Goal: Task Accomplishment & Management: Use online tool/utility

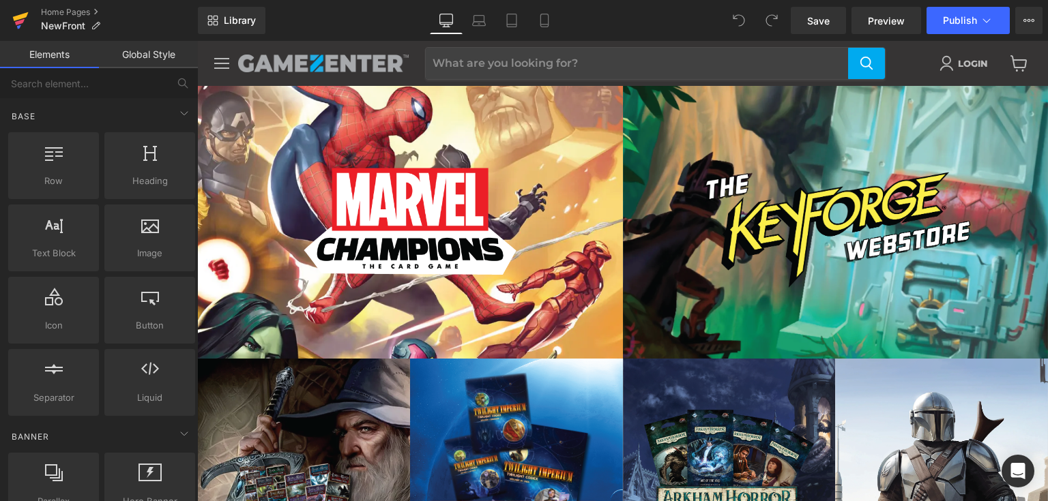
click at [29, 14] on link at bounding box center [20, 20] width 41 height 41
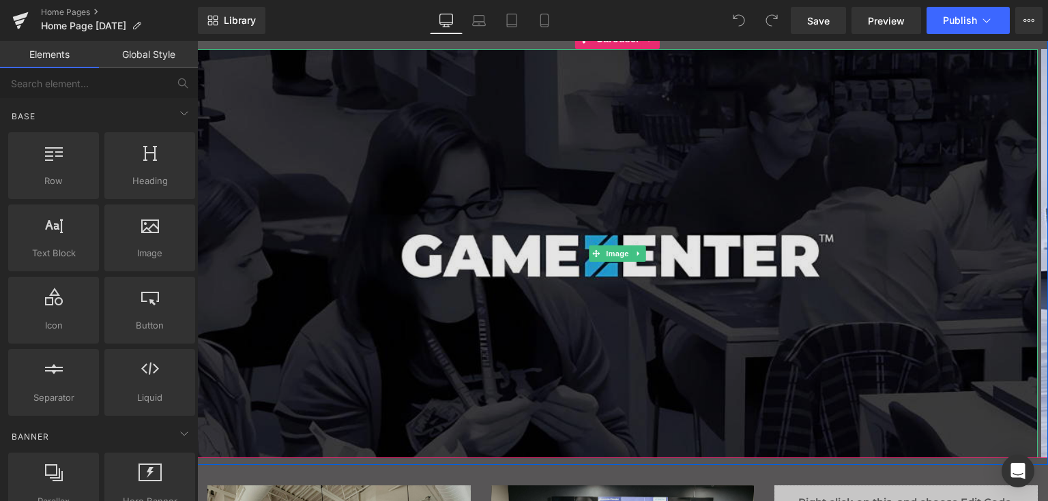
scroll to position [136, 0]
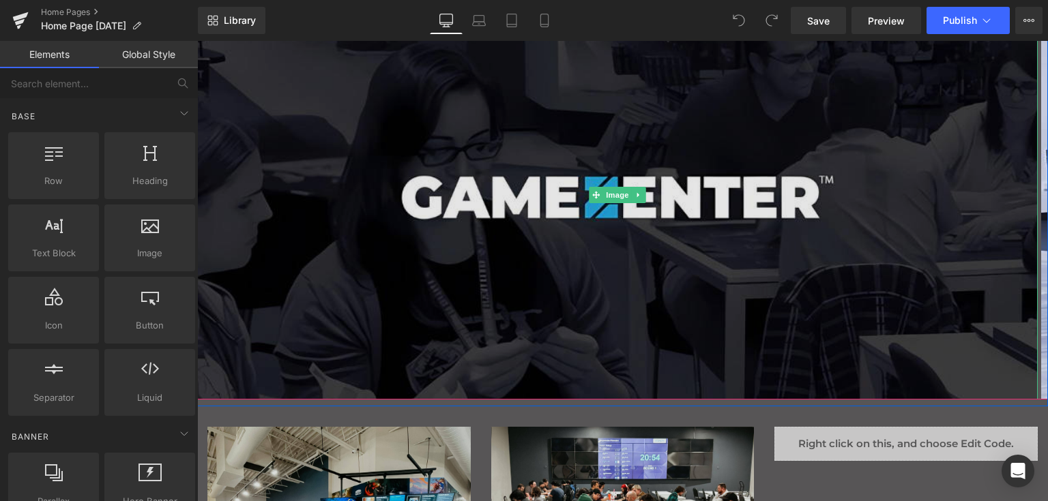
click at [720, 239] on img "Main content" at bounding box center [617, 194] width 840 height 409
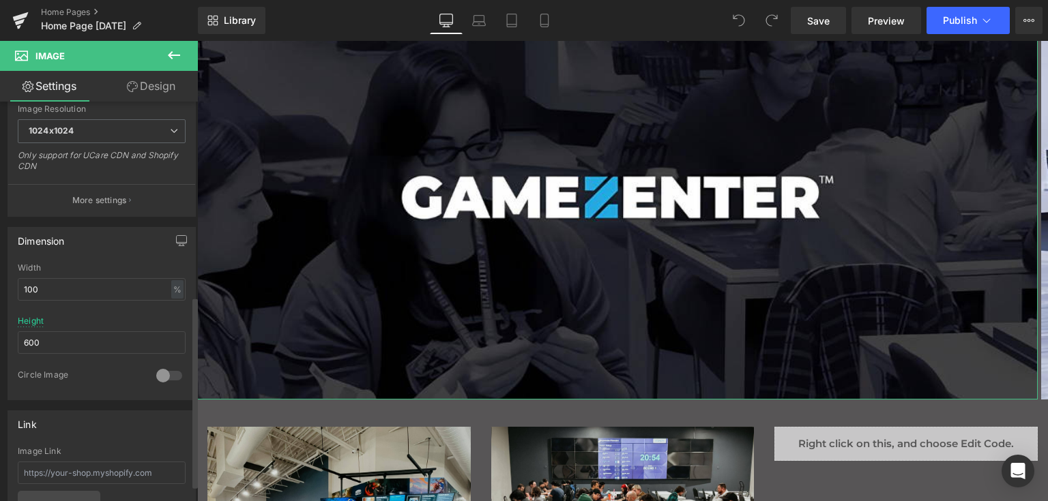
scroll to position [409, 0]
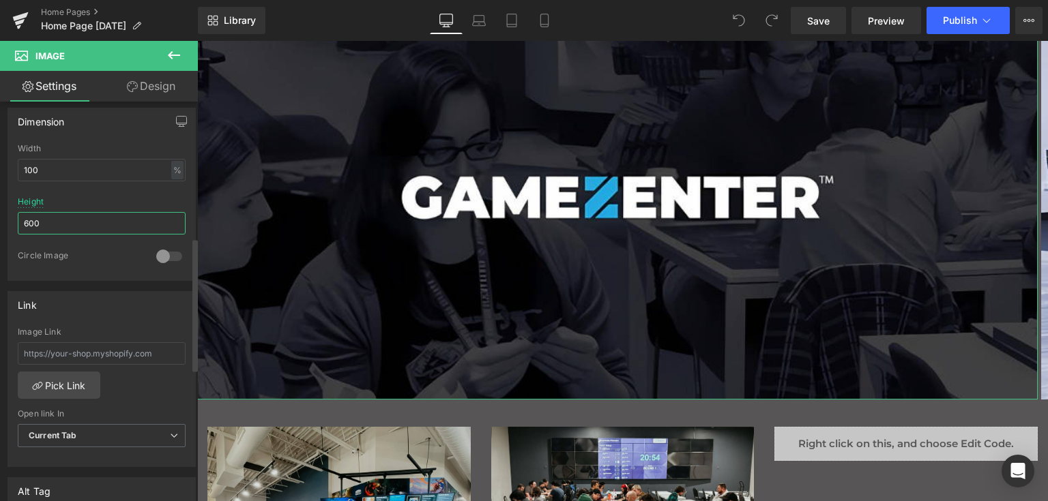
click at [116, 220] on input "600" at bounding box center [102, 223] width 168 height 23
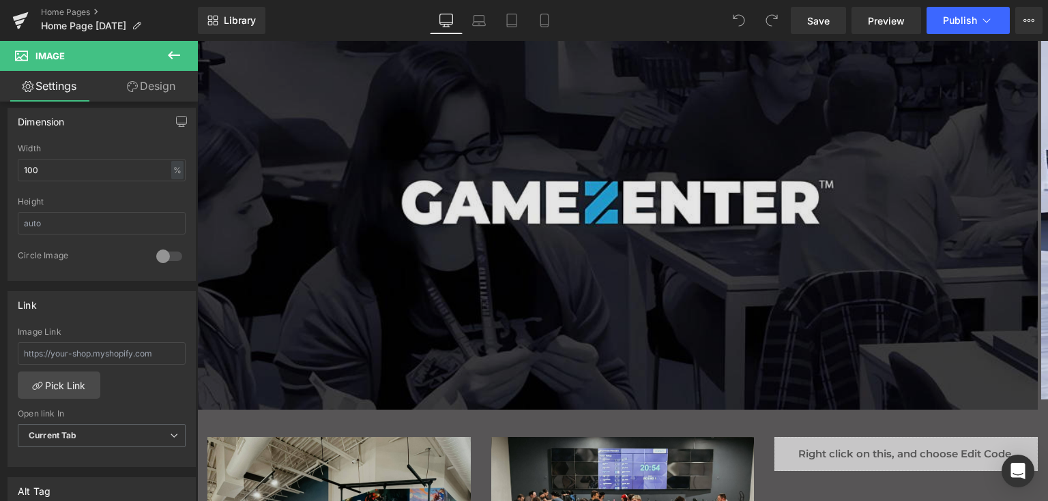
click at [472, 177] on img "Main content" at bounding box center [617, 199] width 840 height 419
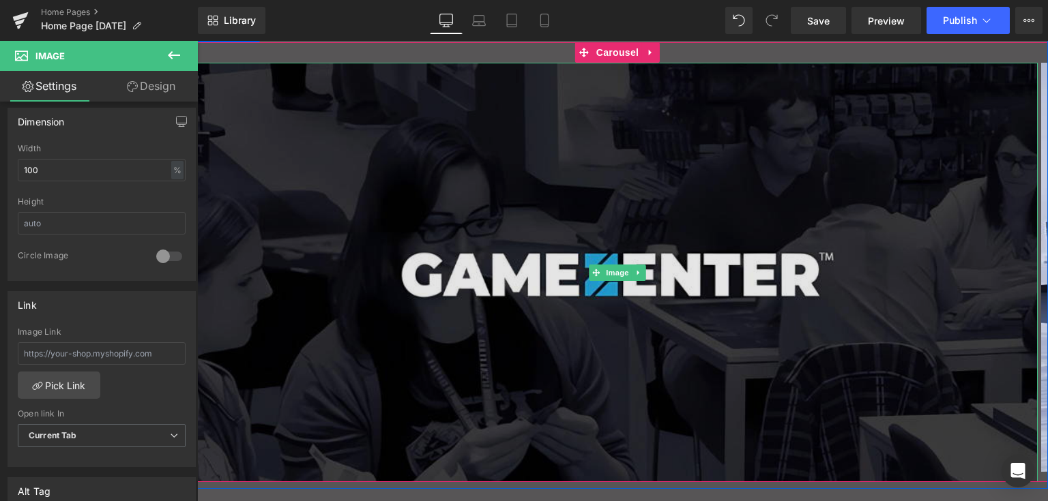
scroll to position [0, 0]
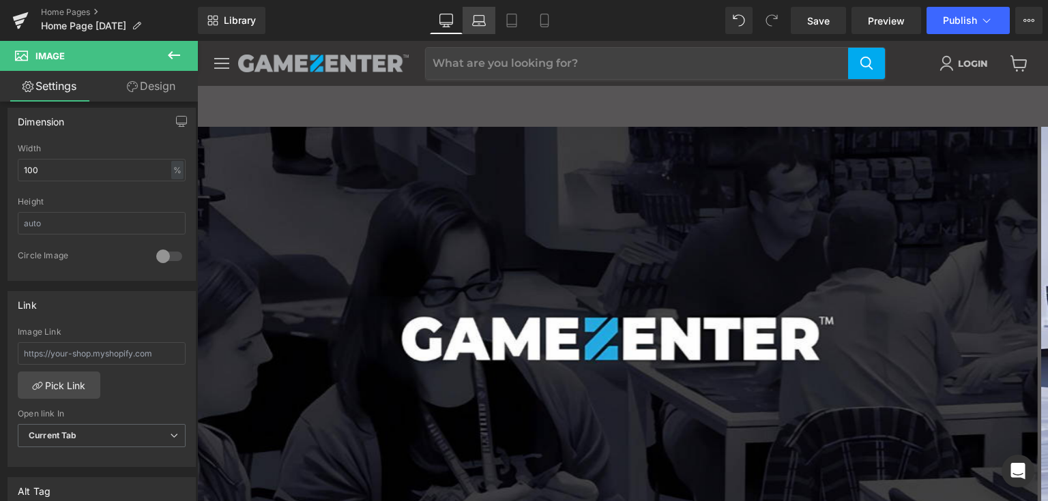
click at [475, 29] on link "Laptop" at bounding box center [478, 20] width 33 height 27
type input "auto"
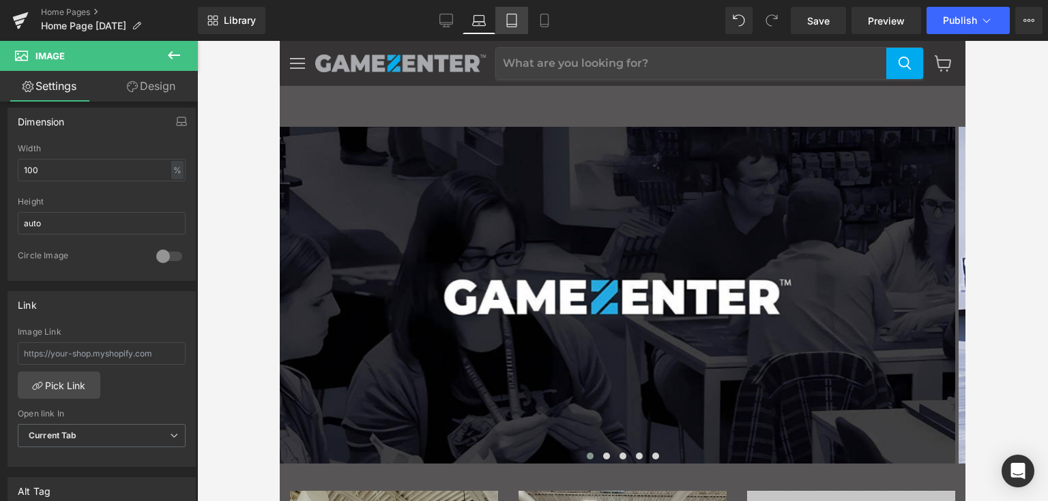
click at [507, 19] on icon at bounding box center [512, 20] width 10 height 13
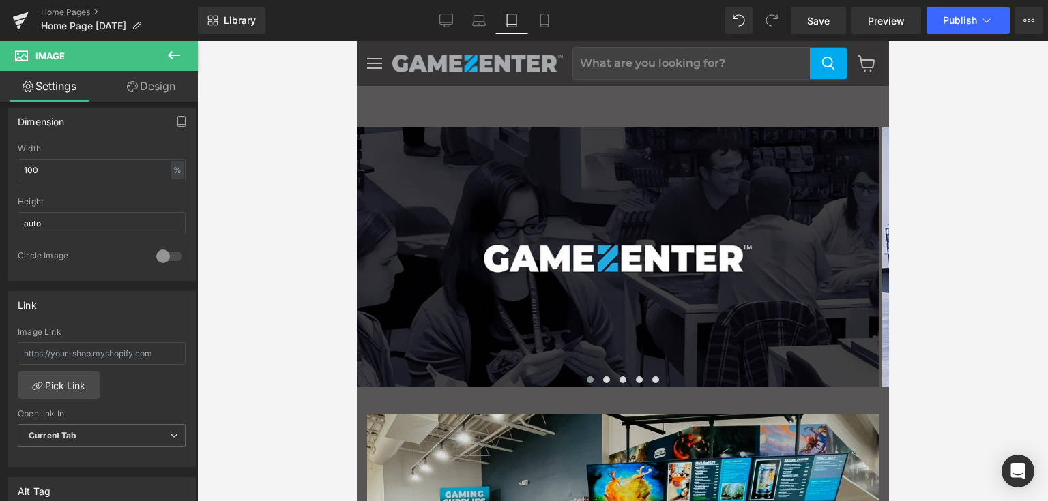
click at [520, 17] on link "Tablet" at bounding box center [511, 20] width 33 height 27
click at [538, 21] on icon at bounding box center [544, 21] width 14 height 14
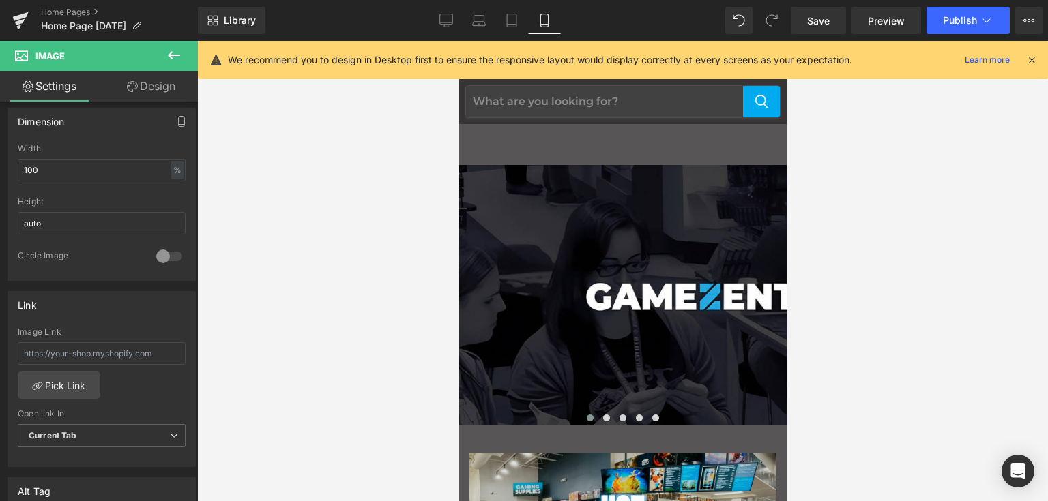
scroll to position [38, 0]
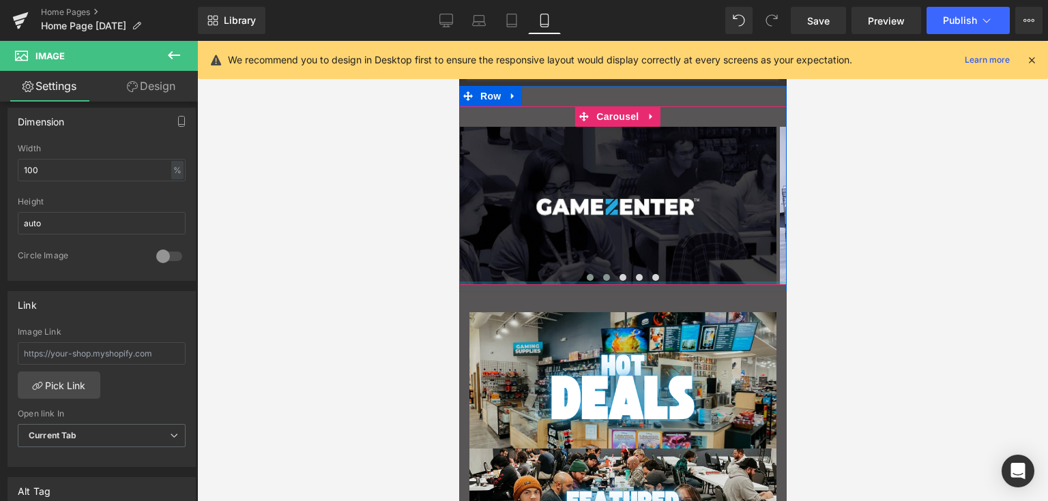
click at [600, 282] on div "Main content" at bounding box center [621, 283] width 327 height 3
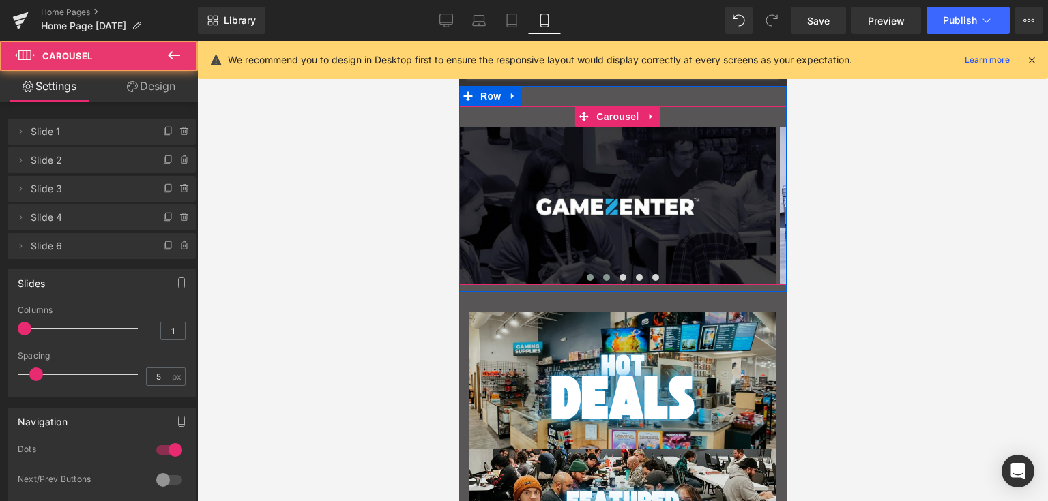
click at [602, 275] on span "Main content" at bounding box center [605, 277] width 7 height 7
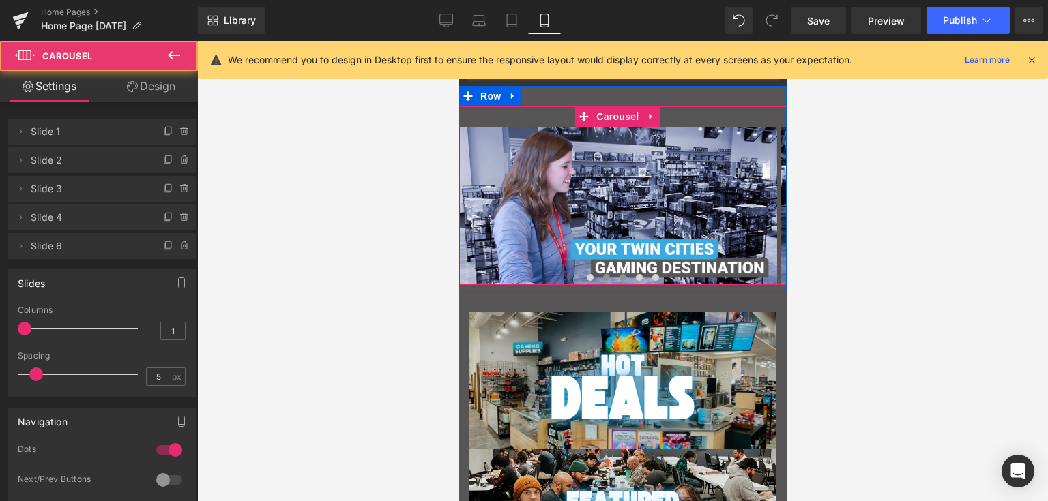
click at [619, 274] on span "Main content" at bounding box center [622, 277] width 7 height 7
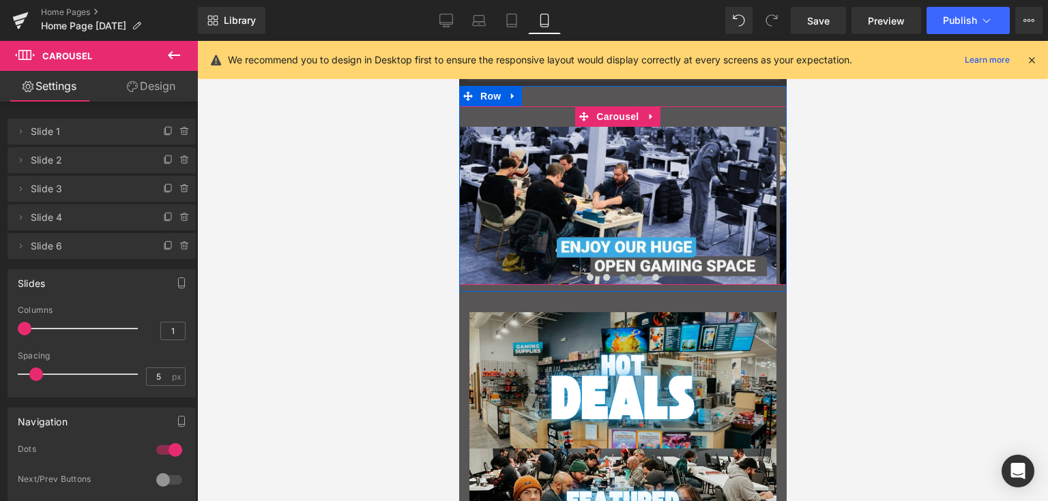
click at [635, 274] on span "Main content" at bounding box center [638, 277] width 7 height 7
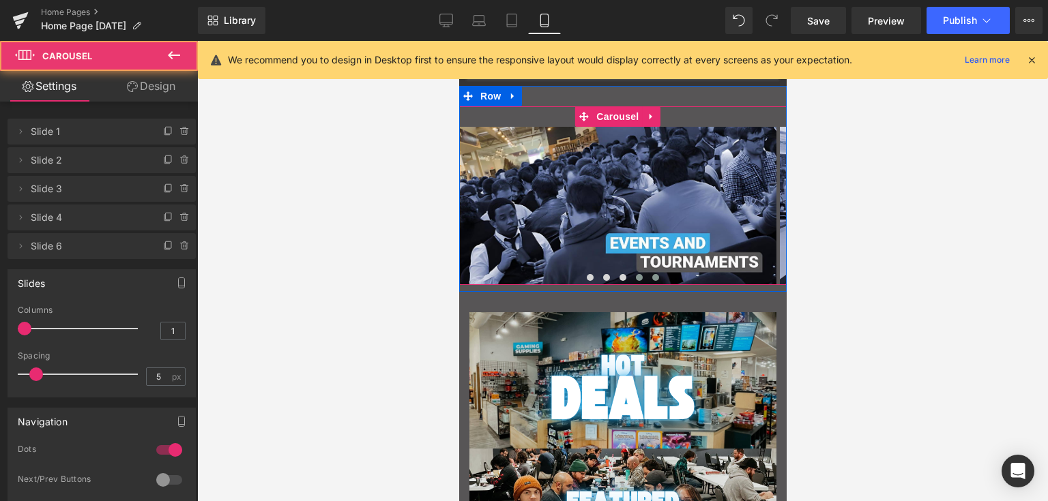
click at [651, 275] on span "Main content" at bounding box center [654, 277] width 7 height 7
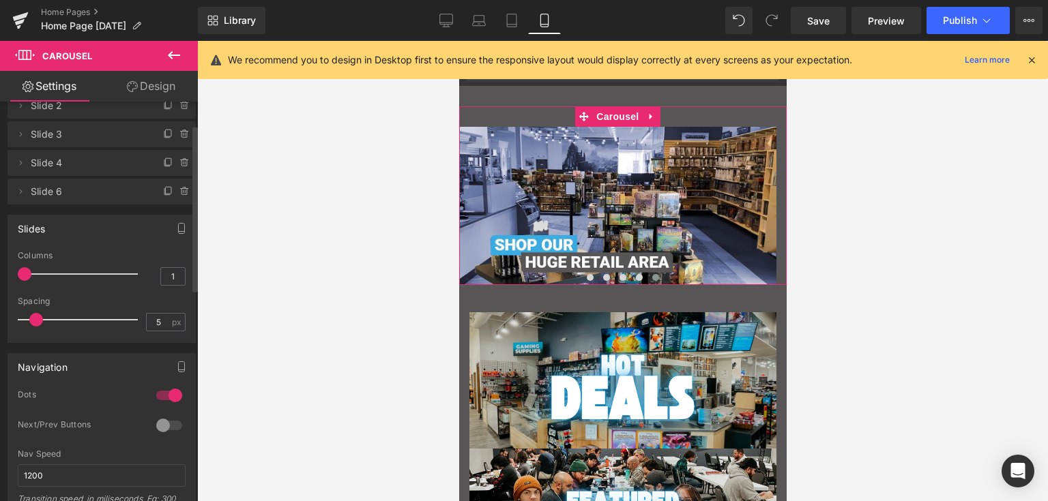
scroll to position [136, 0]
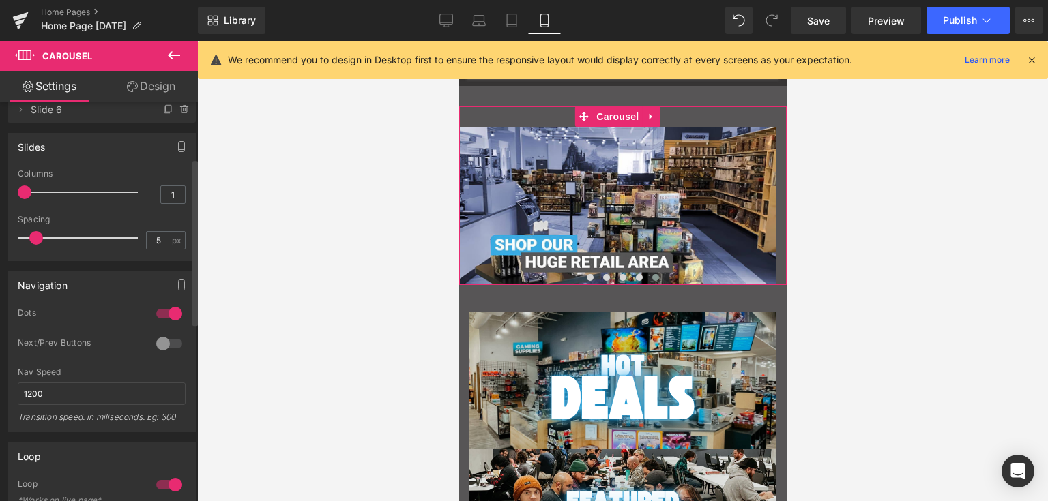
click at [175, 346] on div at bounding box center [169, 344] width 33 height 22
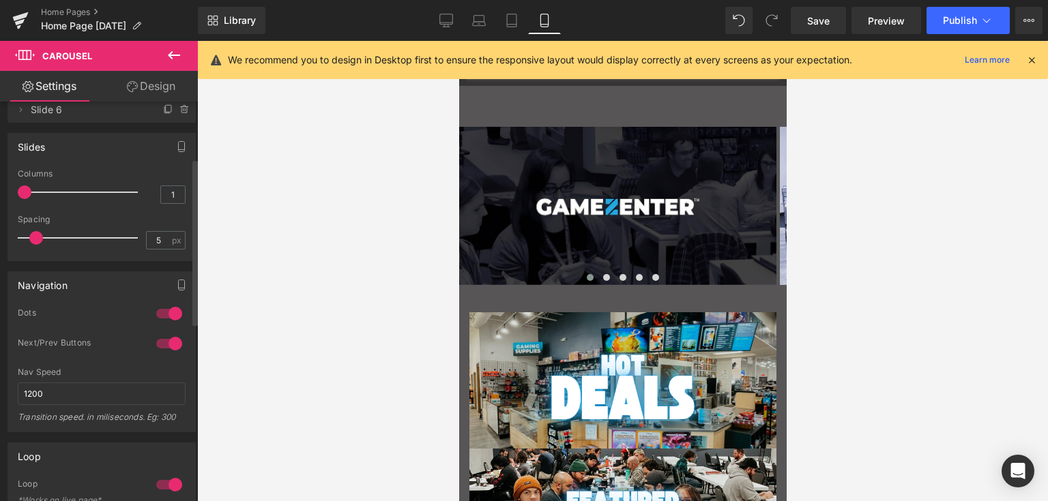
click at [163, 317] on div at bounding box center [169, 314] width 33 height 22
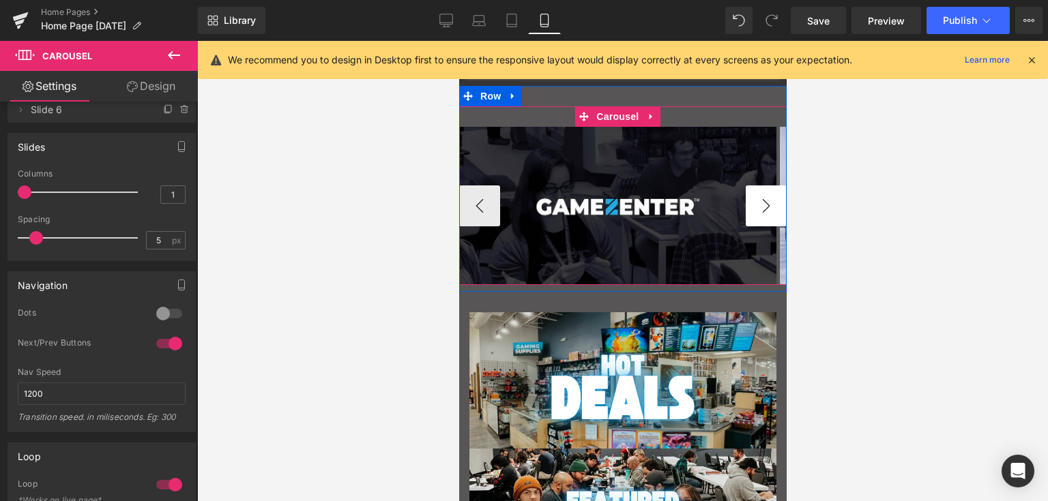
click at [754, 209] on button "›" at bounding box center [765, 206] width 41 height 41
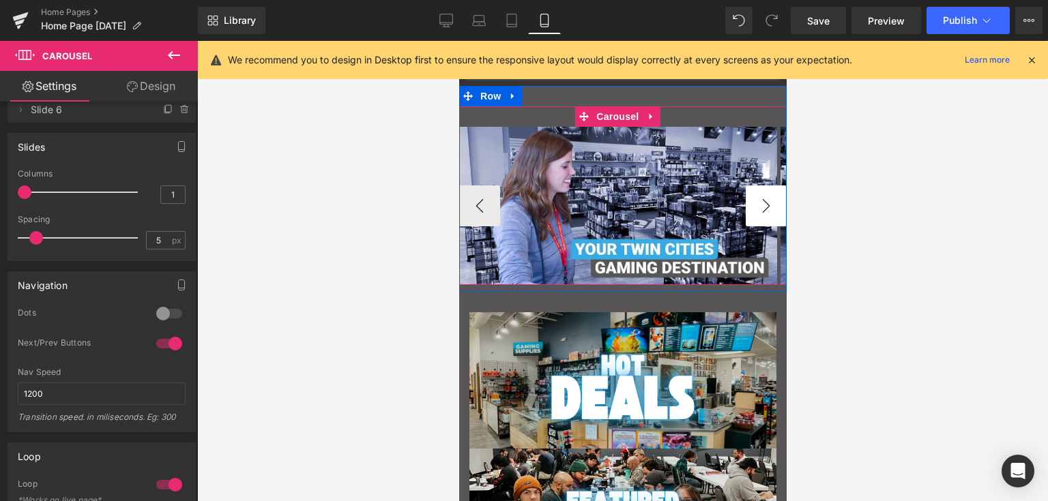
click at [754, 209] on button "›" at bounding box center [765, 206] width 41 height 41
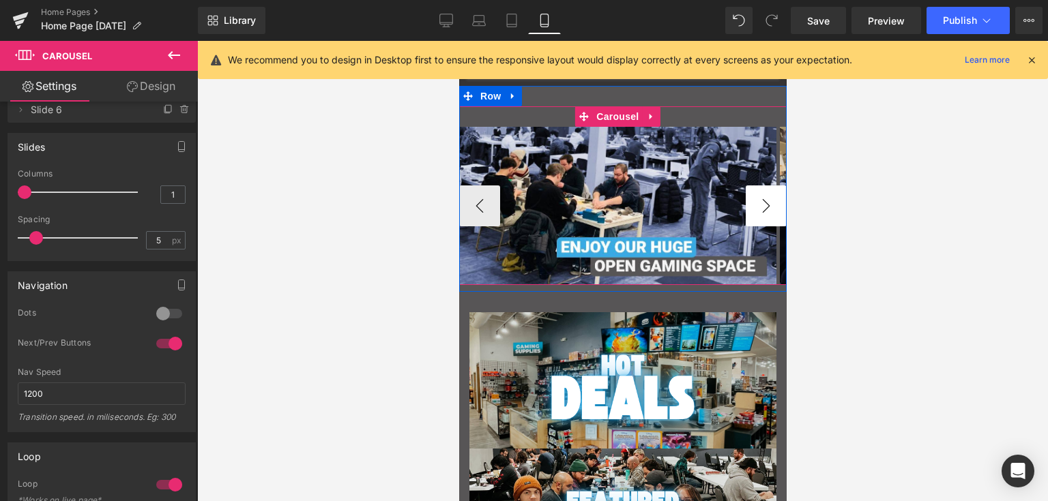
click at [753, 209] on button "›" at bounding box center [765, 206] width 41 height 41
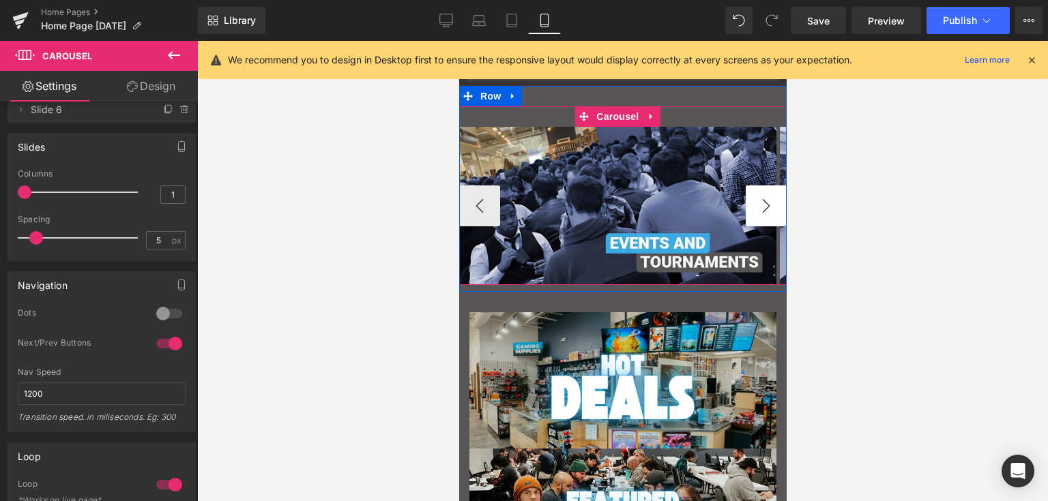
click at [753, 209] on button "›" at bounding box center [765, 206] width 41 height 41
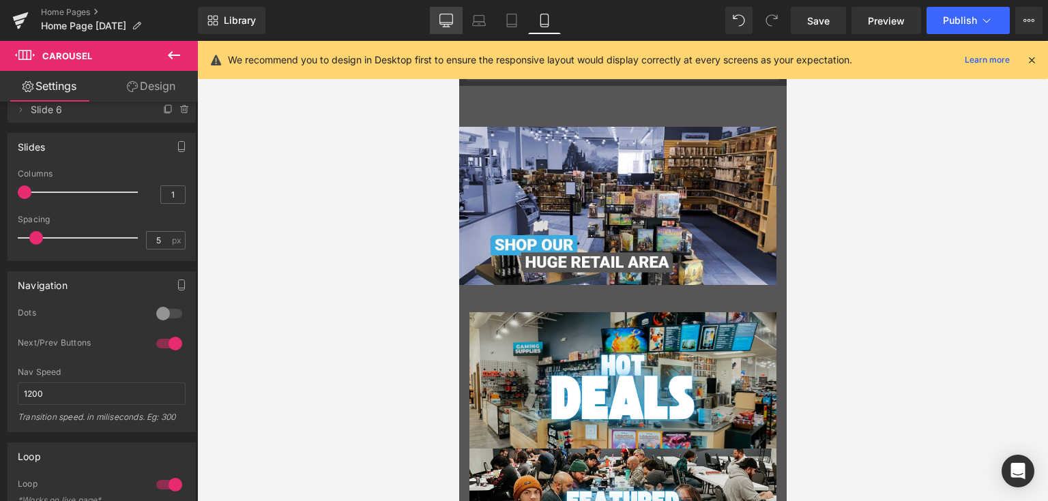
click at [452, 14] on icon at bounding box center [446, 21] width 14 height 14
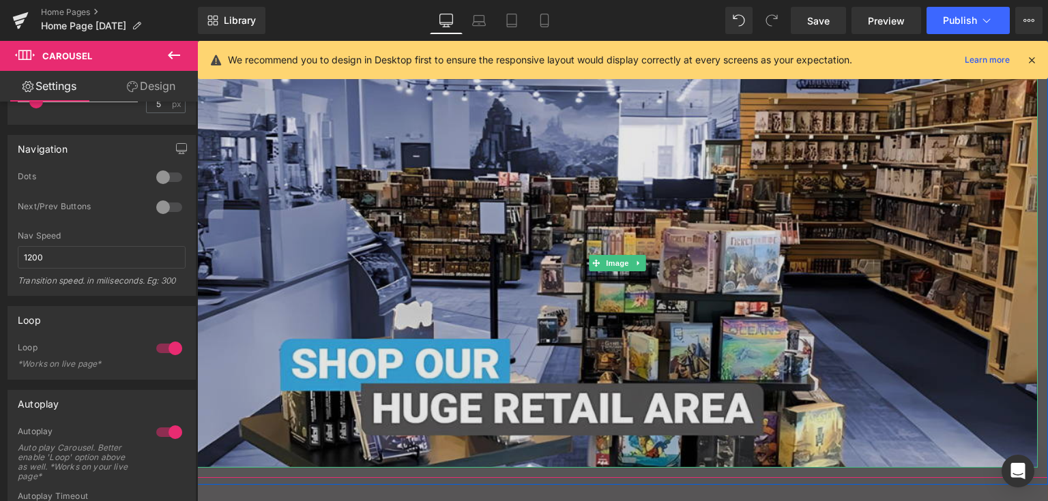
scroll to position [68, 0]
click at [374, 196] on img "Main content" at bounding box center [617, 263] width 840 height 409
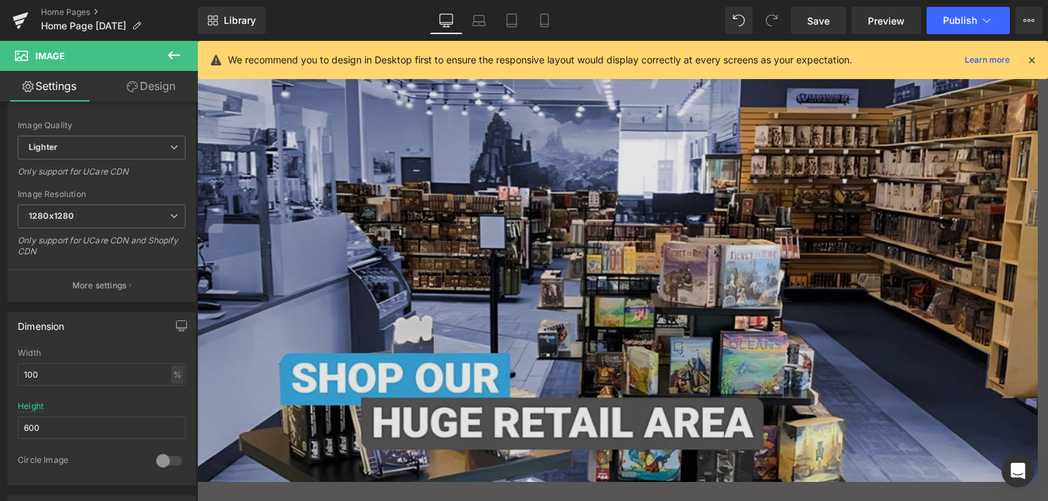
scroll to position [0, 0]
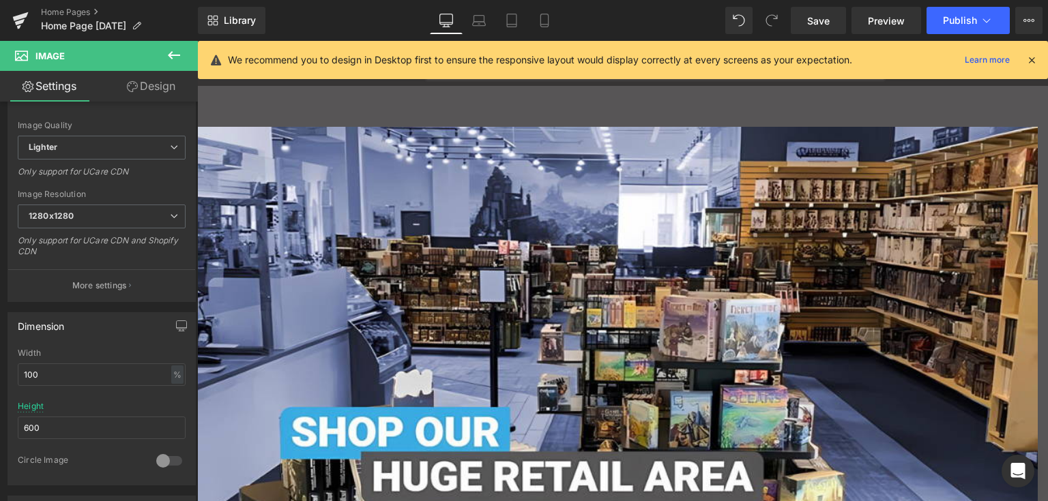
click at [1031, 62] on icon at bounding box center [1031, 60] width 12 height 12
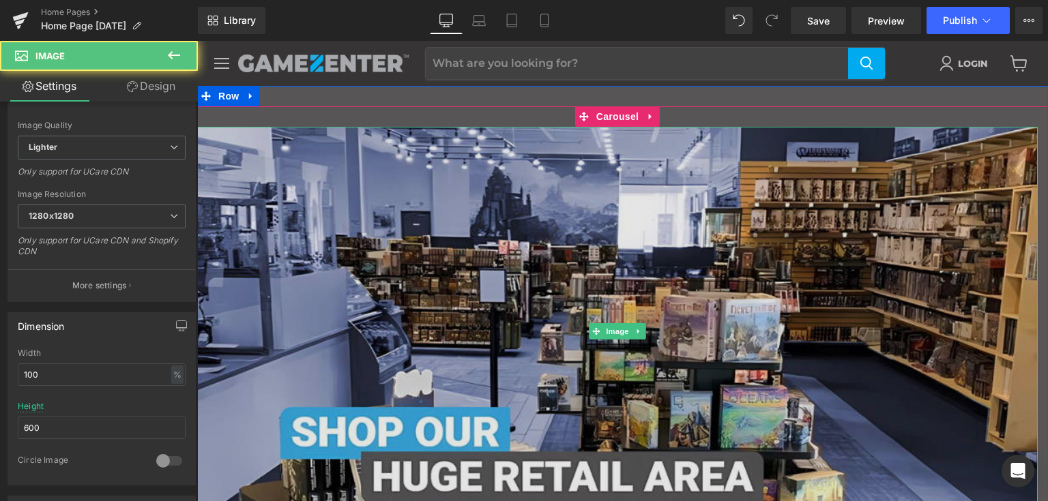
click at [445, 183] on img "Main content" at bounding box center [617, 331] width 840 height 409
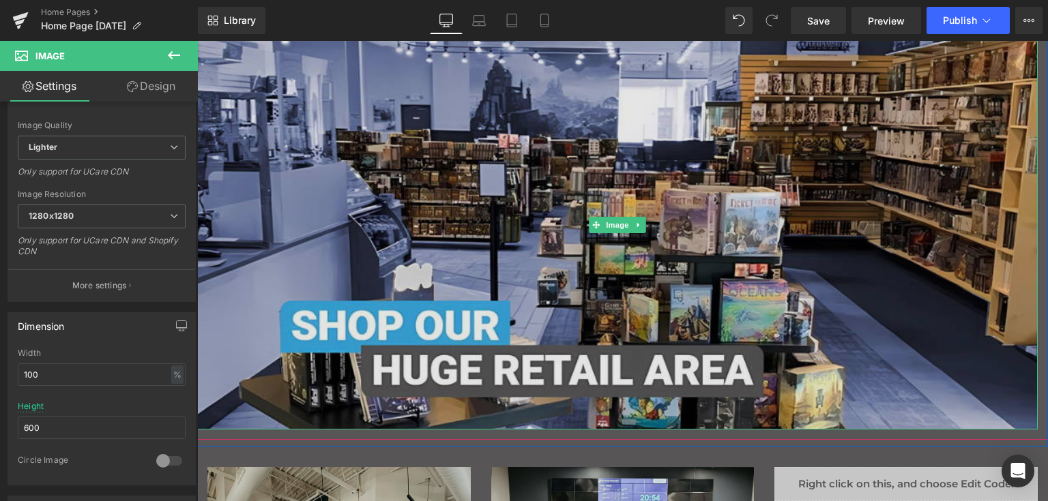
scroll to position [205, 0]
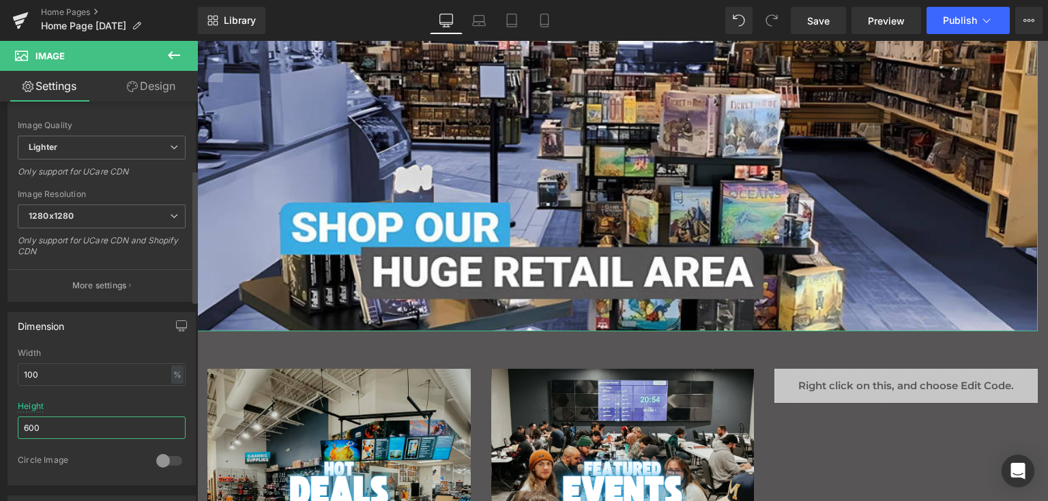
click at [85, 419] on input "600" at bounding box center [102, 428] width 168 height 23
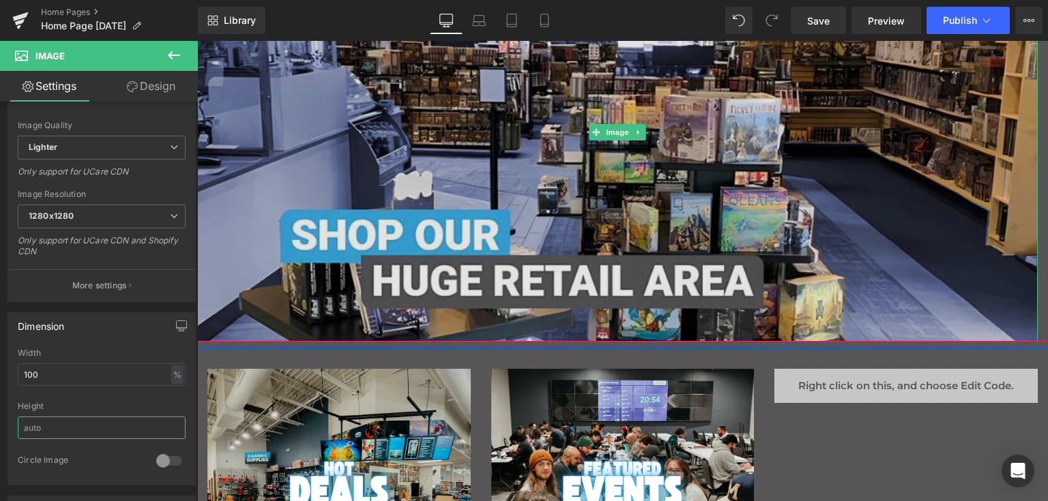
scroll to position [0, 0]
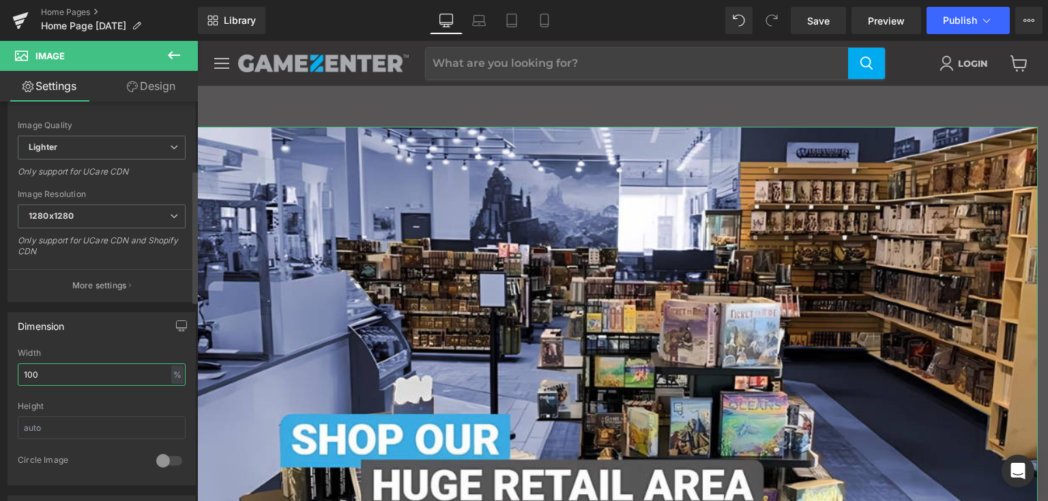
click at [89, 371] on input "100" at bounding box center [102, 375] width 168 height 23
click at [126, 354] on div "Width" at bounding box center [102, 354] width 168 height 10
click at [127, 376] on input "100" at bounding box center [102, 375] width 168 height 23
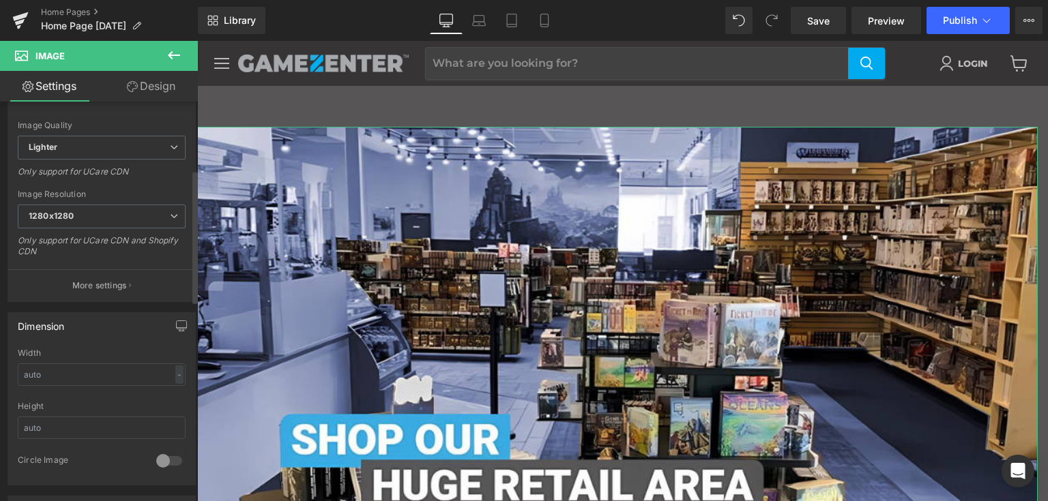
click at [120, 351] on div "Width" at bounding box center [102, 354] width 168 height 10
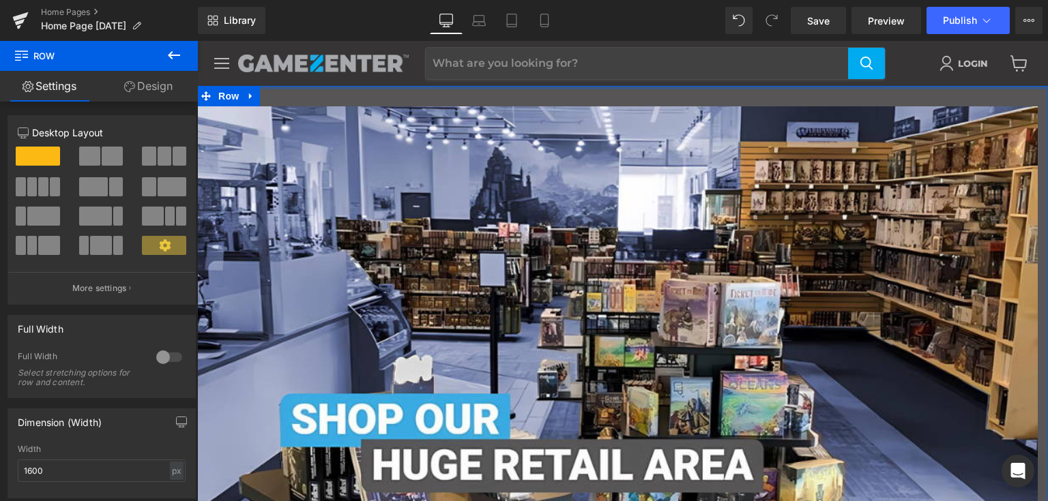
drag, startPoint x: 361, startPoint y: 90, endPoint x: 359, endPoint y: 63, distance: 27.4
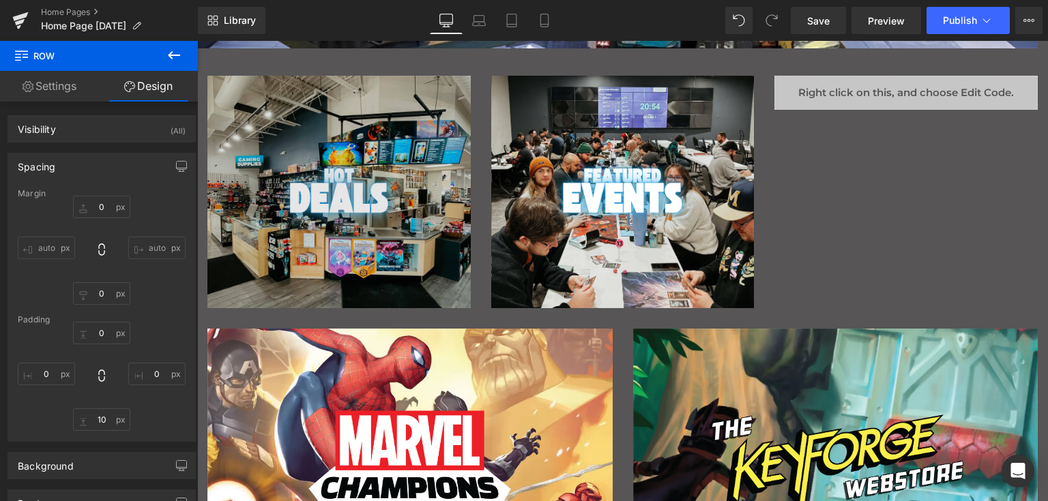
scroll to position [409, 0]
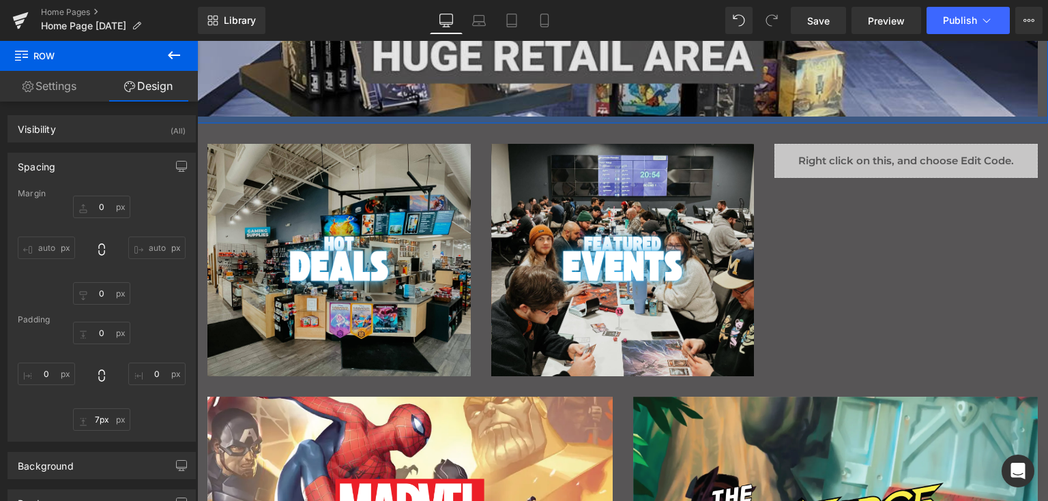
type input "0px"
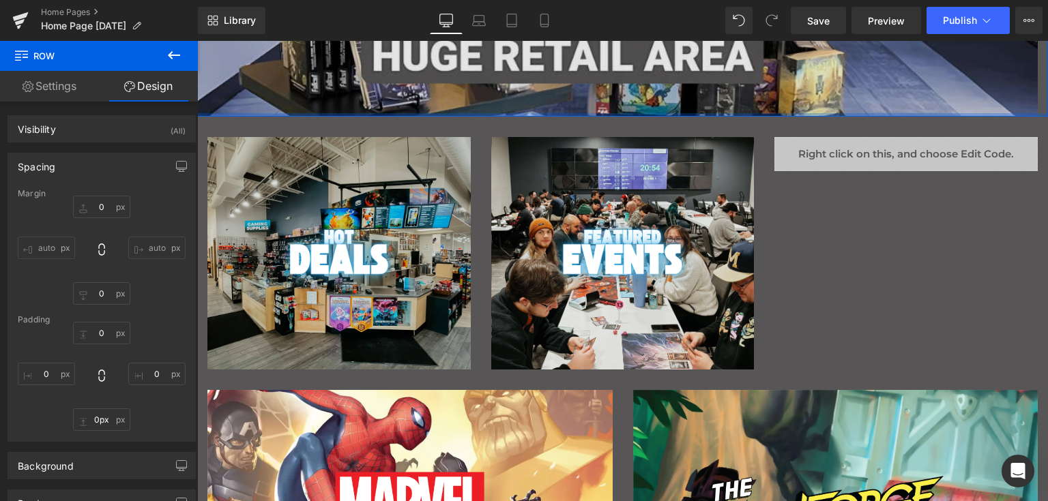
drag, startPoint x: 381, startPoint y: 119, endPoint x: 381, endPoint y: 108, distance: 10.9
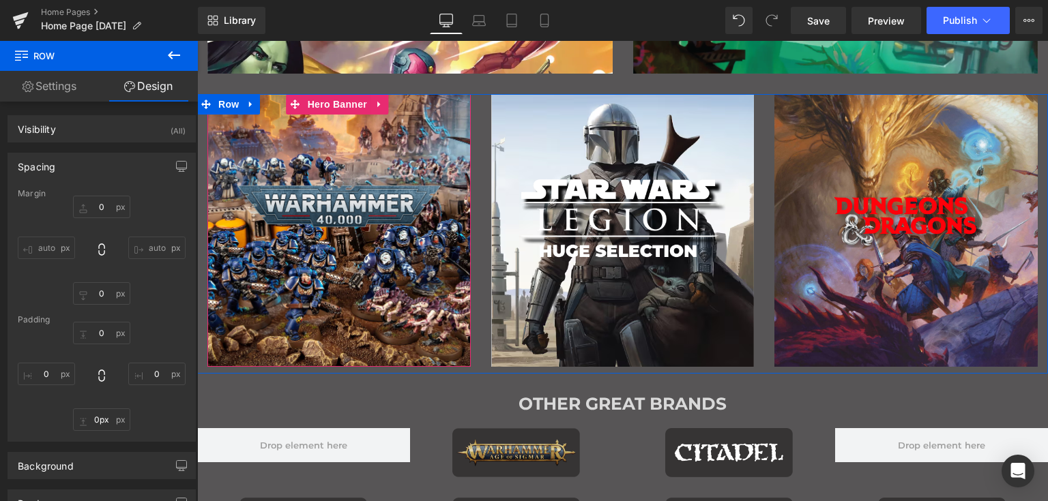
scroll to position [1160, 0]
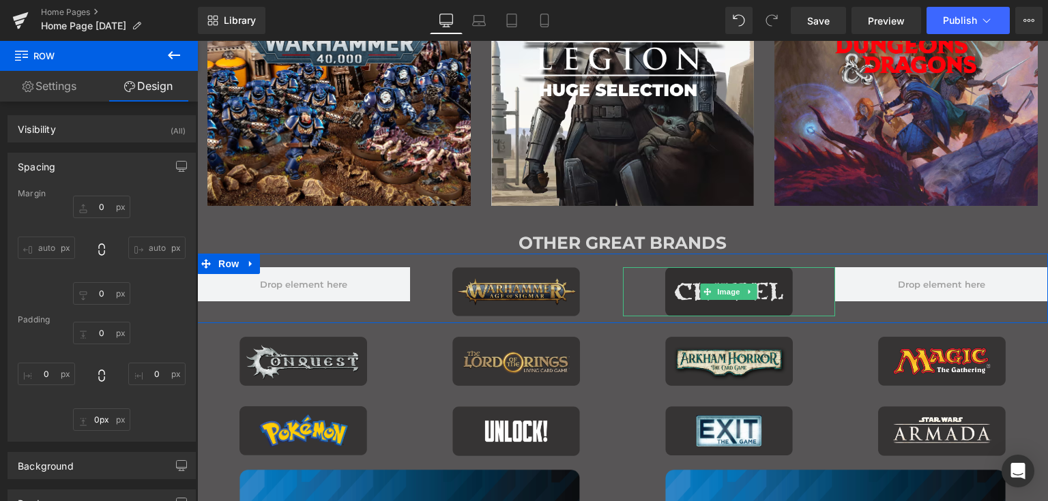
click at [769, 278] on img "Main content" at bounding box center [729, 291] width 128 height 49
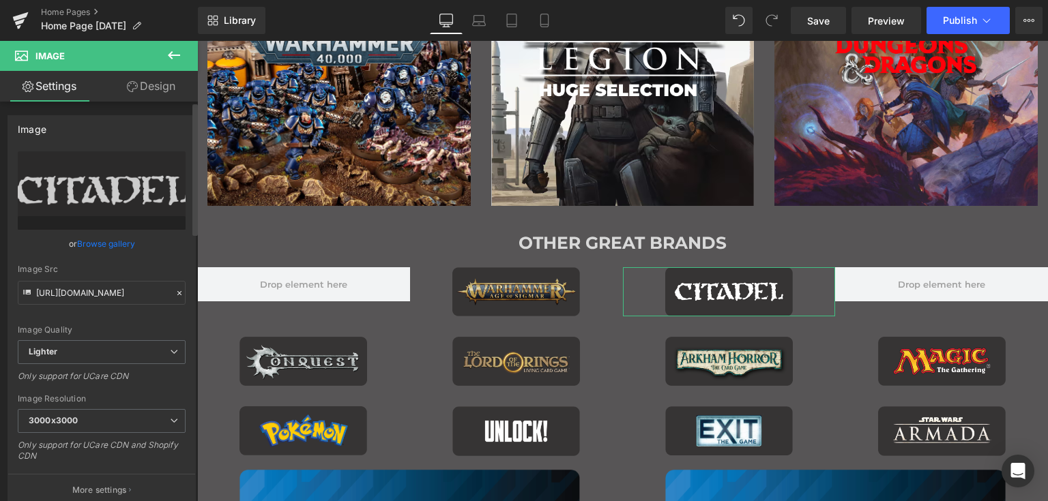
drag, startPoint x: 121, startPoint y: 179, endPoint x: 85, endPoint y: 239, distance: 70.7
click at [85, 239] on link "Browse gallery" at bounding box center [106, 244] width 58 height 24
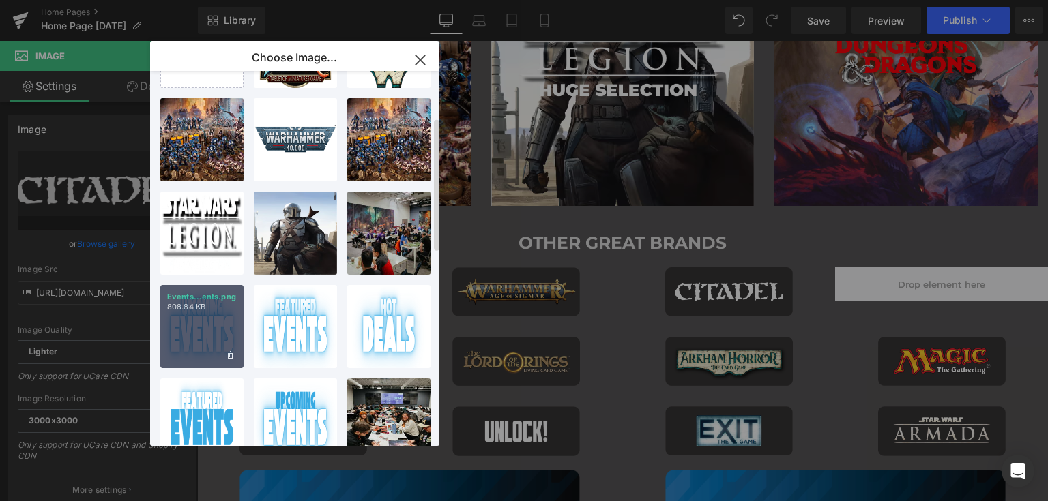
scroll to position [0, 0]
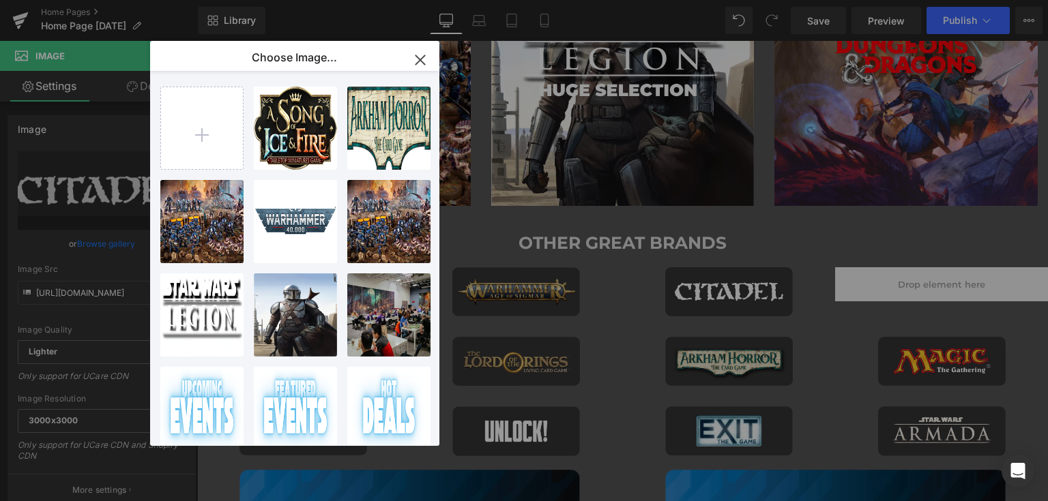
click at [417, 61] on icon "button" at bounding box center [420, 60] width 22 height 22
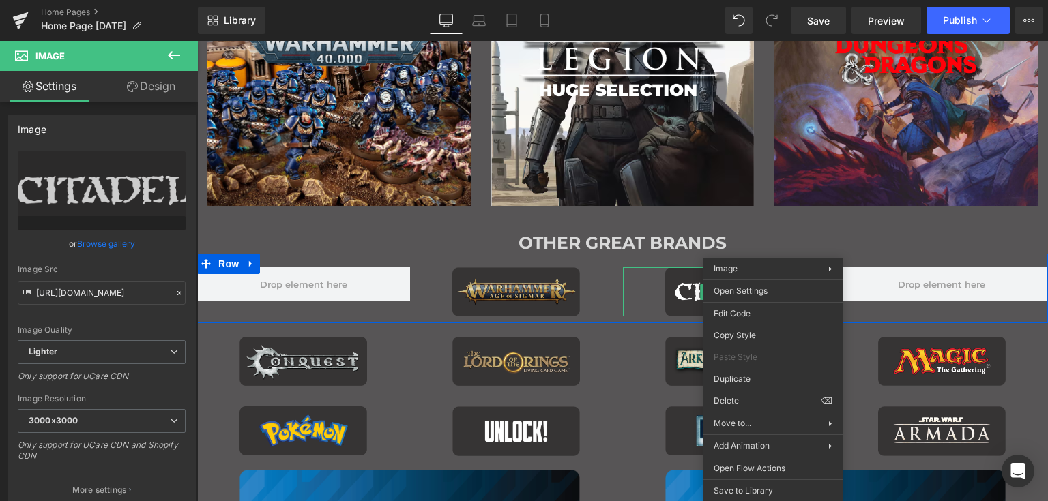
click at [654, 296] on link "Main content" at bounding box center [729, 291] width 213 height 49
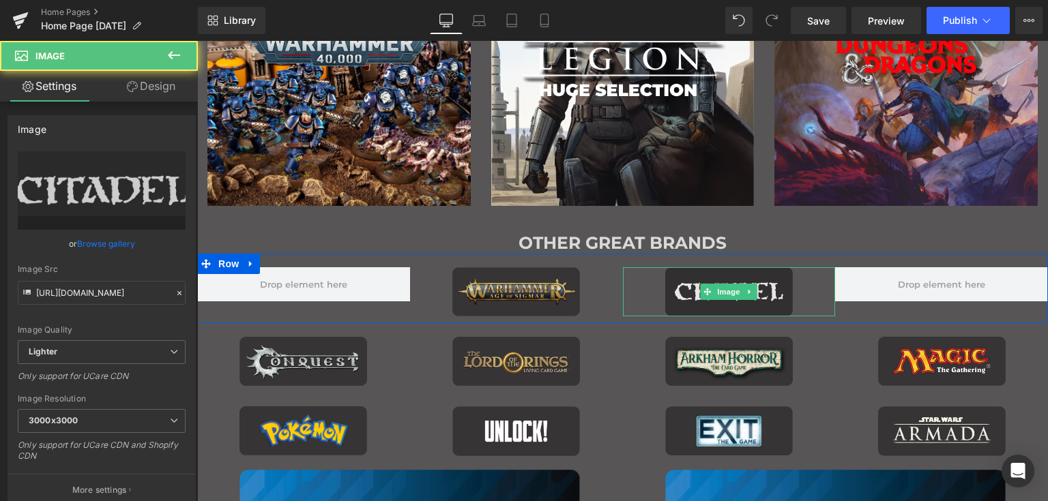
click at [670, 291] on img "Main content" at bounding box center [729, 291] width 128 height 49
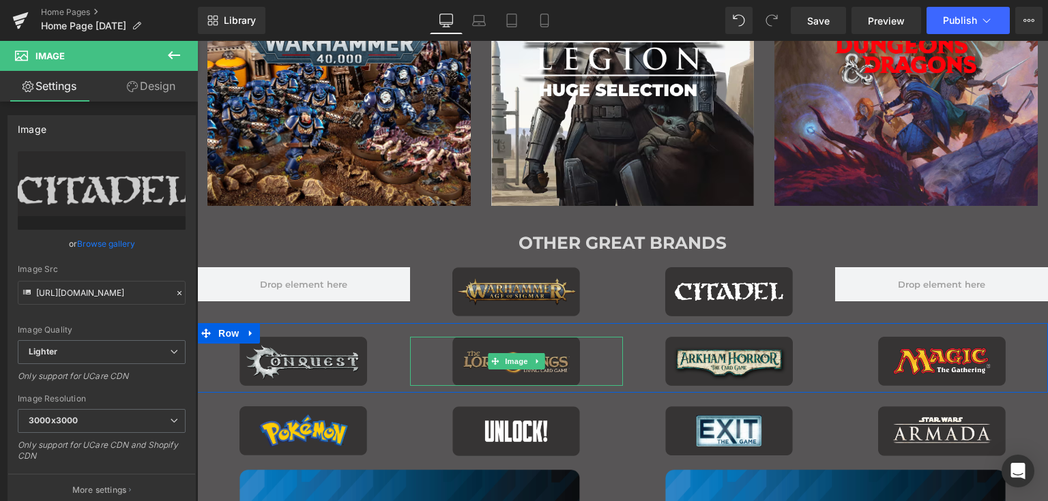
click at [576, 354] on link "Main content" at bounding box center [516, 361] width 213 height 49
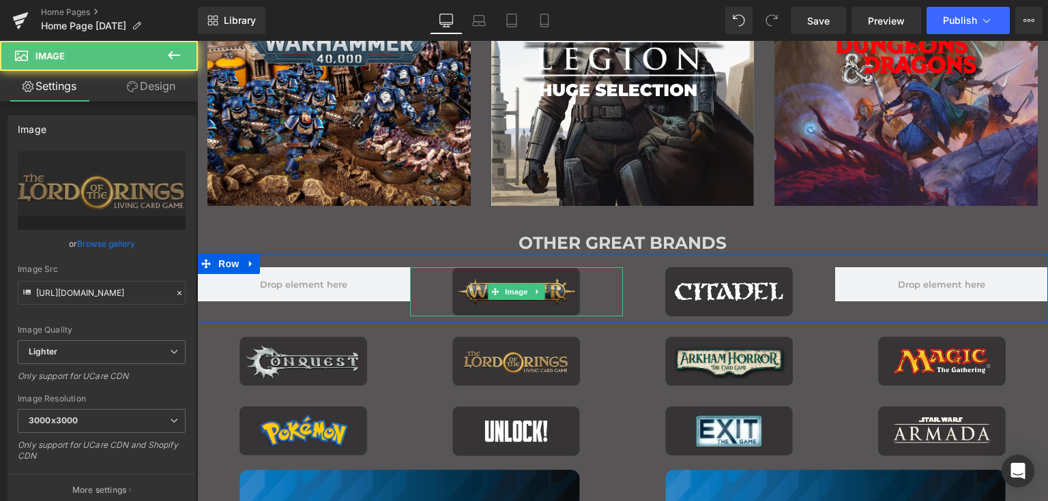
click at [578, 293] on link "Main content" at bounding box center [516, 292] width 213 height 50
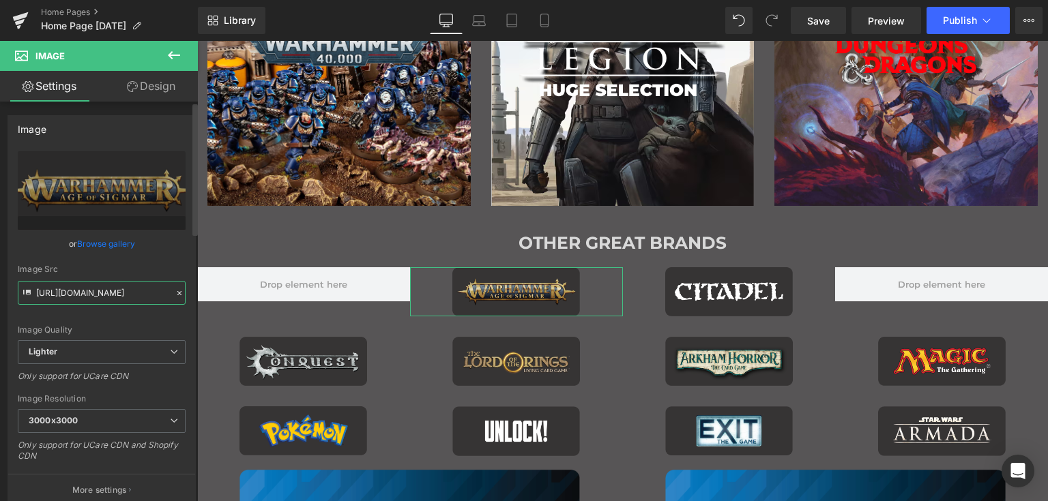
click at [128, 301] on input "[URL][DOMAIN_NAME]" at bounding box center [102, 293] width 168 height 24
click at [126, 301] on input "[URL][DOMAIN_NAME]" at bounding box center [102, 293] width 168 height 24
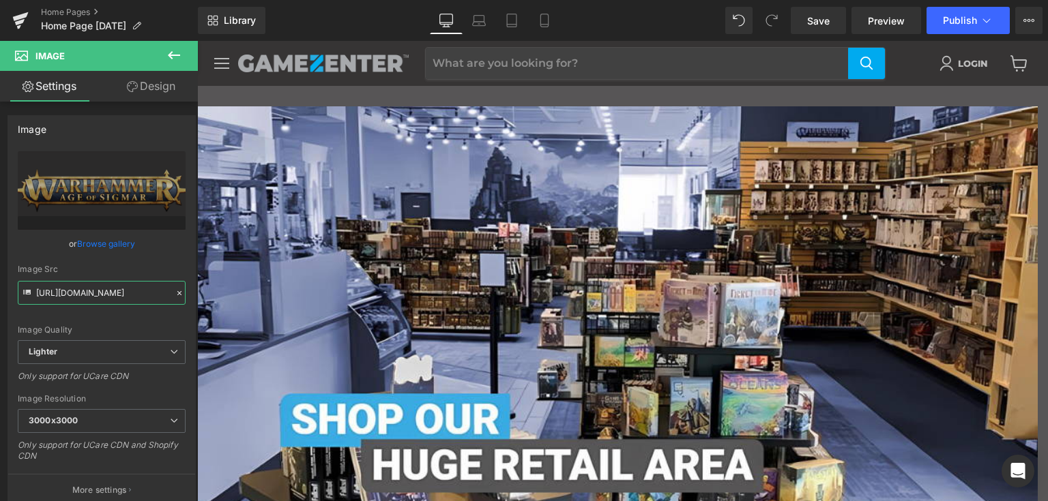
scroll to position [68, 0]
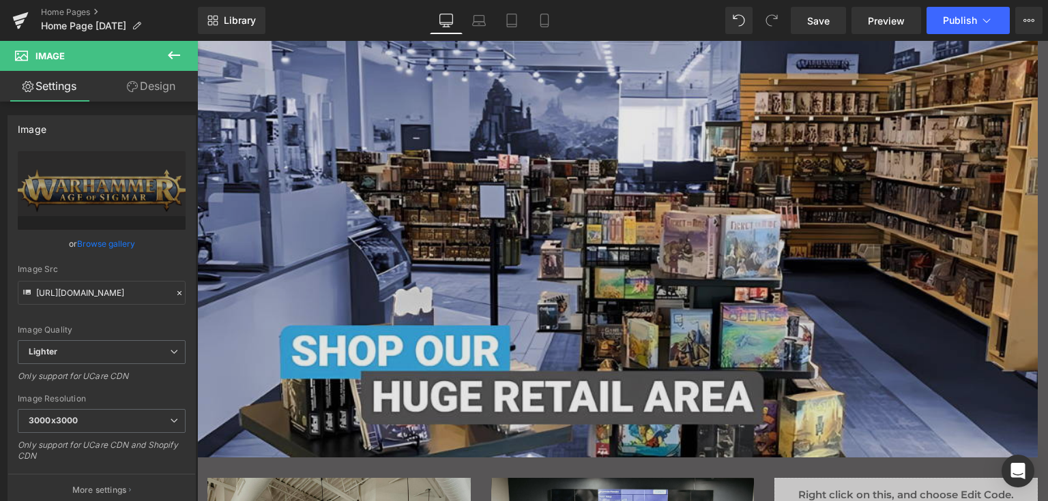
click at [609, 234] on img "Main content" at bounding box center [617, 247] width 840 height 419
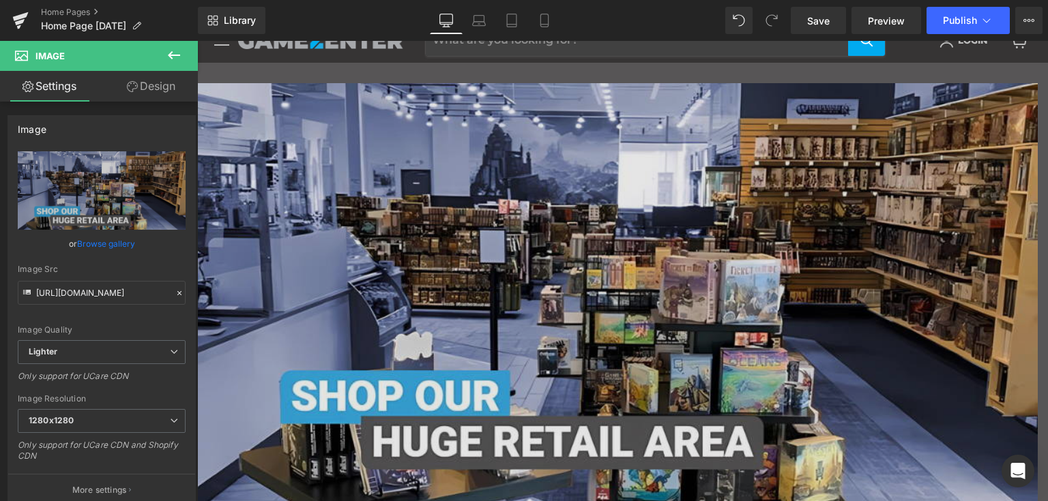
scroll to position [0, 0]
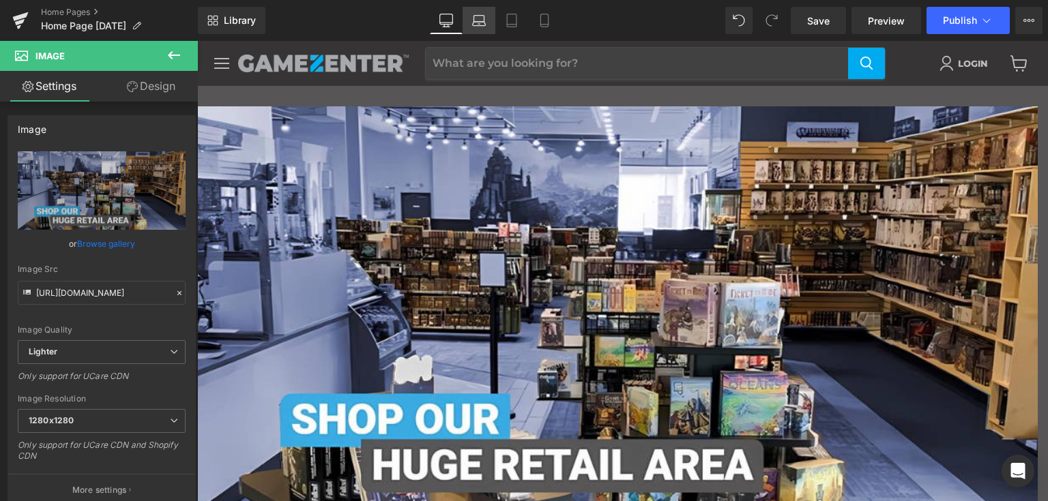
click at [482, 20] on icon at bounding box center [479, 21] width 14 height 14
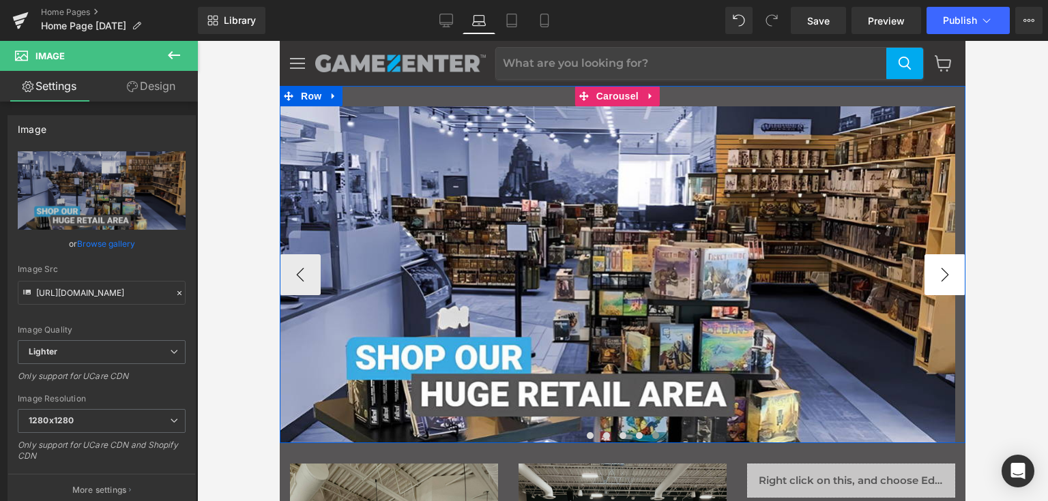
click at [928, 272] on button "›" at bounding box center [944, 274] width 41 height 41
click at [936, 276] on button "›" at bounding box center [944, 274] width 41 height 41
click at [314, 276] on button "‹" at bounding box center [300, 274] width 41 height 41
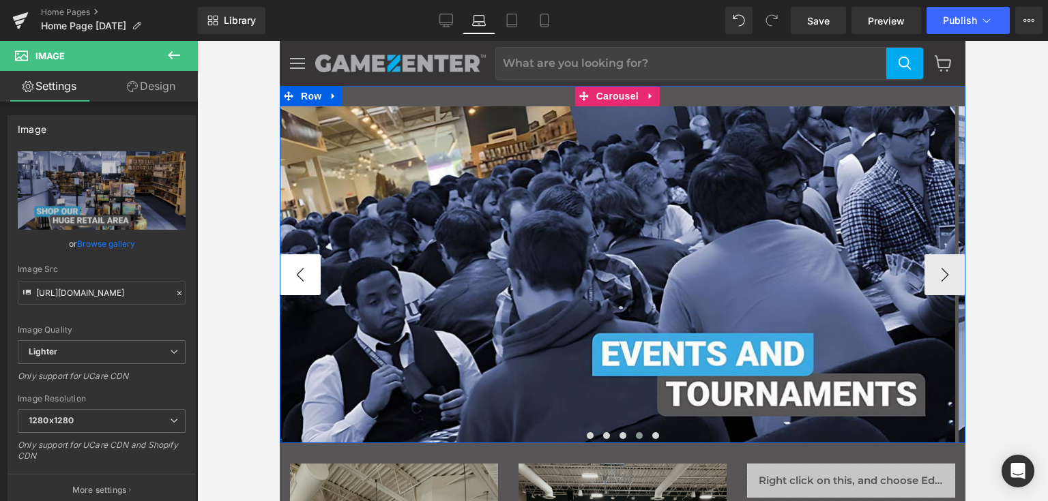
click at [308, 272] on button "‹" at bounding box center [300, 274] width 41 height 41
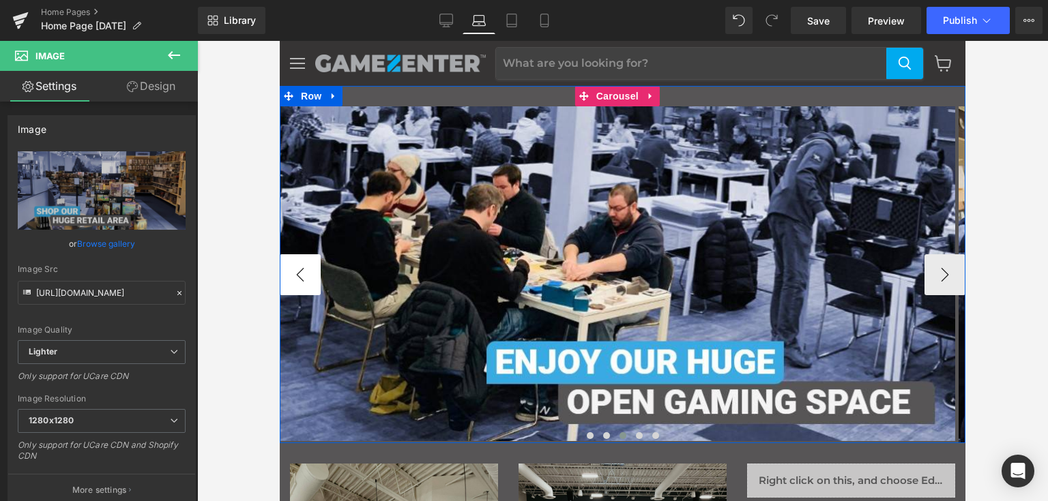
click at [308, 272] on button "‹" at bounding box center [300, 274] width 41 height 41
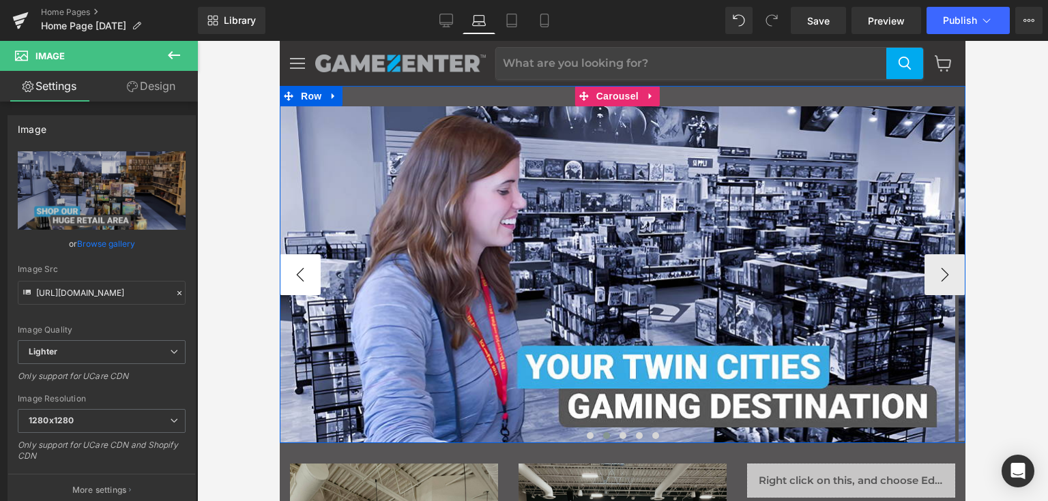
click at [308, 272] on button "‹" at bounding box center [300, 274] width 41 height 41
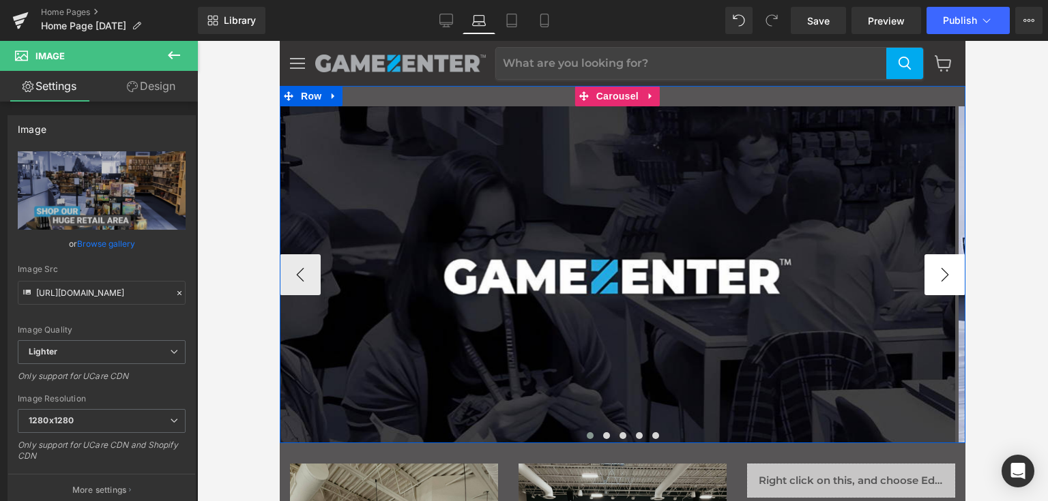
click at [934, 280] on button "›" at bounding box center [944, 274] width 41 height 41
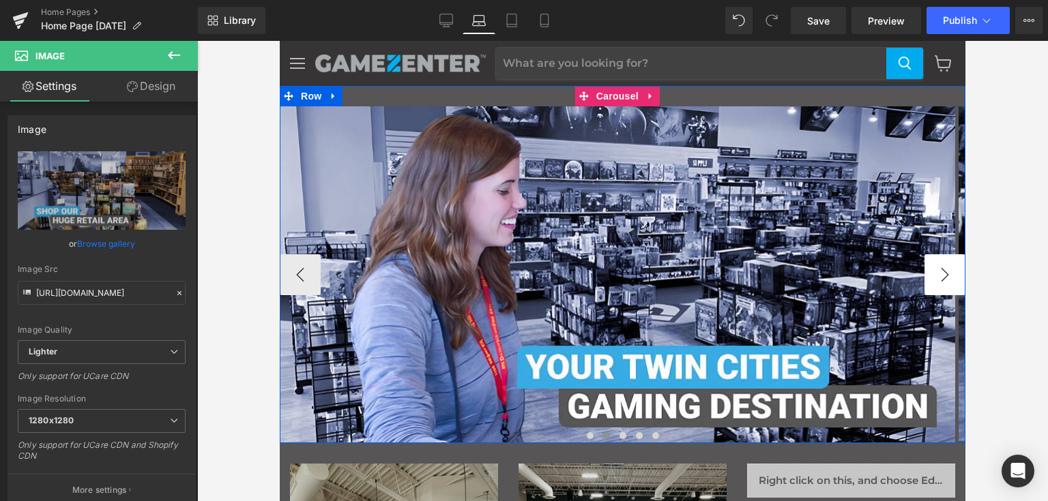
click at [934, 280] on button "›" at bounding box center [944, 274] width 41 height 41
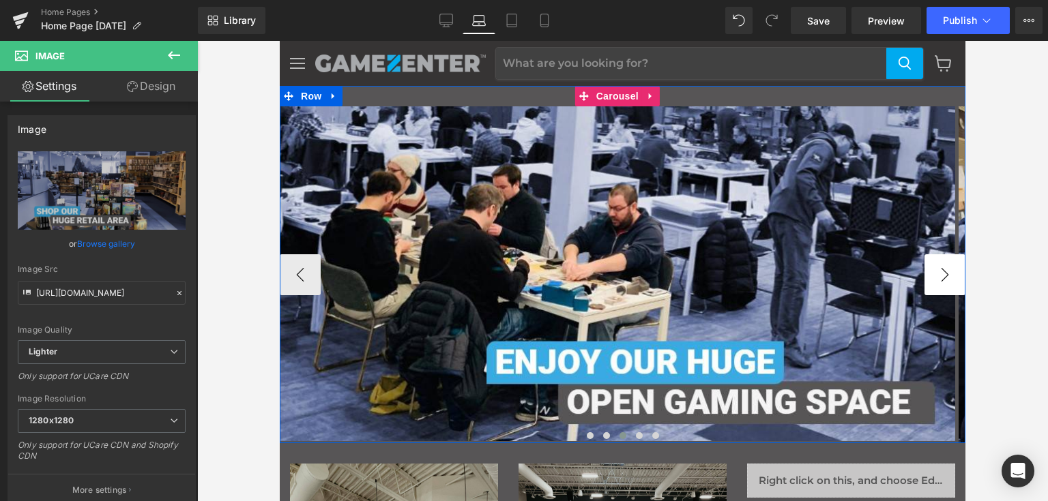
click at [934, 280] on button "›" at bounding box center [944, 274] width 41 height 41
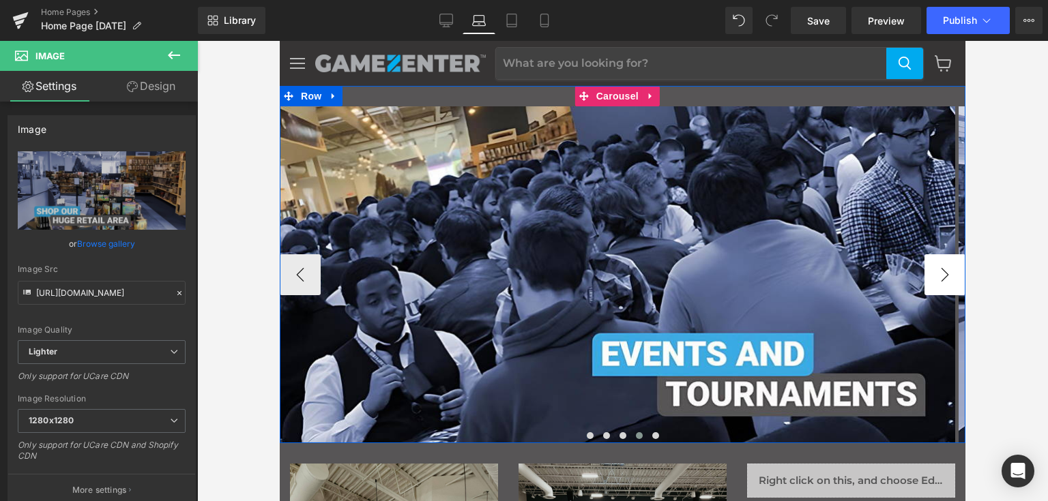
click at [934, 280] on button "›" at bounding box center [944, 274] width 41 height 41
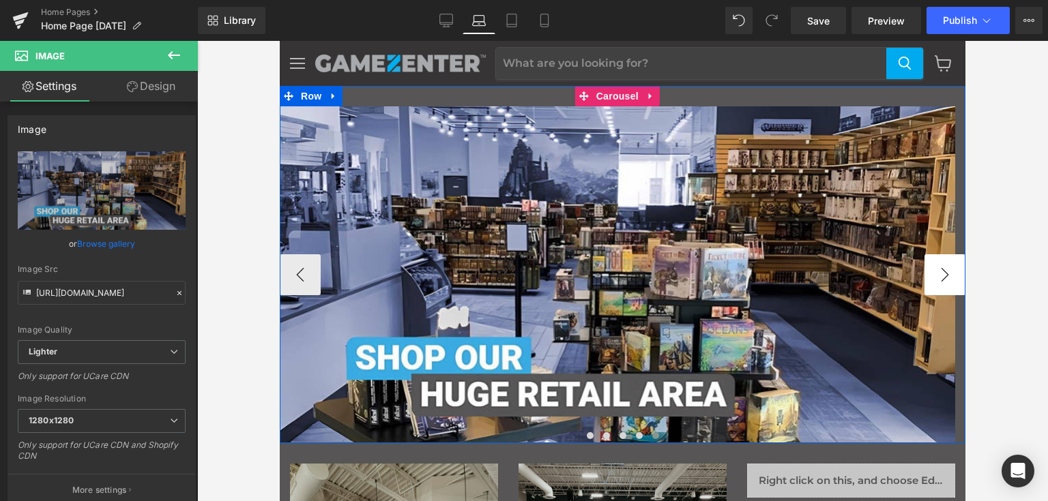
click at [934, 280] on button "›" at bounding box center [944, 274] width 41 height 41
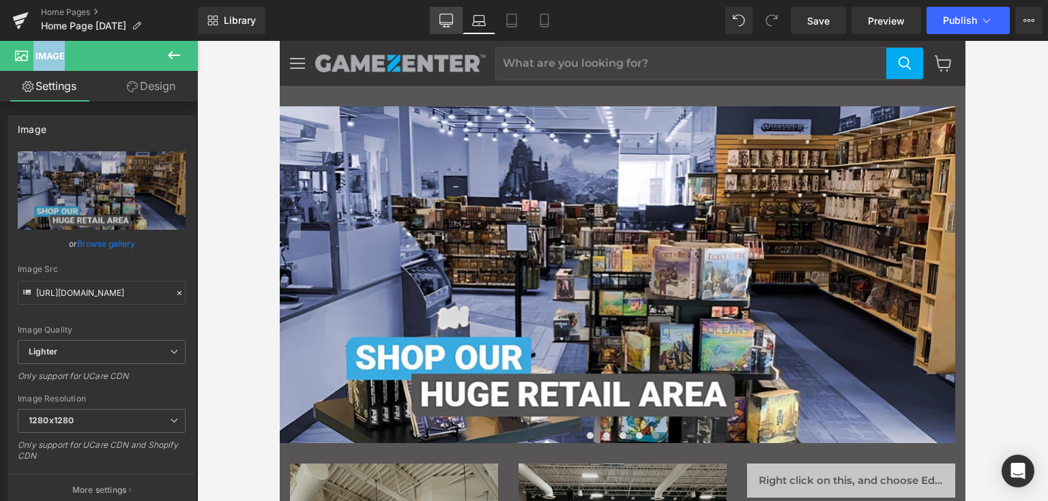
click at [442, 24] on icon at bounding box center [446, 19] width 13 height 10
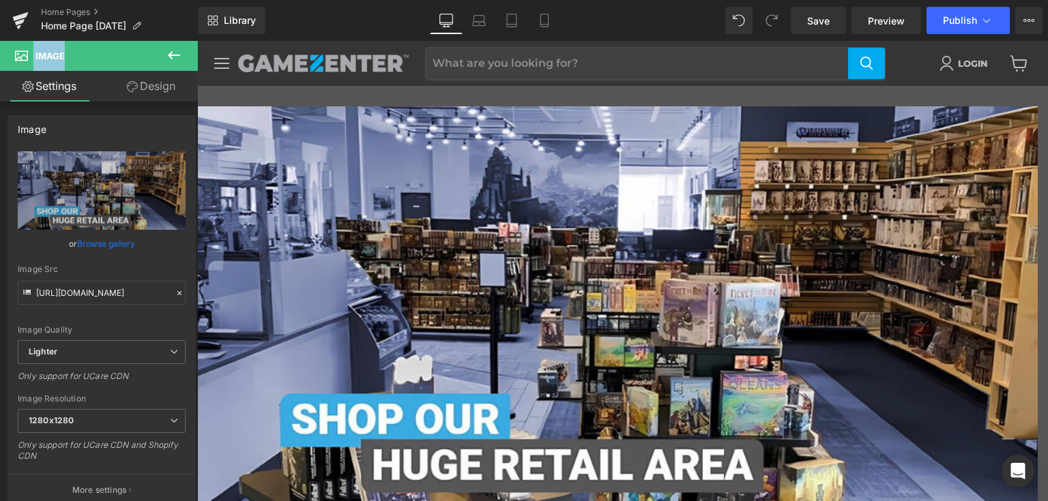
click at [172, 57] on icon at bounding box center [174, 55] width 16 height 16
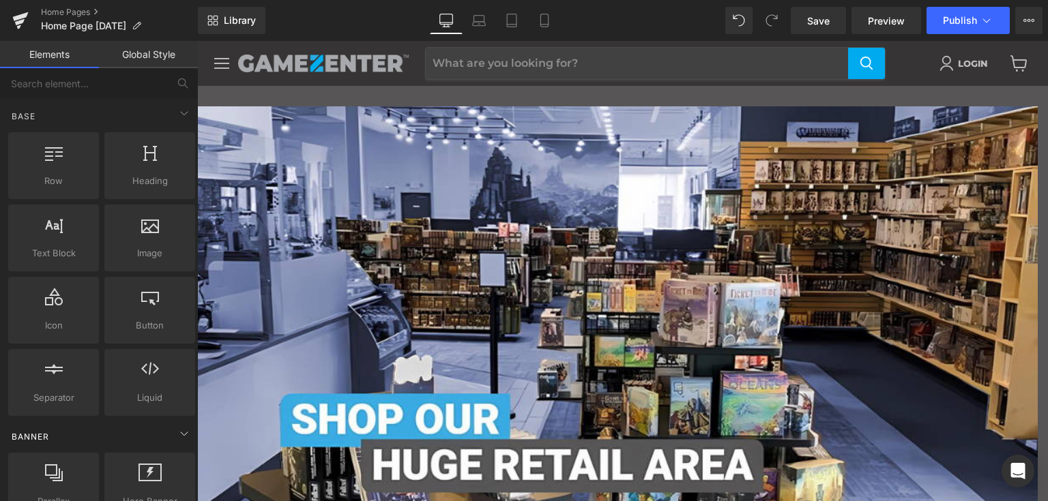
scroll to position [205, 0]
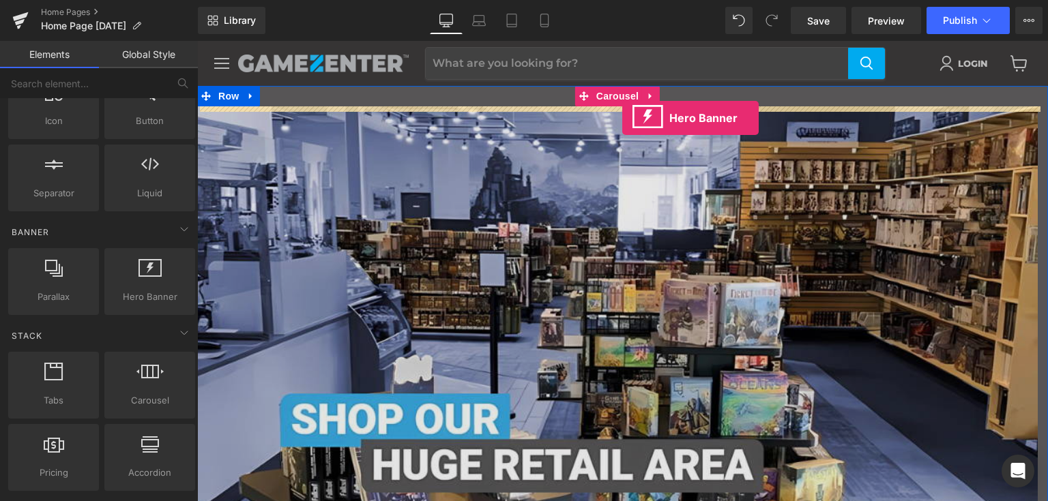
drag, startPoint x: 348, startPoint y: 328, endPoint x: 622, endPoint y: 118, distance: 345.4
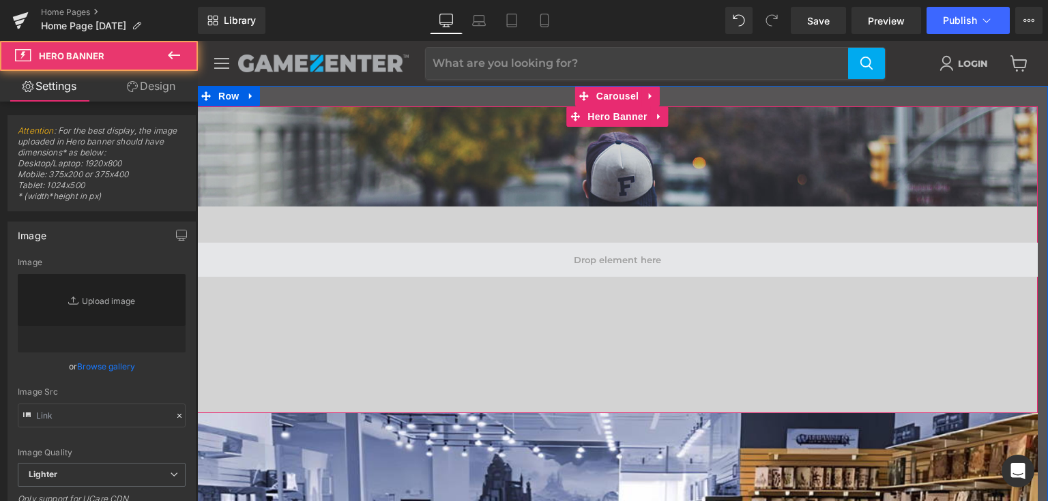
type input "[URL][DOMAIN_NAME]"
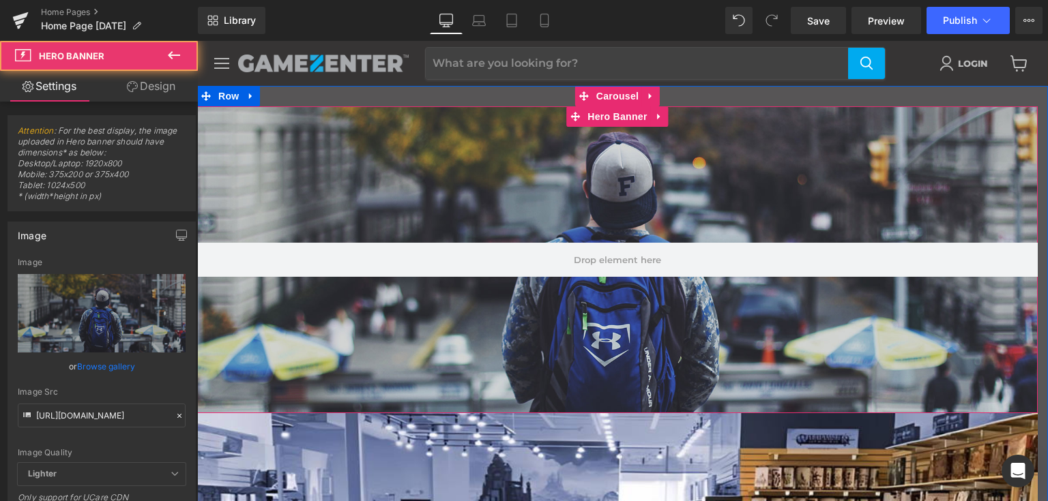
click at [628, 204] on div "Main content" at bounding box center [617, 259] width 840 height 307
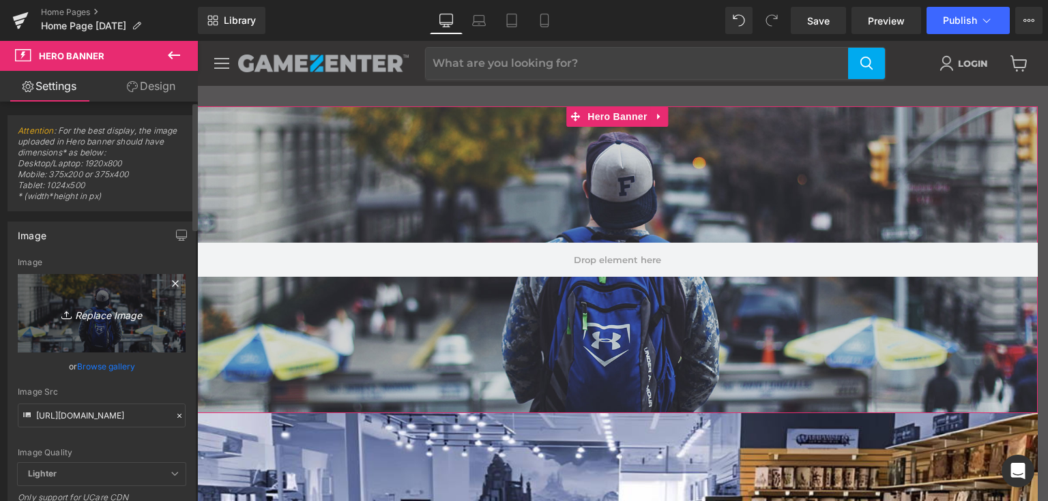
click at [102, 315] on icon "Replace Image" at bounding box center [101, 313] width 109 height 17
click at [111, 316] on icon "Replace Image" at bounding box center [101, 313] width 109 height 17
type input "C:\fakepath\Slider 1.png"
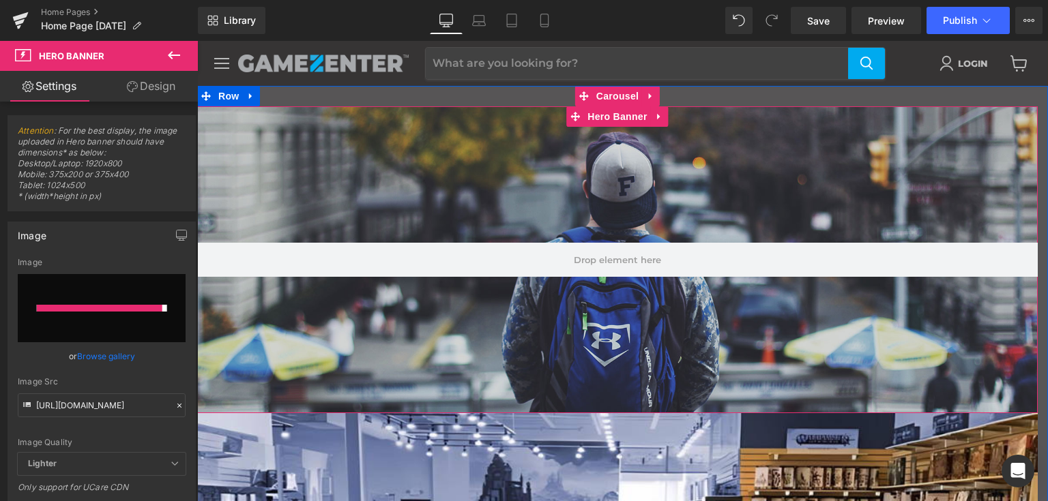
type input "[URL][DOMAIN_NAME]"
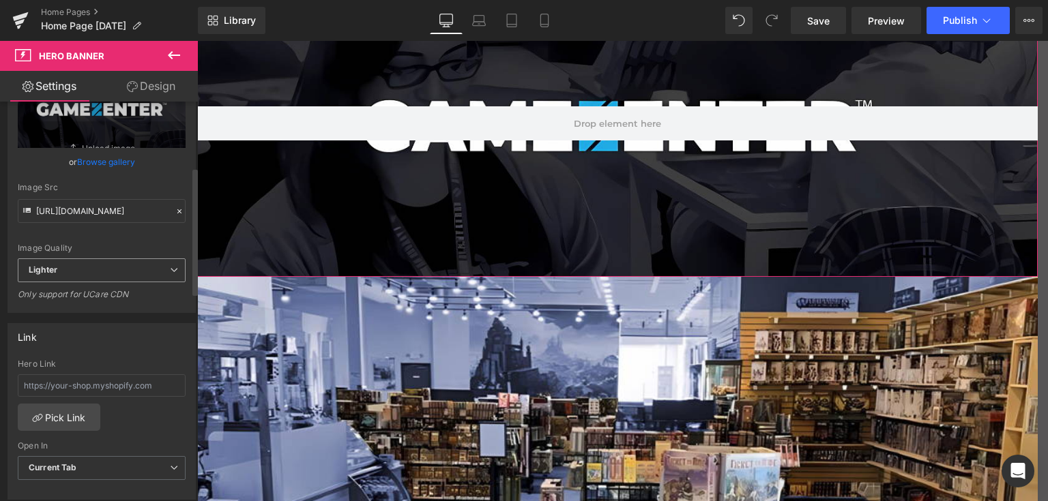
click at [142, 276] on span "Lighter" at bounding box center [102, 271] width 168 height 24
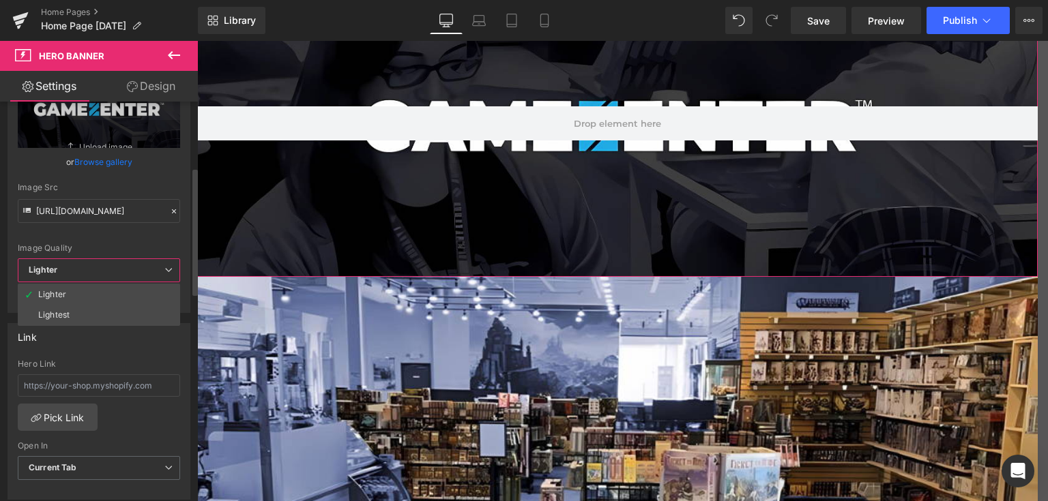
click at [145, 245] on div "Image Quality" at bounding box center [99, 248] width 162 height 10
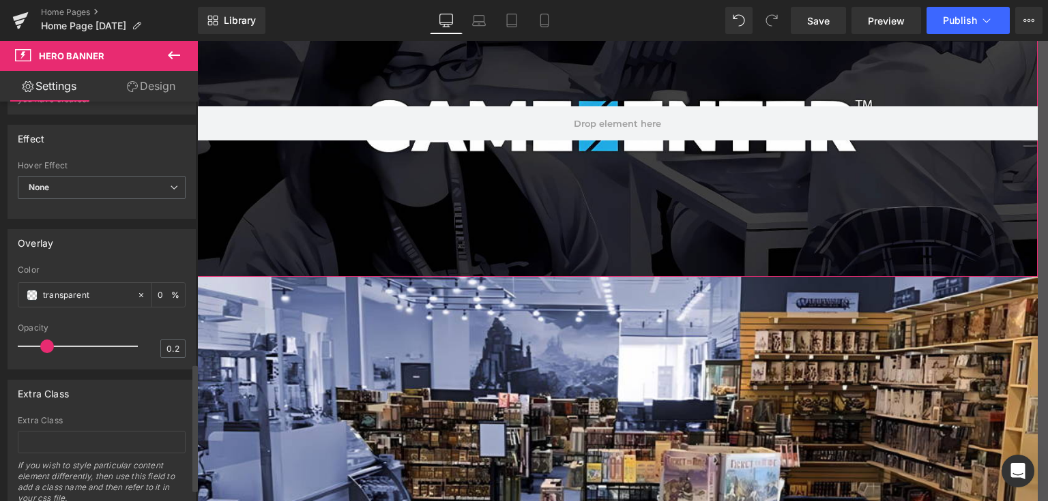
scroll to position [818, 0]
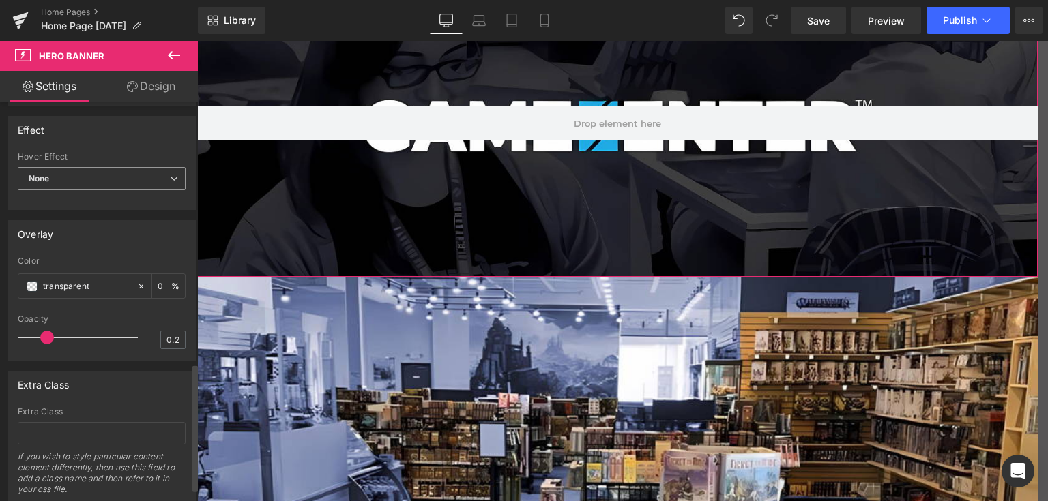
click at [128, 186] on span "None" at bounding box center [102, 179] width 168 height 24
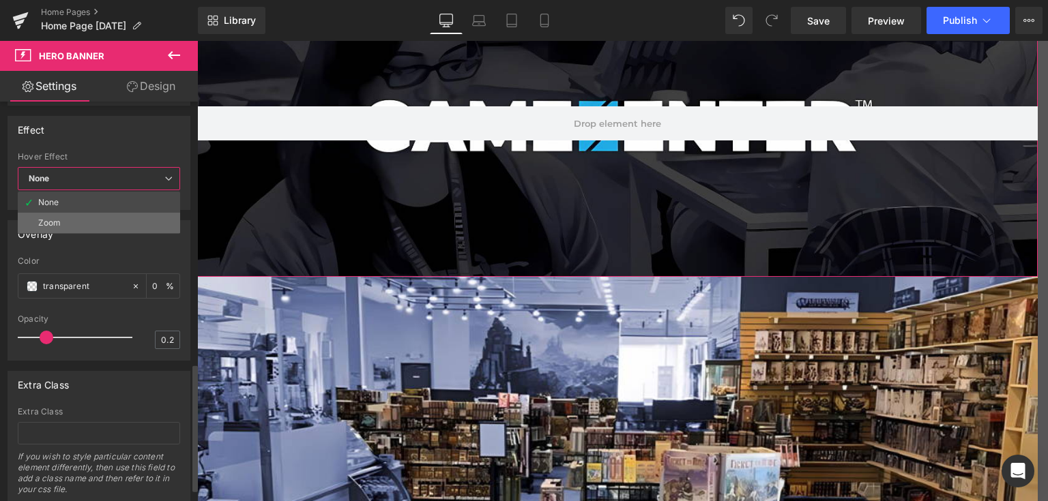
click at [106, 220] on li "Zoom" at bounding box center [99, 223] width 162 height 20
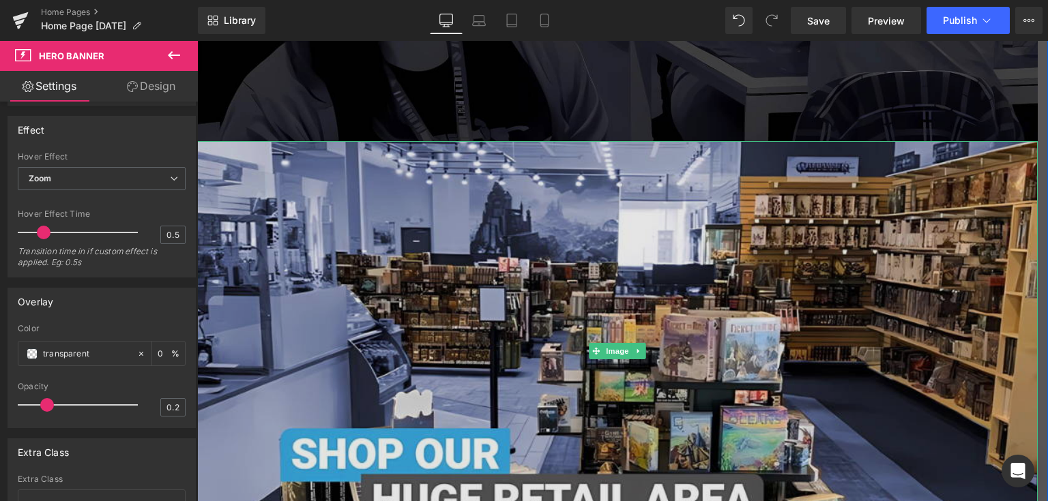
scroll to position [341, 0]
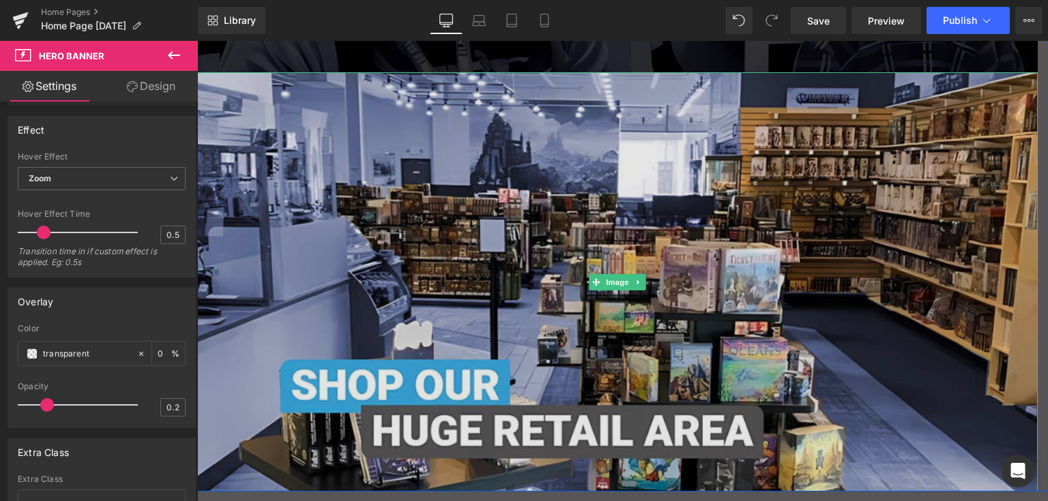
click at [558, 190] on img "Main content" at bounding box center [617, 281] width 840 height 419
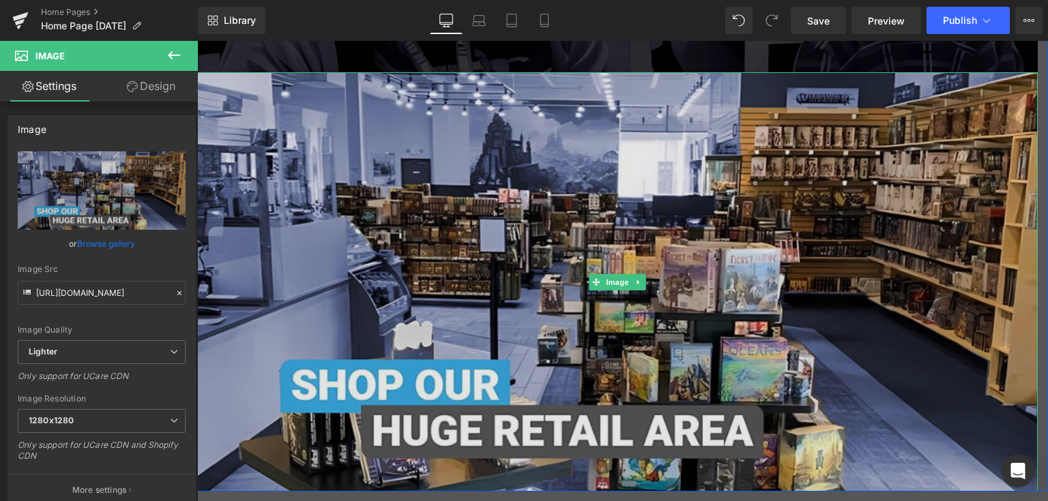
click at [558, 92] on img "Main content" at bounding box center [617, 281] width 840 height 419
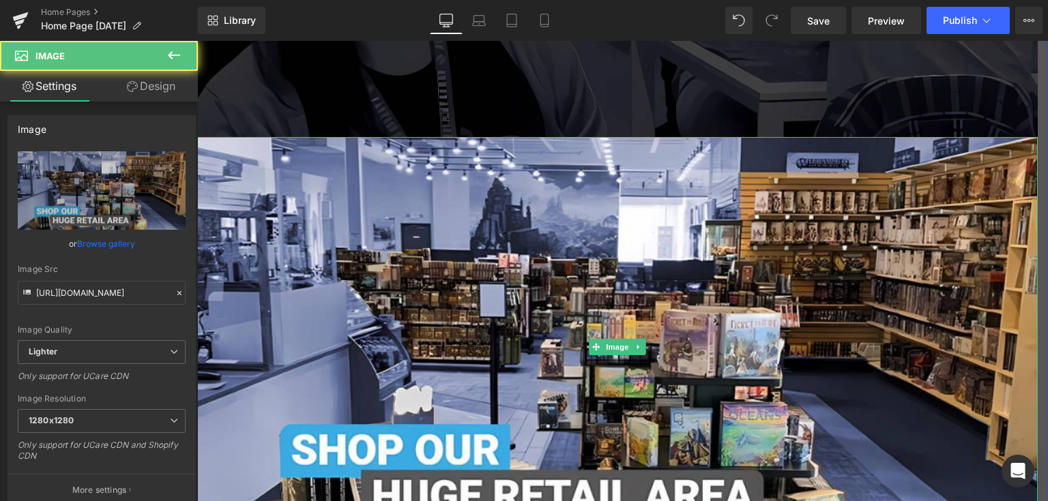
scroll to position [205, 0]
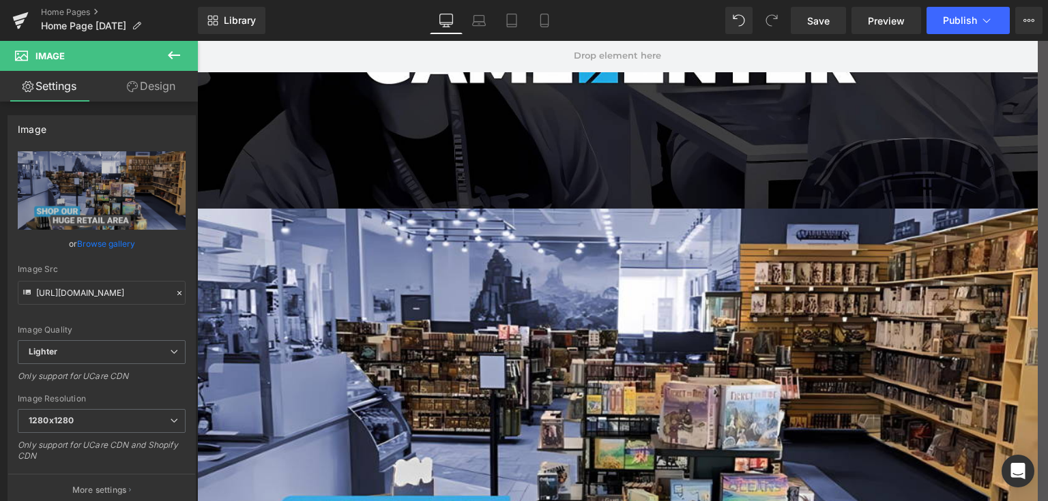
click at [175, 55] on icon at bounding box center [174, 55] width 12 height 8
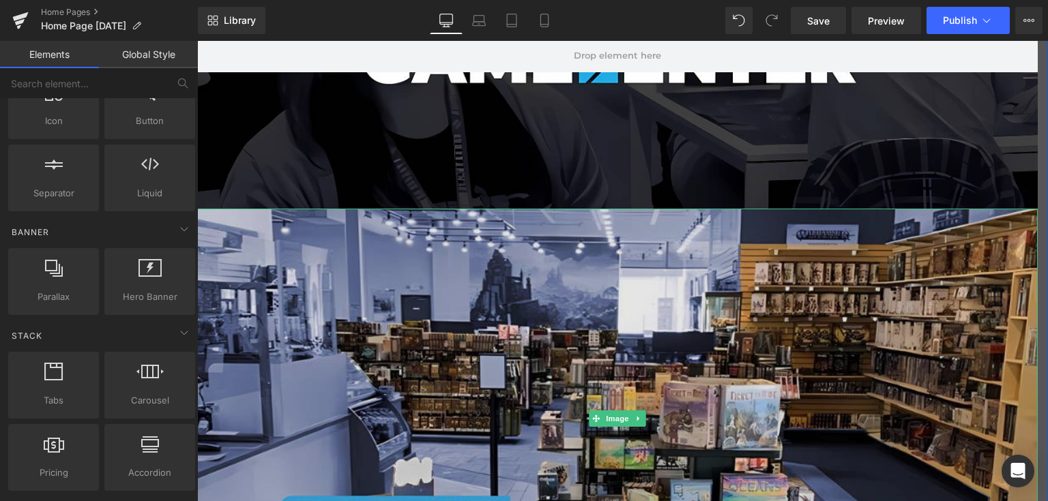
scroll to position [477, 0]
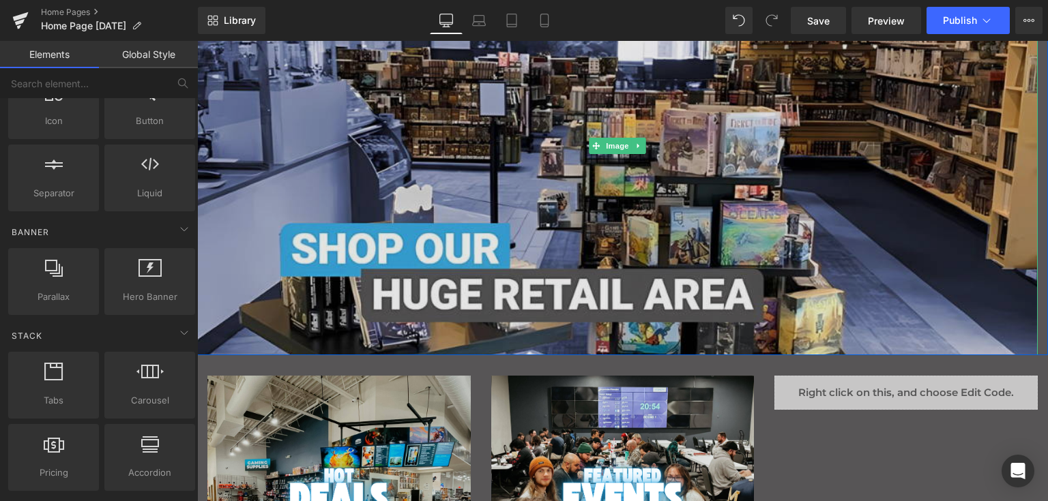
click at [650, 226] on img "Main content" at bounding box center [617, 145] width 840 height 419
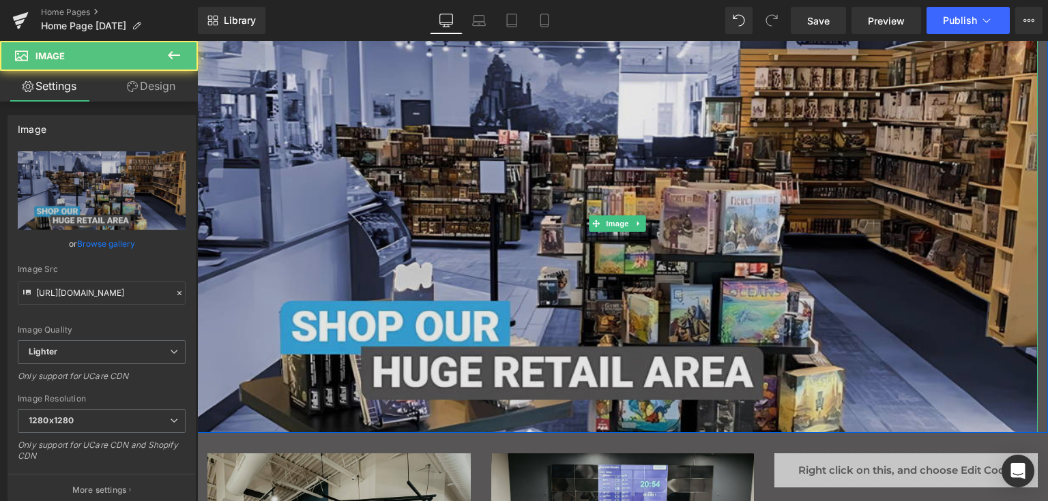
scroll to position [205, 0]
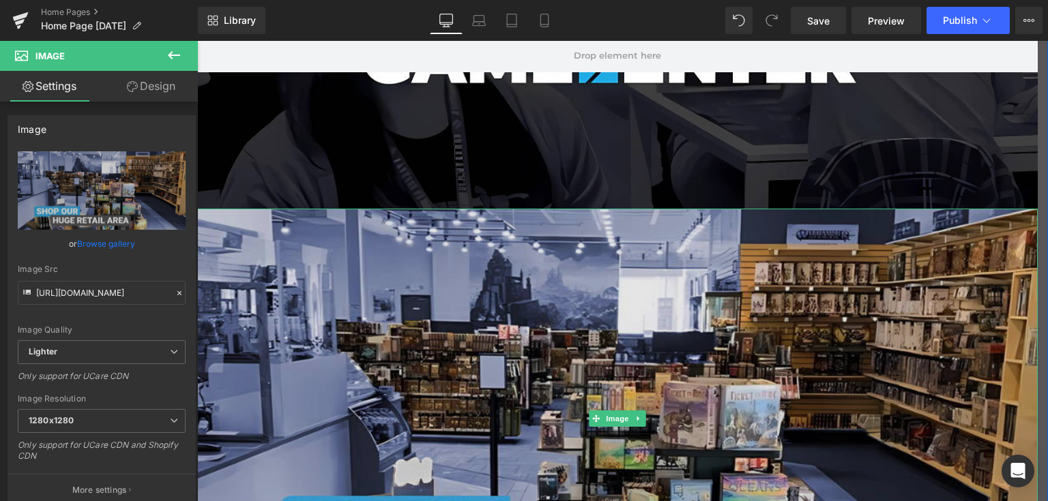
click at [651, 295] on img "Main content" at bounding box center [617, 418] width 840 height 419
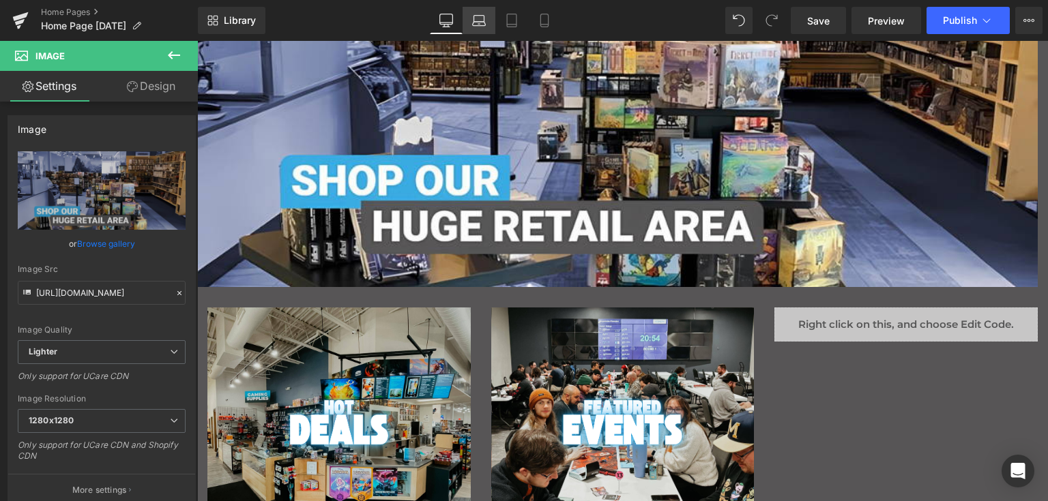
click at [486, 21] on link "Laptop" at bounding box center [478, 20] width 33 height 27
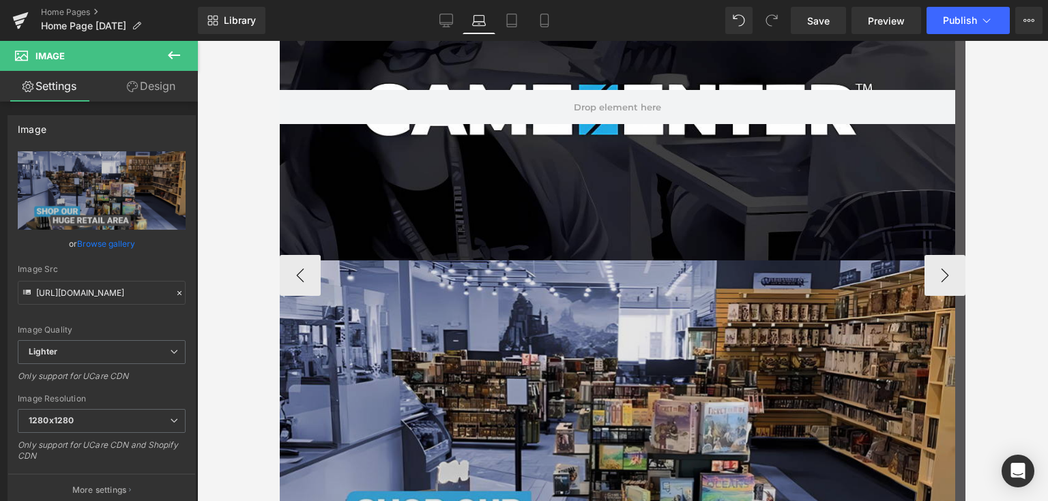
scroll to position [0, 0]
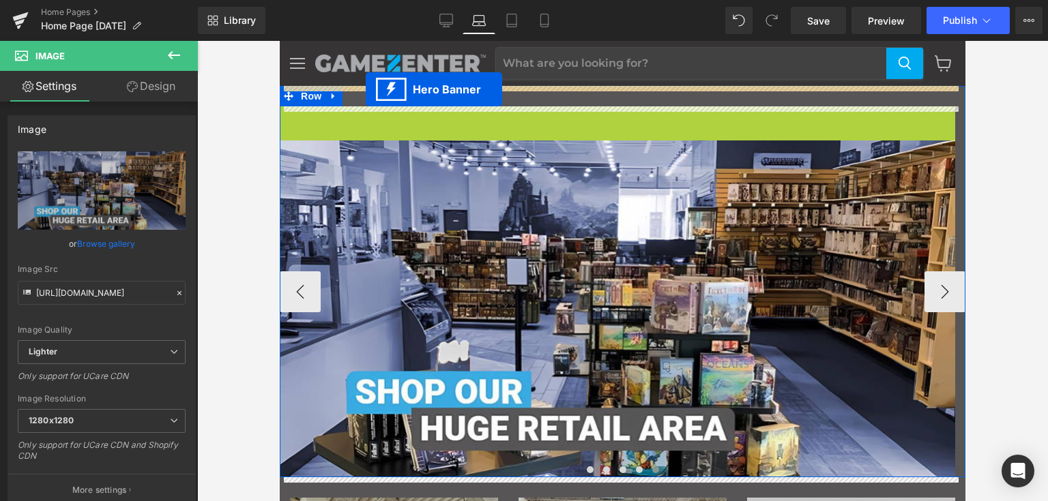
drag, startPoint x: 577, startPoint y: 117, endPoint x: 366, endPoint y: 89, distance: 213.2
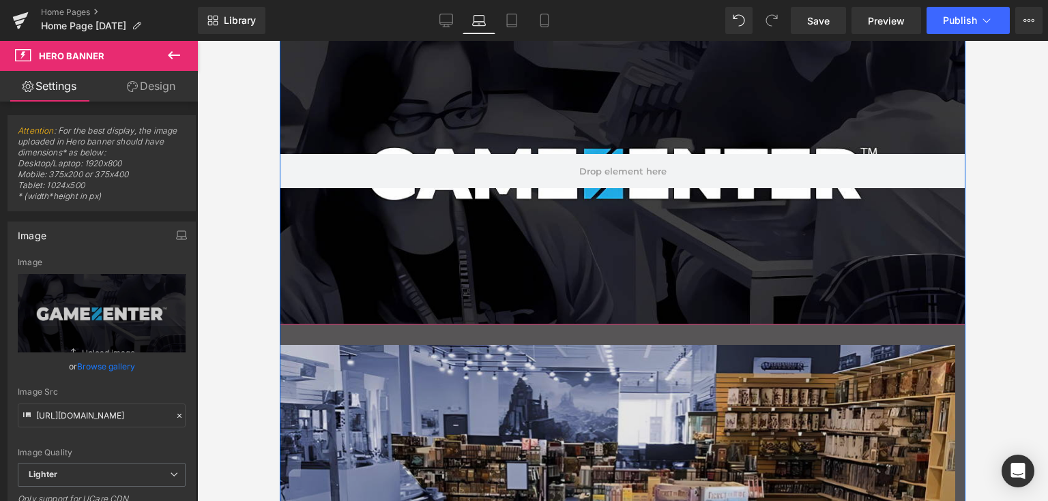
scroll to position [205, 0]
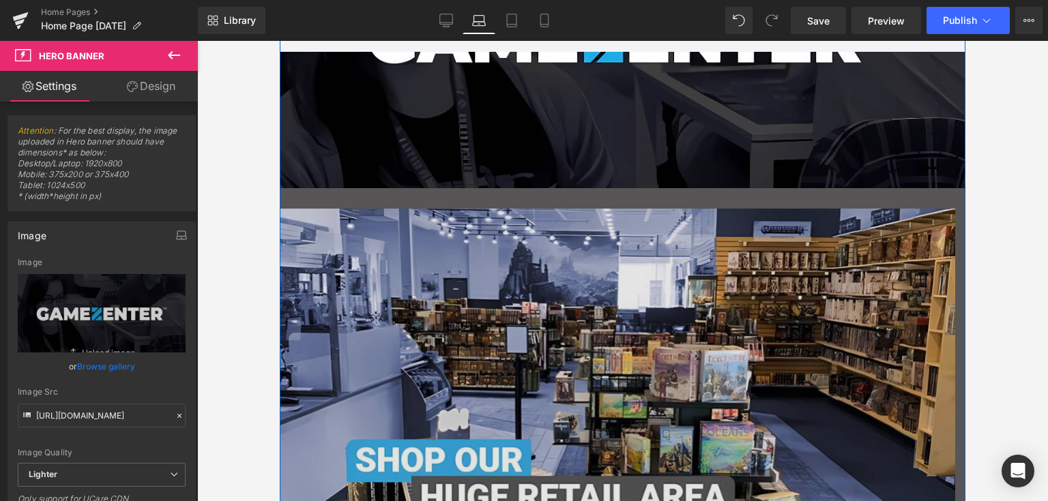
click at [611, 239] on img "Main content" at bounding box center [617, 377] width 675 height 337
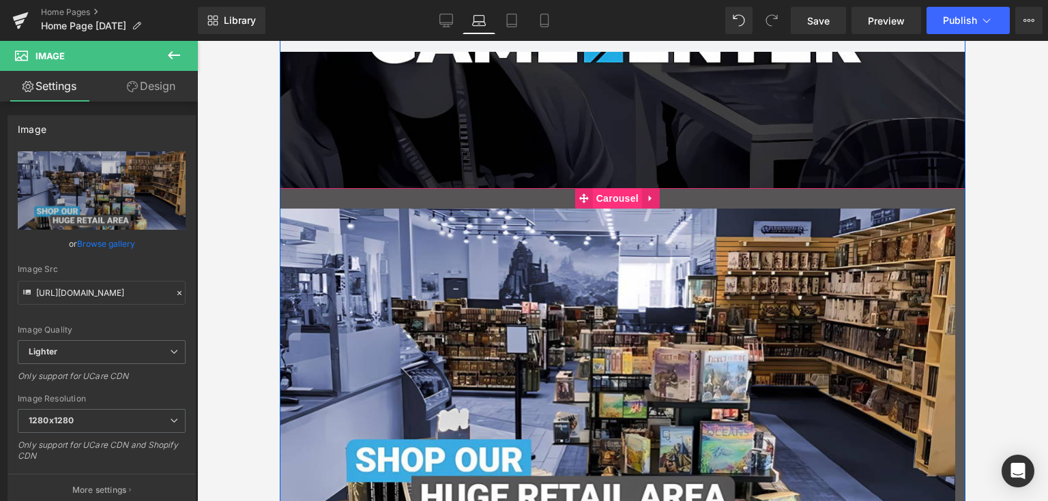
click at [619, 198] on span "Carousel" at bounding box center [617, 198] width 49 height 20
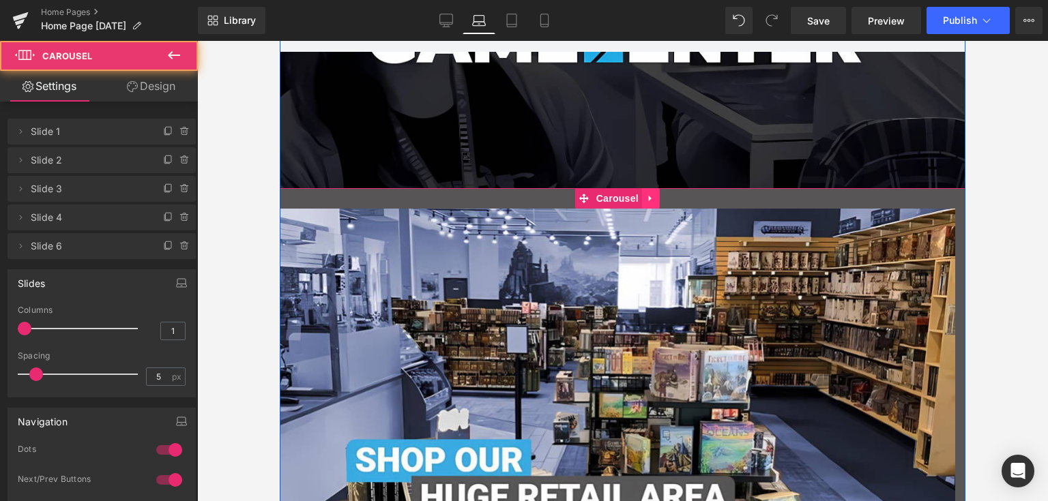
click at [647, 204] on link "Main content" at bounding box center [651, 198] width 18 height 20
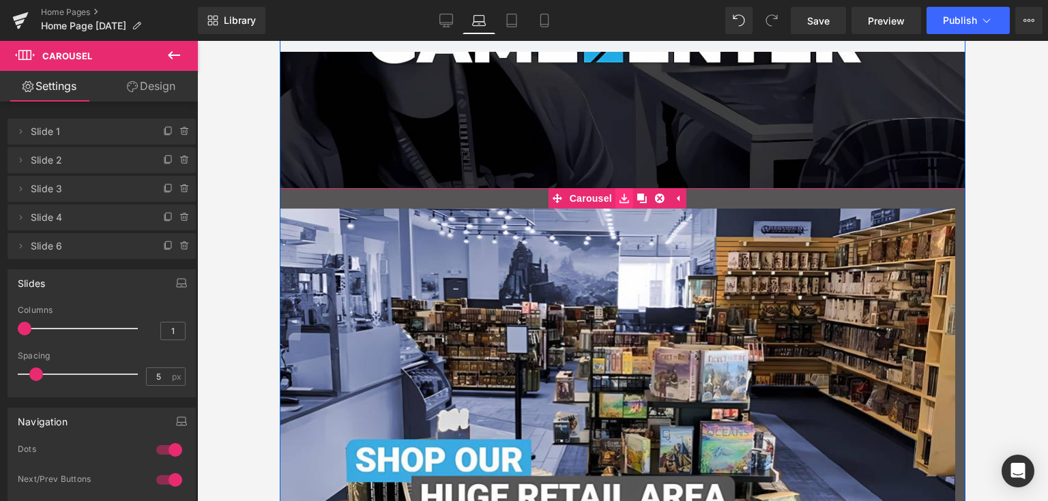
click at [627, 197] on icon "Main content" at bounding box center [624, 199] width 10 height 10
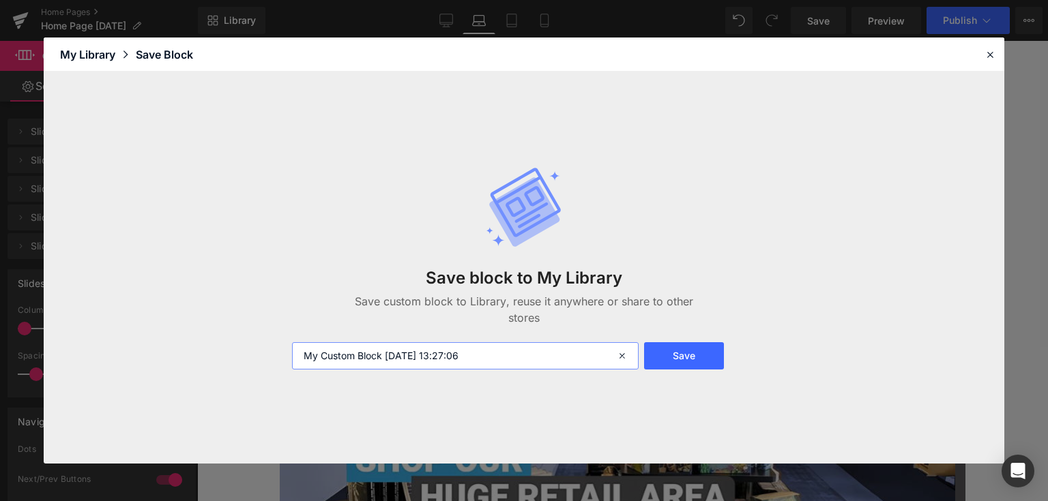
click at [464, 354] on input "My Custom Block [DATE] 13:27:06" at bounding box center [465, 355] width 346 height 27
type input "Homepage Slider"
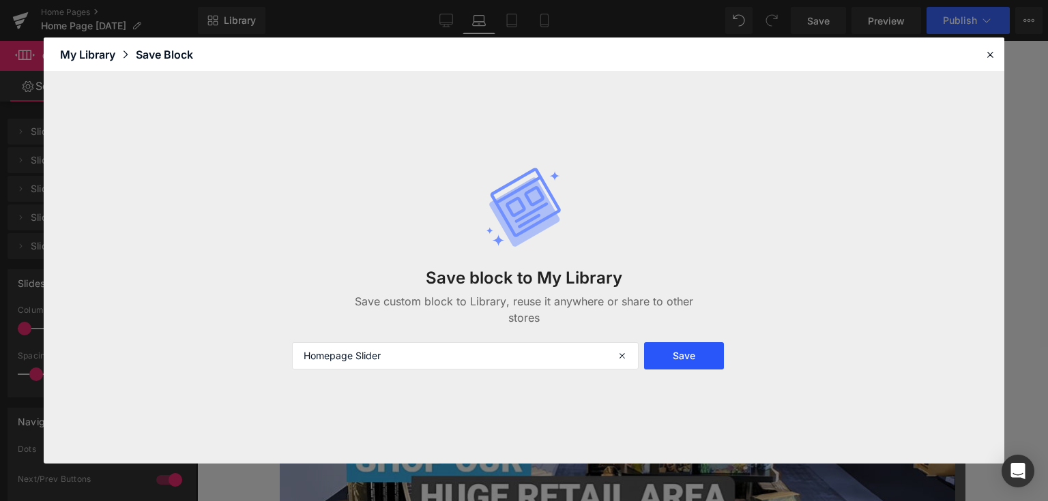
click at [659, 355] on button "Save" at bounding box center [684, 355] width 80 height 27
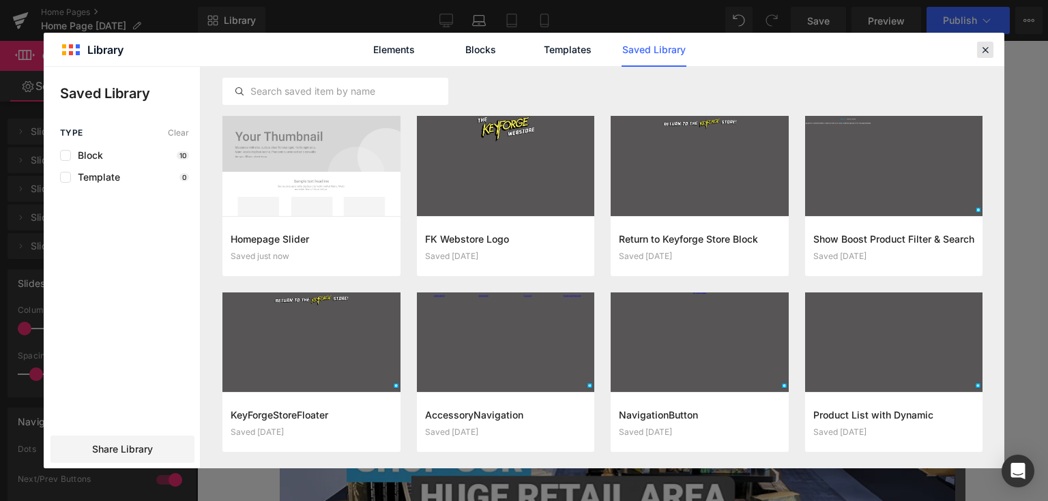
click at [979, 52] on icon at bounding box center [985, 50] width 12 height 12
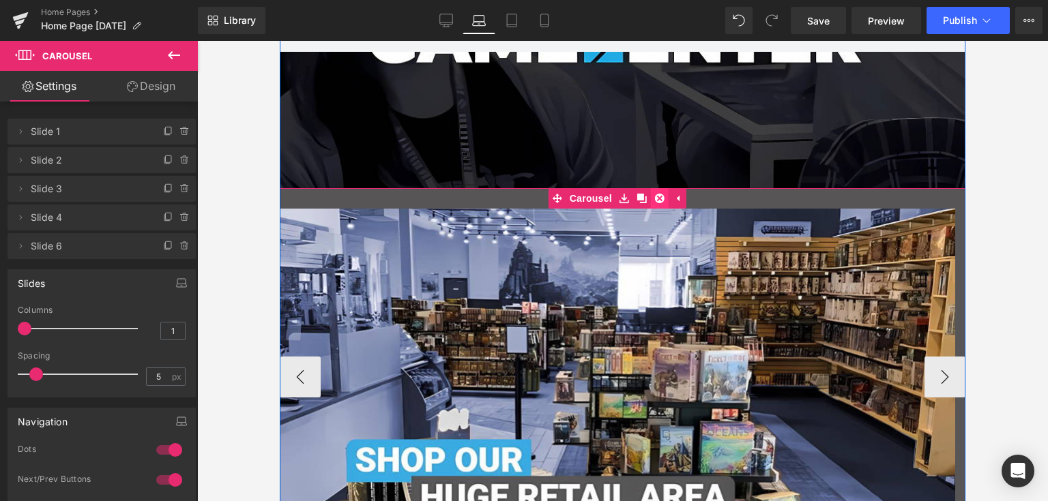
click at [662, 196] on icon "Main content" at bounding box center [660, 199] width 10 height 10
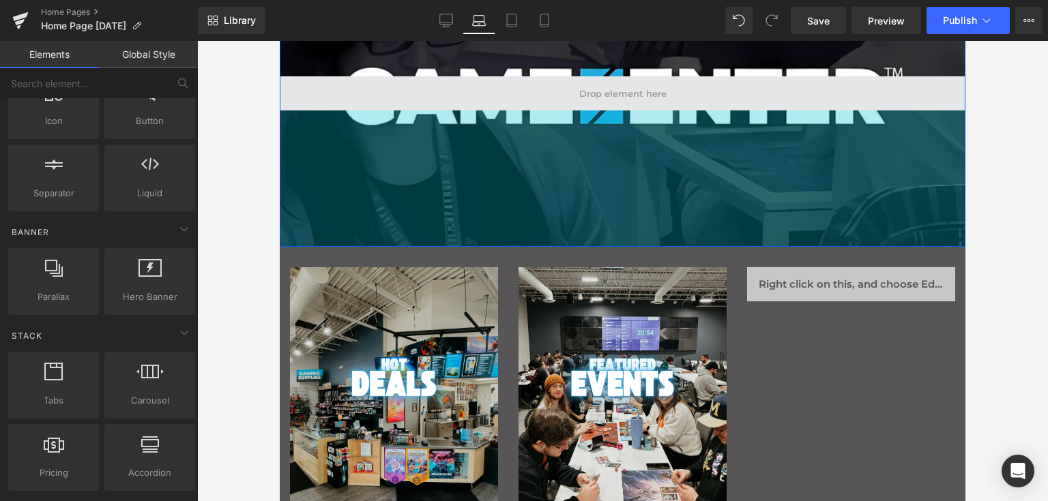
scroll to position [0, 0]
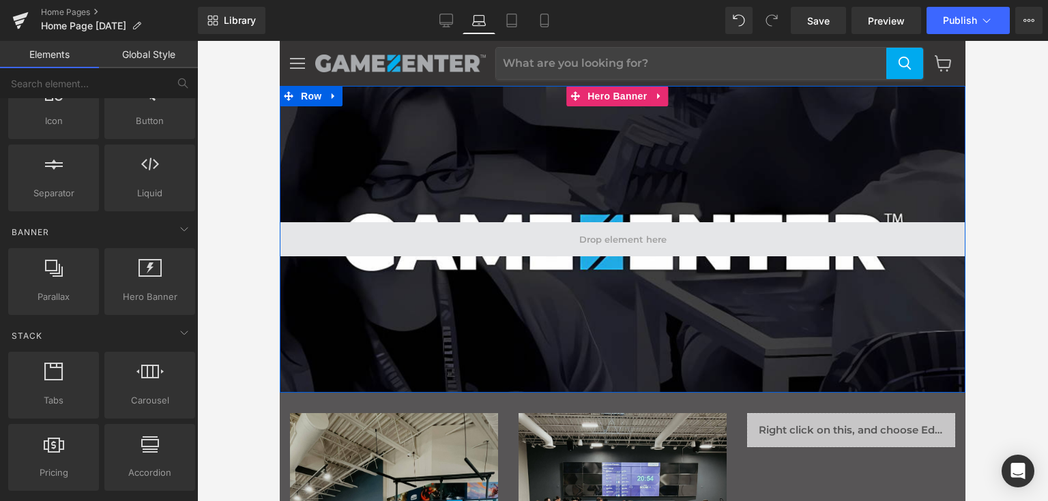
click at [662, 231] on span "Main content" at bounding box center [622, 239] width 97 height 17
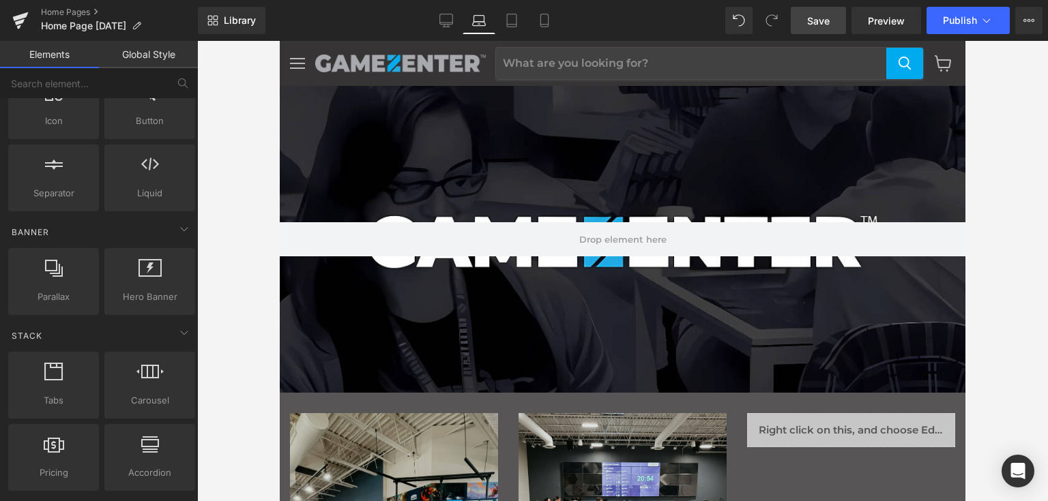
click at [827, 10] on link "Save" at bounding box center [818, 20] width 55 height 27
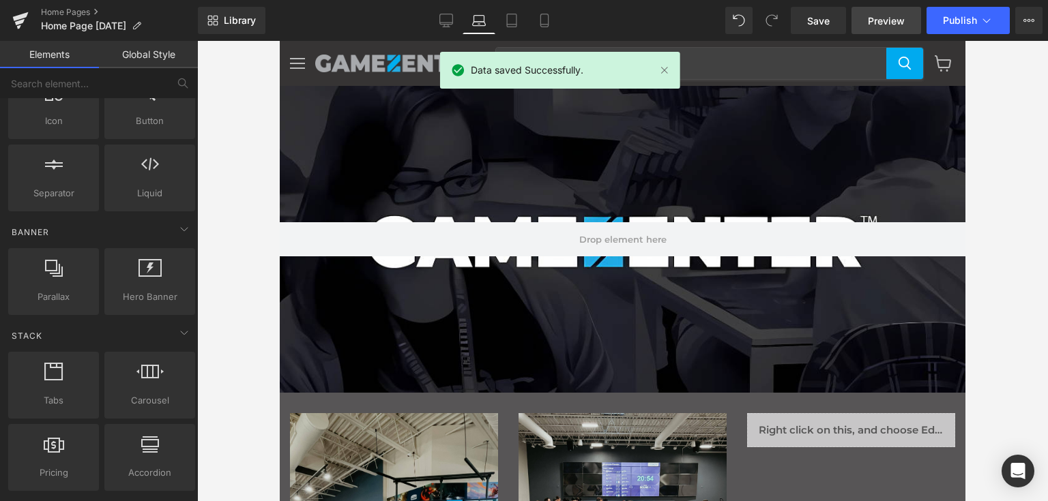
click at [886, 18] on span "Preview" at bounding box center [886, 21] width 37 height 14
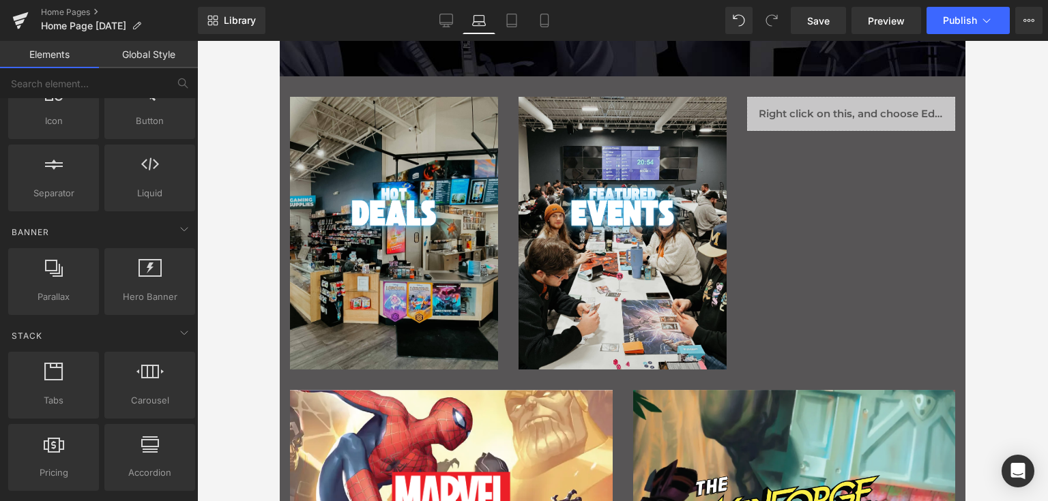
scroll to position [341, 0]
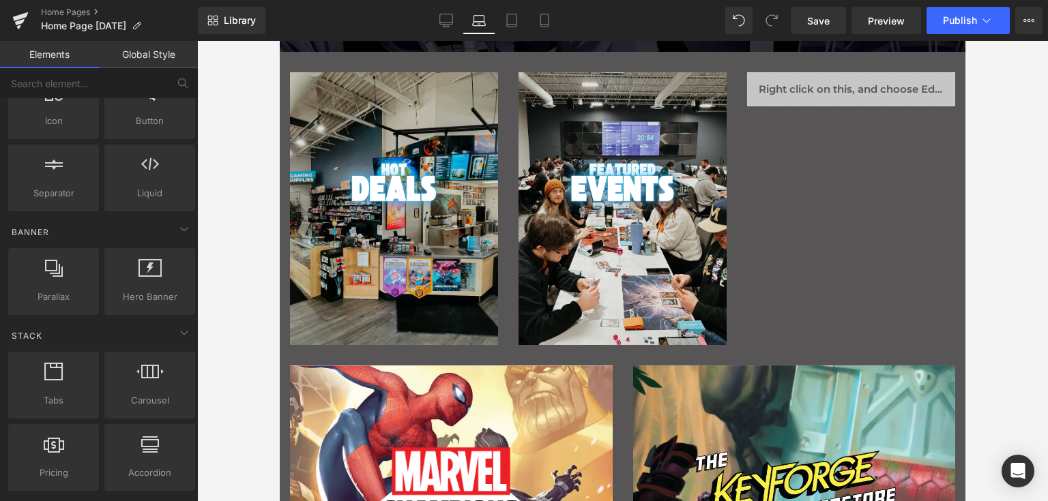
click at [444, 119] on div "Main content" at bounding box center [394, 208] width 208 height 273
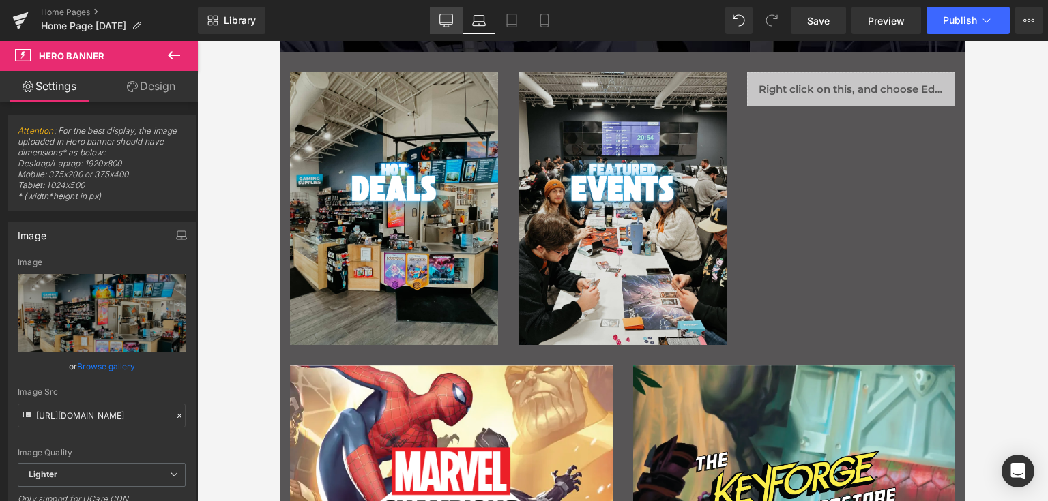
click at [445, 18] on icon at bounding box center [446, 21] width 14 height 14
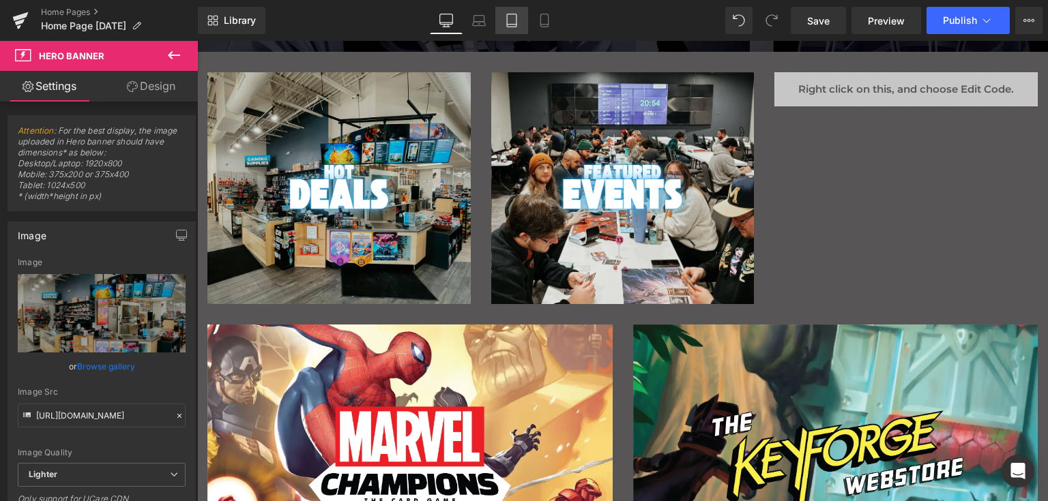
click at [513, 25] on icon at bounding box center [512, 25] width 10 height 0
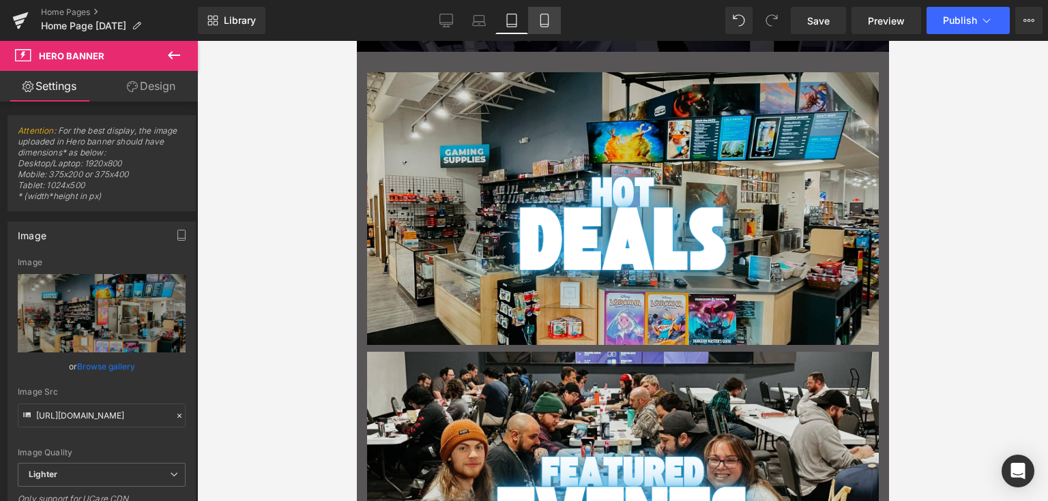
click at [535, 20] on link "Mobile" at bounding box center [544, 20] width 33 height 27
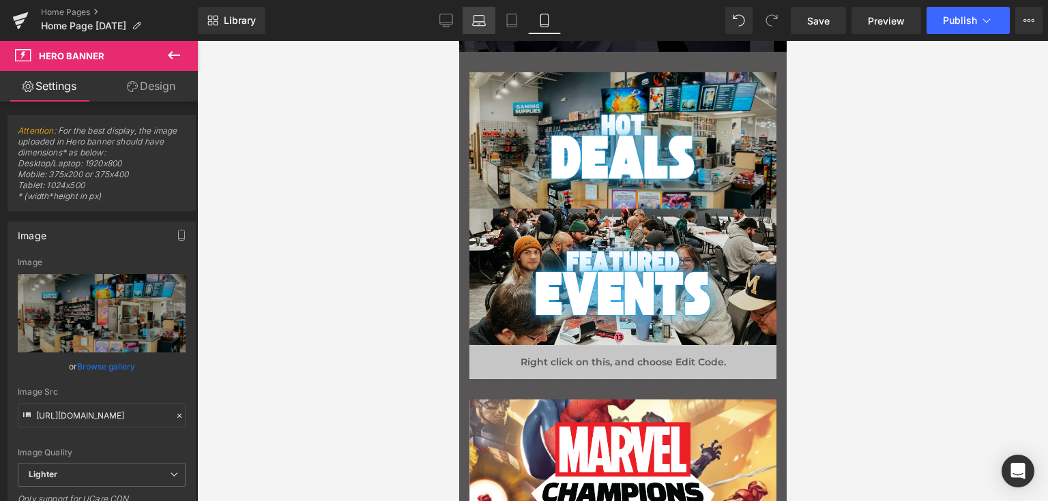
click at [479, 12] on link "Laptop" at bounding box center [478, 20] width 33 height 27
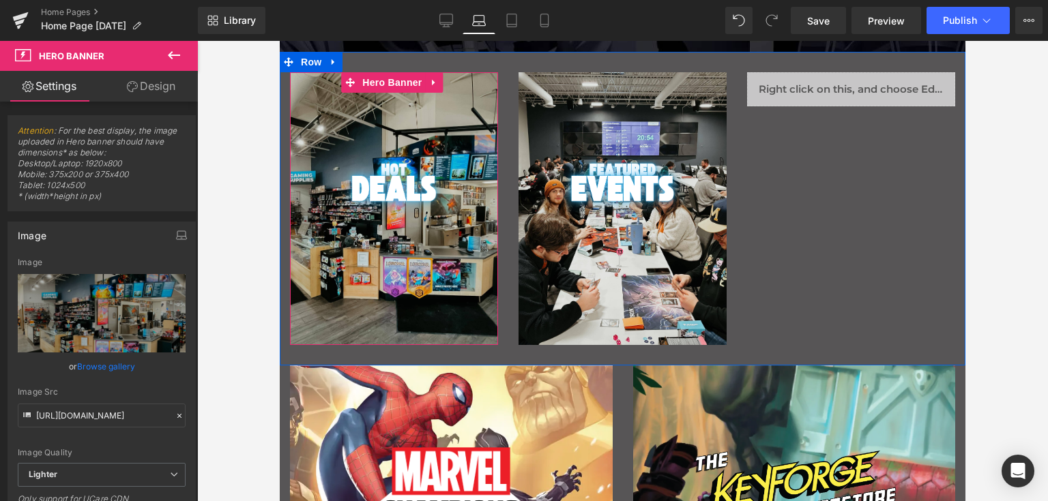
click at [412, 86] on span "Hero Banner" at bounding box center [392, 82] width 66 height 20
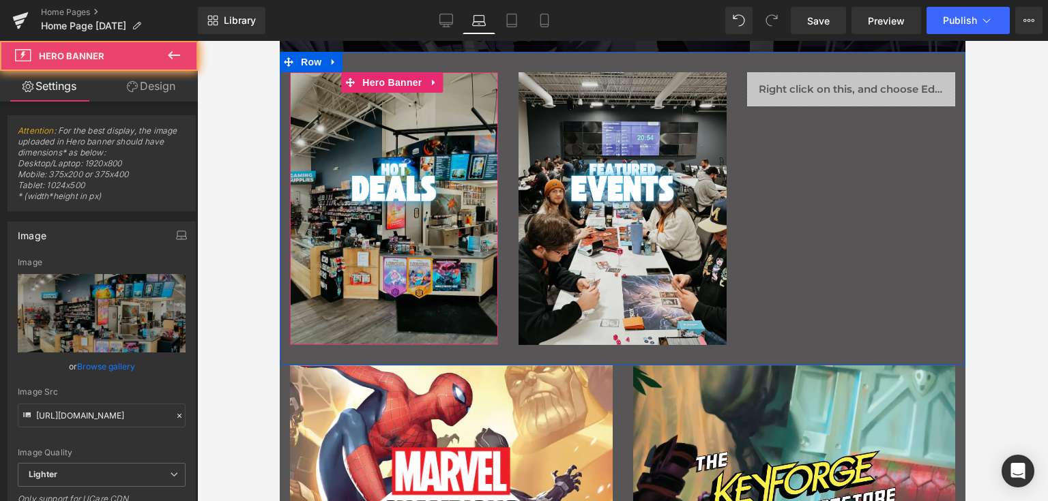
click at [414, 116] on div "Main content" at bounding box center [394, 208] width 208 height 273
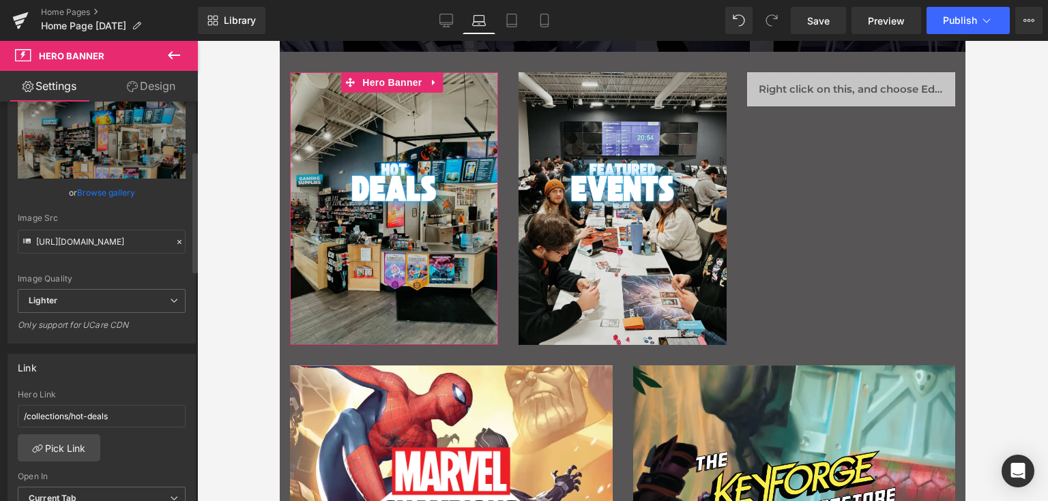
scroll to position [0, 0]
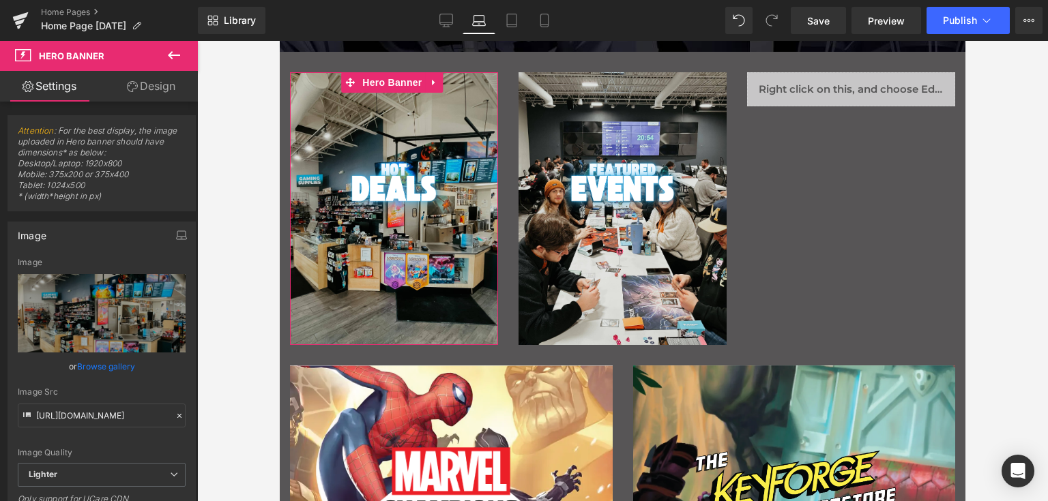
click at [144, 93] on link "Design" at bounding box center [151, 86] width 99 height 31
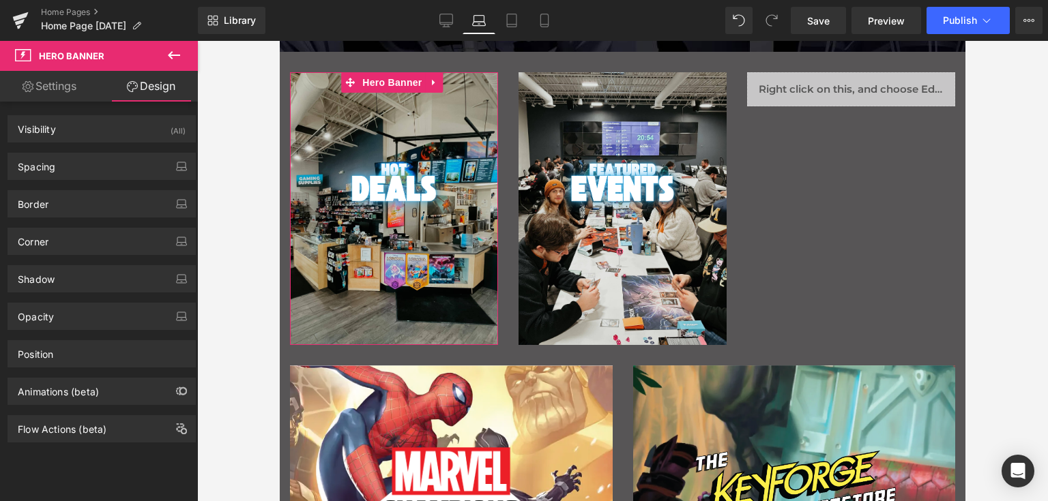
click at [70, 91] on link "Settings" at bounding box center [49, 86] width 99 height 31
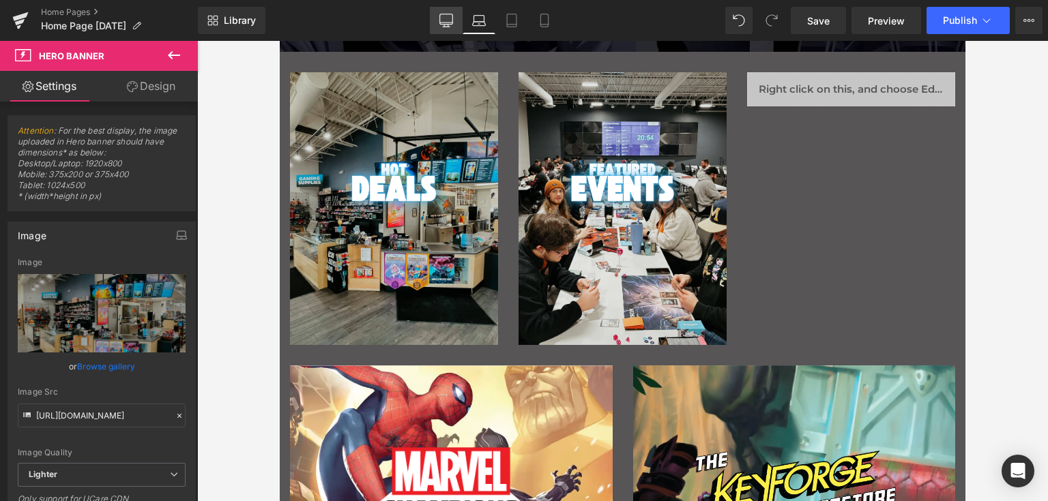
click at [445, 21] on icon at bounding box center [446, 21] width 14 height 14
type input "auto"
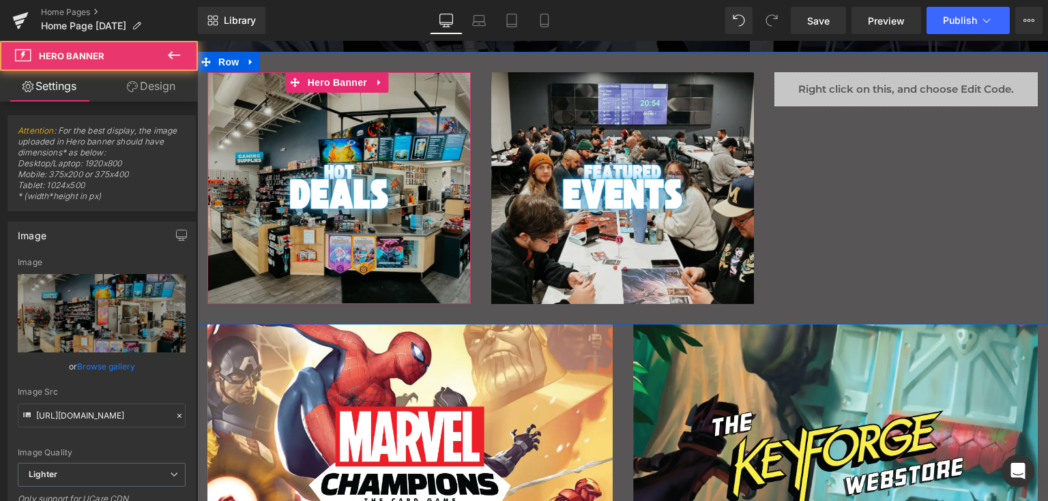
click at [427, 85] on div "Main content" at bounding box center [338, 188] width 263 height 232
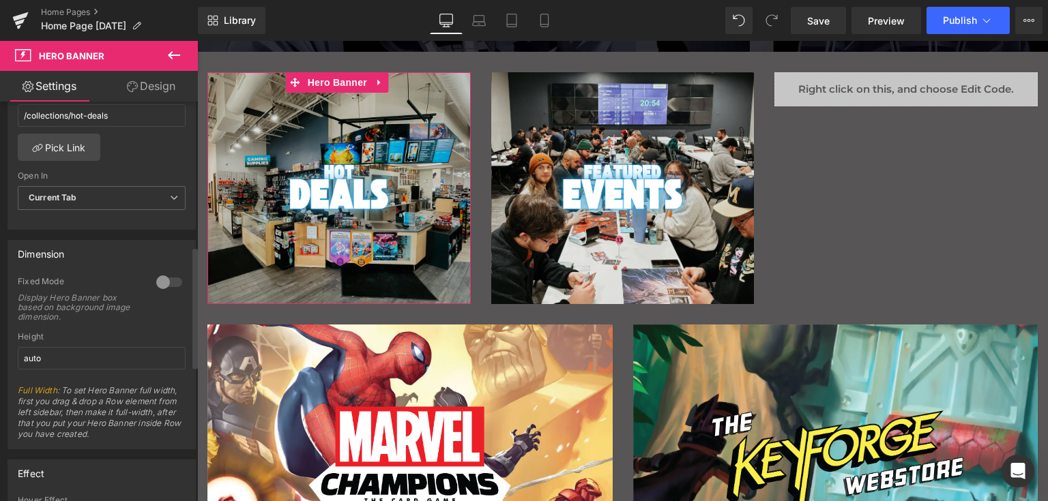
scroll to position [477, 0]
click at [164, 272] on div at bounding box center [169, 280] width 33 height 22
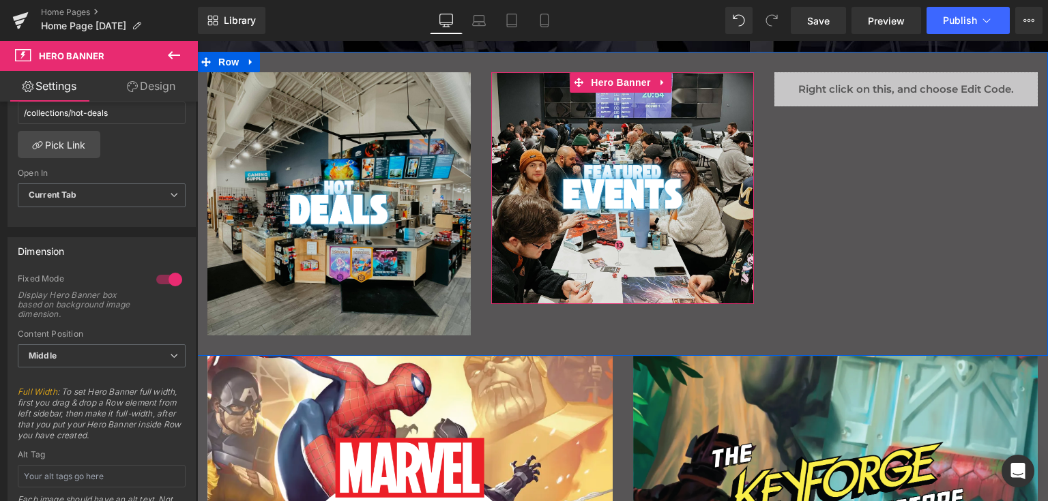
click at [605, 106] on div "Main content" at bounding box center [622, 188] width 263 height 232
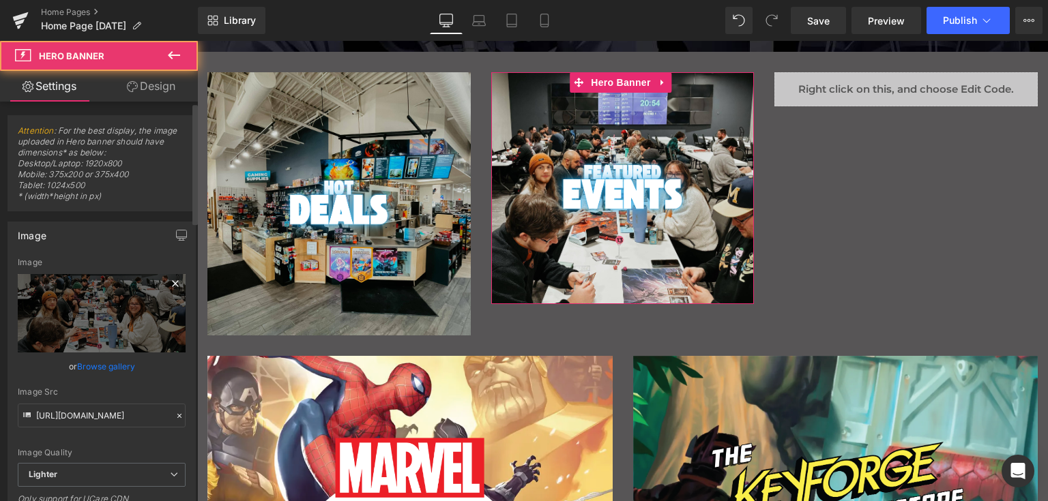
scroll to position [409, 0]
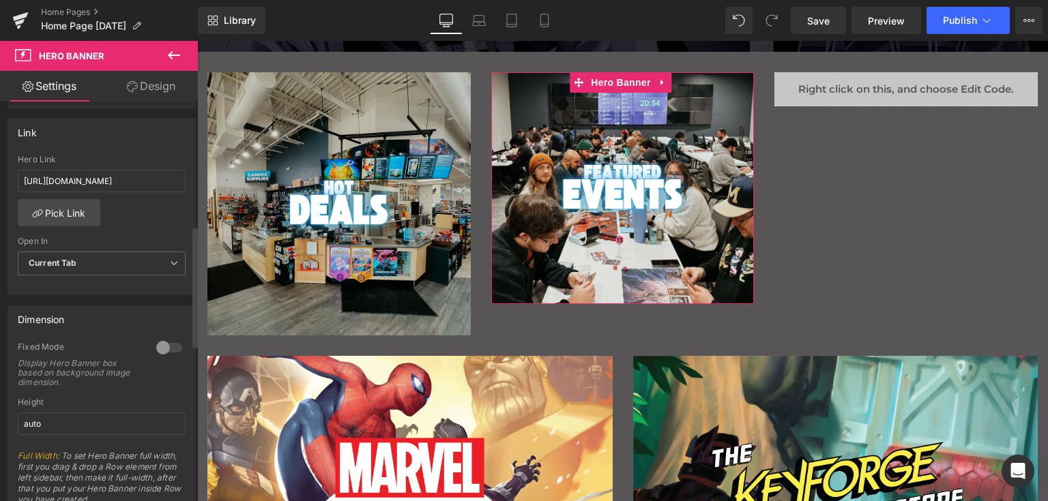
click at [158, 350] on div at bounding box center [169, 348] width 33 height 22
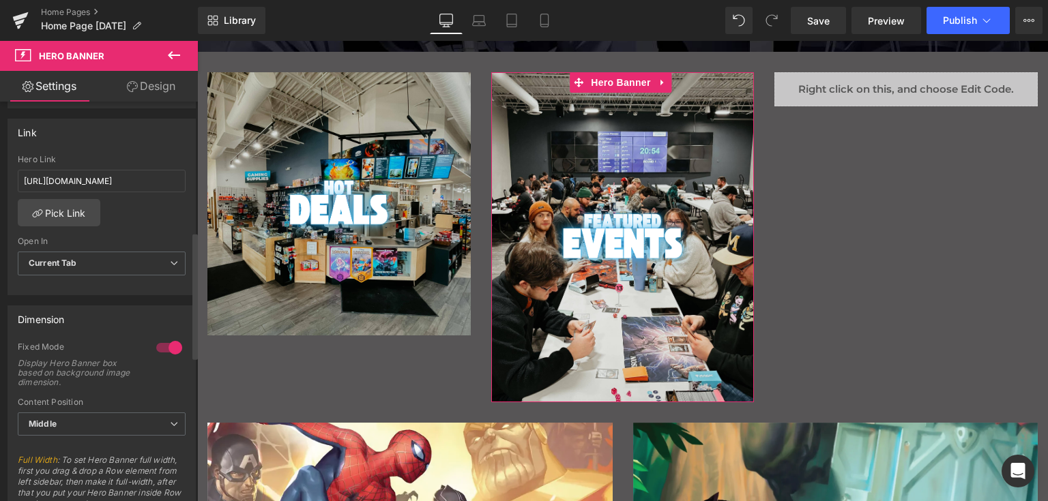
click at [169, 342] on div at bounding box center [169, 348] width 33 height 22
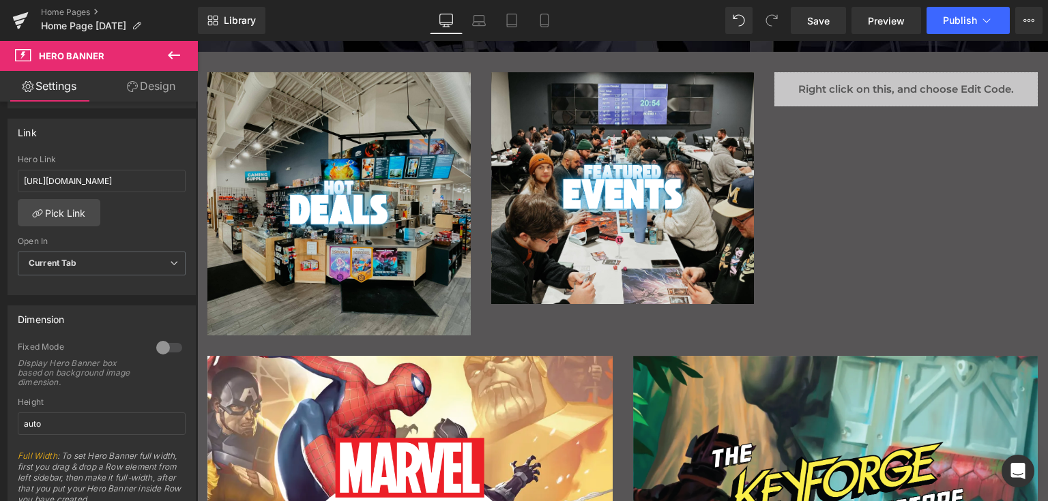
click at [274, 294] on div "Image" at bounding box center [338, 203] width 263 height 263
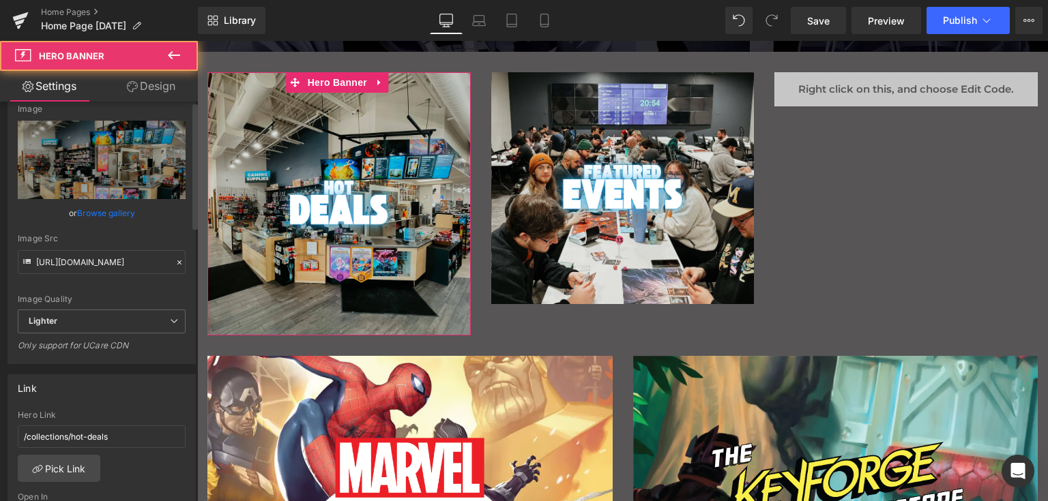
scroll to position [341, 0]
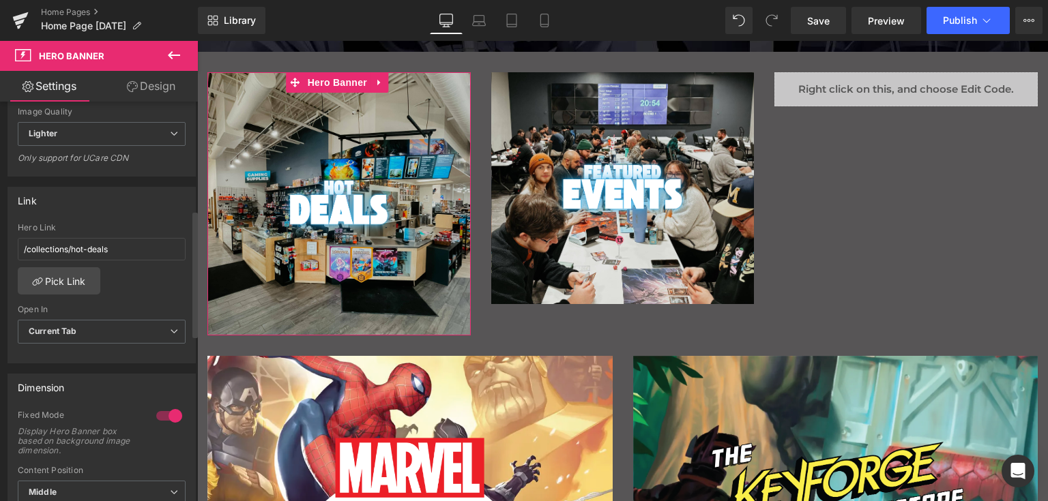
click at [160, 412] on div at bounding box center [169, 416] width 33 height 22
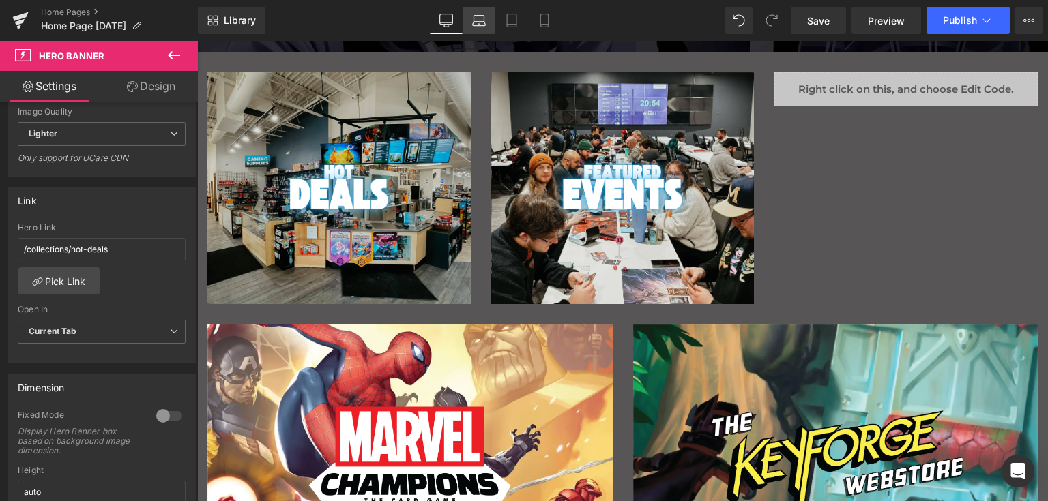
click at [486, 14] on icon at bounding box center [479, 21] width 14 height 14
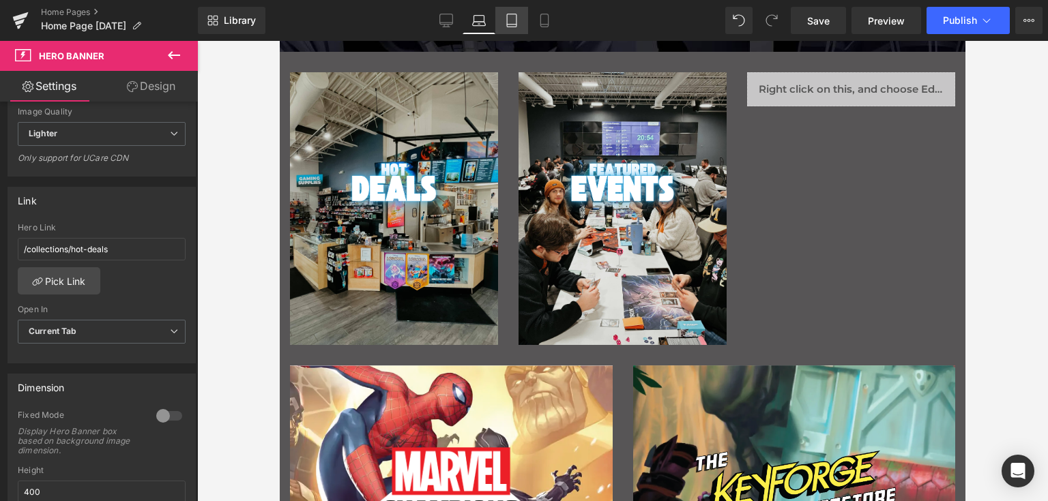
click at [508, 18] on icon at bounding box center [512, 21] width 14 height 14
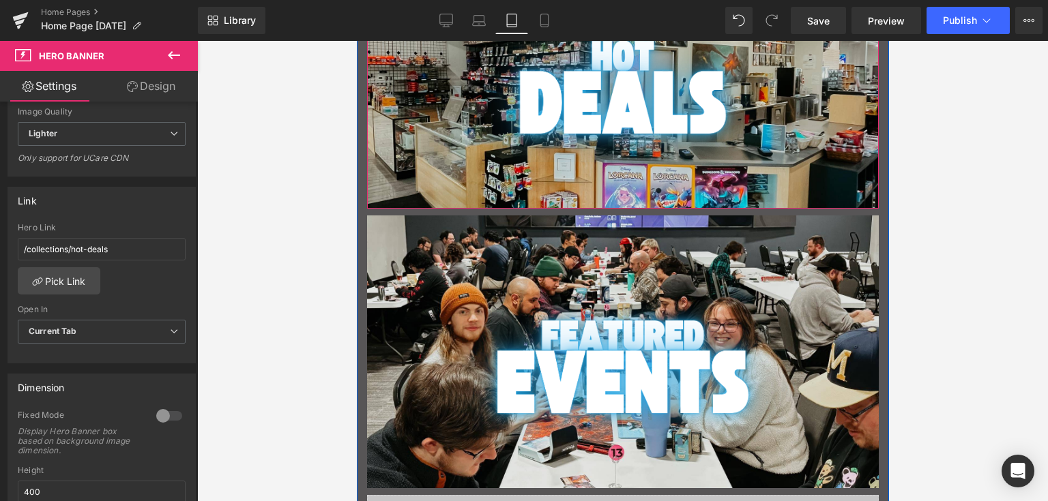
scroll to position [409, 0]
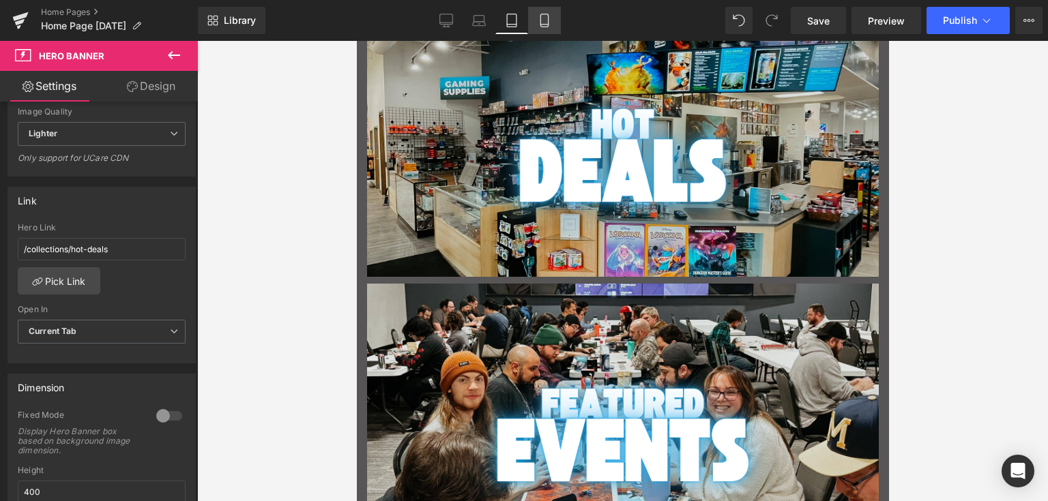
click at [540, 16] on icon at bounding box center [544, 21] width 14 height 14
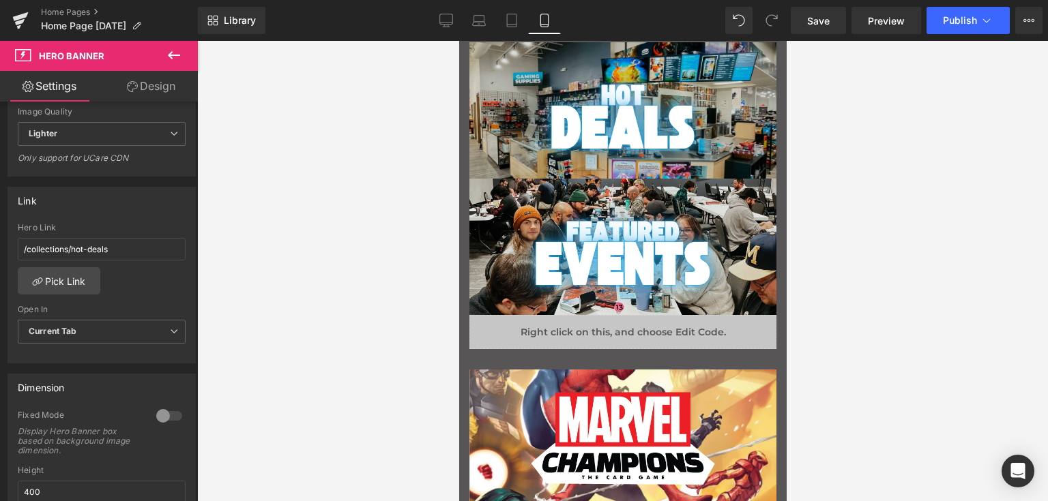
type input "200"
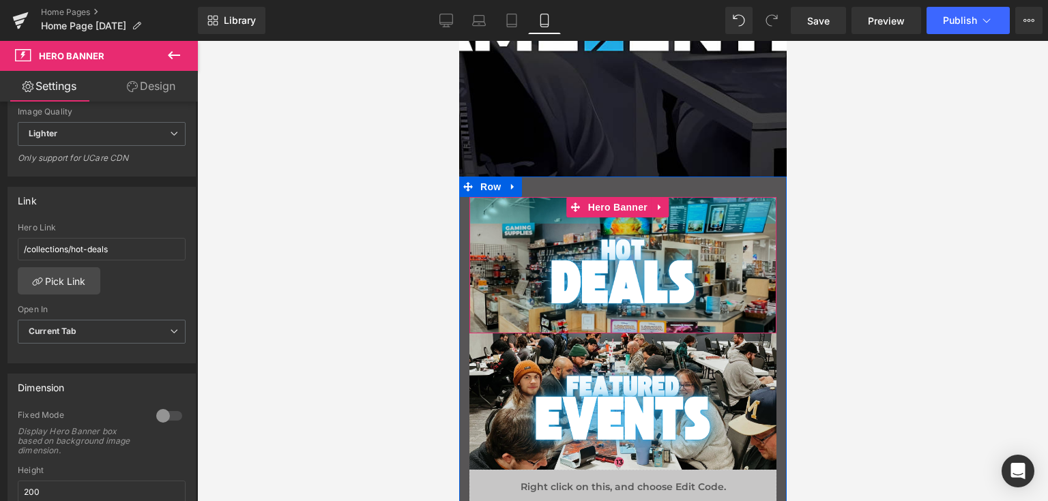
click at [499, 207] on div "39px" at bounding box center [622, 210] width 307 height 27
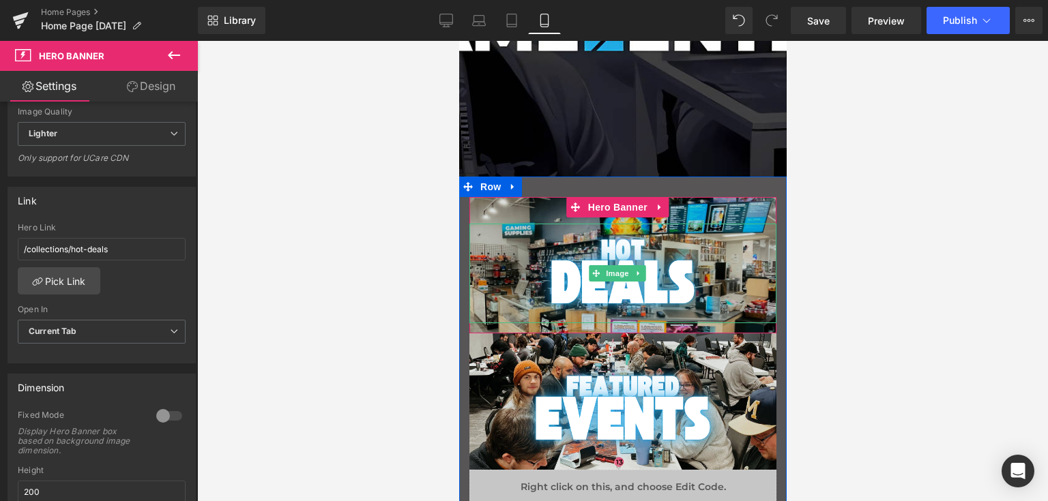
click at [499, 243] on link "Main content" at bounding box center [622, 274] width 307 height 100
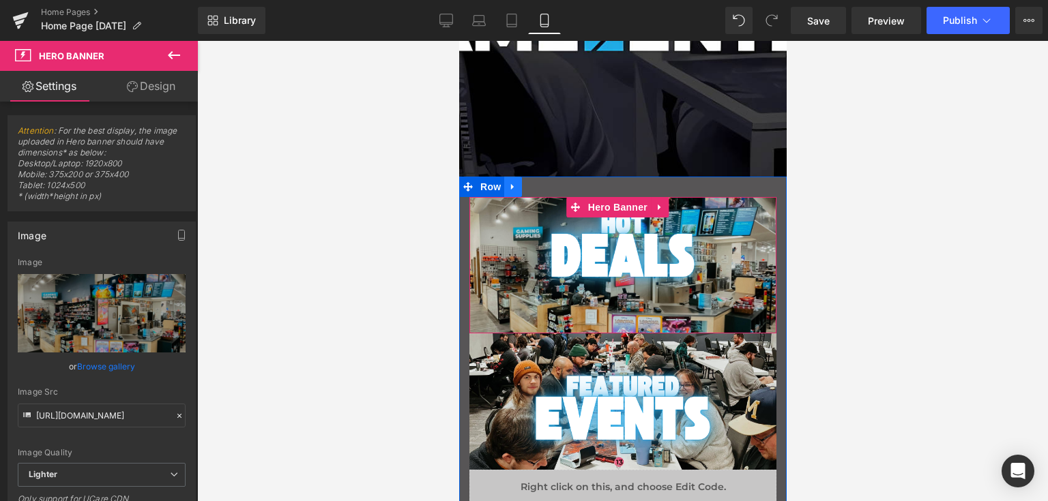
drag, startPoint x: 504, startPoint y: 215, endPoint x: 507, endPoint y: 188, distance: 26.7
click at [507, 188] on div "Image Hero Banner 120px Image Hero Banner 120px 120px Liquid Row" at bounding box center [621, 351] width 327 height 348
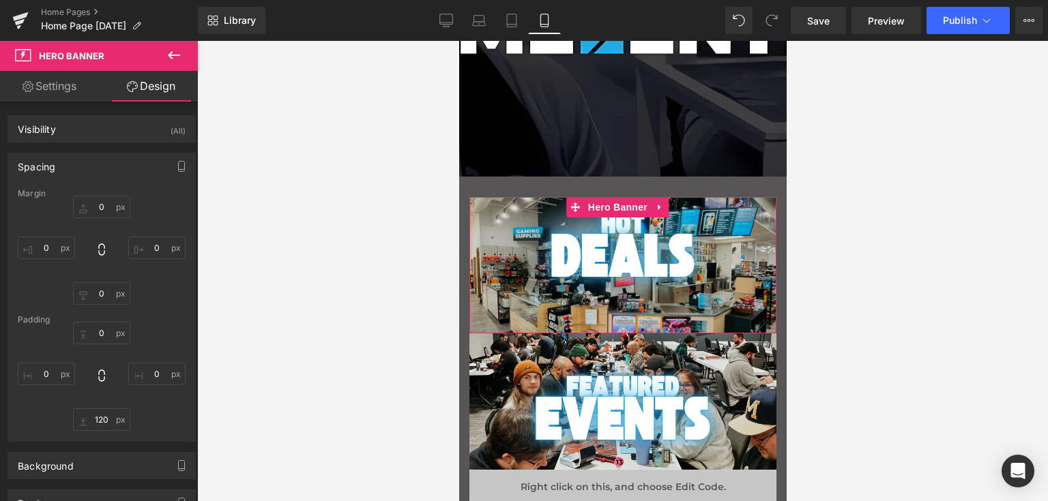
type input "0"
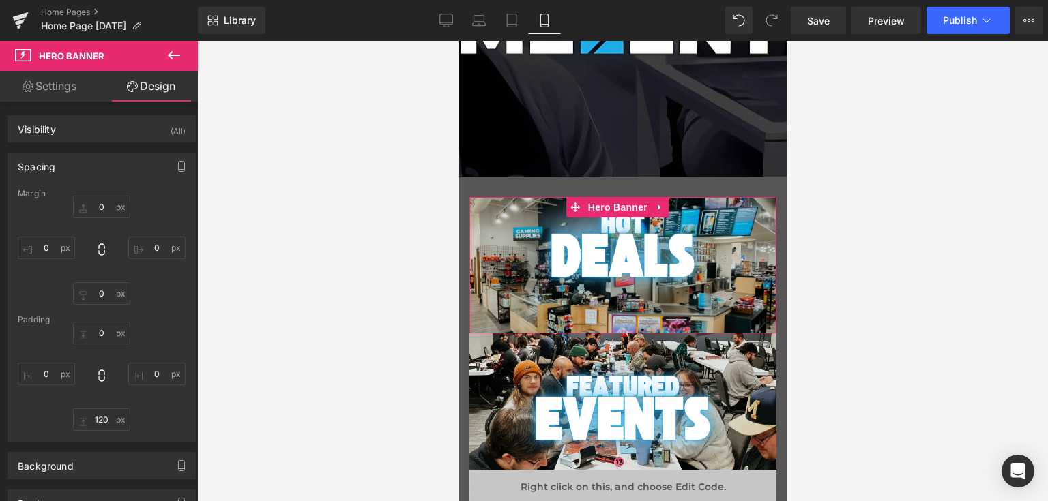
type input "0"
type input "120"
type input "0"
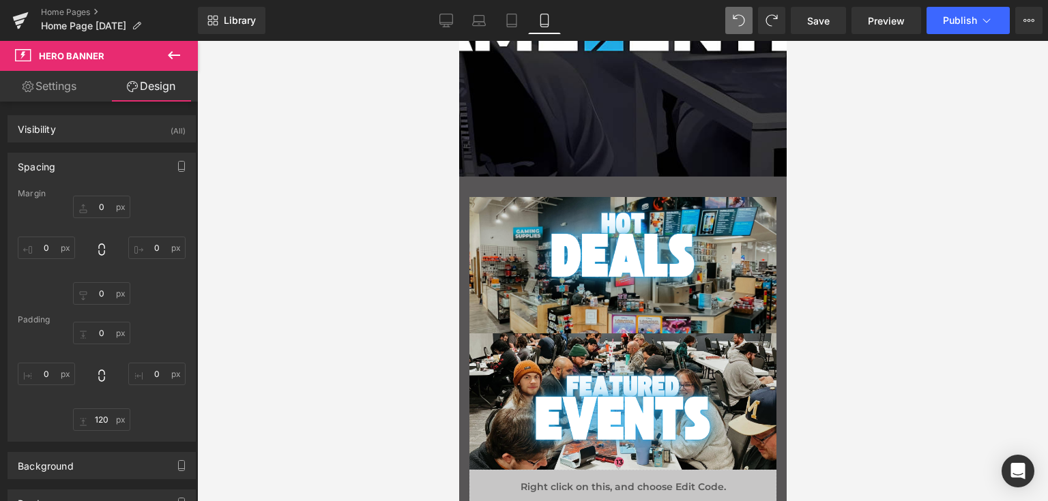
type input "0"
type input "39"
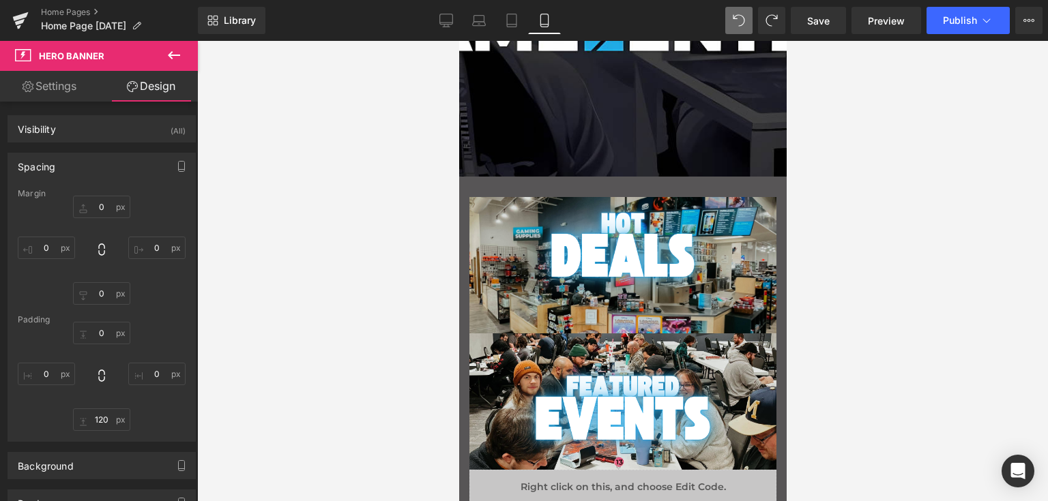
type input "0"
type input "120"
type input "0"
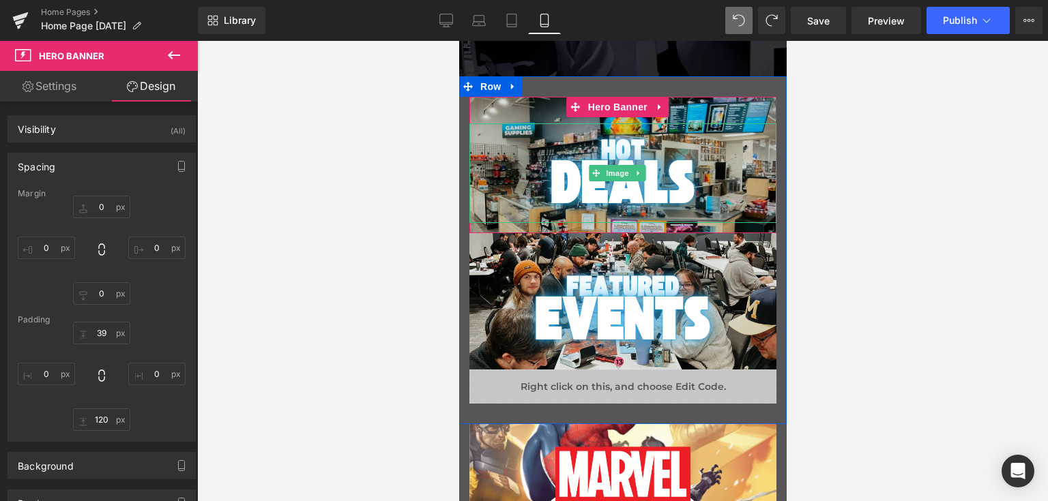
scroll to position [391, 0]
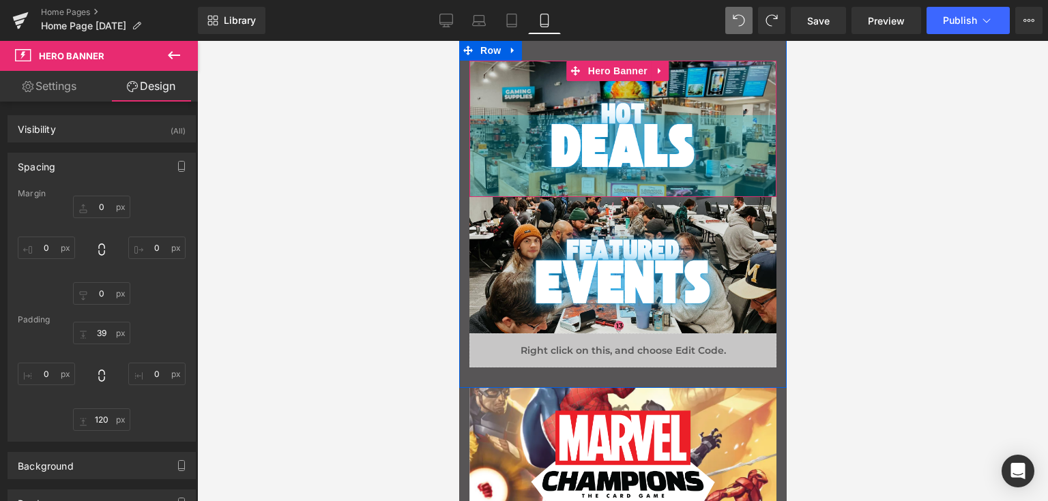
click at [486, 188] on div "120px" at bounding box center [622, 156] width 307 height 82
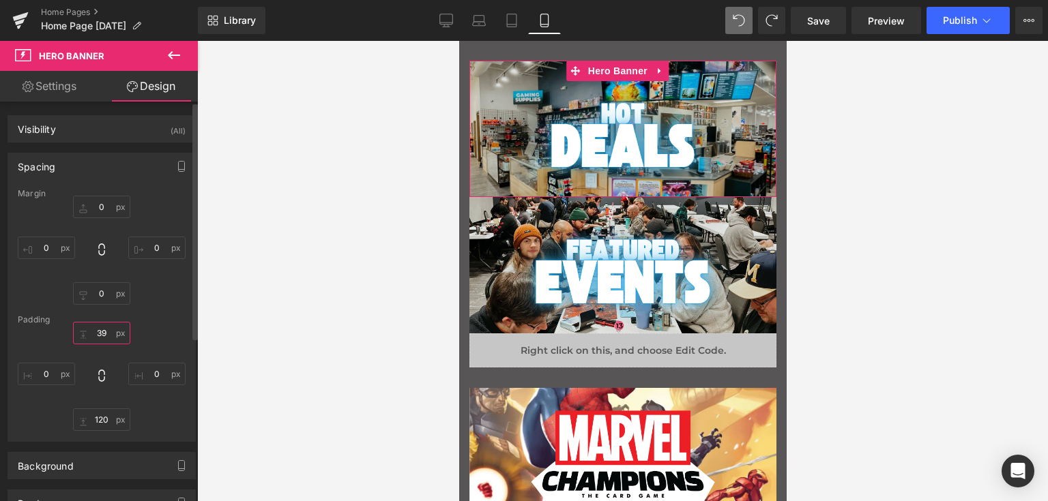
click at [99, 331] on input "39" at bounding box center [101, 333] width 57 height 23
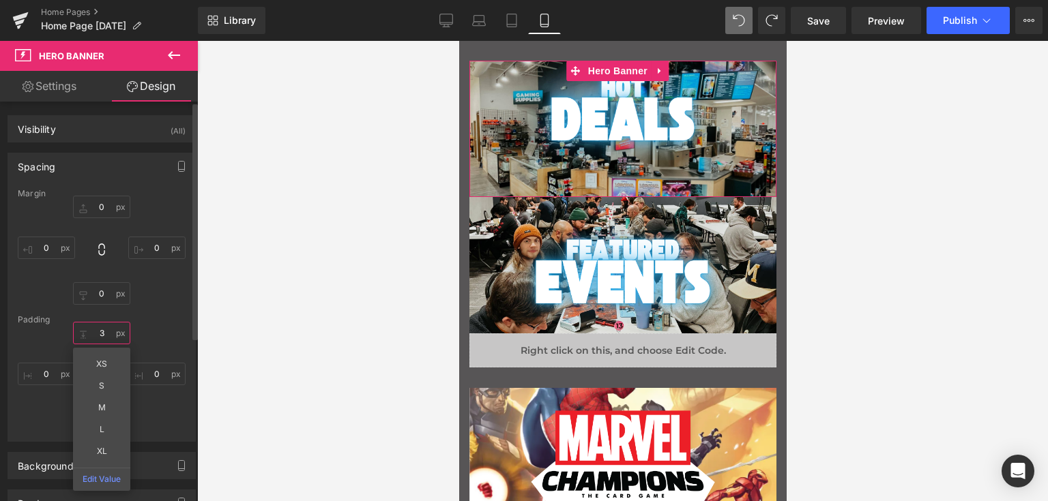
type input "39"
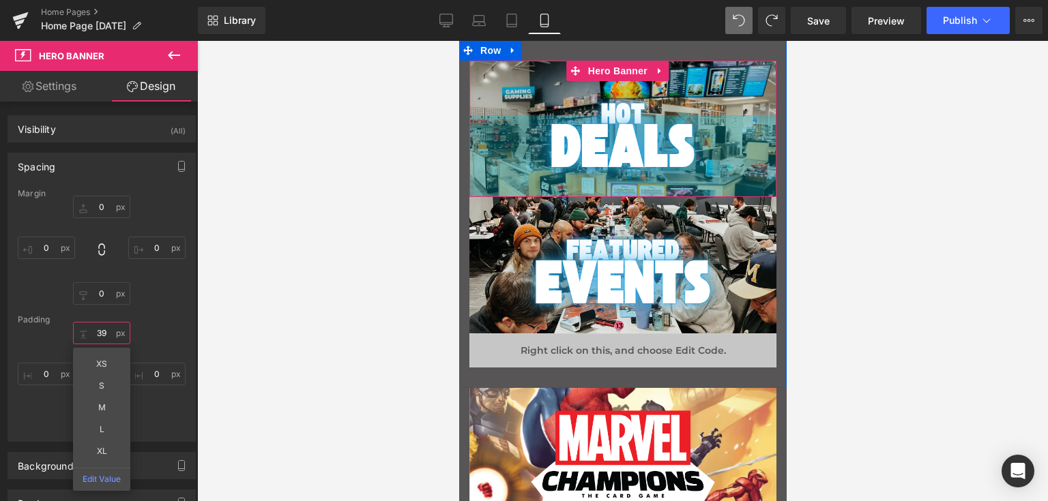
click at [483, 186] on div "120px" at bounding box center [622, 156] width 307 height 82
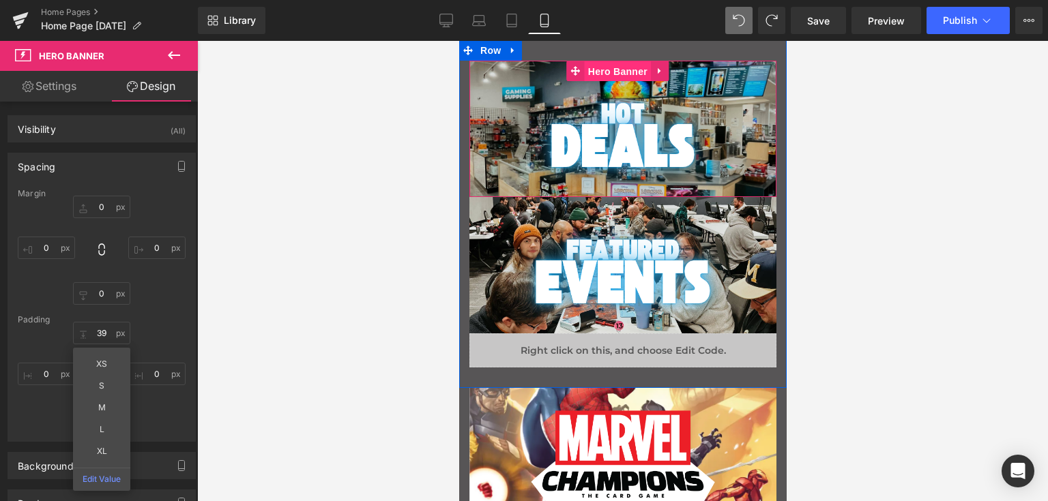
click at [601, 65] on span "Hero Banner" at bounding box center [617, 71] width 66 height 20
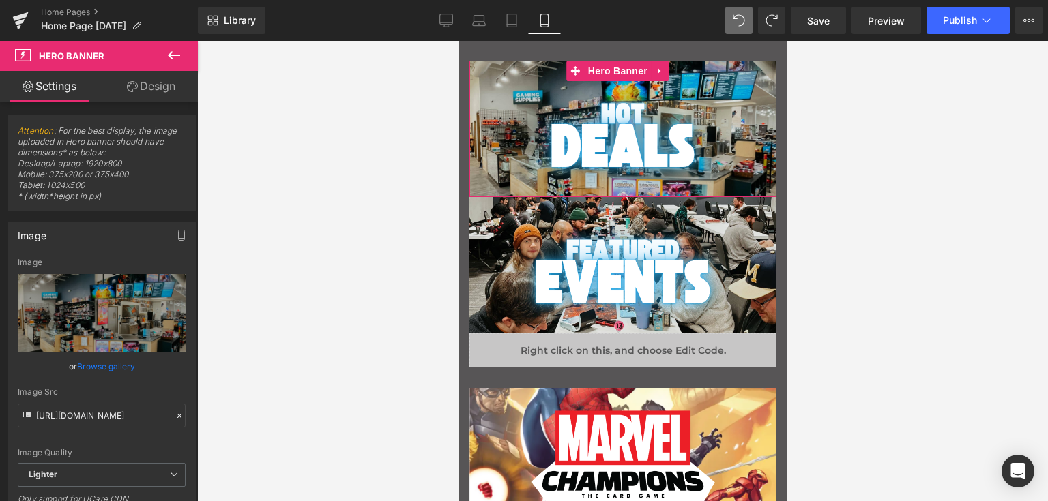
click at [169, 98] on link "Design" at bounding box center [151, 86] width 99 height 31
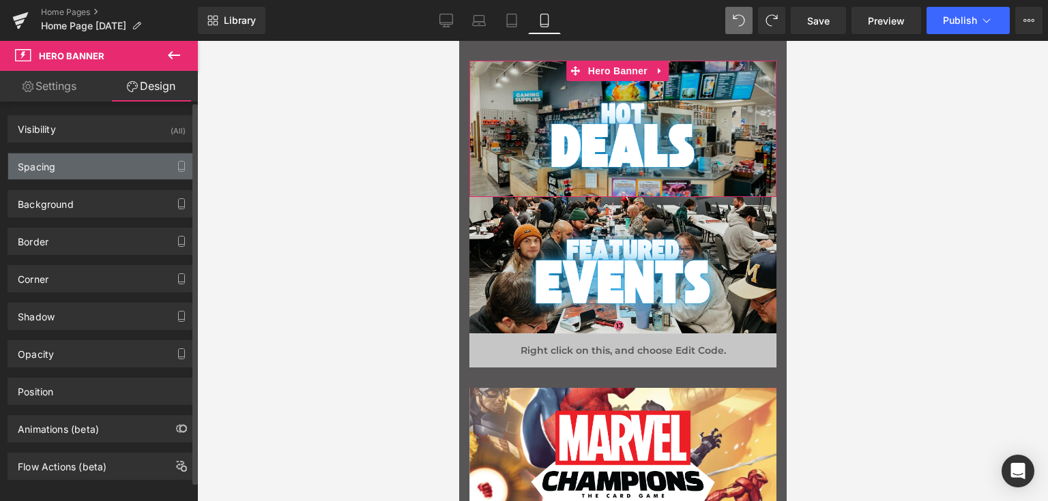
type input "0"
type input "39"
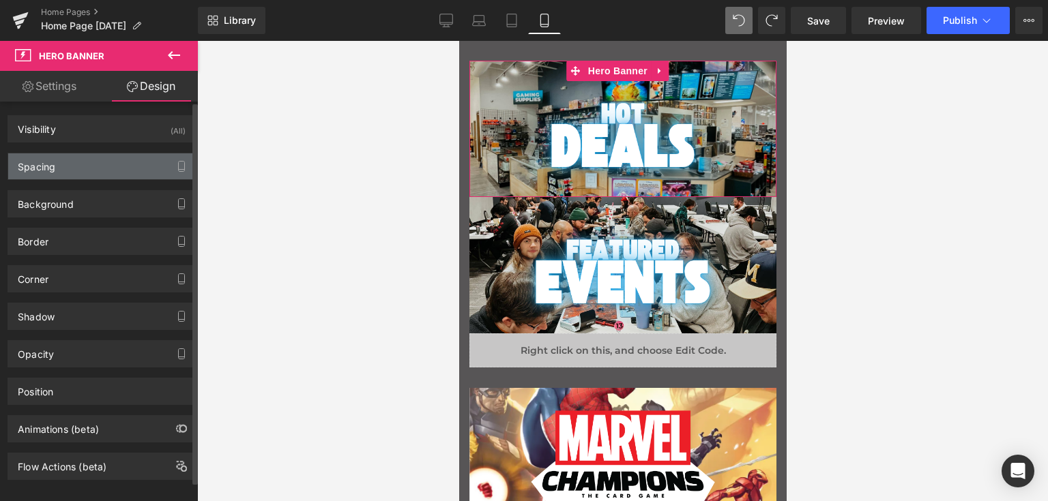
type input "0"
type input "120"
type input "0"
click at [55, 173] on div "Spacing" at bounding box center [101, 166] width 187 height 26
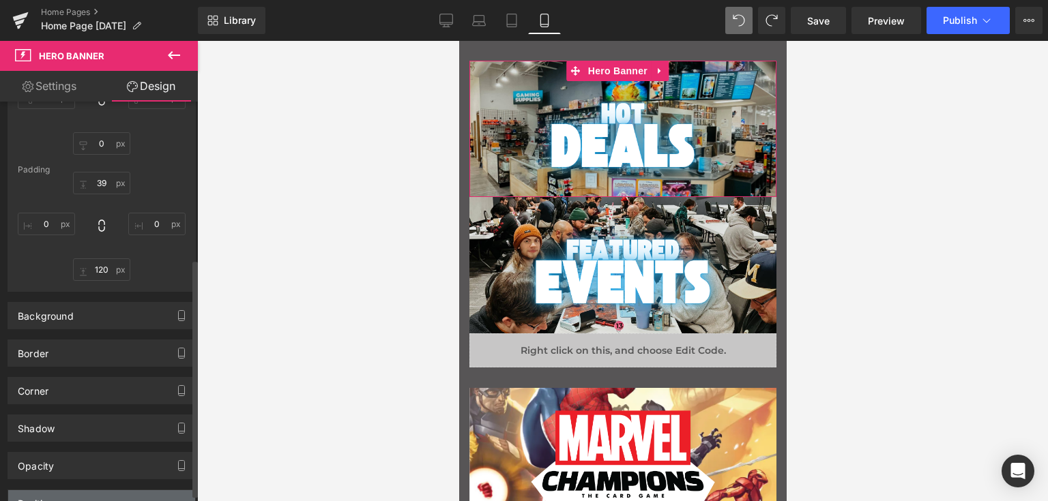
scroll to position [273, 0]
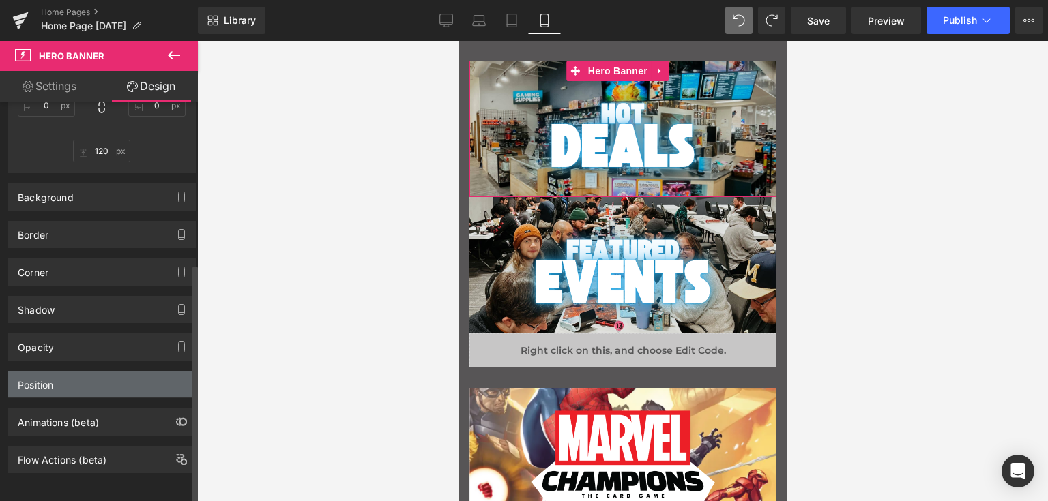
click at [78, 381] on div "Position" at bounding box center [101, 385] width 187 height 26
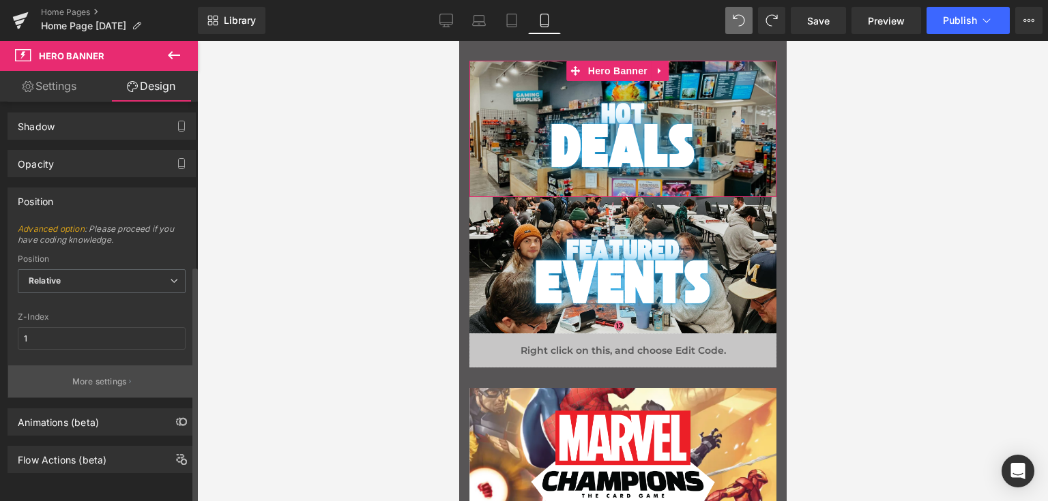
scroll to position [458, 0]
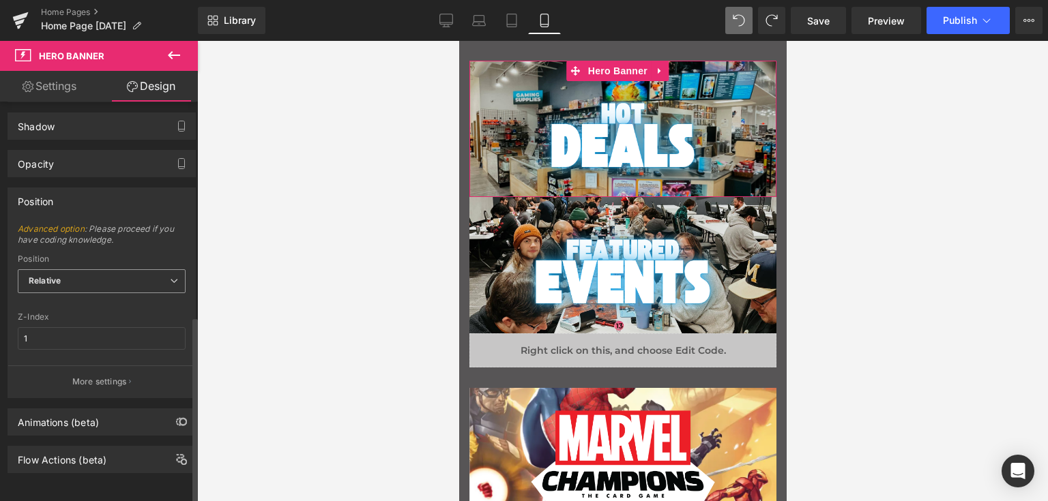
click at [102, 269] on span "Relative" at bounding box center [102, 281] width 168 height 24
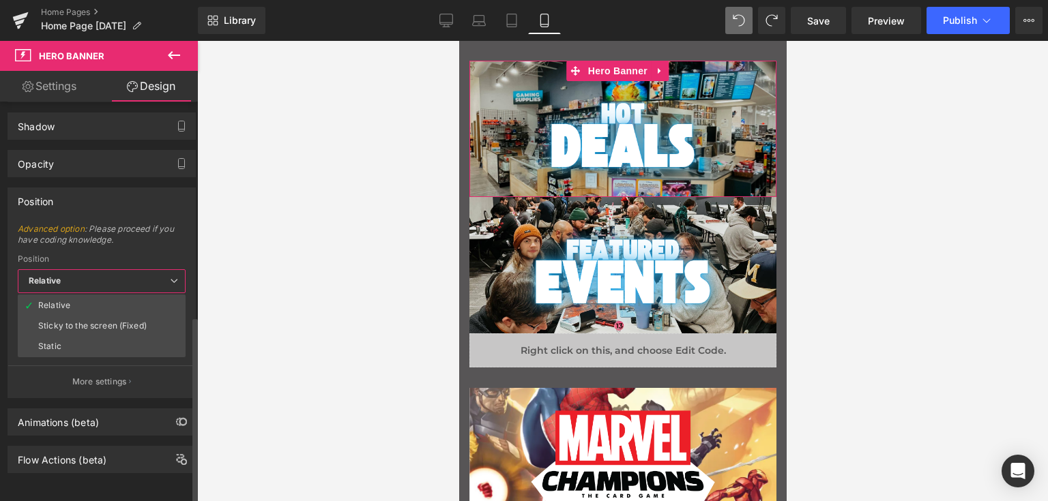
click at [102, 269] on span "Relative" at bounding box center [102, 281] width 168 height 24
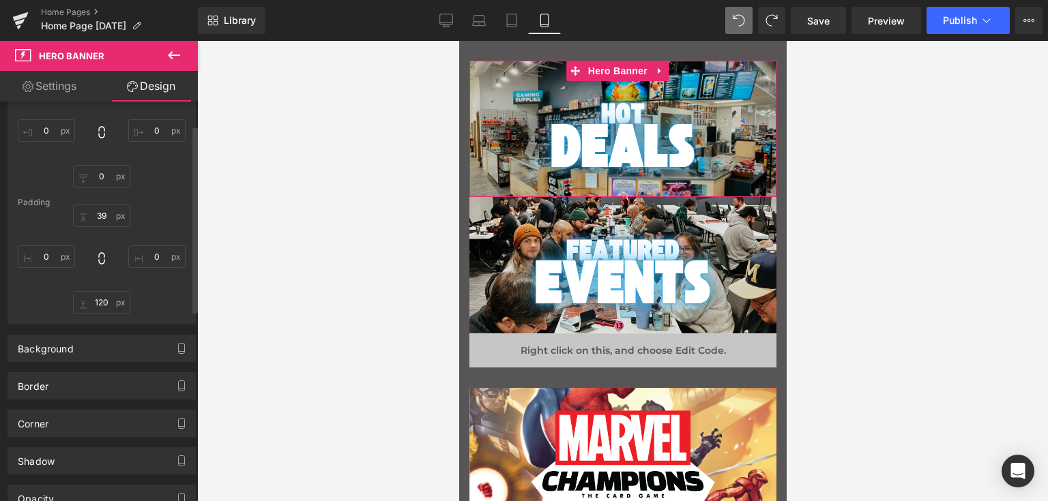
scroll to position [0, 0]
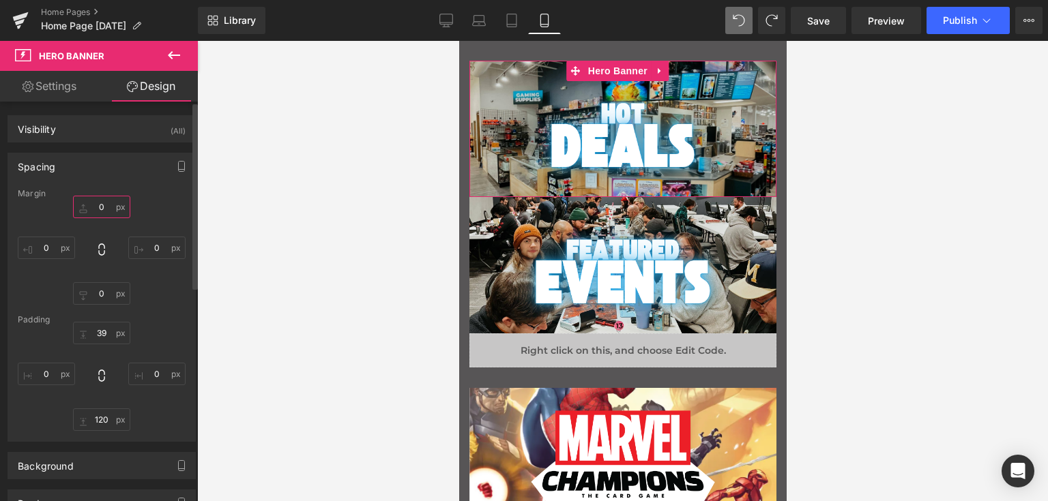
click at [106, 204] on input "0" at bounding box center [101, 207] width 57 height 23
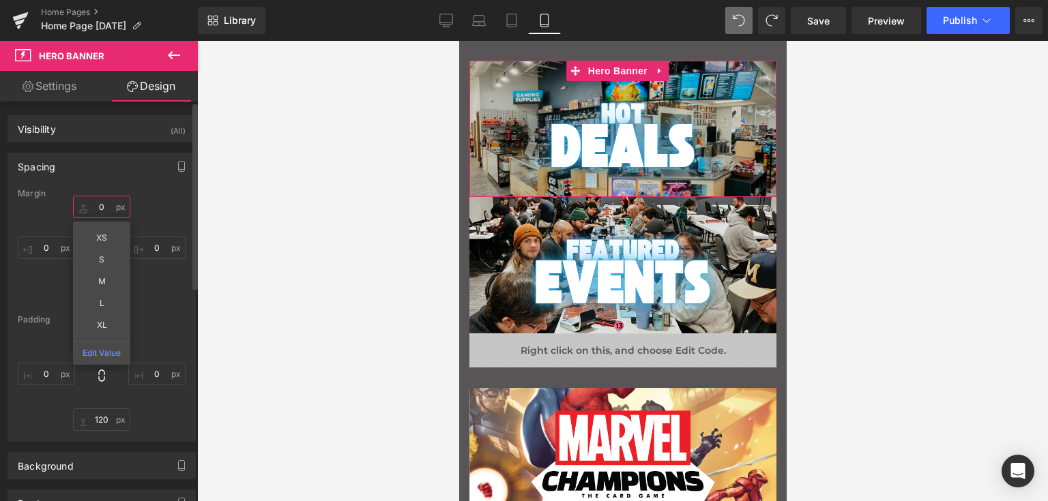
click at [106, 204] on input "0" at bounding box center [101, 207] width 57 height 23
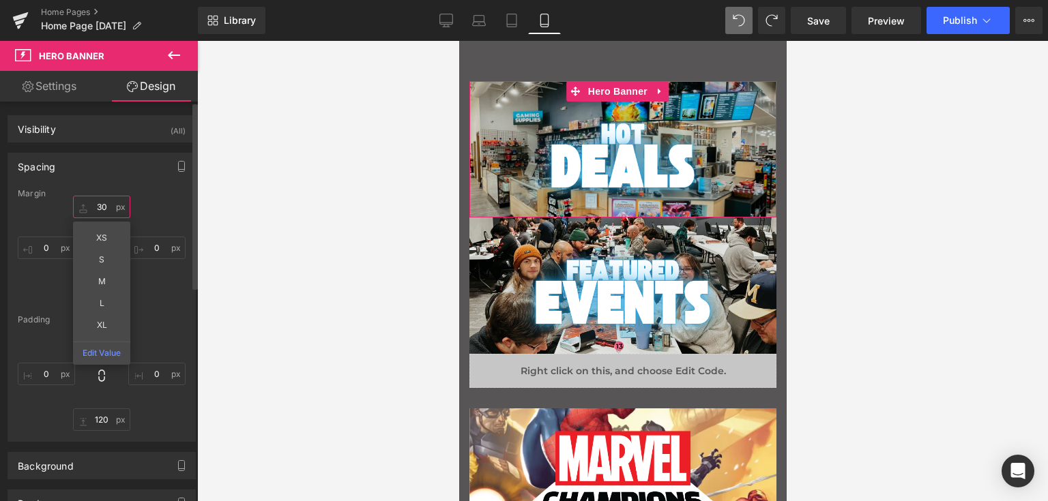
type input "30"
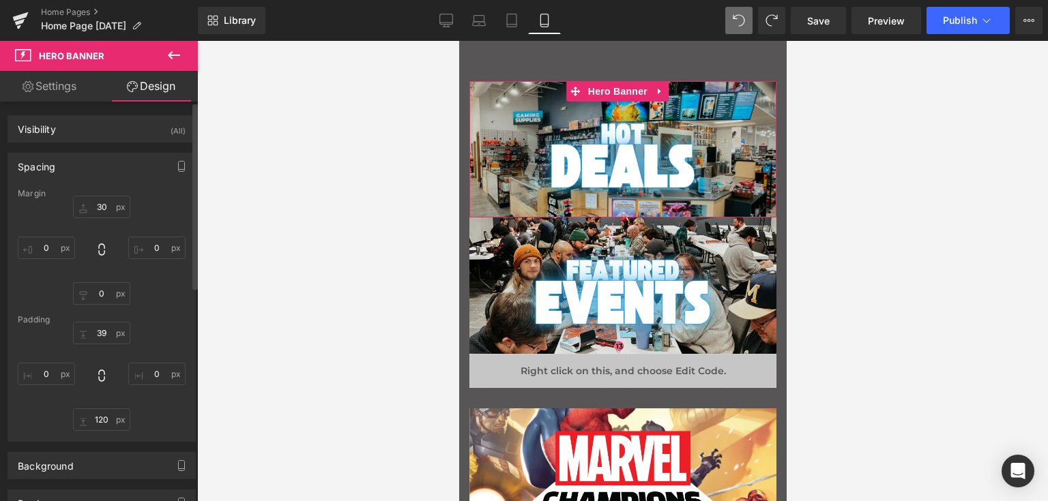
click at [156, 306] on div "Margin 30 30 0px 0 0px 0 0px 0 [GEOGRAPHIC_DATA] 39px 39 0px 0 120px 120 0px 0" at bounding box center [101, 315] width 187 height 252
click at [103, 295] on input "0" at bounding box center [101, 293] width 57 height 23
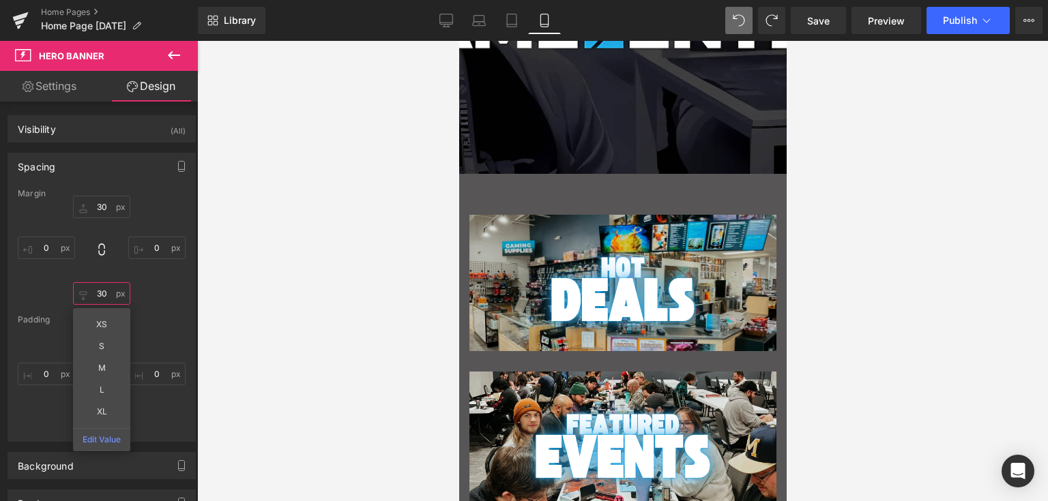
scroll to position [254, 0]
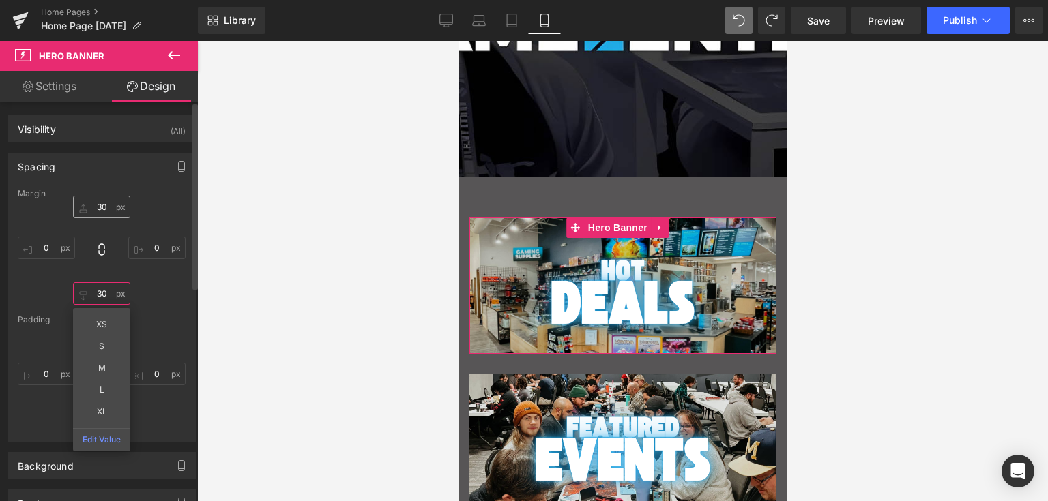
type input "30"
click at [101, 209] on input "30" at bounding box center [101, 207] width 57 height 23
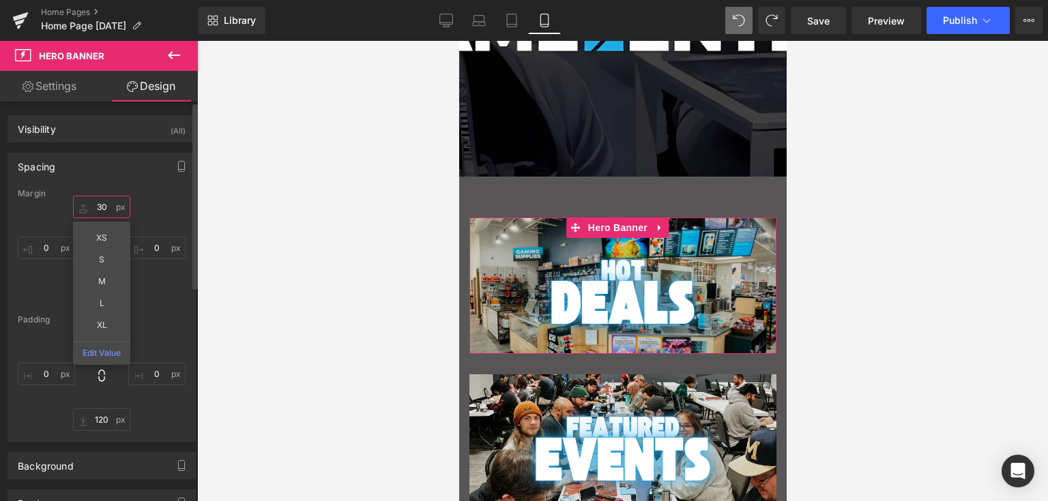
click at [101, 209] on input "30" at bounding box center [101, 207] width 57 height 23
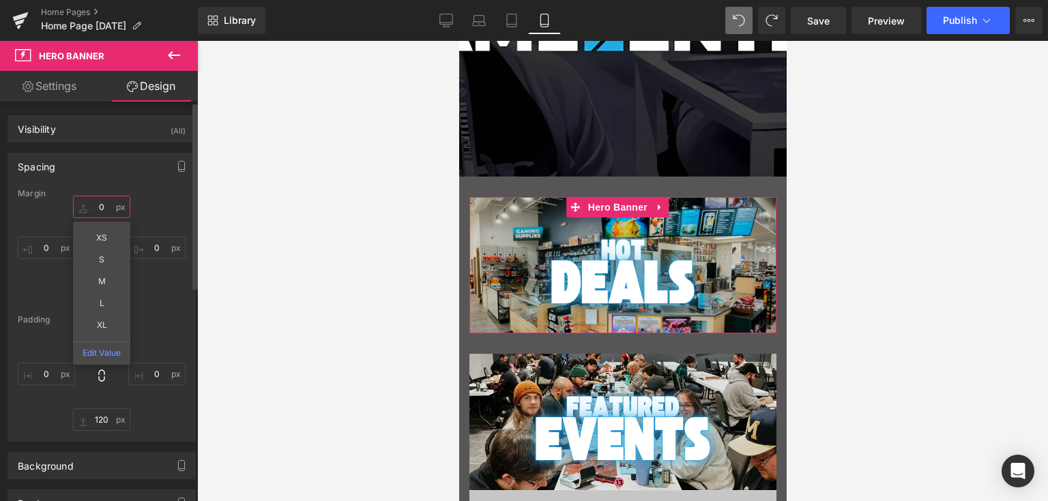
type input "0"
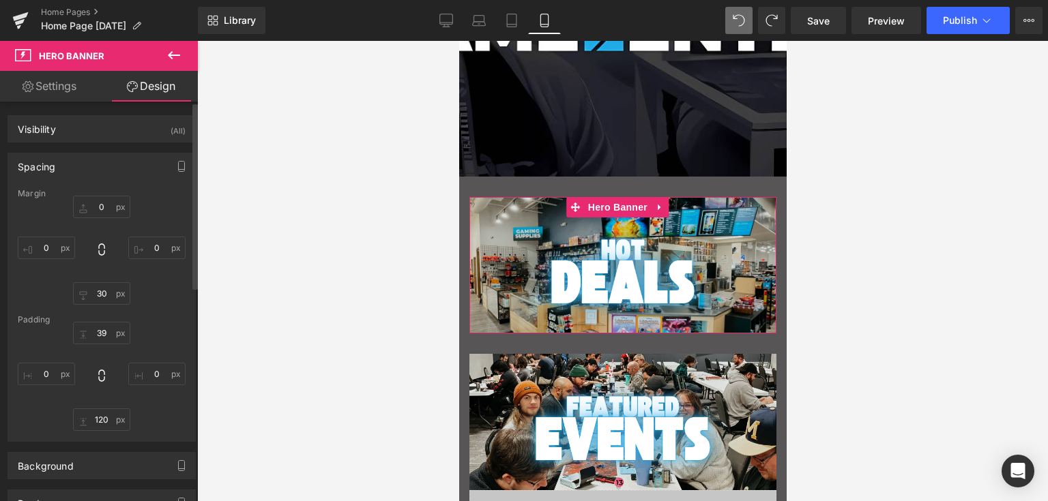
click at [145, 197] on div "Margin 0 0 0px 0 30 30 0px 0 [GEOGRAPHIC_DATA] 39px 39 0px 0 120px 120 0px 0" at bounding box center [101, 315] width 187 height 252
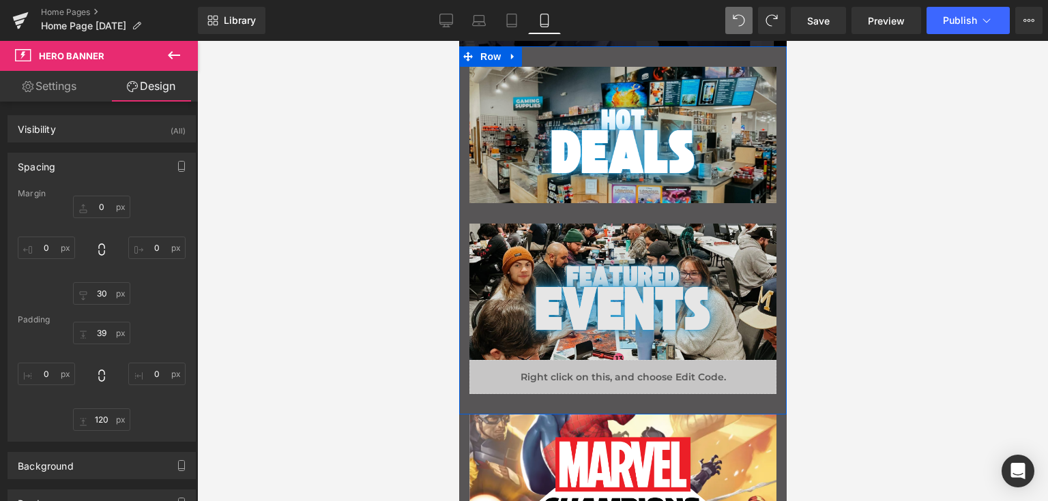
scroll to position [391, 0]
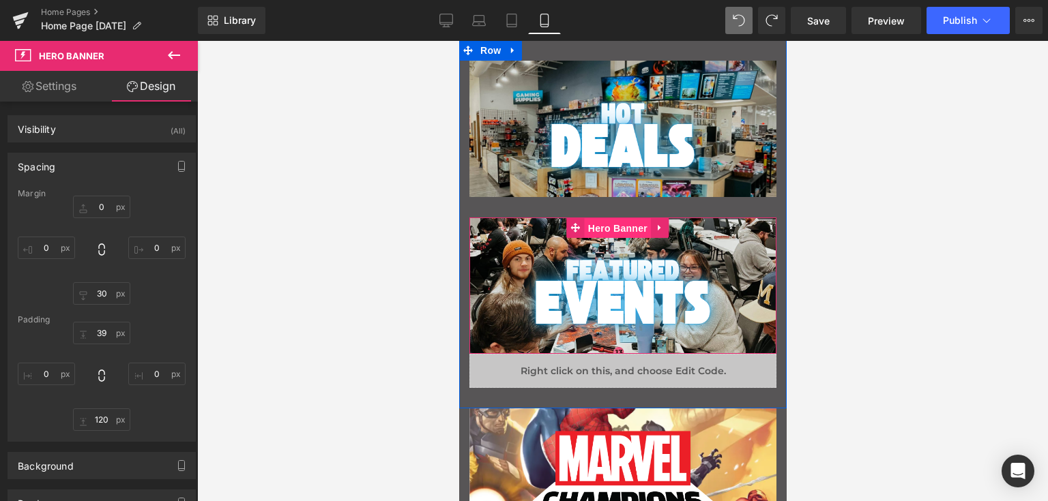
drag, startPoint x: 594, startPoint y: 231, endPoint x: 812, endPoint y: 303, distance: 229.1
click at [594, 231] on span "Hero Banner" at bounding box center [617, 228] width 66 height 20
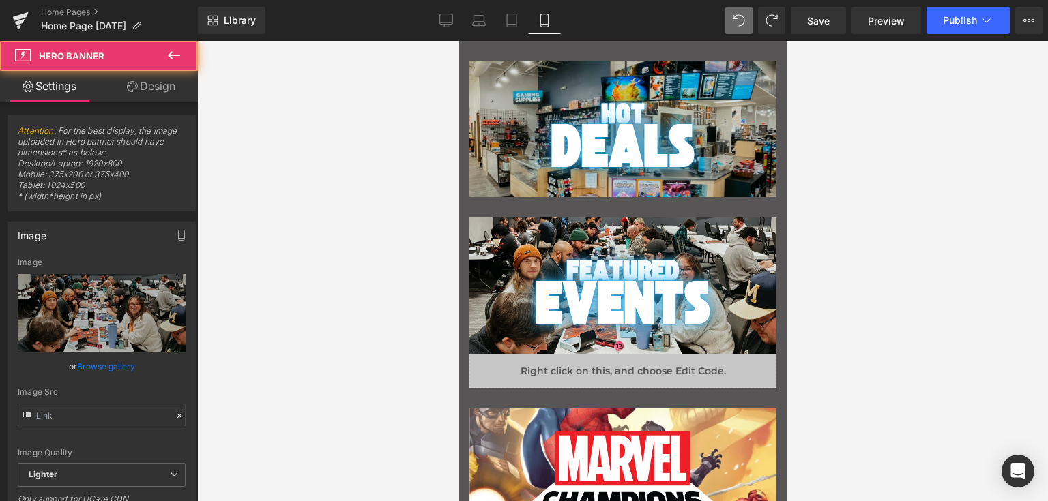
type input "[URL][DOMAIN_NAME]"
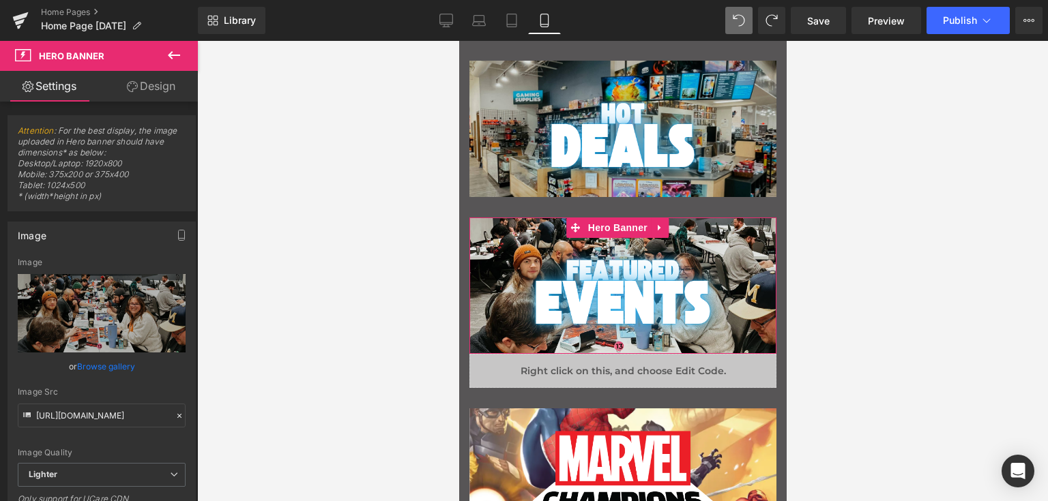
click at [166, 84] on link "Design" at bounding box center [151, 86] width 99 height 31
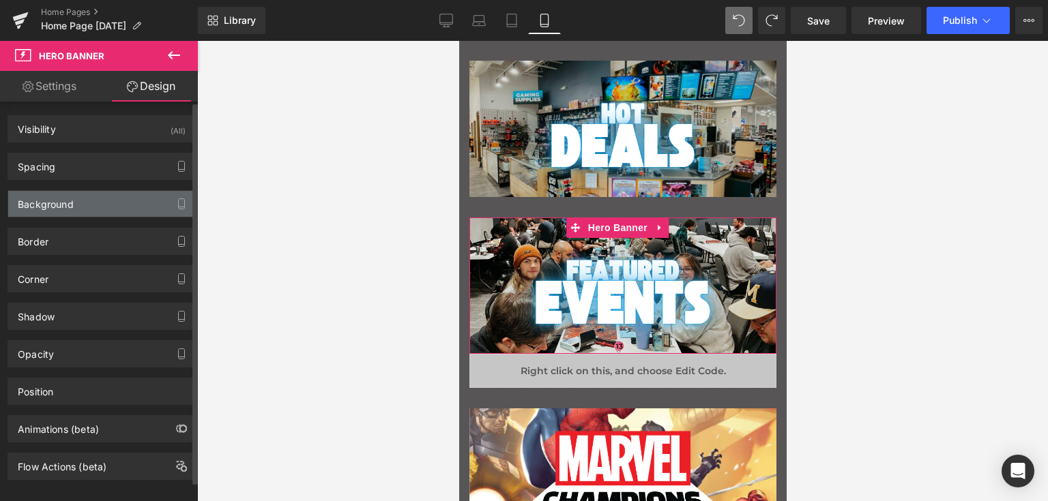
type input "0"
type input "39"
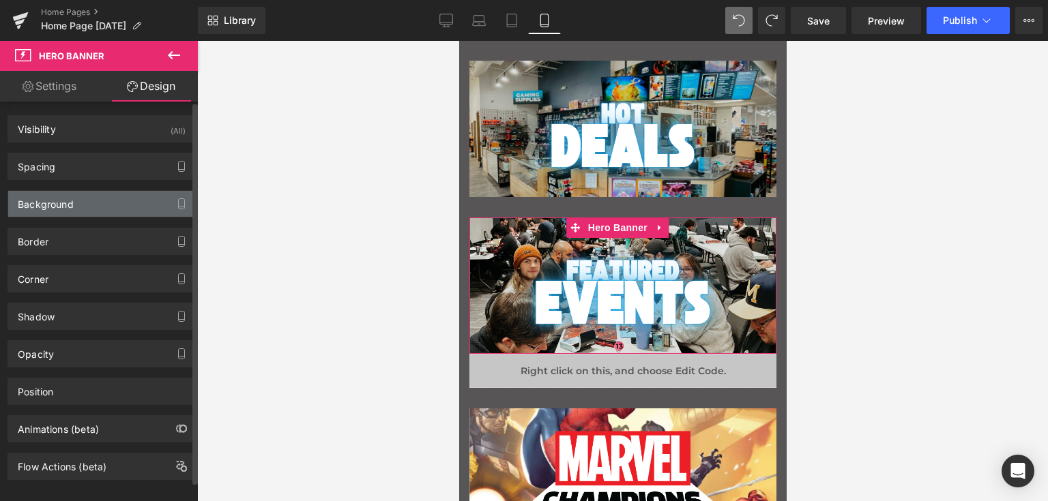
type input "0"
type input "120"
type input "0"
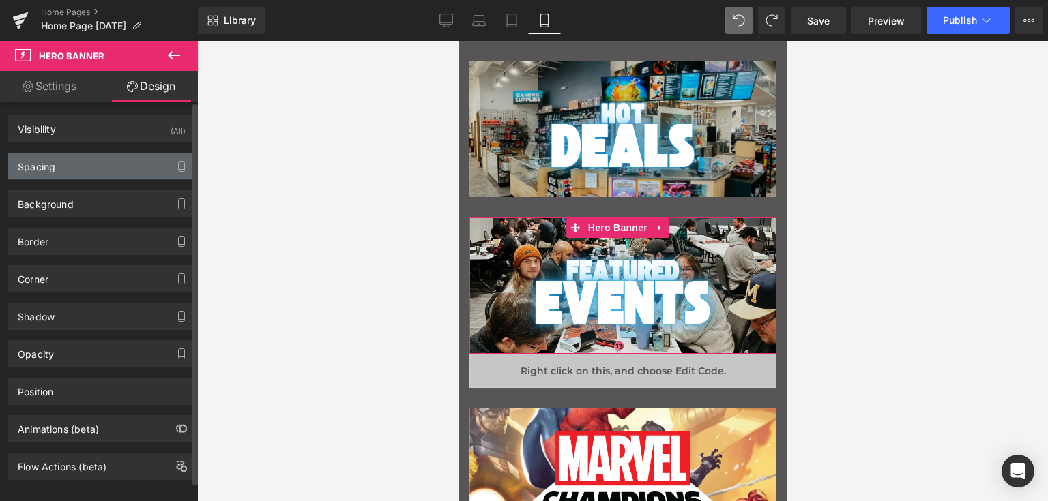
click at [58, 163] on div "Spacing" at bounding box center [101, 166] width 187 height 26
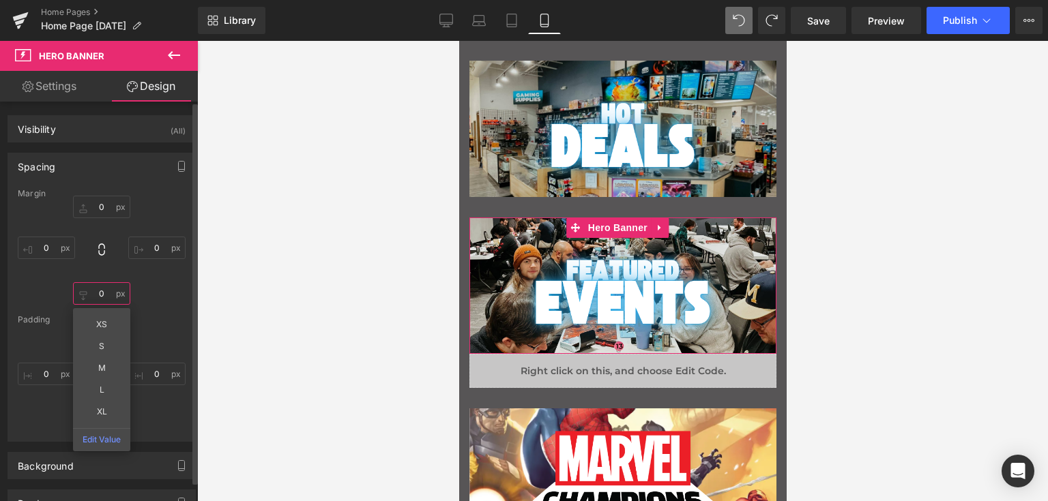
click at [101, 286] on input "0" at bounding box center [101, 293] width 57 height 23
type input "30"
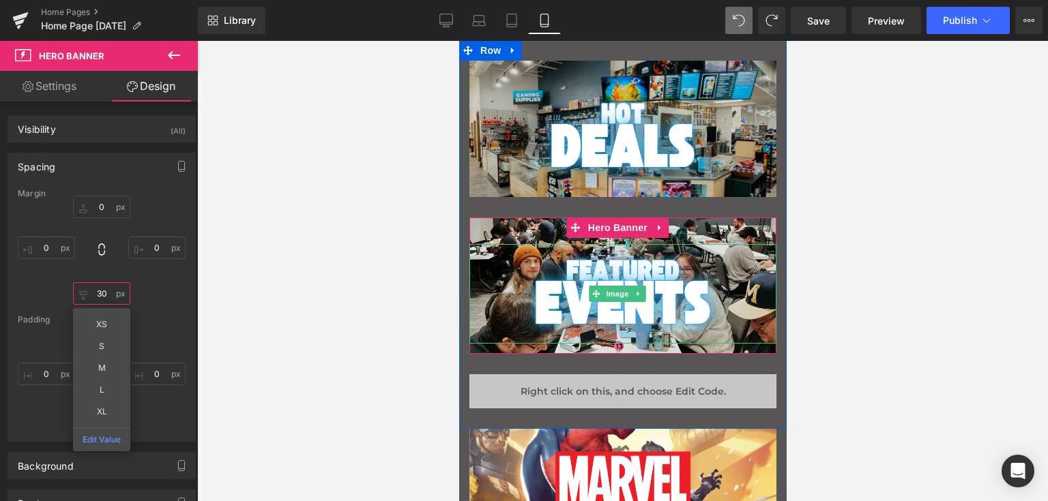
scroll to position [527, 0]
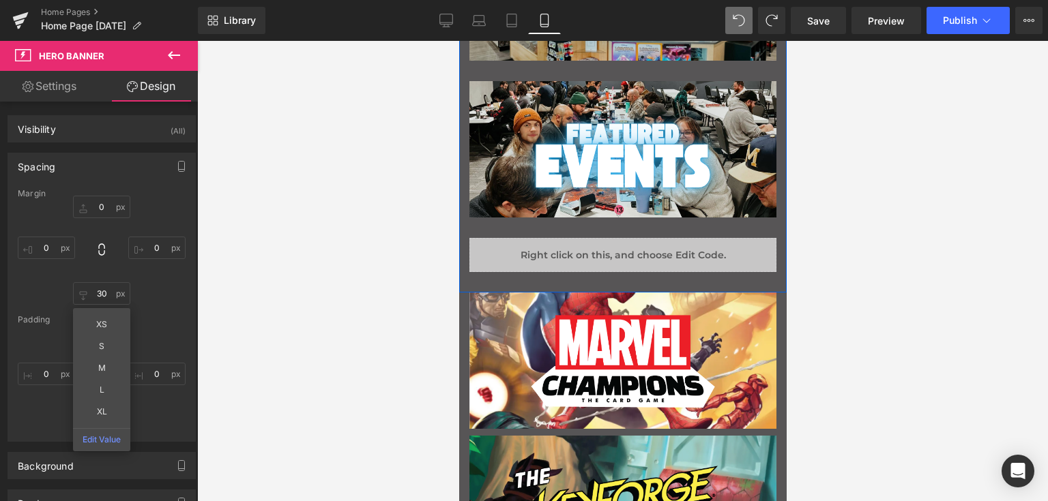
click at [550, 256] on div "Liquid" at bounding box center [622, 255] width 307 height 34
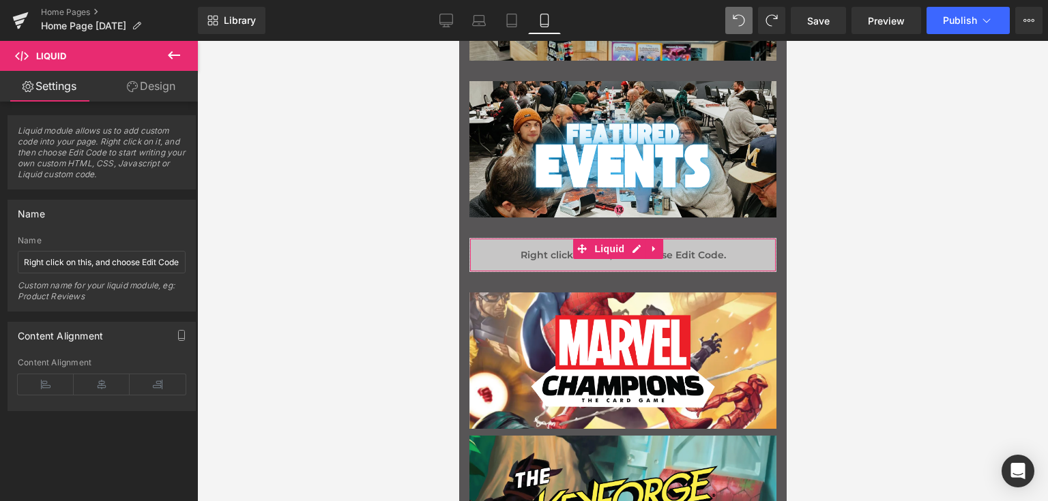
click at [152, 90] on link "Design" at bounding box center [151, 86] width 99 height 31
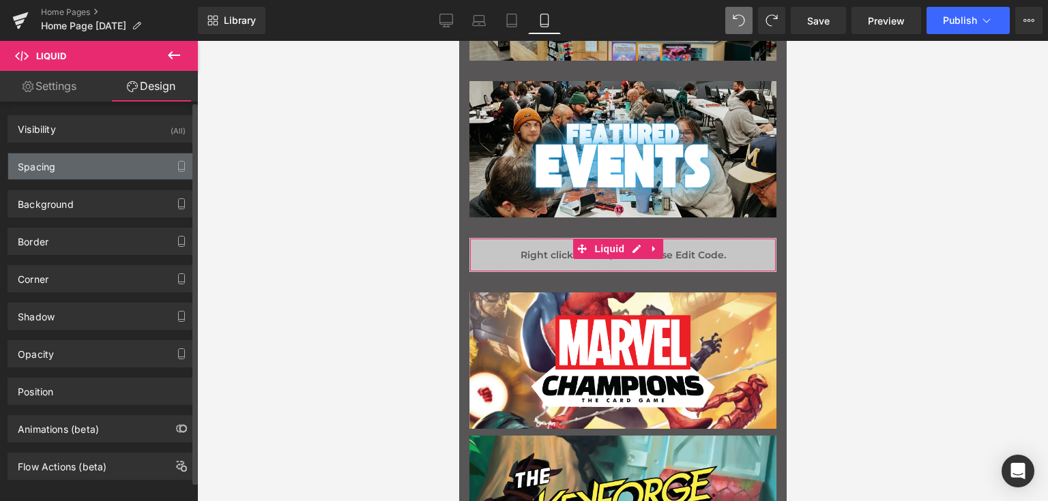
type input "0"
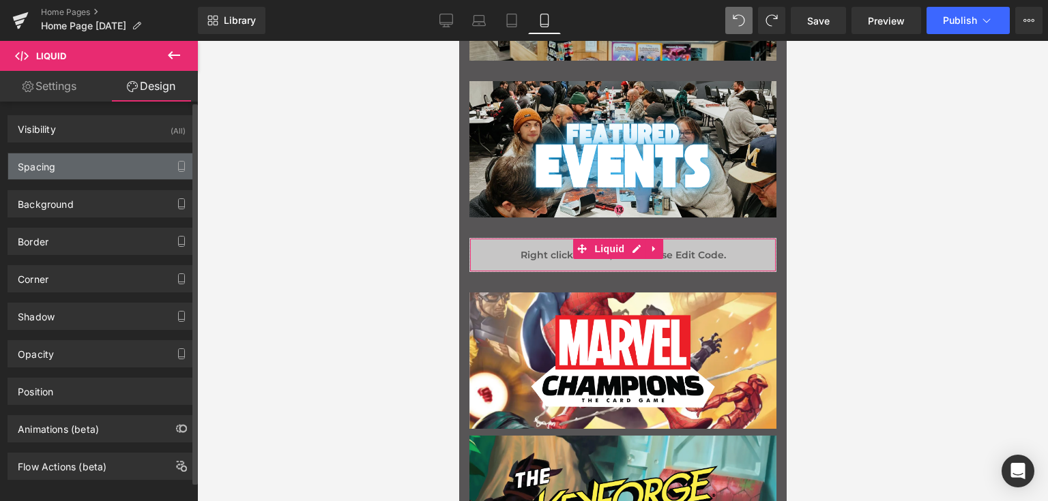
type input "0"
click at [55, 160] on div "Spacing" at bounding box center [37, 162] width 38 height 19
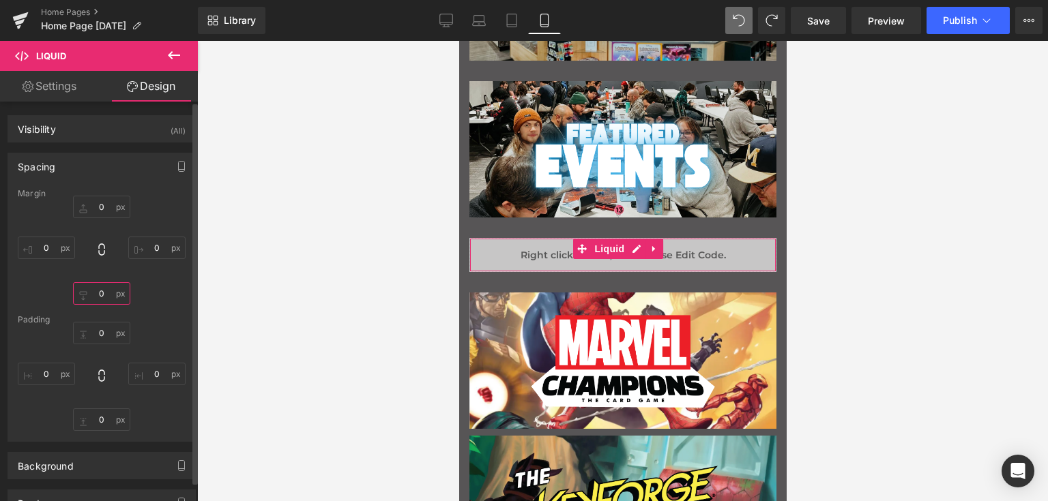
click at [112, 293] on input "0" at bounding box center [101, 293] width 57 height 23
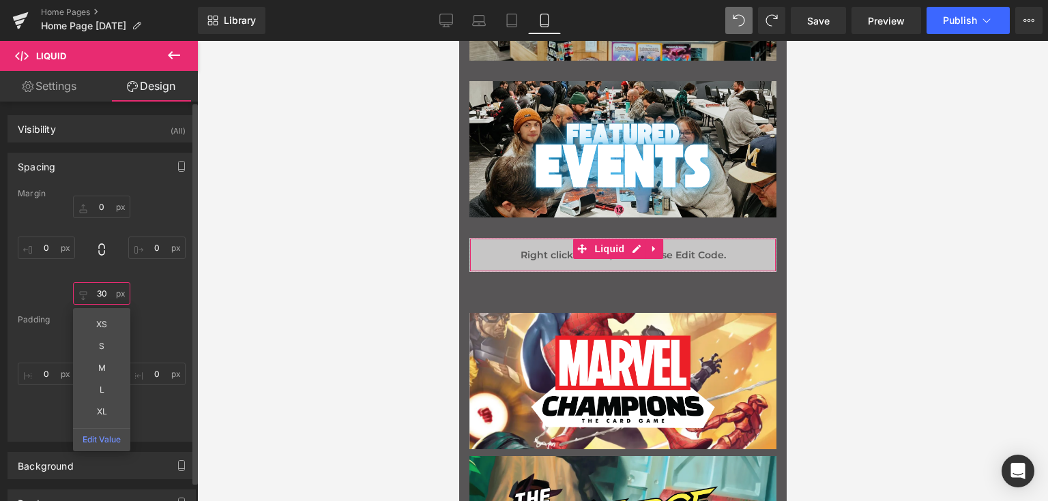
type input "30"
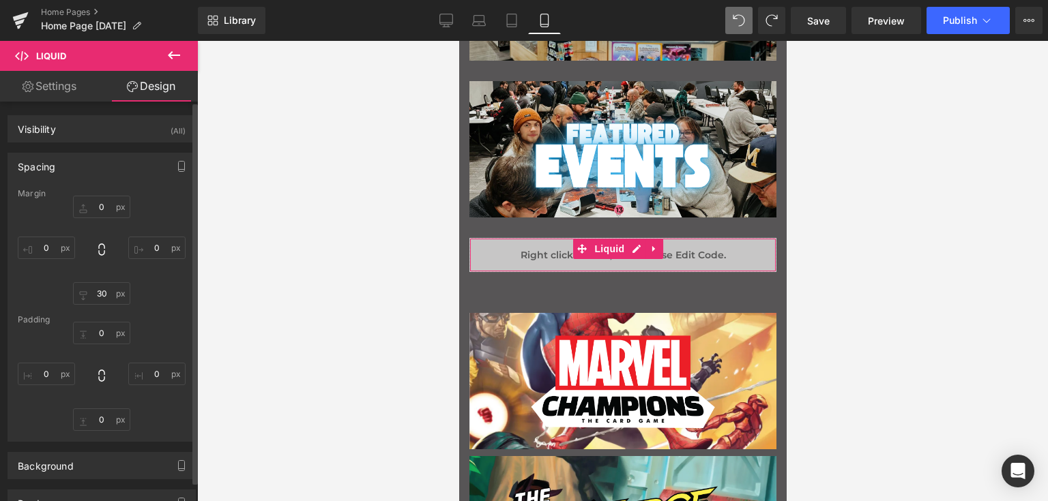
click at [158, 284] on div "0px 0 0px 0 30 30 0px 0" at bounding box center [102, 250] width 168 height 109
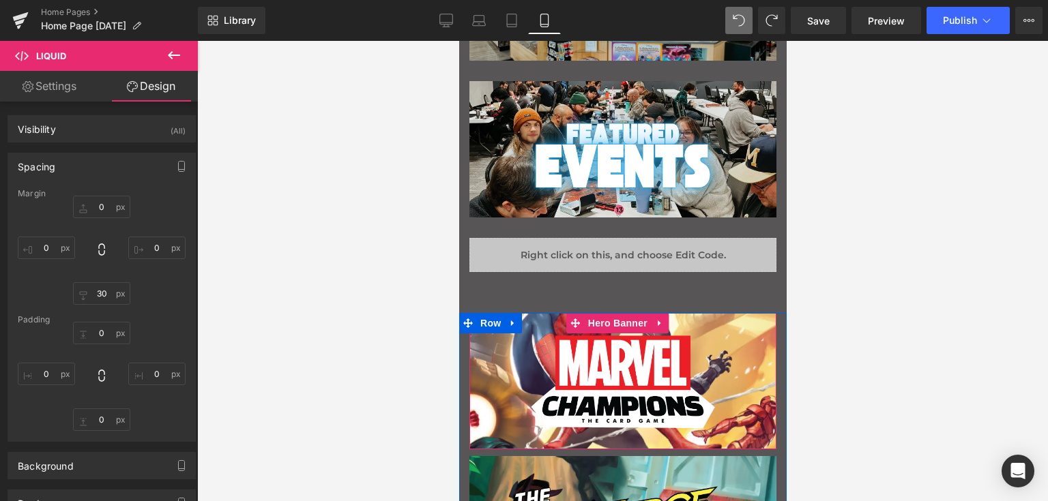
click at [533, 323] on div "Main content" at bounding box center [622, 381] width 307 height 136
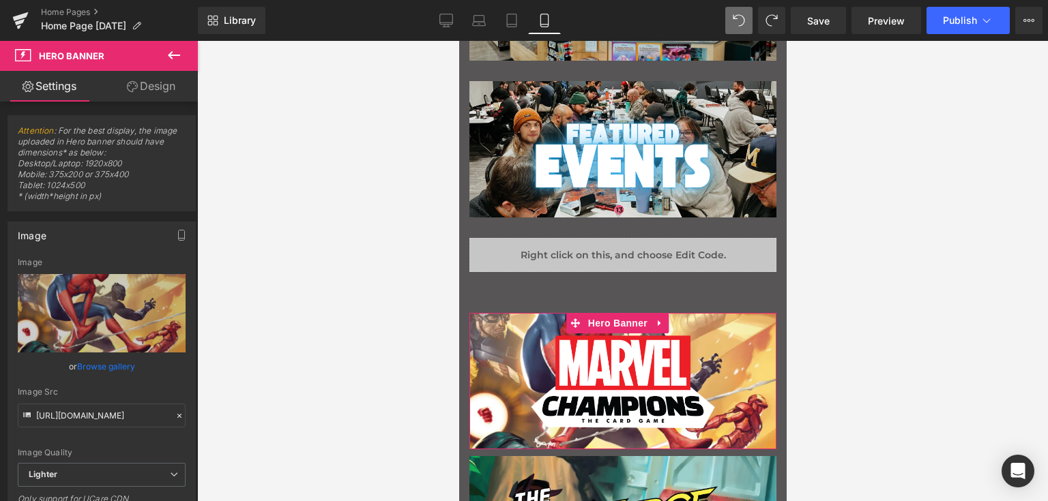
click at [162, 79] on link "Design" at bounding box center [151, 86] width 99 height 31
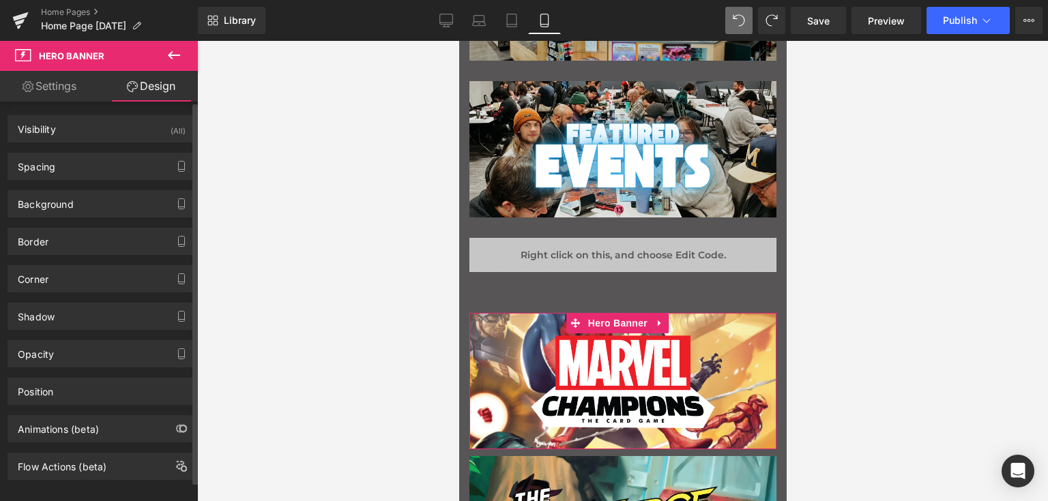
type input "0"
type input "10"
type input "0"
type input "33"
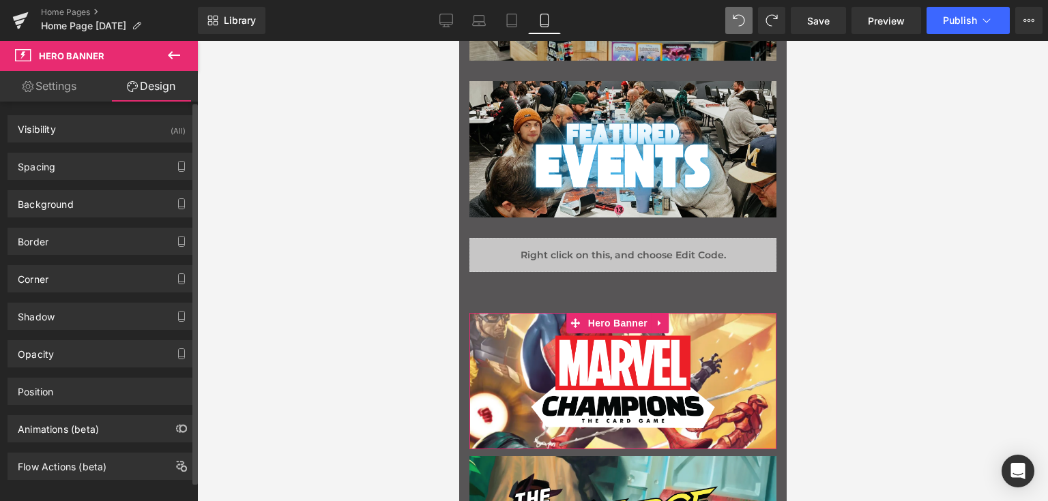
type input "0"
type input "10"
type input "0"
click at [81, 163] on div "Spacing" at bounding box center [101, 166] width 187 height 26
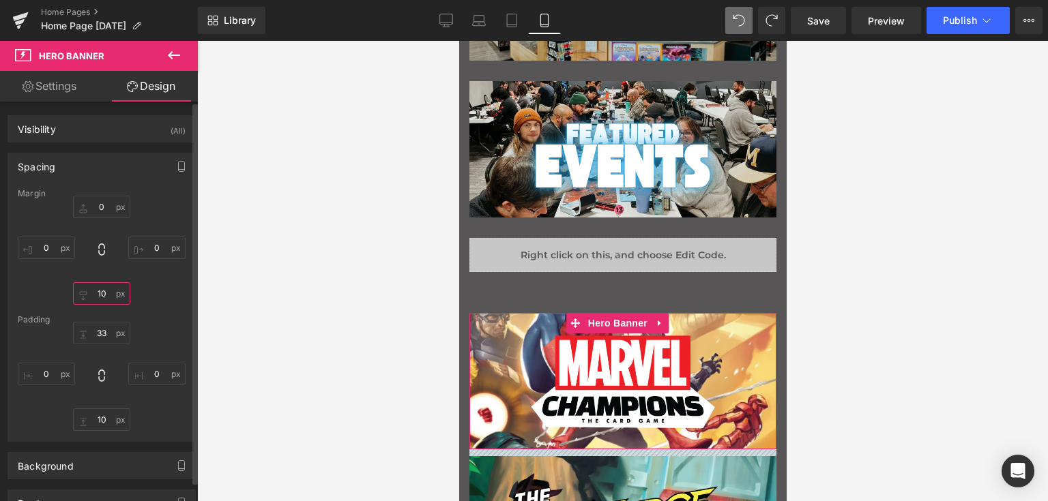
click at [102, 291] on input "10" at bounding box center [101, 293] width 57 height 23
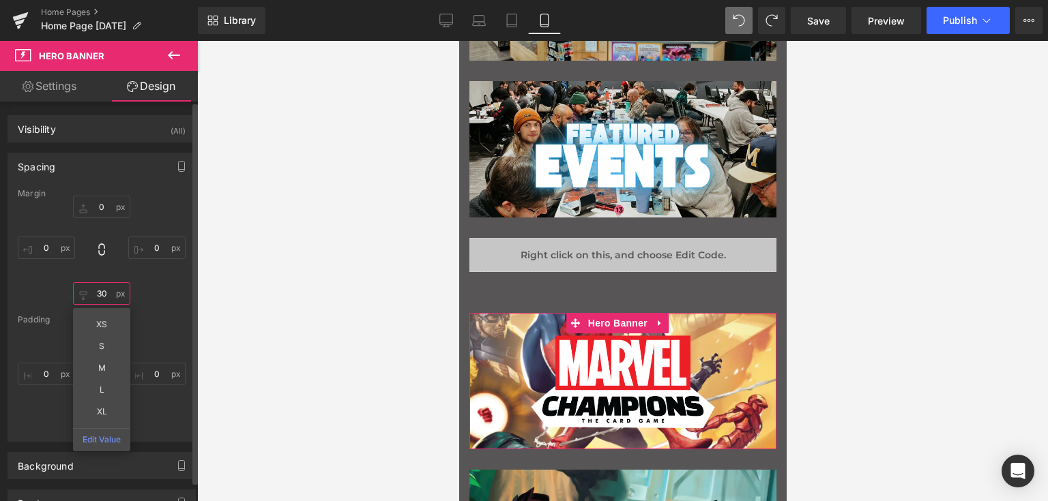
type input "30"
click at [131, 213] on div "0px 0 0px 0 30 30 XS S M L XL Edit Value 0px 0" at bounding box center [102, 250] width 168 height 109
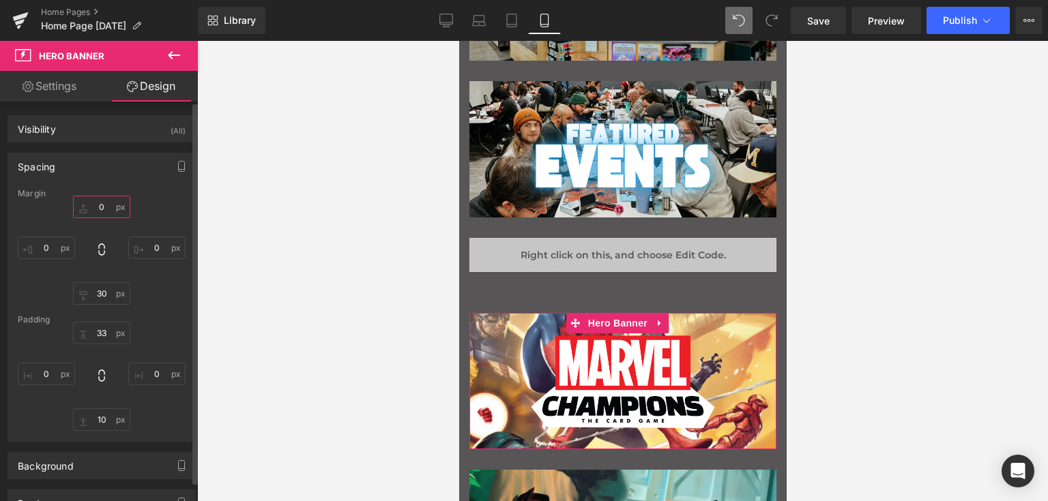
click at [98, 207] on input "0" at bounding box center [101, 207] width 57 height 23
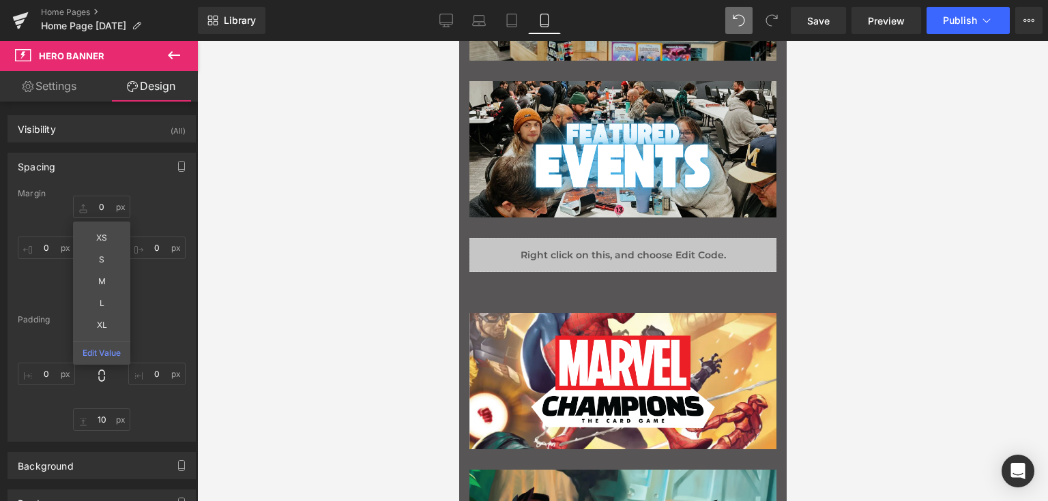
click at [479, 252] on div "Liquid" at bounding box center [622, 255] width 307 height 34
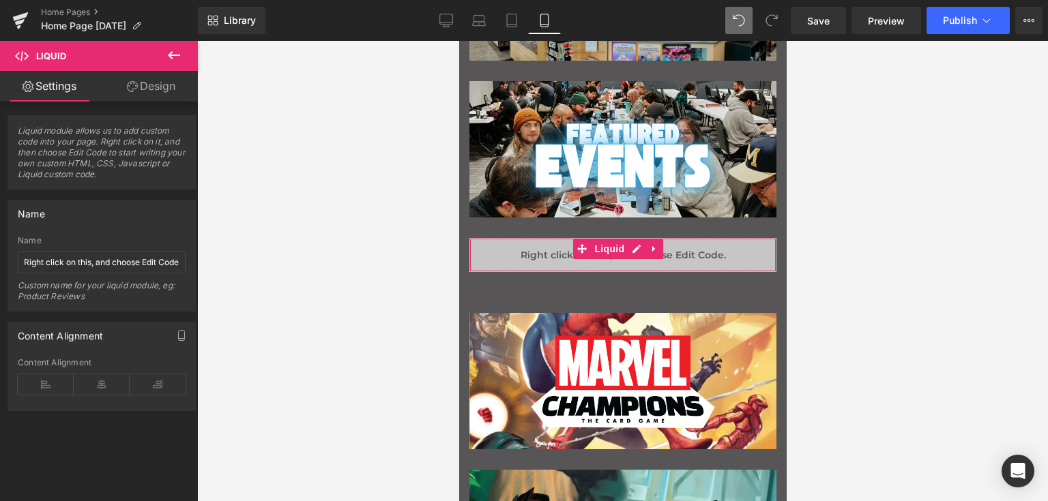
click at [152, 89] on link "Design" at bounding box center [151, 86] width 99 height 31
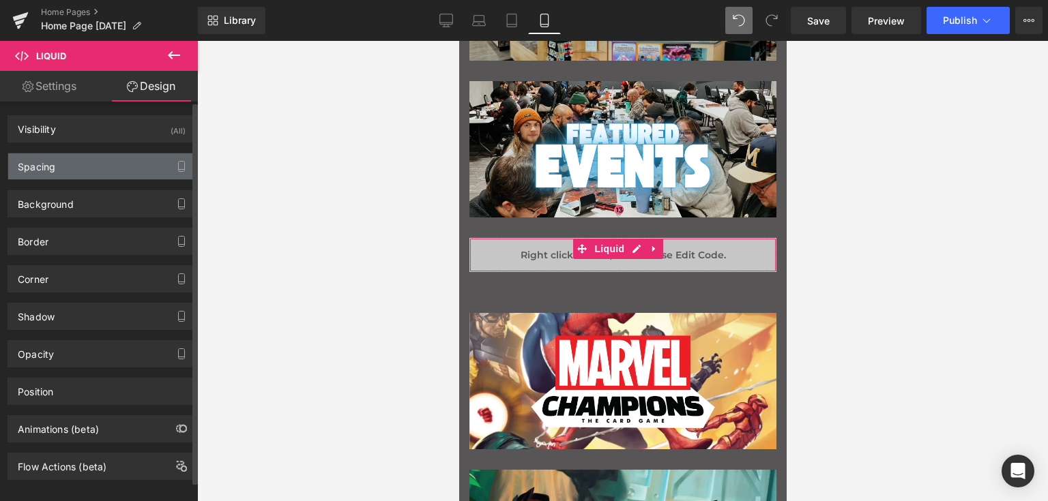
click at [88, 158] on div "Spacing" at bounding box center [101, 166] width 187 height 26
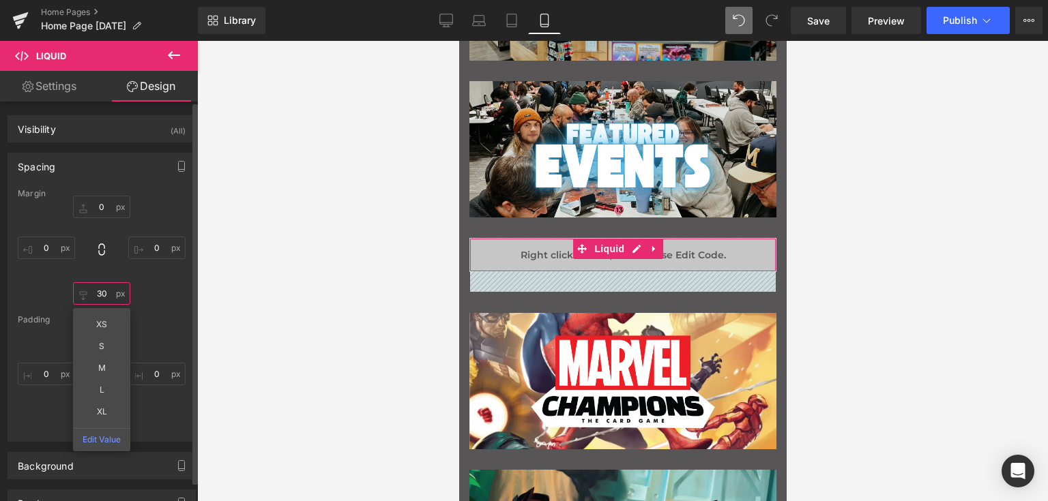
click at [102, 295] on input "30" at bounding box center [101, 293] width 57 height 23
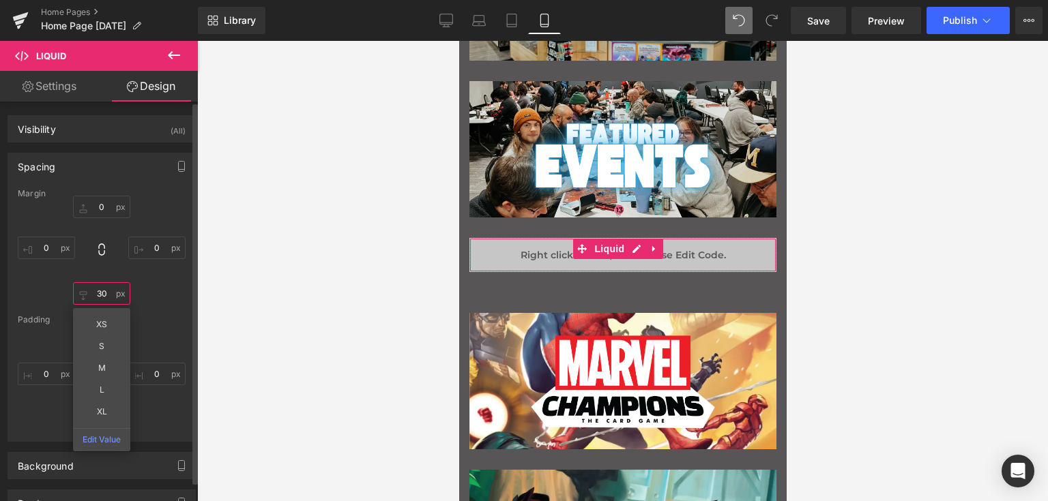
type input "0"
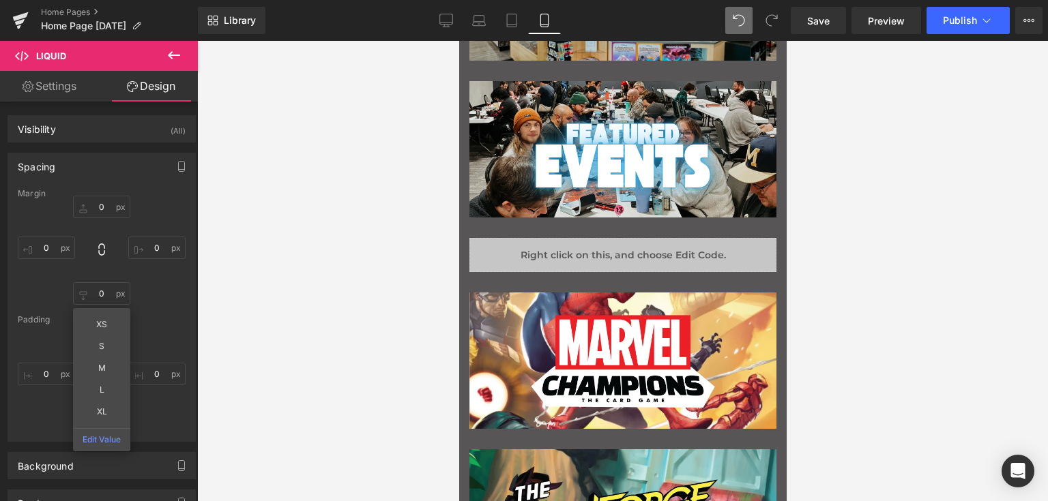
click at [439, 297] on div at bounding box center [622, 271] width 851 height 460
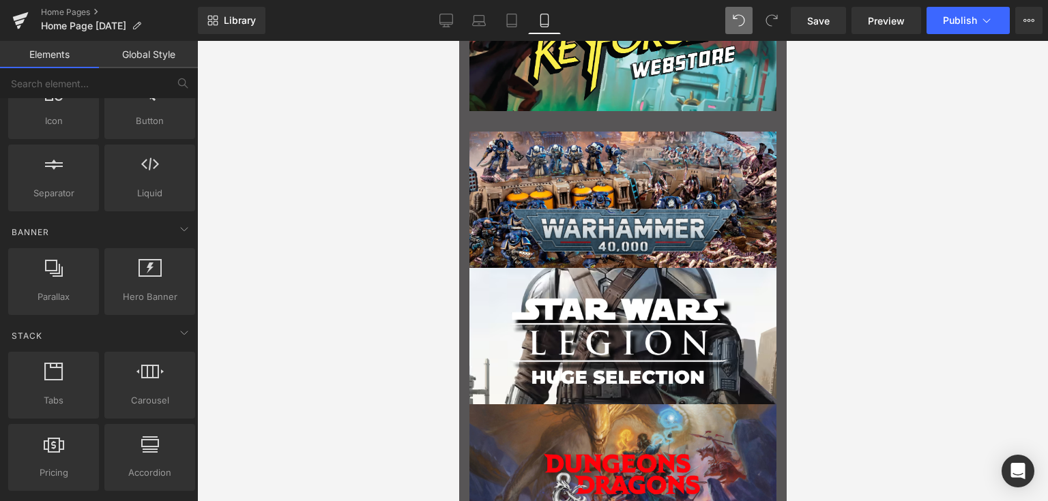
scroll to position [1005, 0]
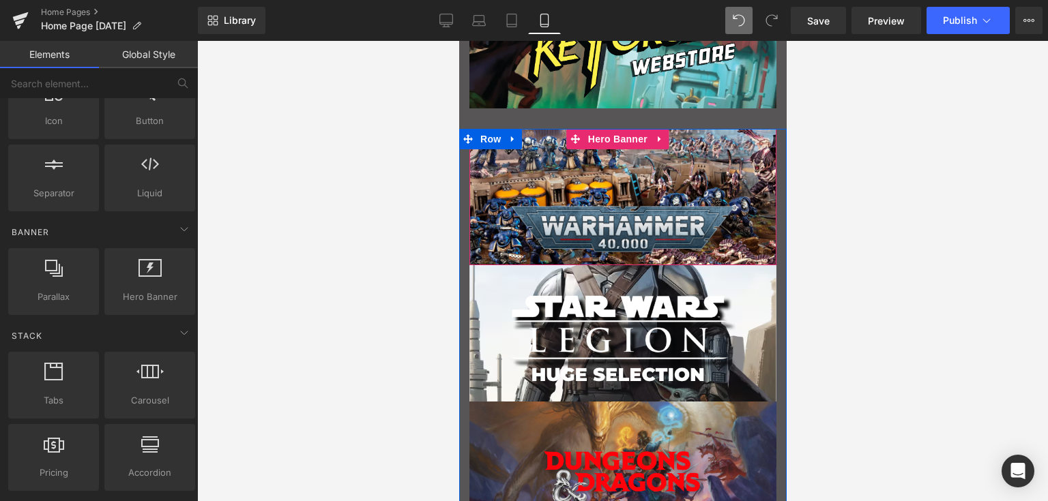
click at [538, 142] on div "Main content" at bounding box center [622, 197] width 307 height 136
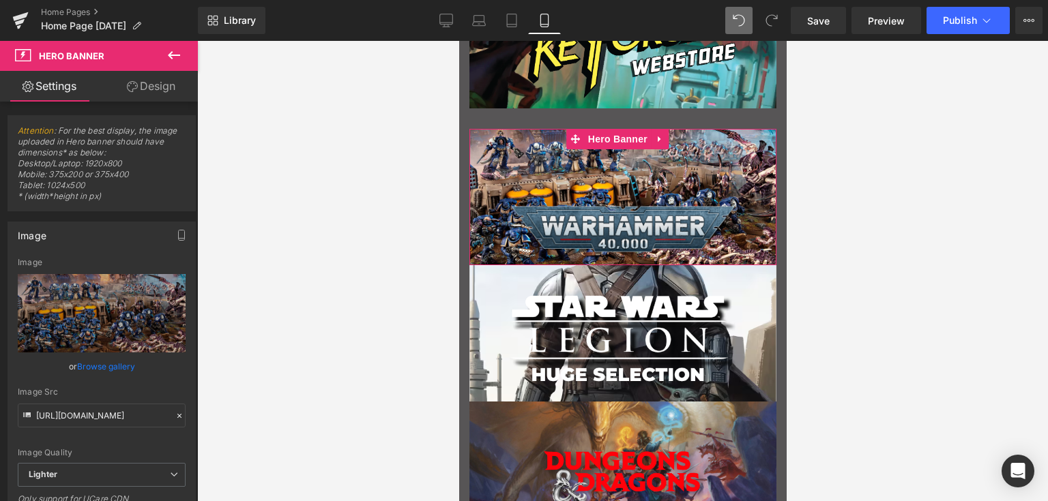
click at [157, 94] on link "Design" at bounding box center [151, 86] width 99 height 31
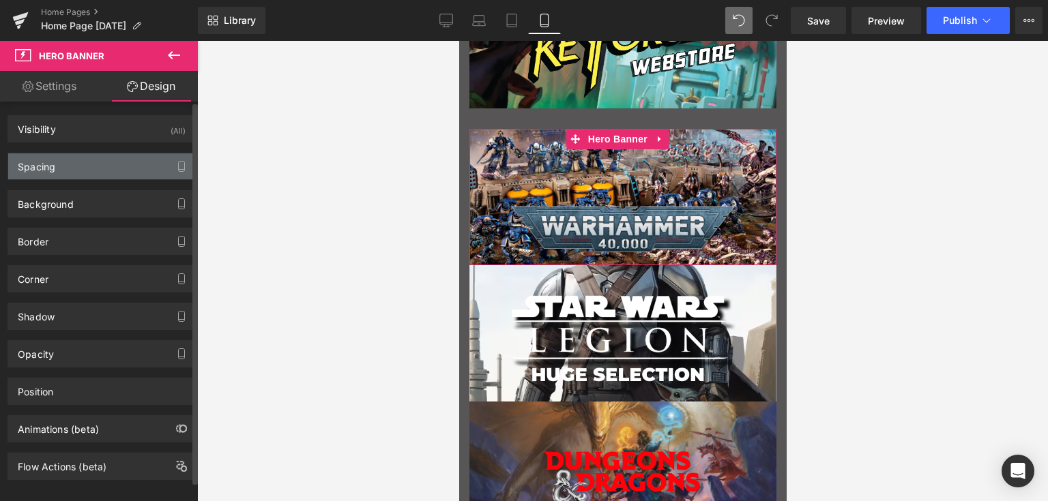
click at [82, 171] on div "Spacing" at bounding box center [101, 166] width 187 height 26
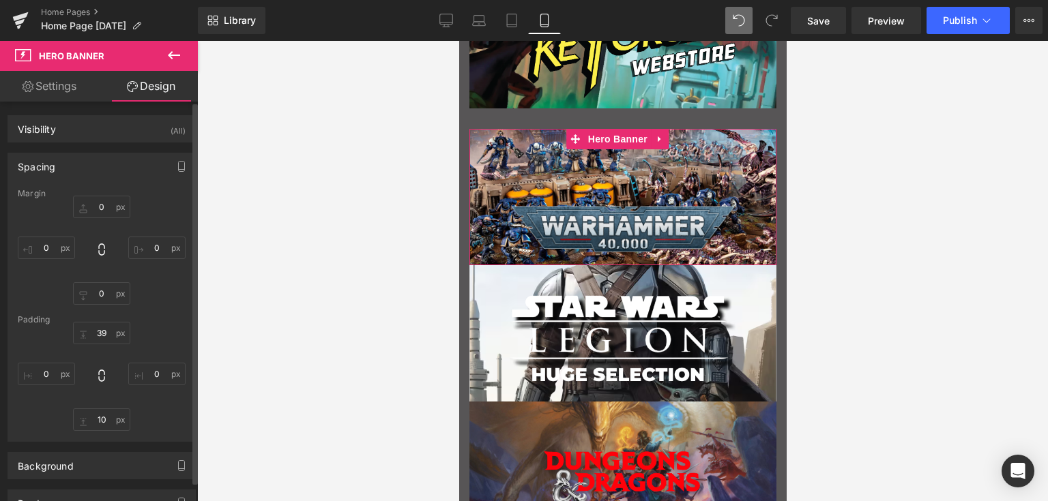
type input "0"
type input "39"
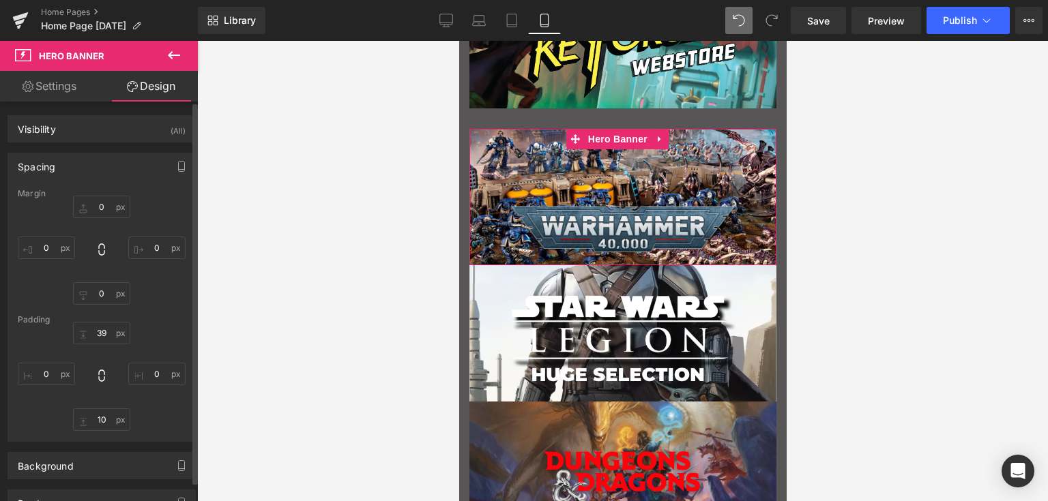
type input "0"
type input "10"
type input "0"
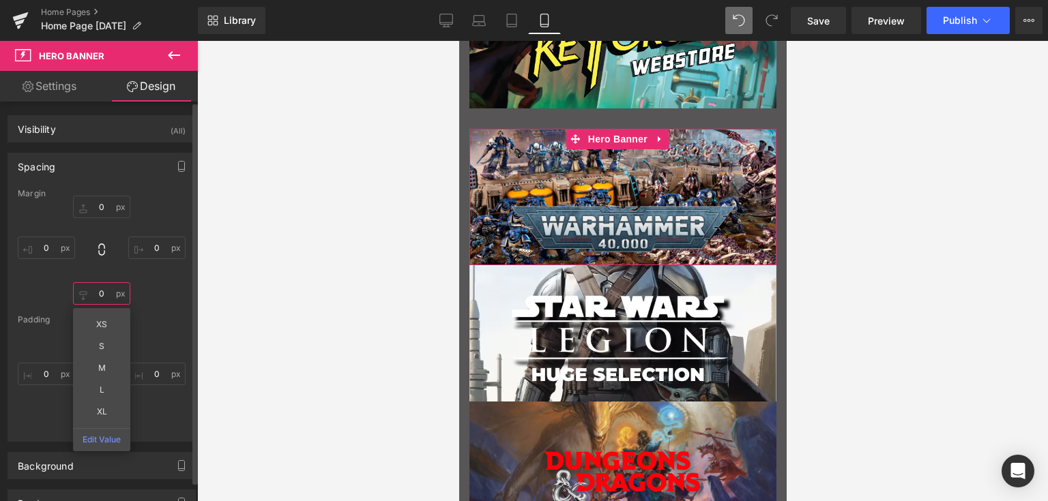
click at [108, 299] on input "0" at bounding box center [101, 293] width 57 height 23
type input "30"
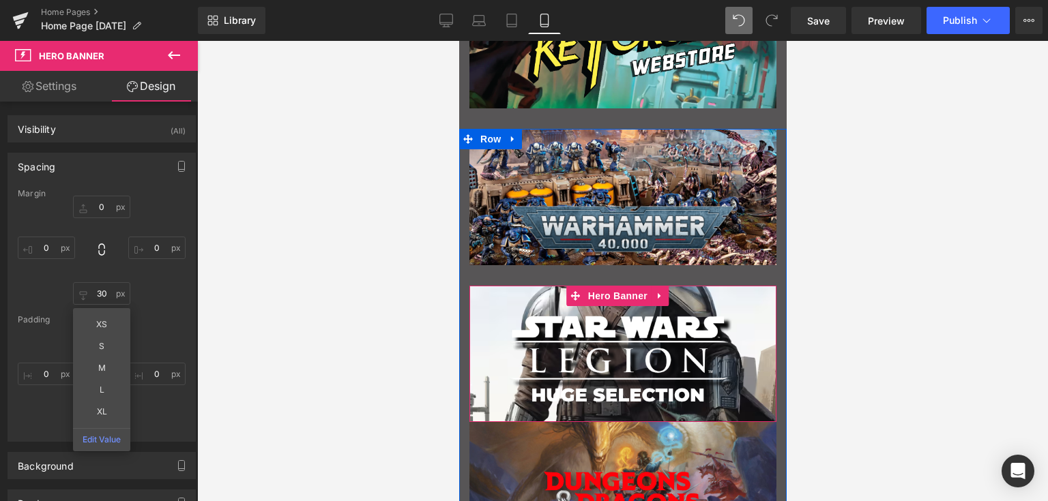
click at [510, 293] on div "Main content" at bounding box center [622, 354] width 307 height 136
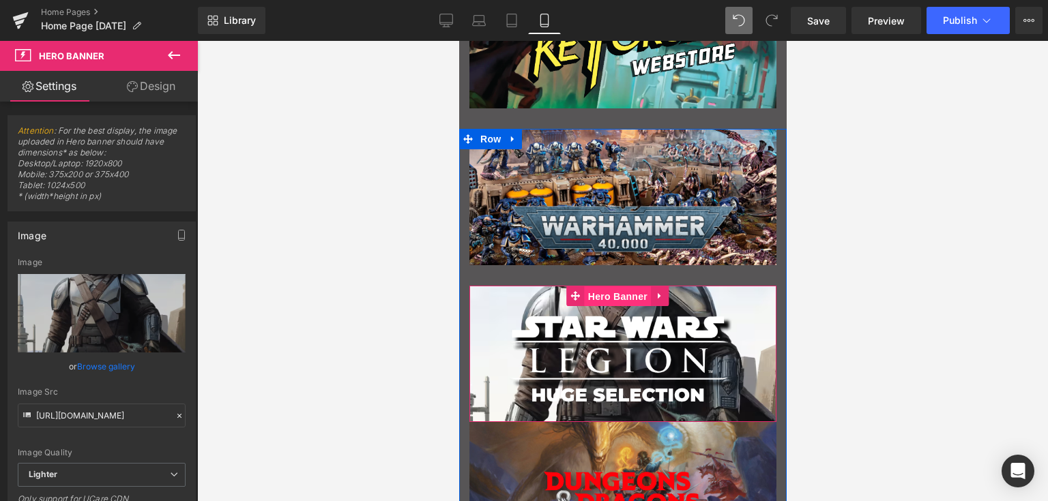
click at [631, 293] on span "Hero Banner" at bounding box center [617, 296] width 66 height 20
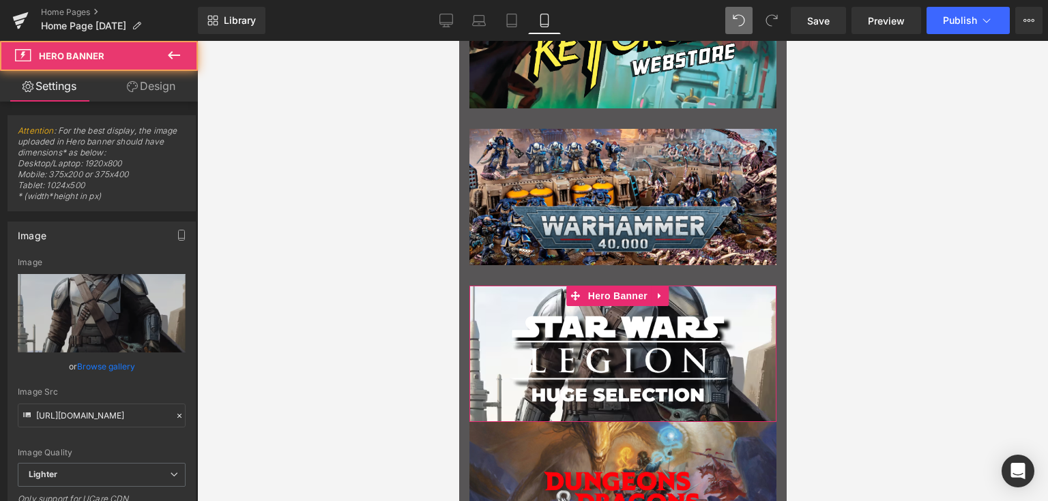
click at [158, 82] on link "Design" at bounding box center [151, 86] width 99 height 31
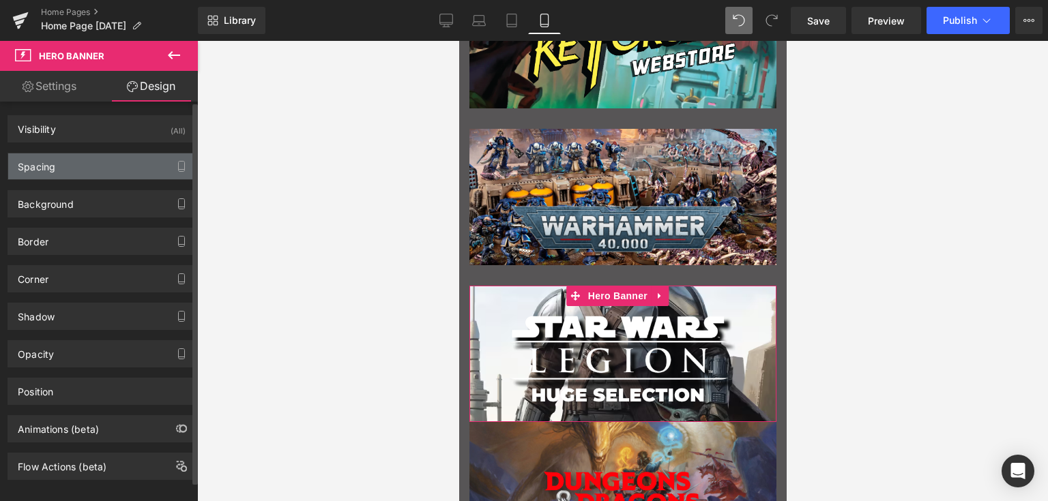
click at [72, 166] on div "Spacing" at bounding box center [101, 166] width 187 height 26
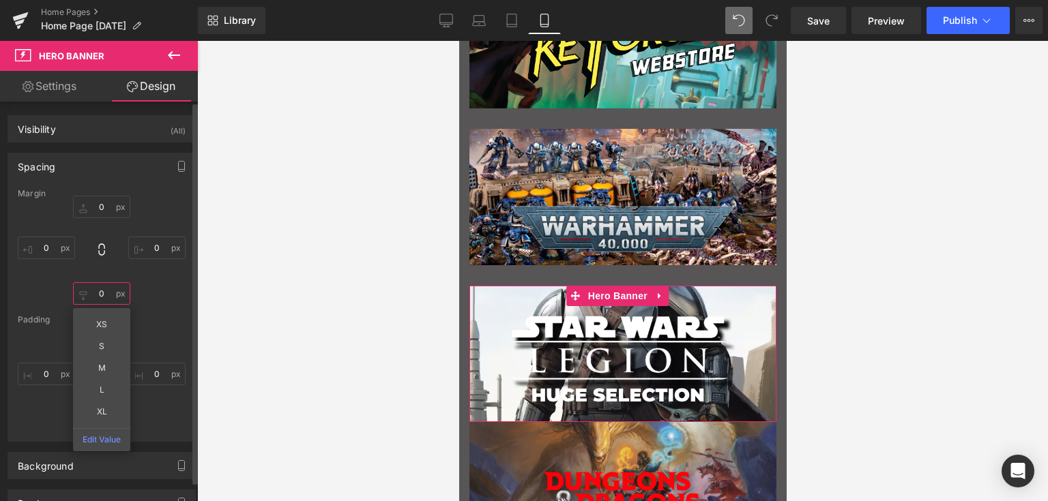
click at [111, 297] on input "0" at bounding box center [101, 293] width 57 height 23
type input "30"
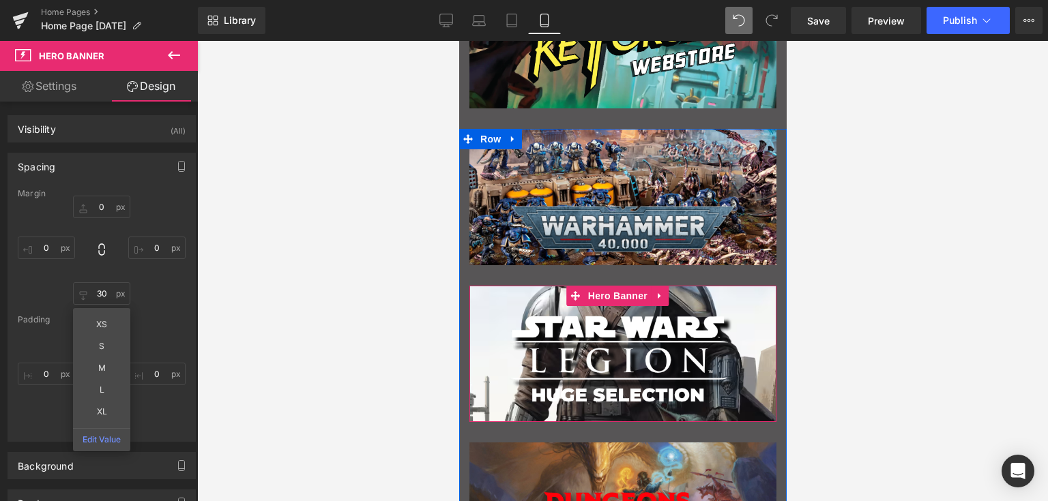
click at [525, 295] on div "Main content" at bounding box center [622, 354] width 307 height 136
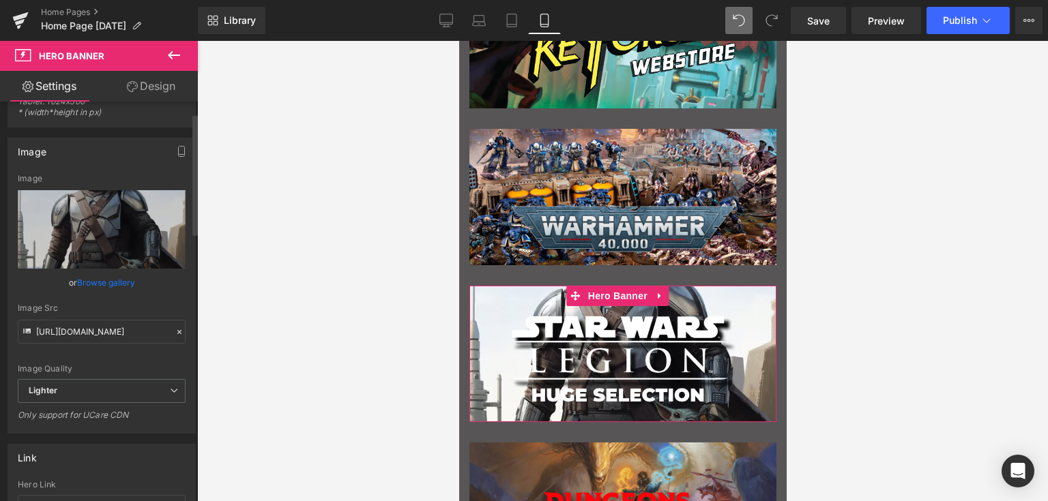
scroll to position [38, 0]
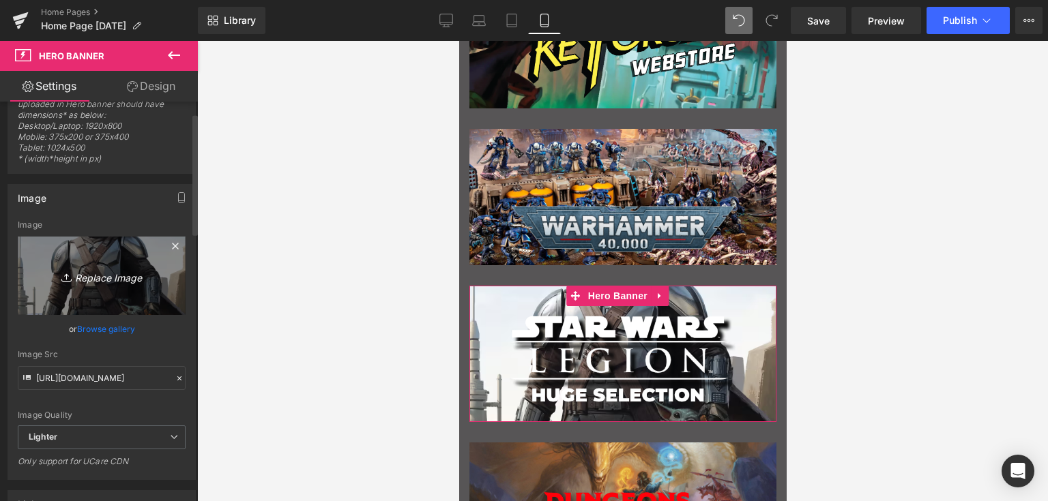
click at [98, 248] on link "Replace Image" at bounding box center [102, 276] width 168 height 78
click at [24, 225] on div "Image" at bounding box center [102, 225] width 168 height 10
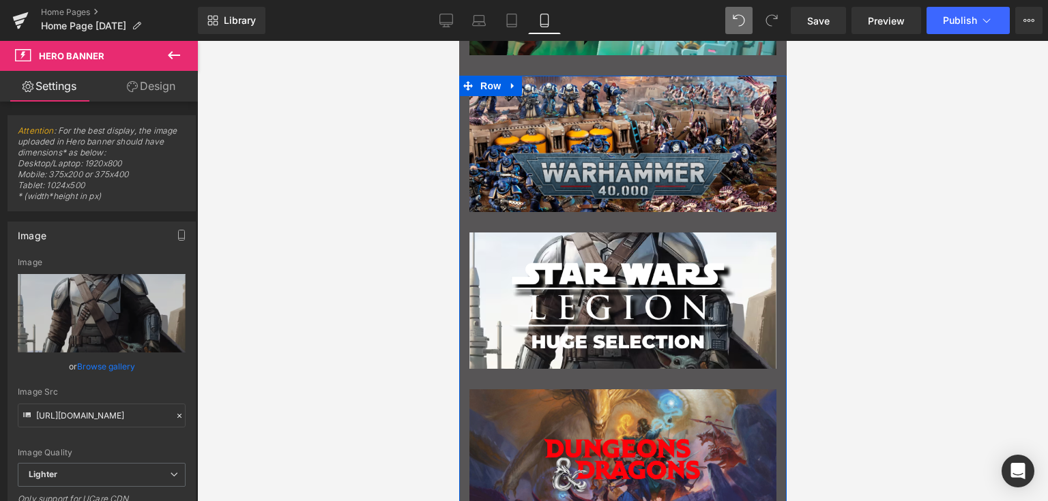
scroll to position [1073, 0]
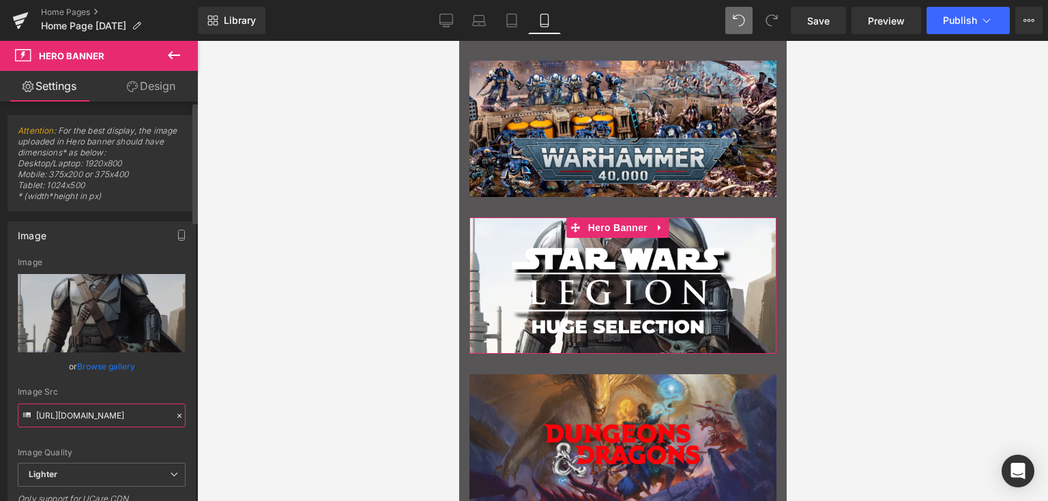
click at [124, 414] on input "[URL][DOMAIN_NAME]" at bounding box center [102, 416] width 168 height 24
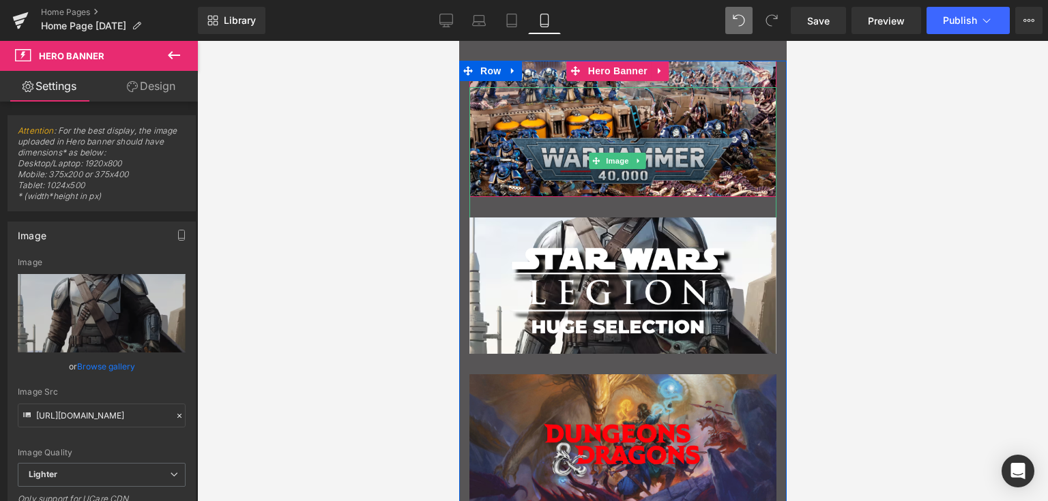
click at [687, 151] on img "Main content" at bounding box center [622, 161] width 231 height 148
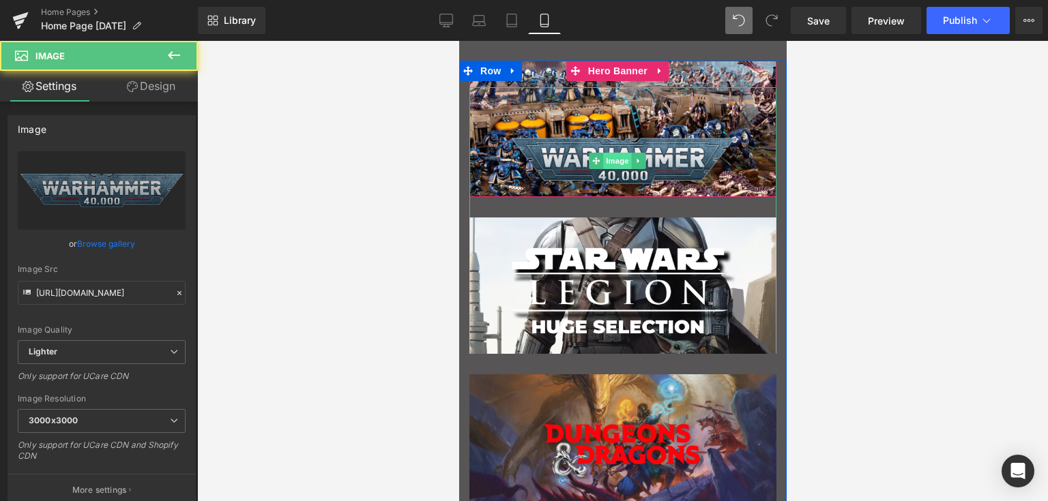
click at [623, 158] on span "Image" at bounding box center [617, 161] width 29 height 16
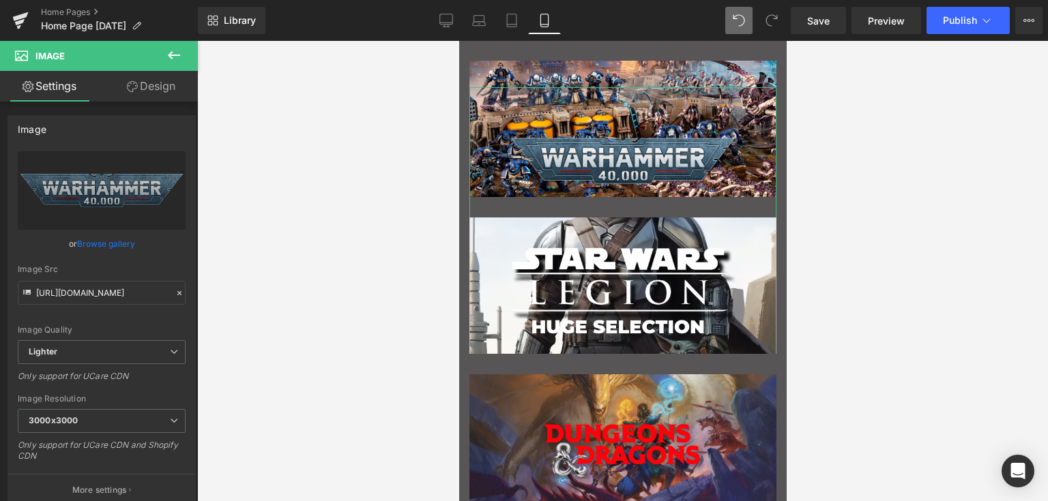
click at [147, 85] on link "Design" at bounding box center [151, 86] width 99 height 31
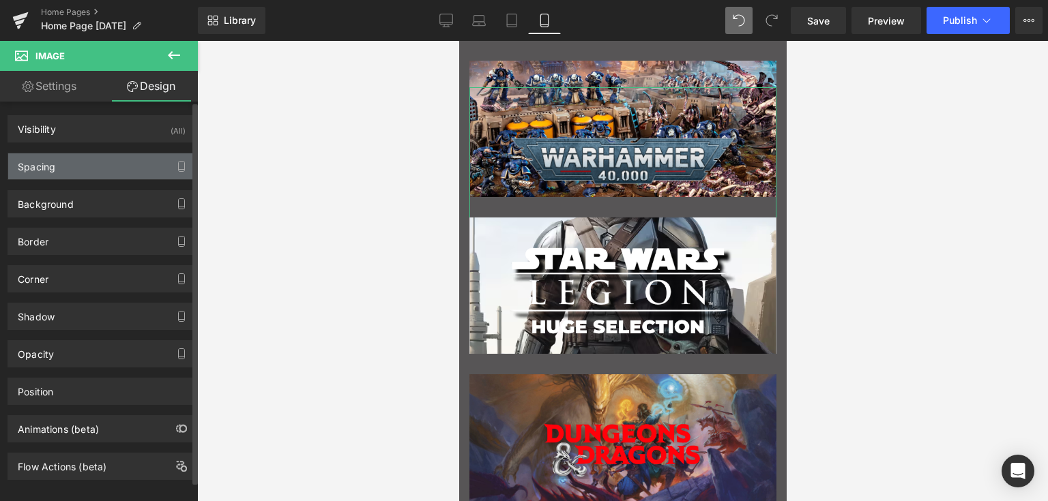
click at [52, 164] on div "Spacing" at bounding box center [37, 162] width 38 height 19
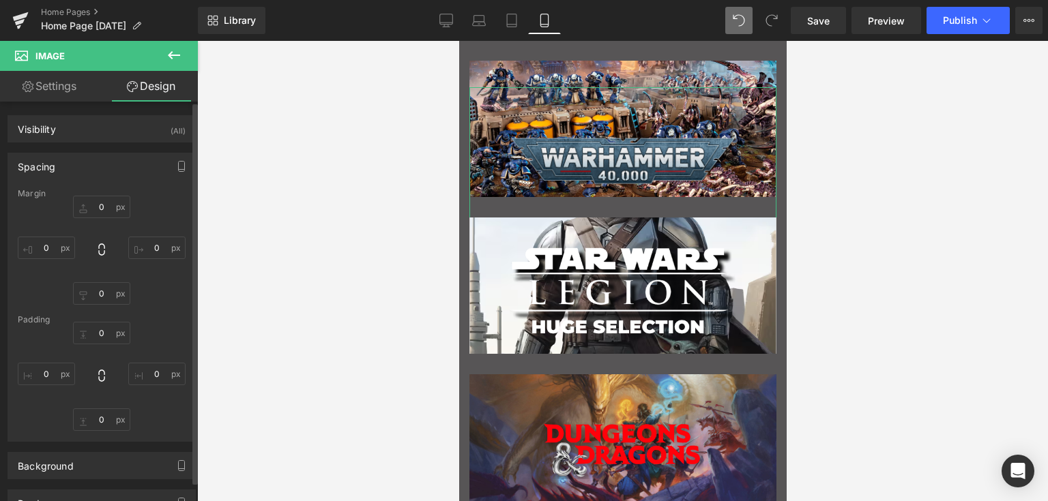
type input "0"
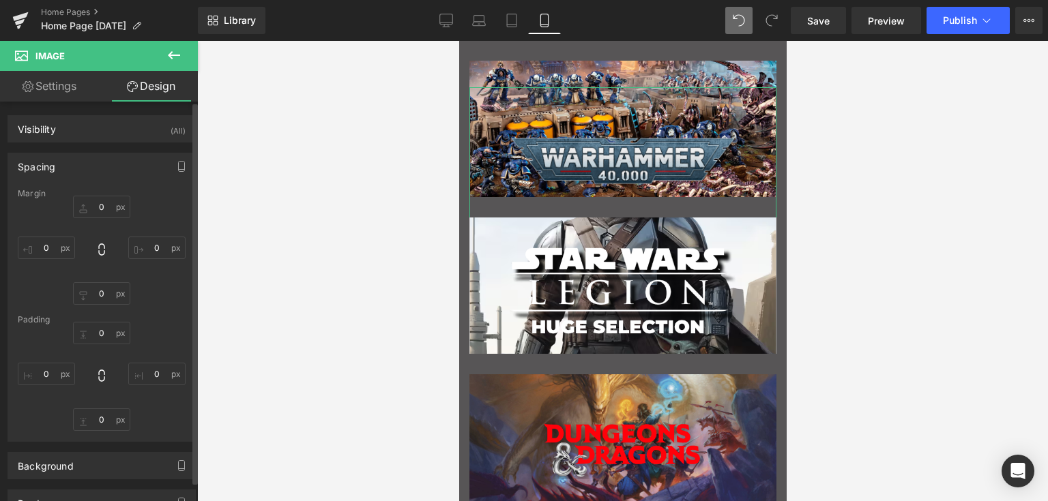
type input "0"
drag, startPoint x: 103, startPoint y: 331, endPoint x: 123, endPoint y: 324, distance: 20.9
click at [103, 331] on input "0" at bounding box center [101, 333] width 57 height 23
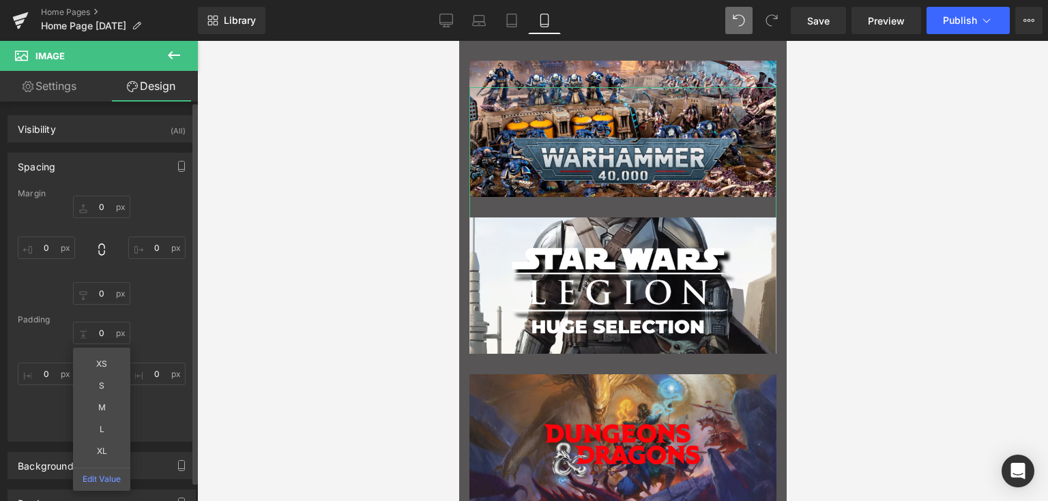
click at [145, 306] on div "Margin 0px 0 0px 0 0px 0 0px 0 [GEOGRAPHIC_DATA] 0px 0 XS S M L XL Edit Value 0…" at bounding box center [101, 315] width 187 height 252
click at [104, 413] on input "0" at bounding box center [101, 420] width 57 height 23
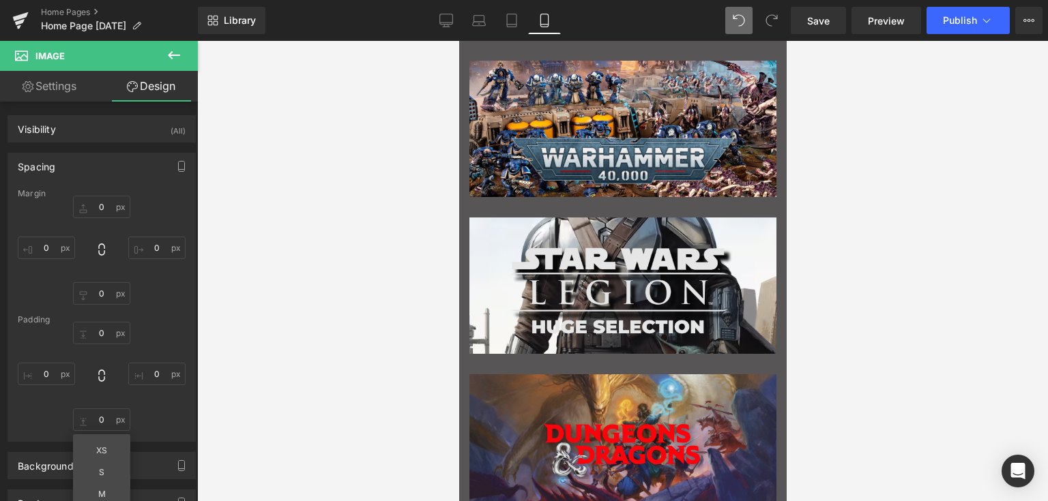
click at [606, 308] on img "Main content" at bounding box center [622, 291] width 231 height 95
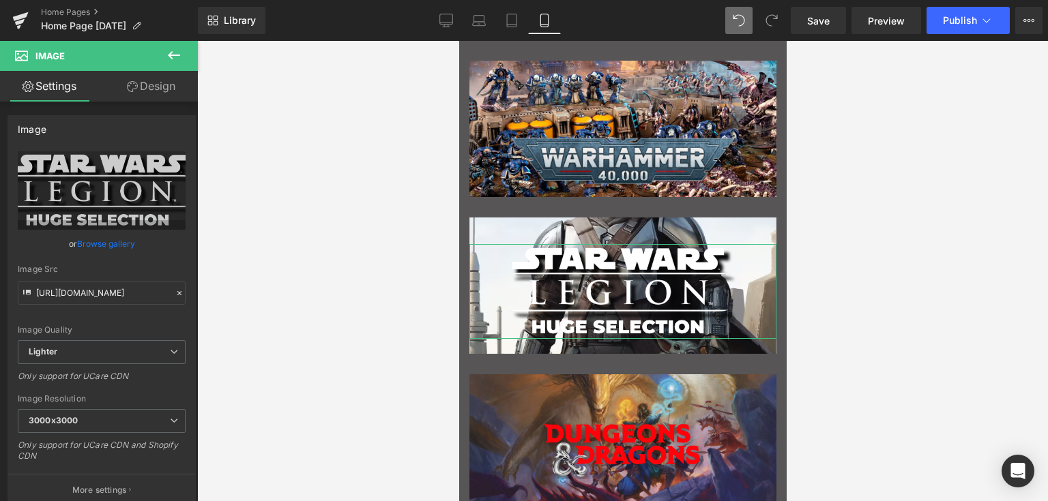
click at [159, 86] on link "Design" at bounding box center [151, 86] width 99 height 31
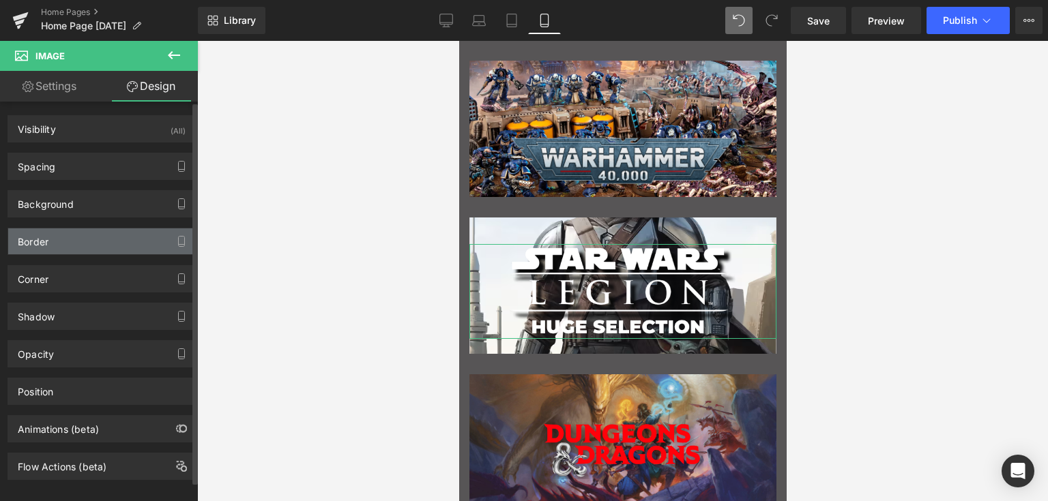
type input "0"
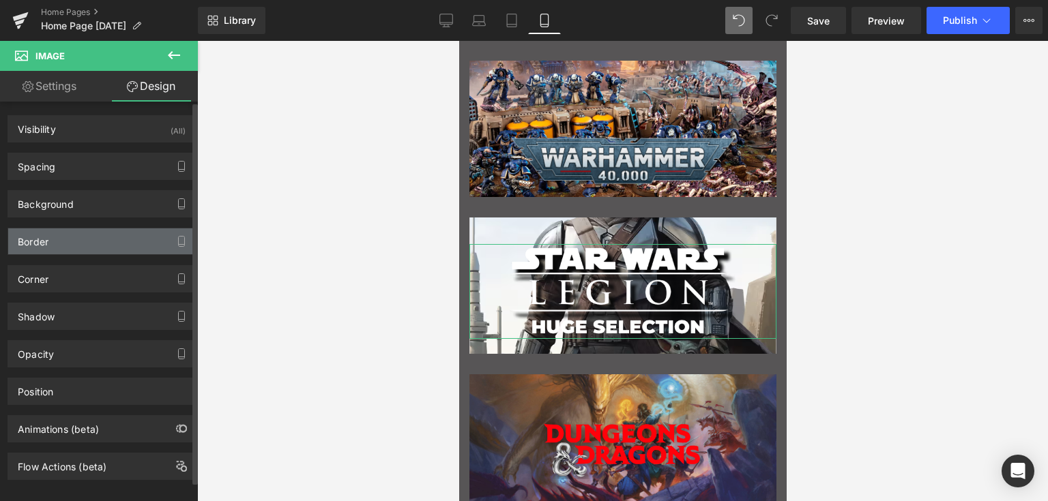
type input "0"
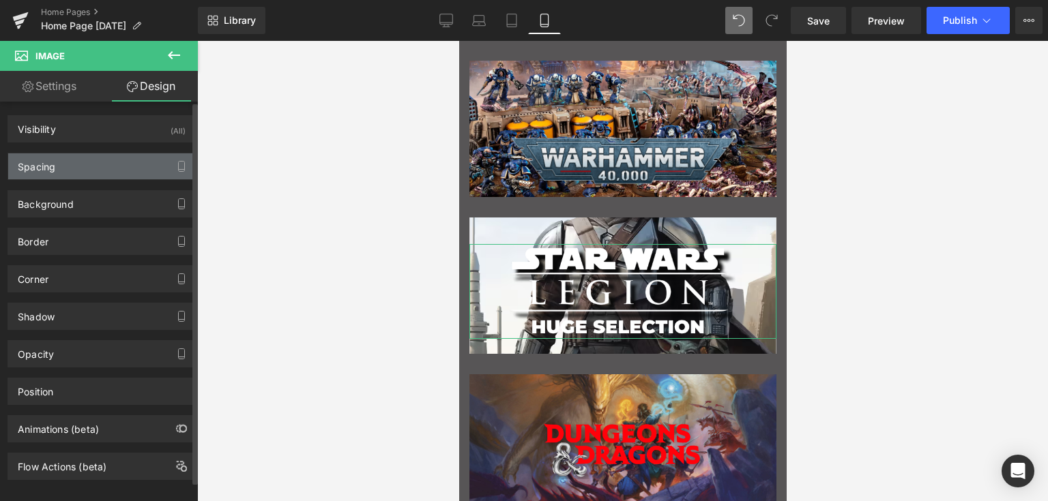
click at [57, 162] on div "Spacing" at bounding box center [101, 166] width 187 height 26
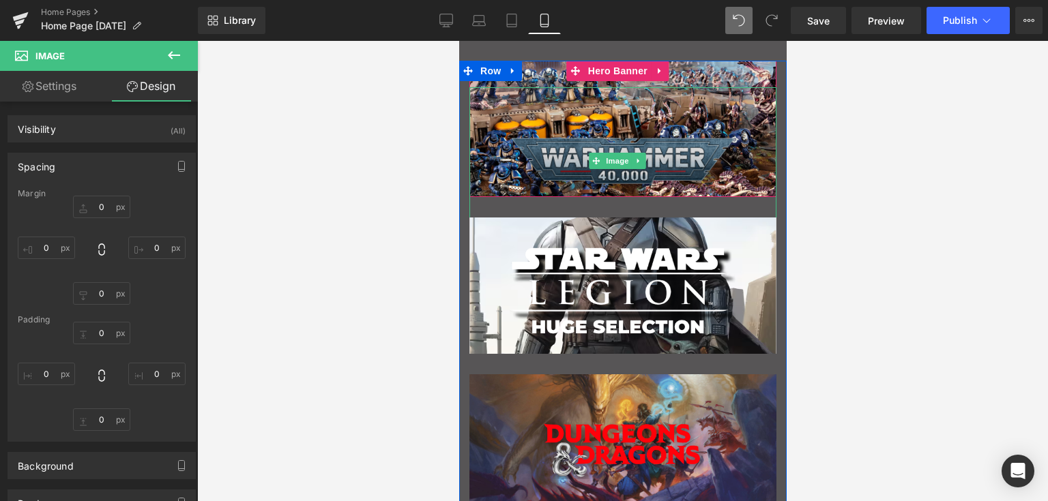
click at [560, 147] on img "Main content" at bounding box center [622, 161] width 231 height 148
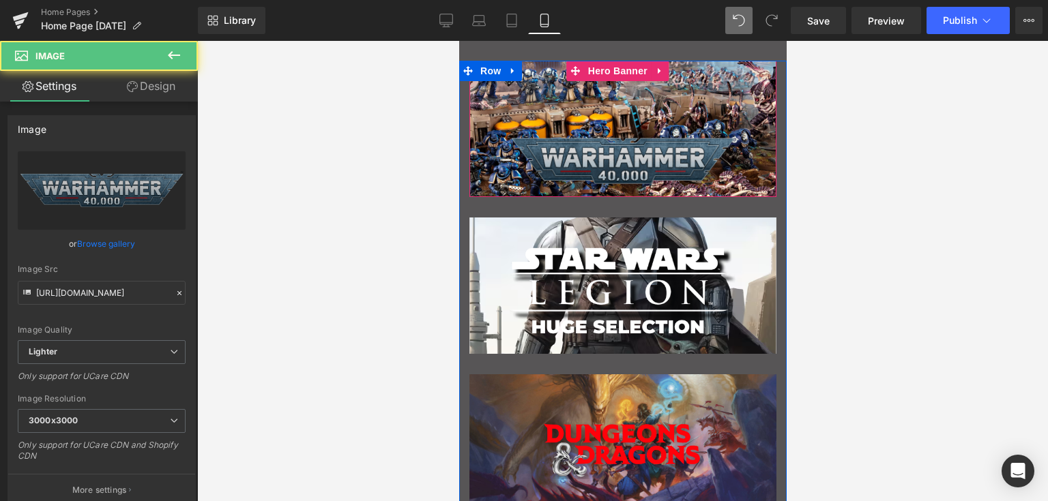
click at [548, 114] on img "Main content" at bounding box center [622, 161] width 231 height 148
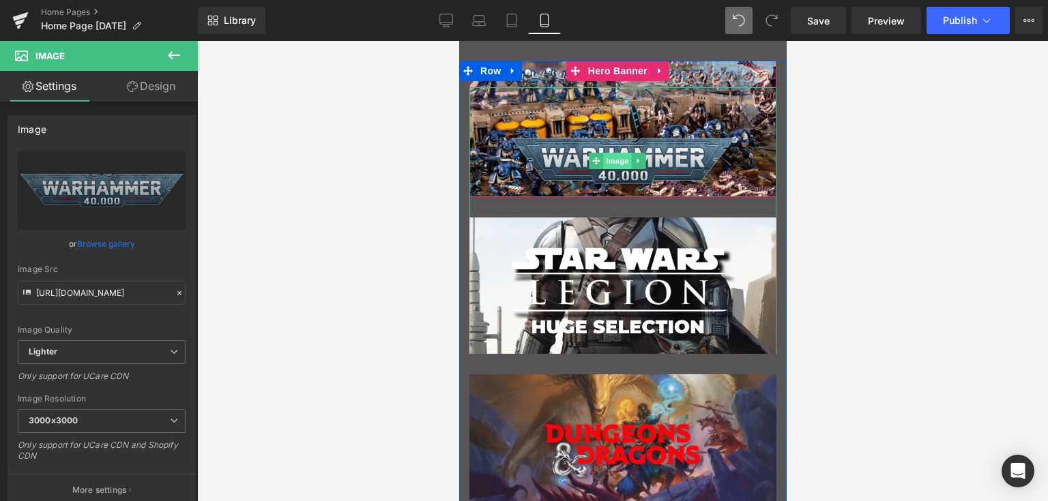
click at [612, 154] on span "Image" at bounding box center [617, 161] width 29 height 16
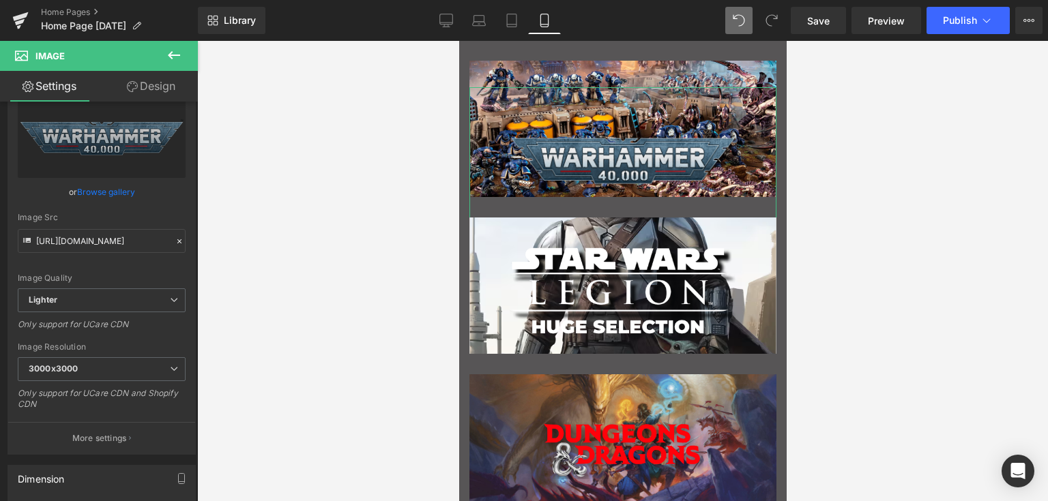
scroll to position [0, 0]
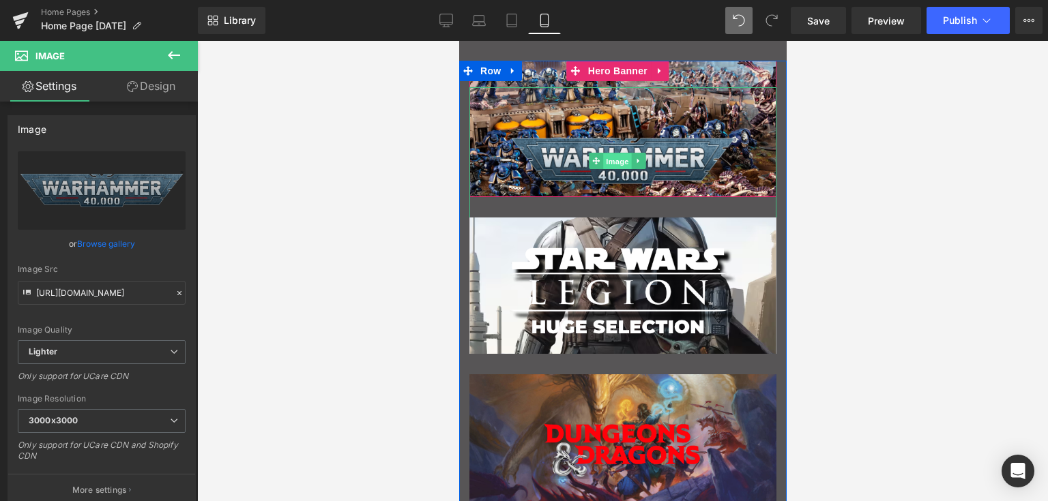
click at [616, 160] on span "Image" at bounding box center [617, 161] width 29 height 16
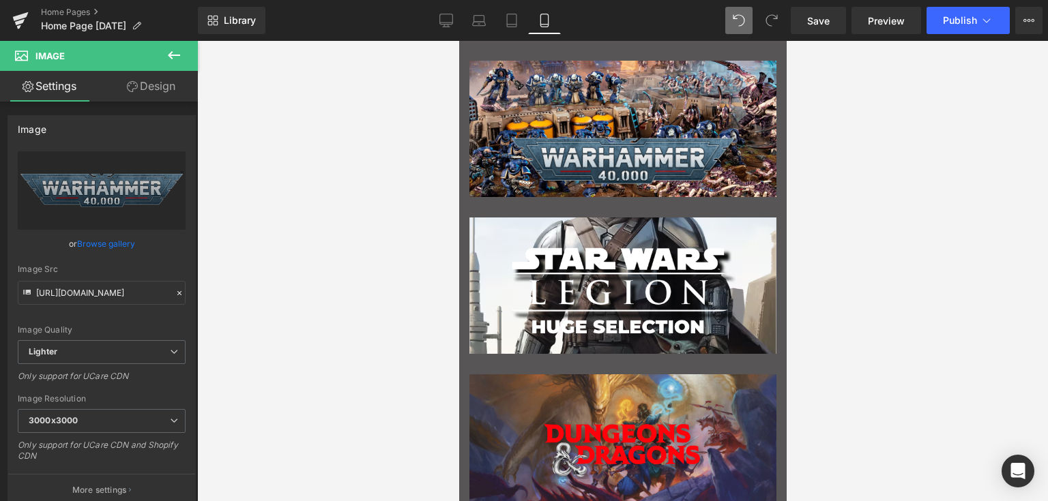
click at [169, 60] on icon at bounding box center [174, 55] width 16 height 16
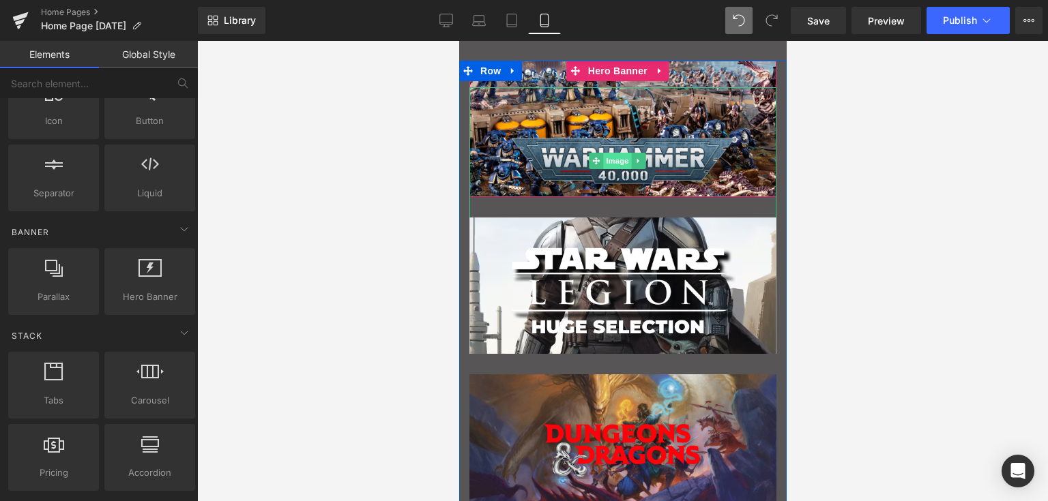
drag, startPoint x: 615, startPoint y: 158, endPoint x: 681, endPoint y: 215, distance: 87.5
click at [615, 158] on span "Image" at bounding box center [617, 161] width 29 height 16
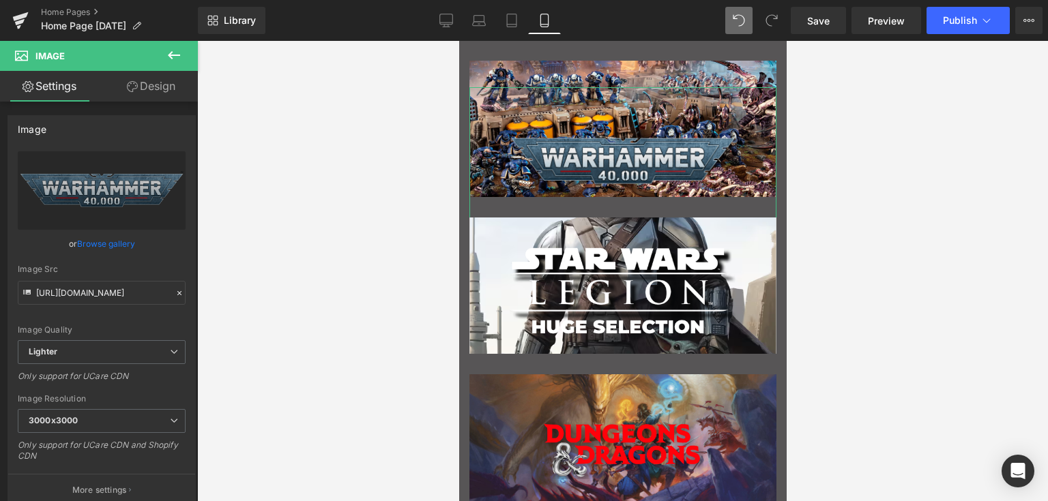
click at [151, 95] on link "Design" at bounding box center [151, 86] width 99 height 31
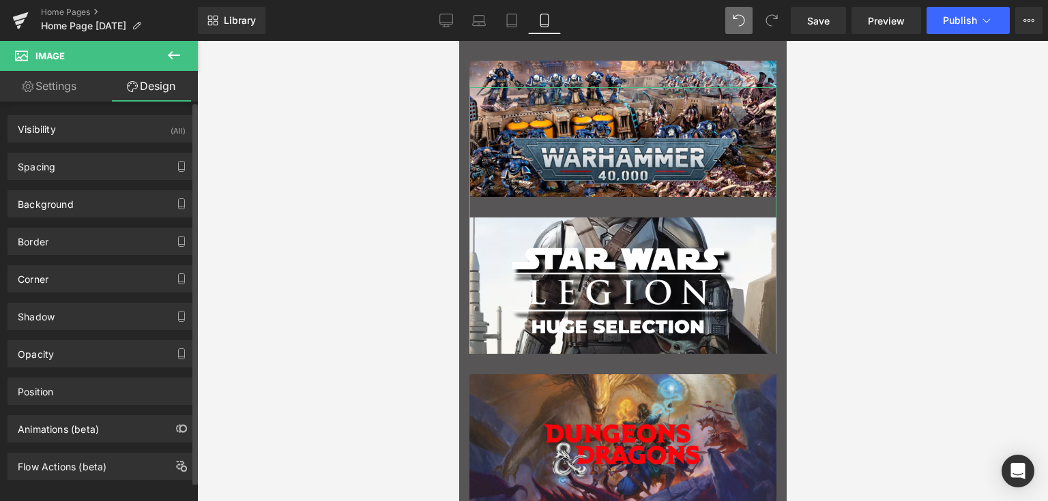
type input "0"
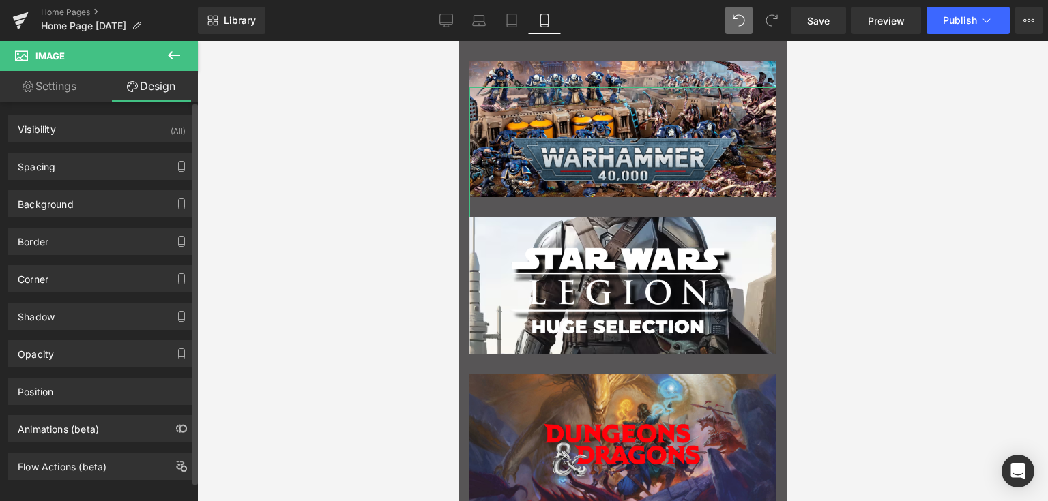
type input "0"
click at [70, 170] on div "Spacing" at bounding box center [101, 166] width 187 height 26
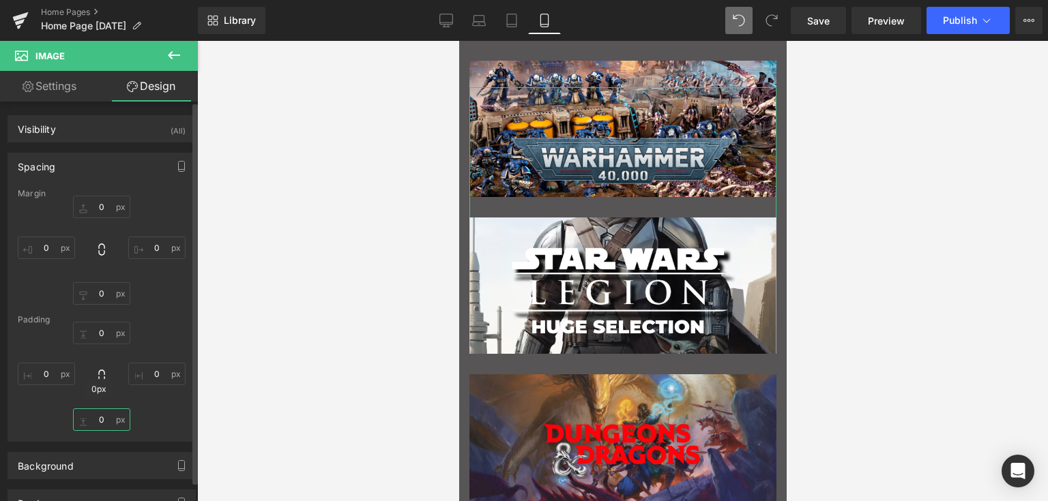
click at [99, 416] on input "0" at bounding box center [101, 420] width 57 height 23
type input "M"
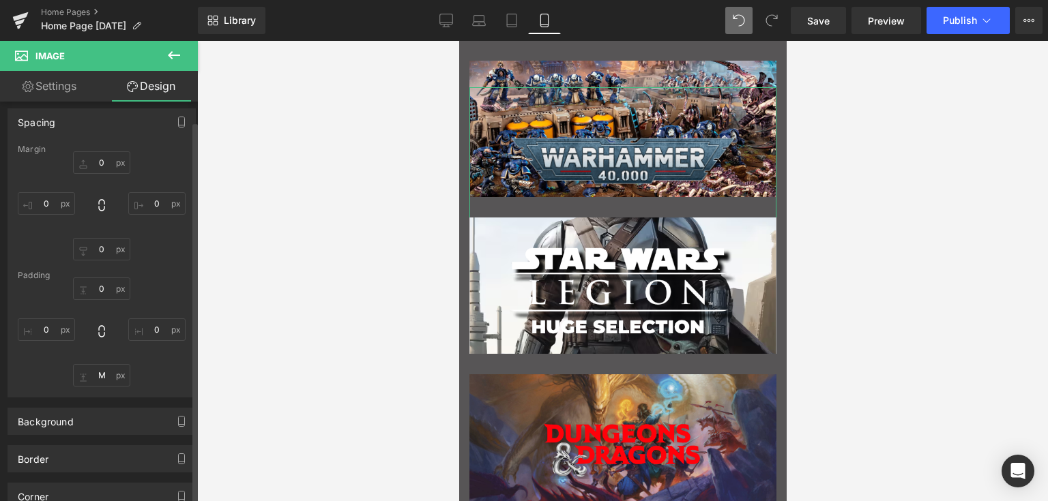
scroll to position [68, 0]
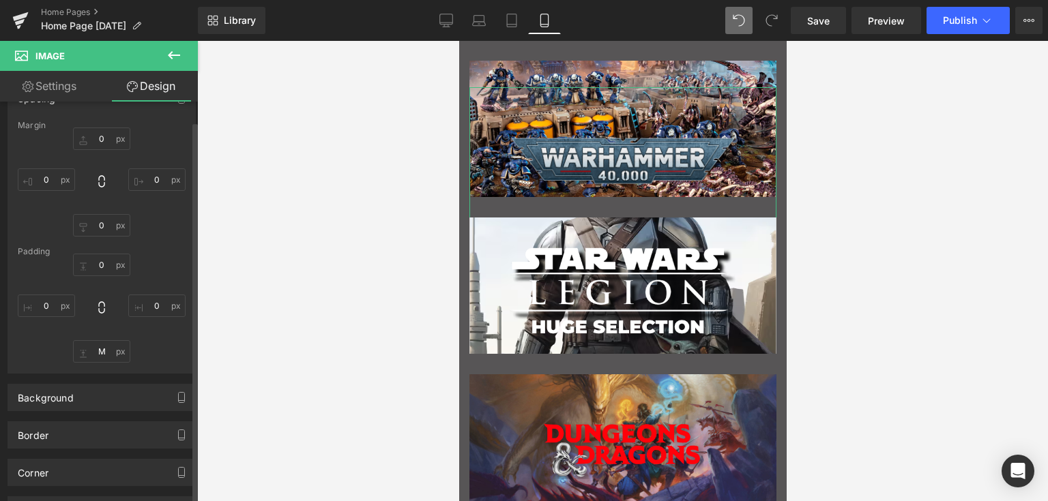
click at [101, 255] on div "Padding" at bounding box center [102, 252] width 168 height 10
click at [100, 260] on input "0" at bounding box center [101, 265] width 57 height 23
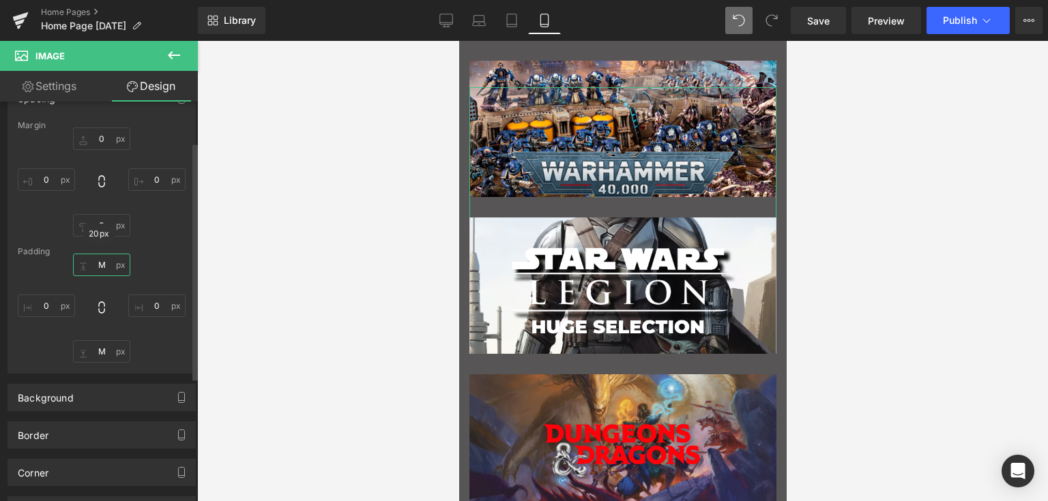
click at [100, 262] on input "M" at bounding box center [101, 265] width 57 height 23
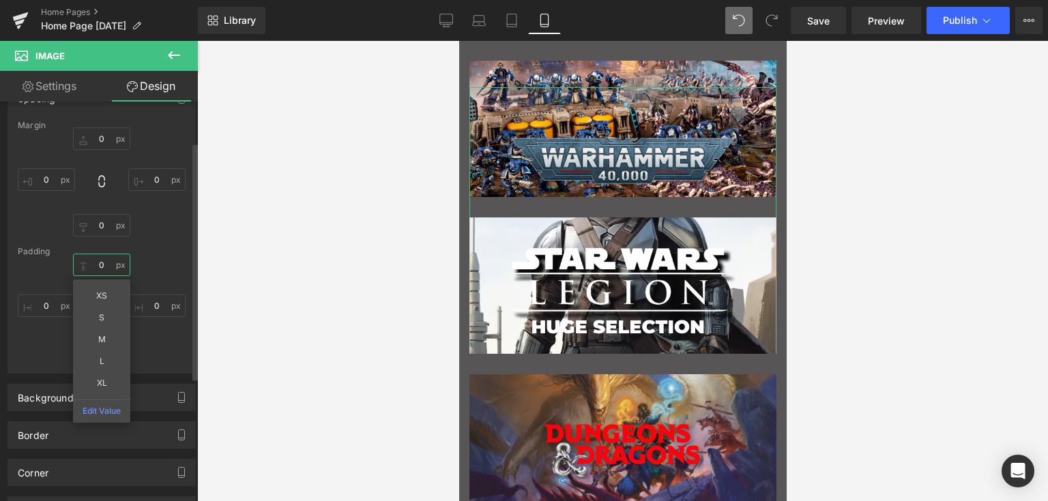
type input "0"
click at [166, 267] on div "0 0 XS S M L XL Edit Value 0px 0 20px M 0px 0" at bounding box center [102, 308] width 168 height 109
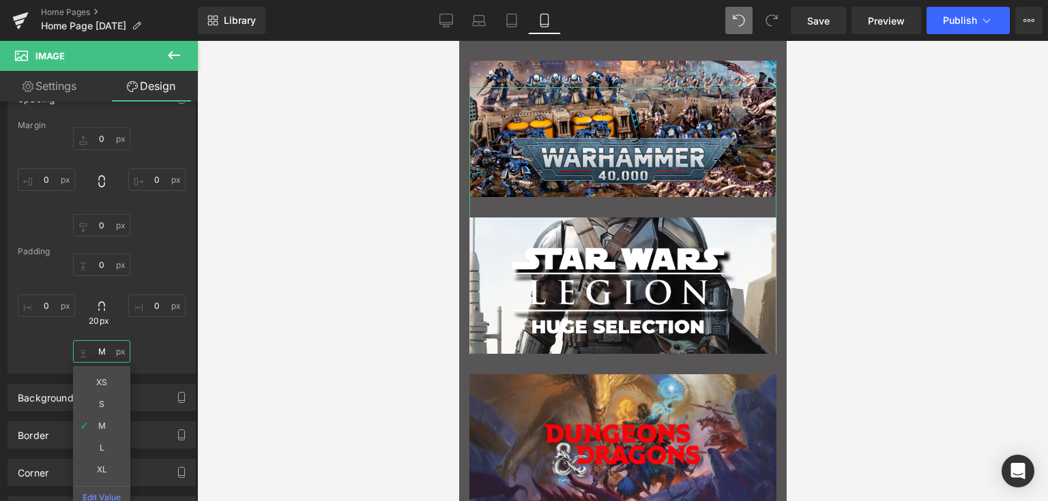
click at [98, 351] on input "M" at bounding box center [101, 351] width 57 height 23
type input "50"
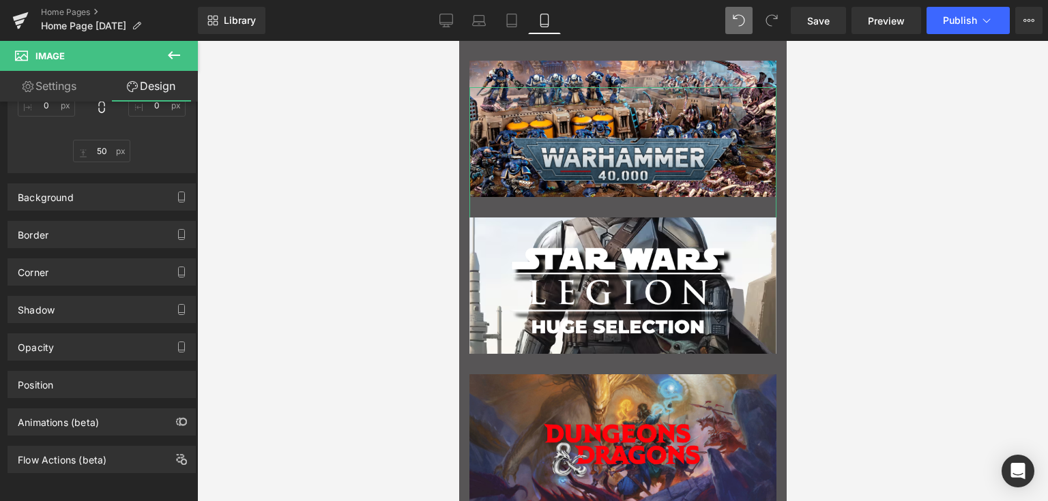
scroll to position [0, 0]
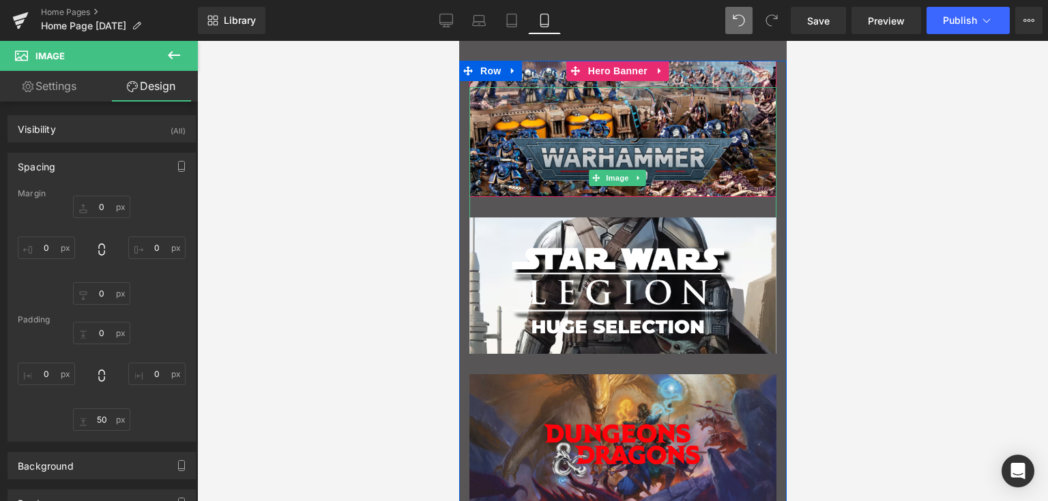
click at [640, 151] on img "Main content" at bounding box center [622, 178] width 231 height 182
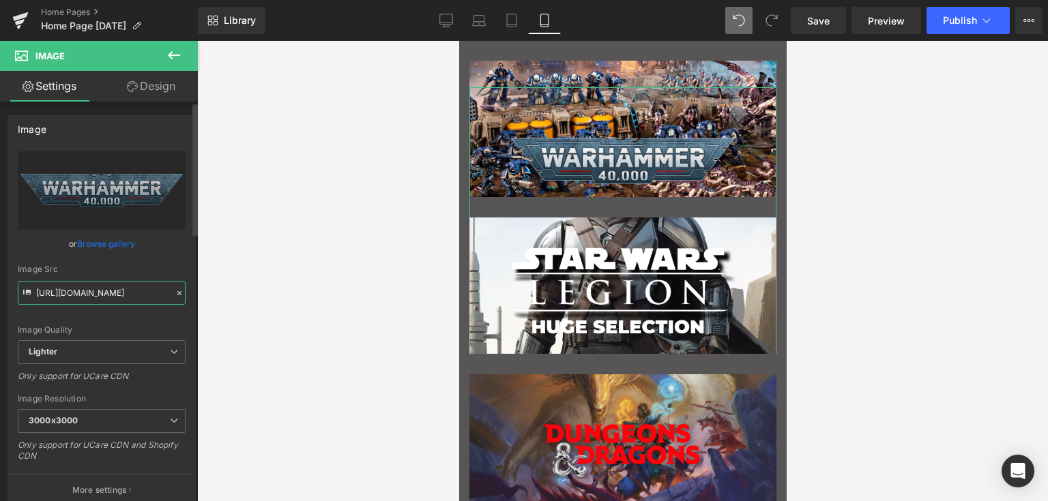
click at [117, 283] on input "[URL][DOMAIN_NAME]" at bounding box center [102, 293] width 168 height 24
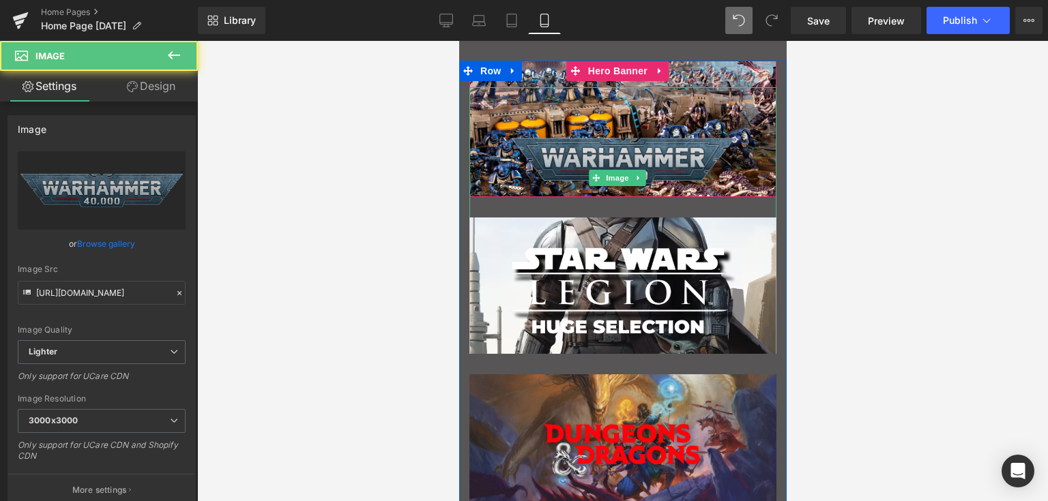
click at [540, 156] on img "Main content" at bounding box center [622, 178] width 231 height 182
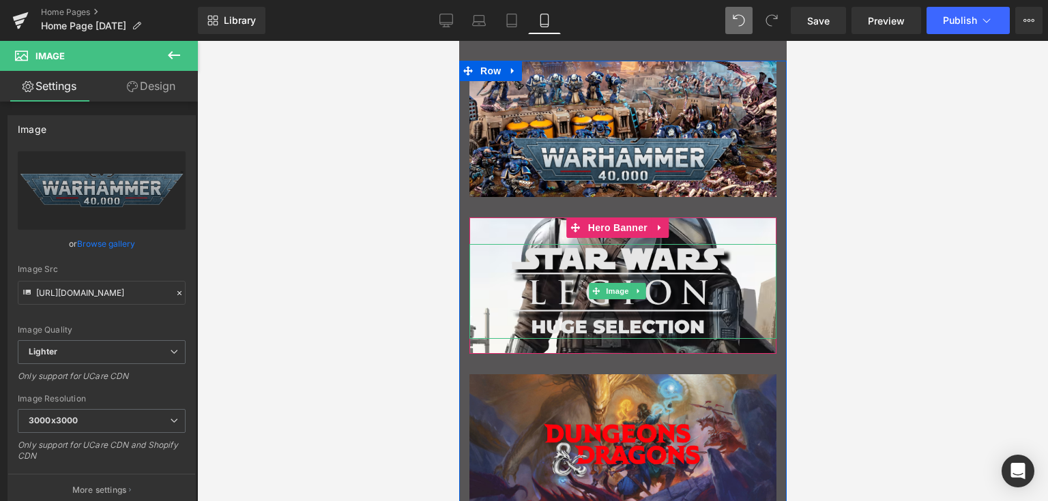
click at [574, 291] on img "Main content" at bounding box center [622, 291] width 231 height 95
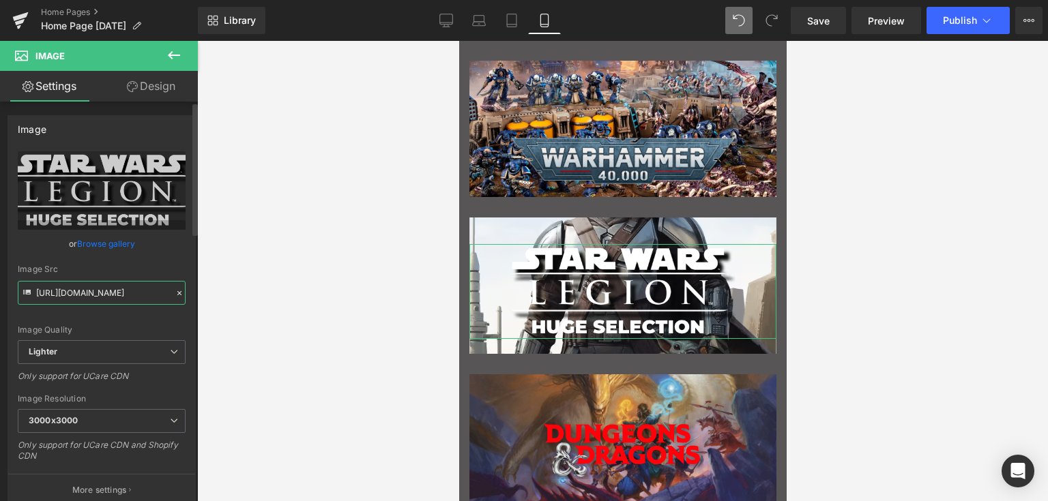
click at [104, 291] on input "[URL][DOMAIN_NAME]" at bounding box center [102, 293] width 168 height 24
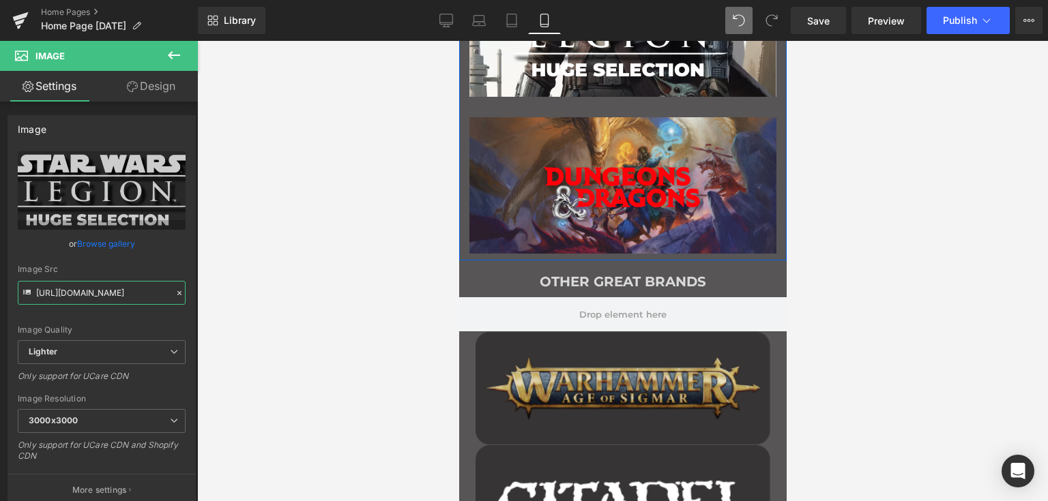
scroll to position [1414, 0]
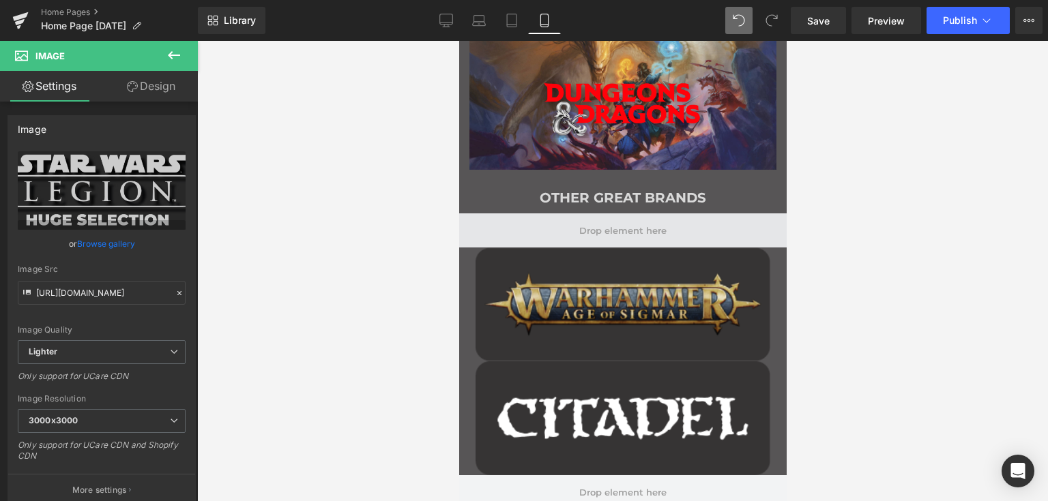
click at [555, 226] on span "Main content" at bounding box center [621, 230] width 327 height 34
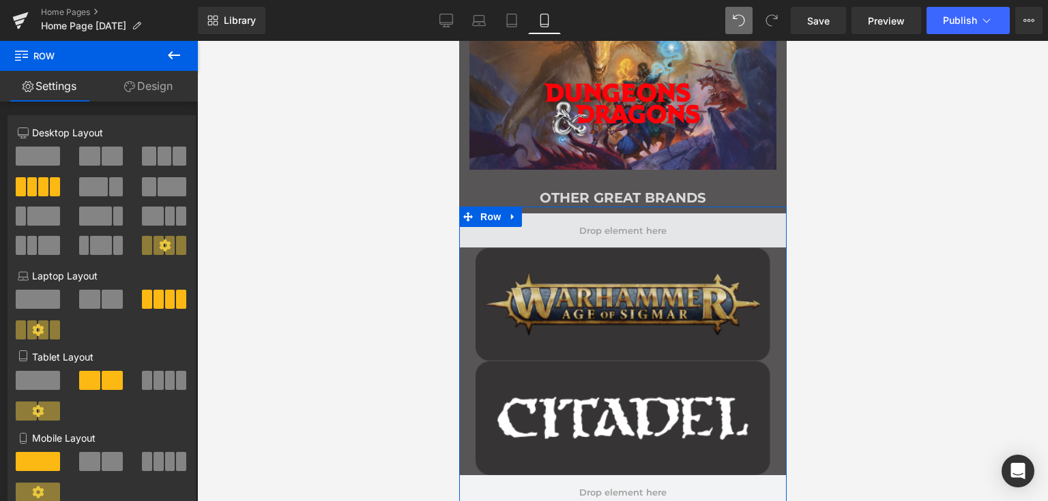
click at [593, 232] on span "Main content" at bounding box center [622, 230] width 97 height 17
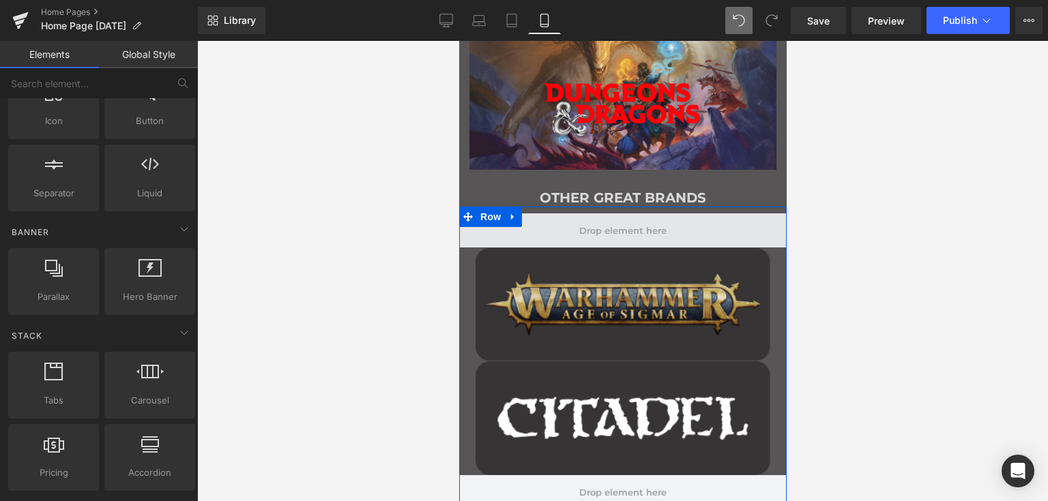
click at [552, 228] on span "Main content" at bounding box center [621, 230] width 327 height 34
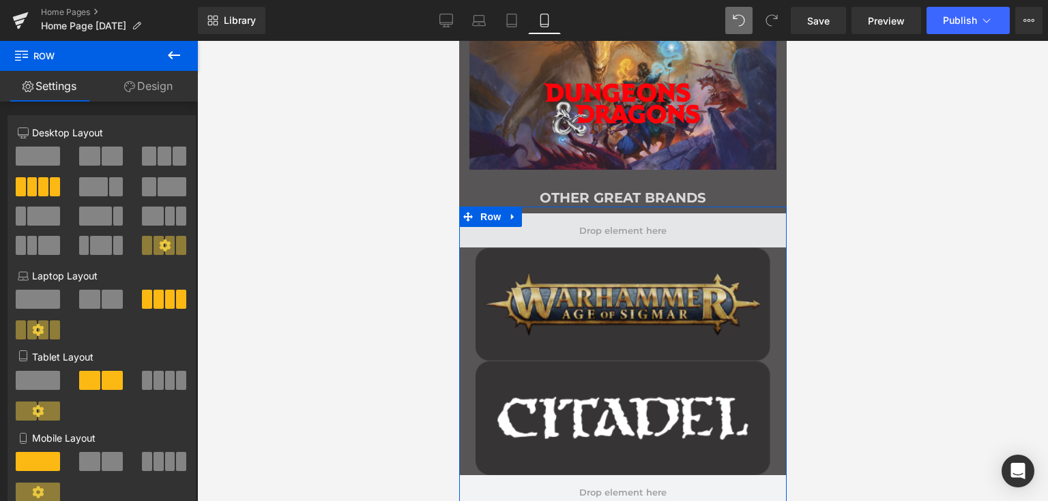
scroll to position [1687, 0]
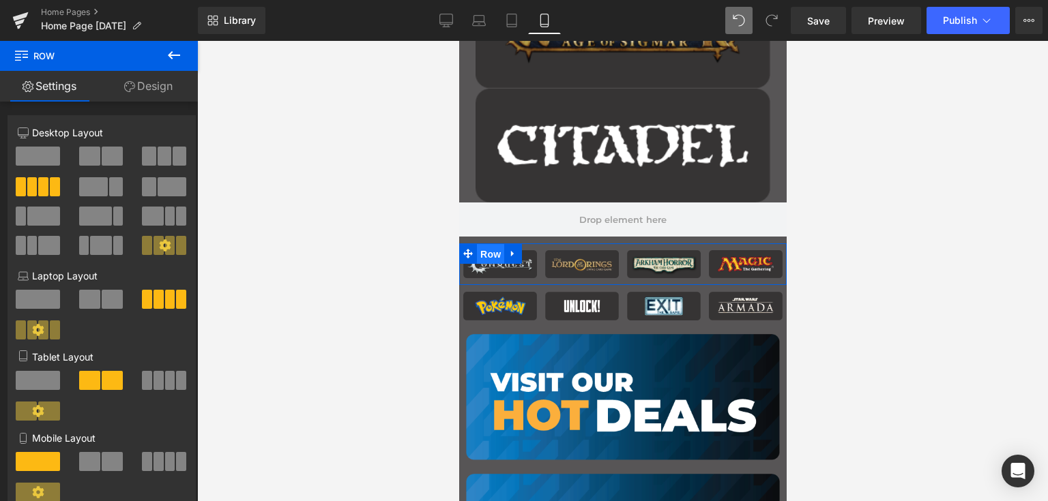
click at [490, 250] on span "Row" at bounding box center [489, 254] width 27 height 20
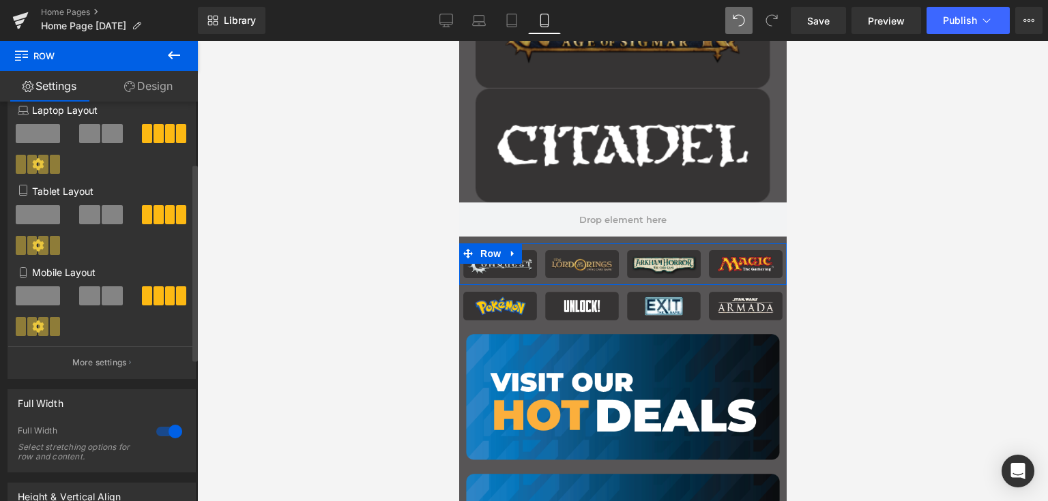
scroll to position [205, 0]
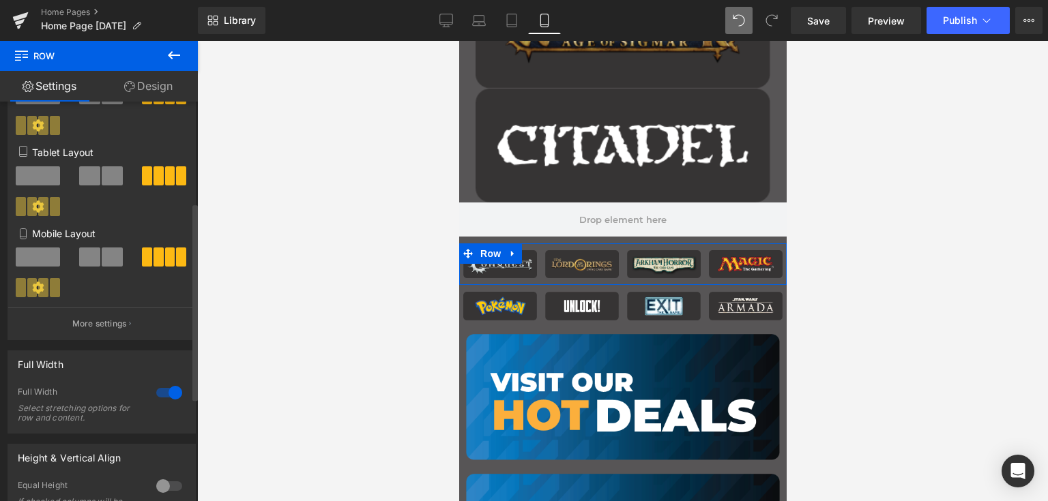
click at [104, 261] on span at bounding box center [112, 257] width 21 height 19
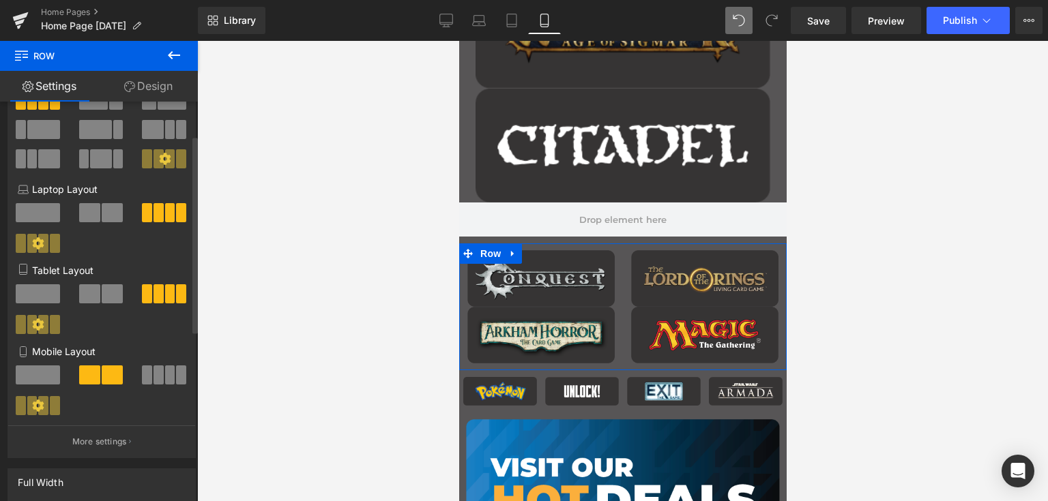
scroll to position [68, 0]
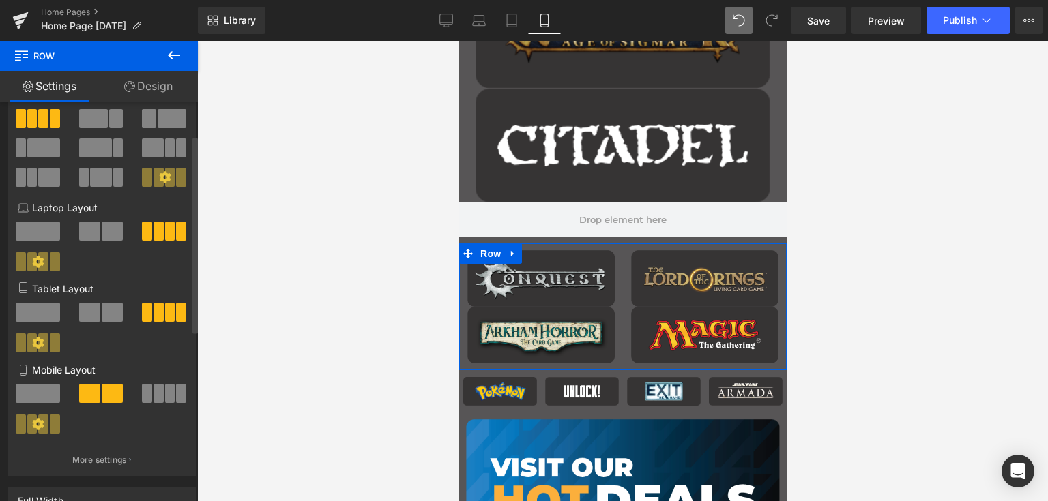
click at [32, 395] on span at bounding box center [38, 393] width 44 height 19
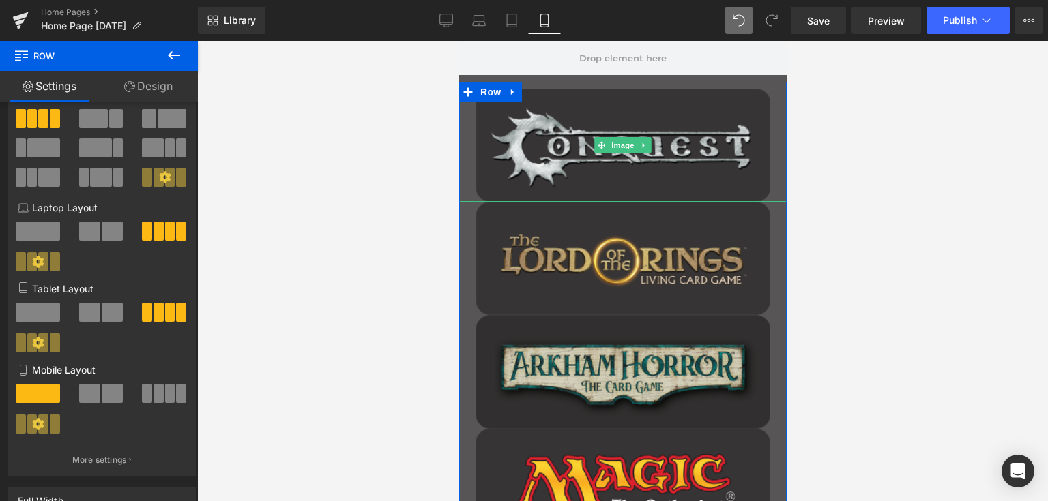
scroll to position [1960, 0]
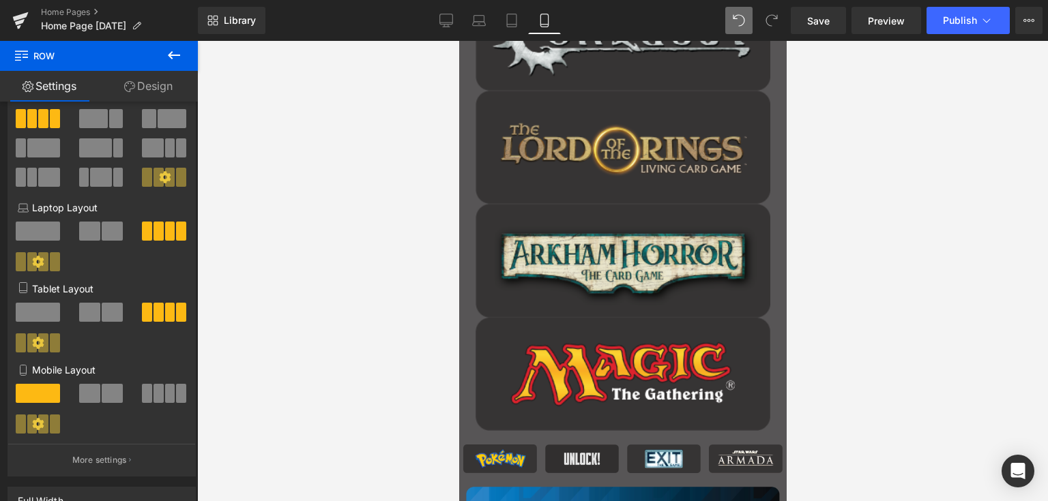
click at [544, 462] on img "Main content" at bounding box center [581, 459] width 74 height 29
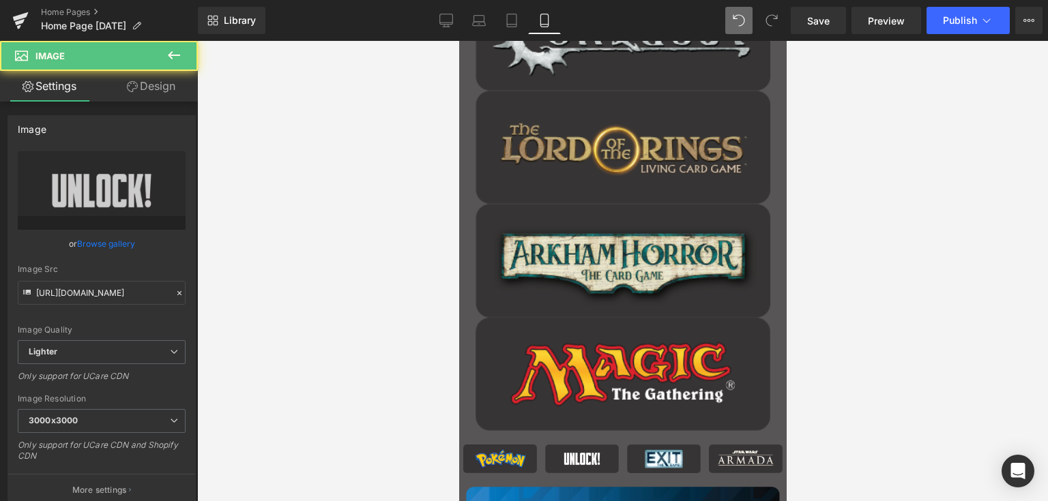
click at [482, 443] on div "Rendering Content" at bounding box center [524, 447] width 84 height 15
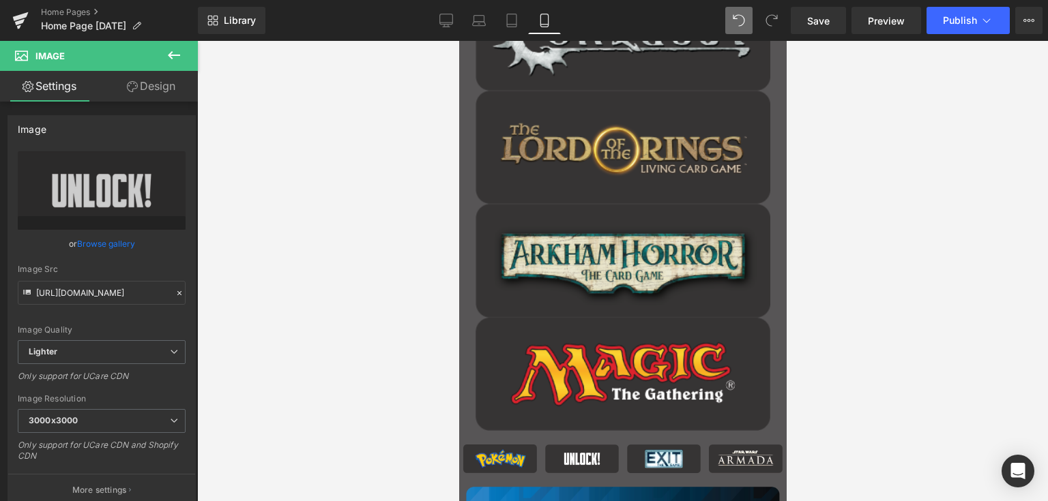
click at [539, 436] on div "Image Image Image Image Row" at bounding box center [621, 204] width 327 height 467
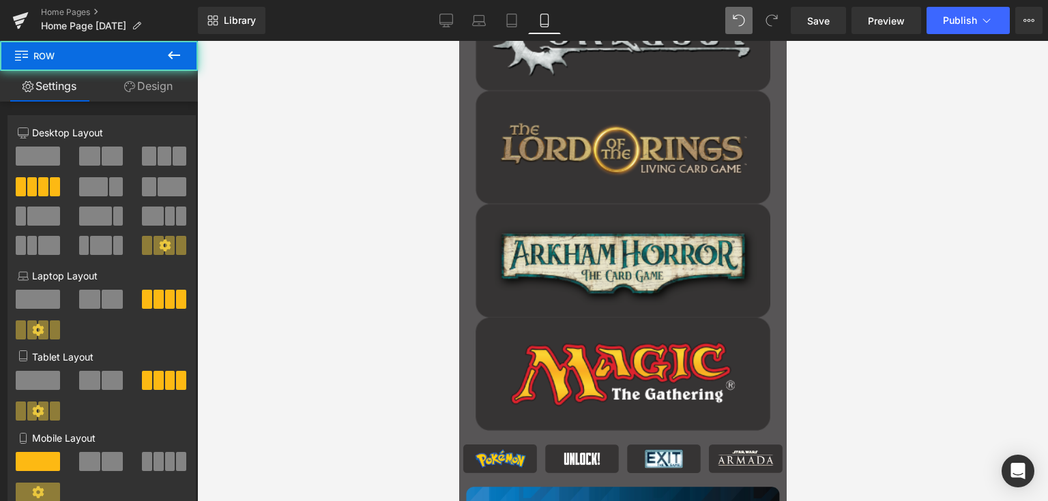
click at [534, 446] on div "Rendering Content" at bounding box center [524, 447] width 84 height 15
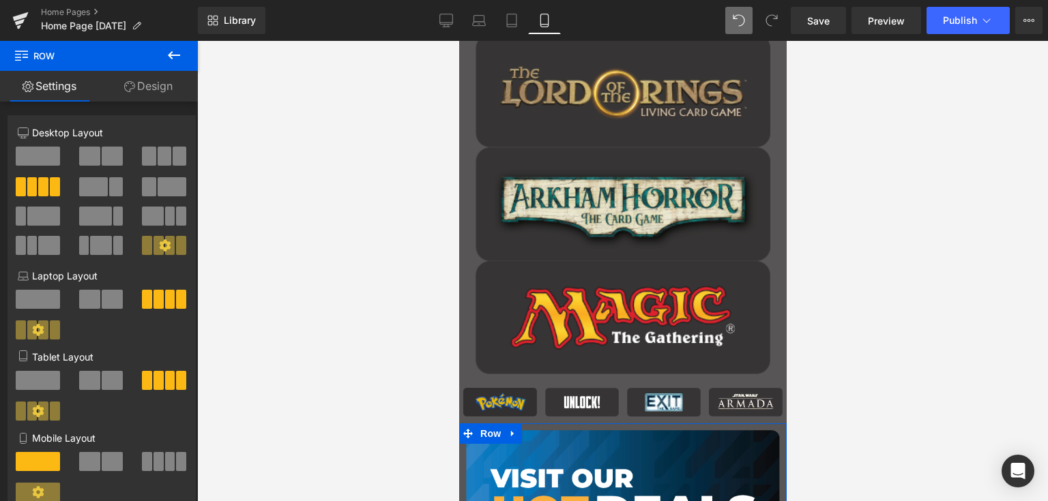
scroll to position [2096, 0]
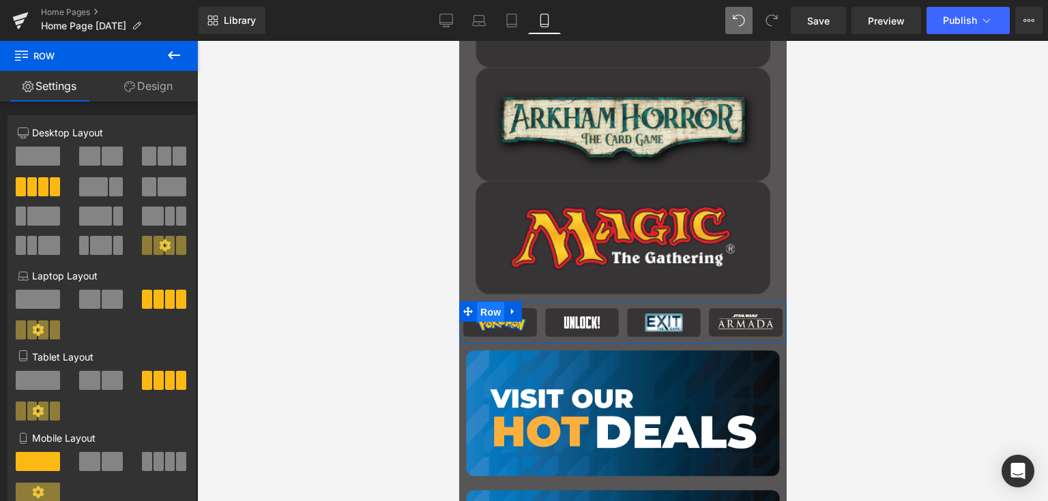
click at [486, 314] on span "Row" at bounding box center [489, 312] width 27 height 20
click at [41, 460] on span at bounding box center [38, 461] width 44 height 19
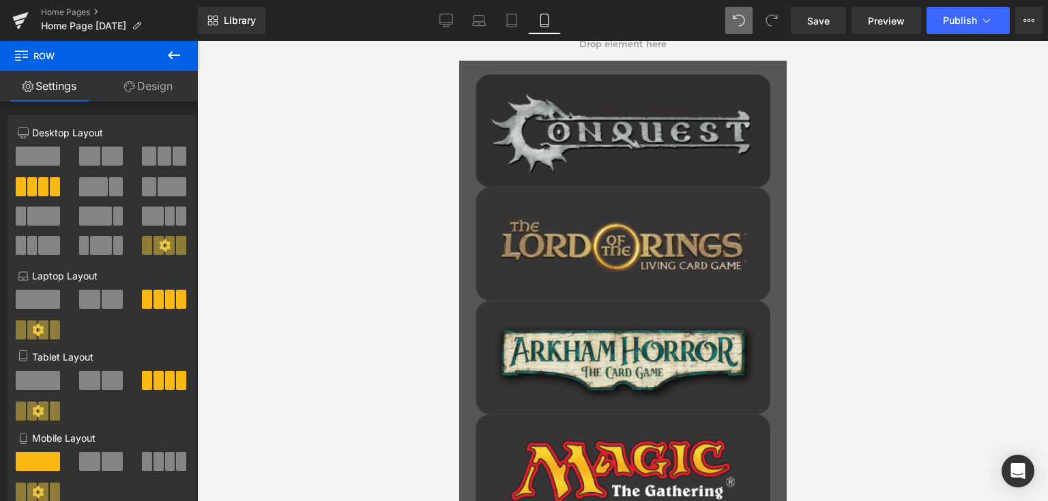
scroll to position [1755, 0]
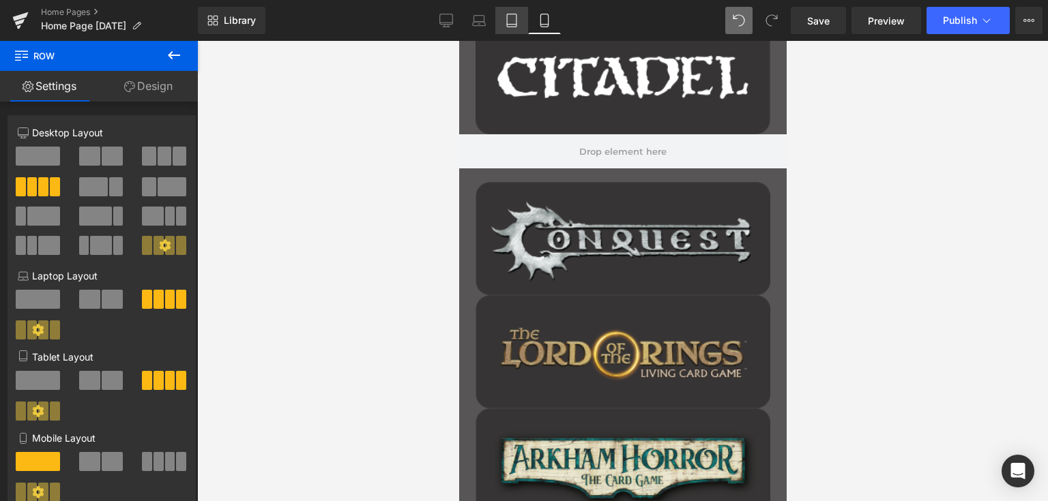
click at [518, 19] on icon at bounding box center [512, 21] width 14 height 14
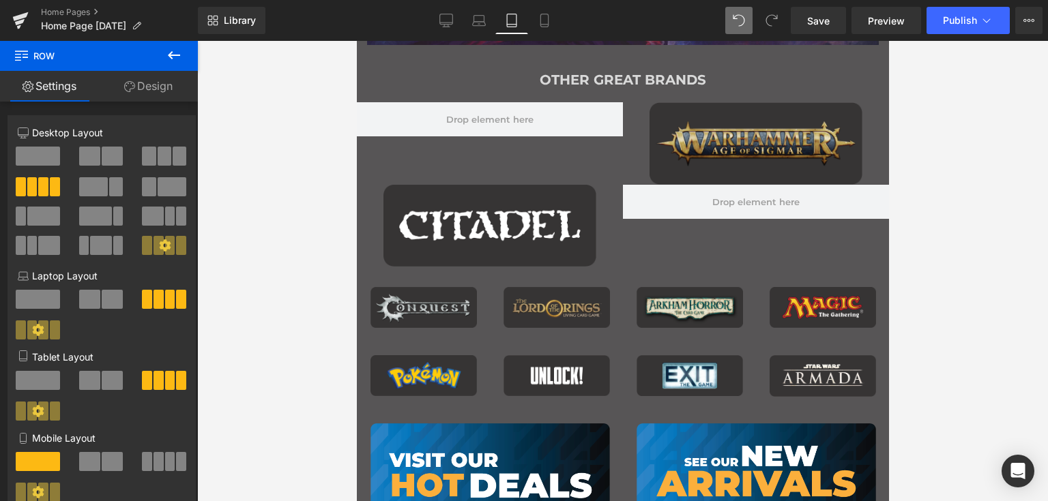
scroll to position [2419, 0]
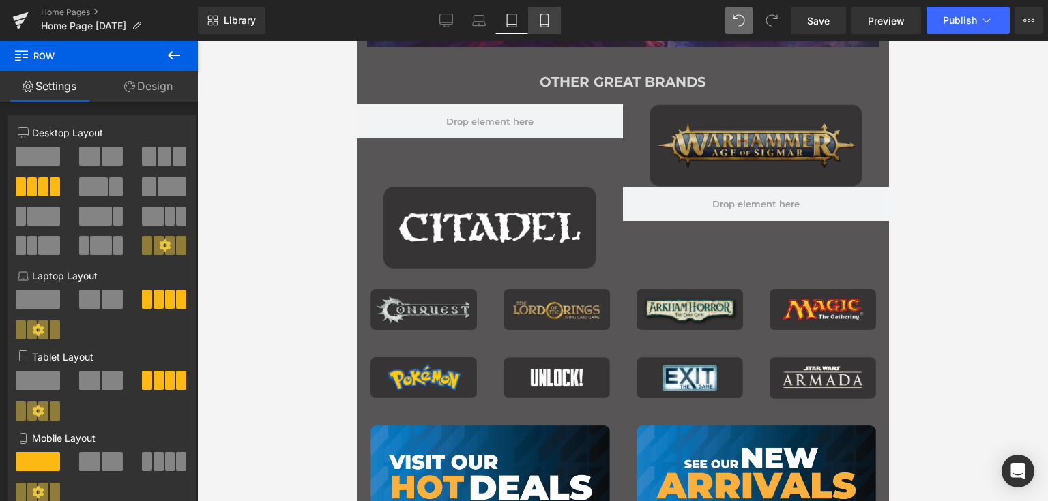
click at [537, 16] on icon at bounding box center [544, 21] width 14 height 14
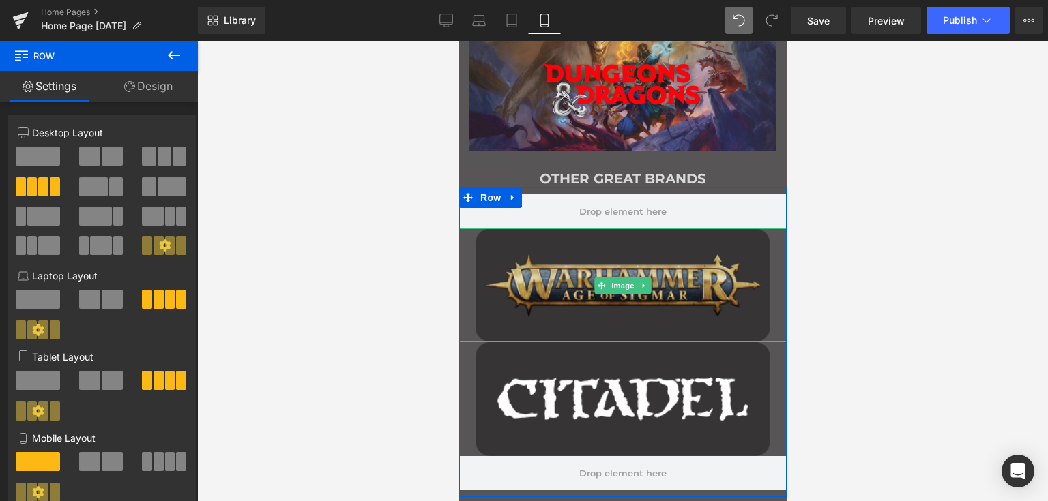
scroll to position [1432, 0]
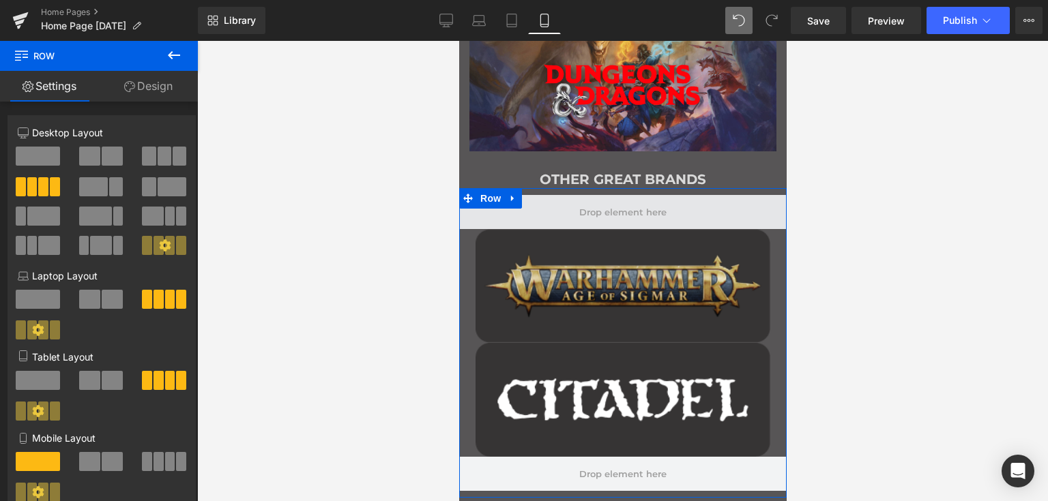
click at [638, 210] on span "Main content" at bounding box center [622, 211] width 97 height 17
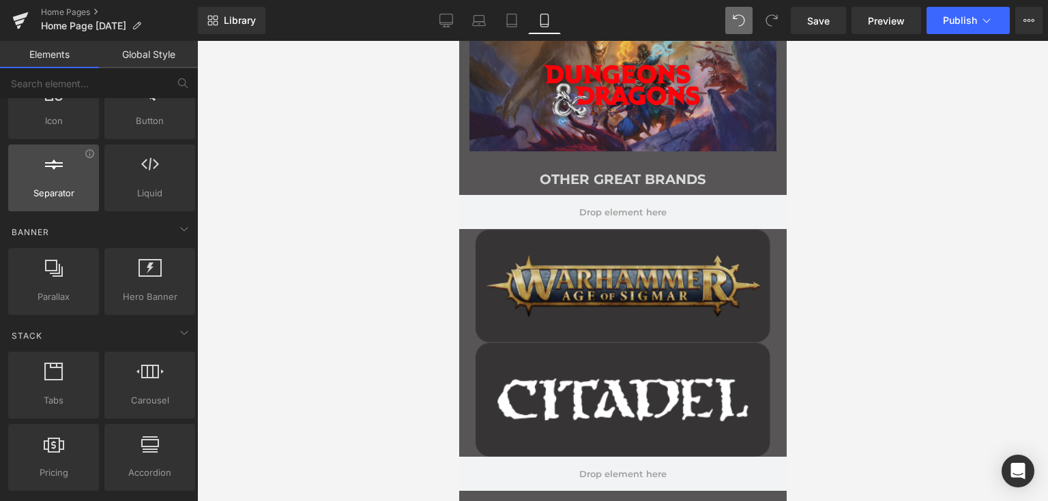
scroll to position [0, 0]
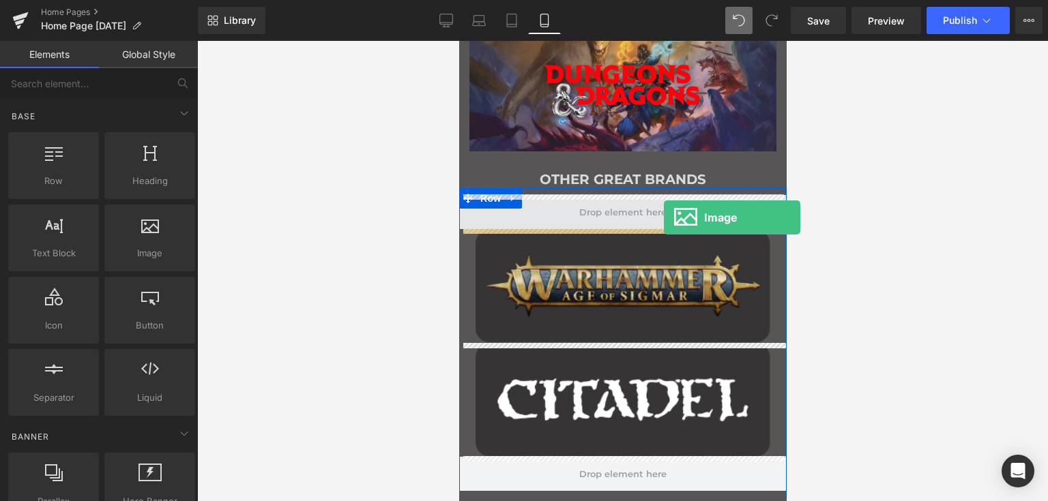
drag, startPoint x: 602, startPoint y: 276, endPoint x: 663, endPoint y: 218, distance: 83.9
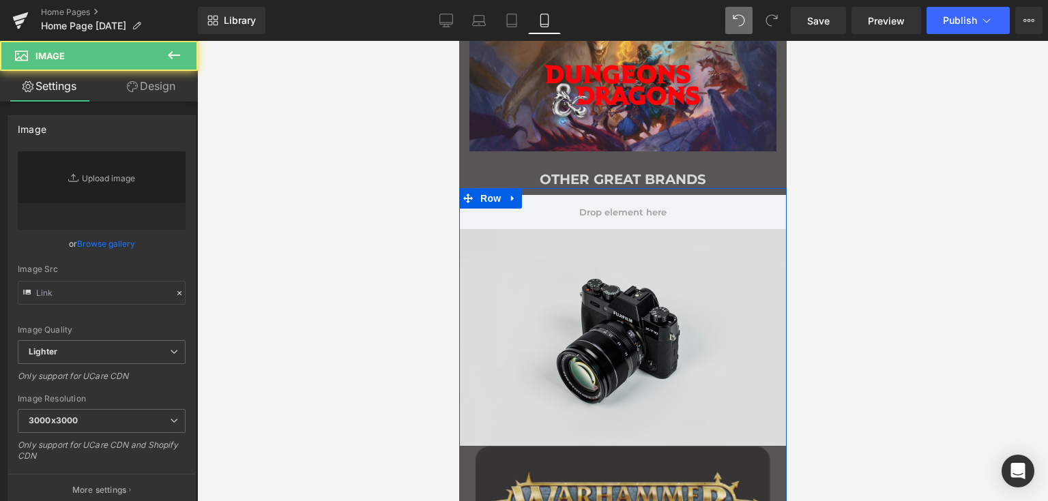
type input "//[DOMAIN_NAME][URL]"
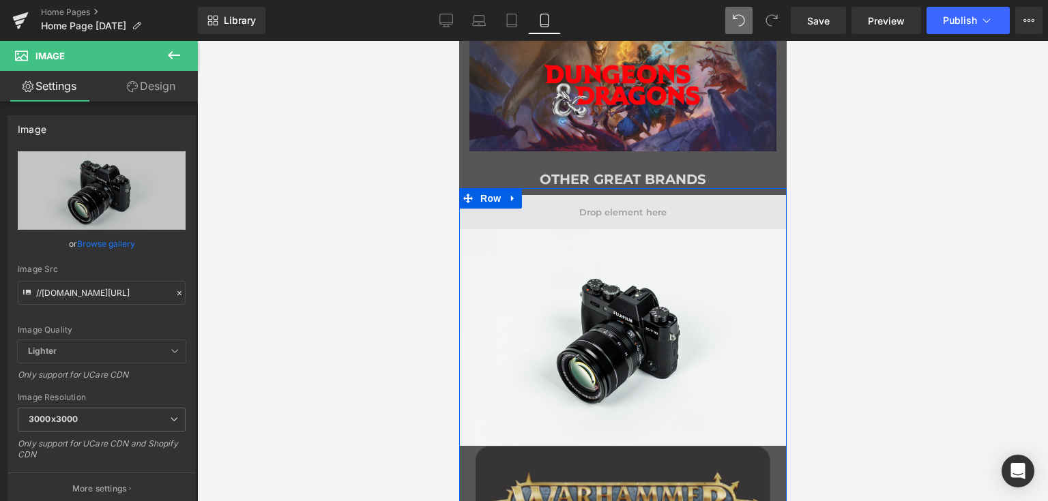
click at [602, 203] on span "Main content" at bounding box center [621, 212] width 327 height 34
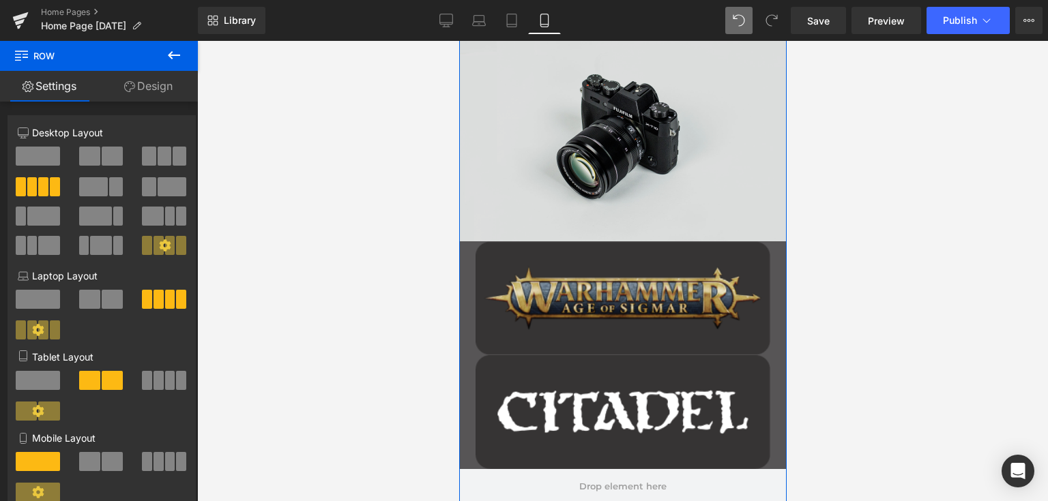
scroll to position [1501, 0]
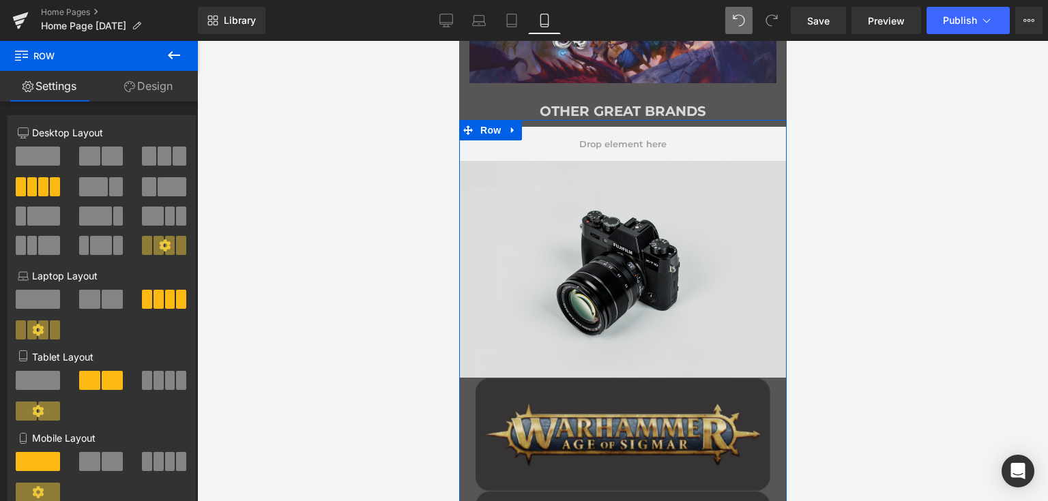
click at [622, 259] on img "Main content" at bounding box center [621, 269] width 327 height 217
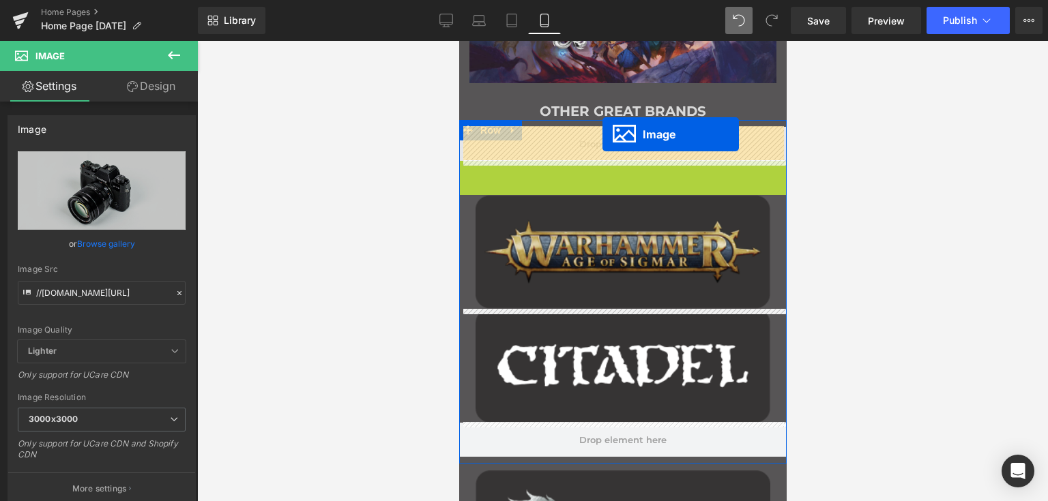
drag, startPoint x: 595, startPoint y: 267, endPoint x: 602, endPoint y: 134, distance: 132.5
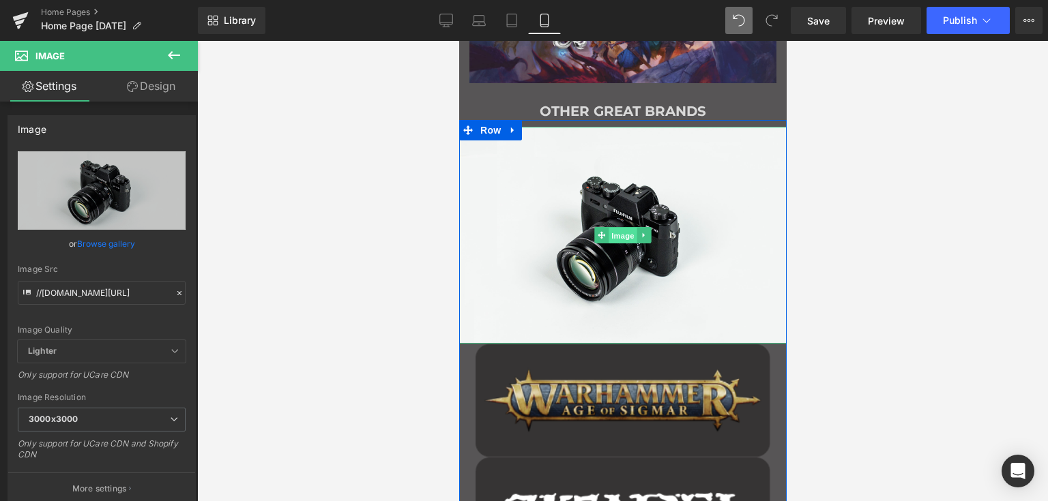
click at [617, 234] on span "Image" at bounding box center [622, 236] width 29 height 16
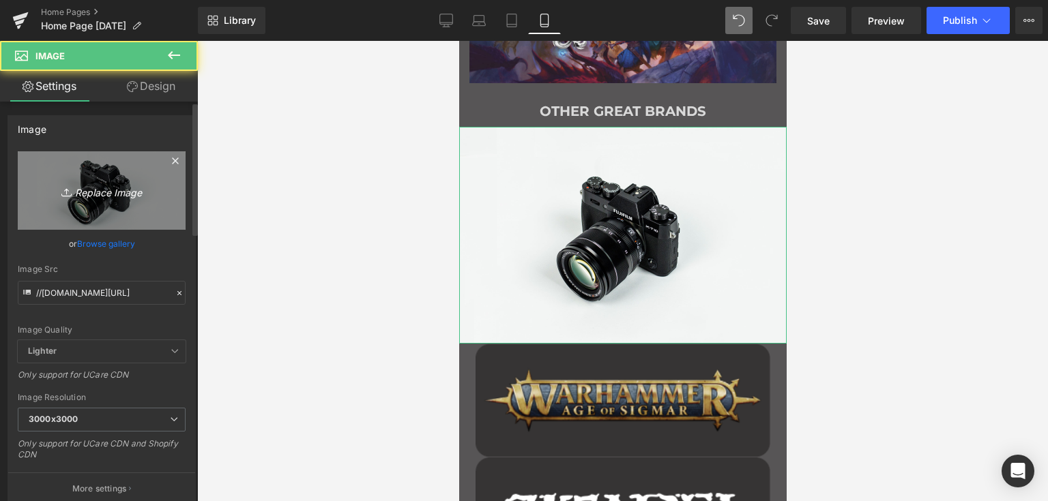
click at [95, 193] on icon "Replace Image" at bounding box center [101, 190] width 109 height 17
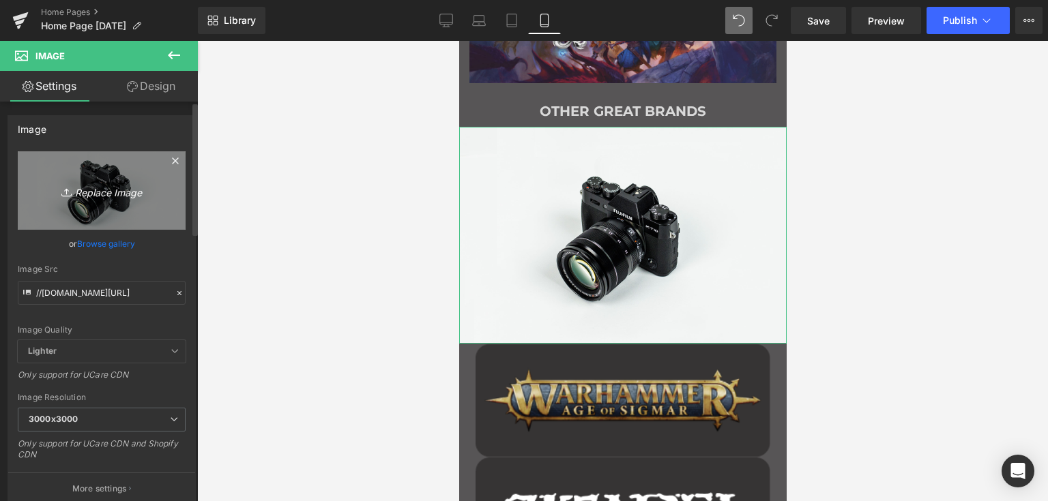
type input "C:\fakepath\GZ great brands old world.png"
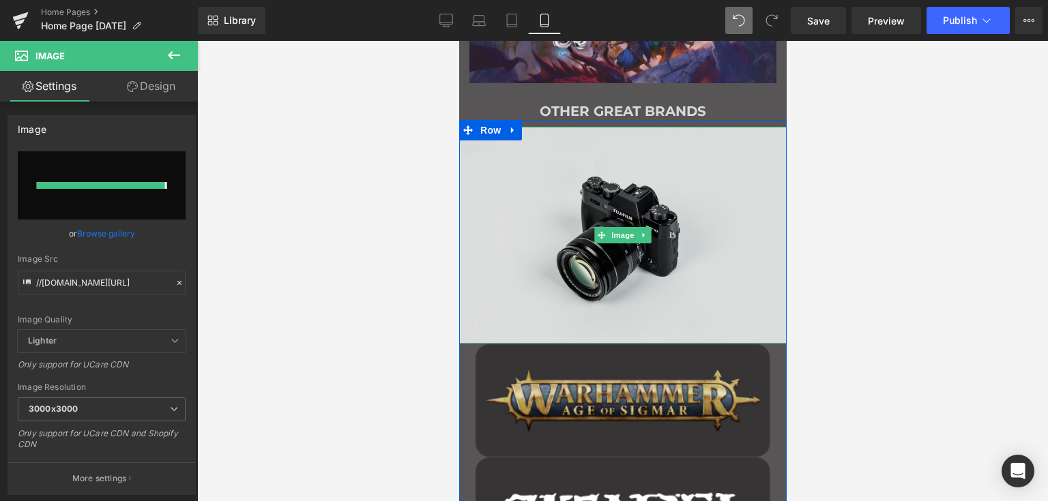
type input "[URL][DOMAIN_NAME]"
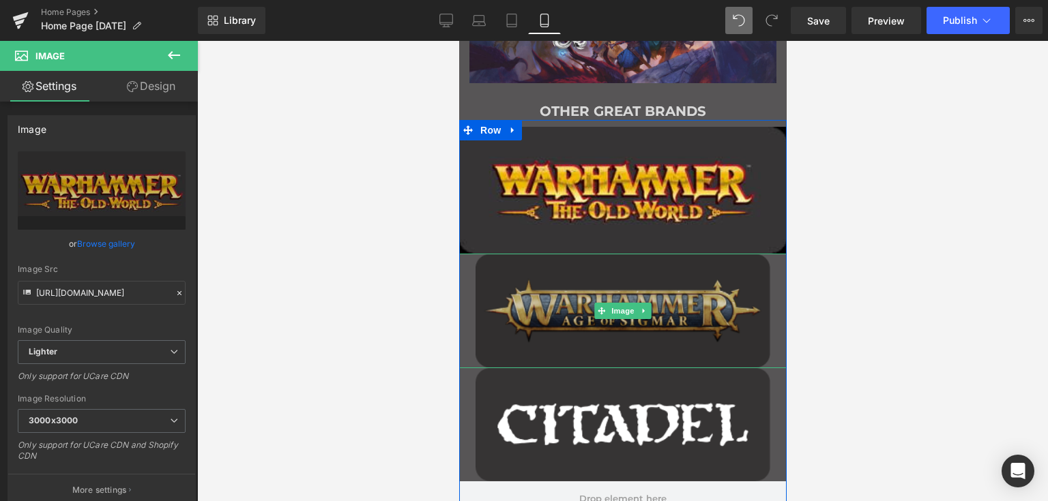
click at [653, 285] on img "Main content" at bounding box center [622, 311] width 295 height 115
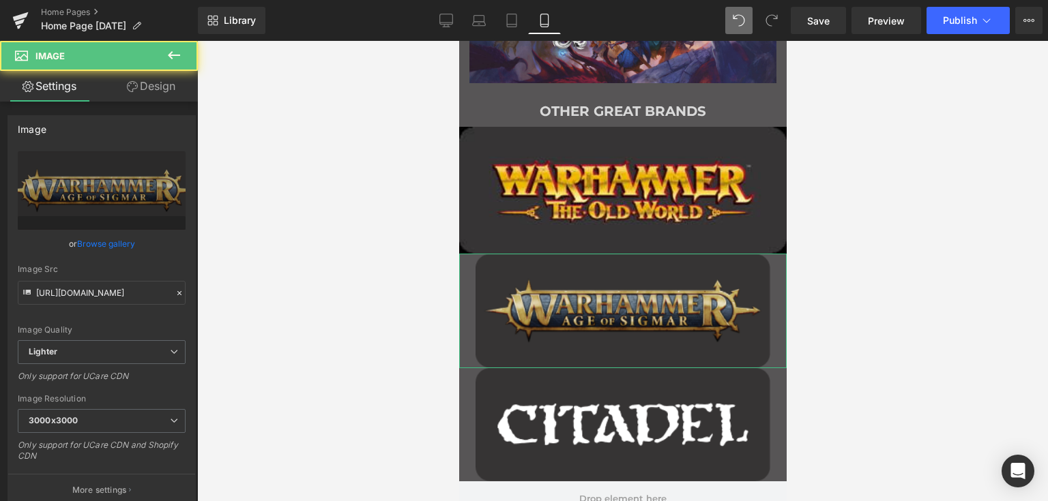
click at [157, 81] on link "Design" at bounding box center [151, 86] width 99 height 31
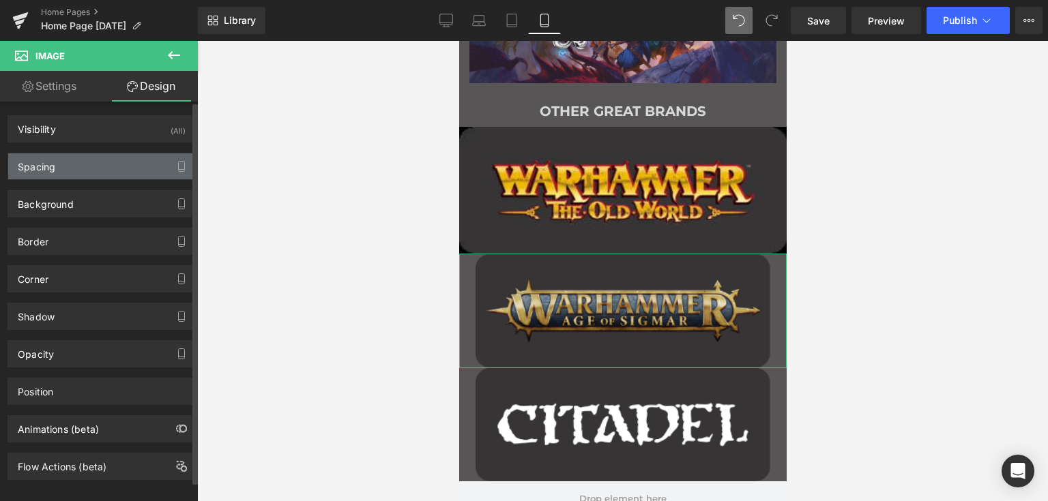
click at [89, 160] on div "Spacing" at bounding box center [101, 166] width 187 height 26
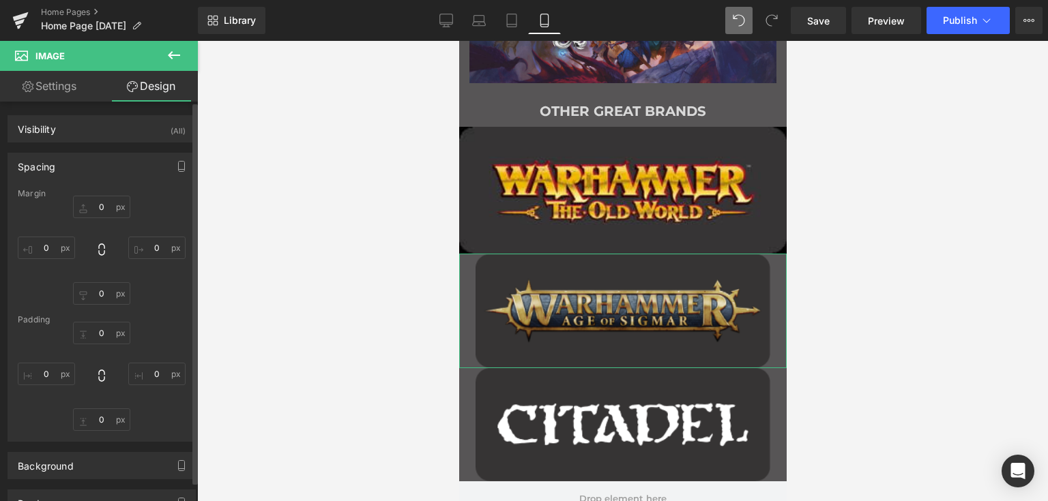
type input "0"
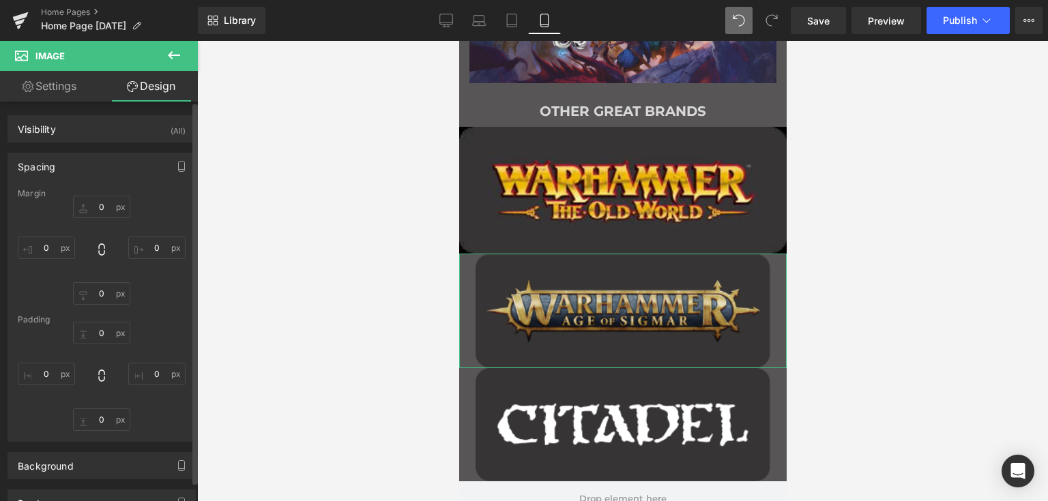
type input "0"
click at [63, 83] on link "Settings" at bounding box center [49, 86] width 99 height 31
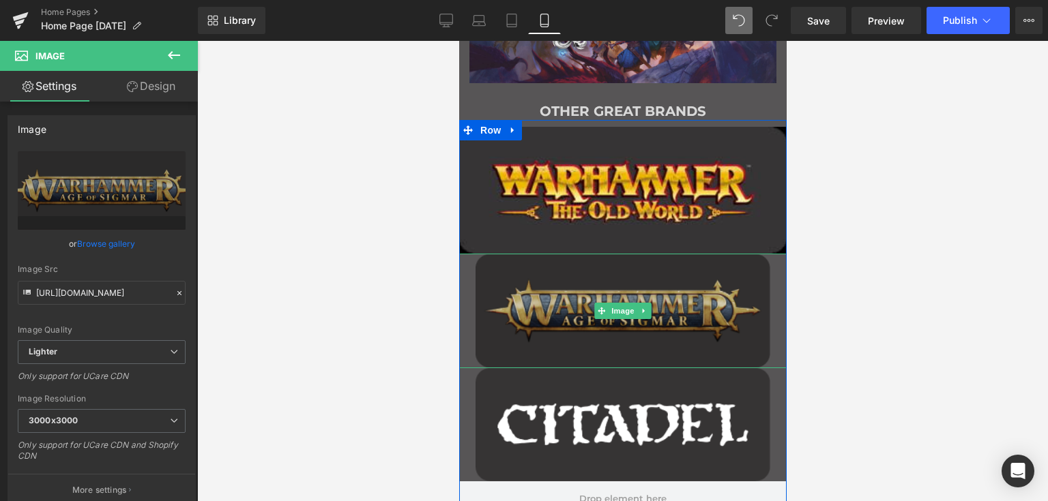
click at [530, 308] on img "Main content" at bounding box center [622, 311] width 295 height 115
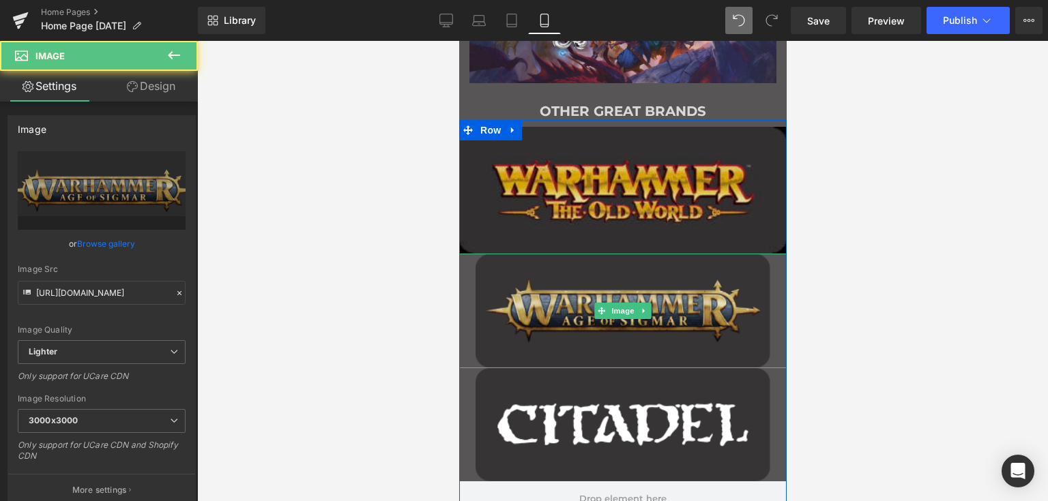
click at [529, 233] on img "Main content" at bounding box center [621, 190] width 327 height 127
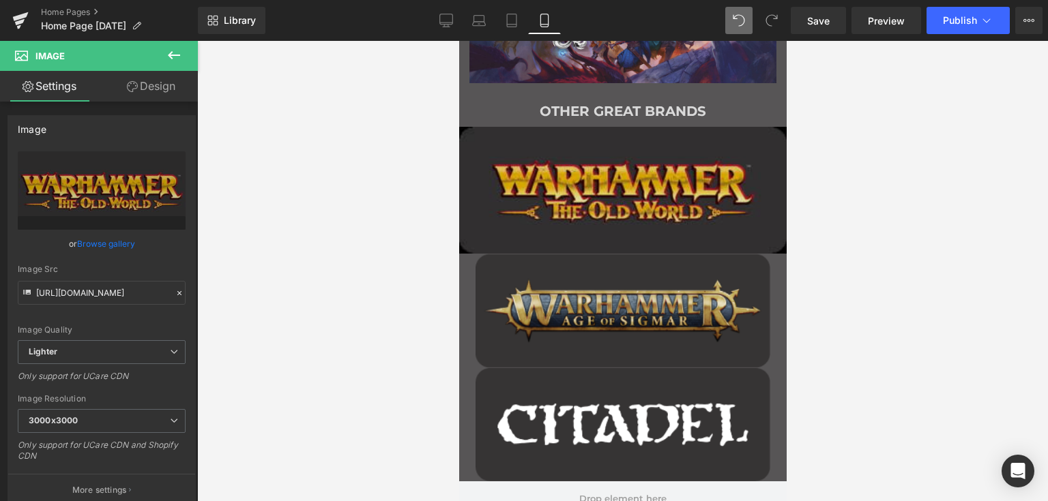
click at [605, 173] on img "Main content" at bounding box center [621, 190] width 327 height 127
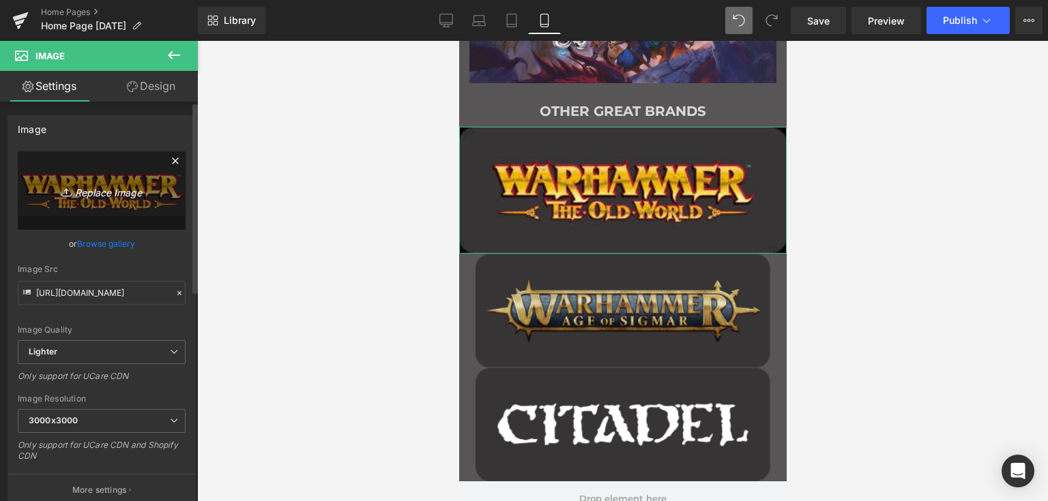
click at [95, 192] on icon "Replace Image" at bounding box center [101, 190] width 109 height 17
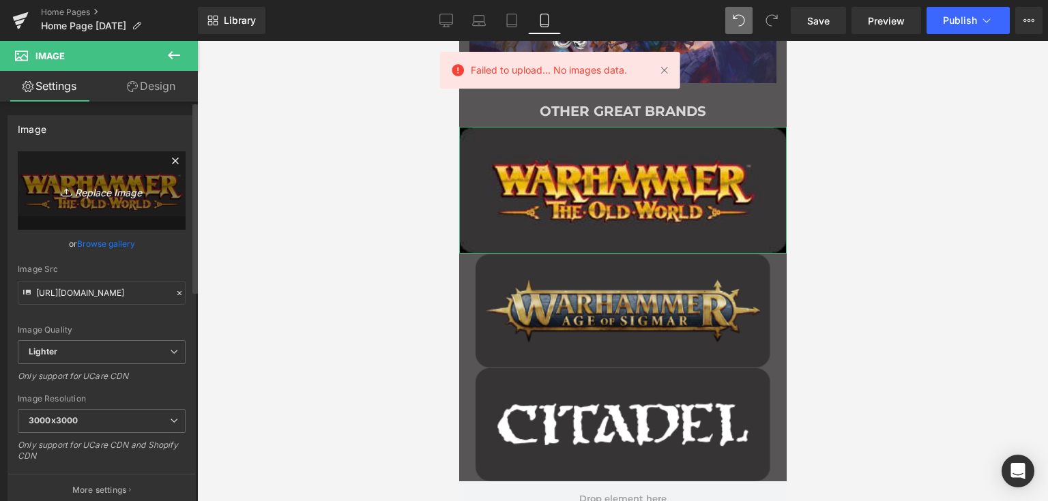
click at [127, 193] on icon "Replace Image" at bounding box center [101, 190] width 109 height 17
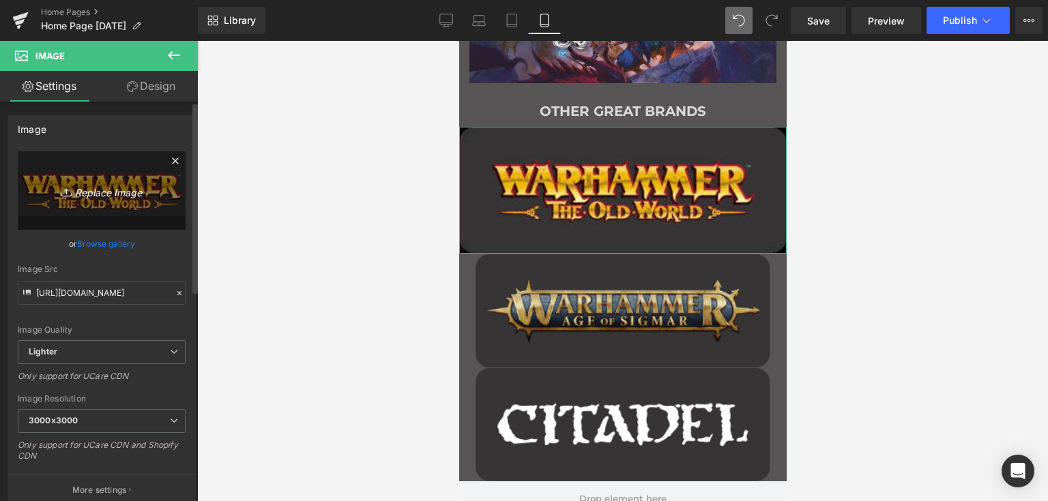
type input "C:\fakepath\2.png"
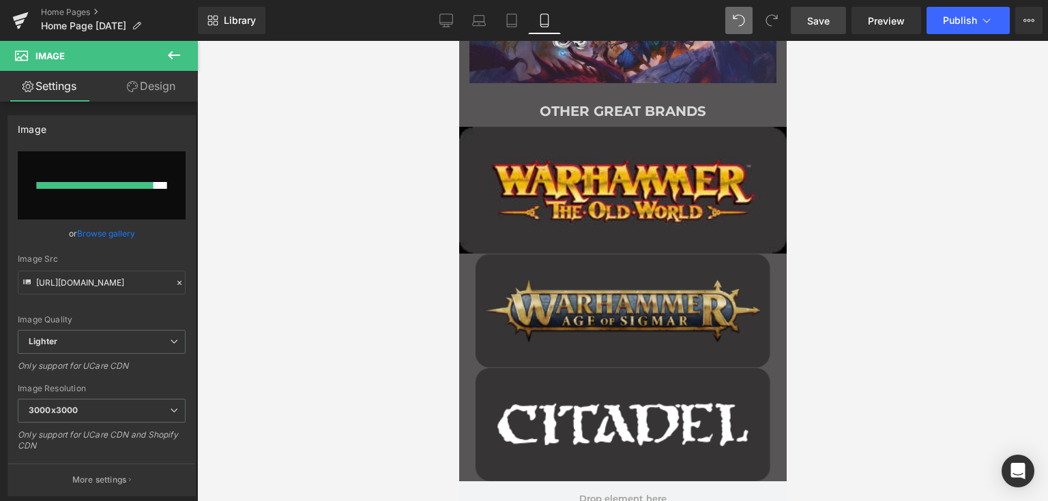
click at [825, 25] on span "Save" at bounding box center [818, 21] width 23 height 14
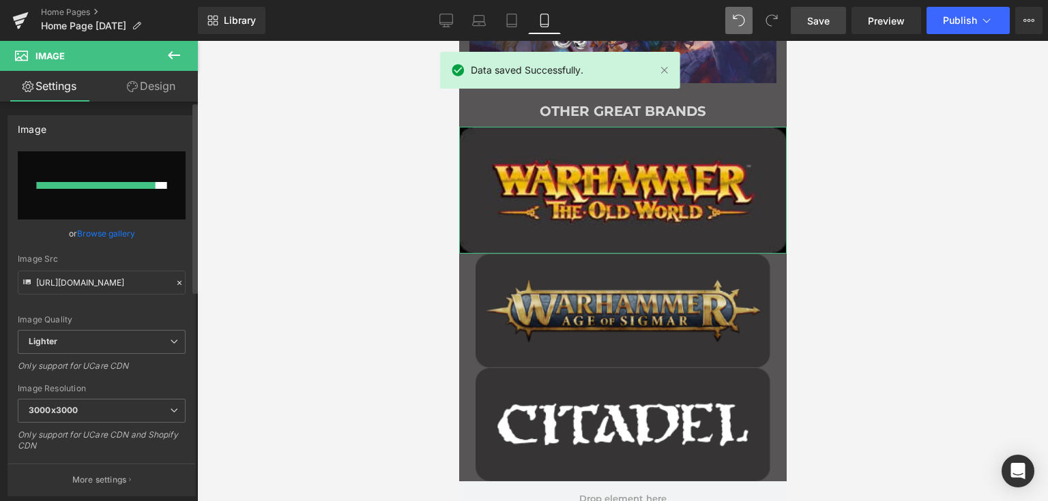
click at [95, 230] on link "Browse gallery" at bounding box center [106, 234] width 58 height 24
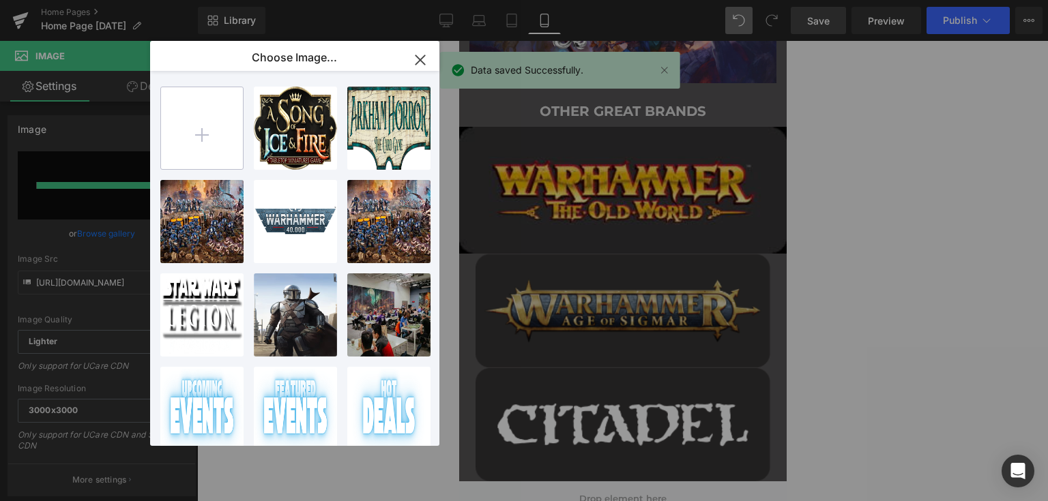
click at [202, 121] on input "file" at bounding box center [202, 128] width 82 height 82
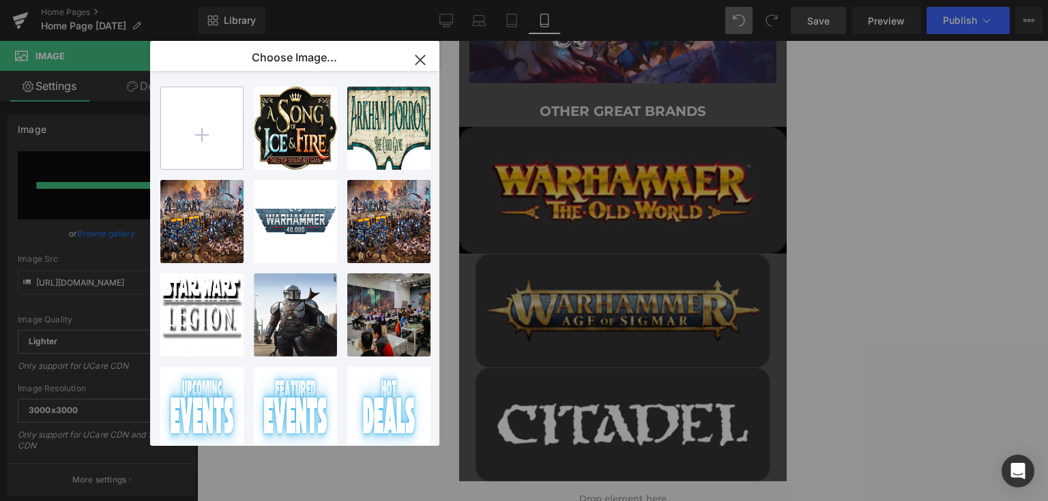
type input "C:\fakepath\2.png"
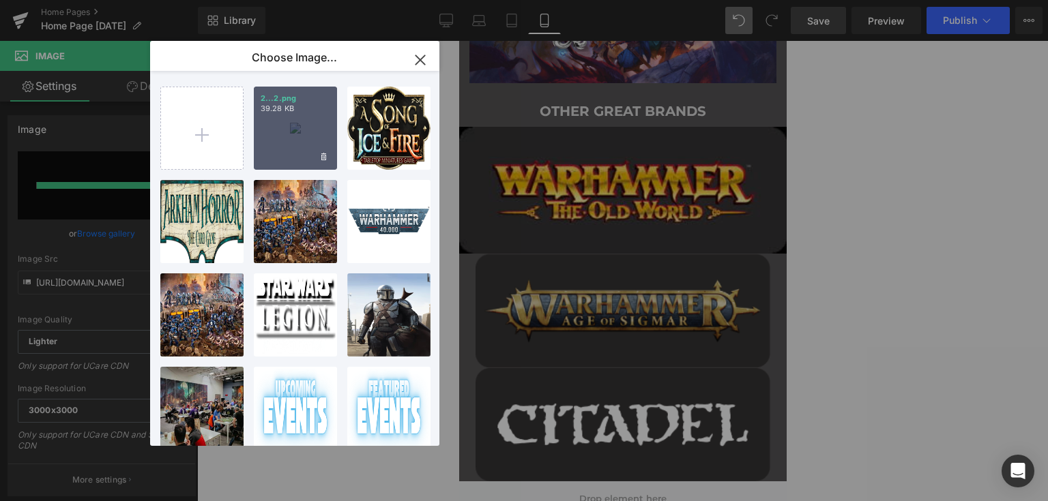
click at [298, 128] on div "2...2.png 39.28 KB" at bounding box center [295, 128] width 83 height 83
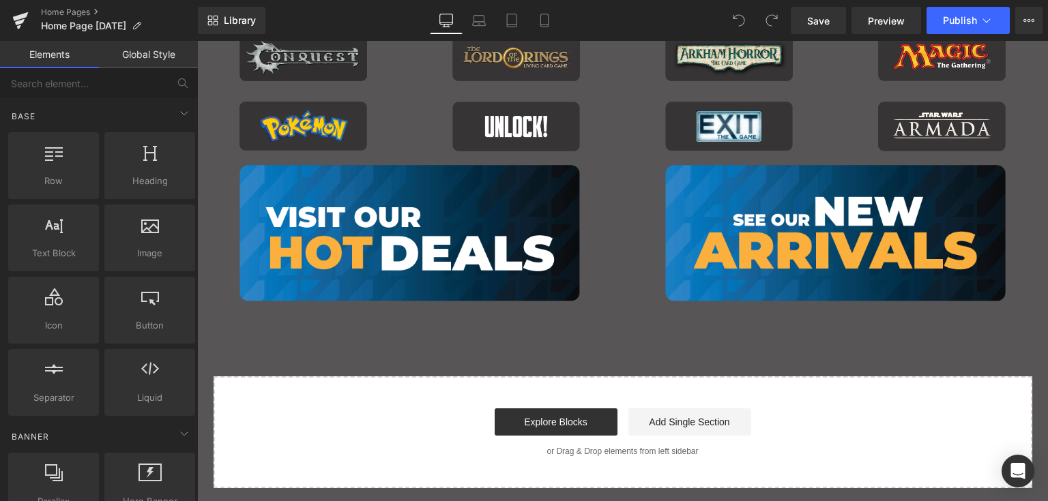
scroll to position [1160, 0]
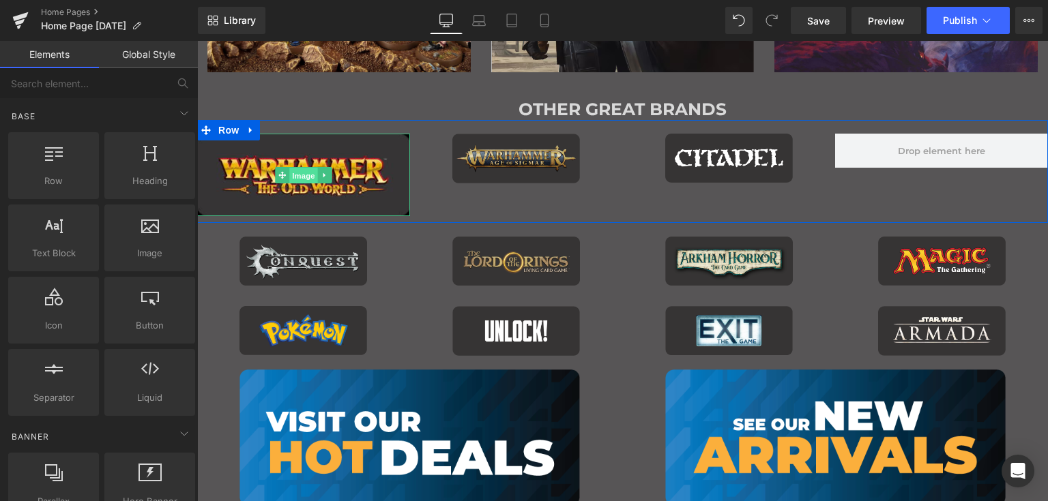
click at [294, 171] on span "Image" at bounding box center [303, 176] width 29 height 16
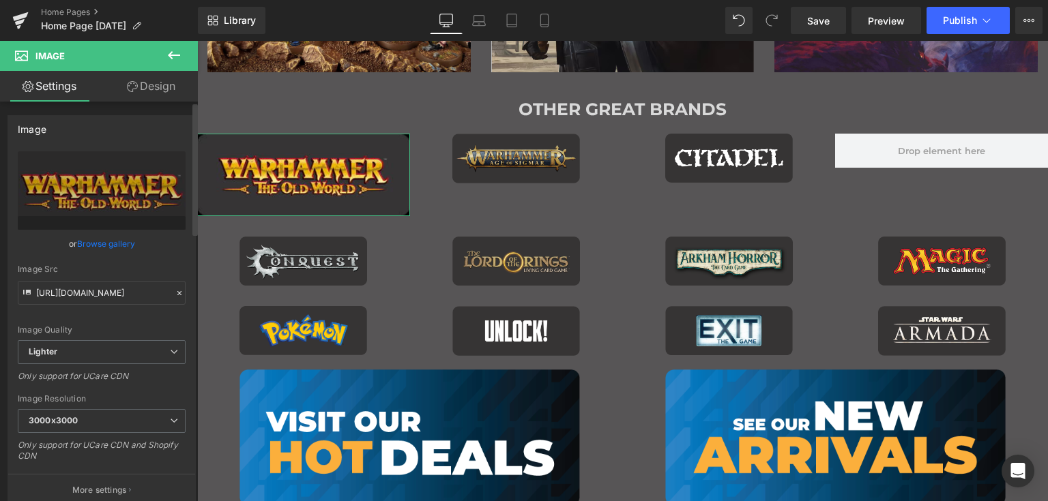
click at [100, 244] on link "Browse gallery" at bounding box center [106, 244] width 58 height 24
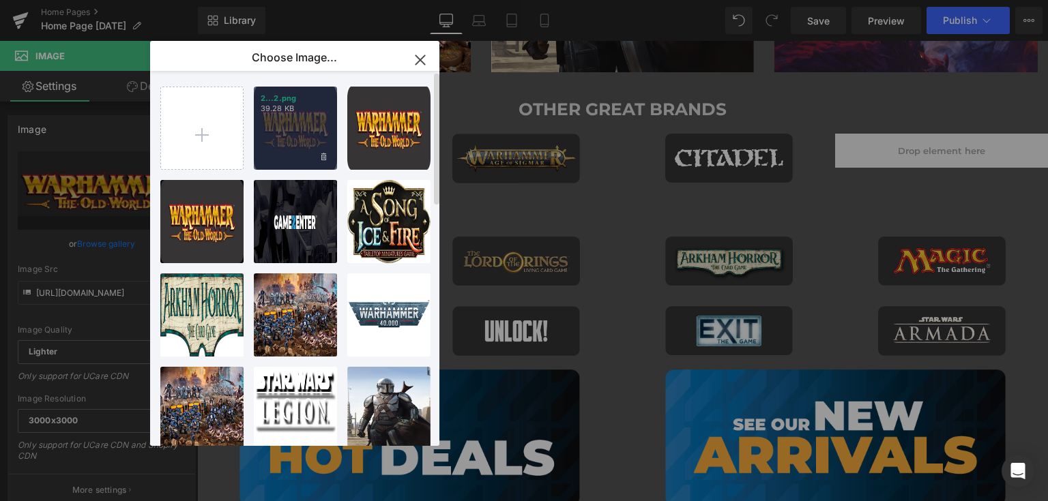
click at [294, 124] on div "2...2.png 39.28 KB" at bounding box center [295, 128] width 83 height 83
type input "https://ucarecdn.com/c75572c7-adb0-4c96-9771-10a3316382f8/-/format/auto/-/previ…"
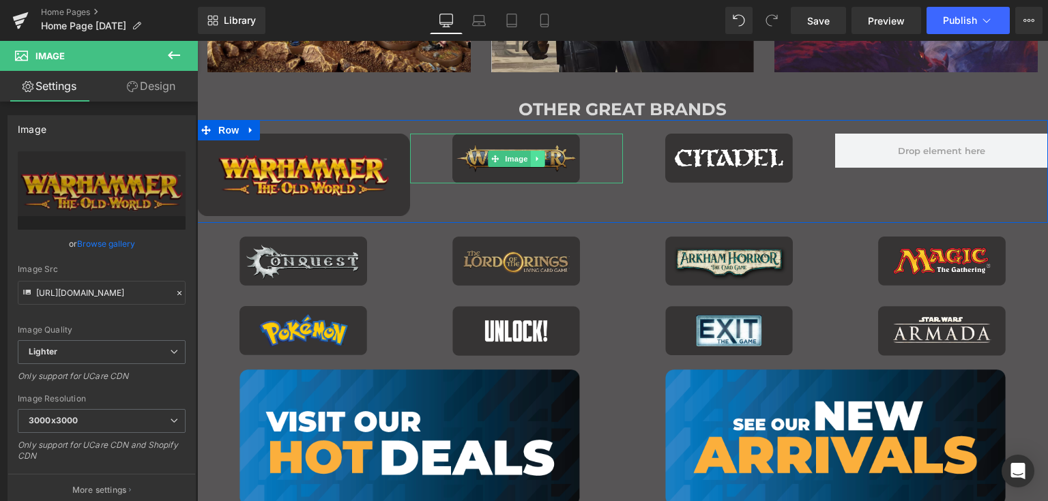
click at [533, 160] on icon "Main content" at bounding box center [537, 159] width 8 height 8
click at [527, 159] on icon "Main content" at bounding box center [531, 159] width 8 height 8
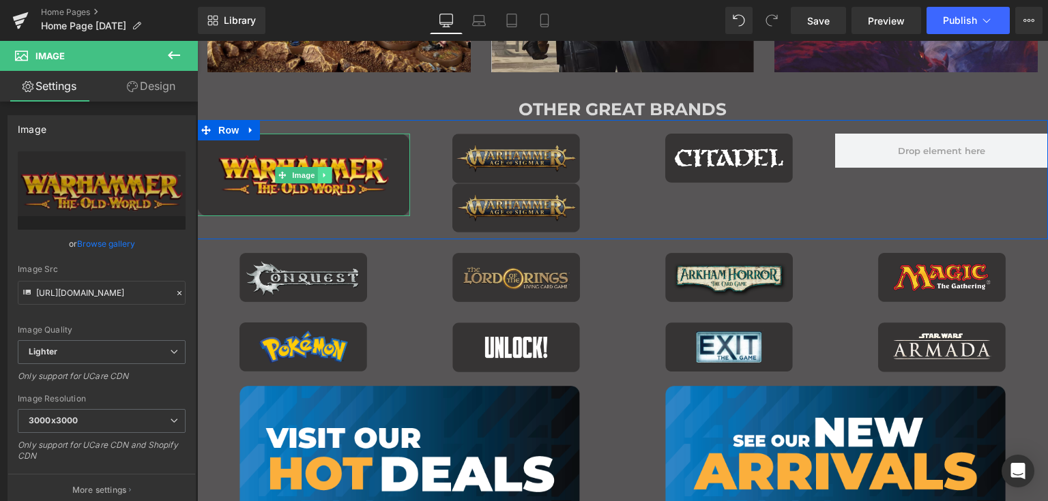
click at [321, 171] on icon "Main content" at bounding box center [325, 175] width 8 height 8
click at [328, 173] on icon "Main content" at bounding box center [332, 175] width 8 height 8
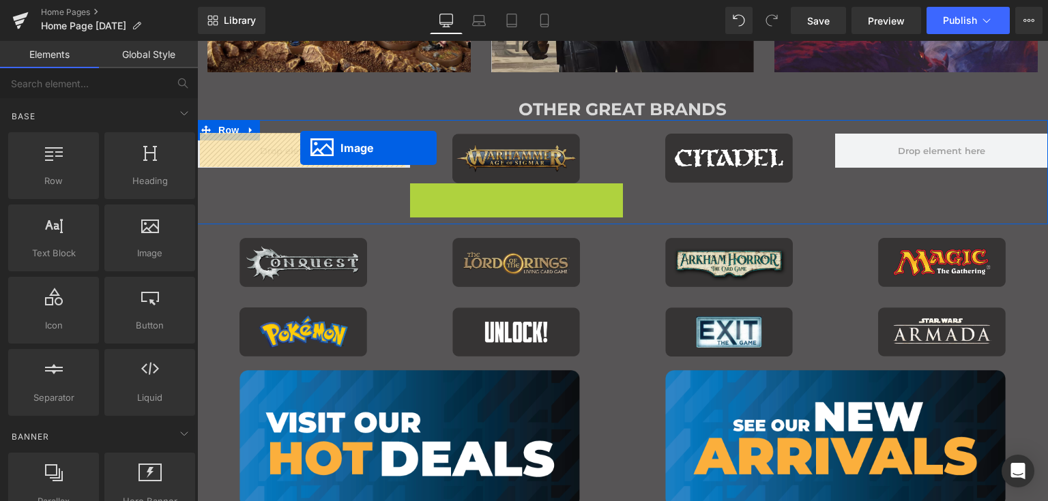
drag, startPoint x: 488, startPoint y: 205, endPoint x: 300, endPoint y: 148, distance: 196.8
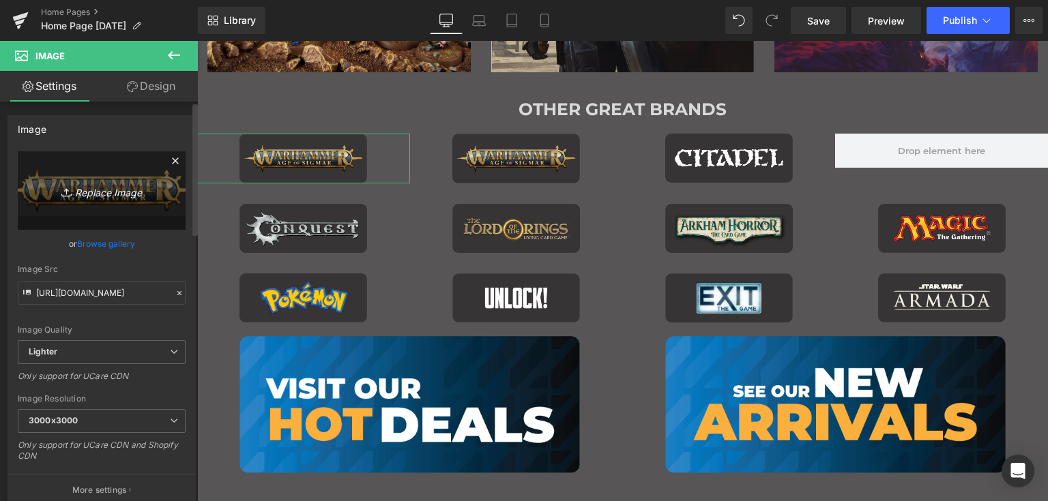
click at [100, 190] on icon "Replace Image" at bounding box center [101, 190] width 109 height 17
type input "C:\fakepath\2.png"
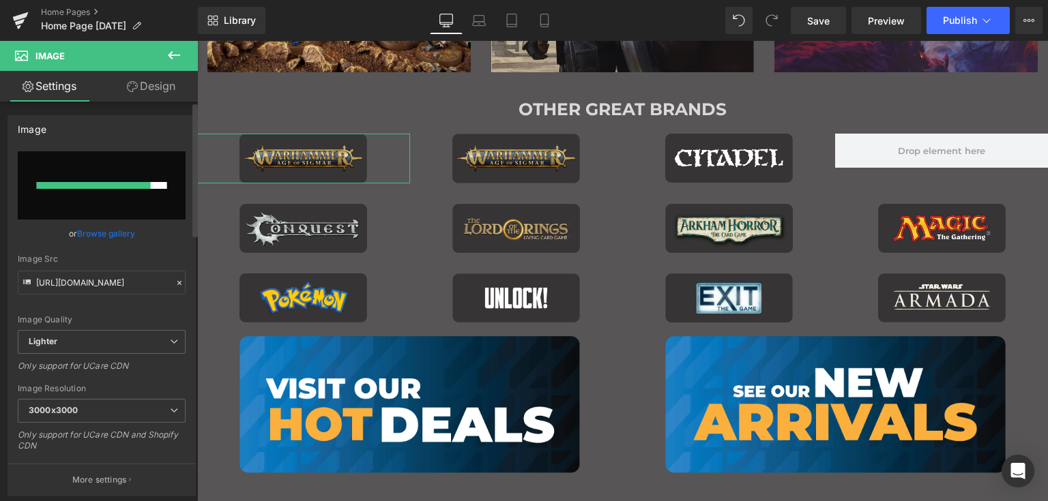
click at [117, 233] on link "Browse gallery" at bounding box center [106, 234] width 58 height 24
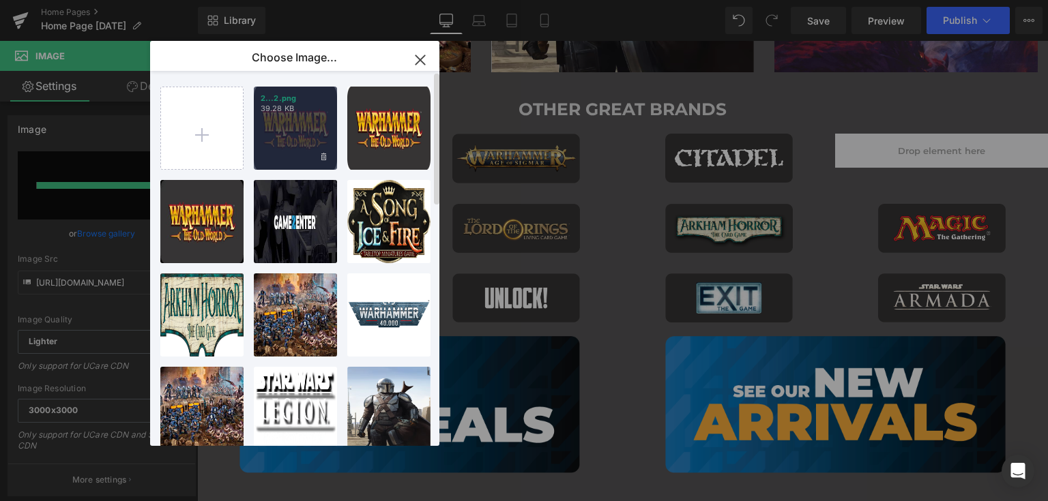
click at [297, 130] on div "2...2.png 39.28 KB" at bounding box center [295, 128] width 83 height 83
type input "https://ucarecdn.com/c75572c7-adb0-4c96-9771-10a3316382f8/-/format/auto/-/previ…"
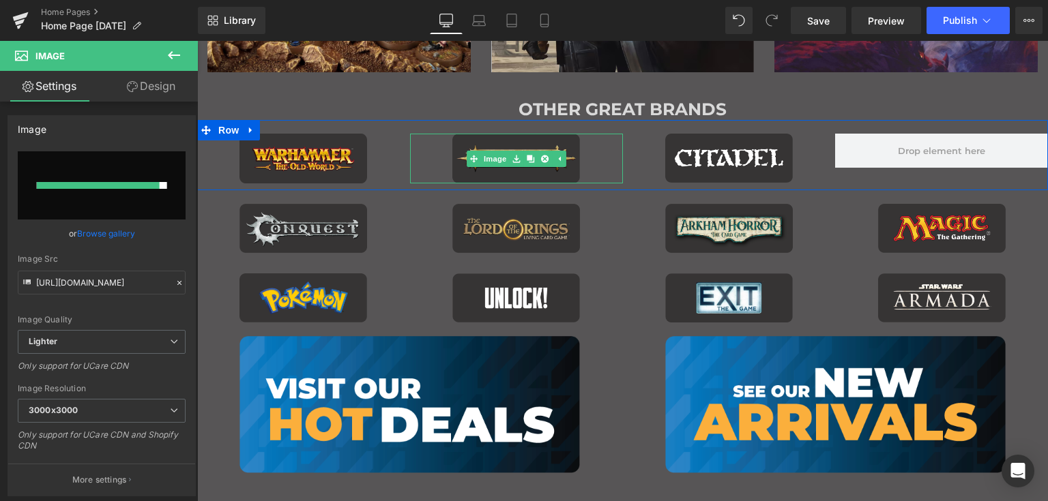
drag, startPoint x: 492, startPoint y: 160, endPoint x: 484, endPoint y: 180, distance: 21.4
click at [492, 160] on link "Image" at bounding box center [488, 159] width 42 height 16
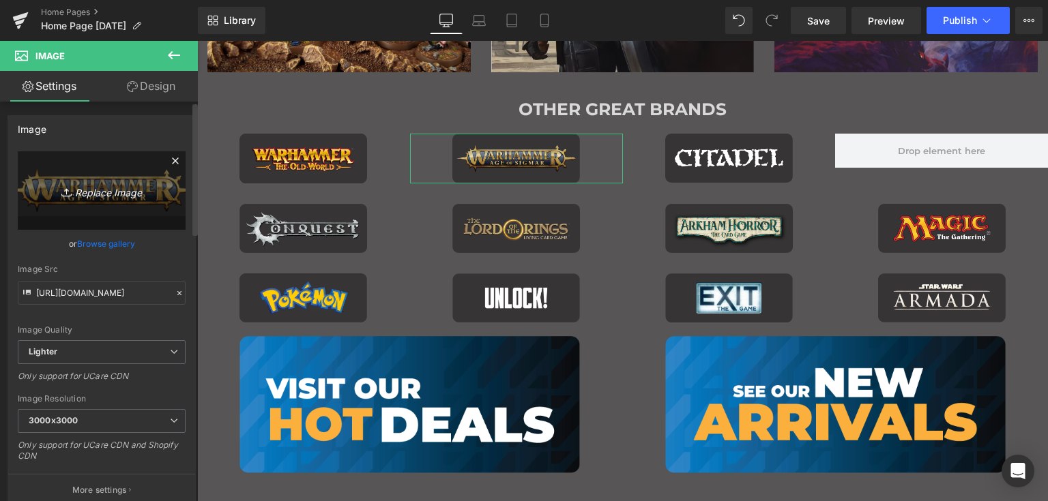
click at [101, 188] on icon "Replace Image" at bounding box center [101, 190] width 109 height 17
type input "C:\fakepath\3.png"
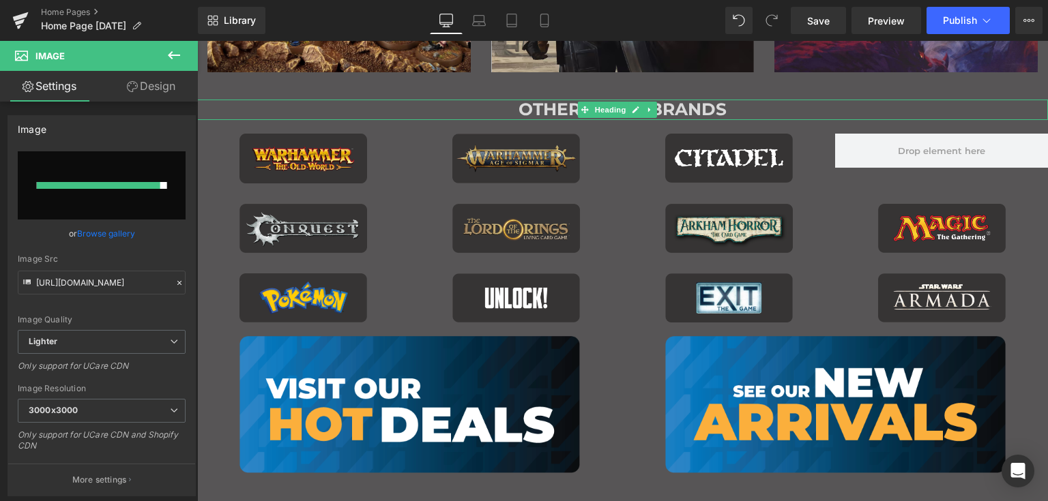
type input "https://ucarecdn.com/60d623b4-fb80-4ac6-a95e-dd8b3e03694b/-/format/auto/-/previ…"
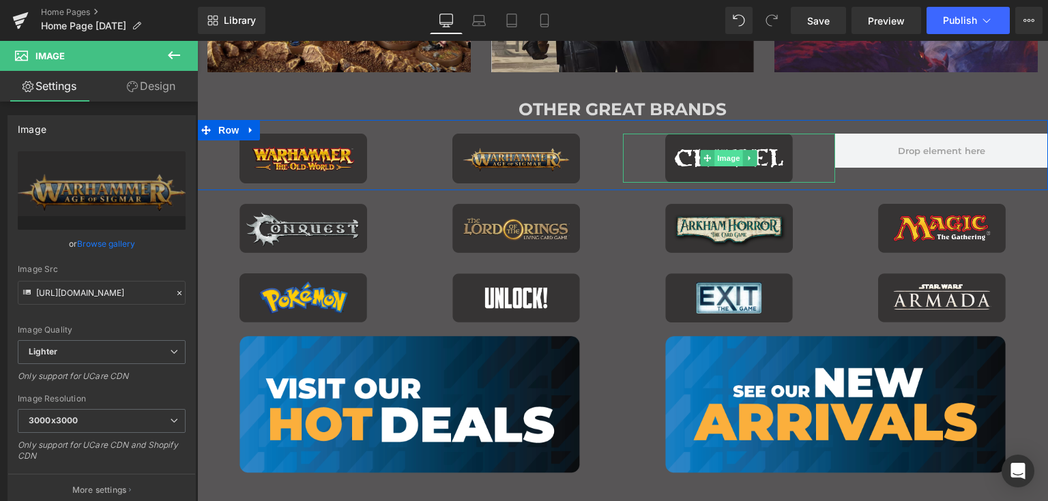
click at [733, 158] on span "Image" at bounding box center [729, 158] width 29 height 16
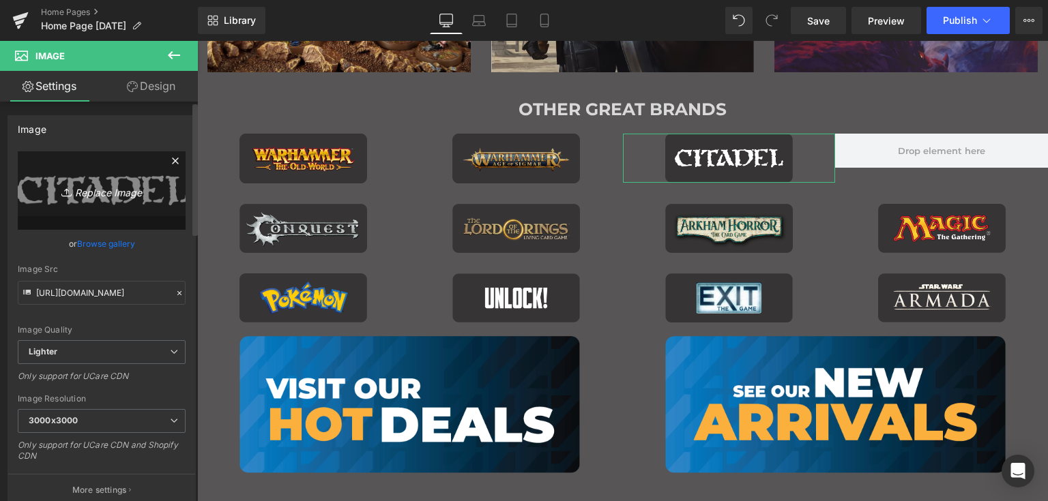
click at [102, 190] on icon "Replace Image" at bounding box center [101, 190] width 109 height 17
type input "C:\fakepath\4.png"
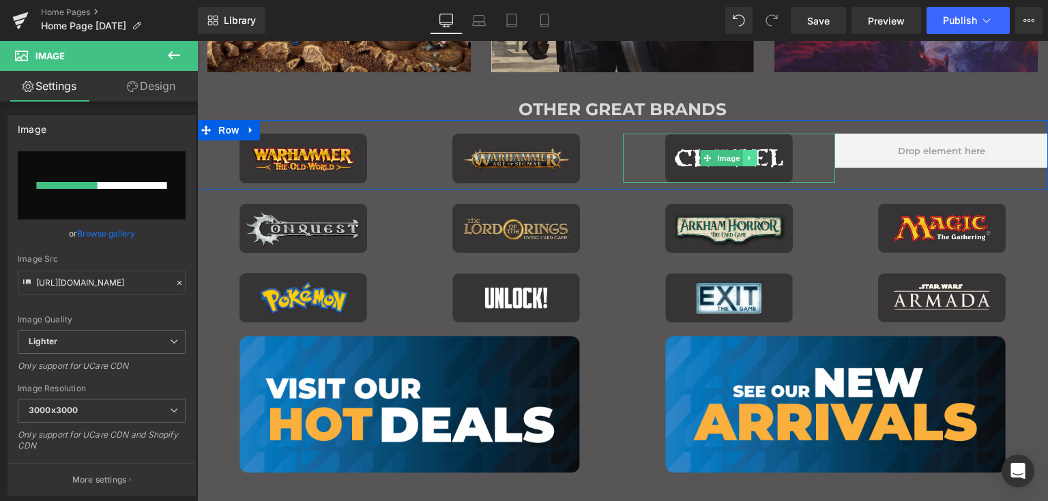
click at [746, 157] on icon "Main content" at bounding box center [750, 158] width 8 height 8
click at [739, 158] on icon "Main content" at bounding box center [743, 159] width 8 height 8
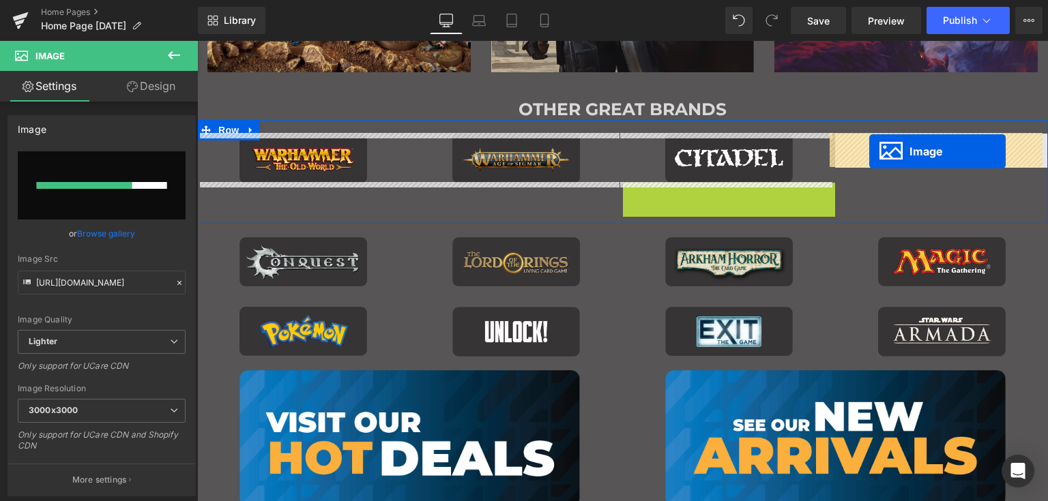
drag, startPoint x: 700, startPoint y: 207, endPoint x: 869, endPoint y: 151, distance: 177.3
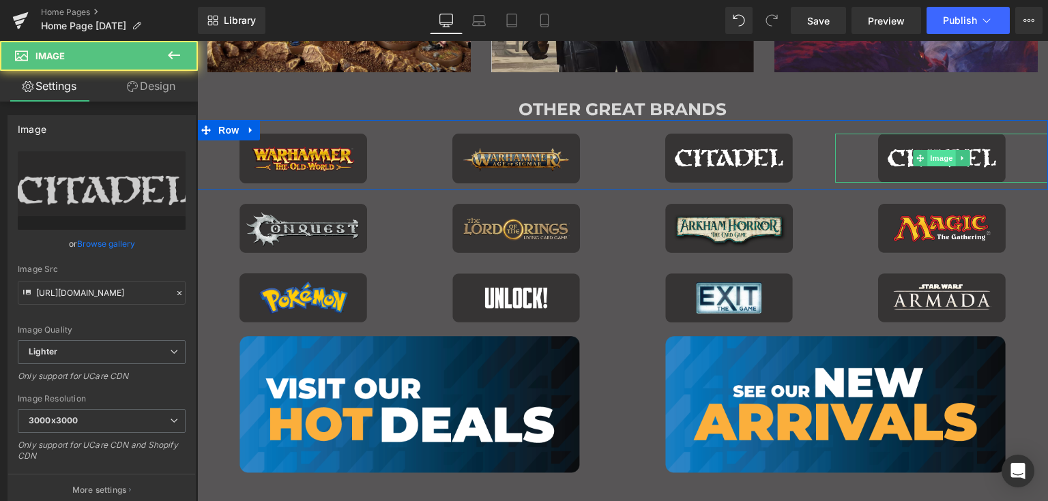
click at [933, 159] on span "Image" at bounding box center [941, 158] width 29 height 16
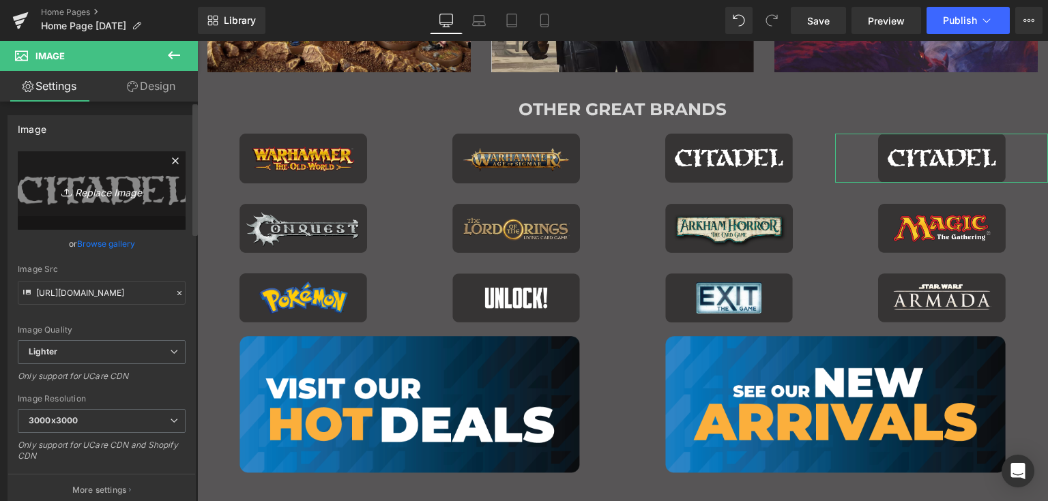
click at [108, 193] on icon "Replace Image" at bounding box center [101, 190] width 109 height 17
type input "C:\fakepath\1.png"
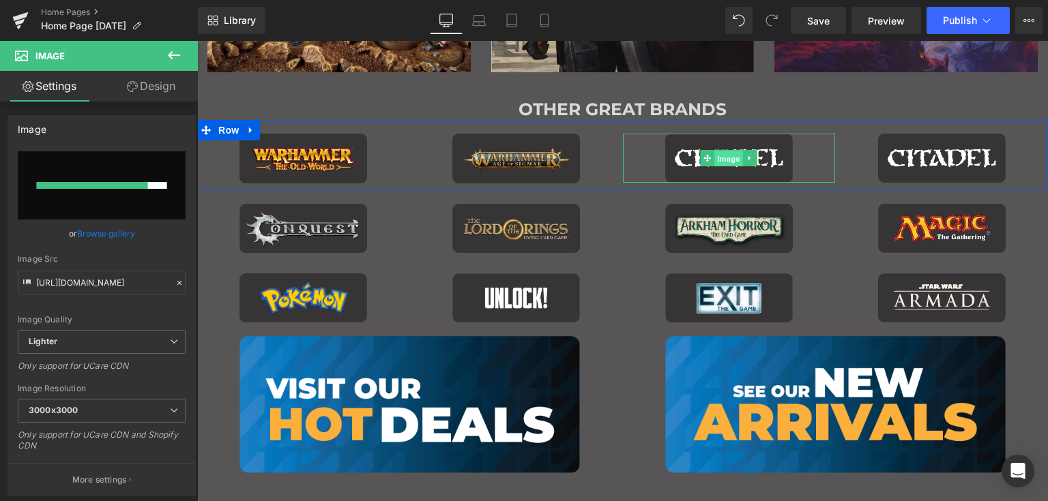
click at [700, 158] on link "Image" at bounding box center [721, 158] width 42 height 16
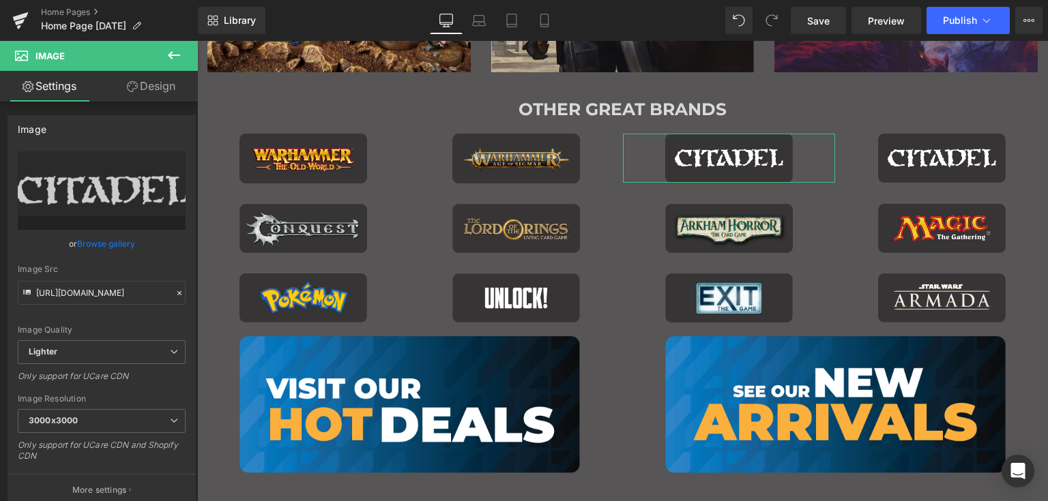
click at [93, 241] on link "Browse gallery" at bounding box center [106, 244] width 58 height 24
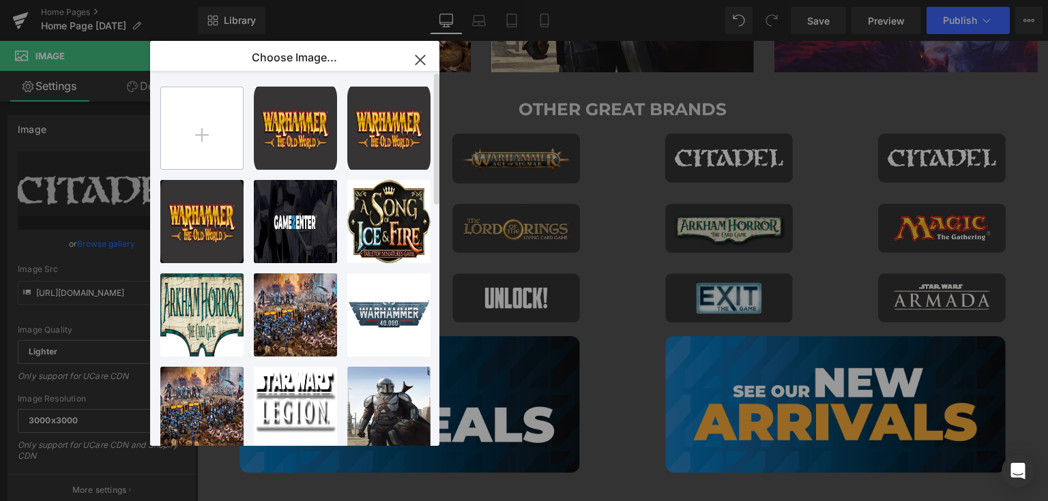
click at [196, 122] on input "file" at bounding box center [202, 128] width 82 height 82
type input "C:\fakepath\4.png"
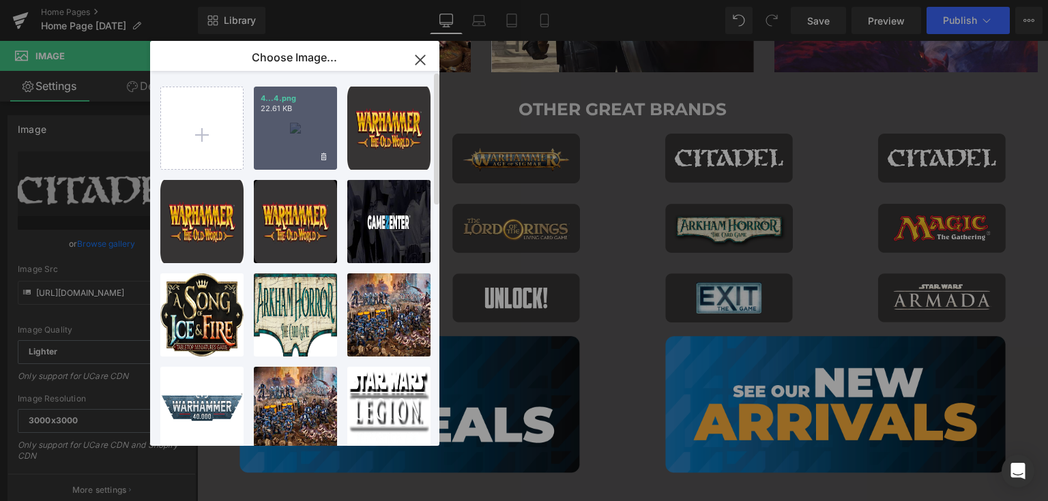
click at [289, 127] on div "4...4.png 22.61 KB" at bounding box center [295, 128] width 83 height 83
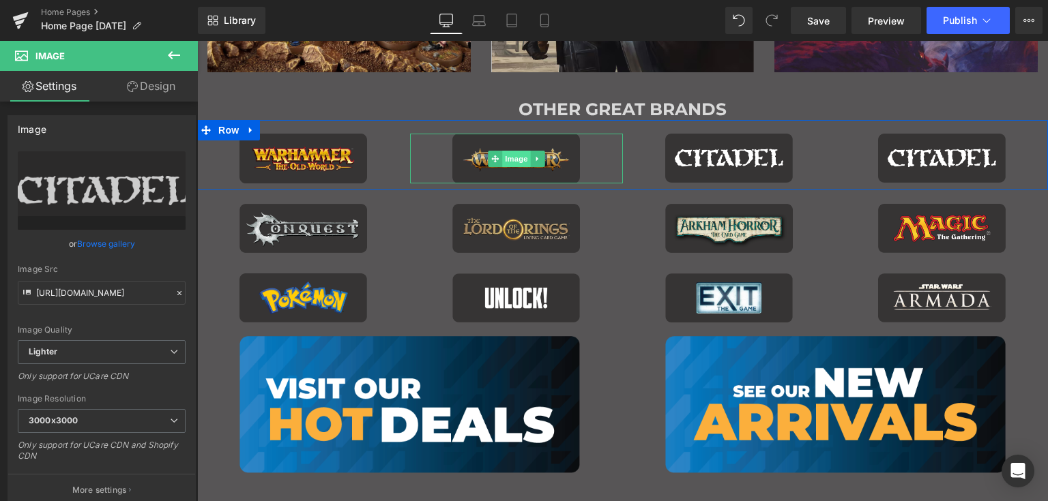
click at [514, 153] on span "Image" at bounding box center [516, 159] width 29 height 16
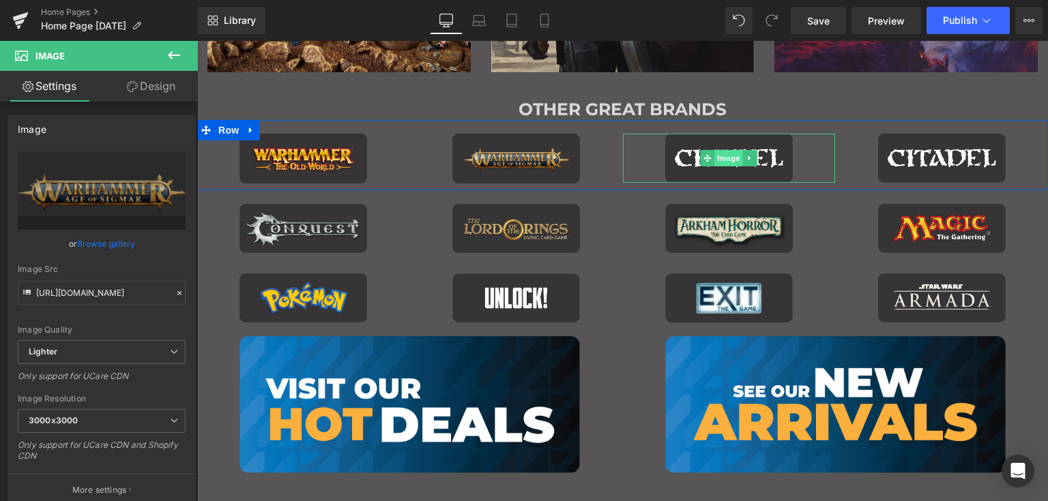
click at [734, 155] on span "Image" at bounding box center [729, 158] width 29 height 16
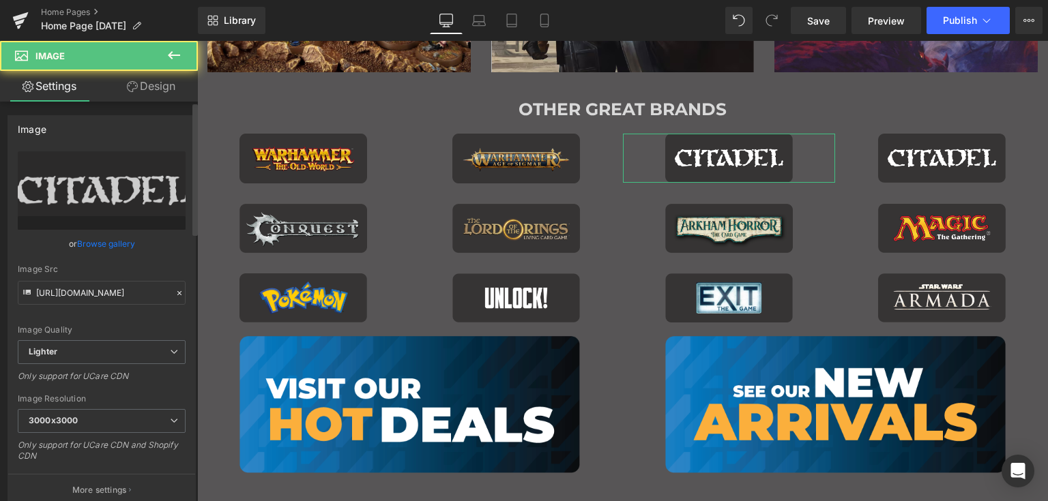
click at [123, 236] on link "Browse gallery" at bounding box center [106, 244] width 58 height 24
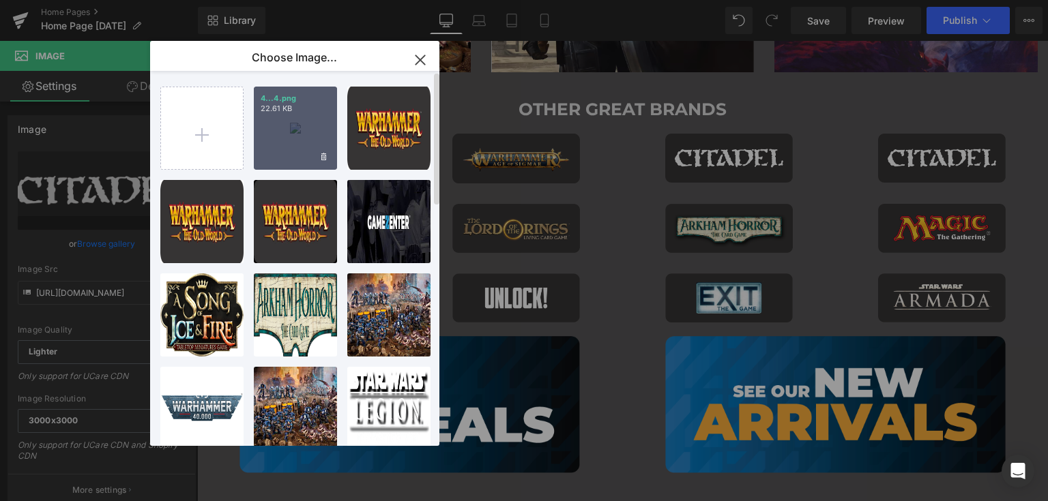
click at [270, 130] on div "4...4.png 22.61 KB" at bounding box center [295, 128] width 83 height 83
type input "https://ucarecdn.com/105c2a18-4689-4fcb-862b-581ec51ee9b9/-/format/auto/-/previ…"
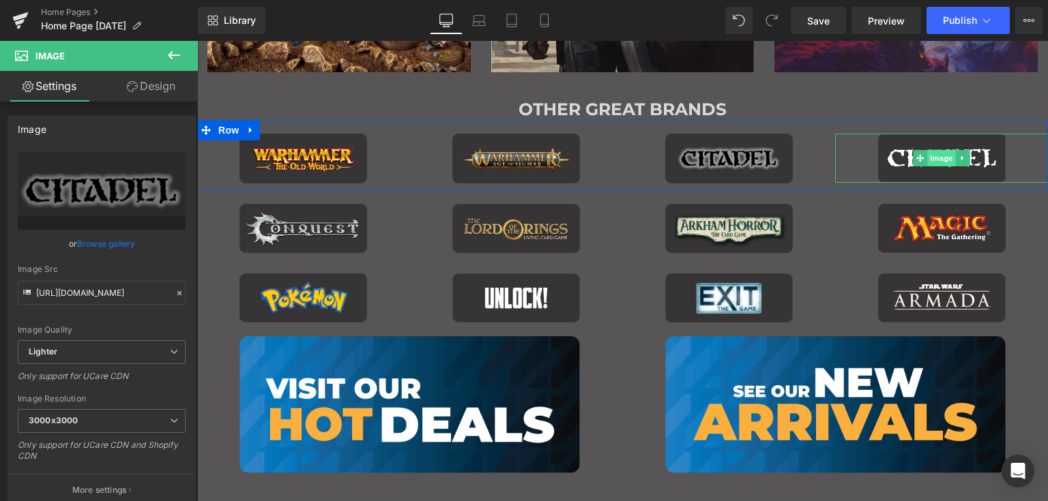
click at [928, 158] on span "Image" at bounding box center [941, 158] width 29 height 16
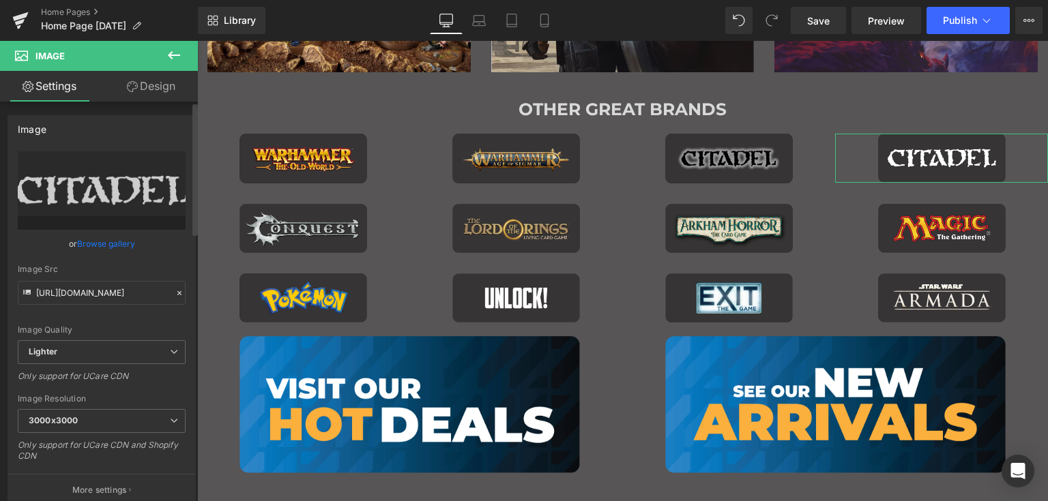
click at [106, 244] on link "Browse gallery" at bounding box center [106, 244] width 58 height 24
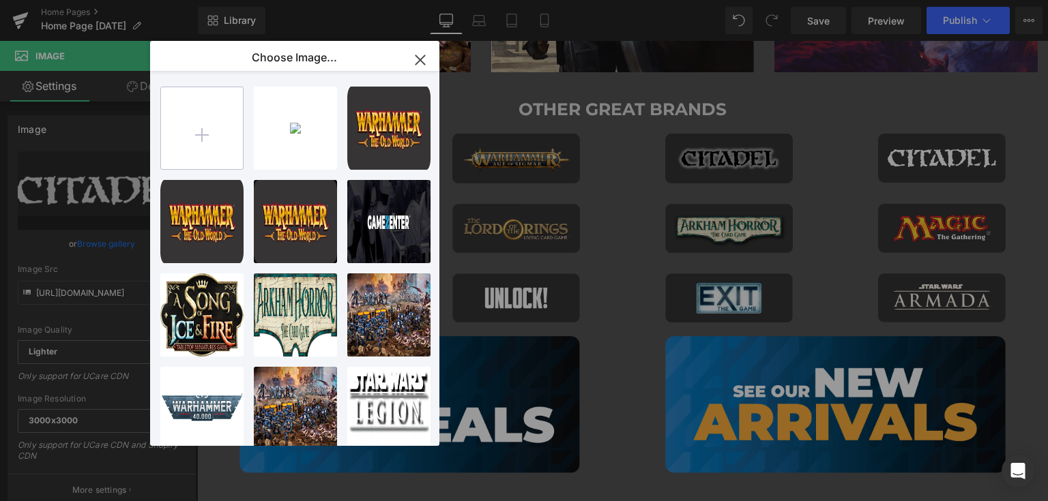
click at [212, 125] on input "file" at bounding box center [202, 128] width 82 height 82
type input "C:\fakepath\1.png"
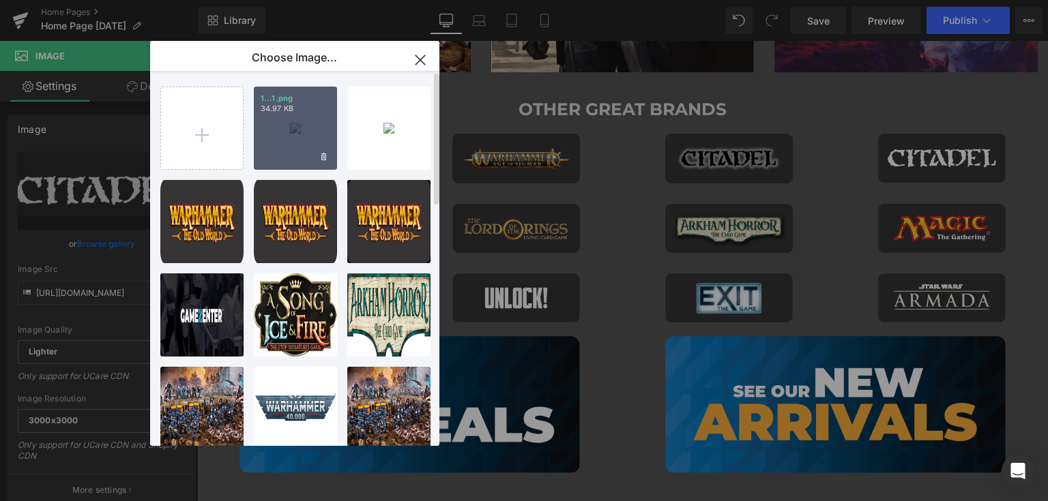
click at [273, 132] on div "1...1.png 34.97 KB" at bounding box center [295, 128] width 83 height 83
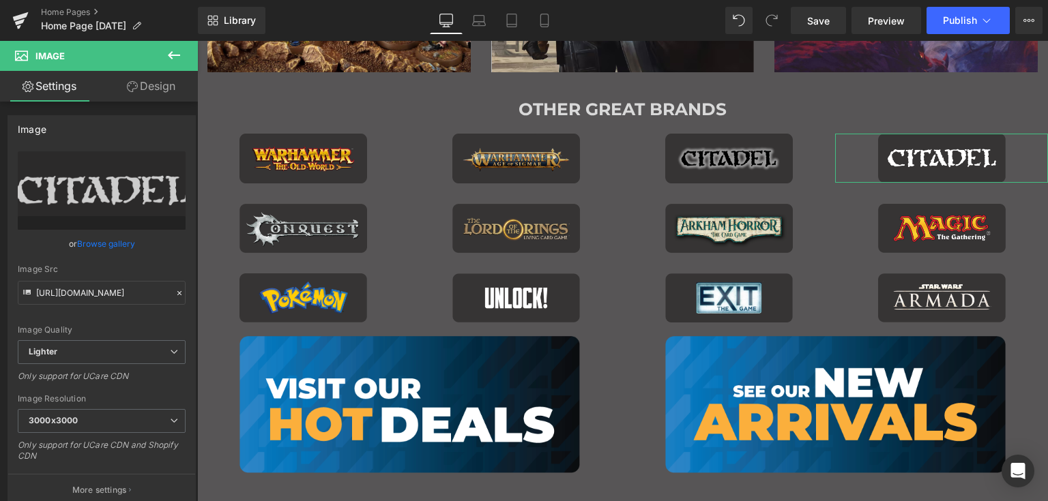
click at [110, 240] on link "Browse gallery" at bounding box center [106, 244] width 58 height 24
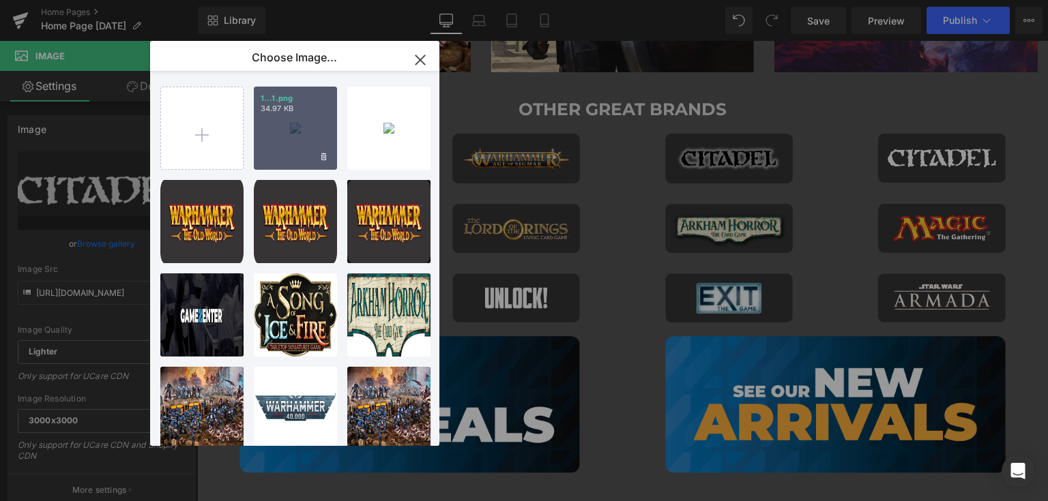
click at [273, 141] on div "1...1.png 34.97 KB" at bounding box center [295, 128] width 83 height 83
type input "https://ucarecdn.com/3611d8eb-be09-4688-a791-bd52447e9bc0/-/format/auto/-/previ…"
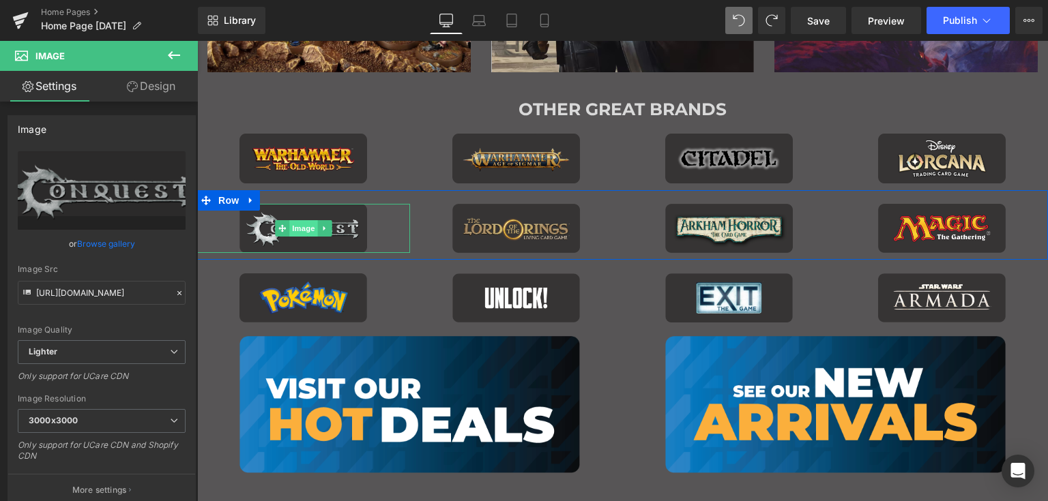
click at [294, 228] on span "Image" at bounding box center [303, 228] width 29 height 16
click at [106, 242] on link "Browse gallery" at bounding box center [106, 244] width 58 height 24
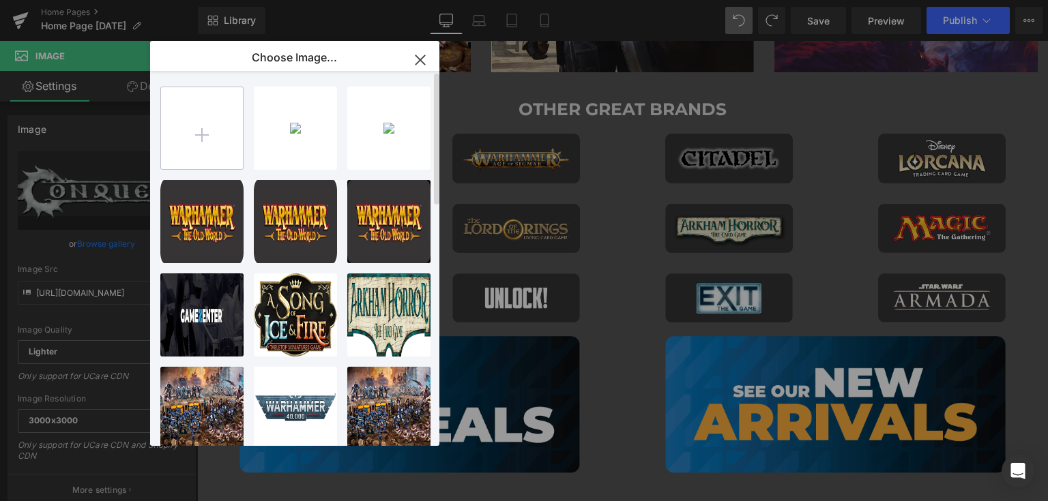
click at [195, 121] on input "file" at bounding box center [202, 128] width 82 height 82
type input "C:\fakepath\5.png"
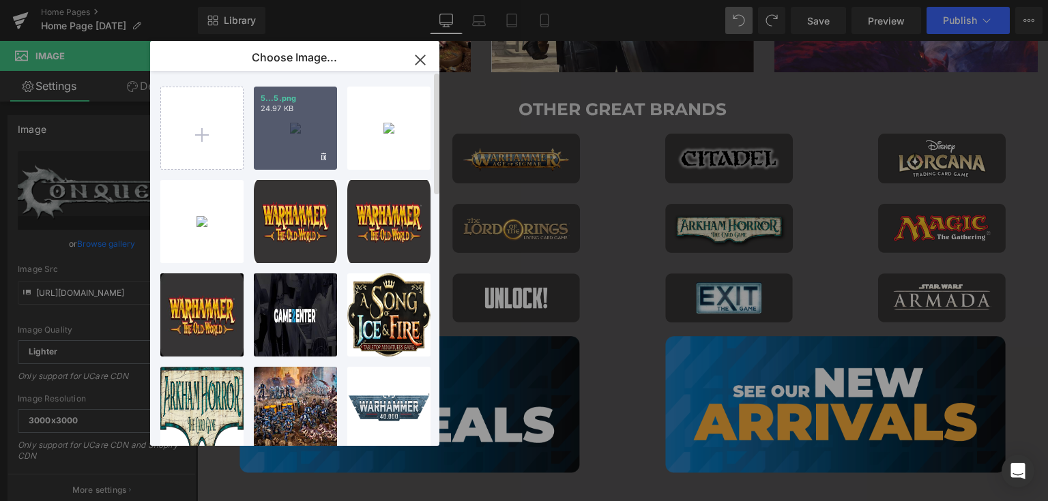
click at [280, 138] on div "5...5.png 24.97 KB" at bounding box center [295, 128] width 83 height 83
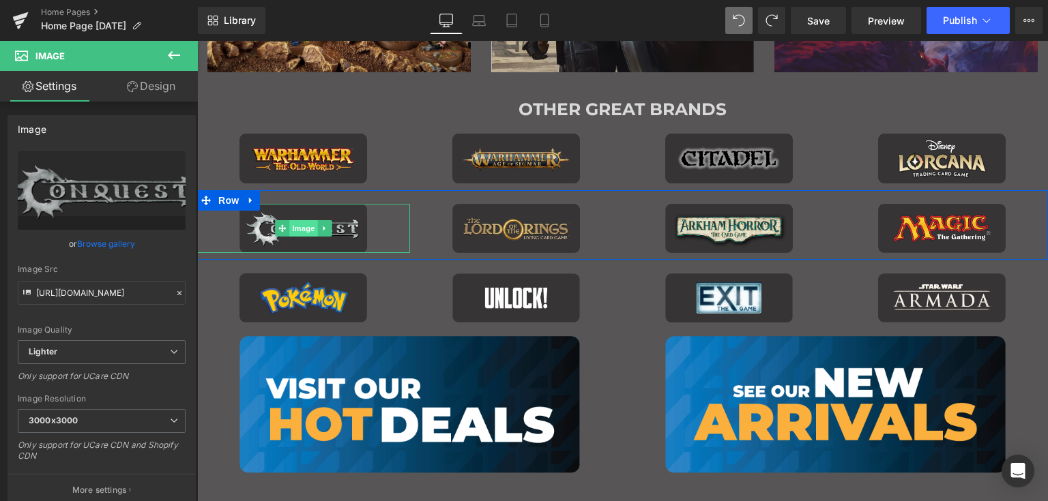
click at [295, 227] on span "Image" at bounding box center [303, 228] width 29 height 16
click at [104, 244] on link "Browse gallery" at bounding box center [106, 244] width 58 height 24
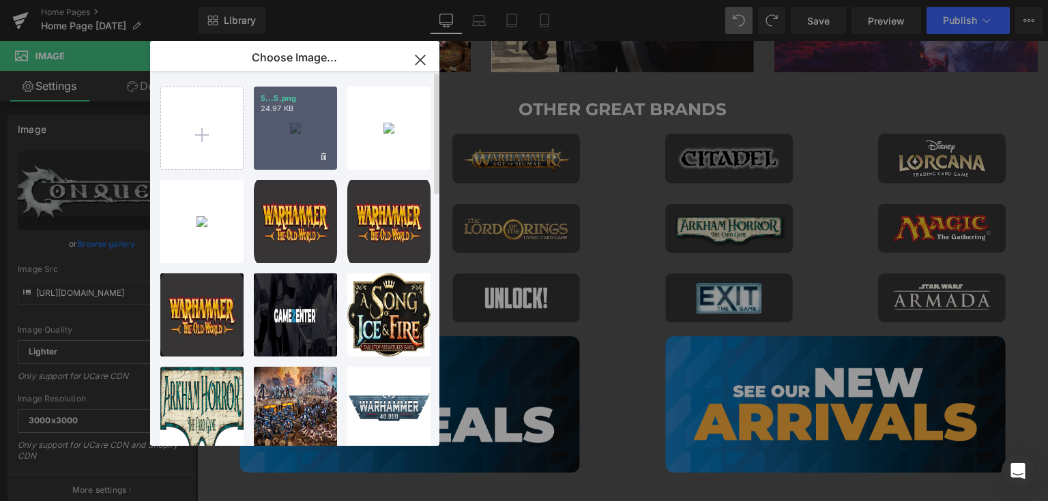
click at [294, 107] on p "24.97 KB" at bounding box center [296, 109] width 70 height 10
type input "https://ucarecdn.com/b128c122-f165-4772-bab5-be3237a66e49/-/format/auto/-/previ…"
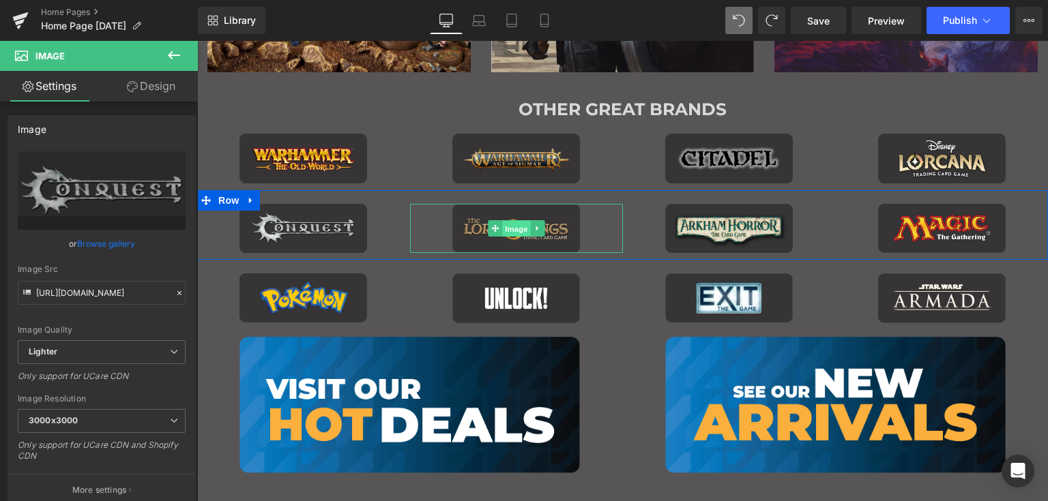
click at [507, 225] on span "Image" at bounding box center [516, 229] width 29 height 16
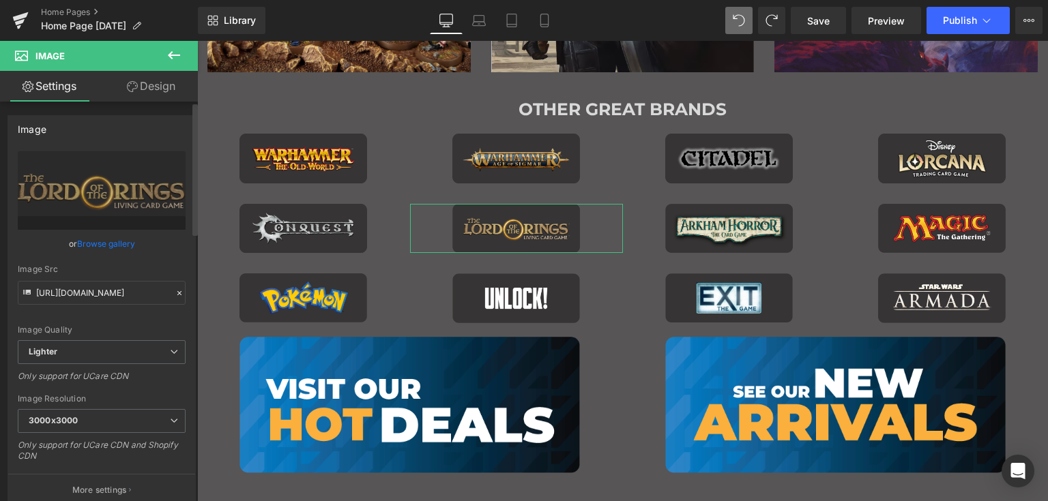
click at [113, 245] on link "Browse gallery" at bounding box center [106, 244] width 58 height 24
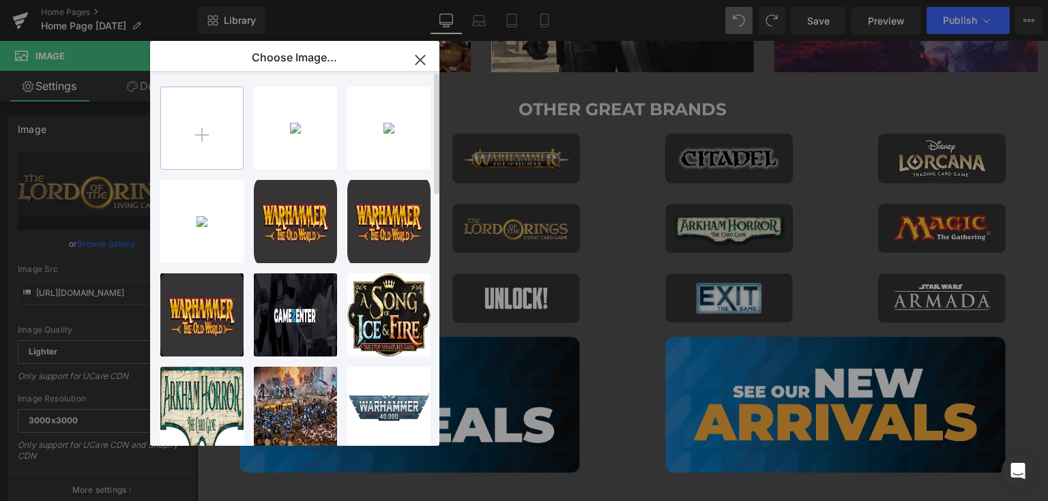
click at [210, 132] on input "file" at bounding box center [202, 128] width 82 height 82
type input "C:\fakepath\6.png"
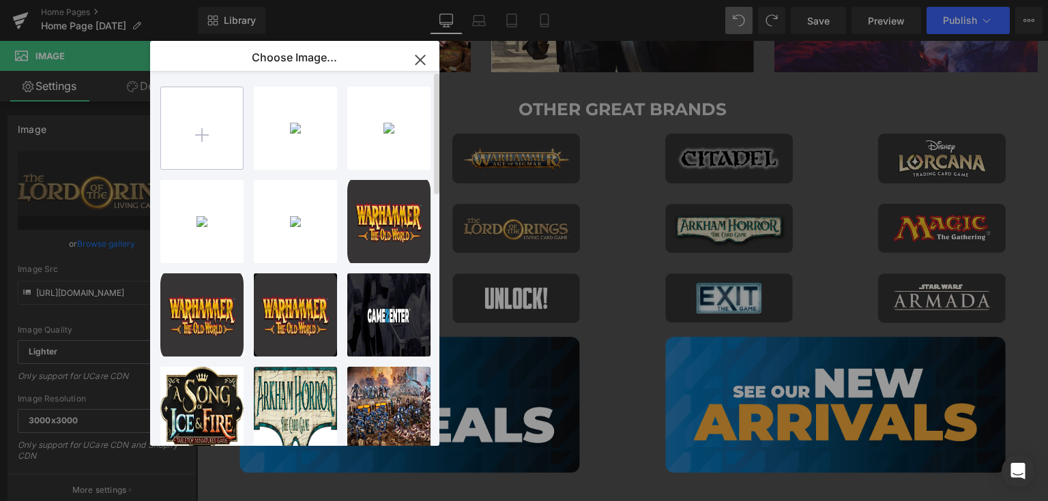
click at [198, 134] on input "file" at bounding box center [202, 128] width 82 height 82
type input "C:\fakepath\7.png"
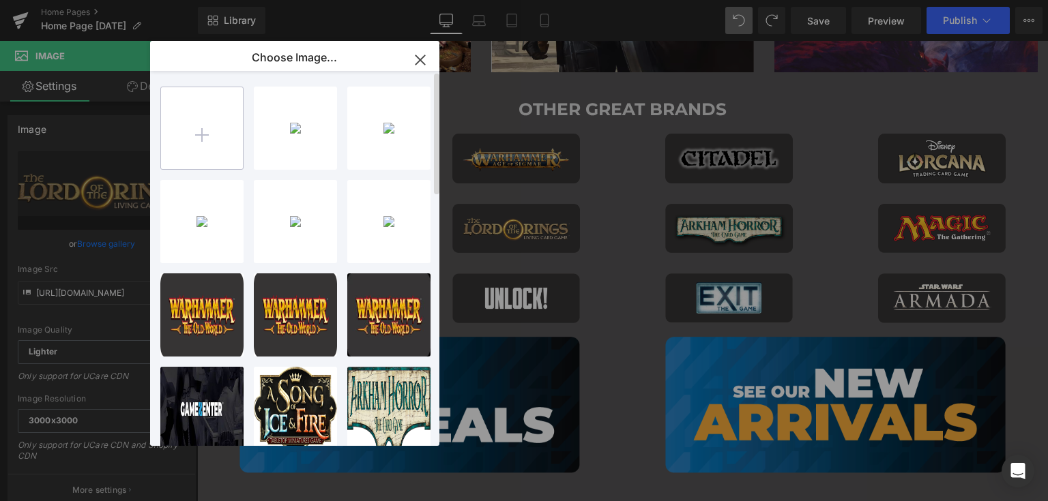
click at [203, 140] on input "file" at bounding box center [202, 128] width 82 height 82
type input "C:\fakepath\8.png"
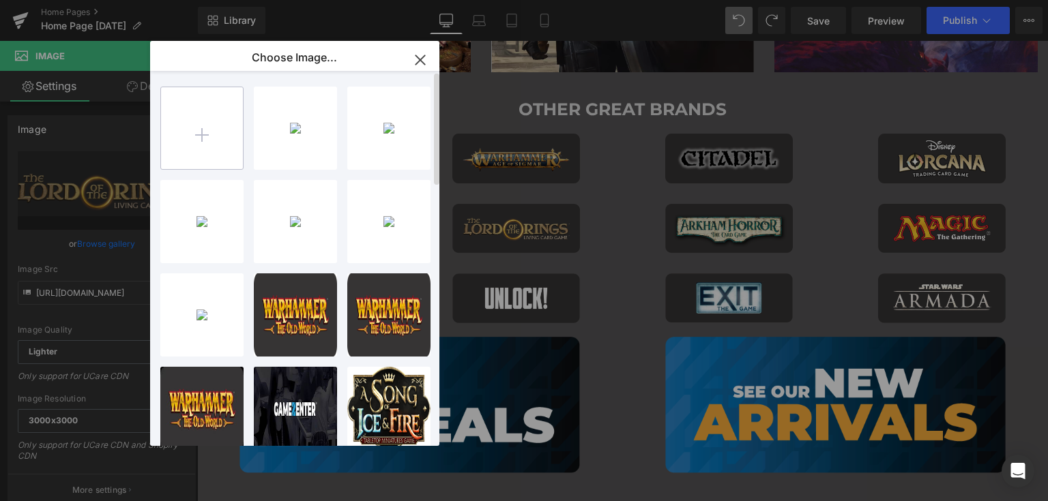
click at [205, 148] on input "file" at bounding box center [202, 128] width 82 height 82
type input "C:\fakepath\9.png"
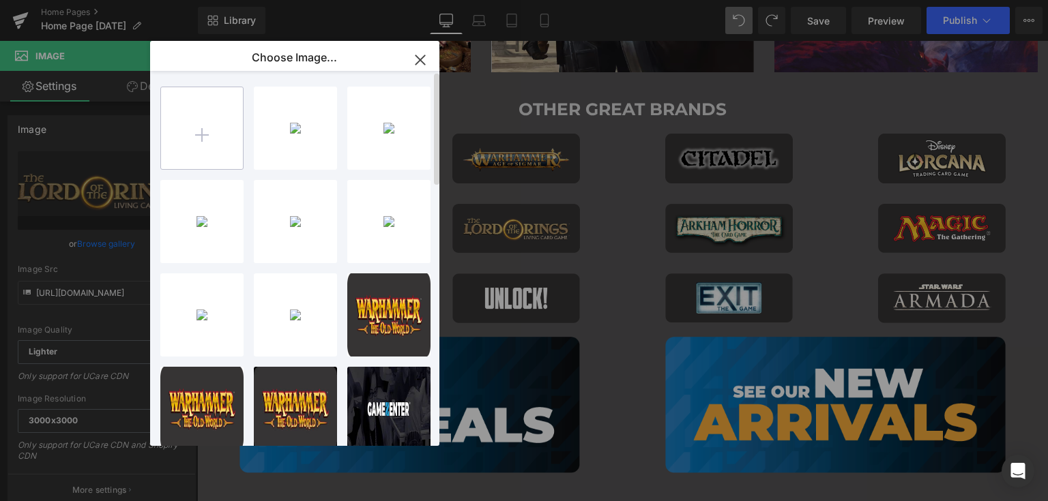
click at [210, 141] on input "file" at bounding box center [202, 128] width 82 height 82
type input "C:\fakepath\10.png"
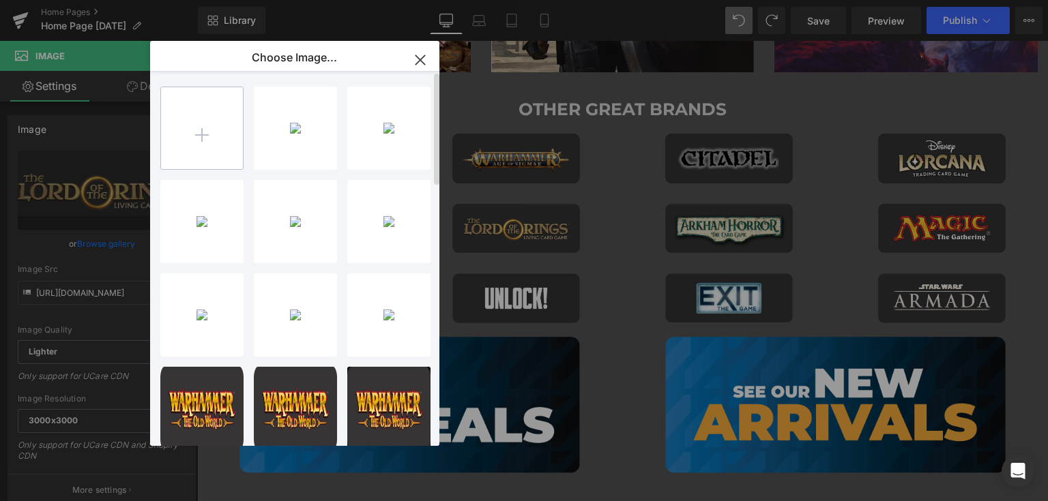
click at [204, 147] on input "file" at bounding box center [202, 128] width 82 height 82
type input "C:\fakepath\11.png"
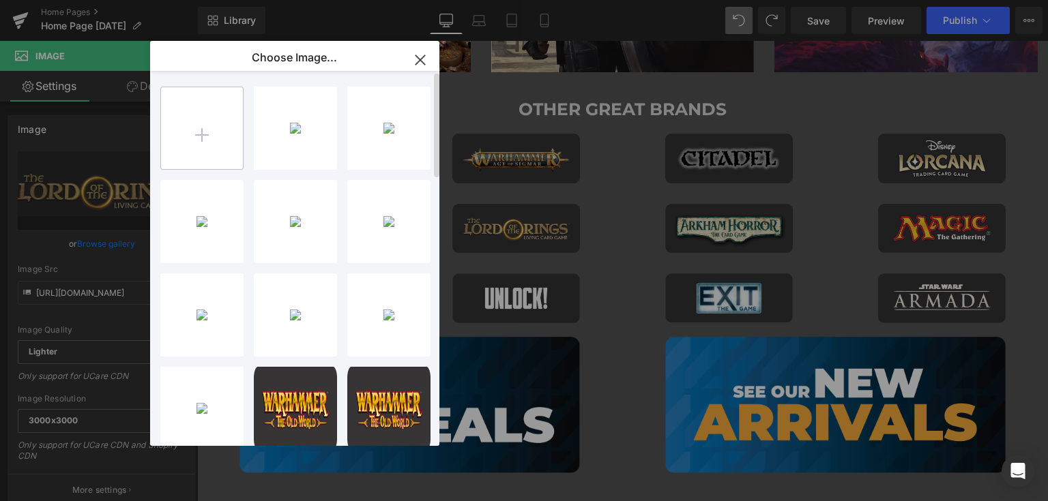
click at [210, 137] on input "file" at bounding box center [202, 128] width 82 height 82
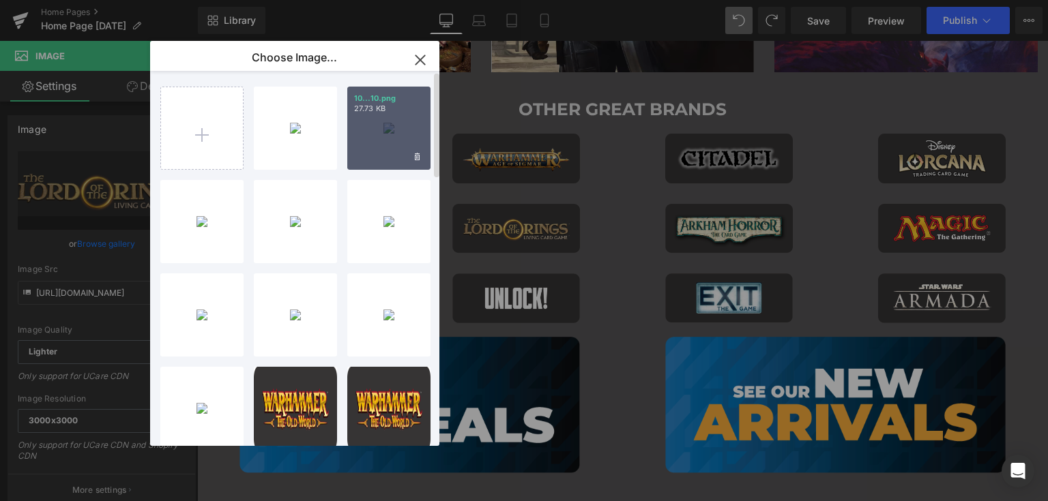
type input "C:\fakepath\12.png"
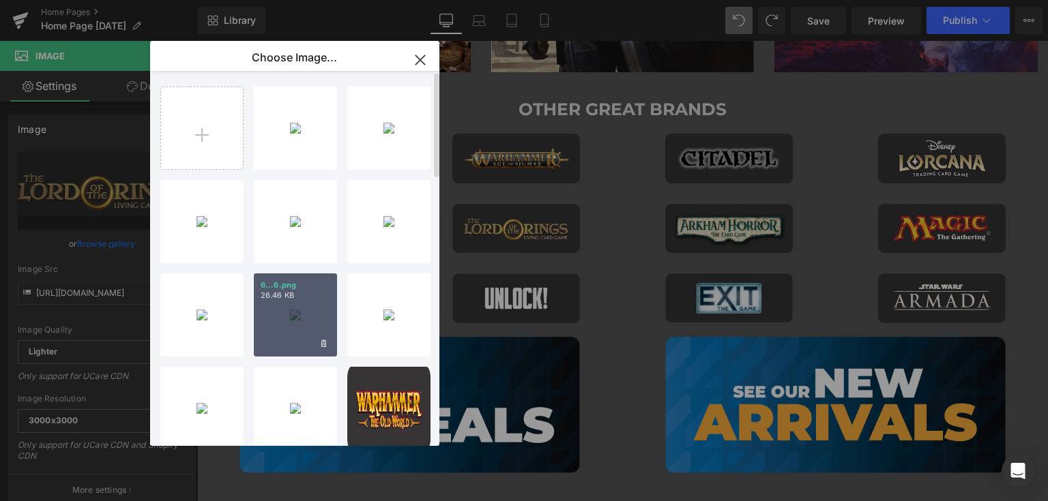
click at [299, 313] on div "6...6.png 26.46 KB" at bounding box center [295, 315] width 83 height 83
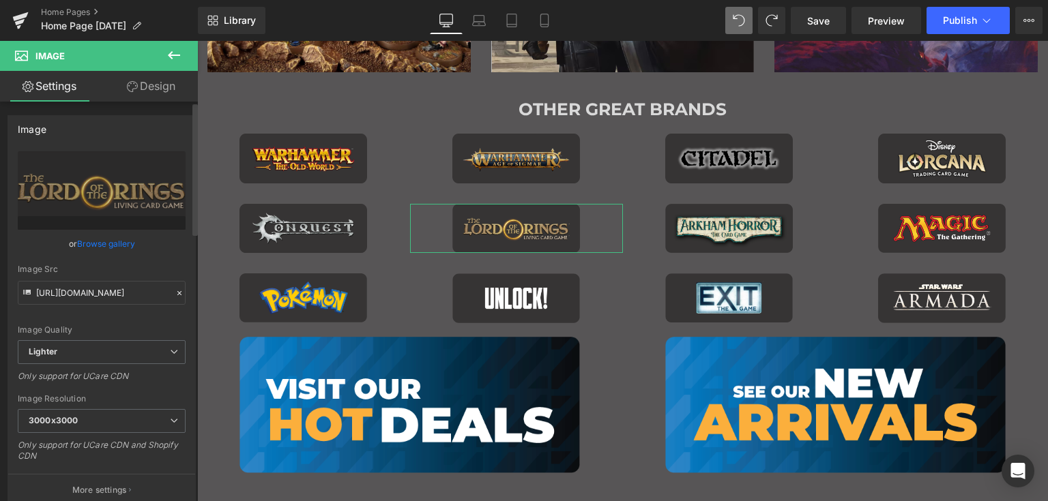
click at [109, 240] on link "Browse gallery" at bounding box center [106, 244] width 58 height 24
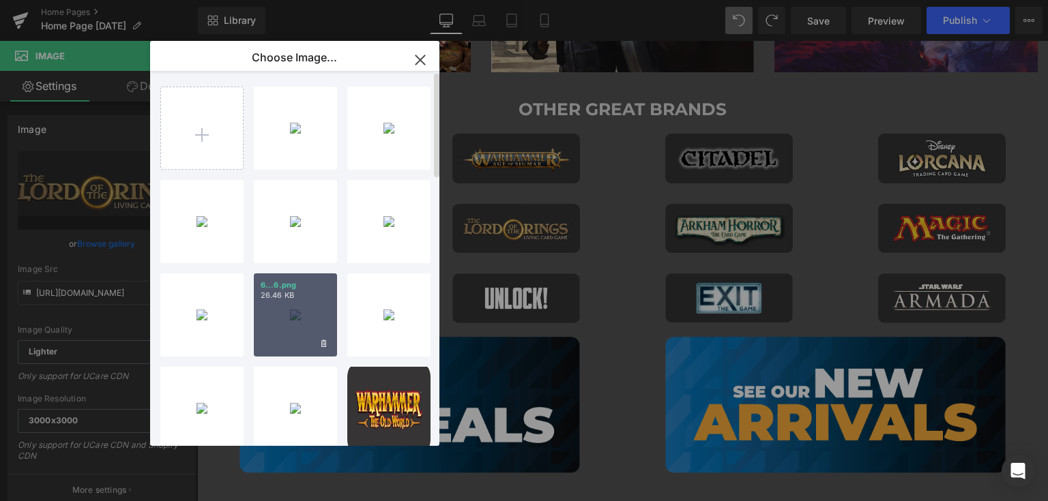
click at [289, 308] on div "6...6.png 26.46 KB" at bounding box center [295, 315] width 83 height 83
type input "https://ucarecdn.com/fc2297b1-8deb-465d-b734-14b79f65b028/-/format/auto/-/previ…"
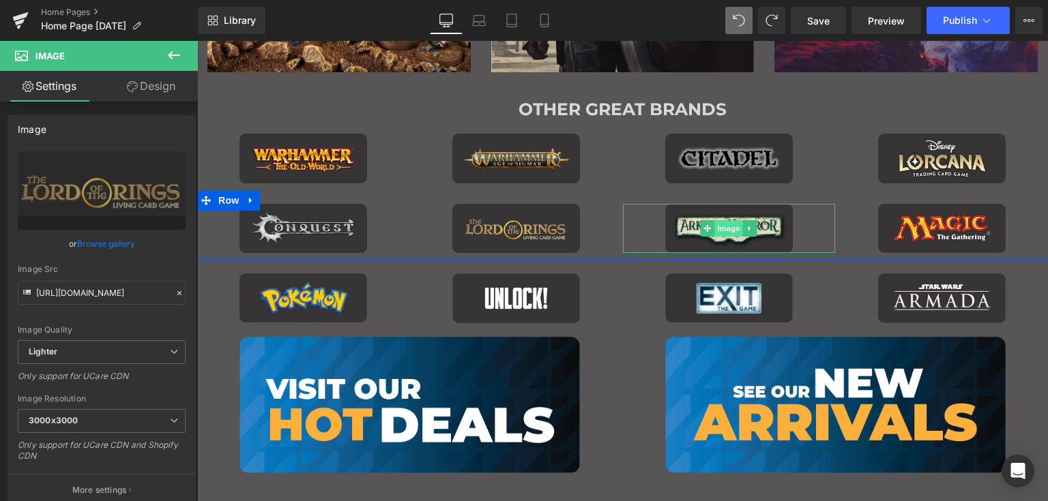
click at [718, 226] on span "Image" at bounding box center [729, 228] width 29 height 16
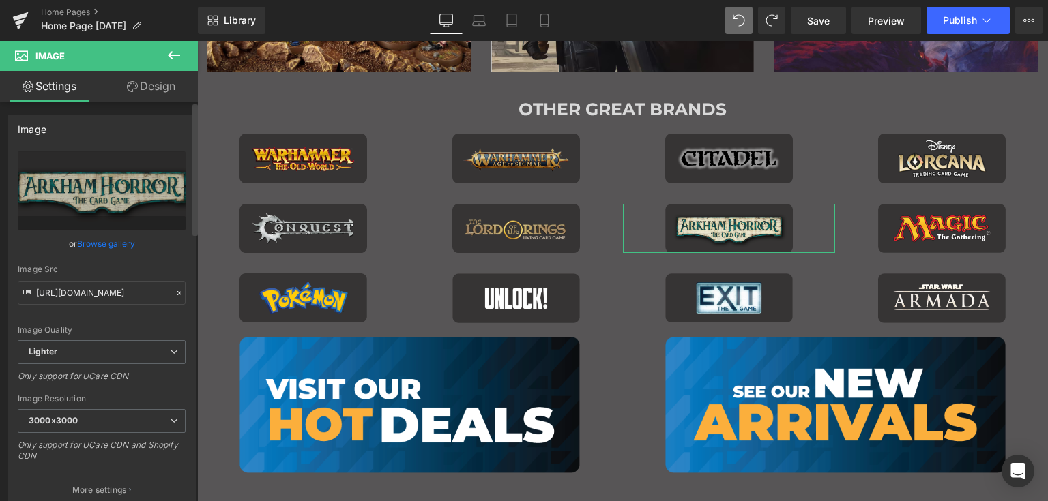
click at [109, 245] on link "Browse gallery" at bounding box center [106, 244] width 58 height 24
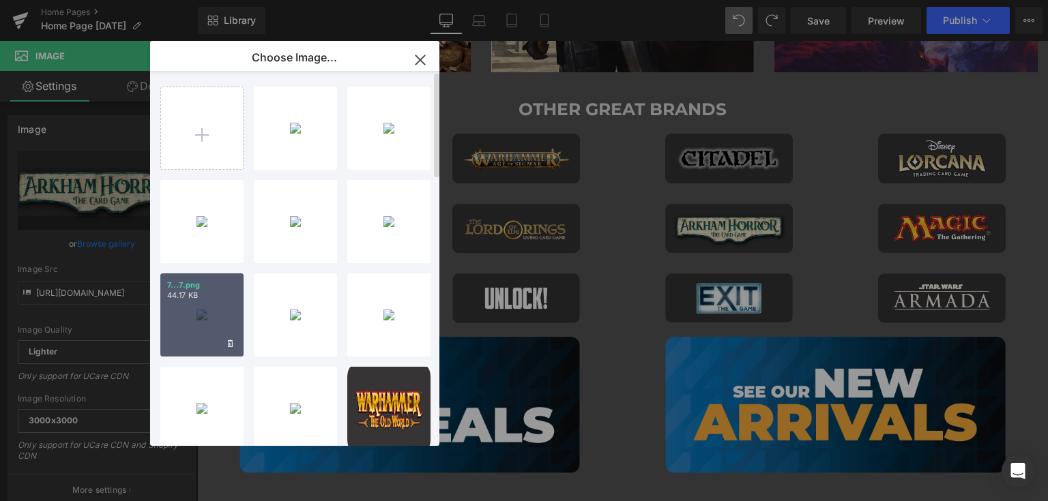
click at [202, 304] on div "7...7.png 44.17 KB" at bounding box center [201, 315] width 83 height 83
type input "https://ucarecdn.com/69700a31-a17e-4237-a0e2-494c99ccd967/-/format/auto/-/previ…"
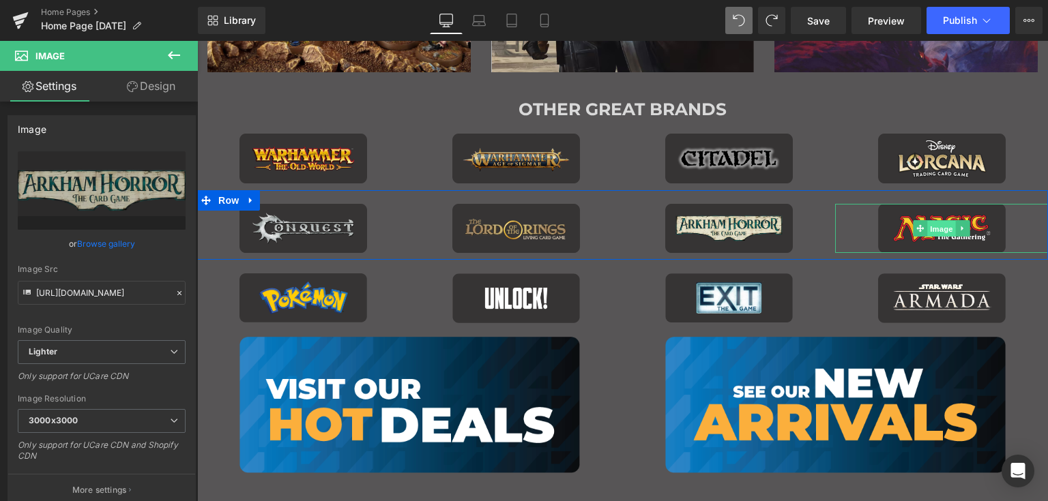
click at [932, 228] on span "Image" at bounding box center [941, 229] width 29 height 16
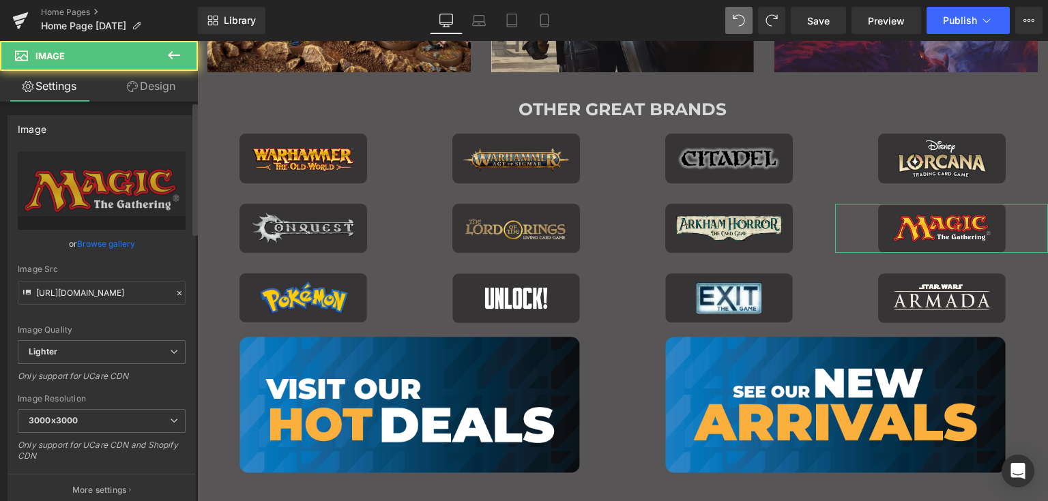
click at [104, 245] on link "Browse gallery" at bounding box center [106, 244] width 58 height 24
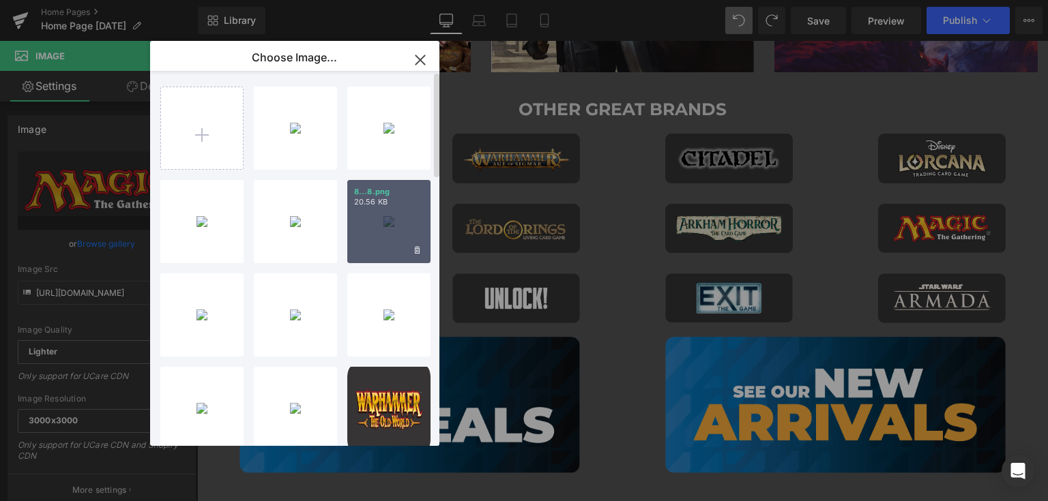
click at [395, 226] on div "8...8.png 20.56 KB" at bounding box center [388, 221] width 83 height 83
type input "https://ucarecdn.com/b394a0a9-ebf9-4952-a239-0ef5cc18d567/-/format/auto/-/previ…"
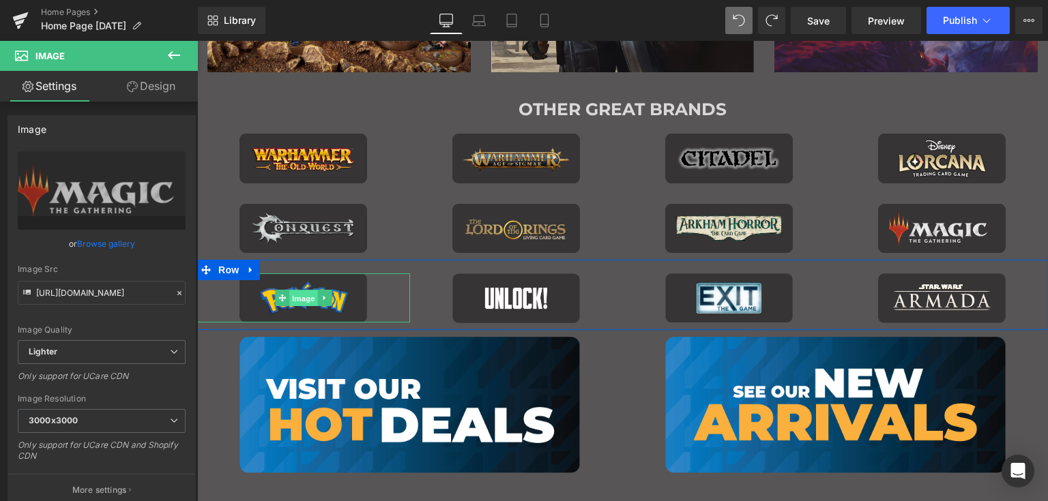
click at [295, 297] on span "Image" at bounding box center [303, 299] width 29 height 16
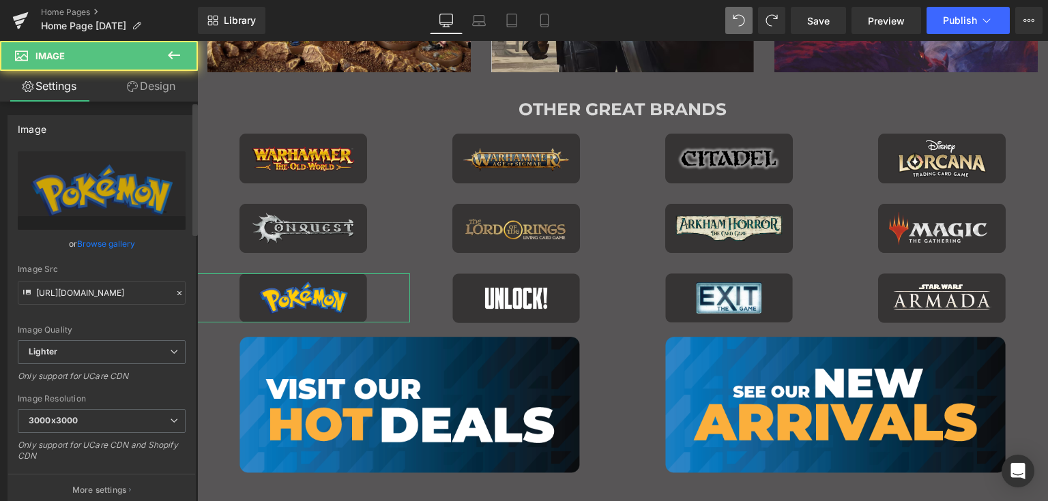
click at [91, 252] on link "Browse gallery" at bounding box center [106, 244] width 58 height 24
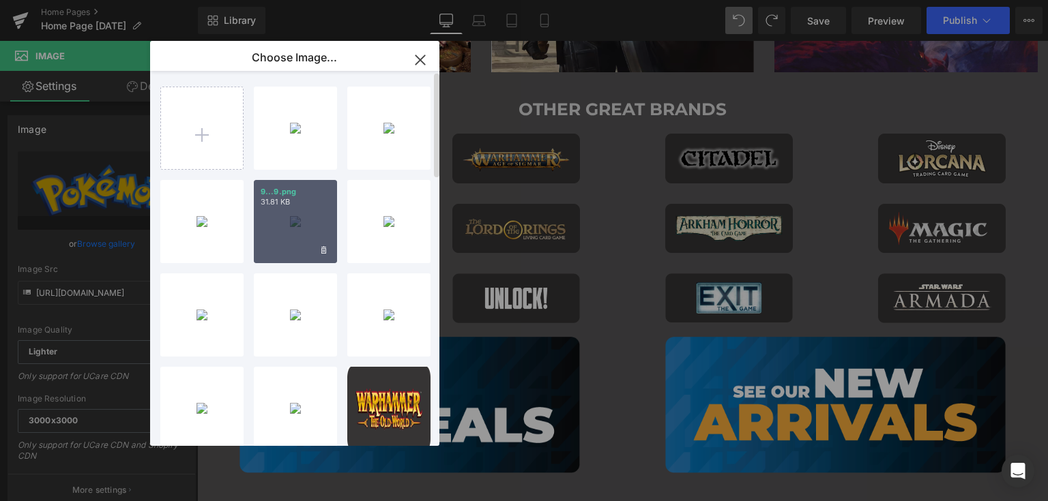
click at [288, 212] on div "9...9.png 31.81 KB" at bounding box center [295, 221] width 83 height 83
type input "https://ucarecdn.com/a2ee44e9-5009-4357-a04d-f8436a3af366/-/format/auto/-/previ…"
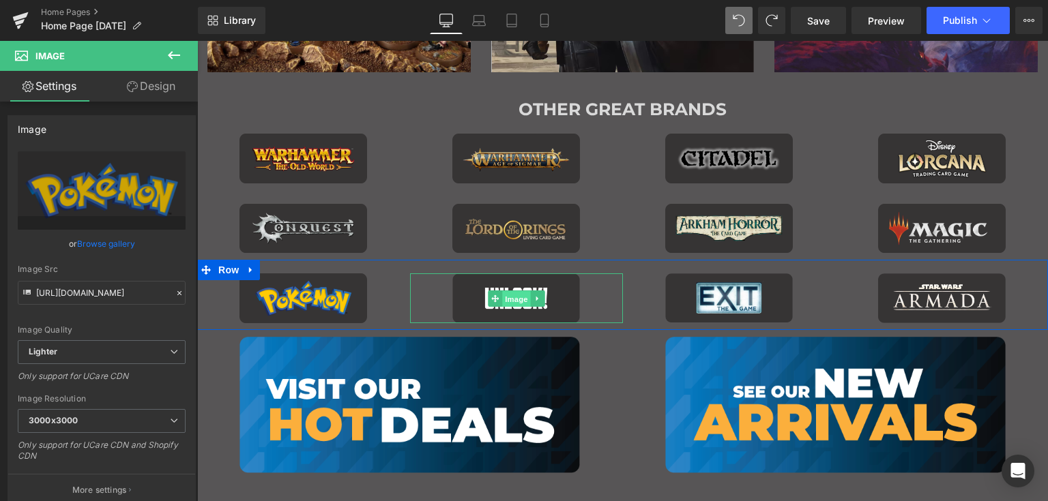
click at [508, 297] on span "Image" at bounding box center [516, 299] width 29 height 16
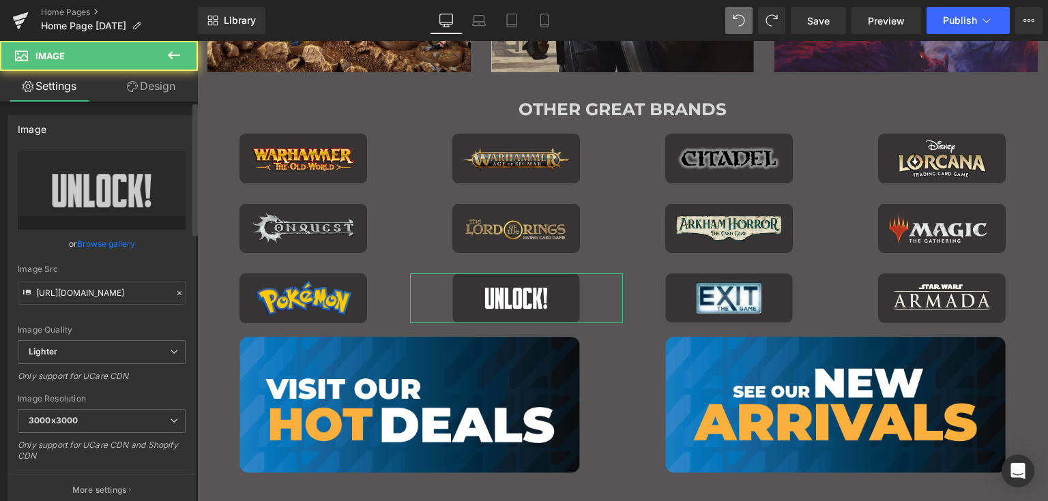
click at [110, 247] on link "Browse gallery" at bounding box center [106, 244] width 58 height 24
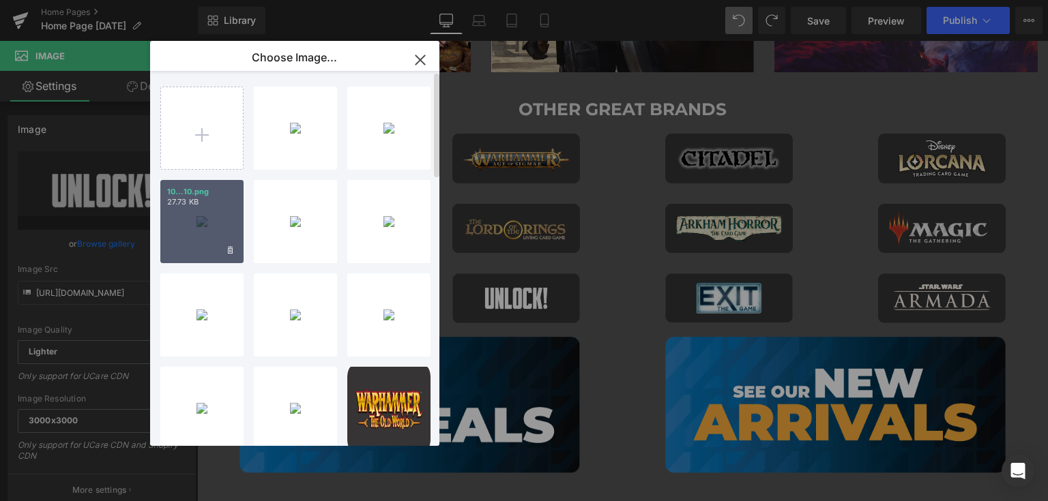
click at [196, 219] on div "10...10.png 27.73 KB" at bounding box center [201, 221] width 83 height 83
type input "https://ucarecdn.com/f6e420a1-418c-4b38-b798-f1224a3d4a0c/-/format/auto/-/previ…"
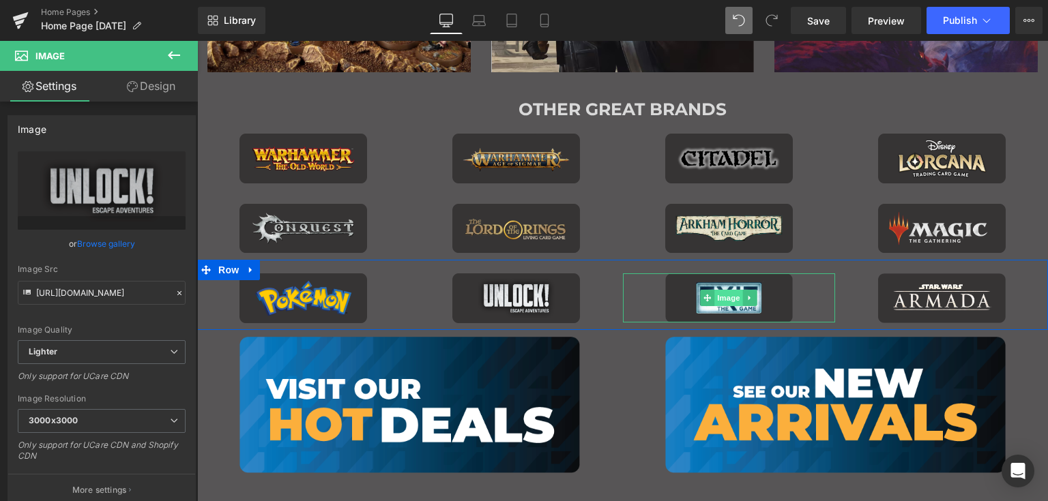
click at [726, 295] on span "Image" at bounding box center [729, 298] width 29 height 16
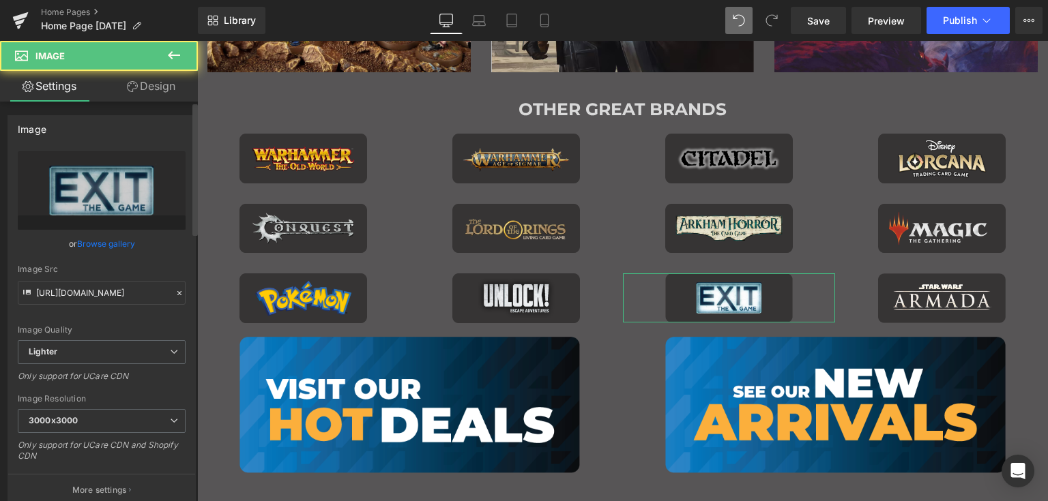
click at [116, 243] on link "Browse gallery" at bounding box center [106, 244] width 58 height 24
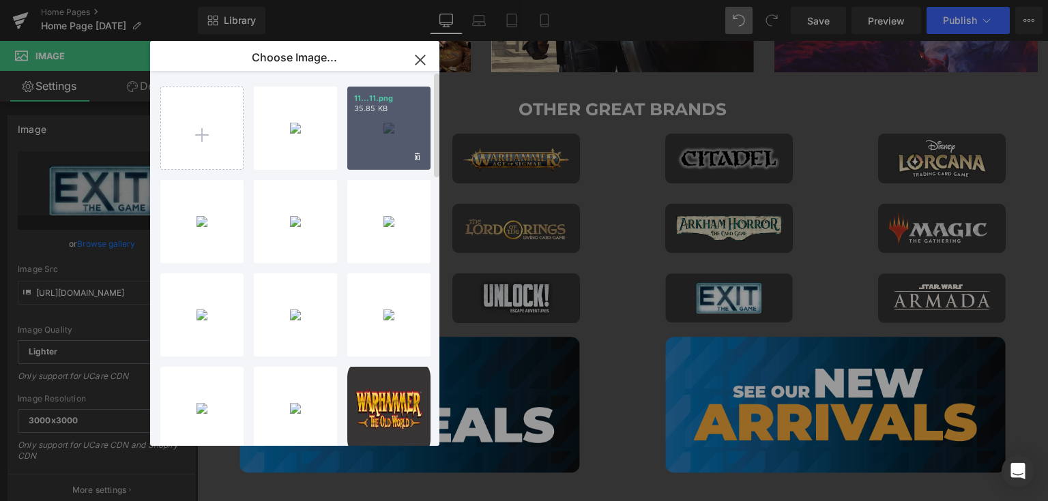
click at [389, 130] on div "11...11.png 35.85 KB" at bounding box center [388, 128] width 83 height 83
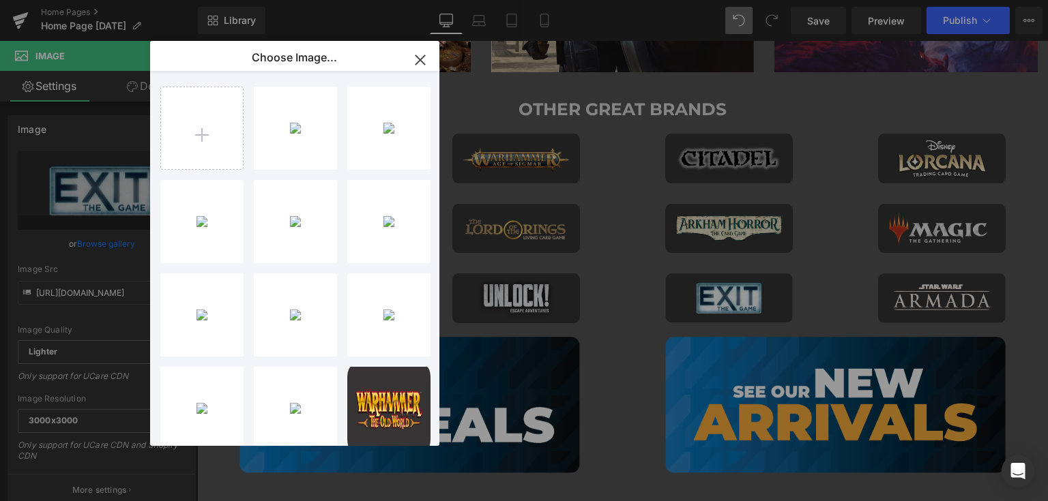
type input "https://ucarecdn.com/787c5f87-3ade-48c0-80f6-b88e0cbed521/-/format/auto/-/previ…"
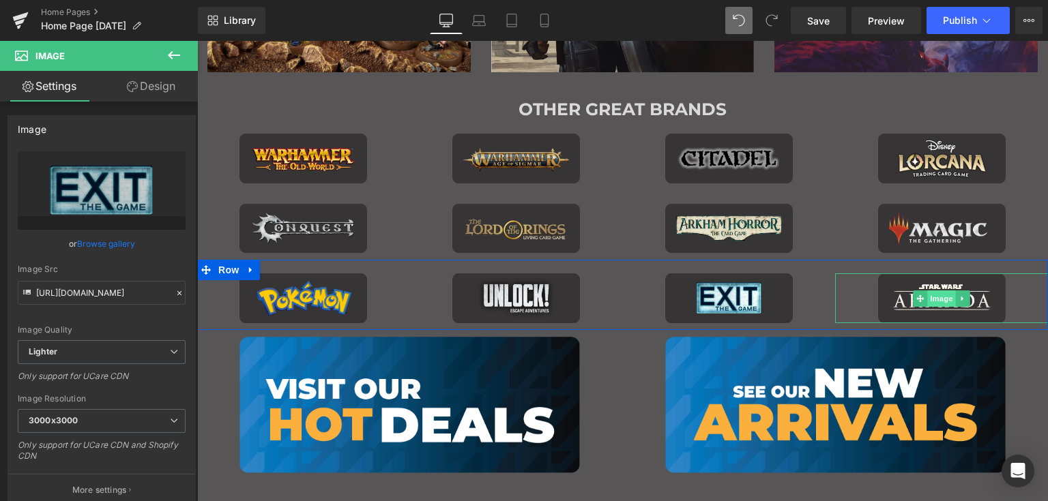
click at [937, 297] on span "Image" at bounding box center [941, 299] width 29 height 16
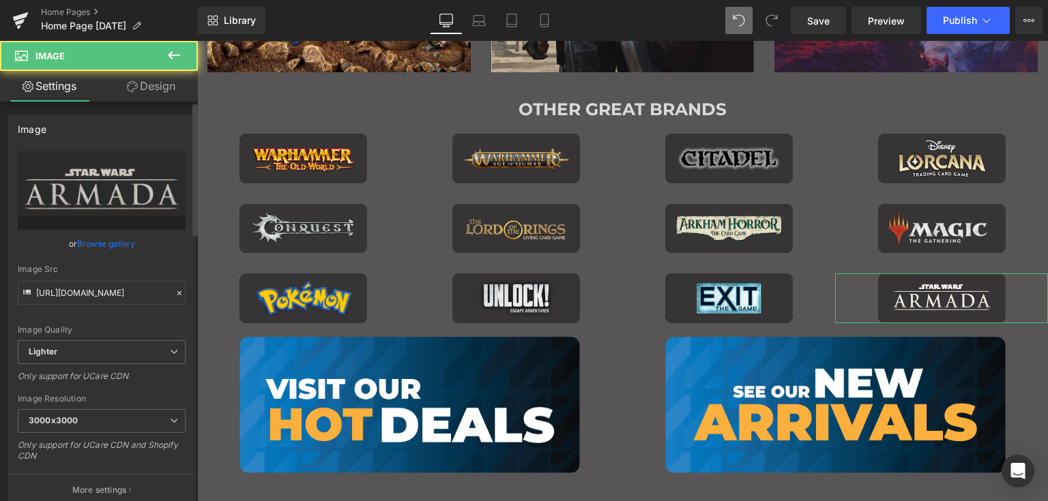
click at [86, 245] on link "Browse gallery" at bounding box center [106, 244] width 58 height 24
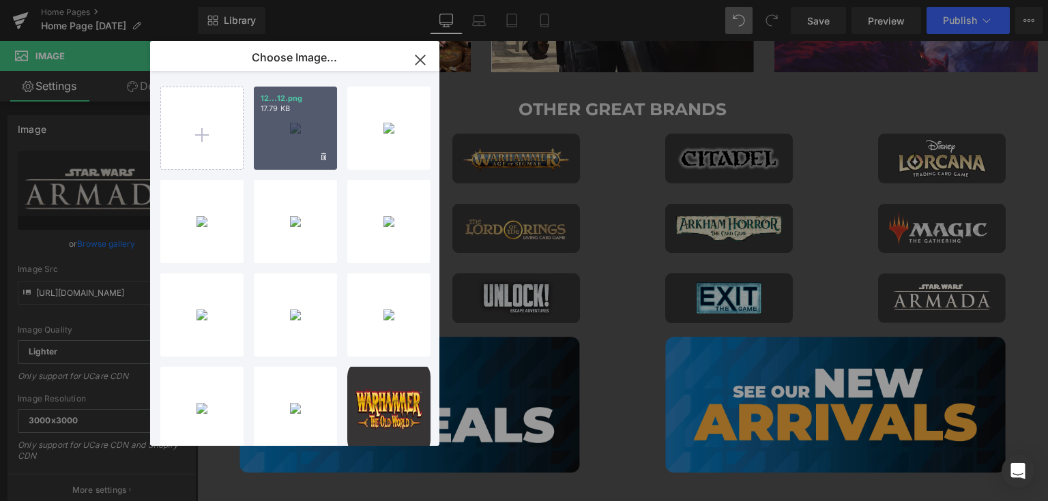
click at [287, 128] on div "12...12.png 17.79 KB" at bounding box center [295, 128] width 83 height 83
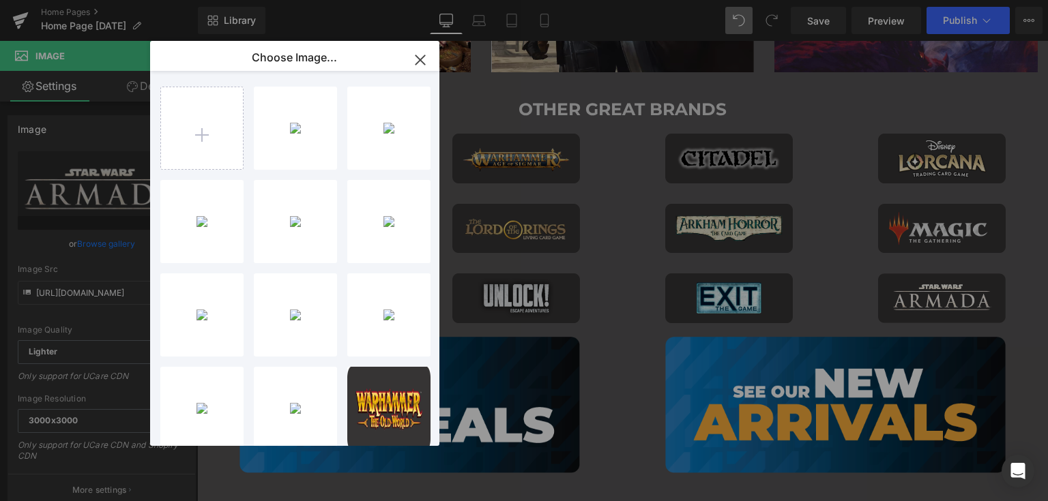
type input "https://ucarecdn.com/552349ad-e394-4f84-99a2-f8843a9c6085/-/format/auto/-/previ…"
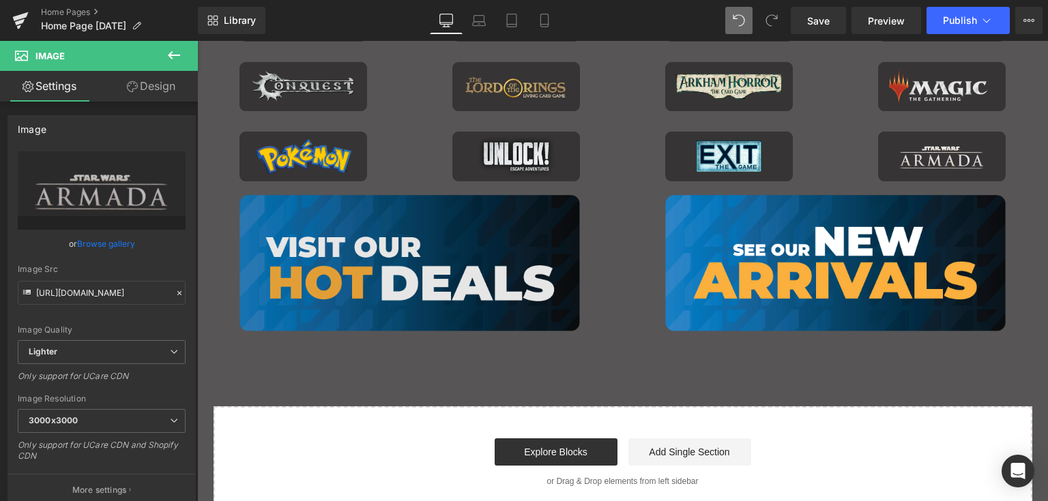
scroll to position [1228, 0]
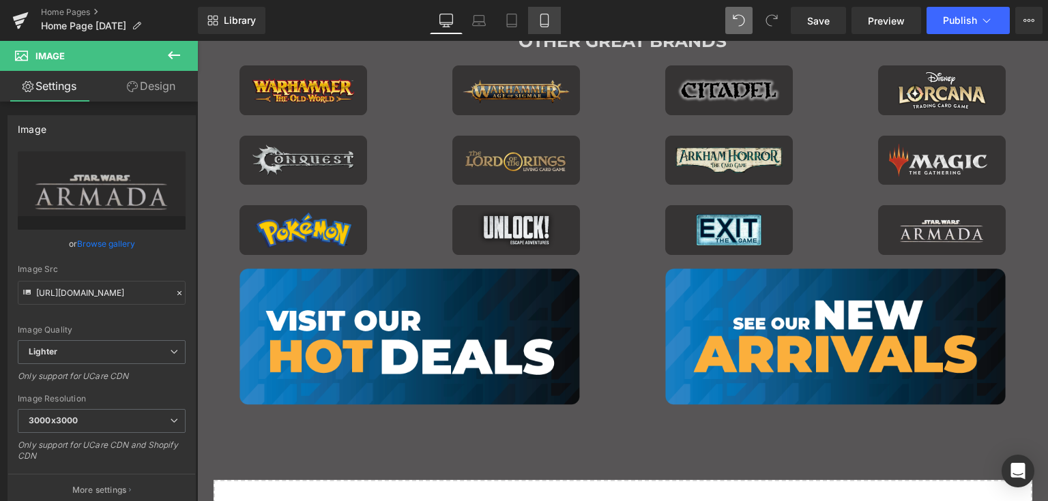
click at [546, 25] on icon at bounding box center [544, 25] width 8 height 0
type input "90"
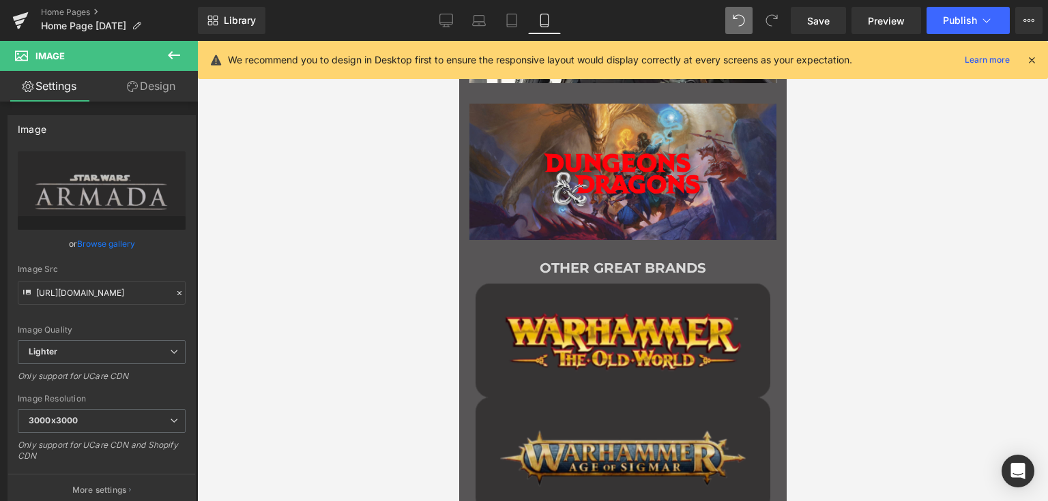
scroll to position [1341, 0]
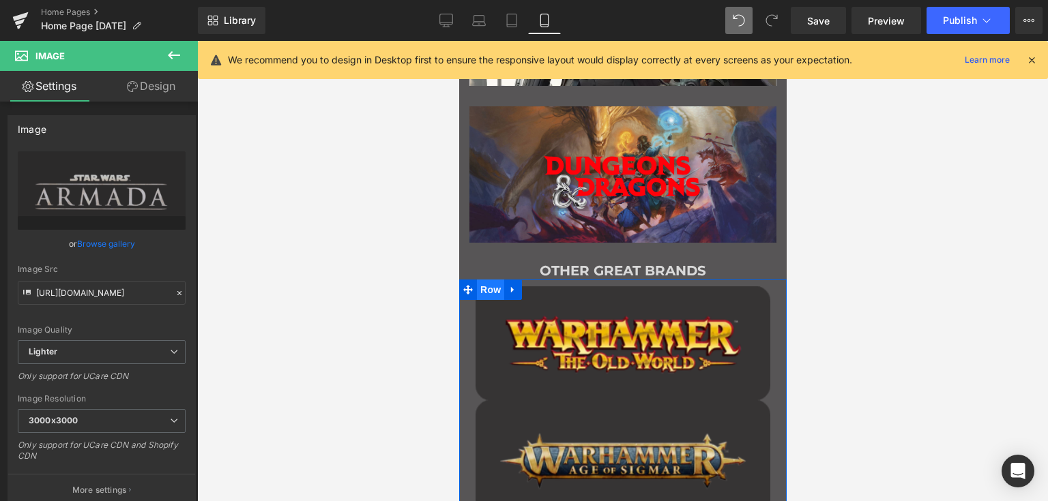
click at [480, 289] on span "Row" at bounding box center [489, 290] width 27 height 20
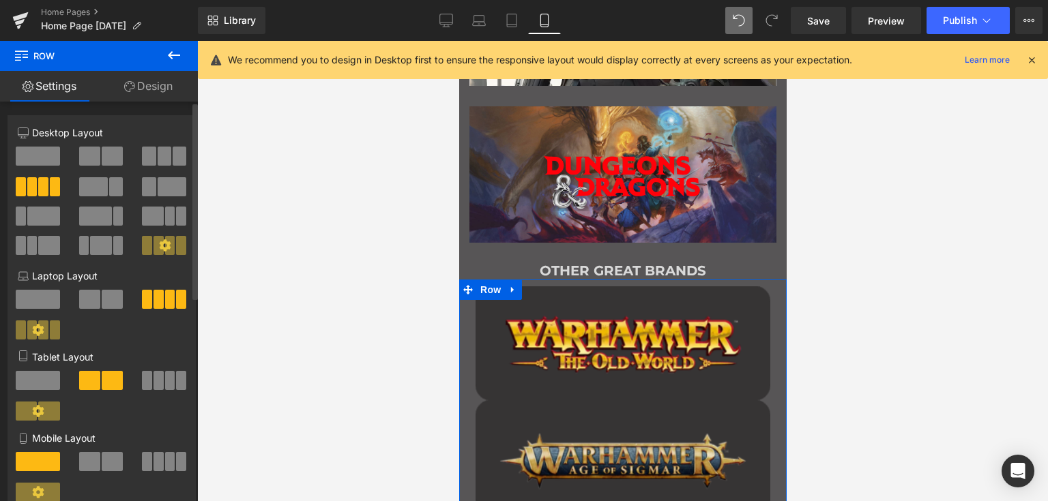
click at [98, 465] on button at bounding box center [102, 461] width 46 height 19
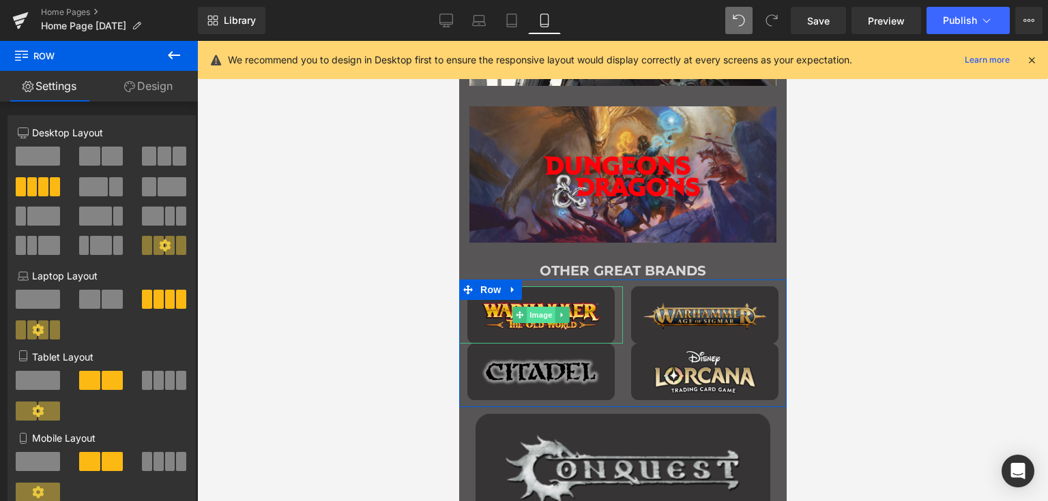
click at [535, 312] on span "Image" at bounding box center [540, 315] width 29 height 16
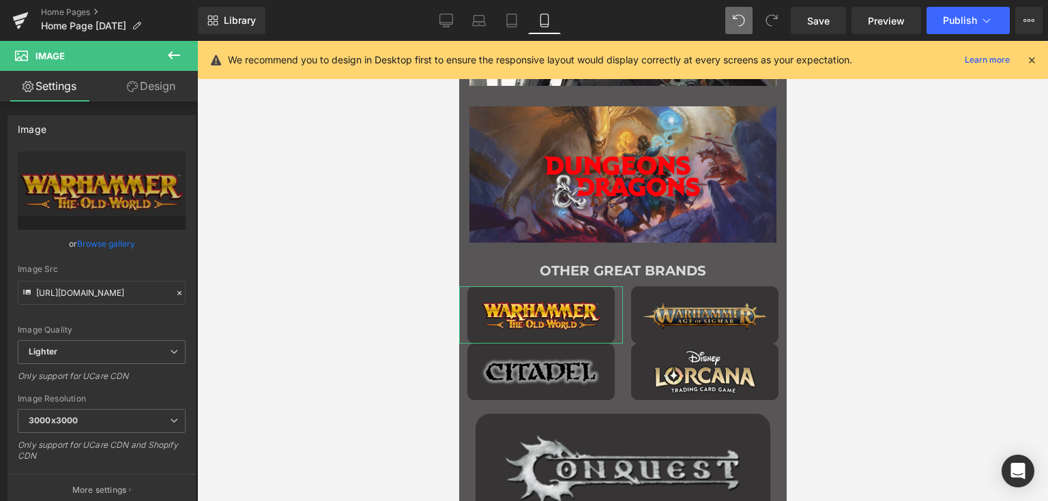
click at [136, 80] on link "Design" at bounding box center [151, 86] width 99 height 31
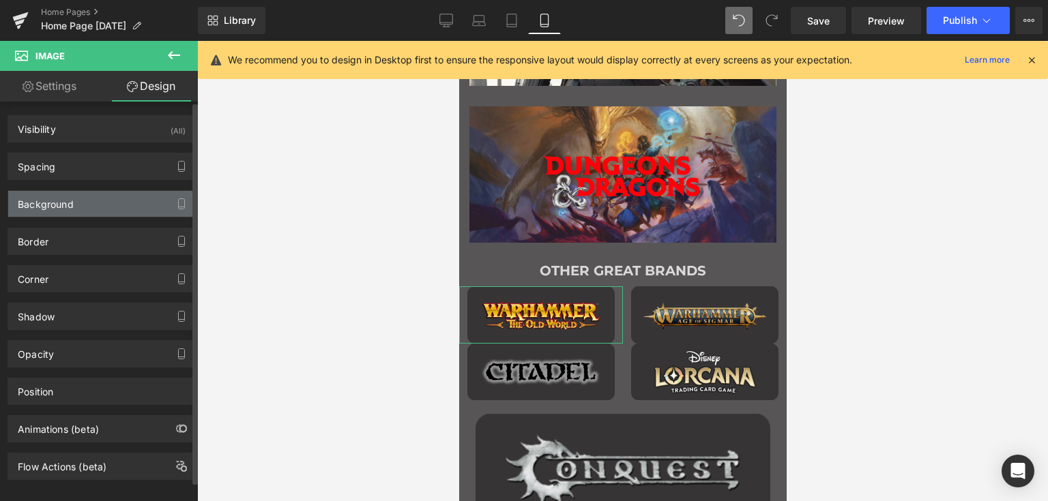
type input "0"
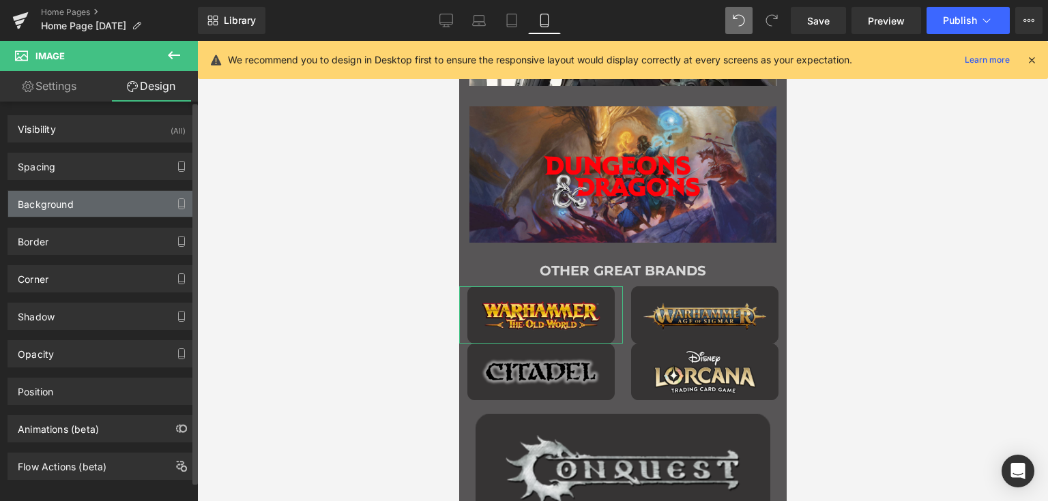
type input "0"
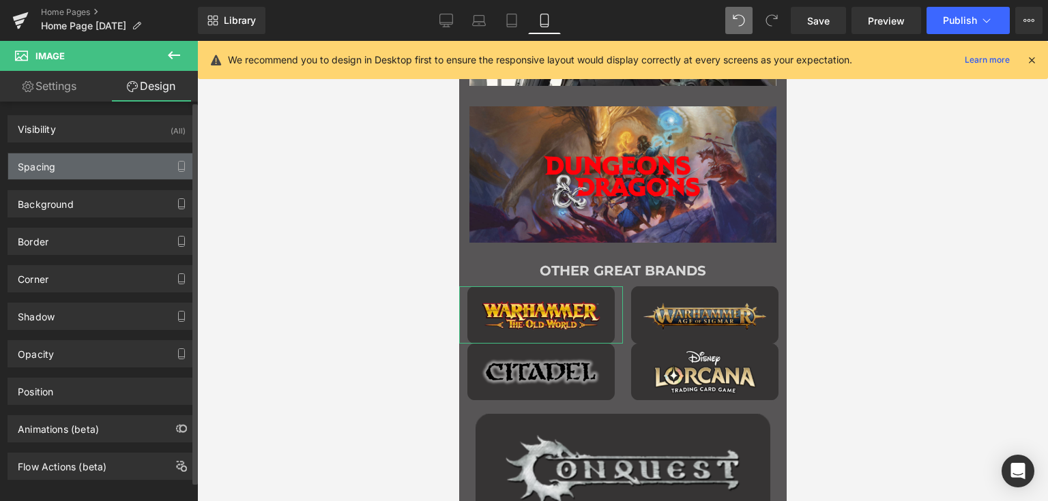
click at [82, 158] on div "Spacing" at bounding box center [101, 166] width 187 height 26
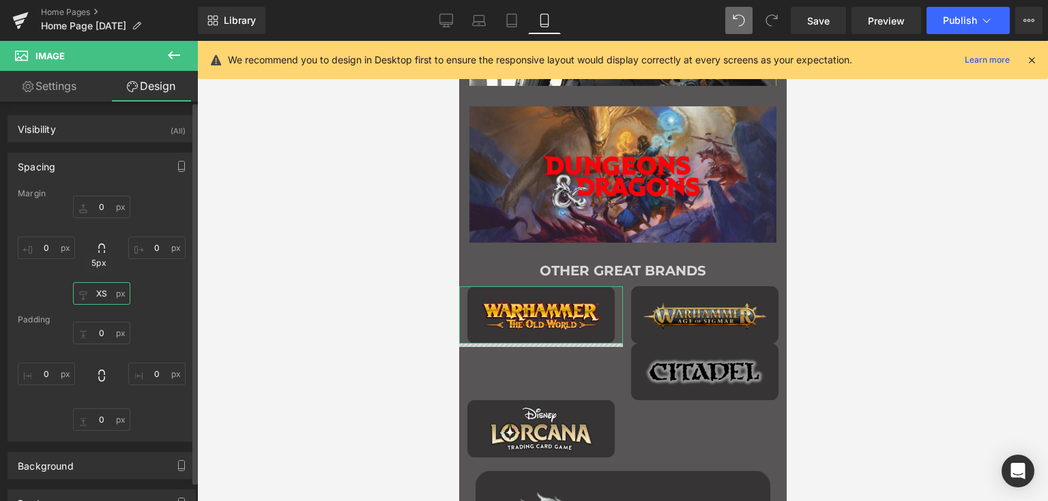
click at [102, 295] on input "XS" at bounding box center [101, 293] width 57 height 23
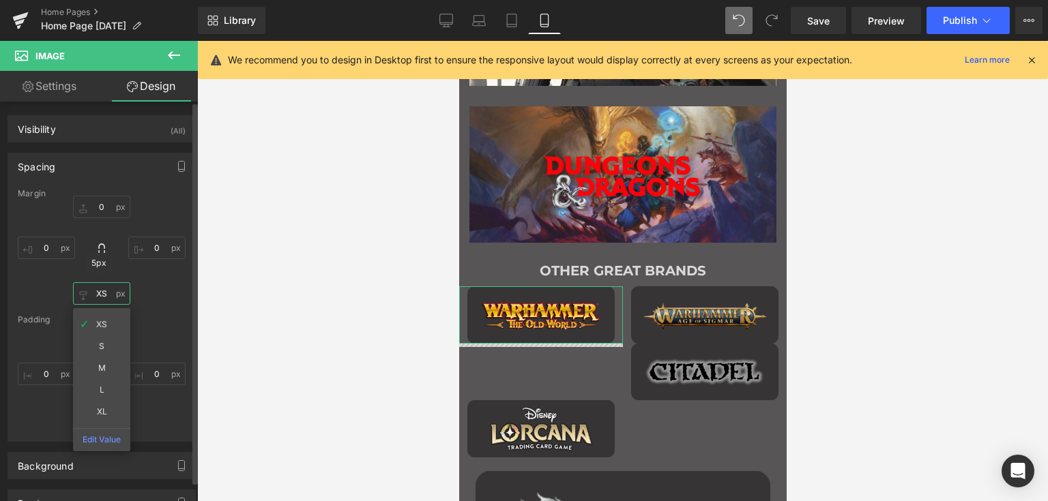
click at [102, 295] on input "XS" at bounding box center [101, 293] width 57 height 23
type input "5"
click at [99, 200] on input "0" at bounding box center [101, 207] width 57 height 23
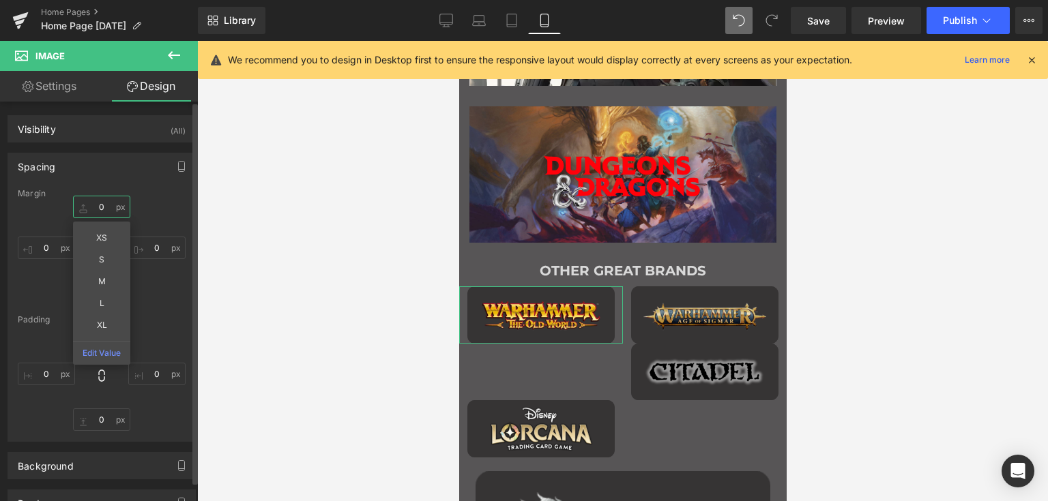
click at [99, 200] on input "0" at bounding box center [101, 207] width 57 height 23
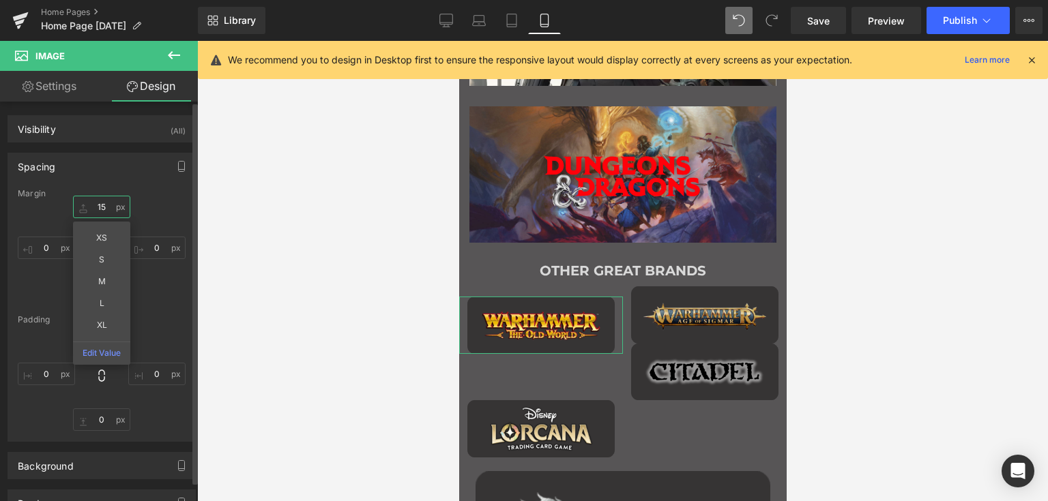
type input "15"
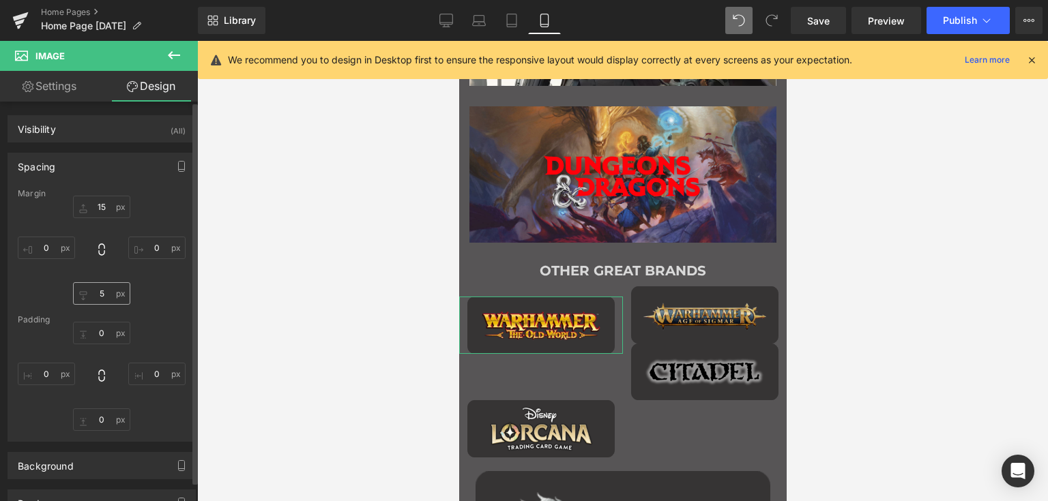
drag, startPoint x: 153, startPoint y: 301, endPoint x: 100, endPoint y: 297, distance: 53.4
click at [152, 301] on div "15 15 0px 0 5 5 0px 0" at bounding box center [102, 250] width 168 height 109
click at [98, 295] on input "5" at bounding box center [101, 293] width 57 height 23
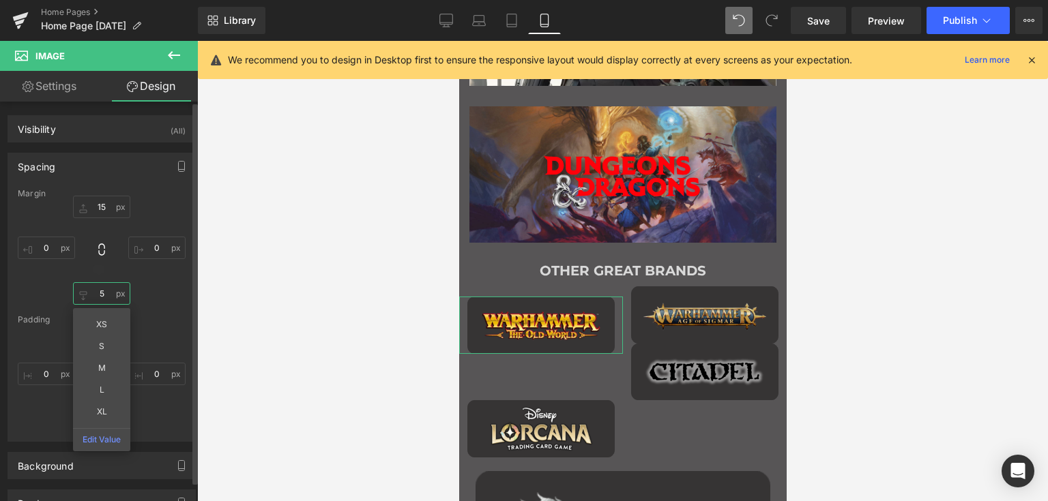
click at [98, 295] on input "5" at bounding box center [101, 293] width 57 height 23
type input "15"
click at [704, 314] on span "Image" at bounding box center [704, 316] width 29 height 16
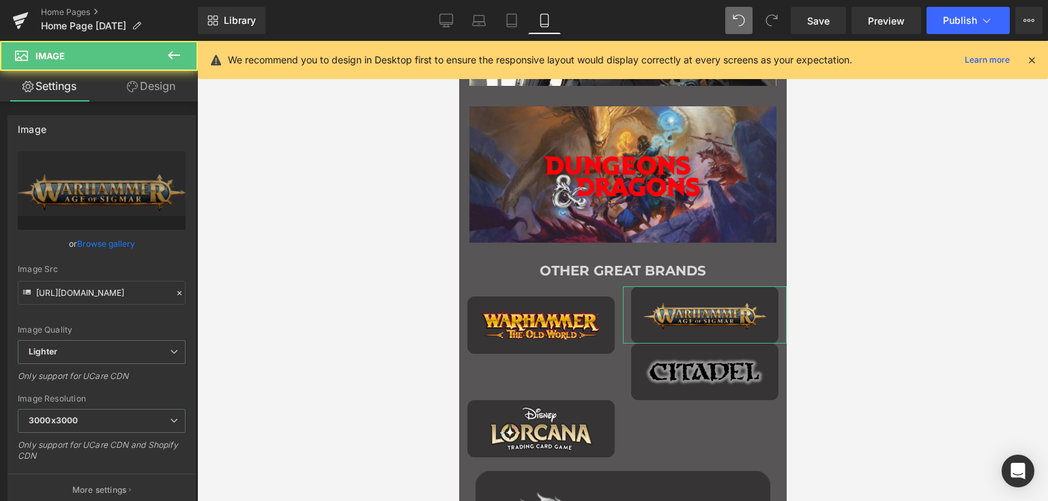
click at [164, 83] on link "Design" at bounding box center [151, 86] width 99 height 31
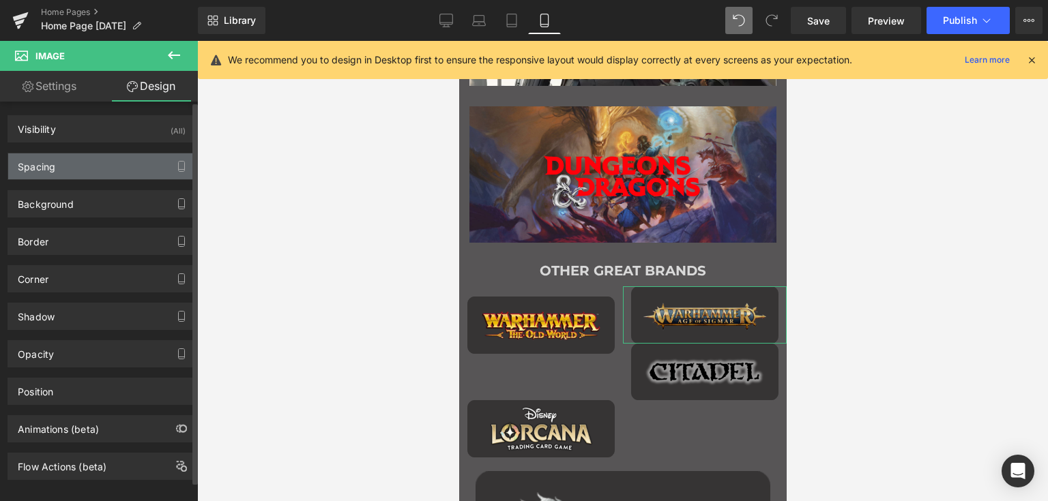
type input "0"
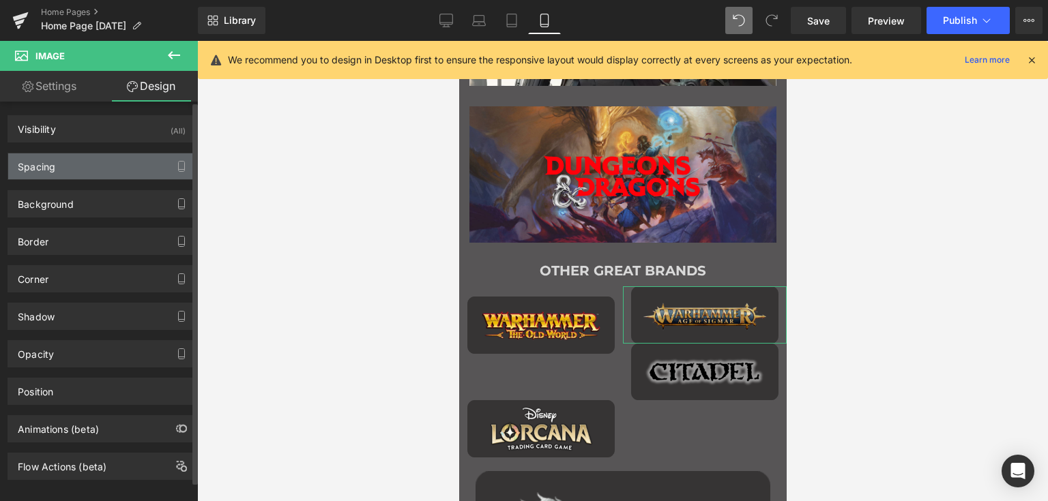
type input "0"
click at [74, 163] on div "Spacing" at bounding box center [101, 166] width 187 height 26
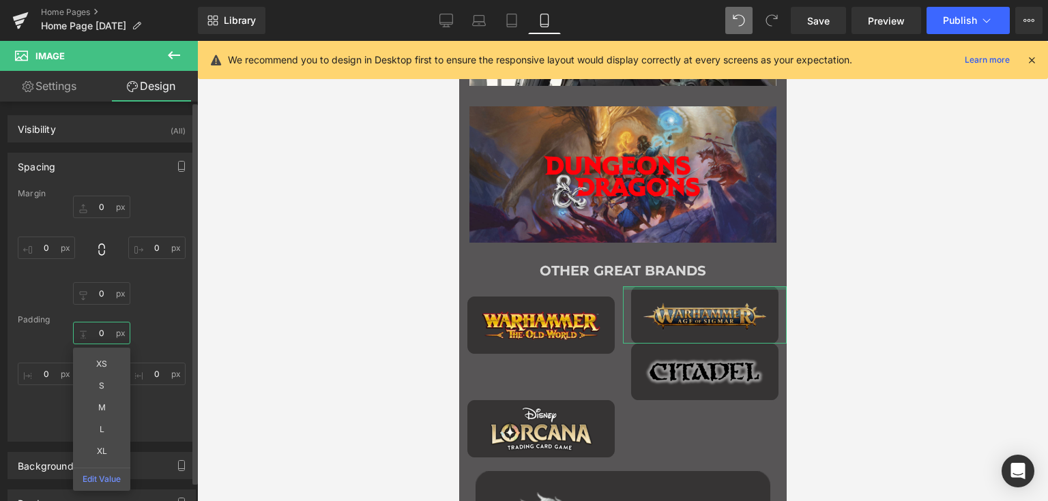
click at [106, 335] on input "0" at bounding box center [101, 333] width 57 height 23
click at [105, 335] on input "0" at bounding box center [101, 333] width 57 height 23
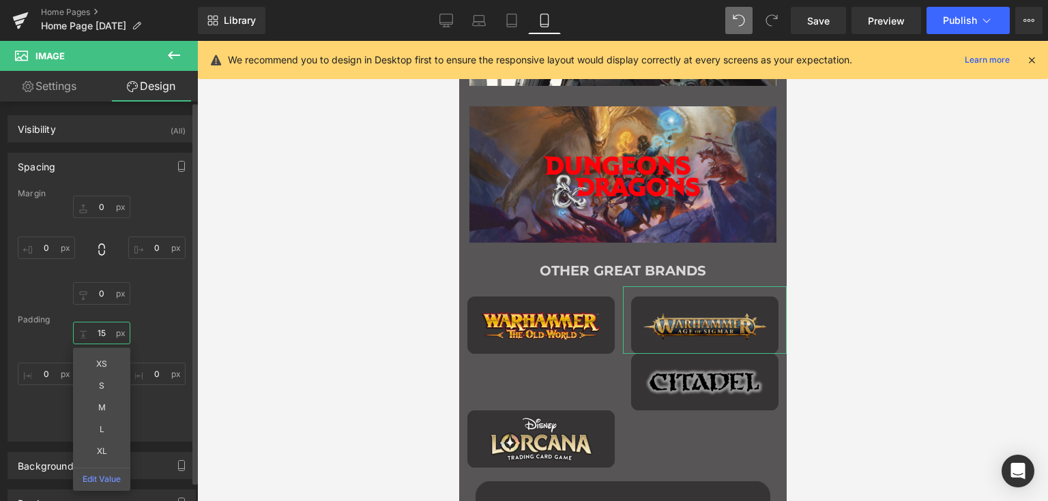
type input "15"
click at [166, 323] on div "Margin 0px 0 0px 0 0px 0 0px 0 Padding 15 15 XS S M L XL Edit Value 0px 0 0px 0…" at bounding box center [101, 315] width 187 height 252
click at [97, 417] on input "0" at bounding box center [101, 420] width 57 height 23
type input "15"
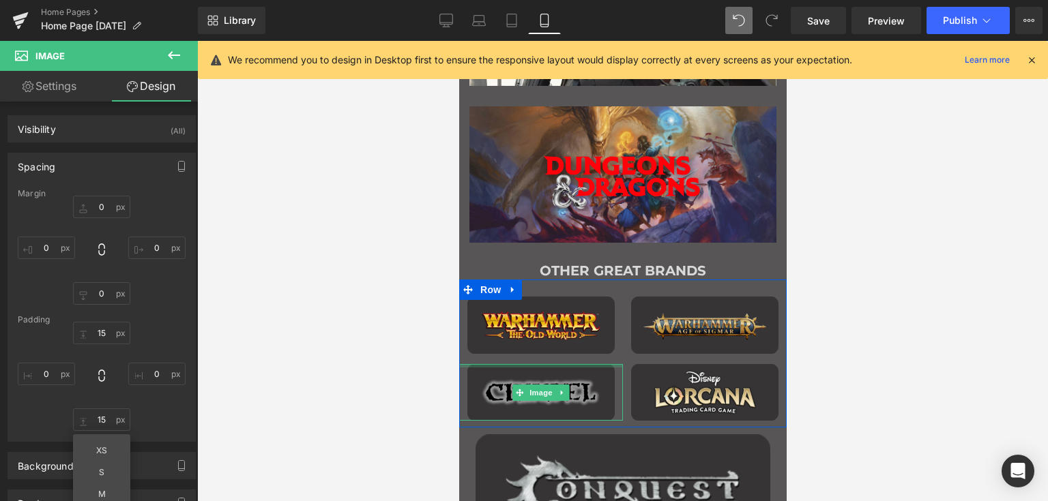
click at [574, 366] on div "Main content" at bounding box center [540, 365] width 164 height 3
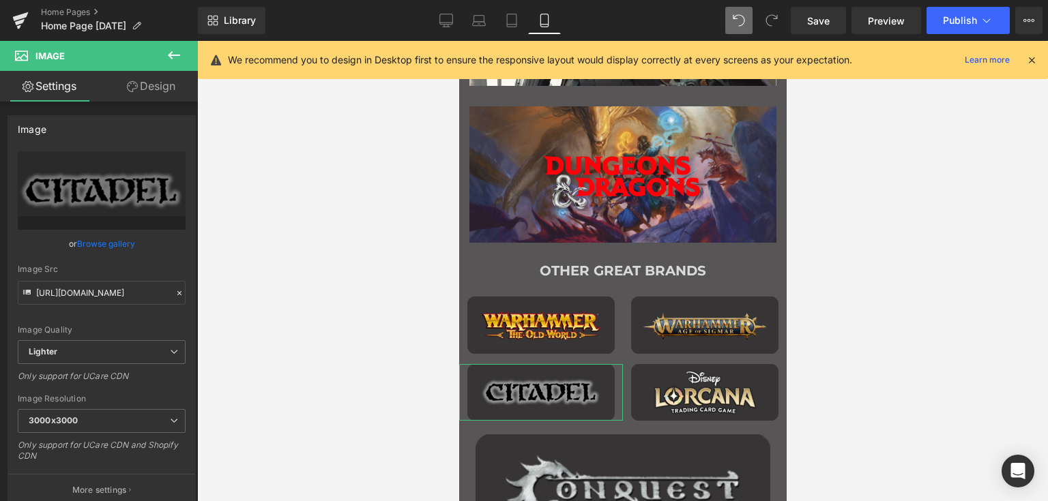
click at [145, 89] on link "Design" at bounding box center [151, 86] width 99 height 31
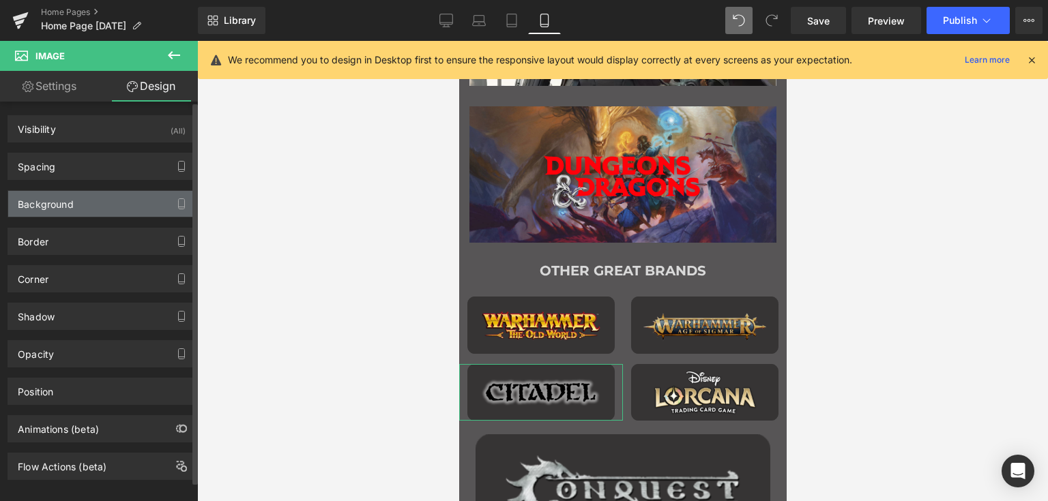
type input "0"
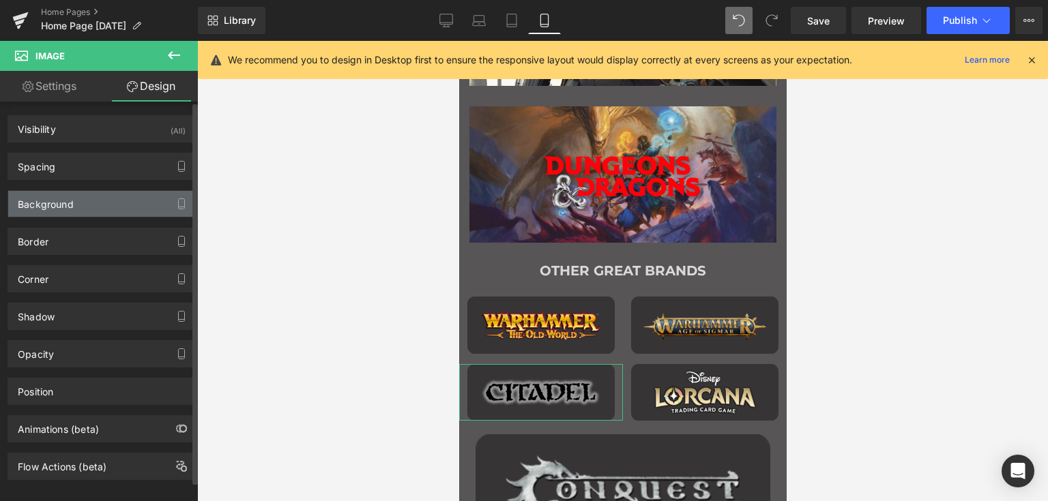
type input "0"
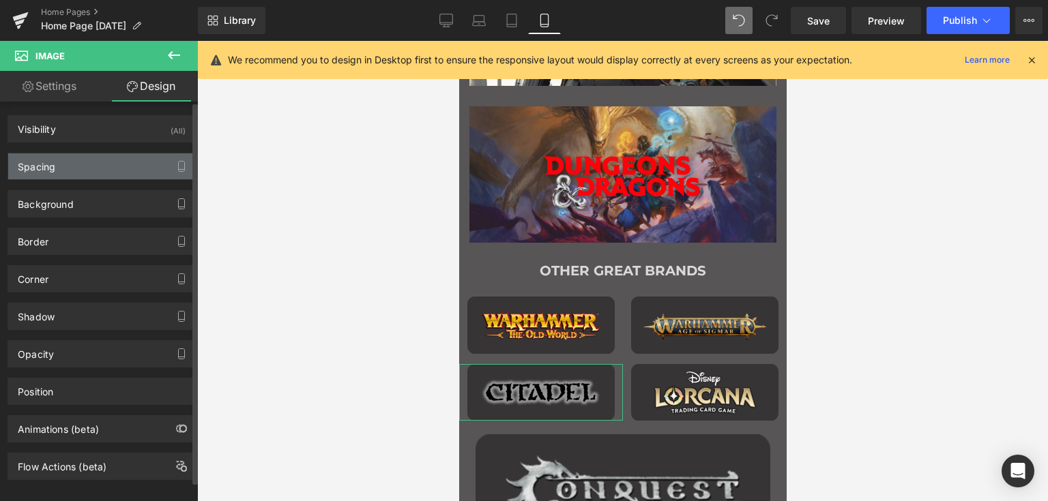
click at [76, 162] on div "Spacing" at bounding box center [101, 166] width 187 height 26
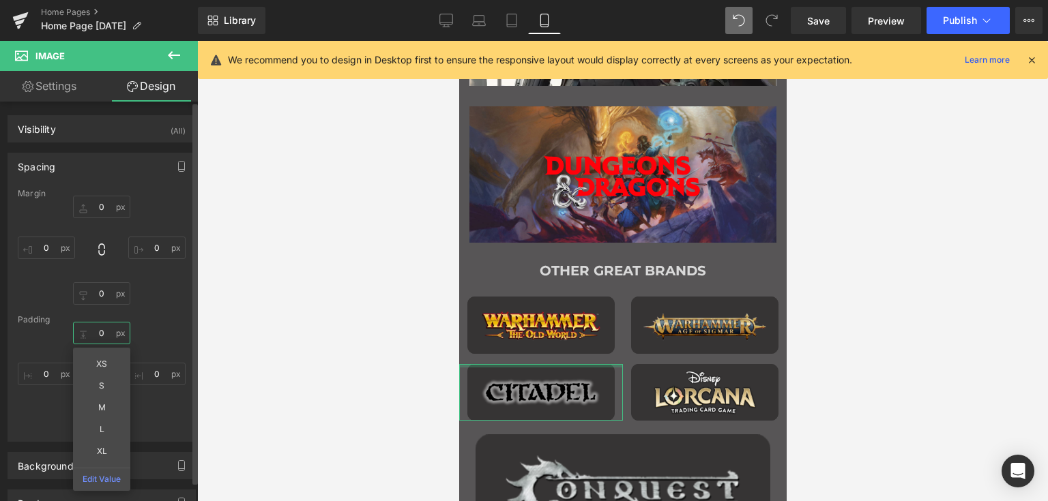
click at [95, 331] on input "0" at bounding box center [101, 333] width 57 height 23
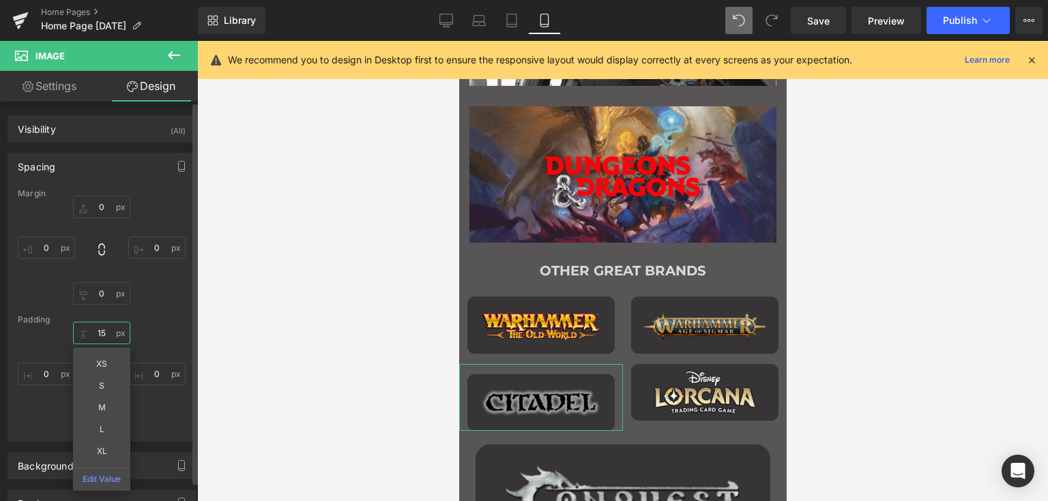
type input "15"
click at [160, 409] on div "15 15 XS S M L XL Edit Value 0px 0 0px 0 0px 0" at bounding box center [102, 376] width 168 height 109
click at [97, 419] on input "0" at bounding box center [101, 420] width 57 height 23
type input "15"
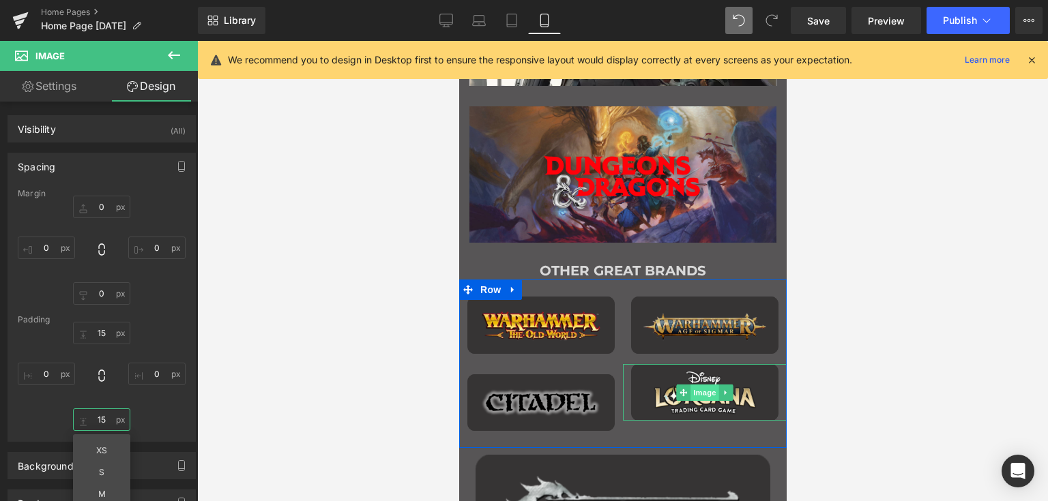
drag, startPoint x: 704, startPoint y: 390, endPoint x: 689, endPoint y: 188, distance: 202.4
click at [704, 390] on span "Image" at bounding box center [704, 393] width 29 height 16
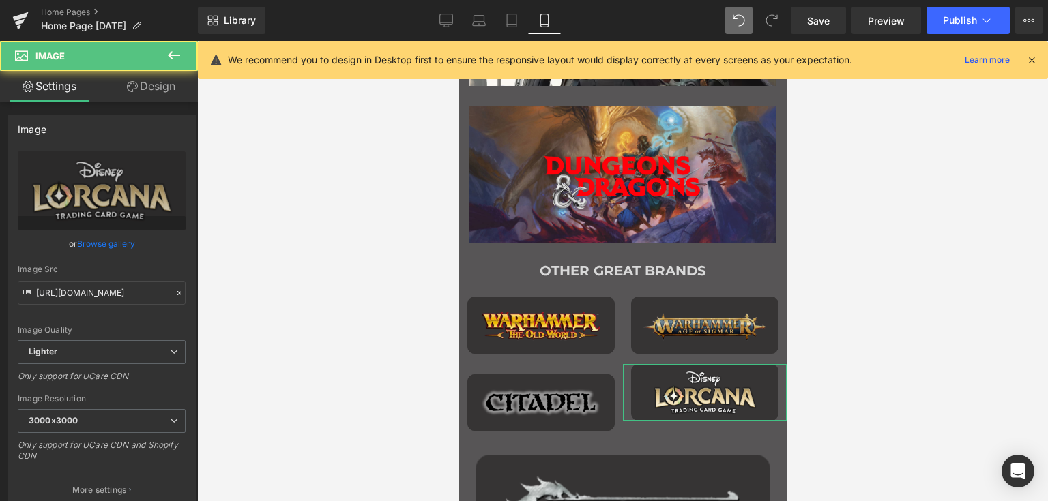
click at [161, 88] on link "Design" at bounding box center [151, 86] width 99 height 31
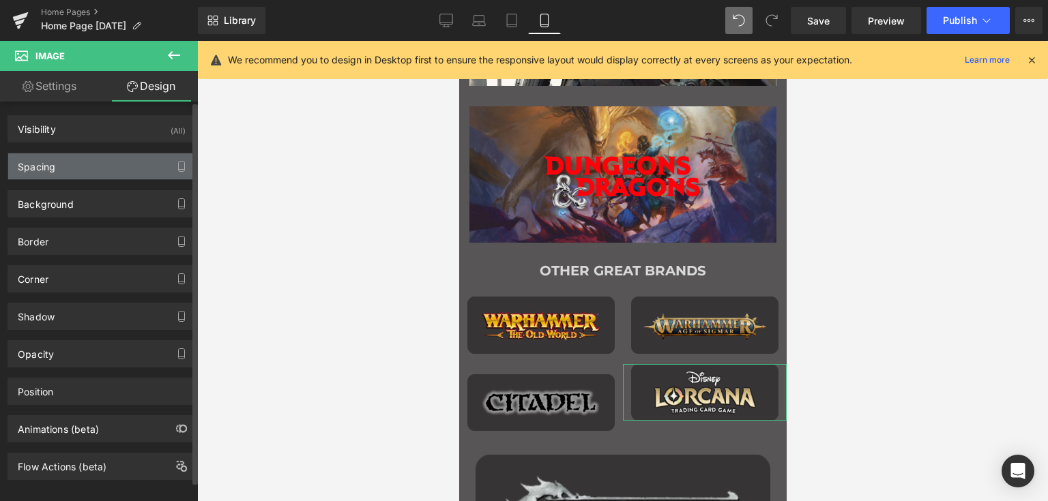
click at [73, 164] on div "Spacing" at bounding box center [101, 166] width 187 height 26
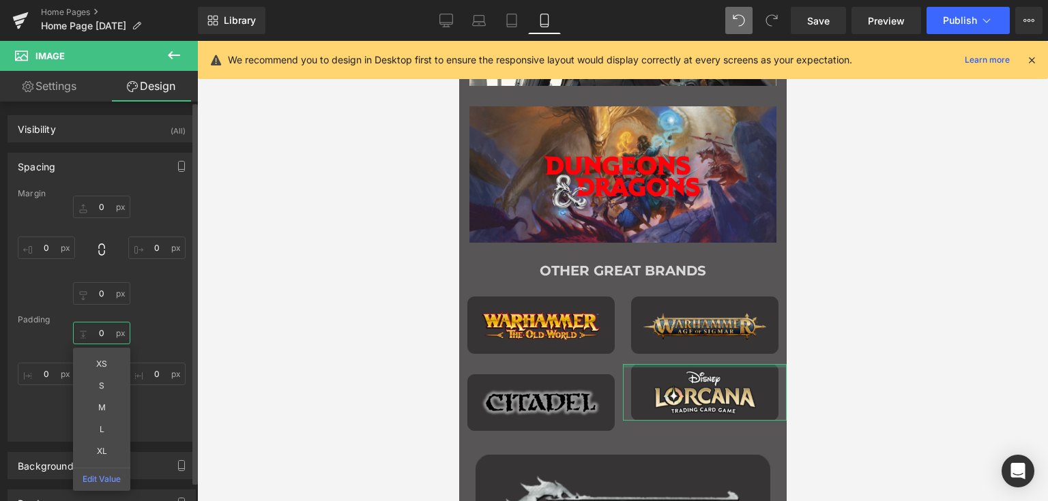
click at [101, 332] on input "0" at bounding box center [101, 333] width 57 height 23
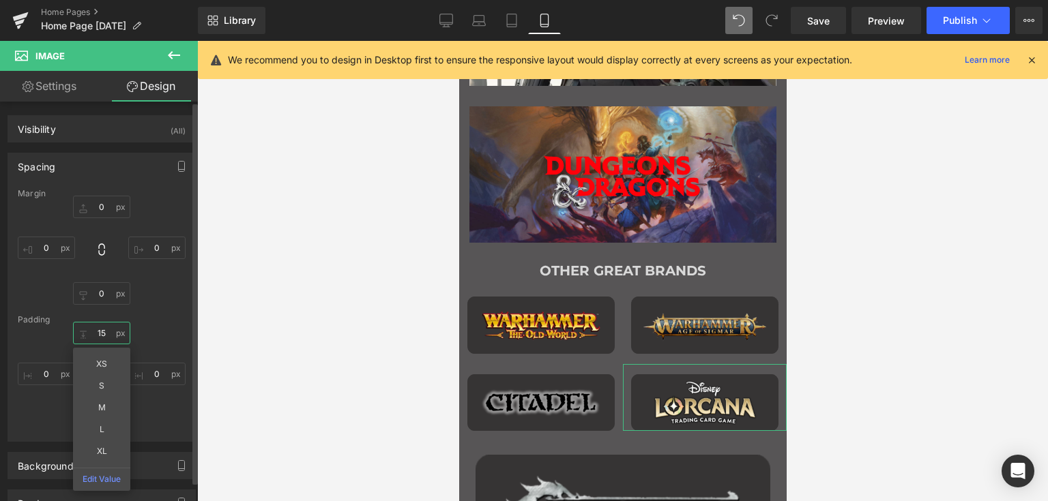
type input "15"
click at [155, 336] on div "15 15 XS S M L XL Edit Value 0px 0 0px 0 0px 0" at bounding box center [102, 376] width 168 height 109
click at [98, 419] on input "0" at bounding box center [101, 420] width 57 height 23
type input "15"
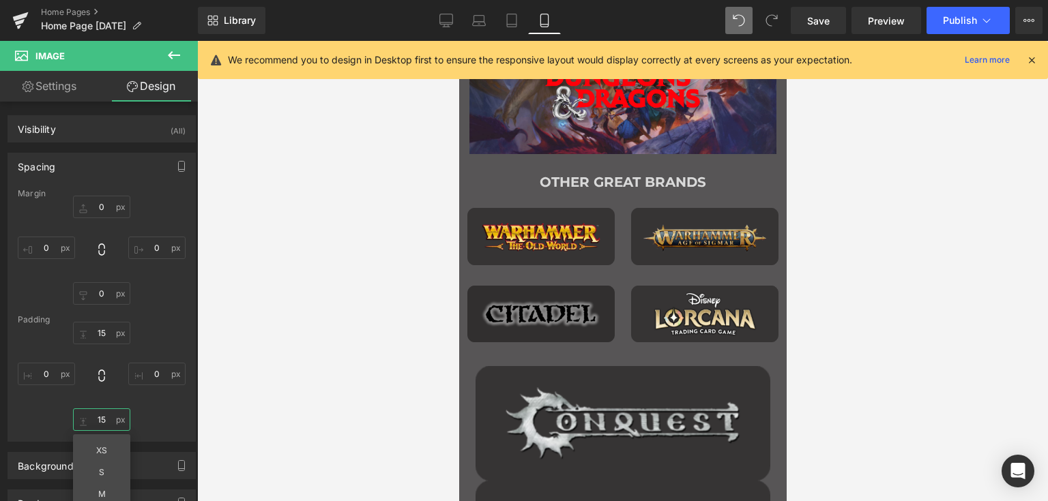
scroll to position [1546, 0]
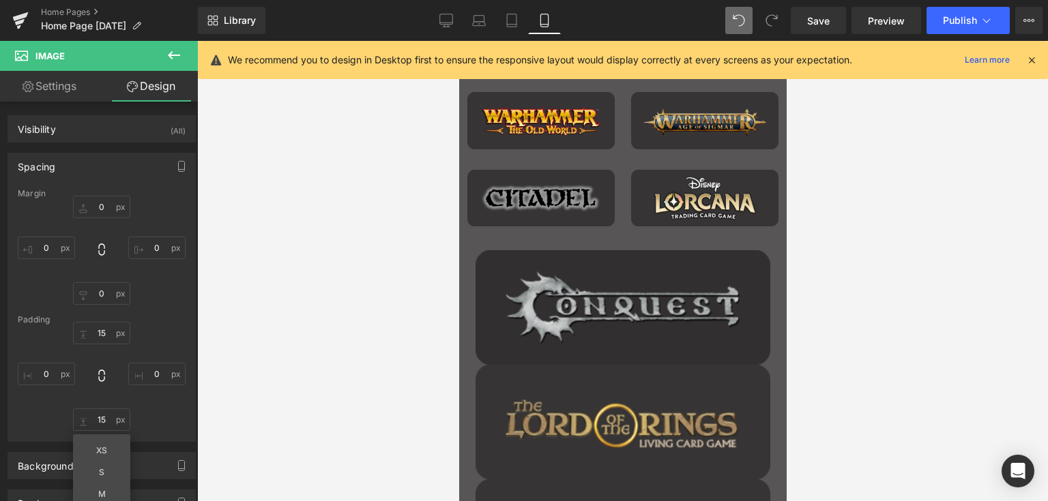
click at [609, 259] on img "Main content" at bounding box center [622, 307] width 295 height 115
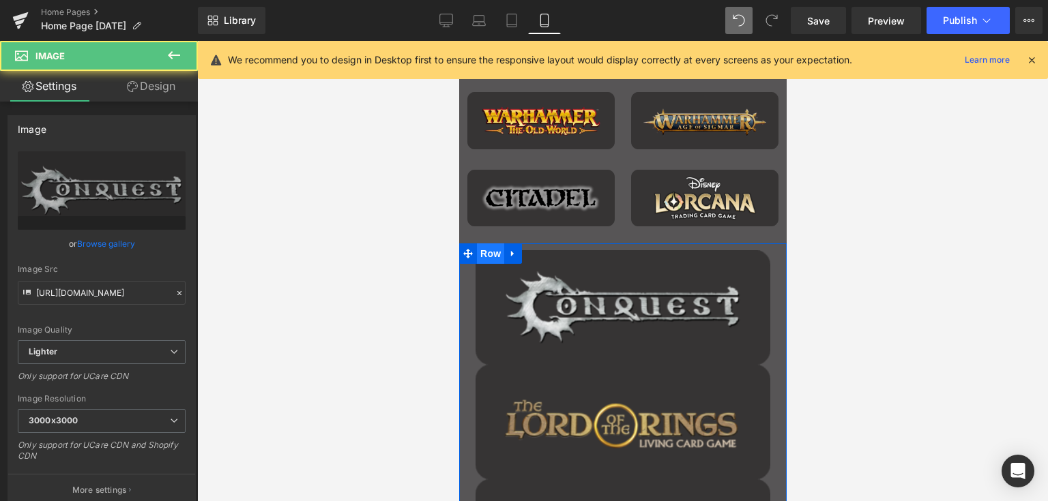
click at [488, 251] on span "Row" at bounding box center [489, 253] width 27 height 20
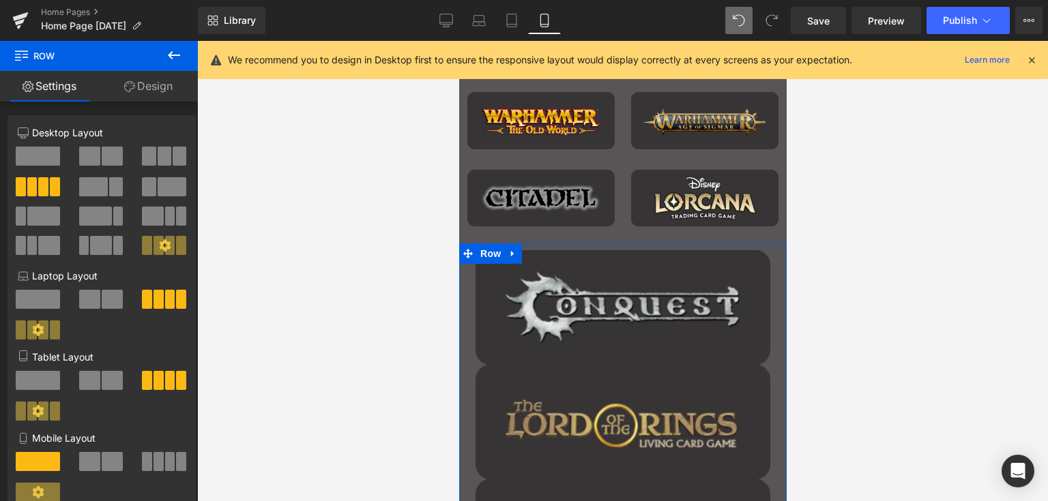
click at [85, 460] on span at bounding box center [89, 461] width 21 height 19
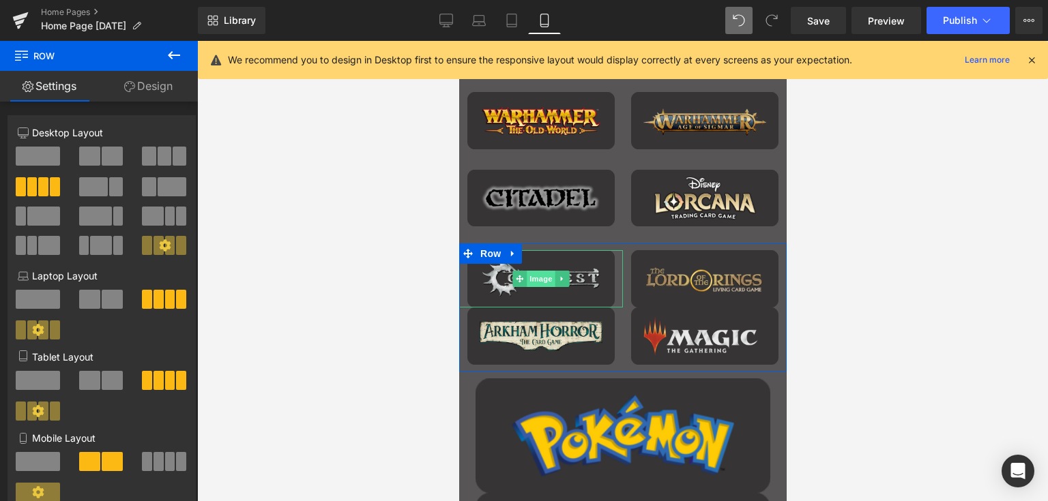
click at [538, 278] on span "Image" at bounding box center [540, 279] width 29 height 16
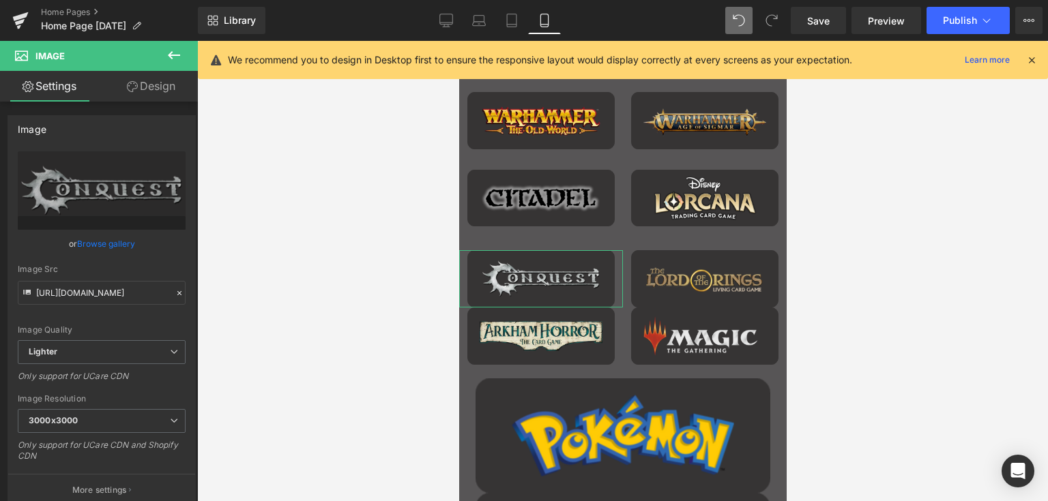
click at [160, 86] on link "Design" at bounding box center [151, 86] width 99 height 31
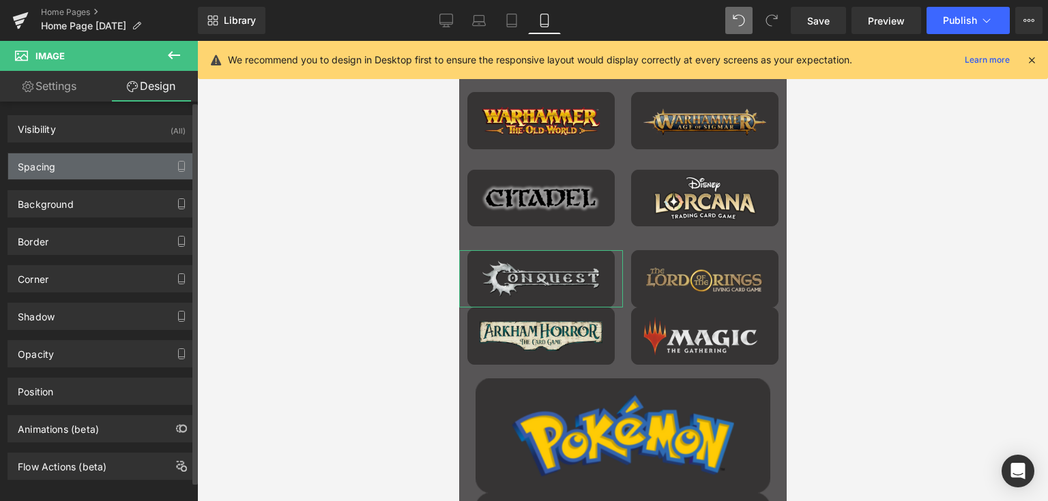
click at [65, 171] on div "Spacing" at bounding box center [101, 166] width 187 height 26
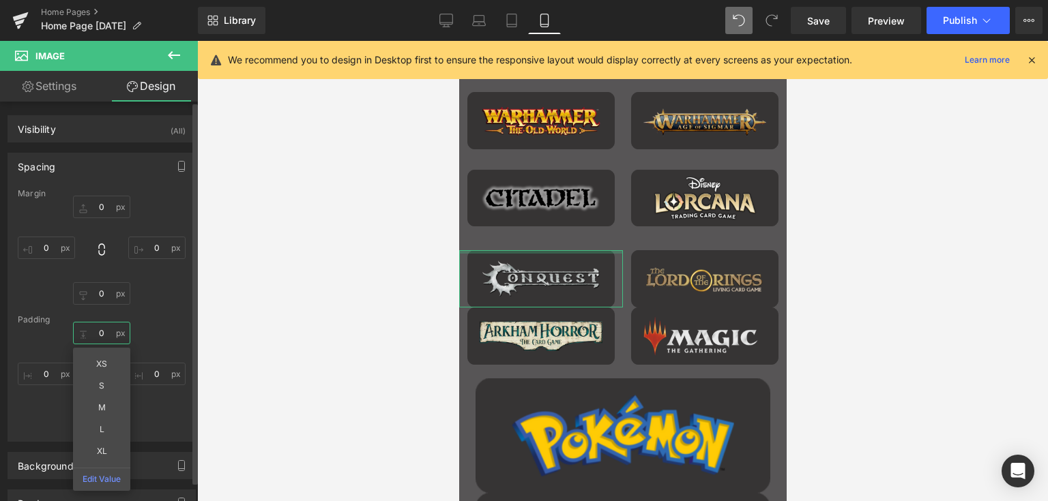
click at [104, 331] on input "0" at bounding box center [101, 333] width 57 height 23
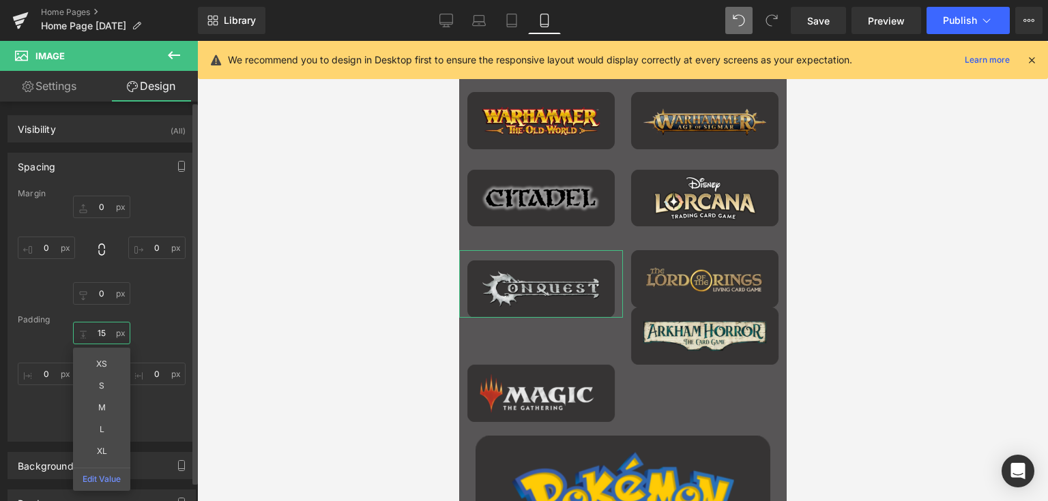
type input "15"
click at [146, 409] on div "15 15 0px 0 0px 0 0px 0" at bounding box center [102, 376] width 168 height 109
click at [103, 417] on input "0" at bounding box center [101, 420] width 57 height 23
type input "15"
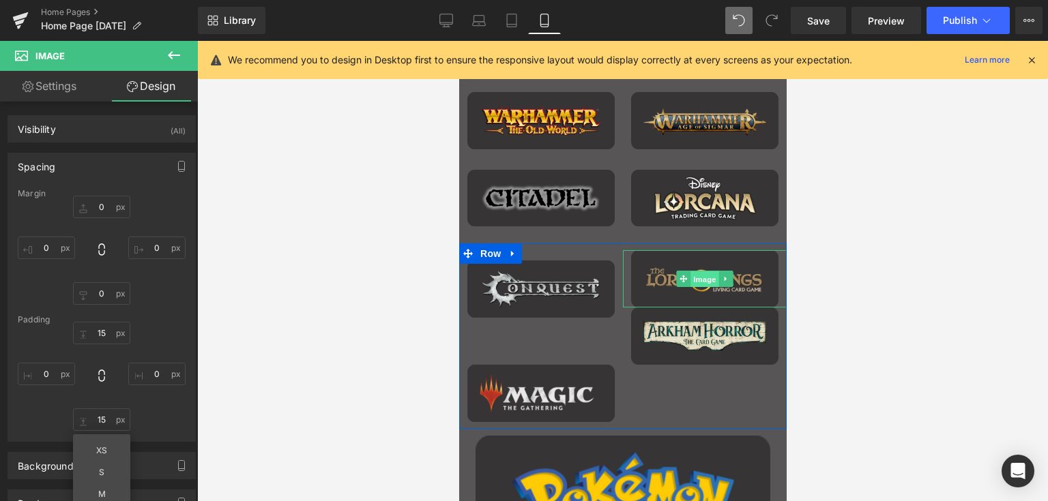
click at [695, 277] on span "Image" at bounding box center [704, 279] width 29 height 16
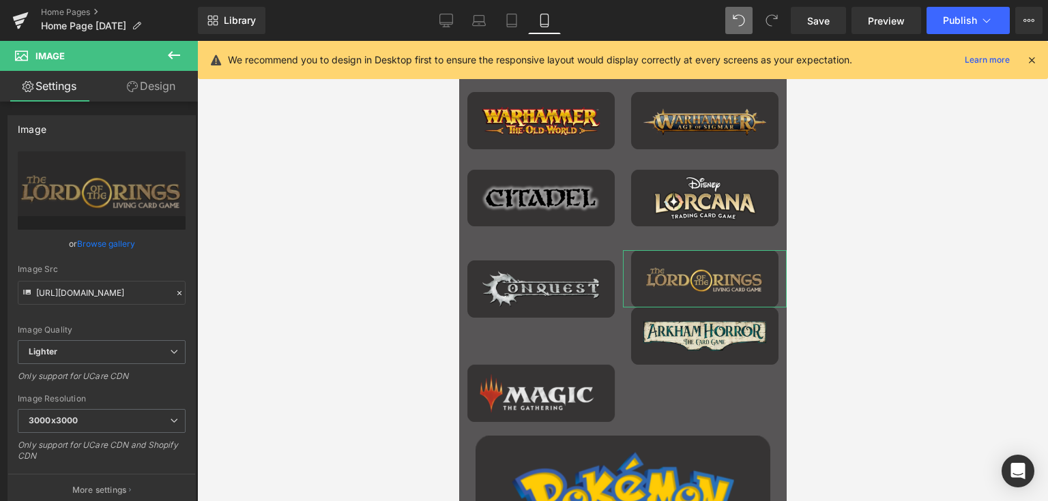
click at [142, 89] on link "Design" at bounding box center [151, 86] width 99 height 31
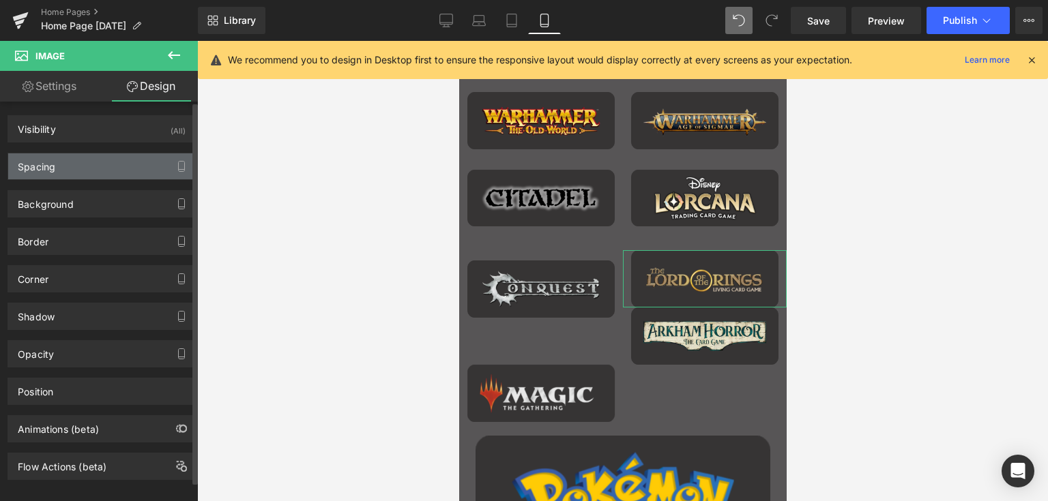
click at [53, 161] on div "Spacing" at bounding box center [37, 162] width 38 height 19
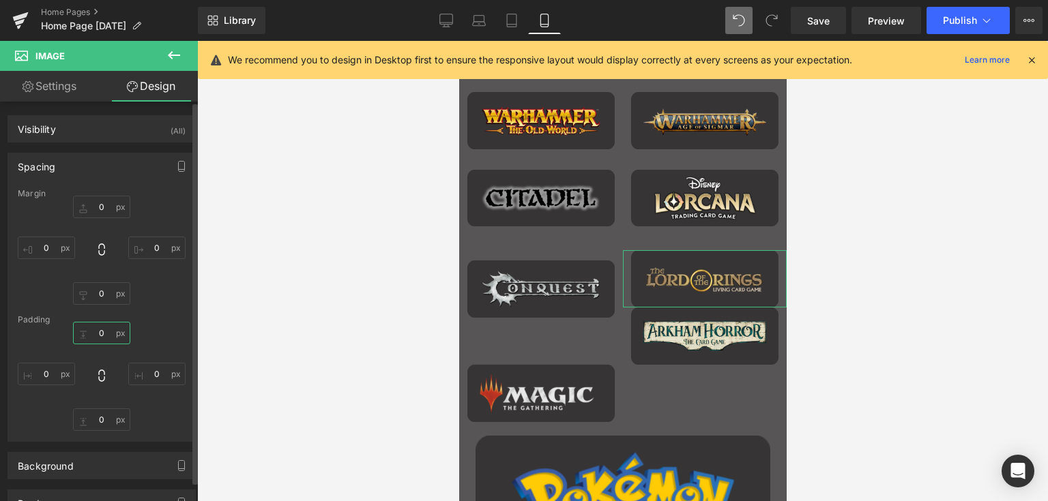
click at [103, 331] on input "0" at bounding box center [101, 333] width 57 height 23
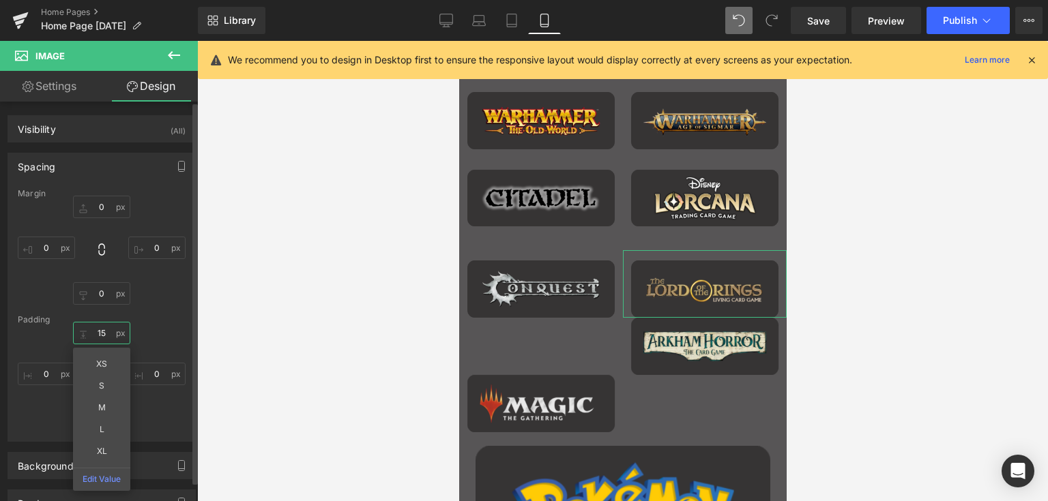
type input "15"
click at [161, 325] on div "15 15 XS S M L XL Edit Value 0px 0 0px 0 0px 0" at bounding box center [102, 376] width 168 height 109
click at [105, 417] on input "0" at bounding box center [101, 420] width 57 height 23
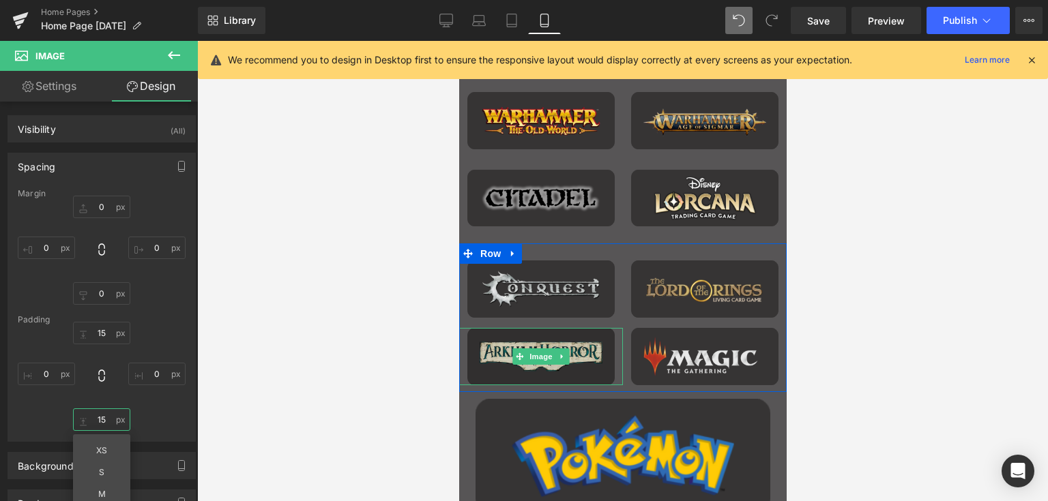
type input "15"
click at [555, 357] on link "Main content" at bounding box center [562, 357] width 14 height 16
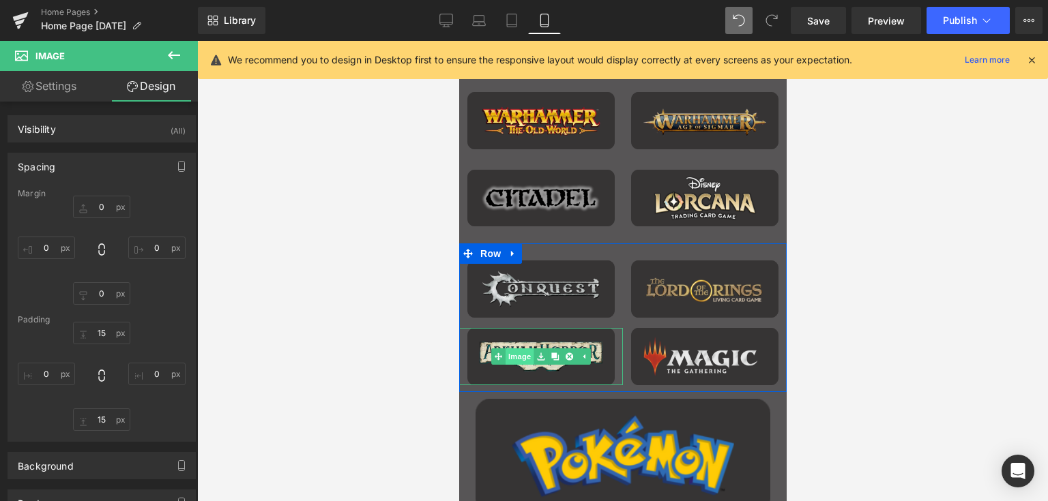
drag, startPoint x: 514, startPoint y: 353, endPoint x: 909, endPoint y: 366, distance: 395.1
click at [514, 353] on link "Image" at bounding box center [511, 357] width 42 height 16
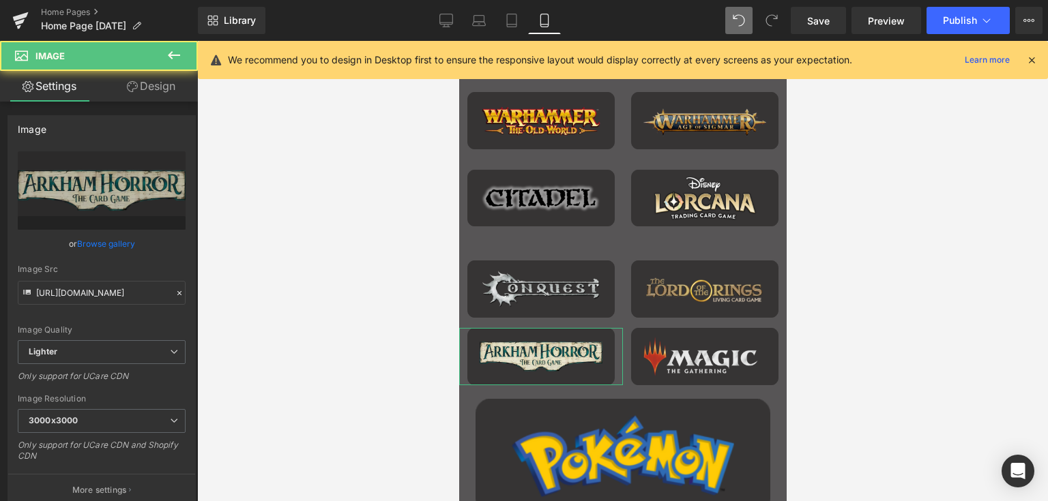
click at [158, 78] on link "Design" at bounding box center [151, 86] width 99 height 31
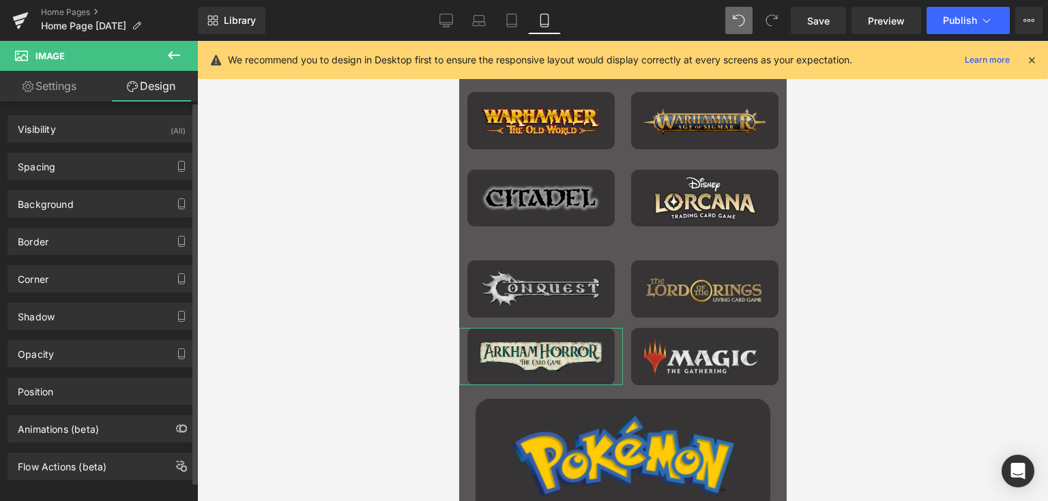
type input "0"
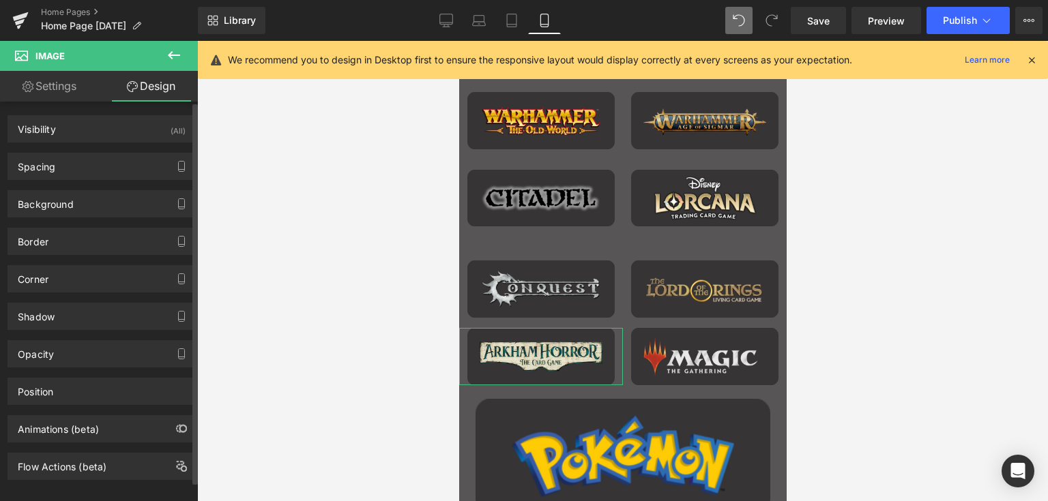
type input "0"
click at [46, 160] on div "Spacing" at bounding box center [37, 162] width 38 height 19
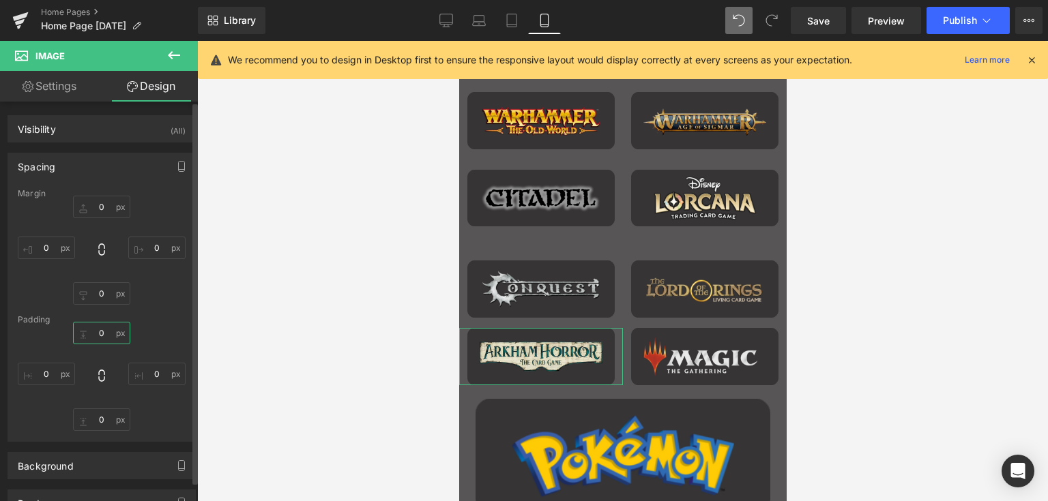
click at [95, 334] on input "0" at bounding box center [101, 333] width 57 height 23
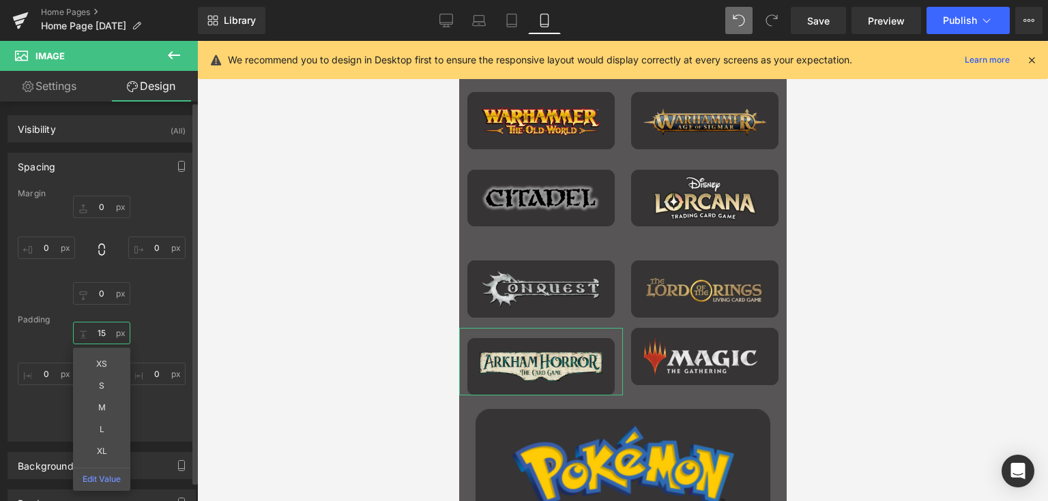
type input "15"
click at [156, 326] on div "15 15 XS S M L XL Edit Value 0px 0 0px 0 0px 0" at bounding box center [102, 376] width 168 height 109
click at [98, 414] on input "0" at bounding box center [101, 420] width 57 height 23
type input "15"
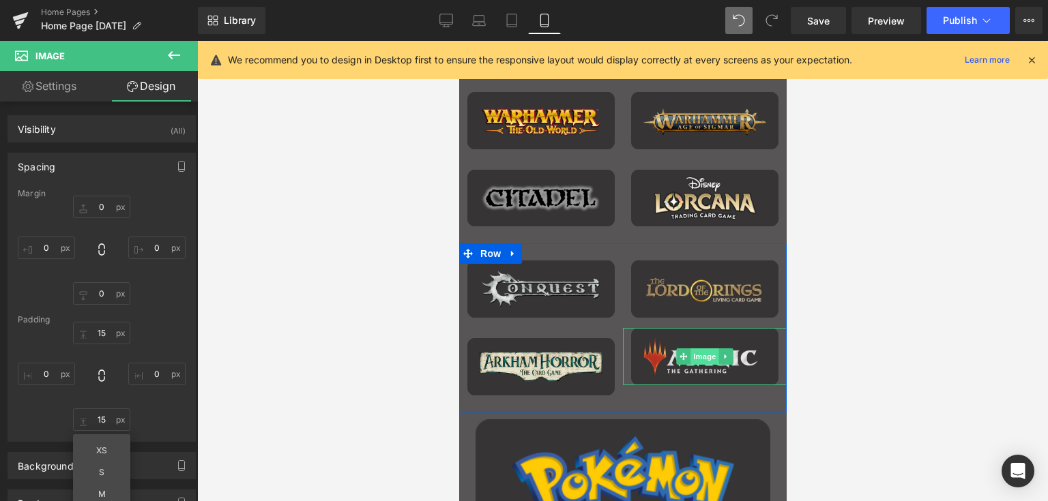
click at [700, 351] on span "Image" at bounding box center [704, 357] width 29 height 16
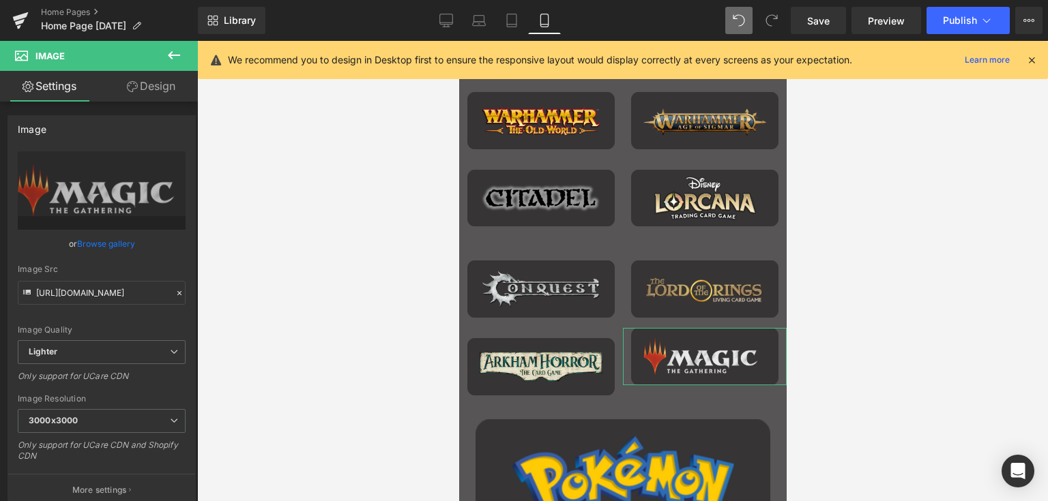
click at [158, 87] on link "Design" at bounding box center [151, 86] width 99 height 31
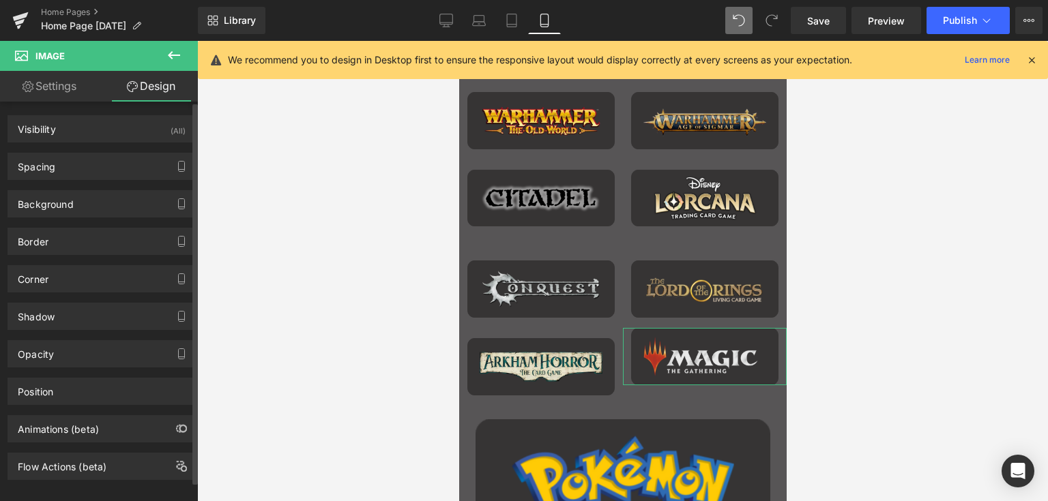
type input "0"
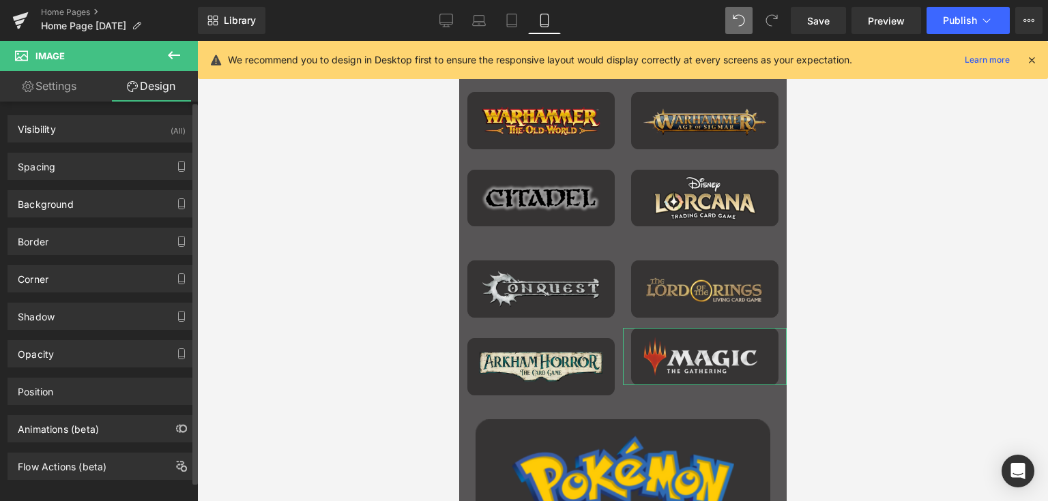
type input "0"
click at [31, 168] on div "Spacing" at bounding box center [37, 162] width 38 height 19
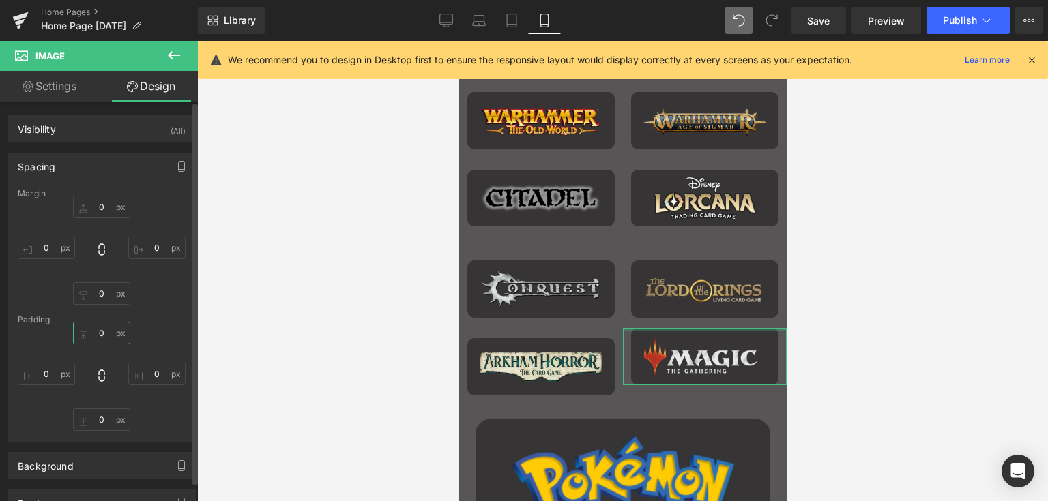
click at [87, 334] on input "0" at bounding box center [101, 333] width 57 height 23
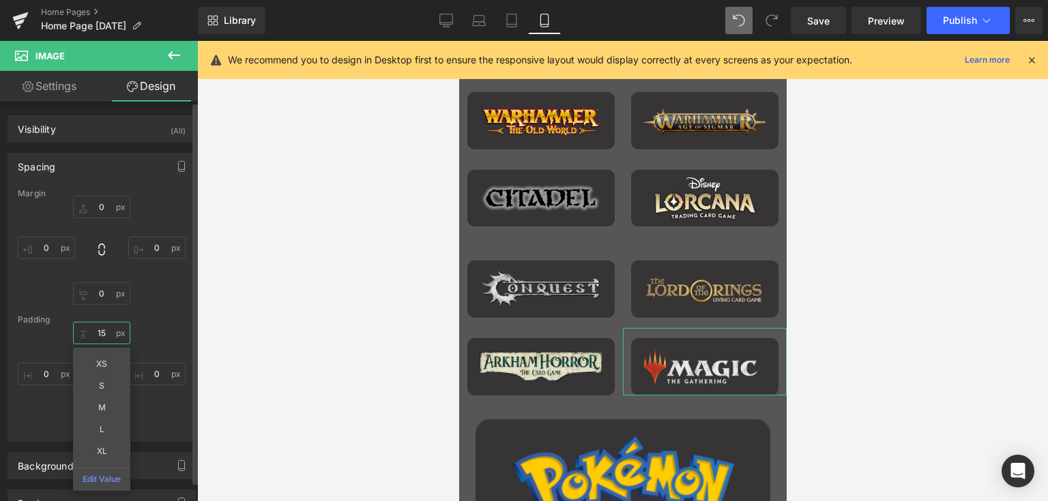
type input "15"
click at [179, 336] on div "15 15 0px 0 0px 0 0px 0" at bounding box center [102, 376] width 168 height 109
click at [98, 417] on input "0" at bounding box center [101, 420] width 57 height 23
type input "15"
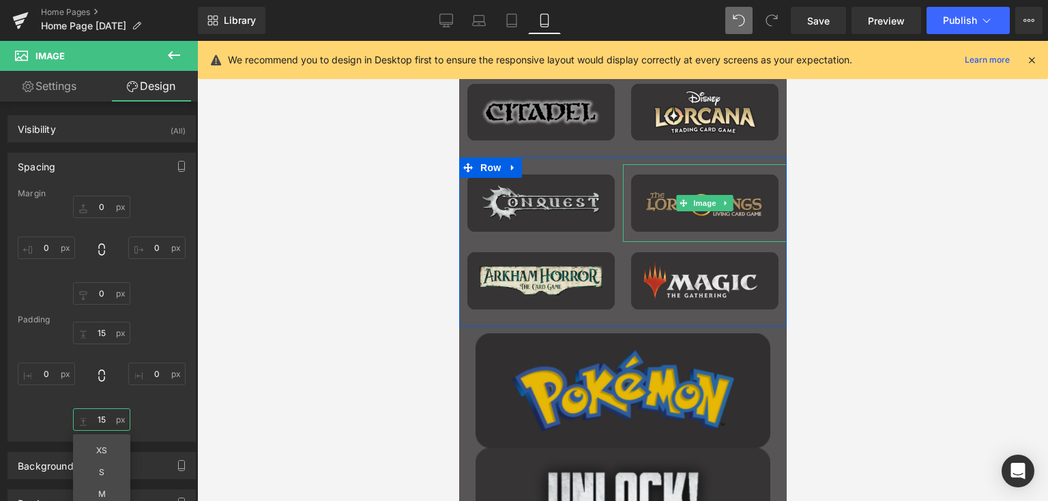
scroll to position [1750, 0]
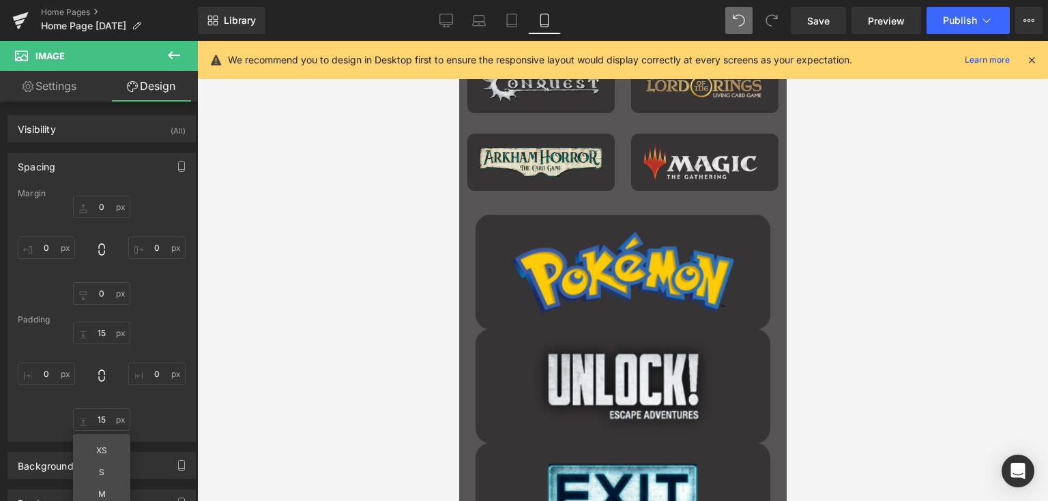
click at [458, 41] on div "Main content" at bounding box center [458, 41] width 0 height 0
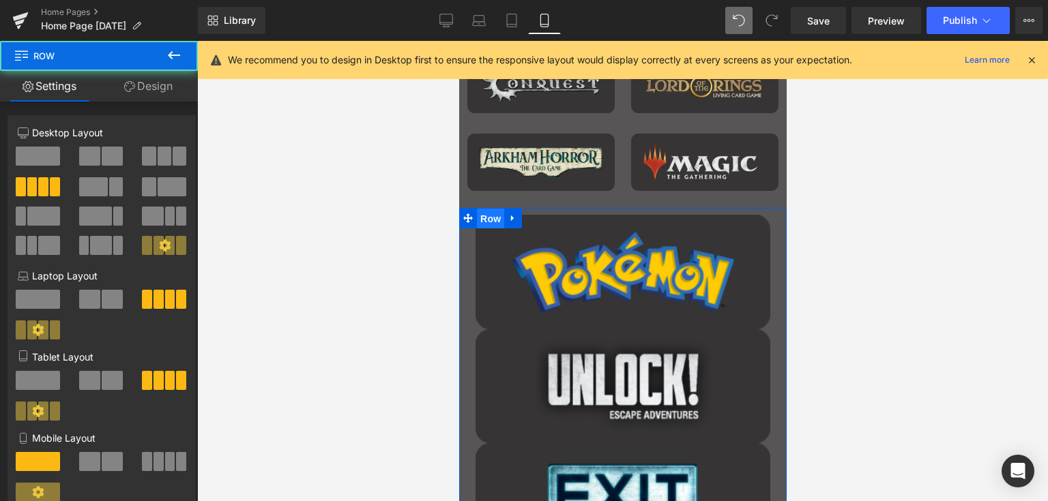
click at [486, 209] on span "Row" at bounding box center [489, 219] width 27 height 20
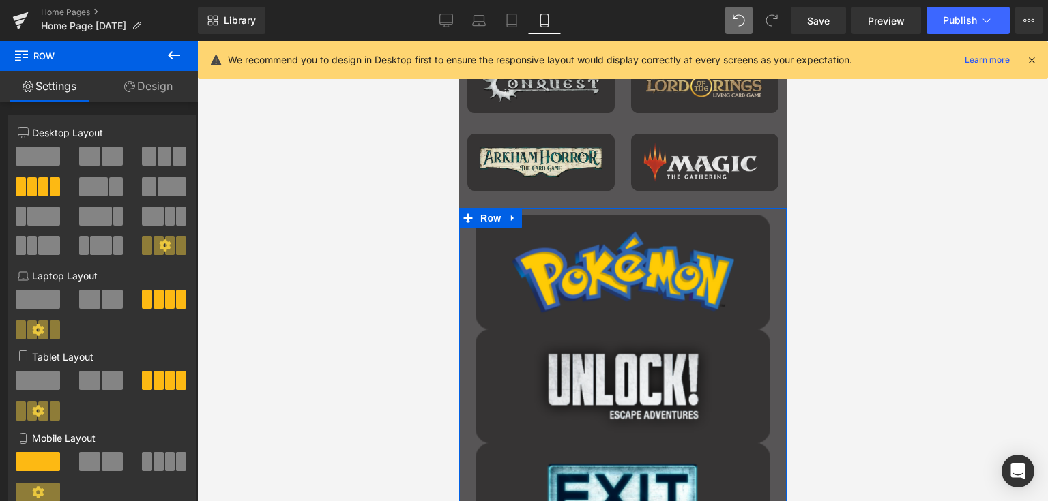
click at [91, 458] on span at bounding box center [89, 461] width 21 height 19
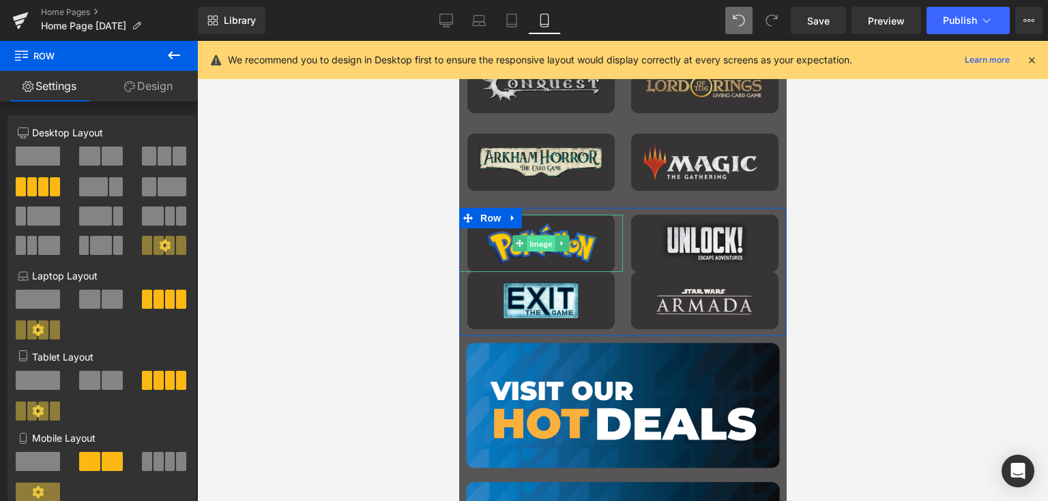
click at [542, 242] on span "Image" at bounding box center [540, 244] width 29 height 16
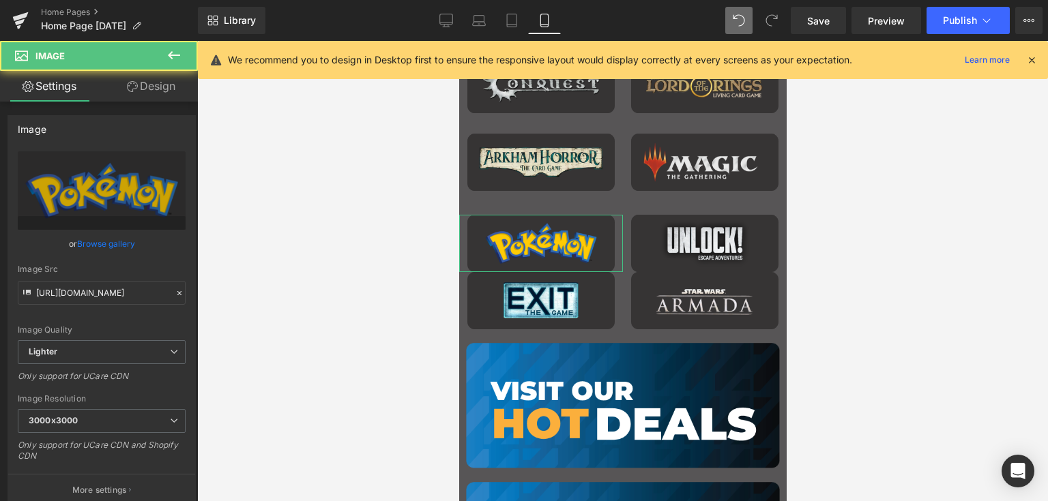
click at [162, 81] on link "Design" at bounding box center [151, 86] width 99 height 31
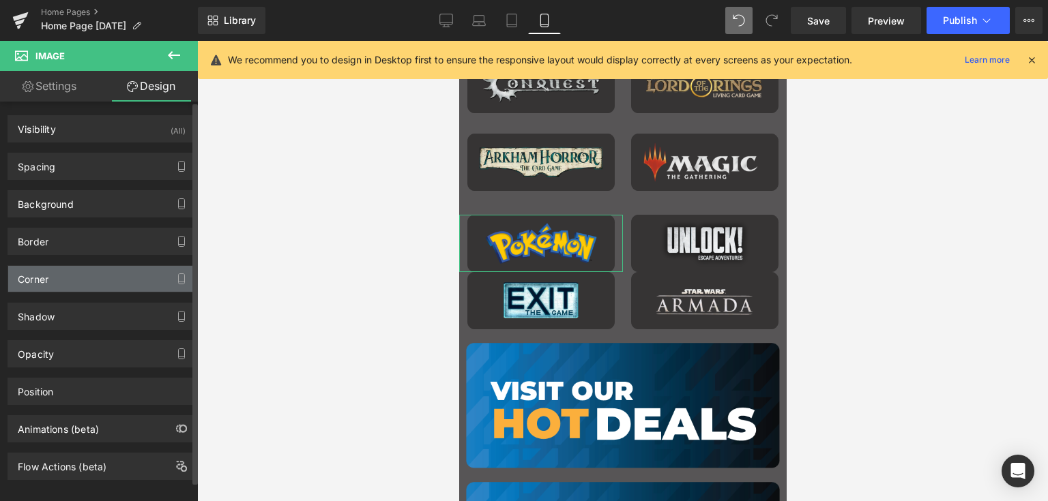
type input "0"
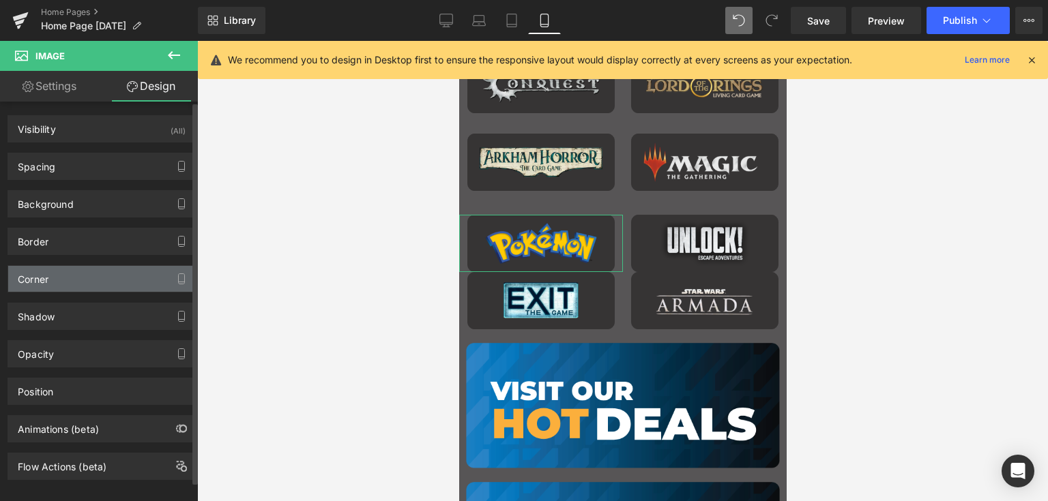
type input "0"
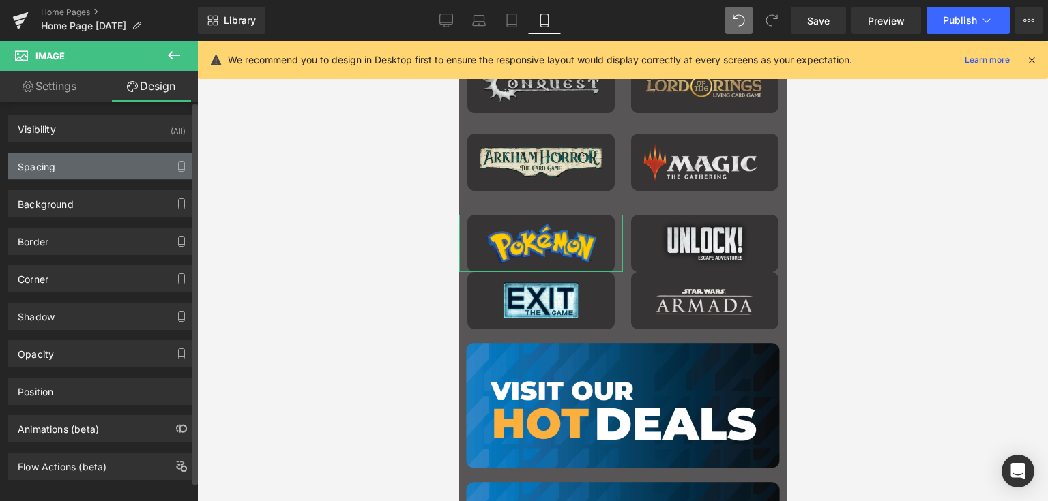
click at [55, 168] on div "Spacing" at bounding box center [101, 166] width 187 height 26
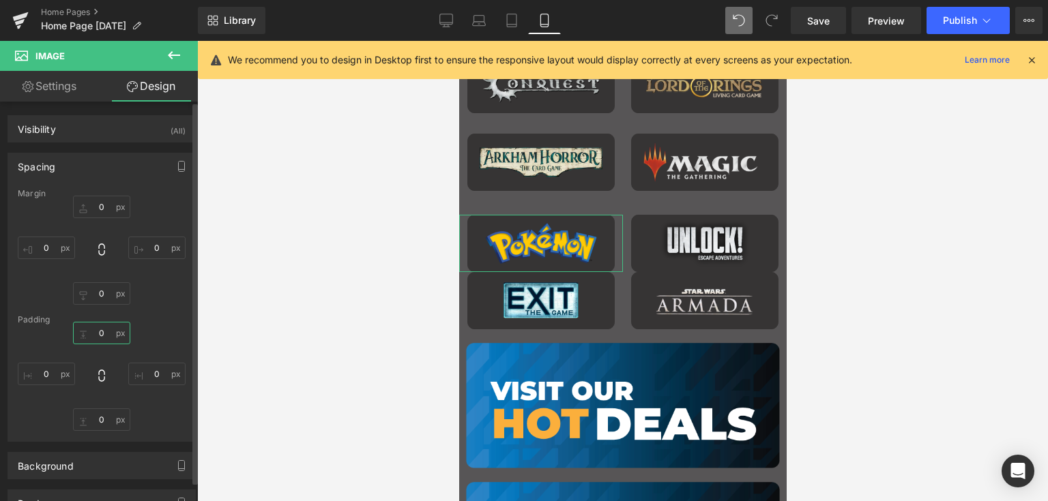
click at [95, 329] on input "0" at bounding box center [101, 333] width 57 height 23
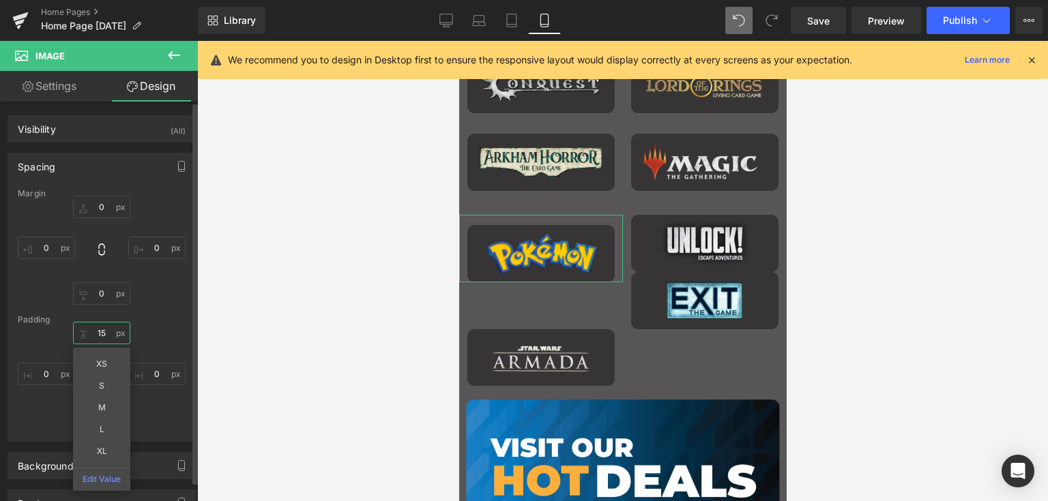
type input "15"
click at [152, 334] on div "15 15 0px 0 0px 0 0px 0" at bounding box center [102, 376] width 168 height 109
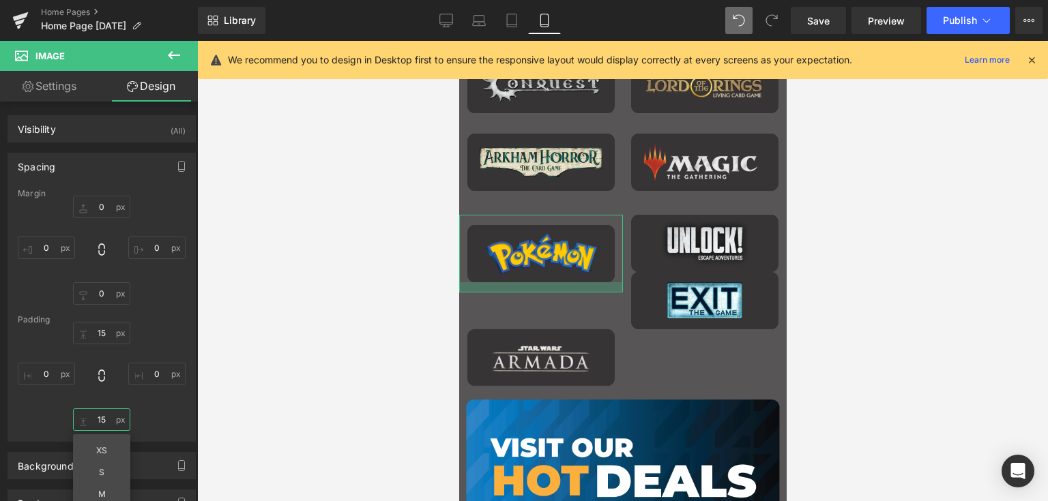
type input "46"
click at [685, 239] on img "Main content" at bounding box center [703, 243] width 147 height 57
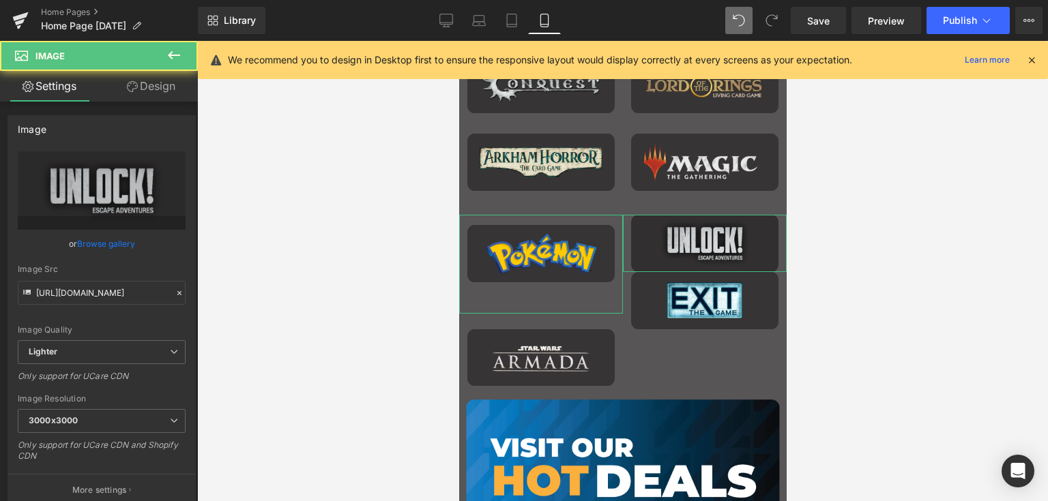
click at [691, 248] on img "Main content" at bounding box center [703, 243] width 147 height 57
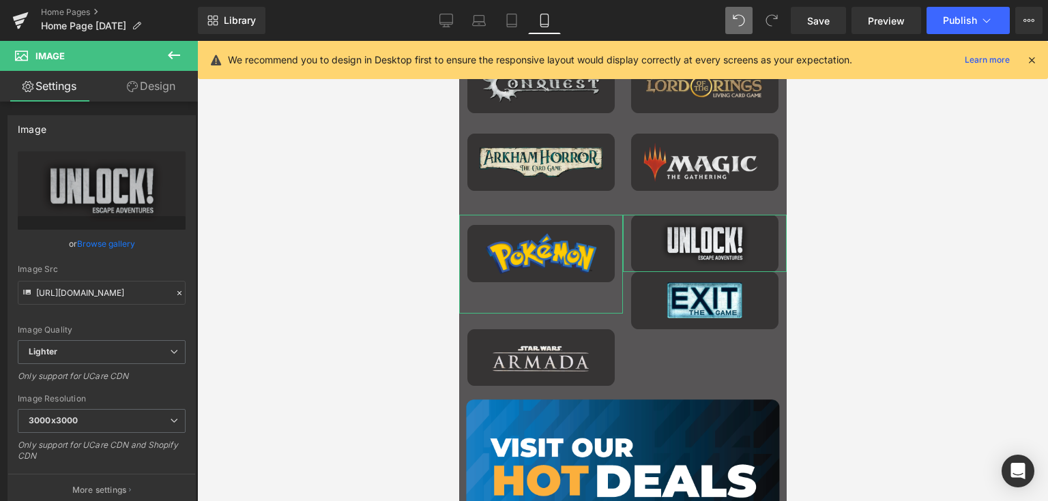
click at [141, 89] on link "Design" at bounding box center [151, 86] width 99 height 31
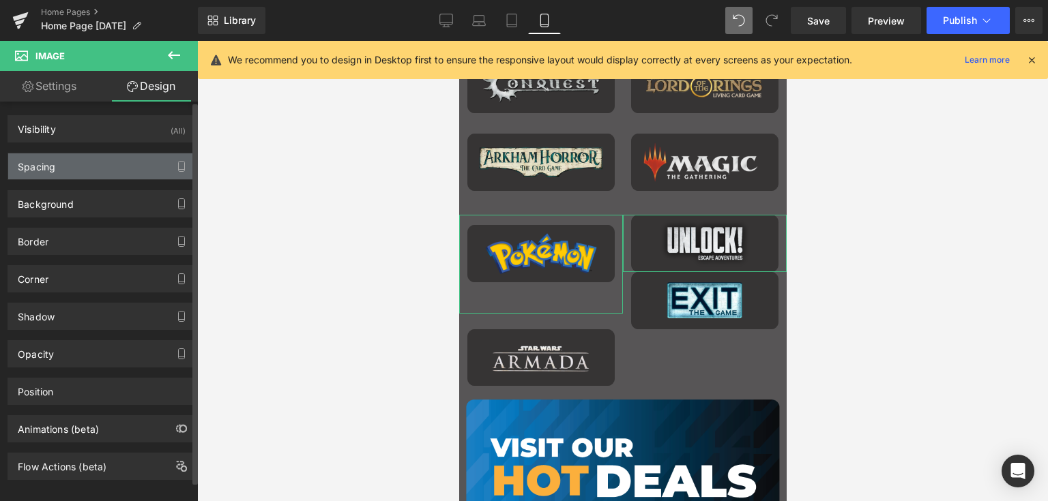
click at [68, 168] on div "Spacing" at bounding box center [101, 166] width 187 height 26
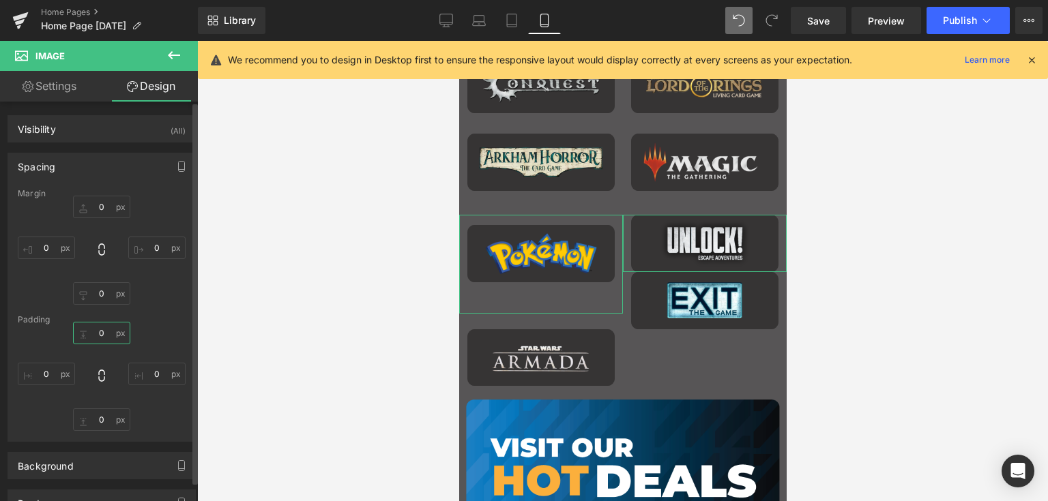
click at [95, 331] on input "0" at bounding box center [101, 333] width 57 height 23
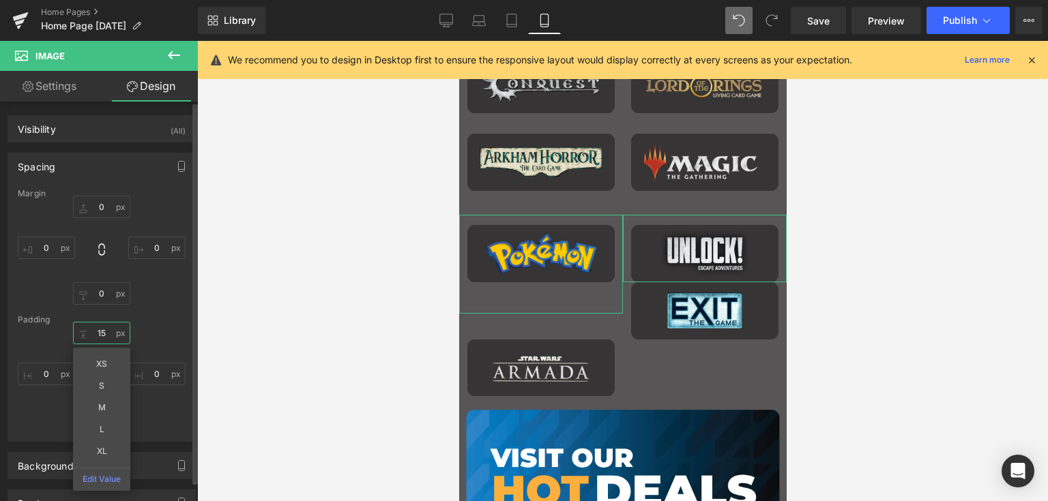
type input "15"
click at [143, 333] on div "15 15 XS S M L XL Edit Value 0px 0 0px 0 0px 0" at bounding box center [102, 376] width 168 height 109
click at [97, 421] on input "0" at bounding box center [101, 420] width 57 height 23
type input "15"
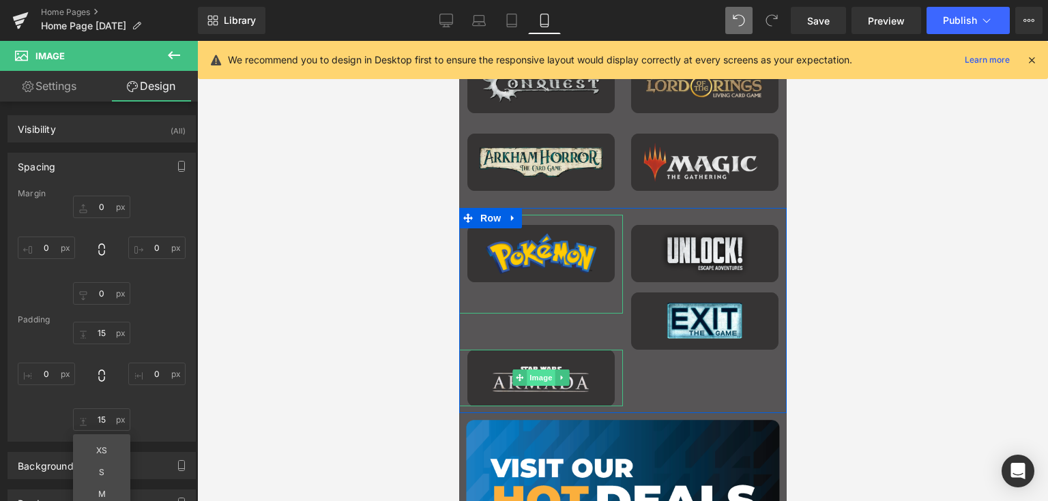
click at [544, 374] on span "Image" at bounding box center [540, 378] width 29 height 16
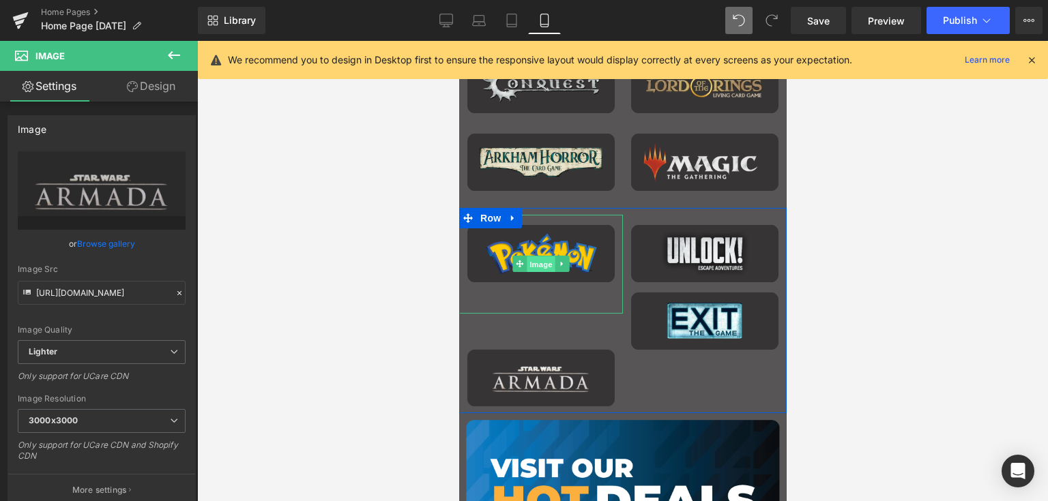
click at [540, 266] on span "Image" at bounding box center [540, 264] width 29 height 16
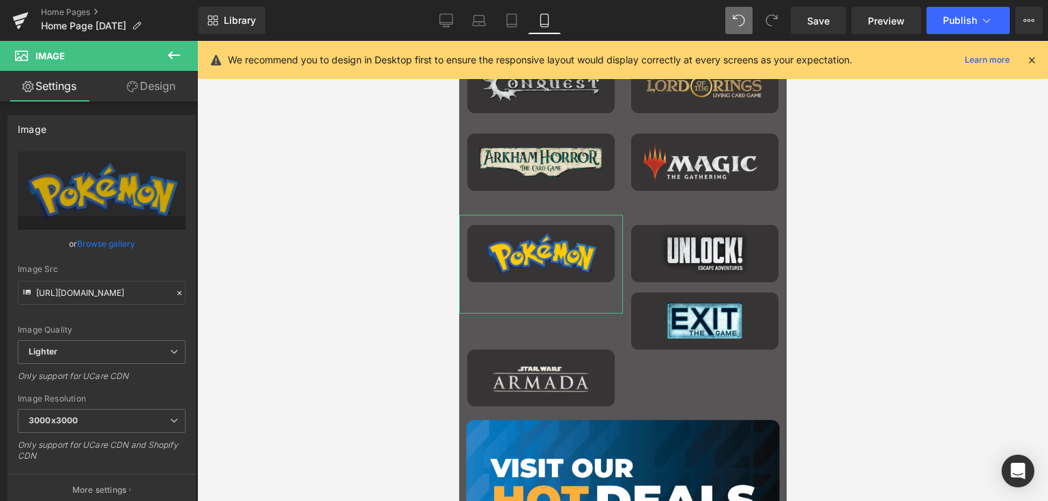
click at [143, 93] on link "Design" at bounding box center [151, 86] width 99 height 31
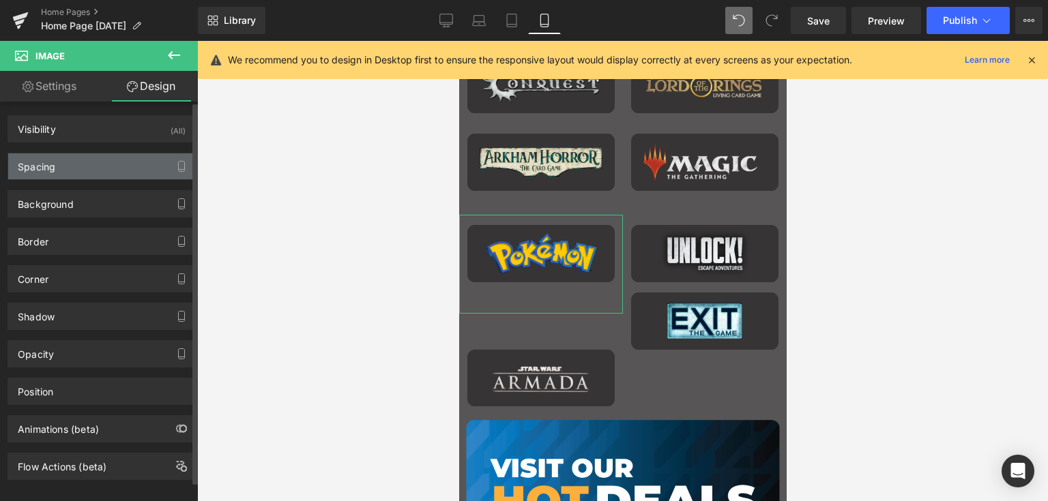
type input "0"
type input "15"
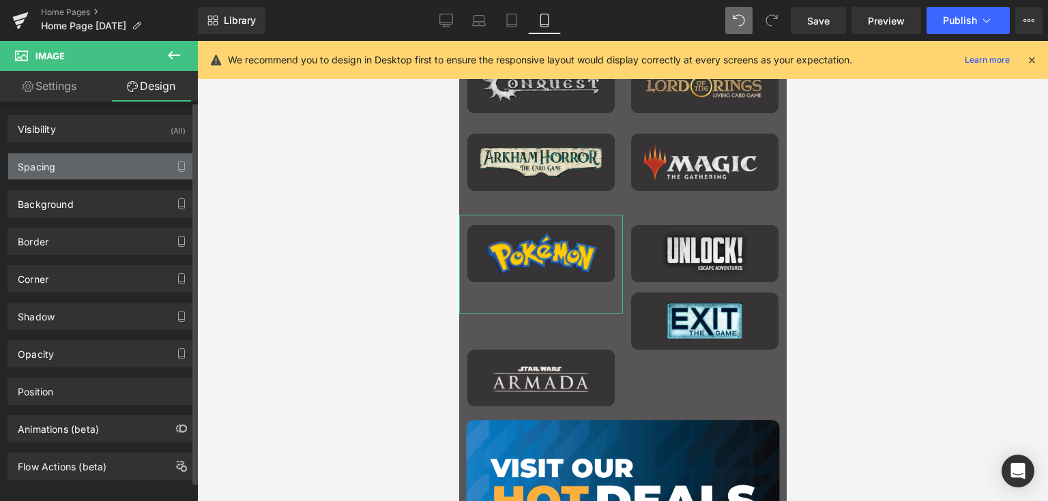
type input "0"
type input "46"
type input "0"
click at [83, 156] on div "Spacing" at bounding box center [101, 166] width 187 height 26
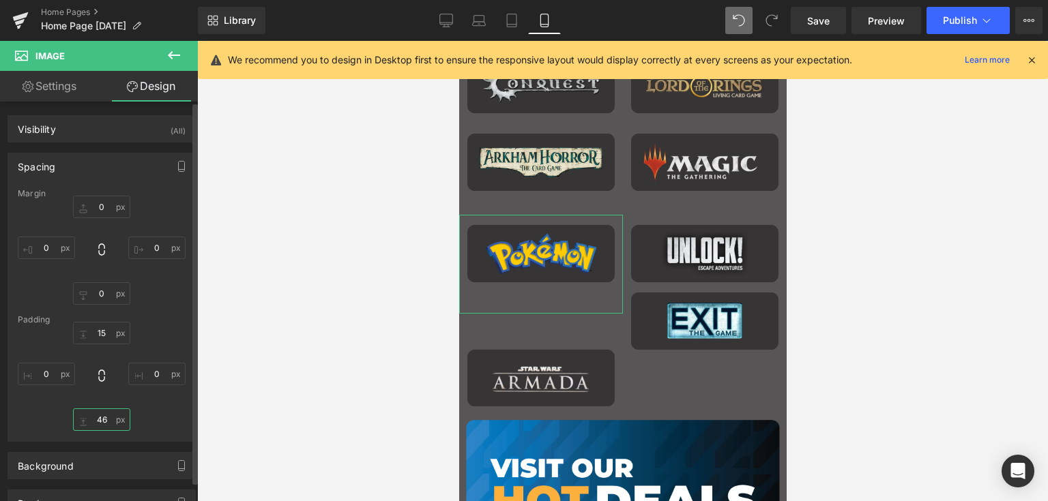
click at [100, 422] on input "46" at bounding box center [101, 420] width 57 height 23
type input "15"
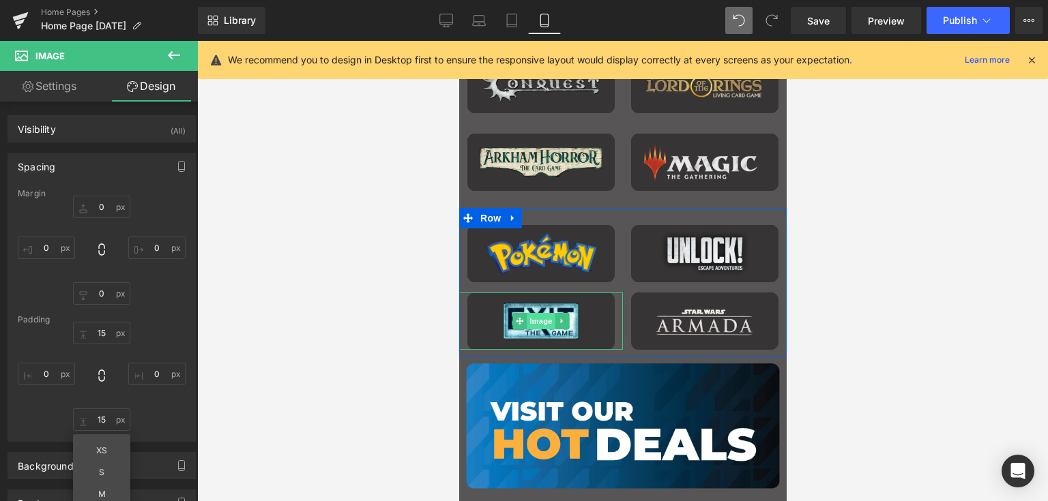
click at [533, 321] on span "Image" at bounding box center [540, 321] width 29 height 16
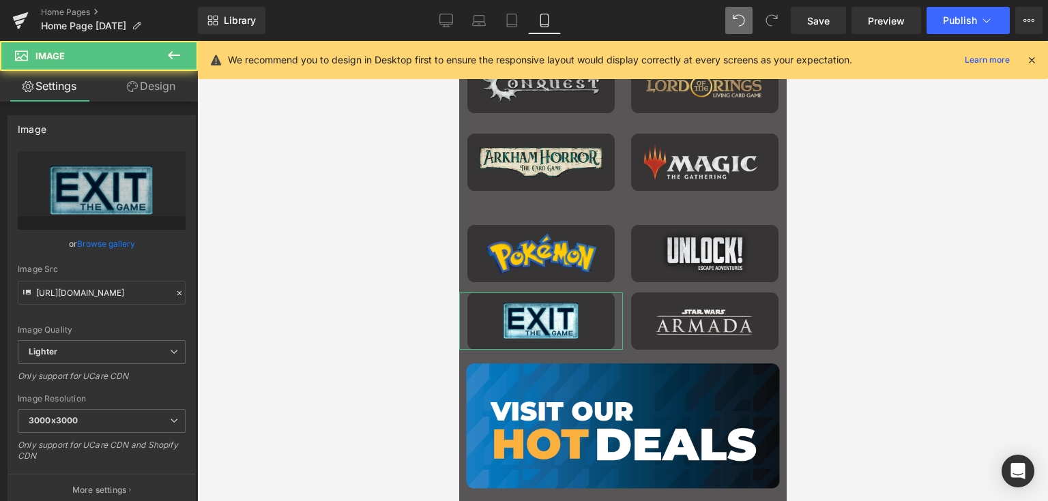
click at [147, 89] on link "Design" at bounding box center [151, 86] width 99 height 31
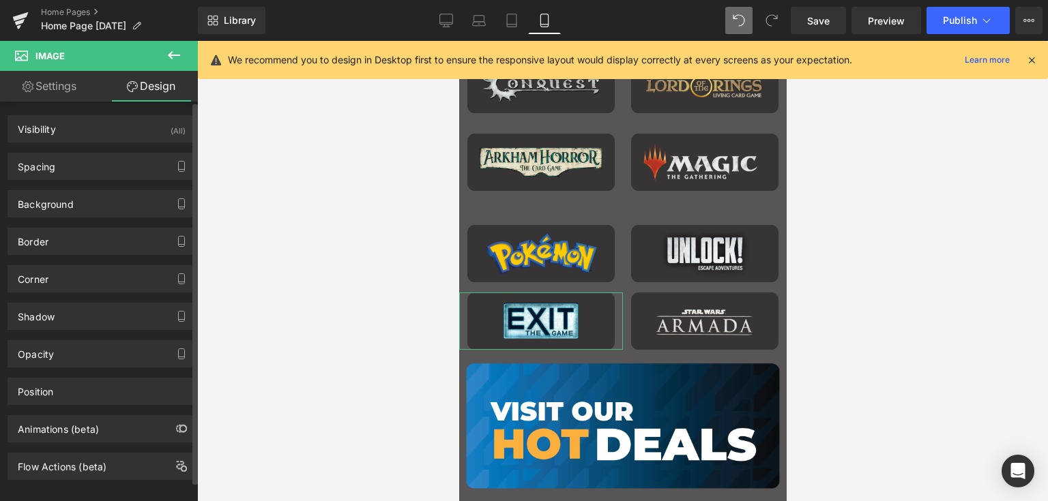
type input "0"
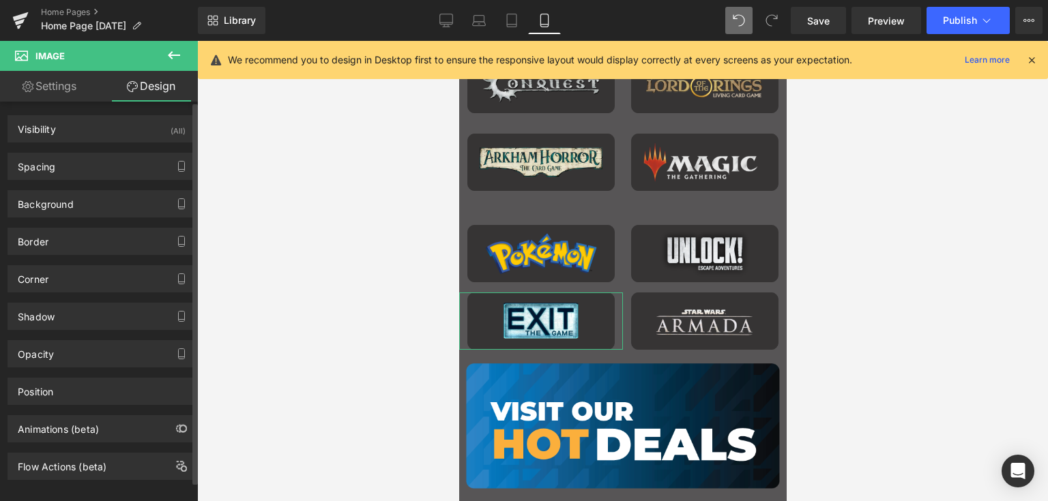
type input "0"
click at [65, 166] on div "Spacing" at bounding box center [101, 166] width 187 height 26
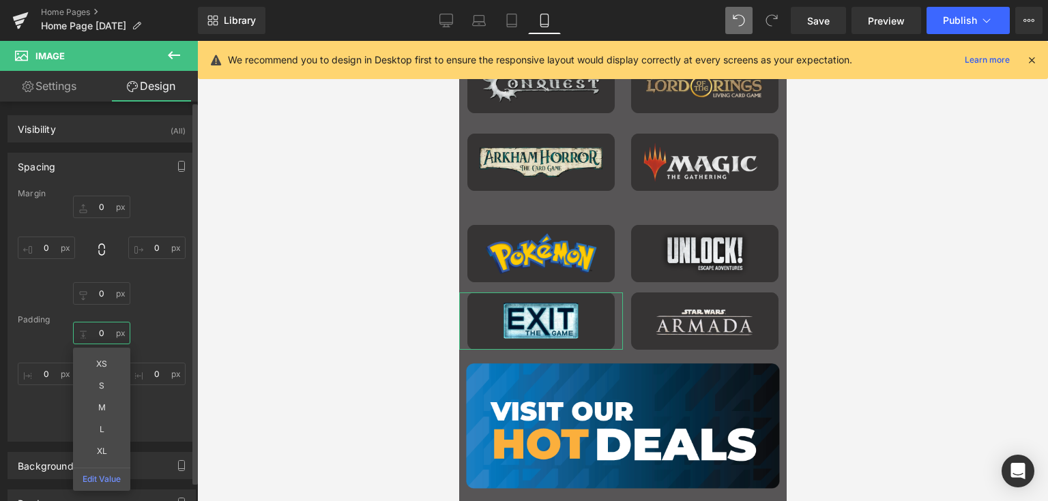
click at [100, 337] on input "0" at bounding box center [101, 333] width 57 height 23
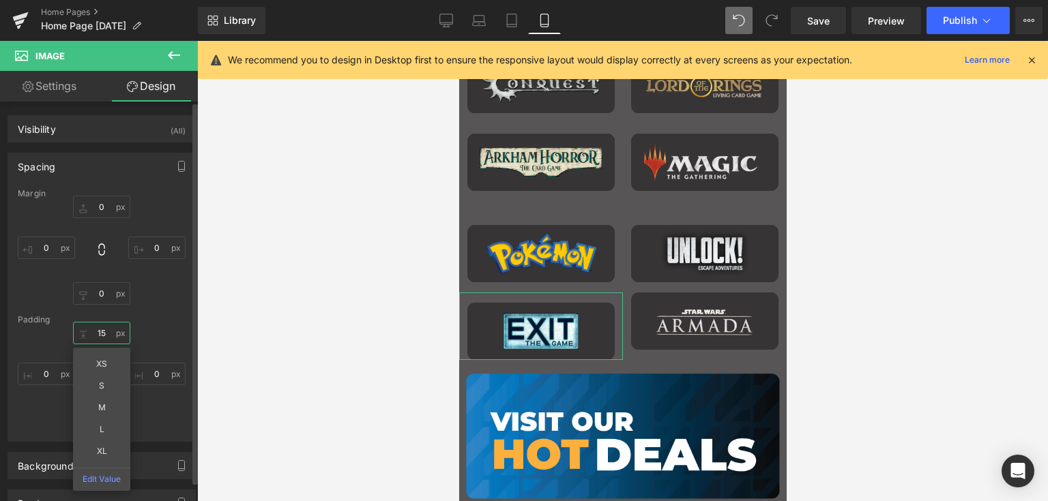
type input "15"
click at [146, 402] on div "15 15 0px 0 0px 0 0px 0" at bounding box center [102, 376] width 168 height 109
click at [98, 424] on input "0" at bounding box center [101, 420] width 57 height 23
type input "15"
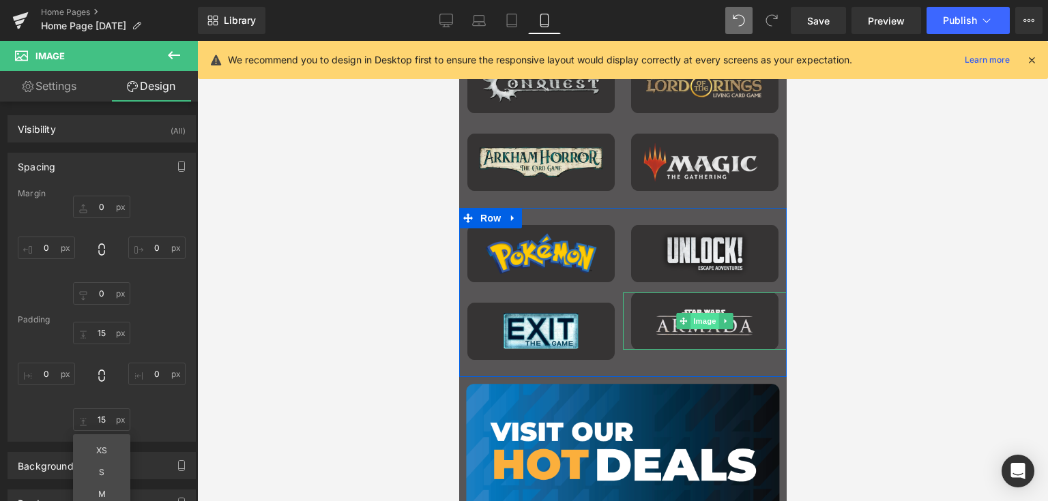
click at [700, 319] on span "Image" at bounding box center [704, 321] width 29 height 16
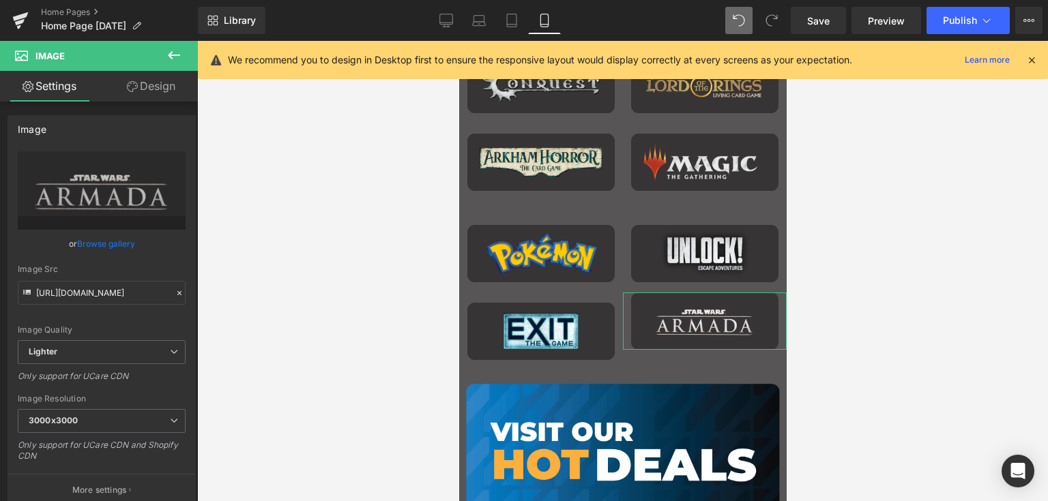
click at [136, 89] on icon at bounding box center [132, 86] width 11 height 11
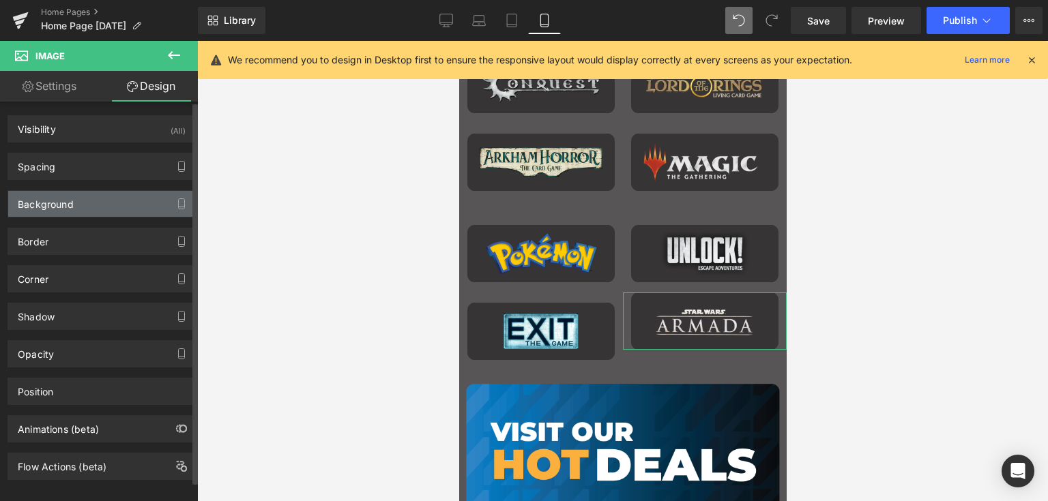
type input "0"
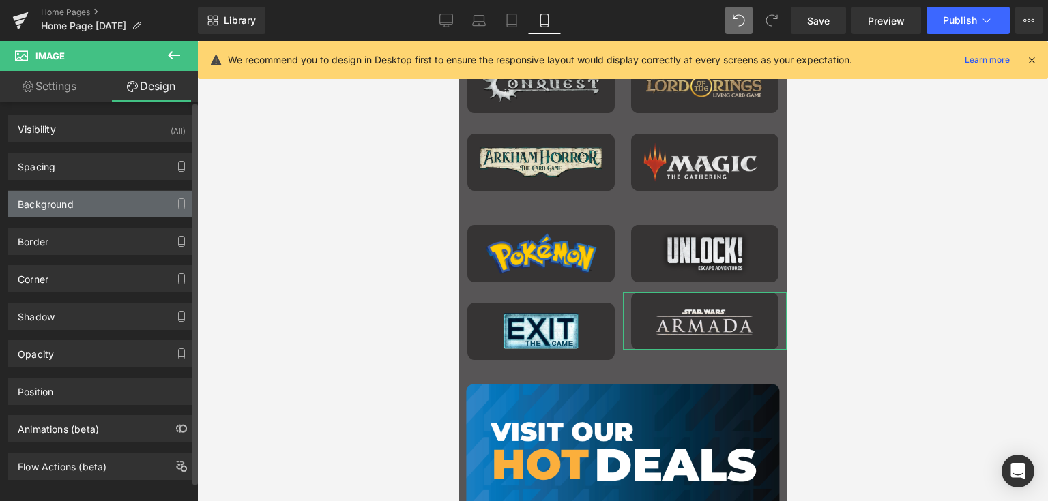
type input "0"
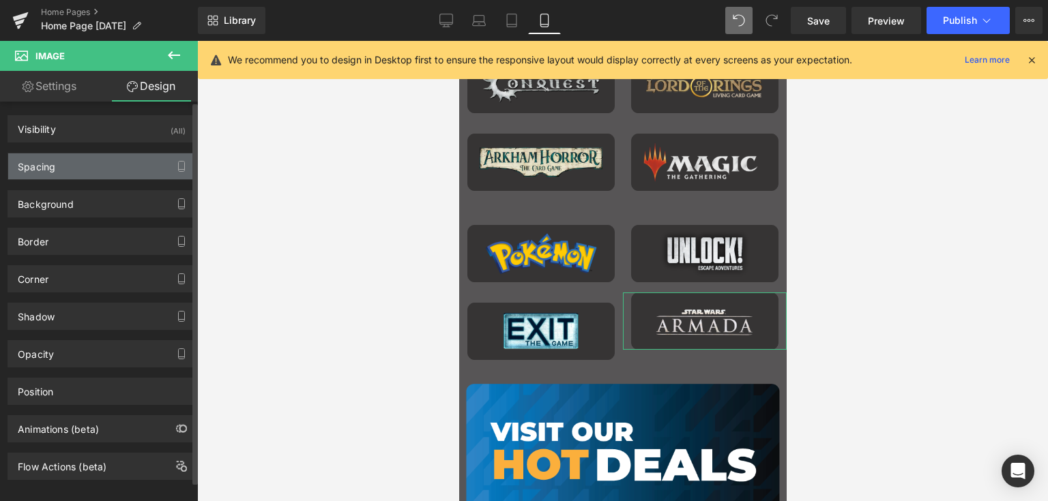
click at [46, 165] on div "Spacing" at bounding box center [37, 162] width 38 height 19
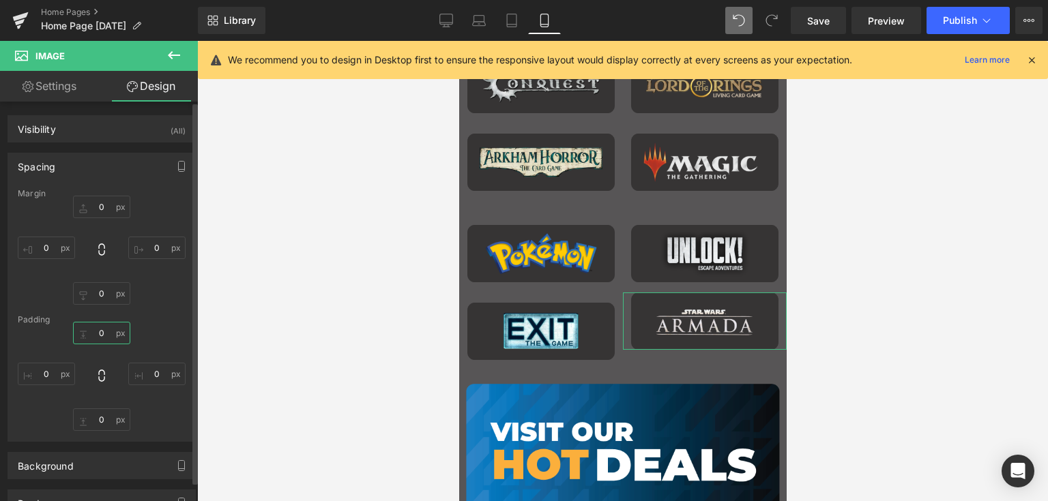
click at [97, 329] on input "0" at bounding box center [101, 333] width 57 height 23
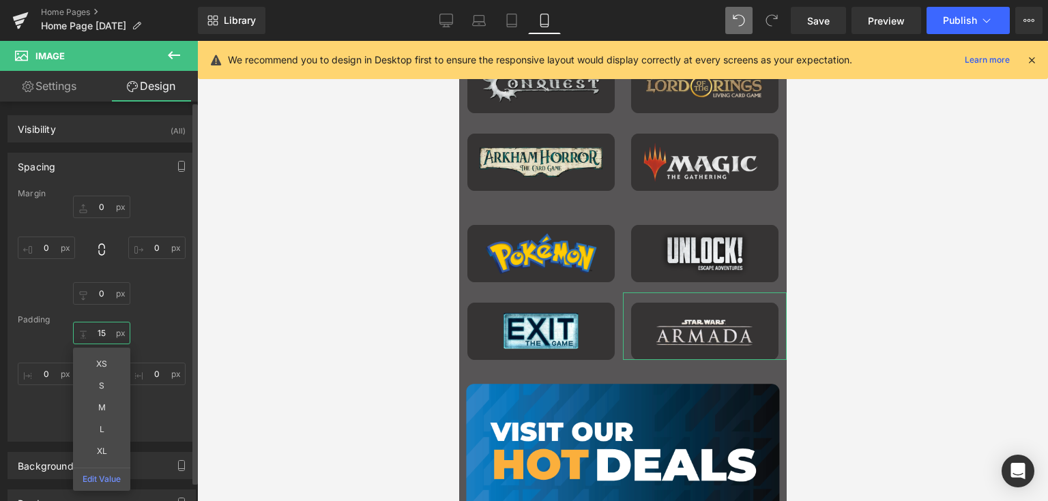
type input "15"
click at [154, 425] on div "15 15 XS S M L XL Edit Value 0px 0 0px 0 0px 0" at bounding box center [102, 376] width 168 height 109
click at [98, 419] on input "0" at bounding box center [101, 420] width 57 height 23
type input "15"
click at [162, 419] on div "15 15 0px 0 15 15 XS S M L XL Edit Value 0px 0" at bounding box center [102, 376] width 168 height 109
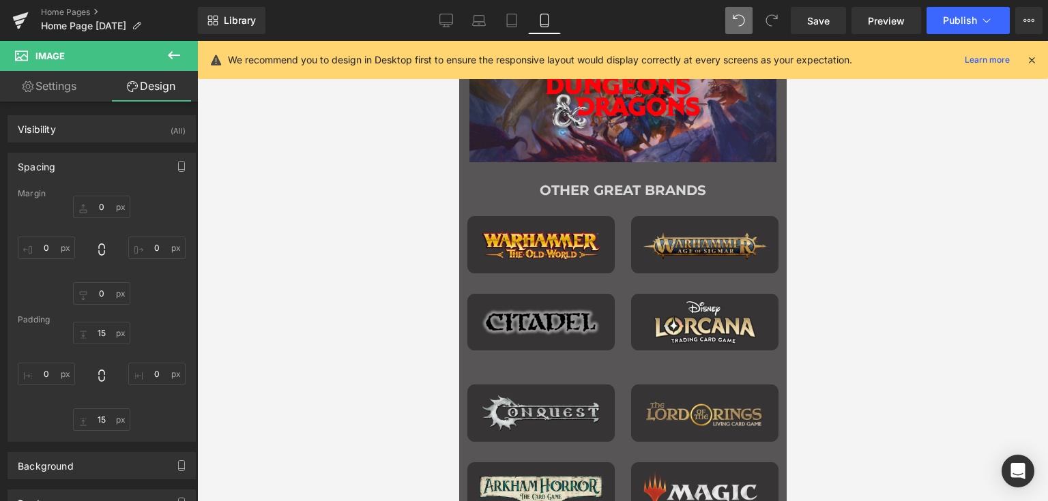
scroll to position [1409, 0]
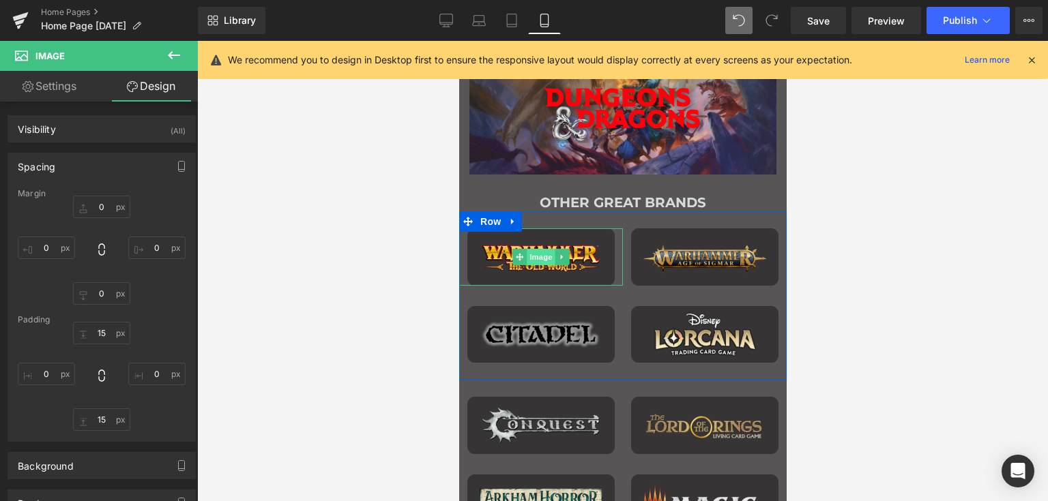
click at [538, 253] on span "Image" at bounding box center [540, 257] width 29 height 16
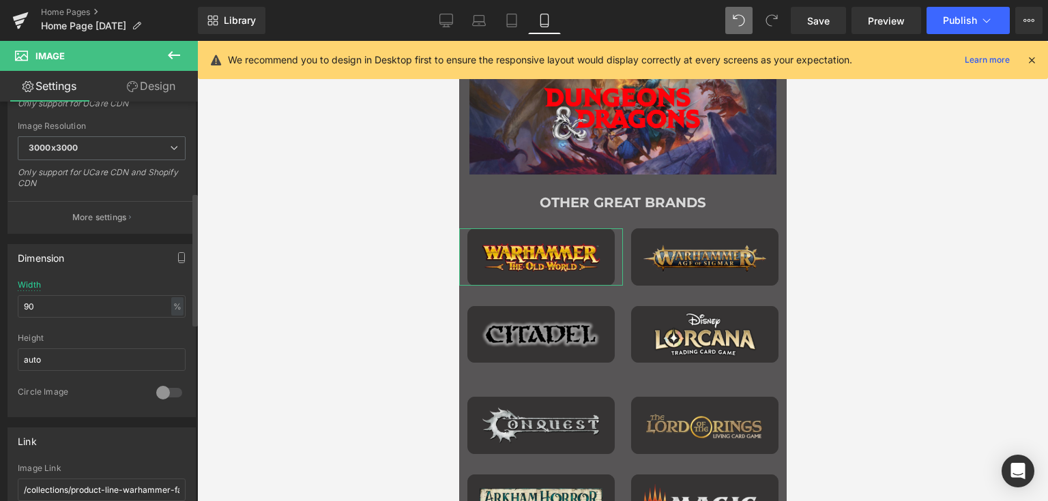
scroll to position [477, 0]
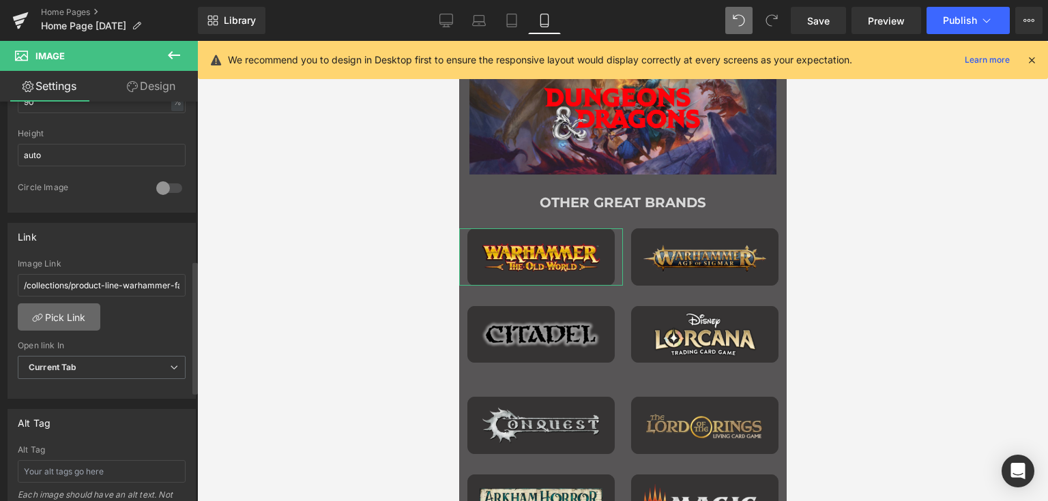
click at [60, 314] on link "Pick Link" at bounding box center [59, 317] width 83 height 27
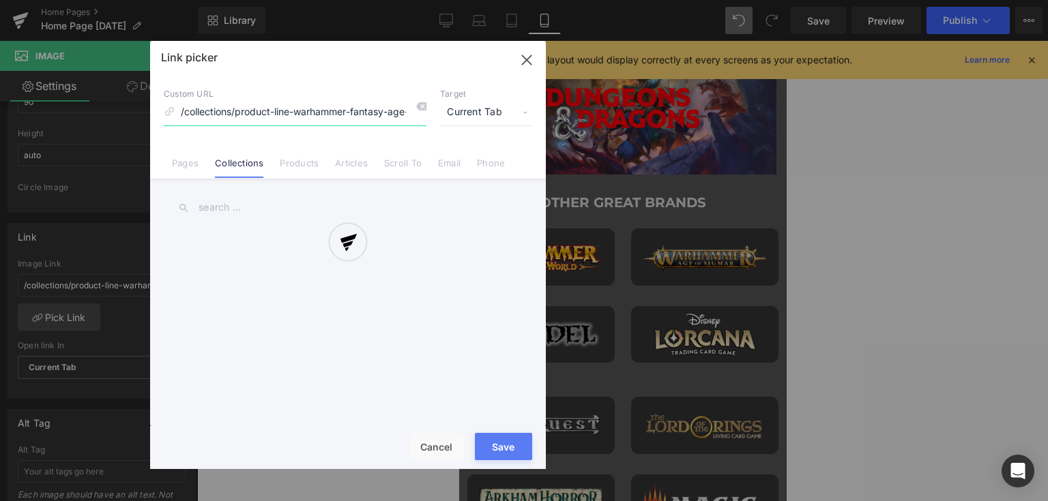
scroll to position [0, 46]
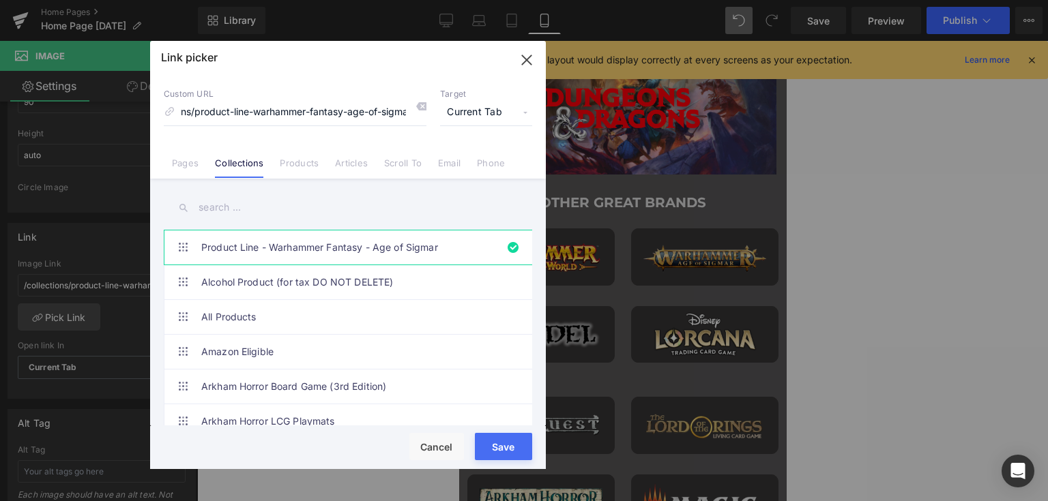
click at [214, 207] on input "text" at bounding box center [348, 207] width 368 height 31
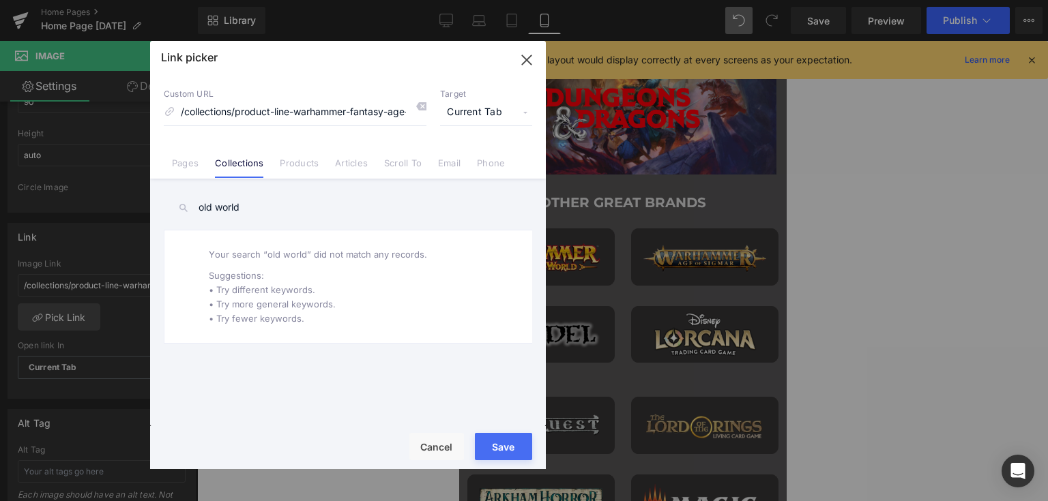
type input "old world`"
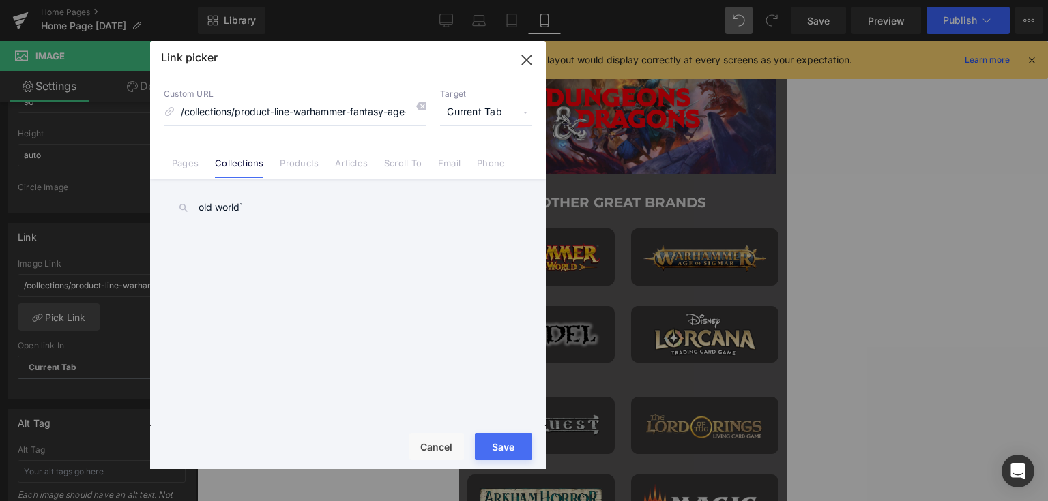
click at [218, 205] on input "old world`" at bounding box center [348, 207] width 368 height 31
click at [220, 205] on input "old world`" at bounding box center [348, 207] width 368 height 31
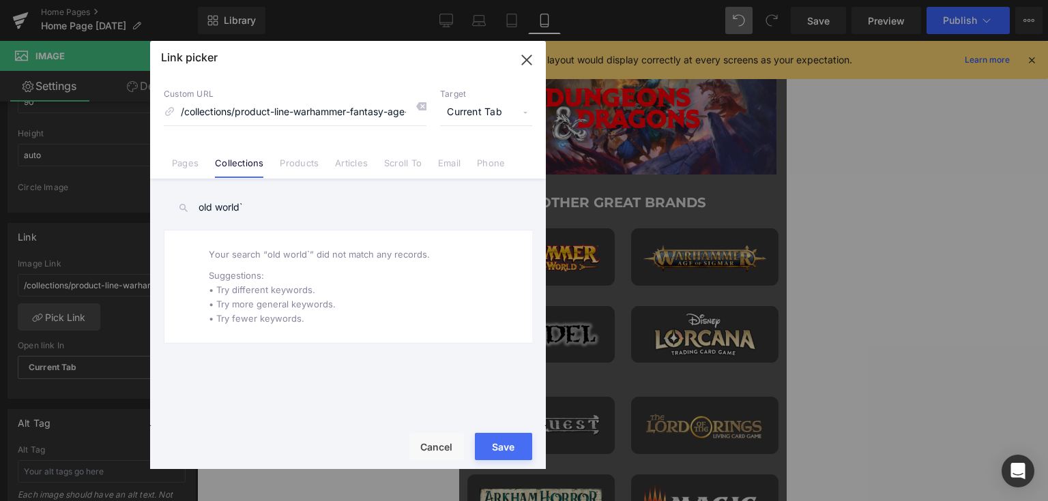
click at [220, 204] on input "old world`" at bounding box center [348, 207] width 368 height 31
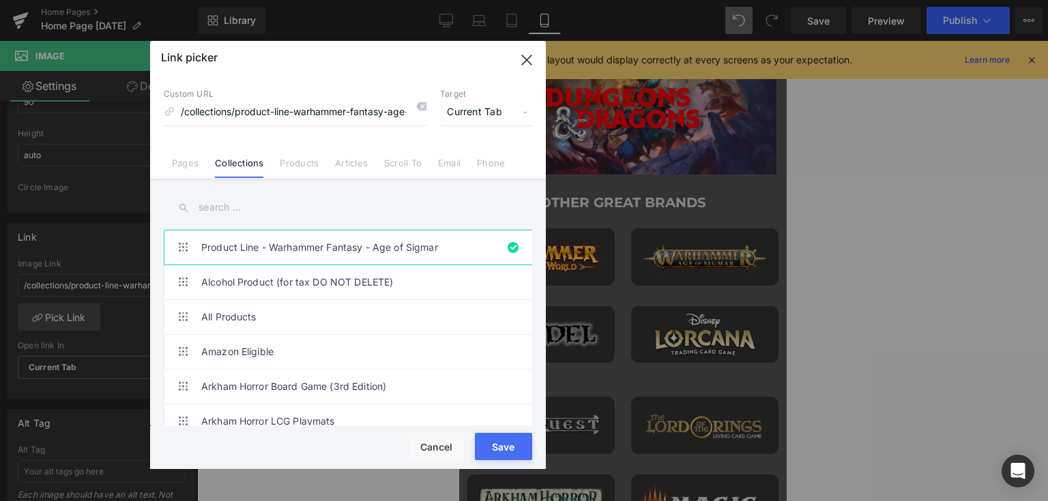
click at [513, 445] on div "Rendering Content" at bounding box center [524, 447] width 84 height 15
click at [419, 101] on icon at bounding box center [420, 106] width 11 height 11
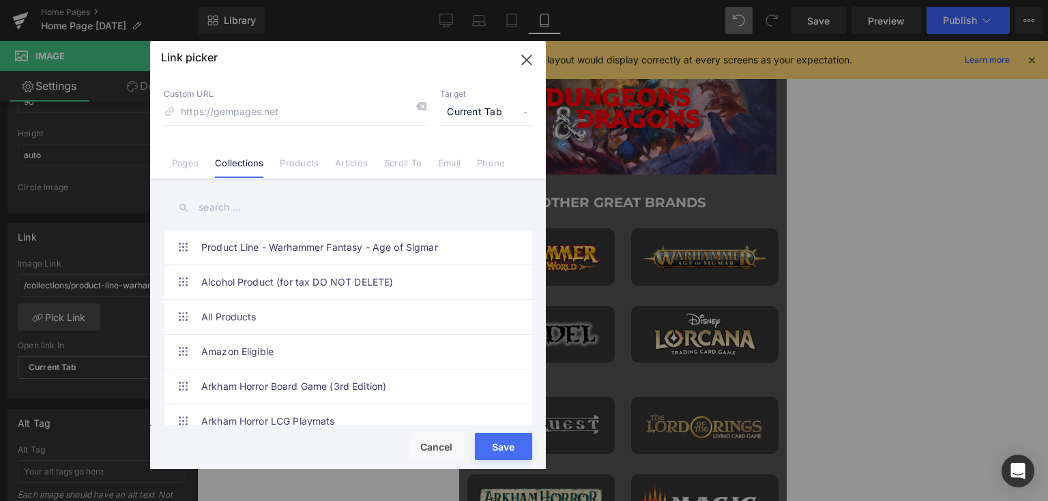
click at [501, 443] on div "Rendering Content" at bounding box center [524, 447] width 84 height 15
click at [447, 442] on button "Cancel" at bounding box center [436, 446] width 55 height 27
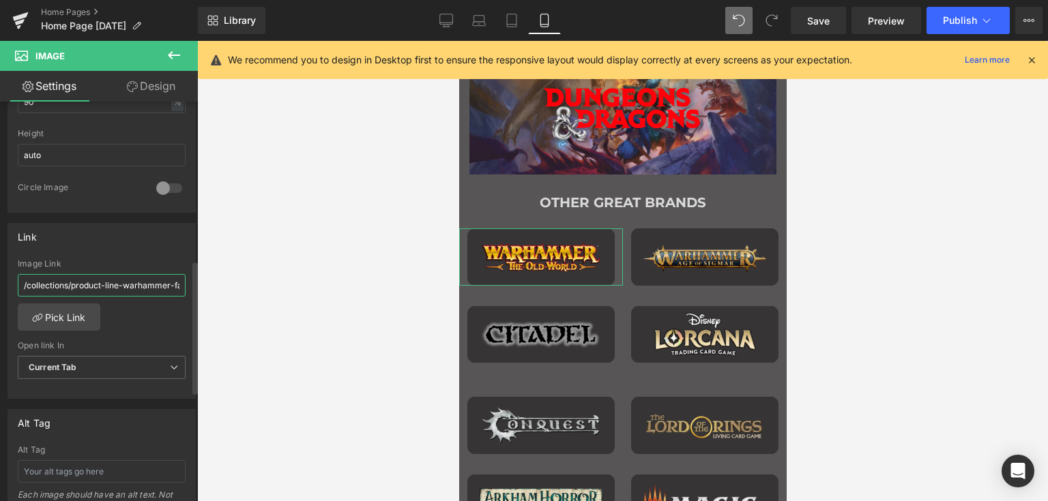
click at [89, 275] on input "/collections/product-line-warhammer-fantasy-age-of-sigmar-1" at bounding box center [102, 285] width 168 height 23
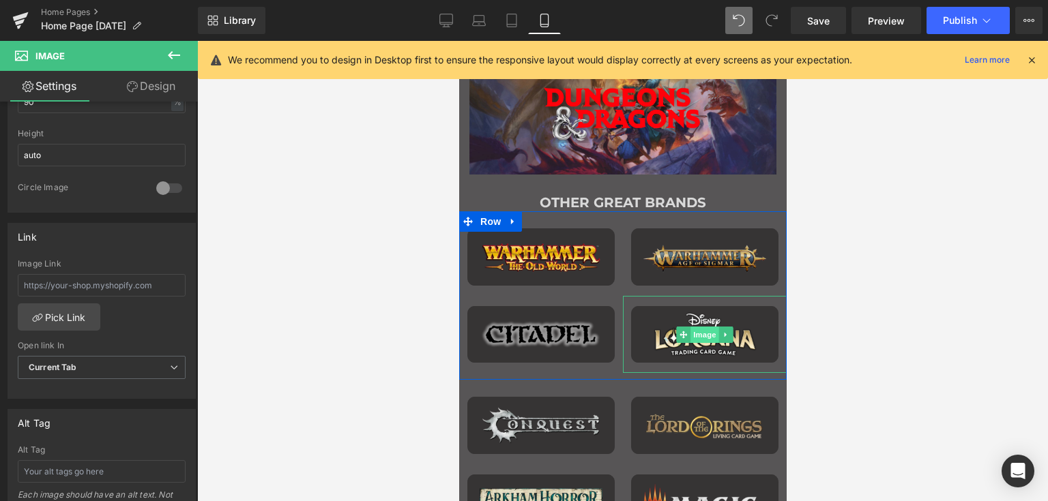
click at [697, 331] on span "Image" at bounding box center [704, 335] width 29 height 16
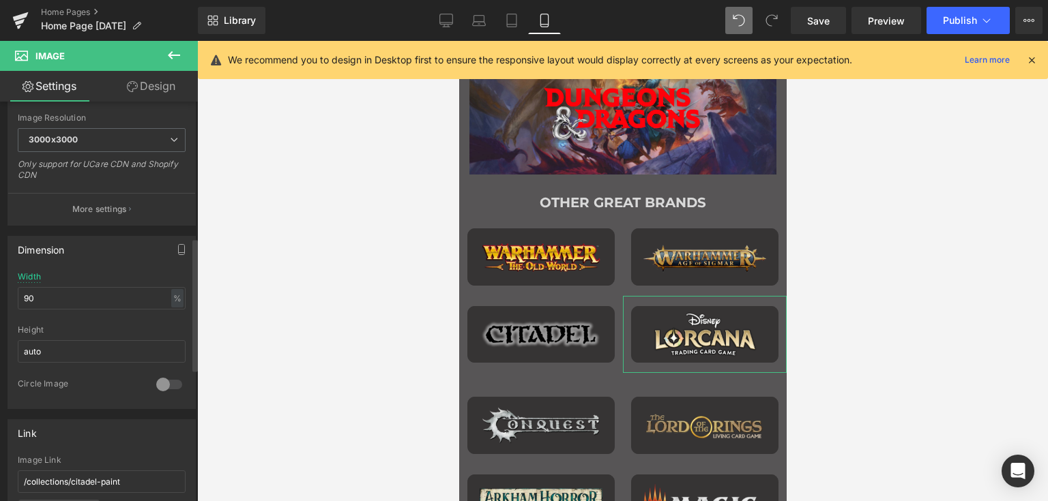
scroll to position [409, 0]
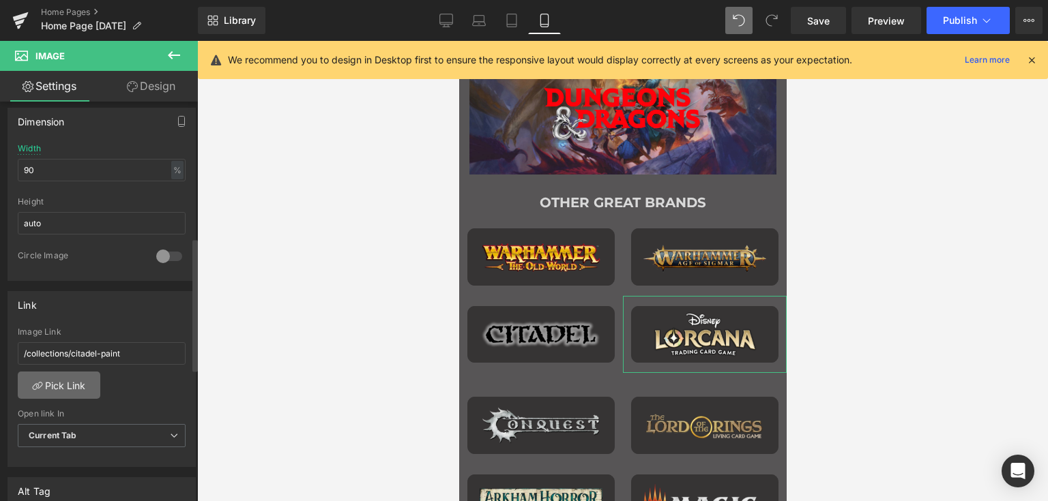
click at [71, 380] on link "Pick Link" at bounding box center [59, 385] width 83 height 27
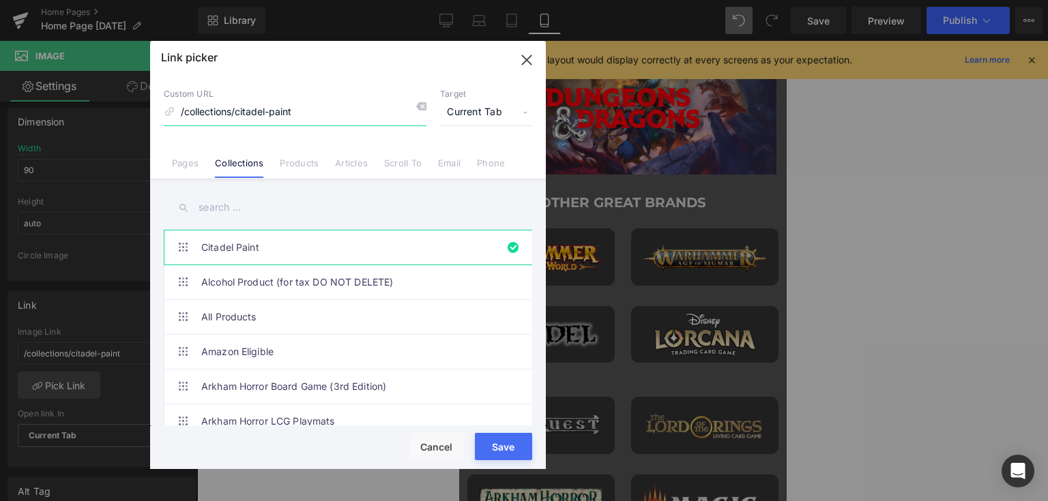
drag, startPoint x: 302, startPoint y: 117, endPoint x: 235, endPoint y: 115, distance: 66.9
click at [235, 115] on input "/collections/citadel-paint" at bounding box center [295, 113] width 263 height 26
click at [254, 203] on input "text" at bounding box center [348, 207] width 368 height 31
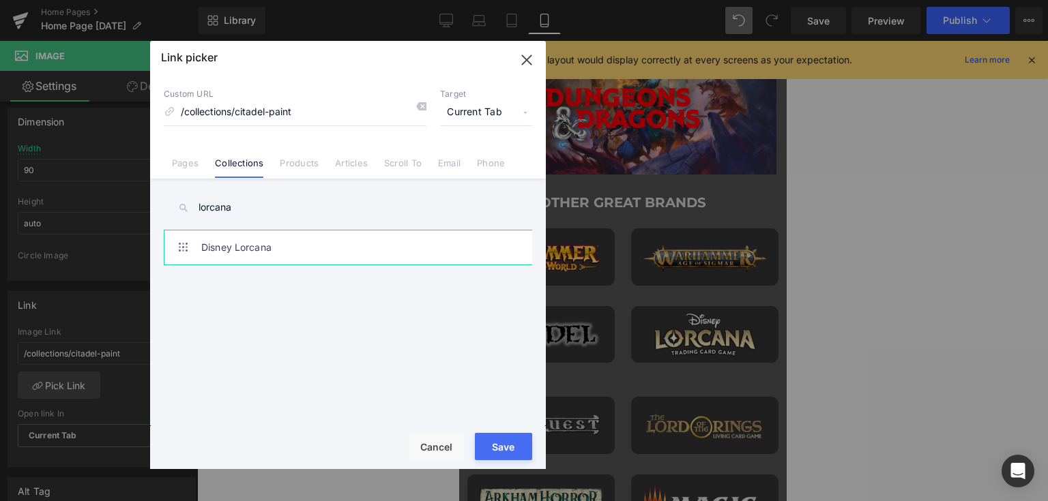
type input "lorcana"
click at [261, 251] on link "Disney Lorcana" at bounding box center [351, 248] width 300 height 34
type input "/collections/disney-lorcana"
click at [509, 441] on div "Rendering Content" at bounding box center [524, 447] width 84 height 15
click at [505, 456] on button "Save" at bounding box center [503, 446] width 57 height 27
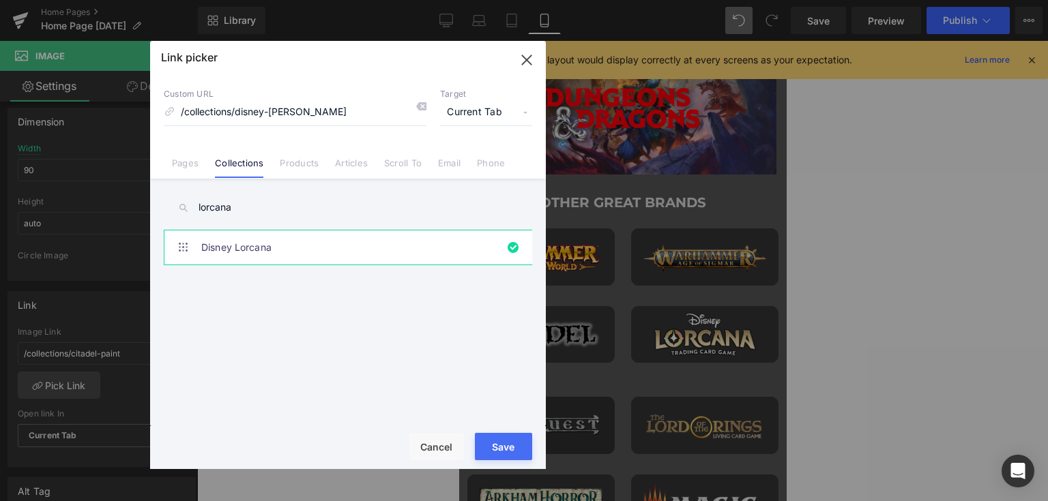
type input "/collections/disney-lorcana"
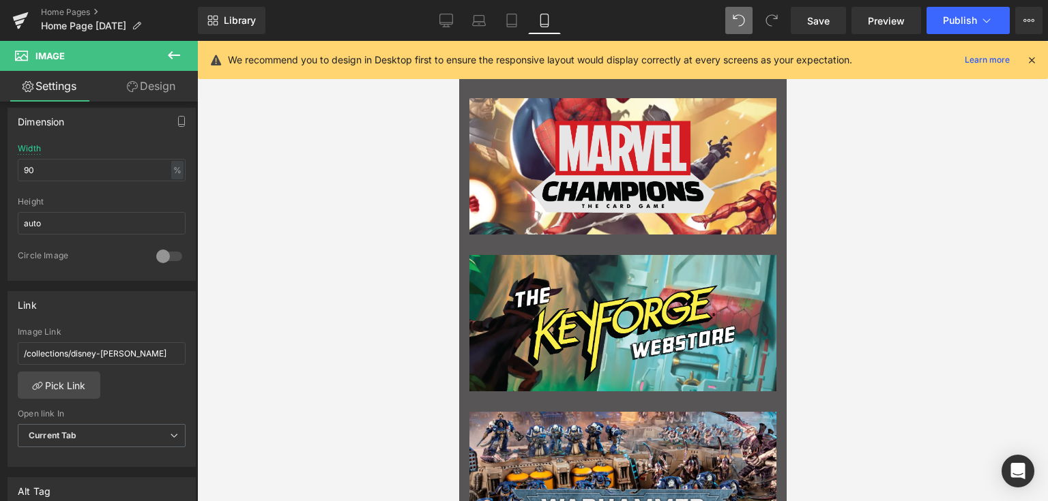
scroll to position [932, 0]
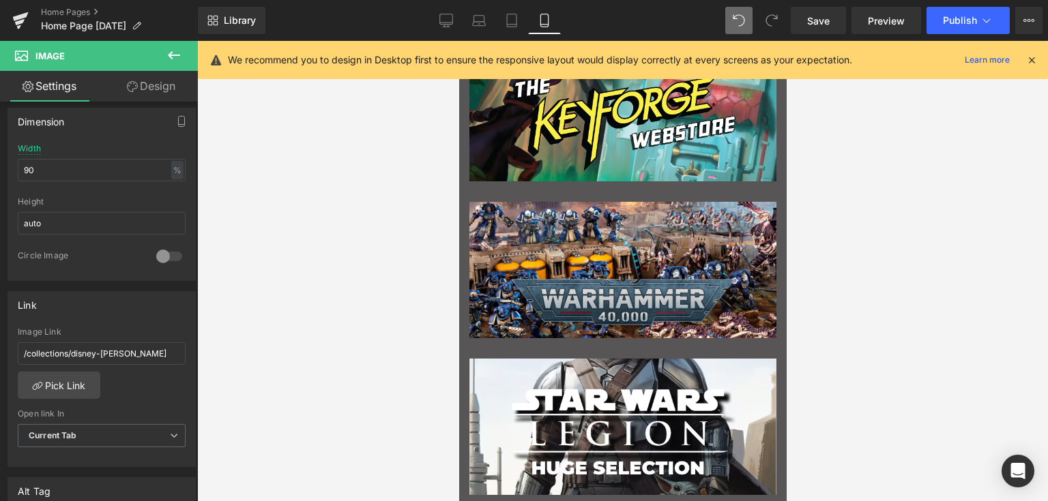
click at [615, 301] on img "Main content" at bounding box center [622, 319] width 231 height 182
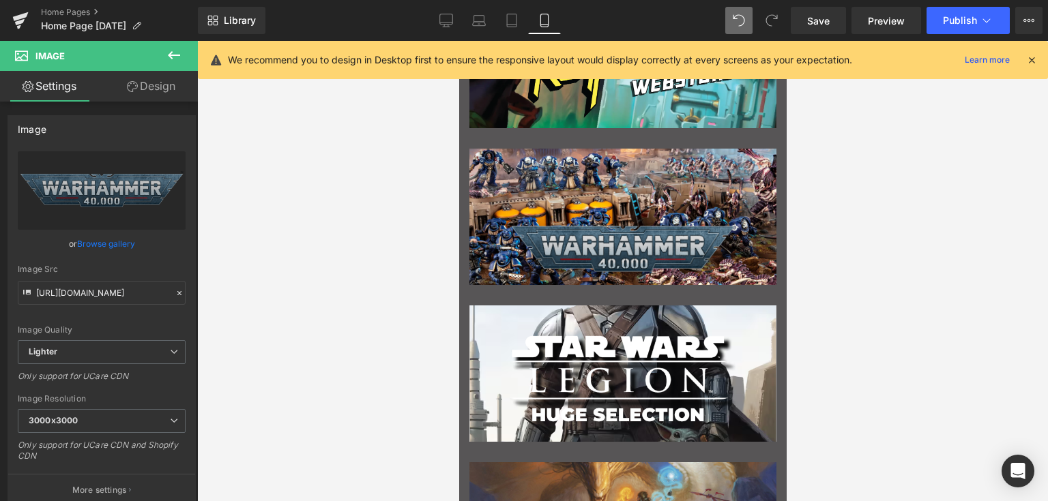
scroll to position [1068, 0]
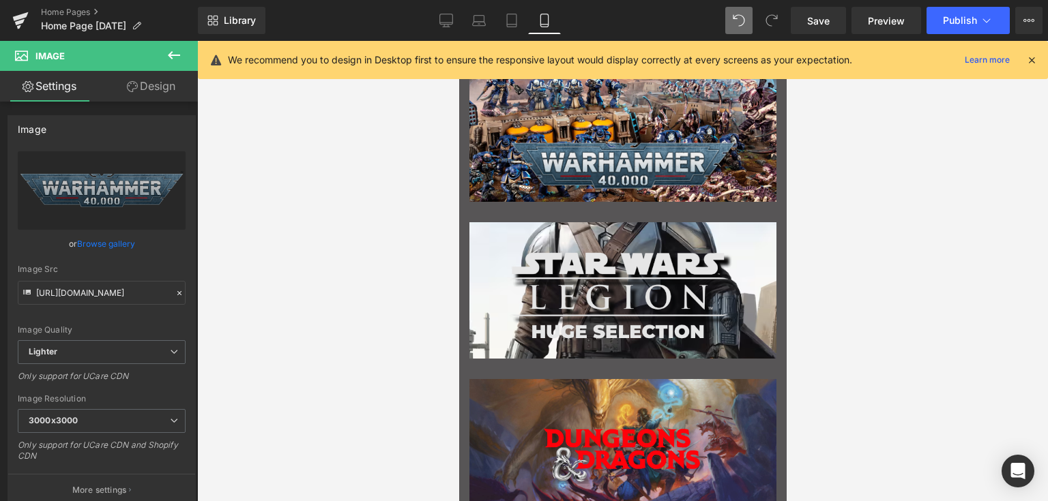
click at [620, 287] on div "Image" at bounding box center [622, 296] width 307 height 95
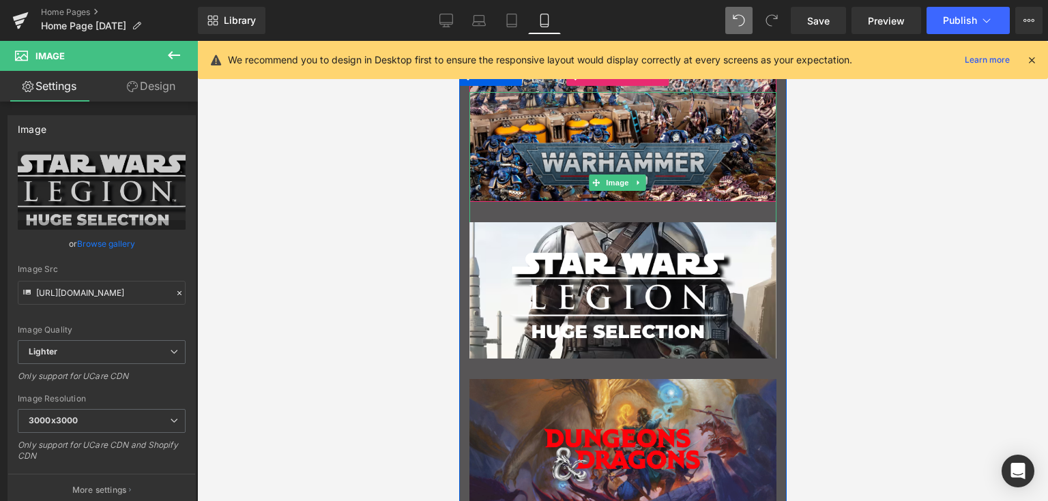
click at [624, 152] on img "Main content" at bounding box center [622, 183] width 231 height 182
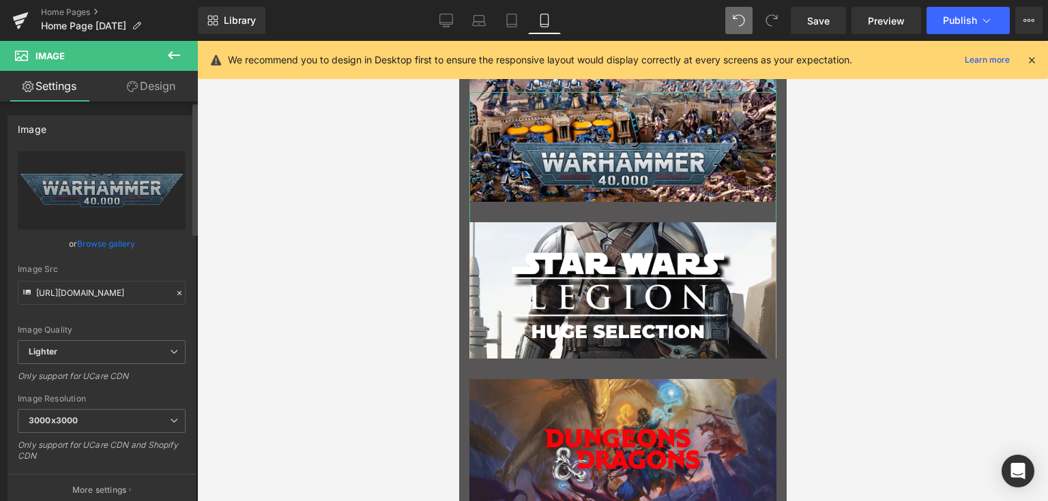
click at [111, 248] on link "Browse gallery" at bounding box center [106, 244] width 58 height 24
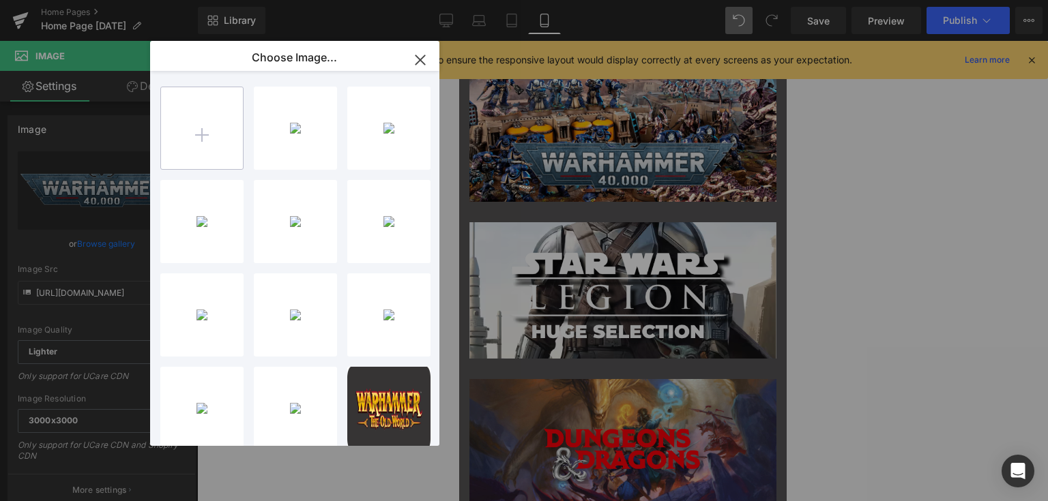
click at [198, 108] on input "file" at bounding box center [202, 128] width 82 height 82
type input "C:\fakepath\warhammer 40k logo.png"
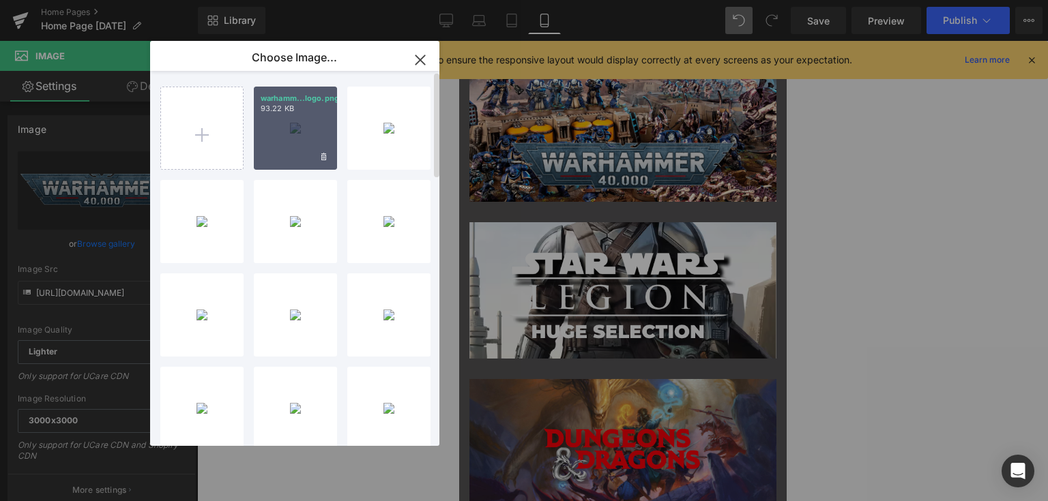
click at [291, 125] on div "warhamm...logo.png 93.22 KB" at bounding box center [295, 128] width 83 height 83
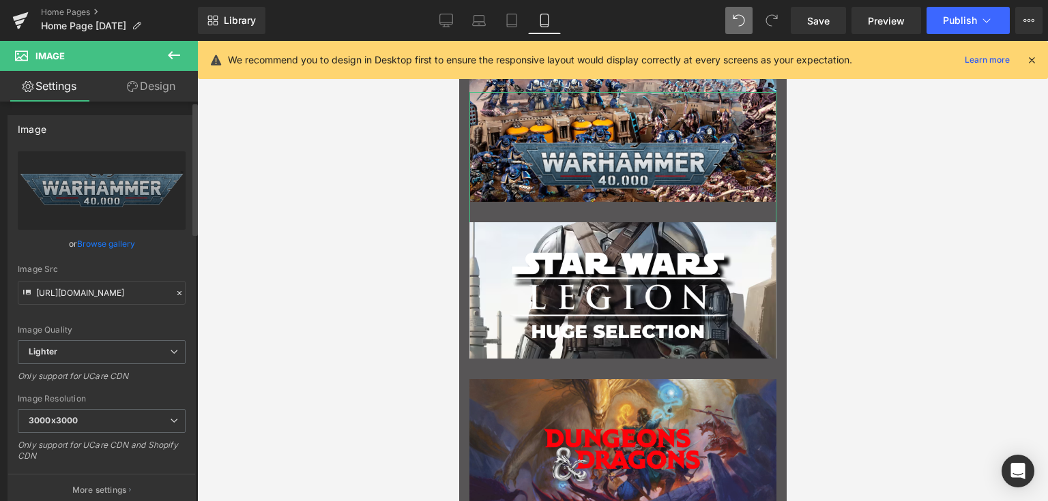
click at [102, 241] on link "Browse gallery" at bounding box center [106, 244] width 58 height 24
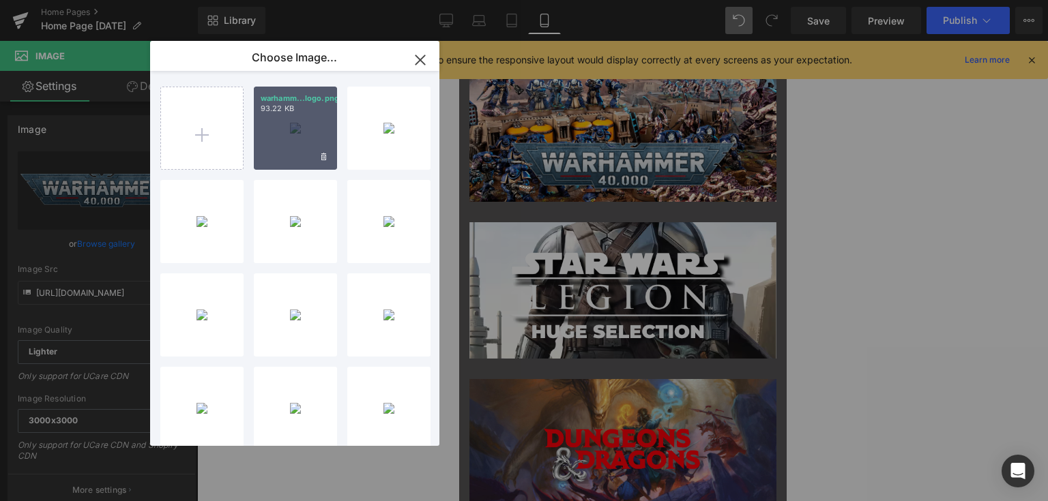
click at [294, 121] on div "warhamm...logo.png 93.22 KB" at bounding box center [295, 128] width 83 height 83
type input "https://ucarecdn.com/986fde06-f770-42ee-bc2e-73f2327c451b/-/format/auto/-/previ…"
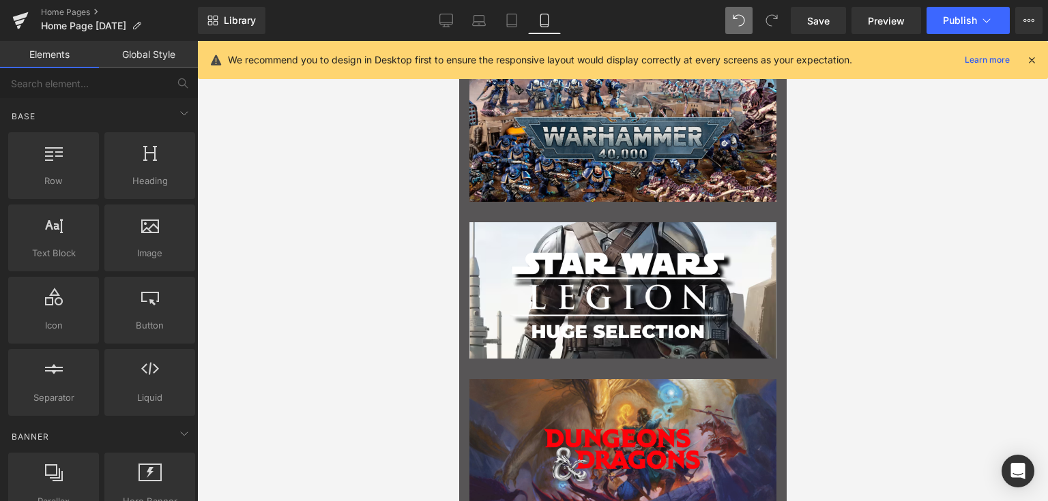
click at [1014, 226] on div at bounding box center [622, 271] width 851 height 460
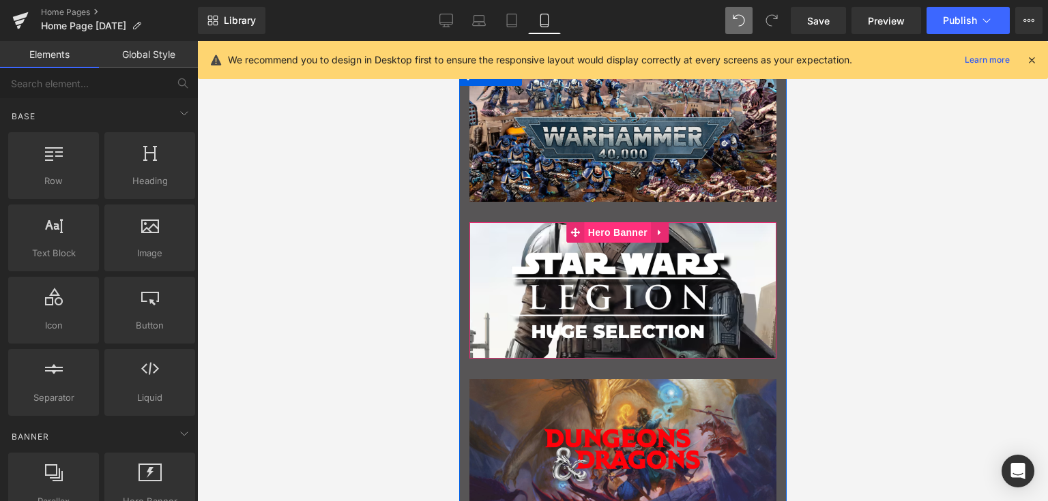
drag, startPoint x: 616, startPoint y: 231, endPoint x: 677, endPoint y: 269, distance: 72.3
click at [617, 231] on span "Hero Banner" at bounding box center [617, 232] width 66 height 20
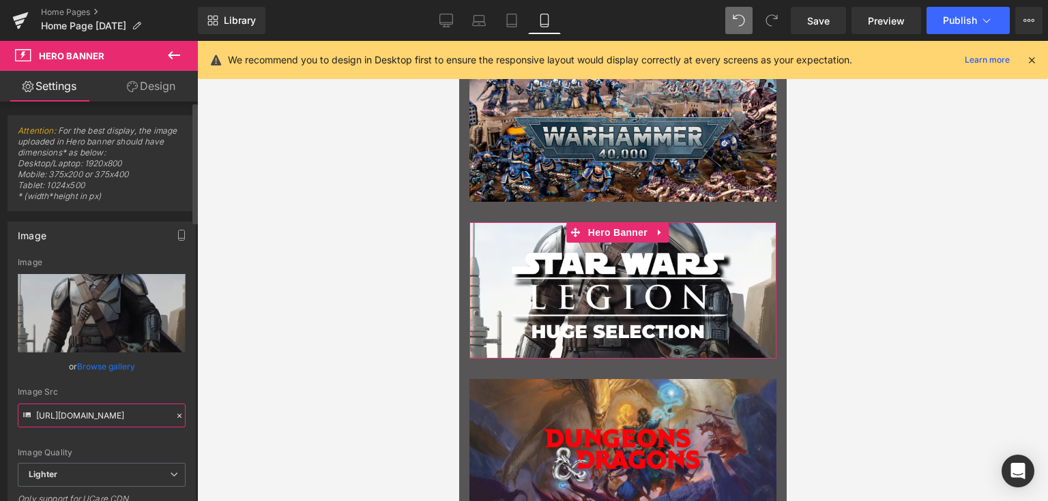
click at [85, 422] on input "[URL][DOMAIN_NAME]" at bounding box center [102, 416] width 168 height 24
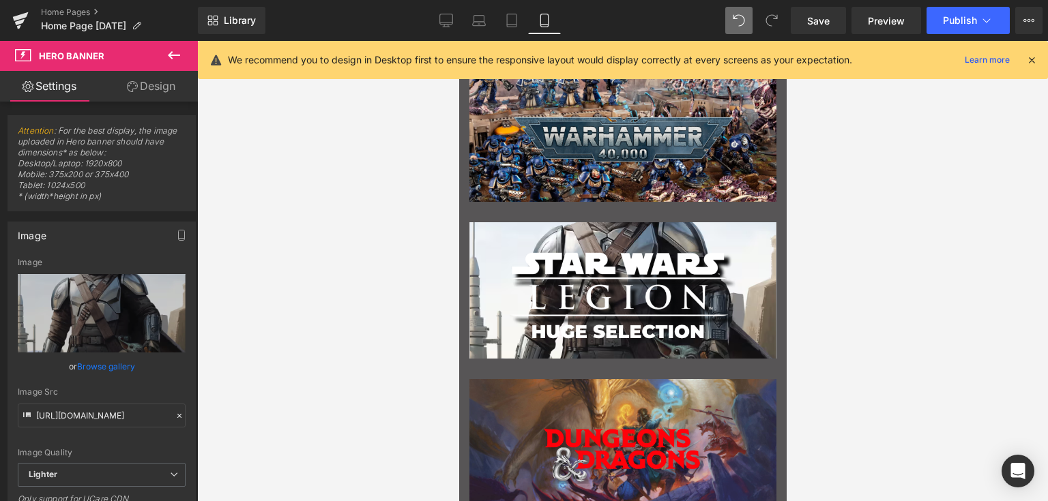
click at [487, 159] on link "Main content" at bounding box center [622, 156] width 307 height 129
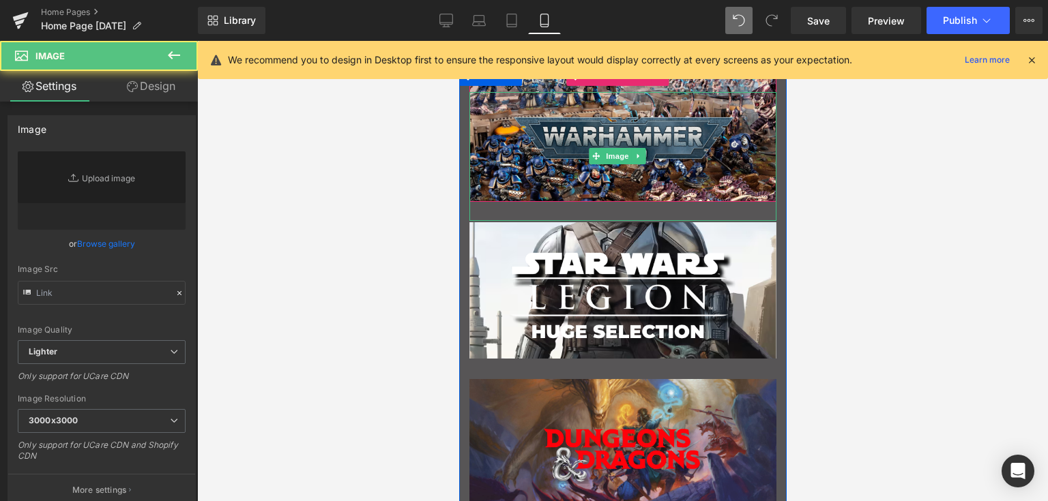
type input "https://ucarecdn.com/986fde06-f770-42ee-bc2e-73f2327c451b/-/format/auto/-/previ…"
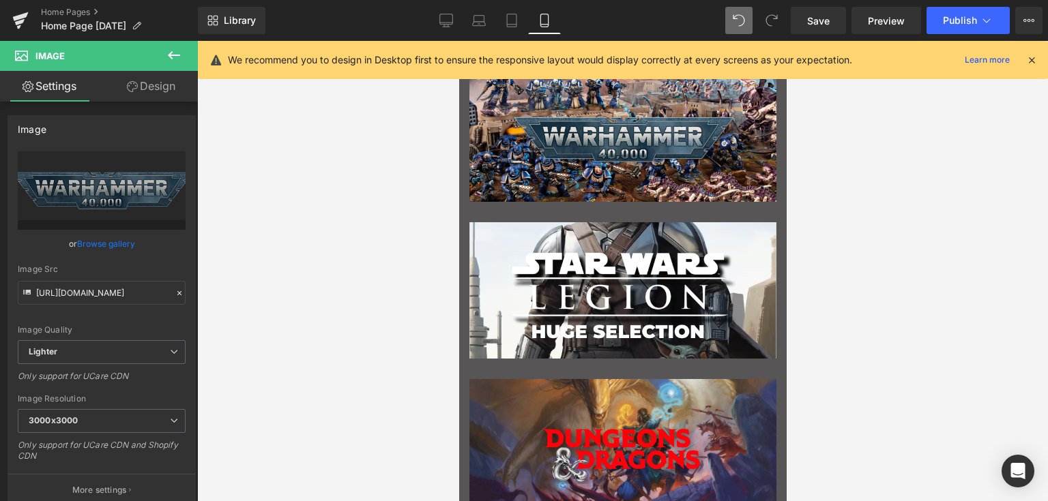
scroll to position [1000, 0]
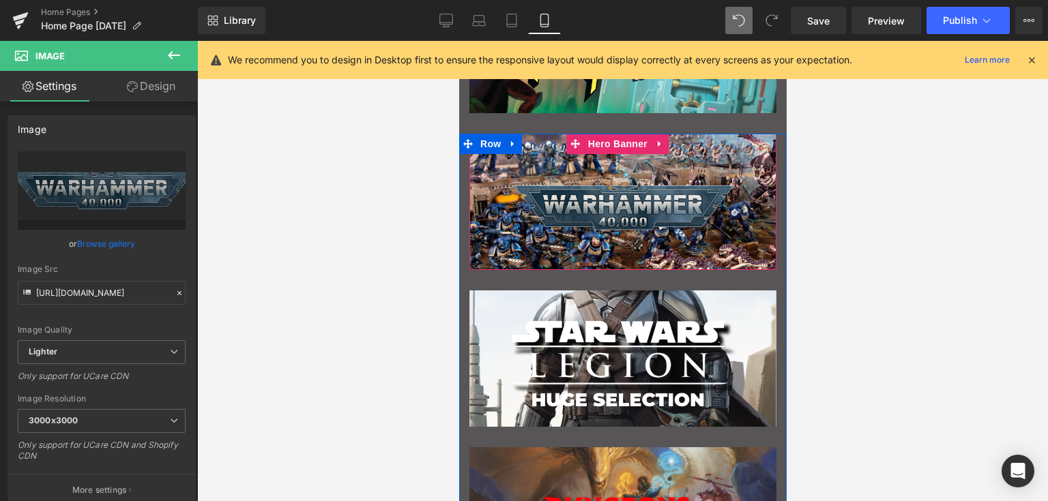
click at [619, 143] on span "Hero Banner" at bounding box center [617, 144] width 66 height 20
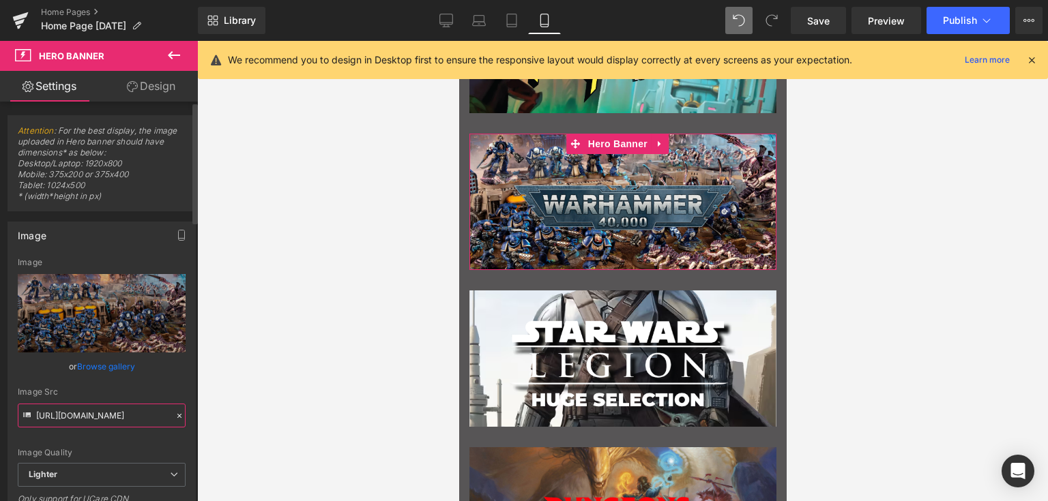
click at [93, 410] on input "[URL][DOMAIN_NAME]" at bounding box center [102, 416] width 168 height 24
click at [442, 16] on icon at bounding box center [446, 21] width 14 height 14
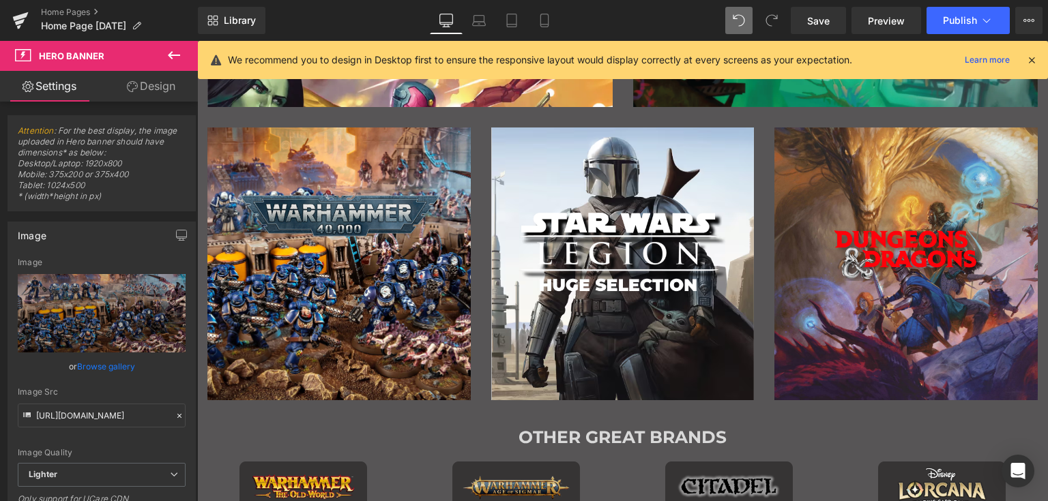
scroll to position [831, 0]
click at [478, 27] on icon at bounding box center [479, 21] width 14 height 14
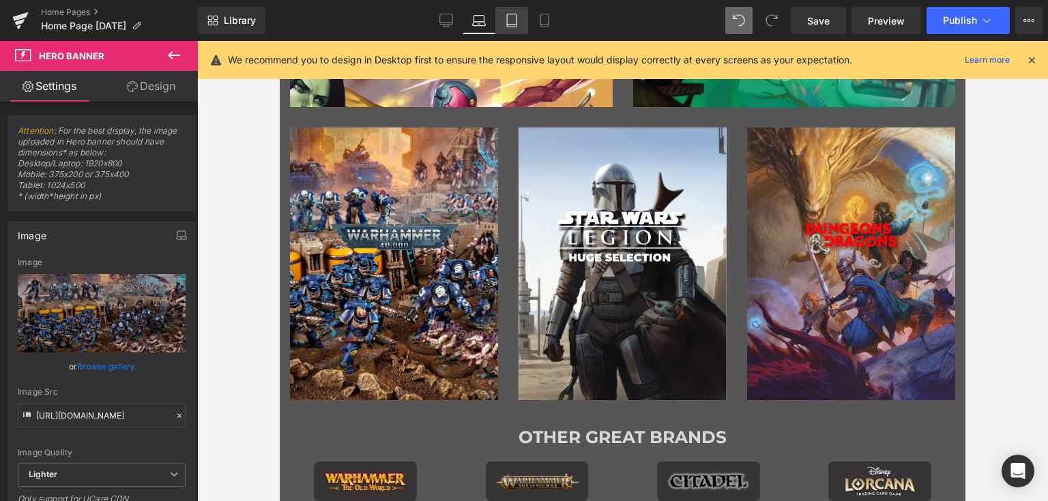
click at [509, 23] on icon at bounding box center [512, 21] width 14 height 14
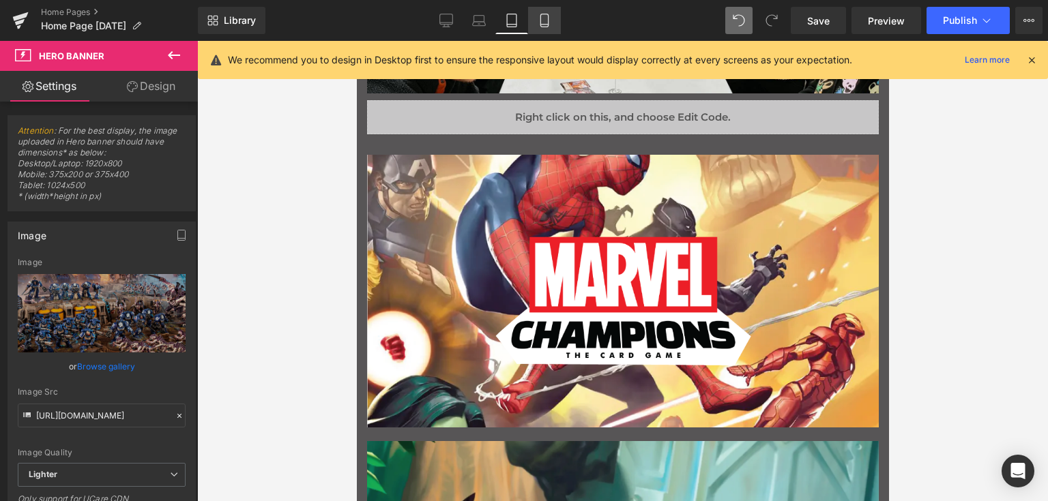
scroll to position [1493, 0]
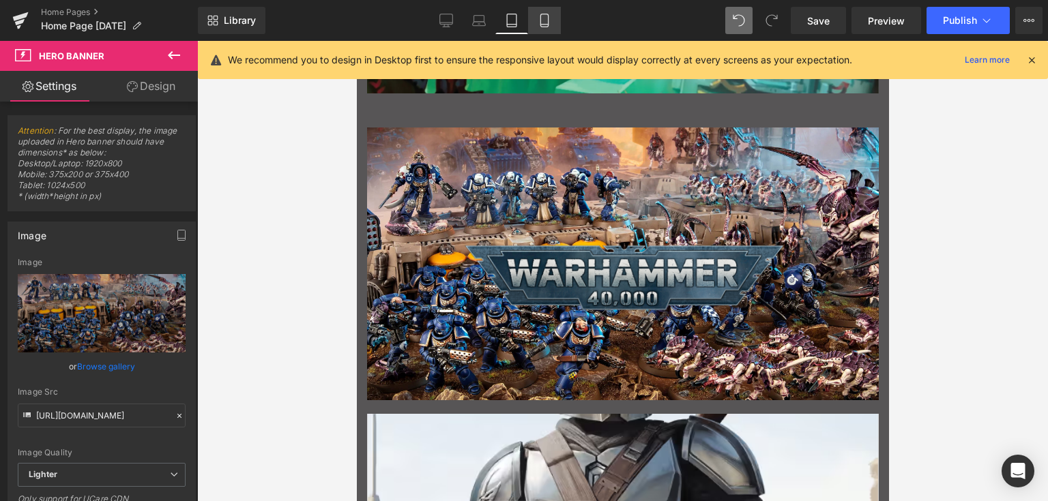
click at [548, 25] on icon at bounding box center [544, 20] width 8 height 13
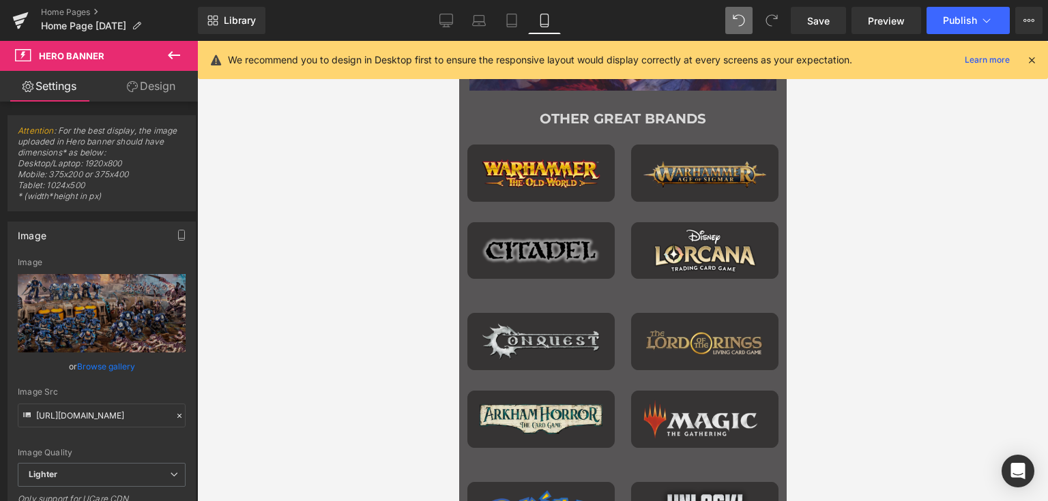
scroll to position [1007, 0]
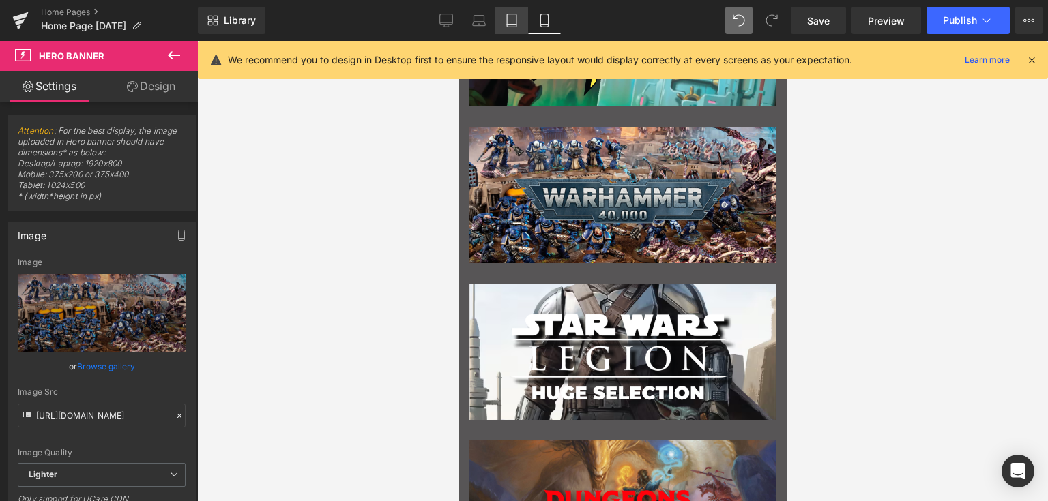
click at [518, 27] on link "Tablet" at bounding box center [511, 20] width 33 height 27
type input "400"
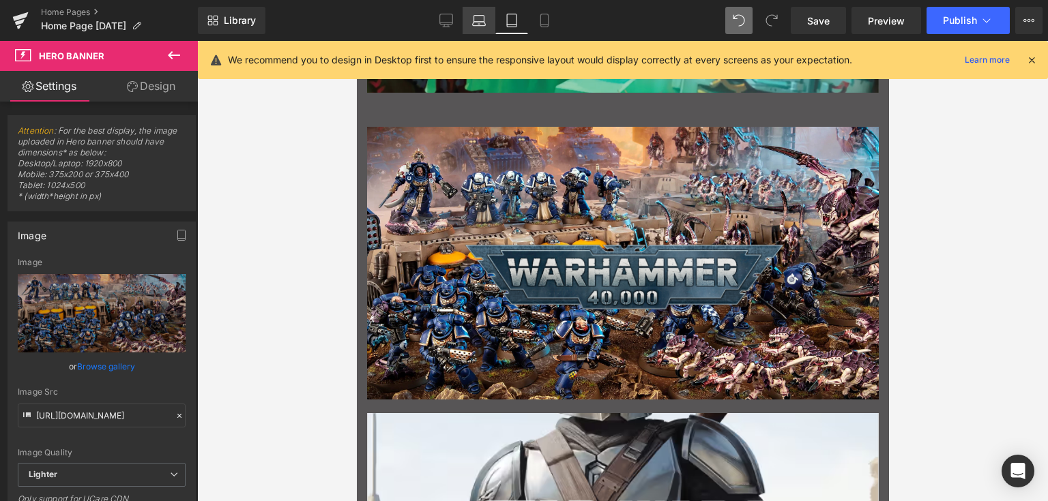
click at [475, 17] on icon at bounding box center [479, 21] width 14 height 14
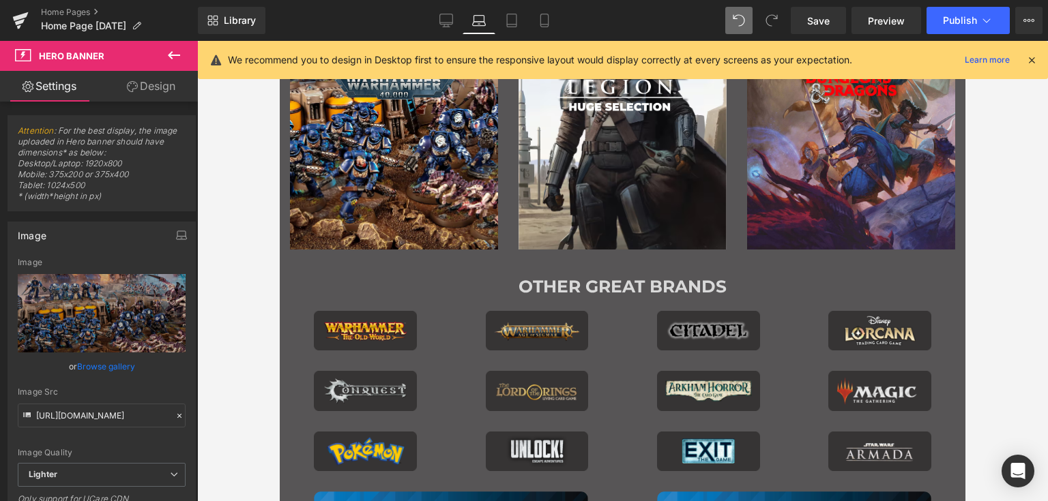
scroll to position [1160, 0]
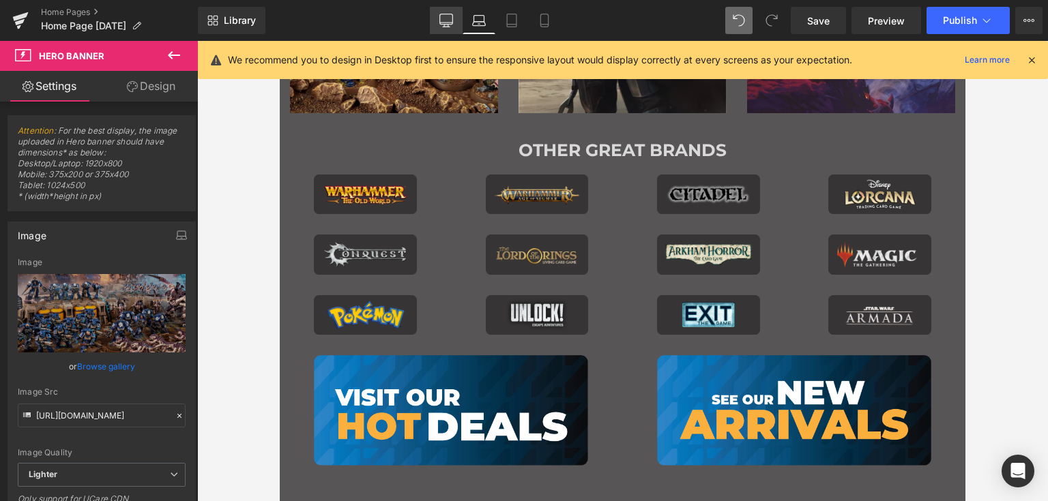
click at [450, 16] on icon at bounding box center [446, 21] width 14 height 14
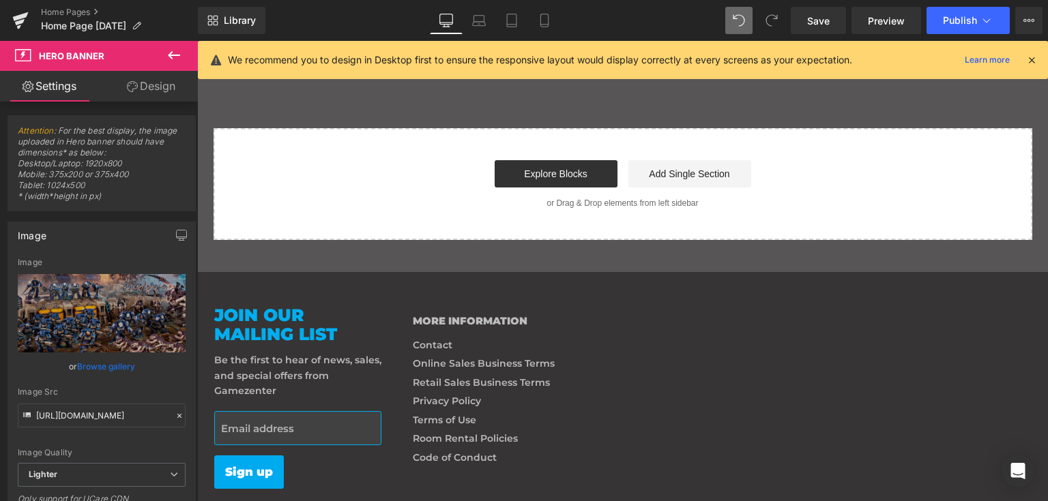
scroll to position [1239, 0]
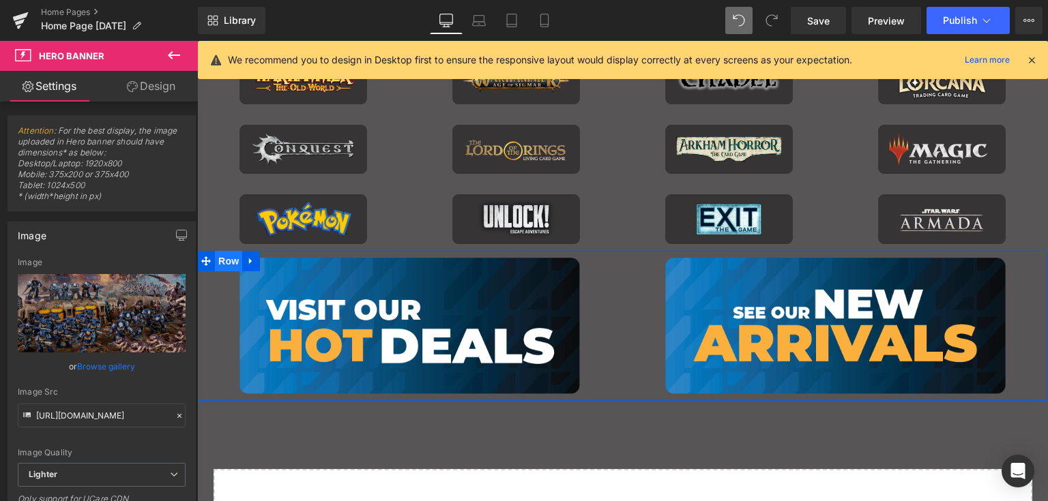
click at [216, 253] on span "Row" at bounding box center [228, 261] width 27 height 20
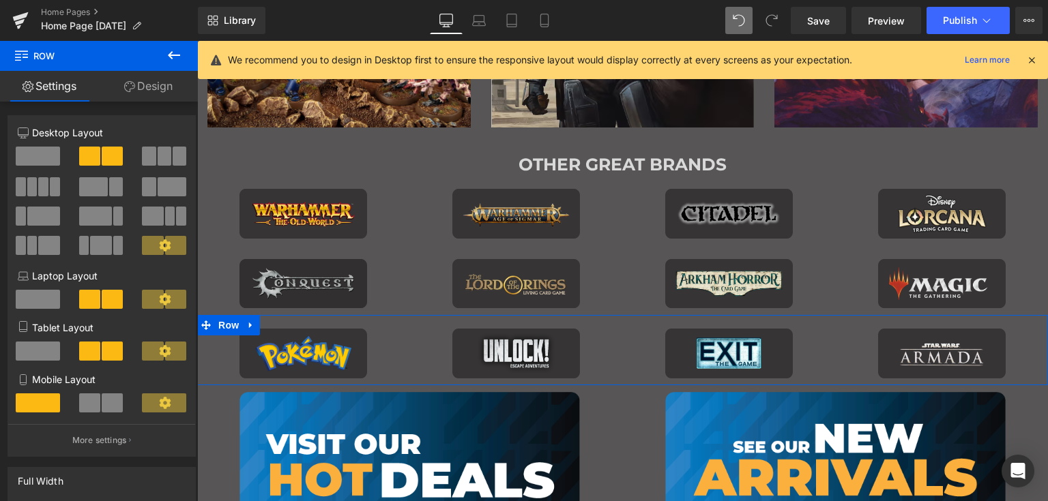
scroll to position [1102, 0]
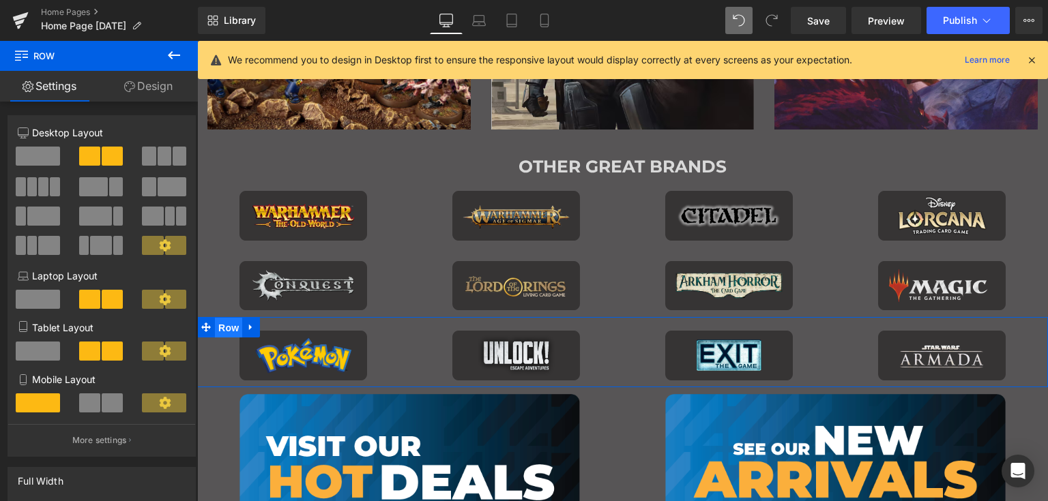
click at [218, 328] on span "Row" at bounding box center [228, 328] width 27 height 20
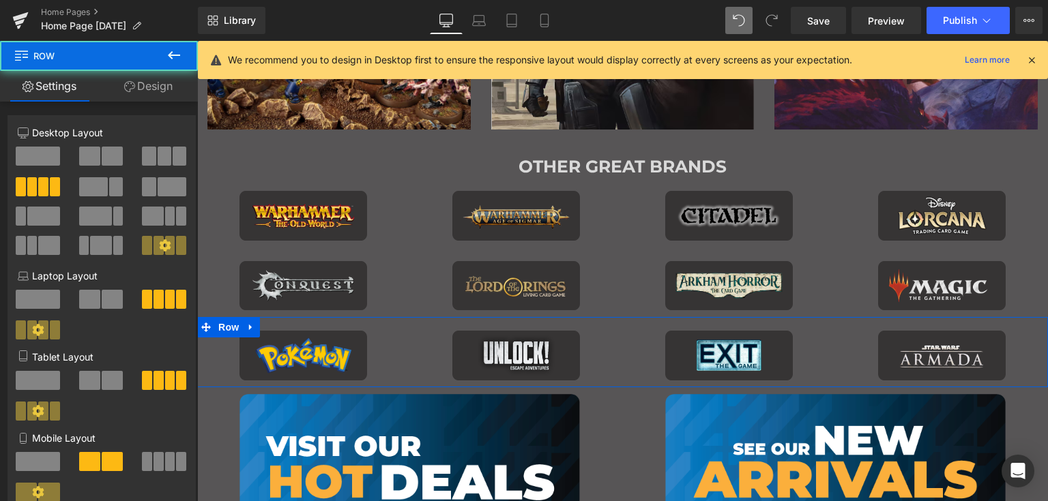
click at [161, 91] on link "Design" at bounding box center [148, 86] width 99 height 31
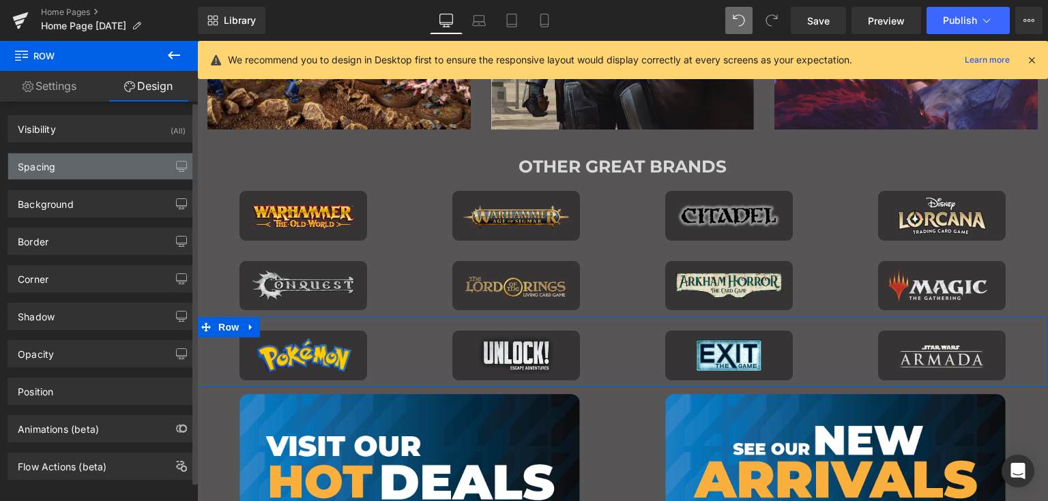
type input "0"
type input "20"
type input "0"
type input "10"
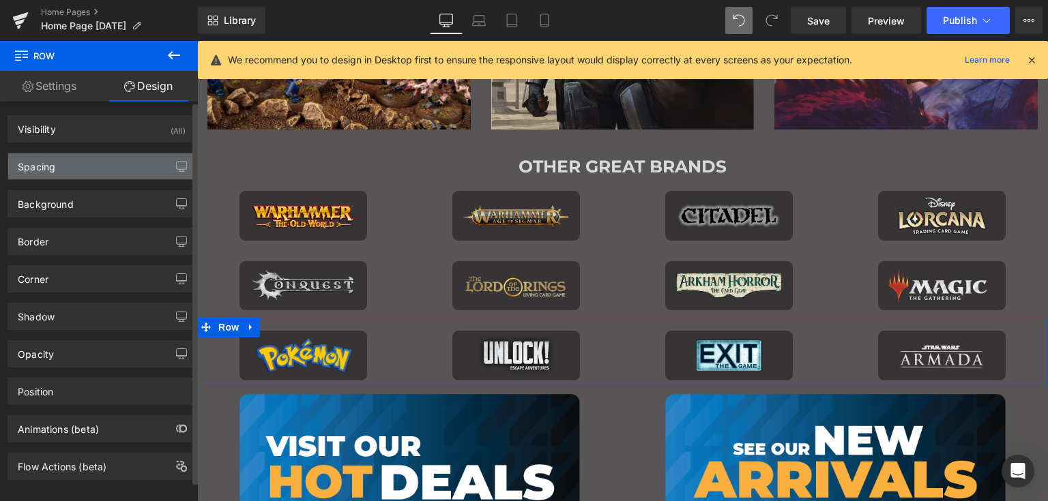
type input "0"
click at [64, 160] on div "Spacing" at bounding box center [101, 166] width 187 height 26
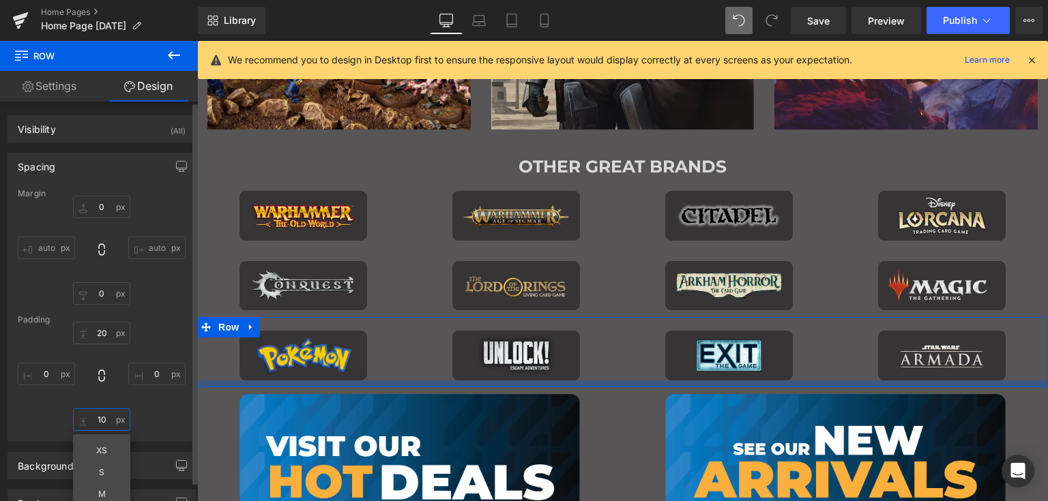
click at [95, 414] on input "10" at bounding box center [101, 420] width 57 height 23
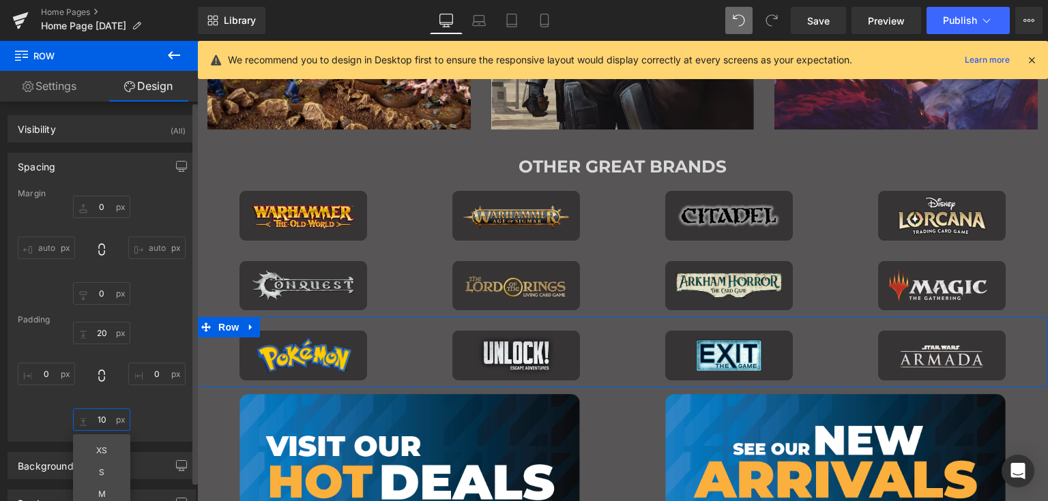
click at [95, 414] on input "10" at bounding box center [101, 420] width 57 height 23
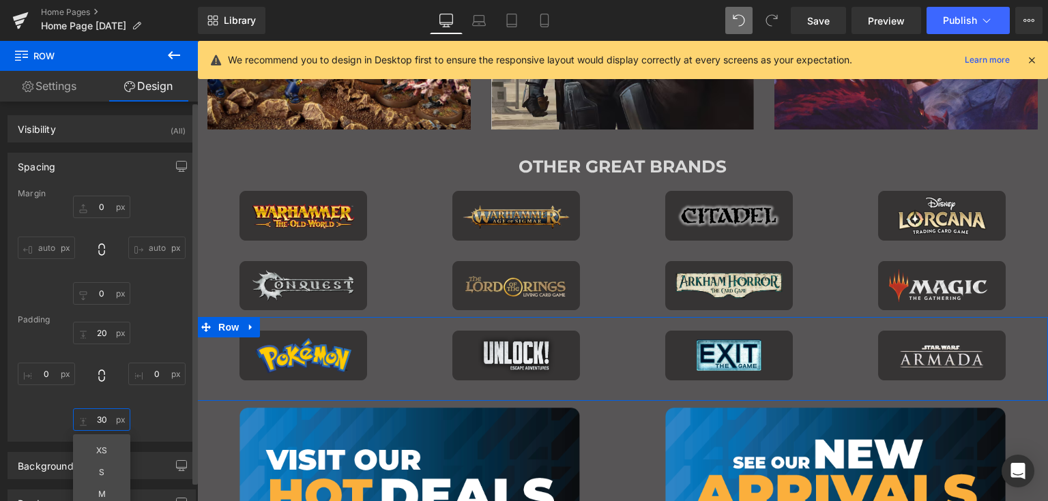
click at [98, 419] on input "30" at bounding box center [101, 420] width 57 height 23
type input "20"
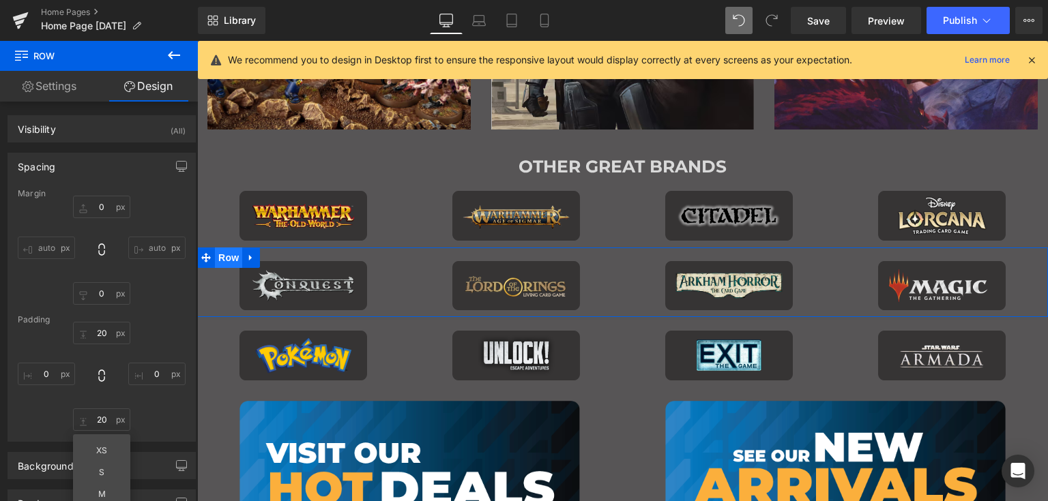
click at [225, 250] on span "Row" at bounding box center [228, 258] width 27 height 20
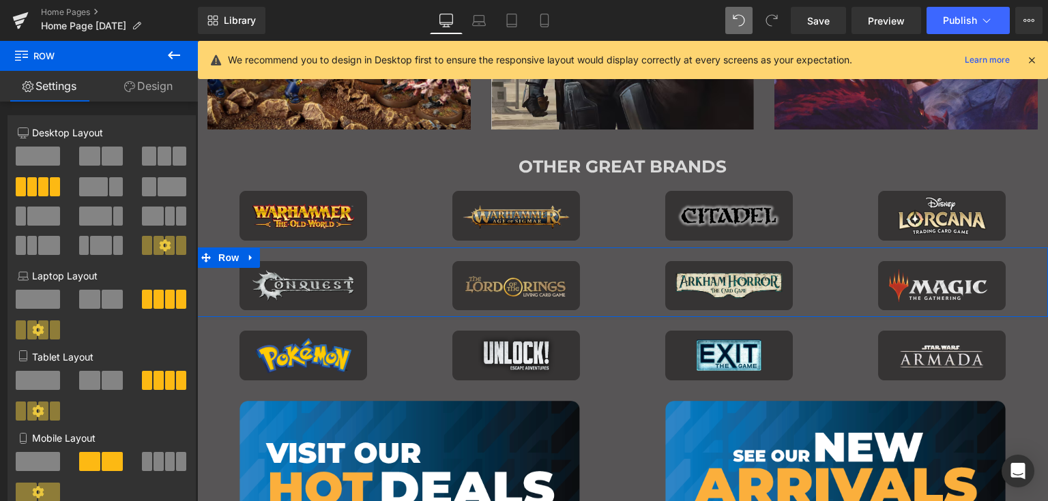
click at [149, 92] on link "Design" at bounding box center [148, 86] width 99 height 31
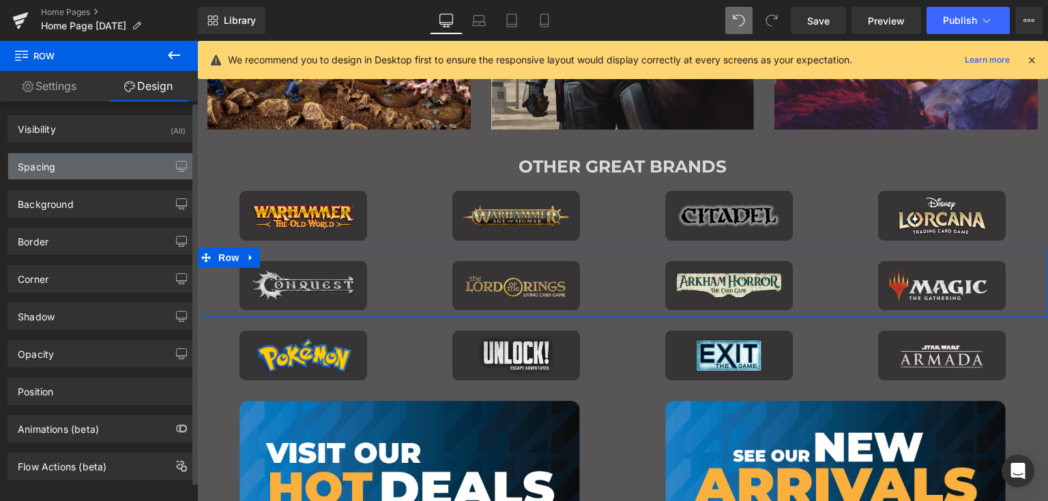
click at [53, 160] on div "Spacing" at bounding box center [37, 162] width 38 height 19
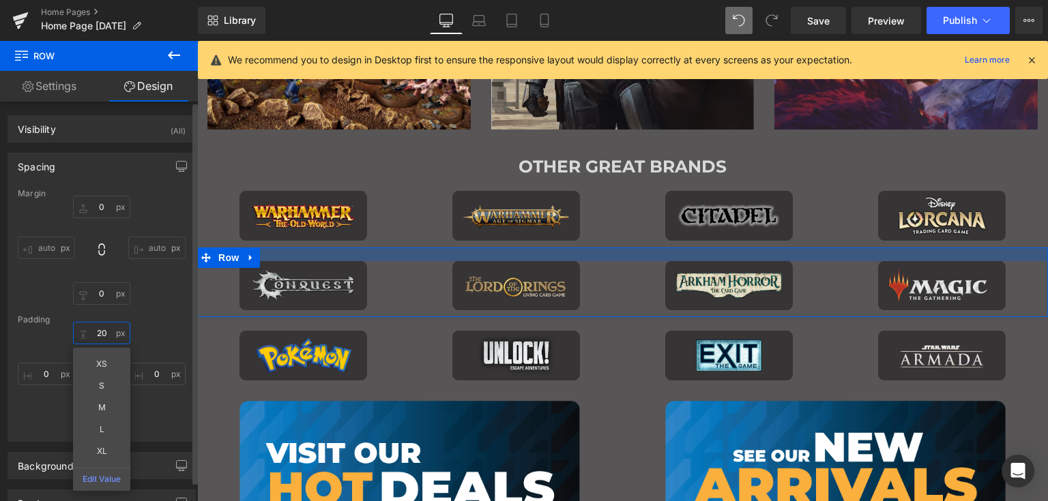
click at [102, 334] on input "20" at bounding box center [101, 333] width 57 height 23
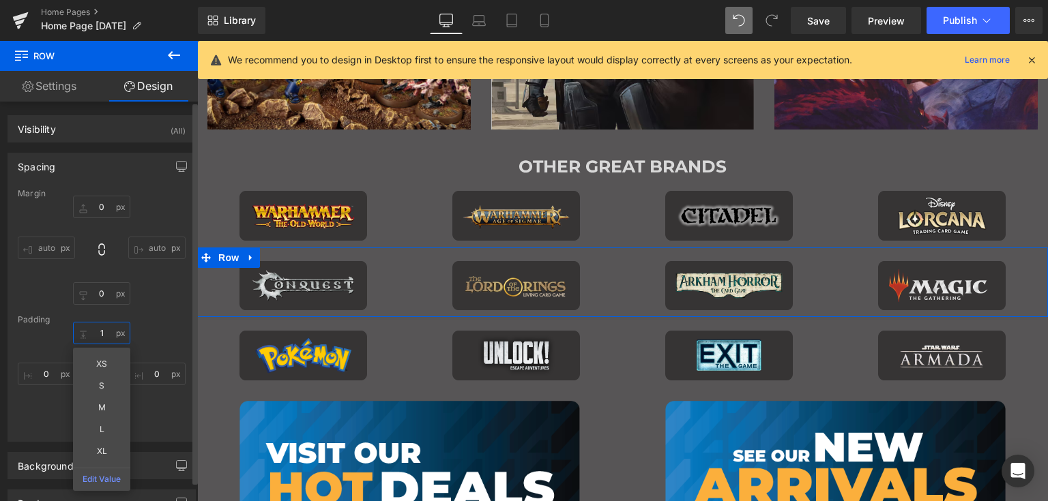
type input "10"
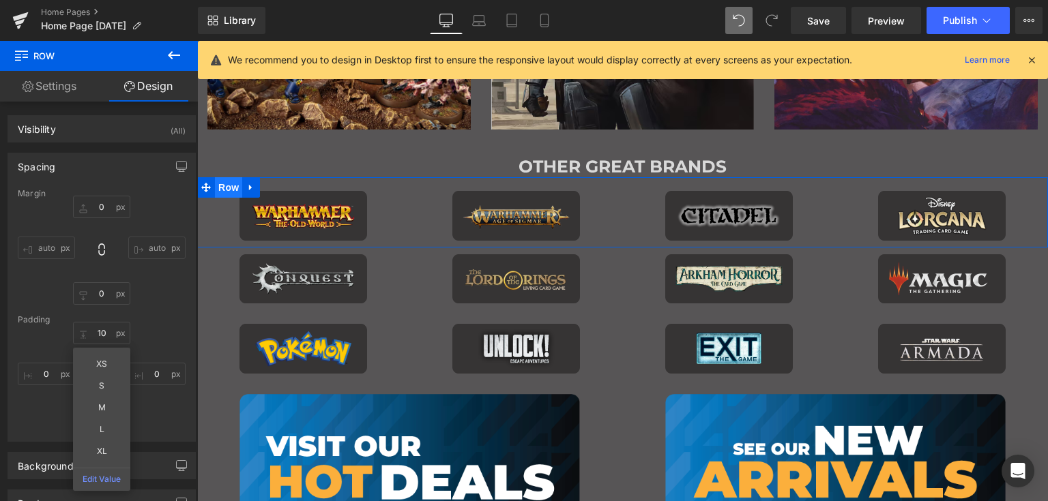
click at [224, 181] on span "Row" at bounding box center [228, 187] width 27 height 20
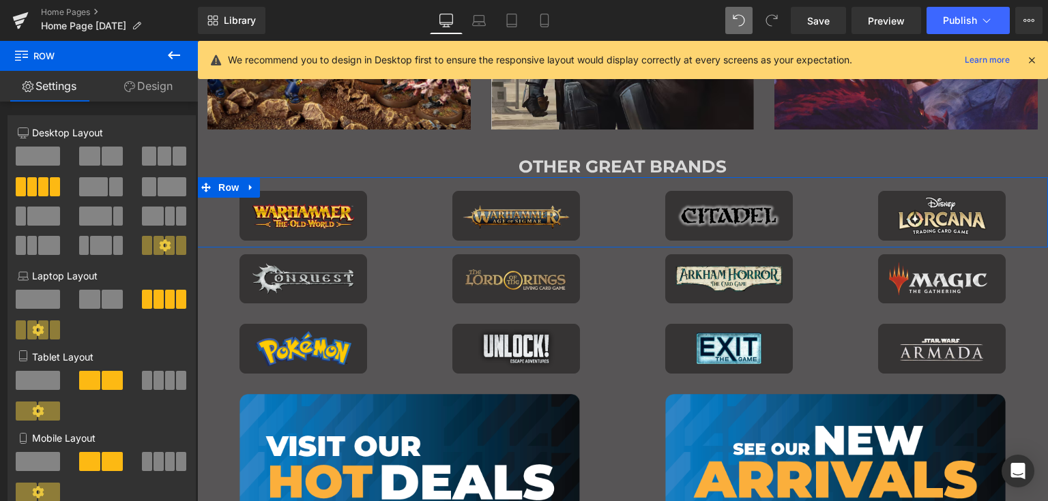
click at [160, 89] on link "Design" at bounding box center [148, 86] width 99 height 31
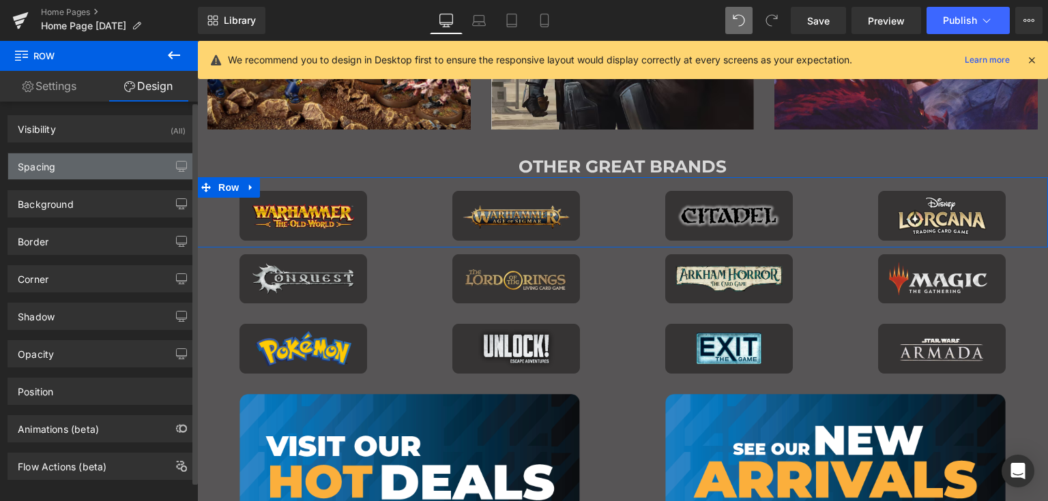
click at [63, 164] on div "Spacing" at bounding box center [101, 166] width 187 height 26
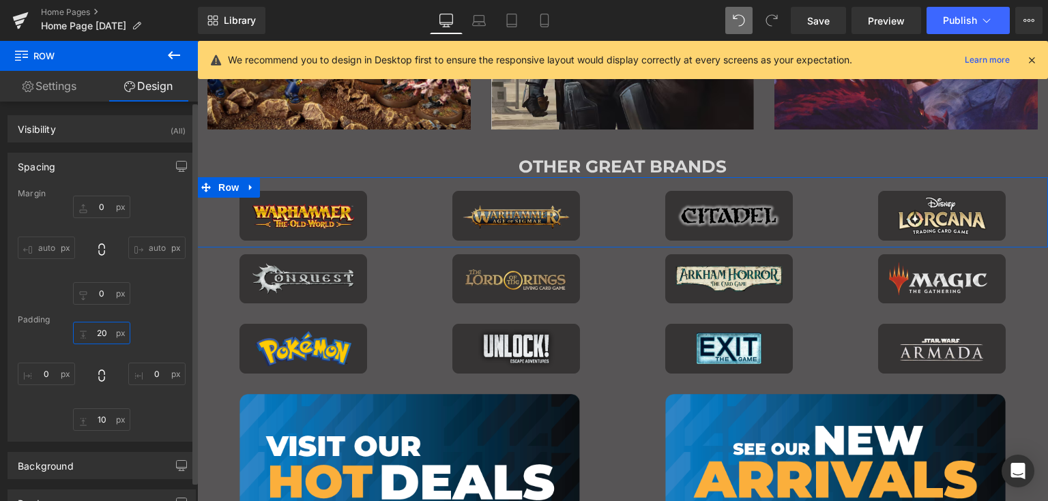
click at [105, 334] on input "20" at bounding box center [101, 333] width 57 height 23
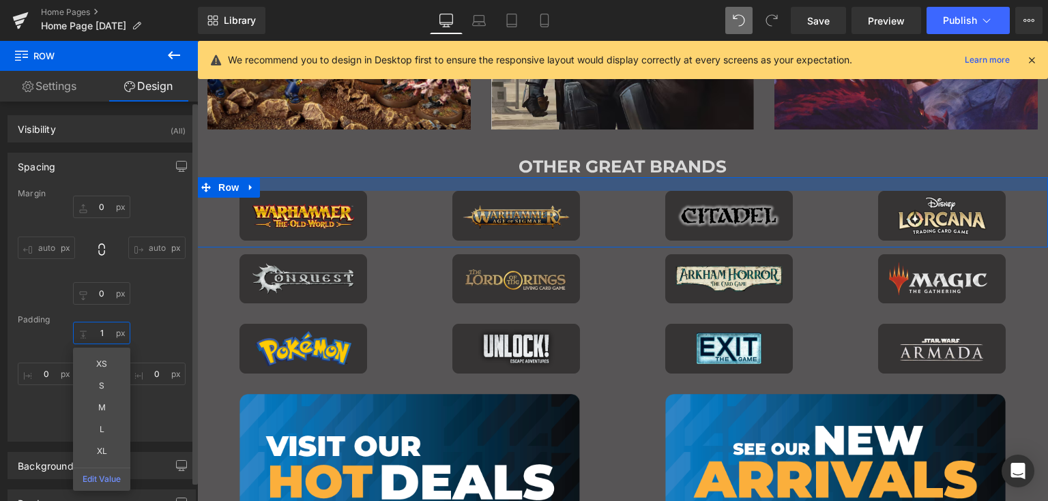
type input "10"
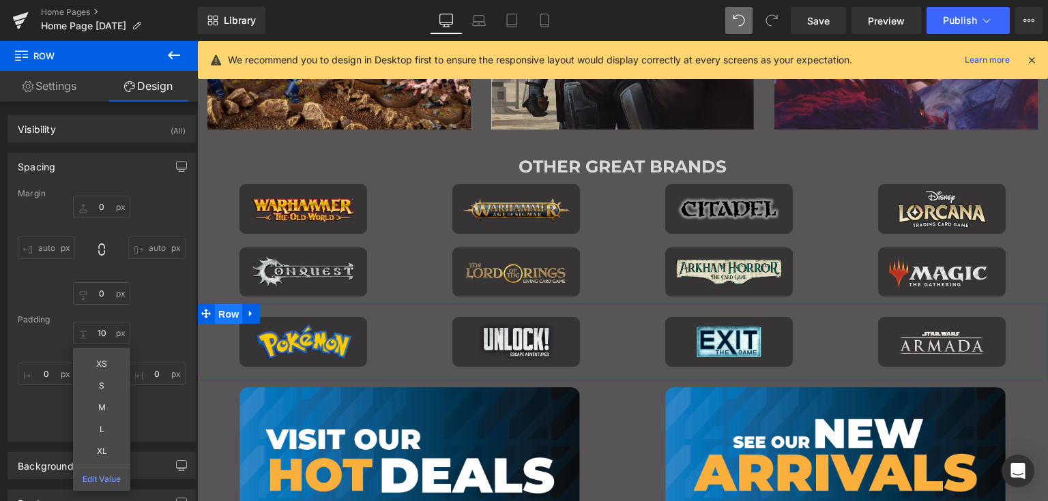
click at [228, 307] on span "Row" at bounding box center [228, 314] width 27 height 20
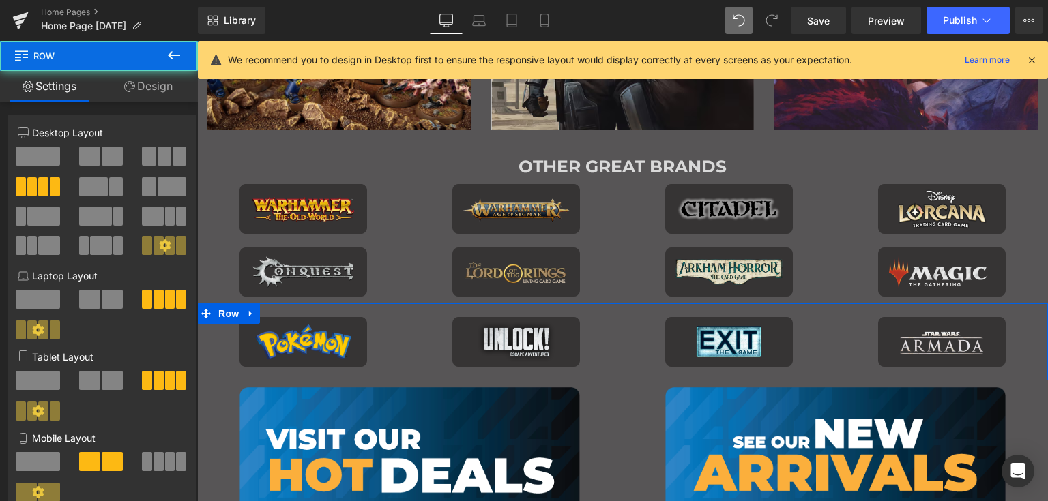
click at [158, 85] on link "Design" at bounding box center [148, 86] width 99 height 31
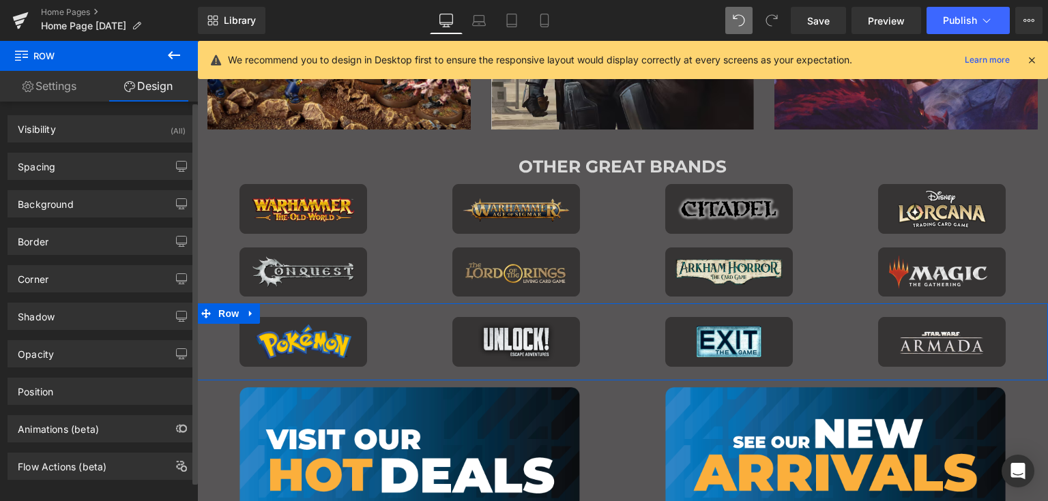
click at [75, 163] on div "Spacing" at bounding box center [101, 166] width 187 height 26
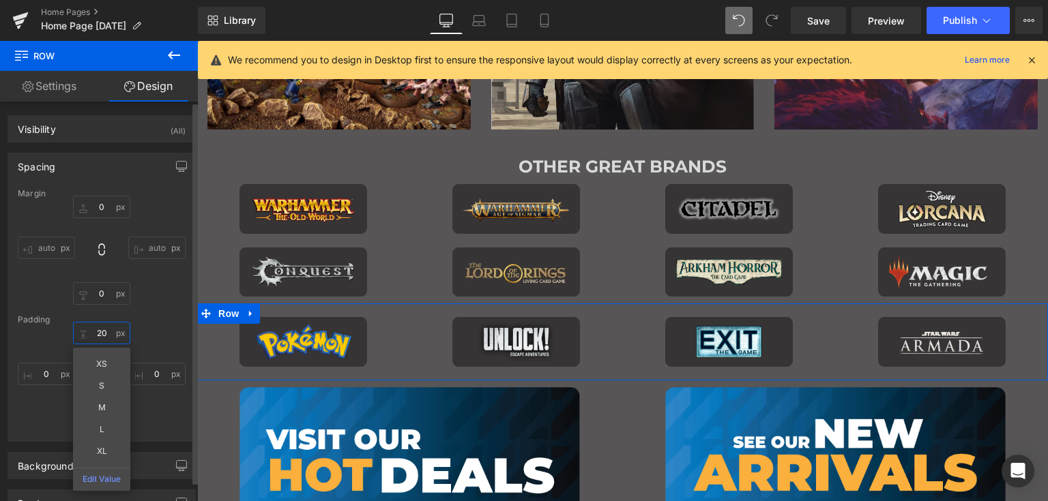
click at [97, 329] on input "20" at bounding box center [101, 333] width 57 height 23
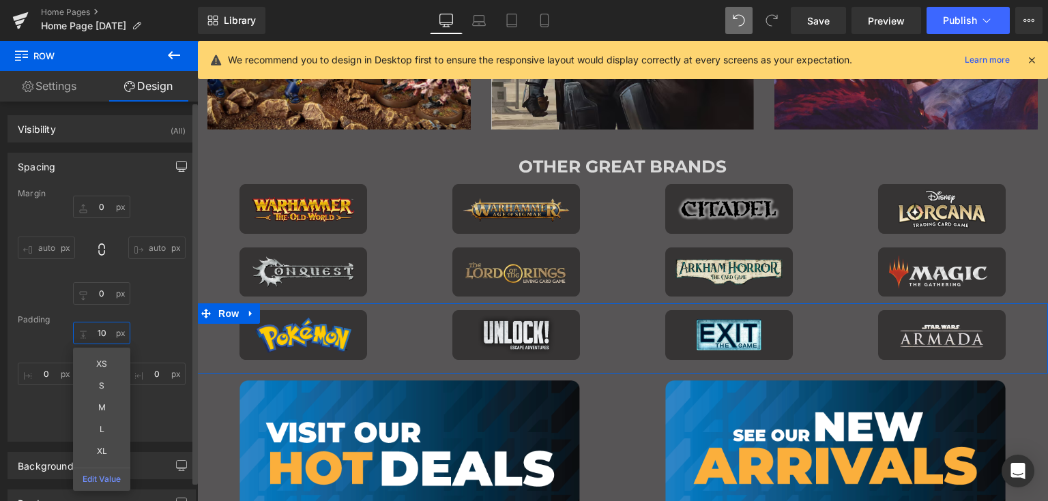
type input "10"
click at [176, 164] on icon "button" at bounding box center [181, 166] width 11 height 11
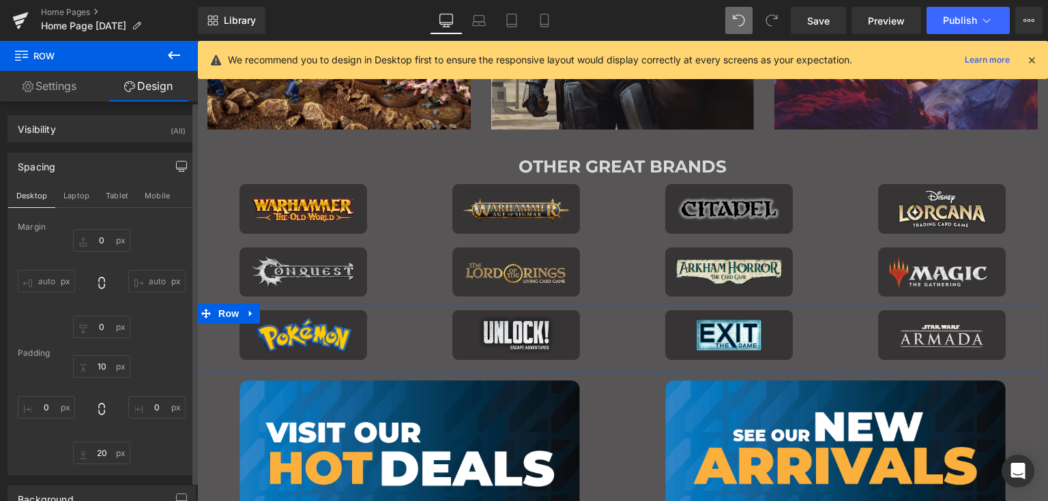
click at [176, 165] on icon "button" at bounding box center [181, 166] width 11 height 11
click at [171, 162] on button "button" at bounding box center [182, 166] width 22 height 26
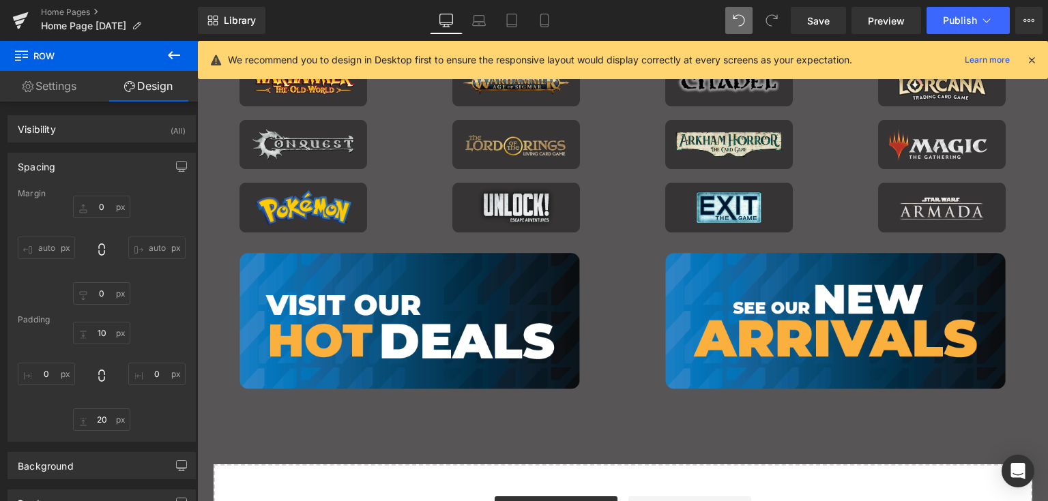
scroll to position [1239, 0]
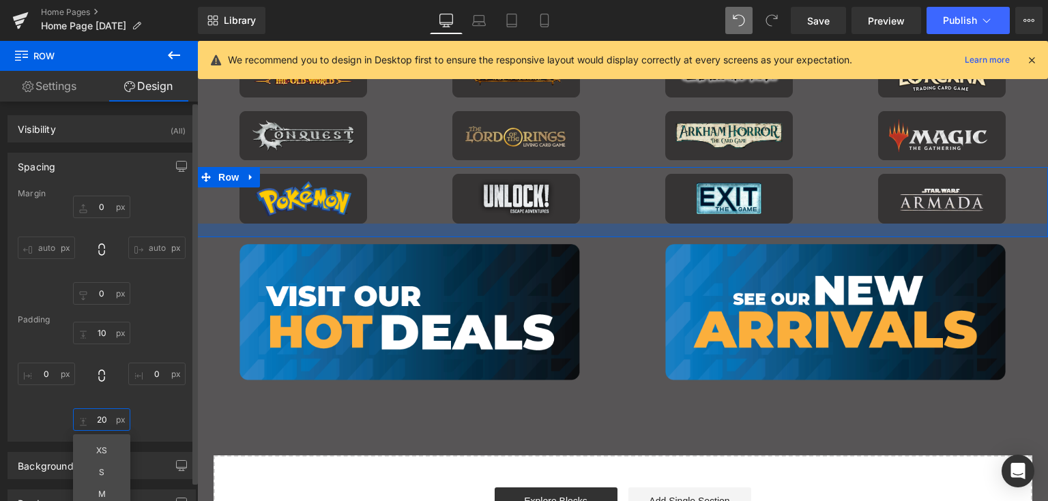
click at [96, 414] on input "20" at bounding box center [101, 420] width 57 height 23
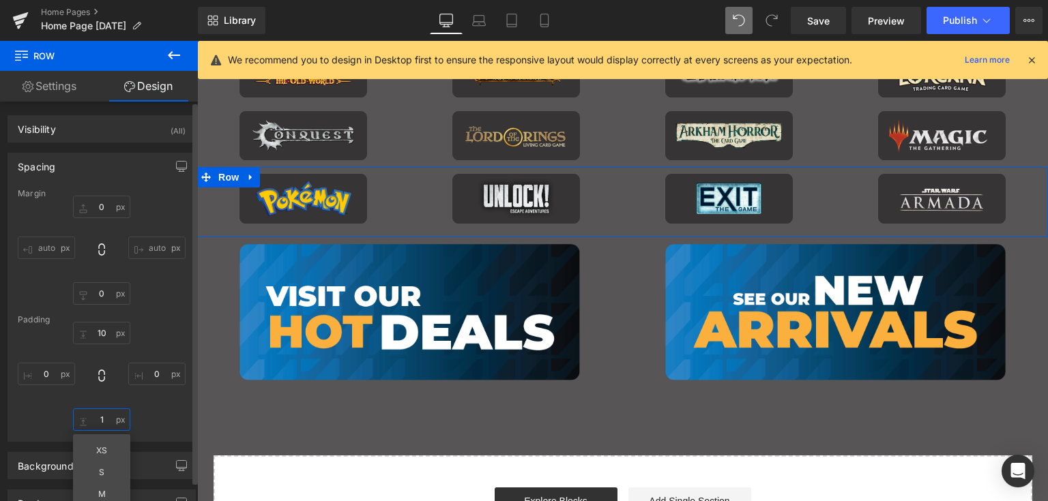
type input "10"
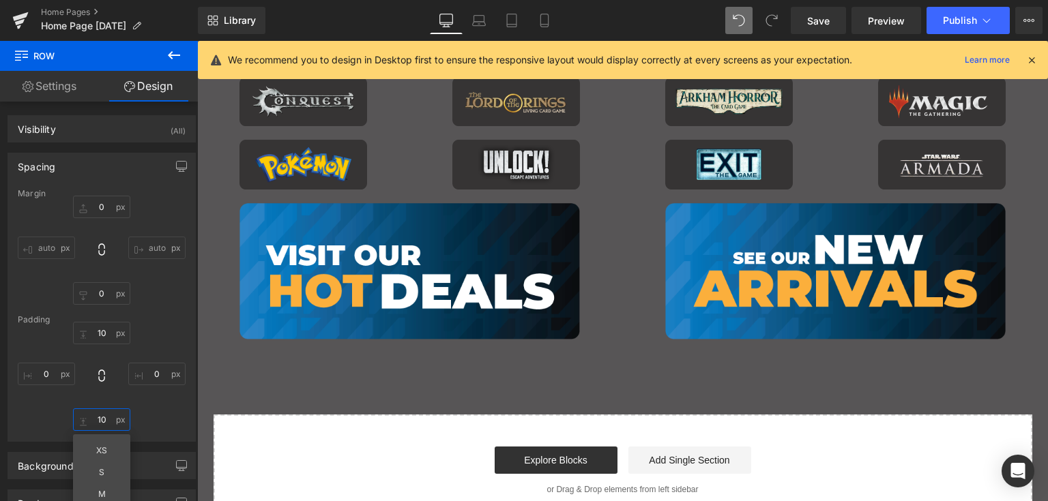
scroll to position [1511, 0]
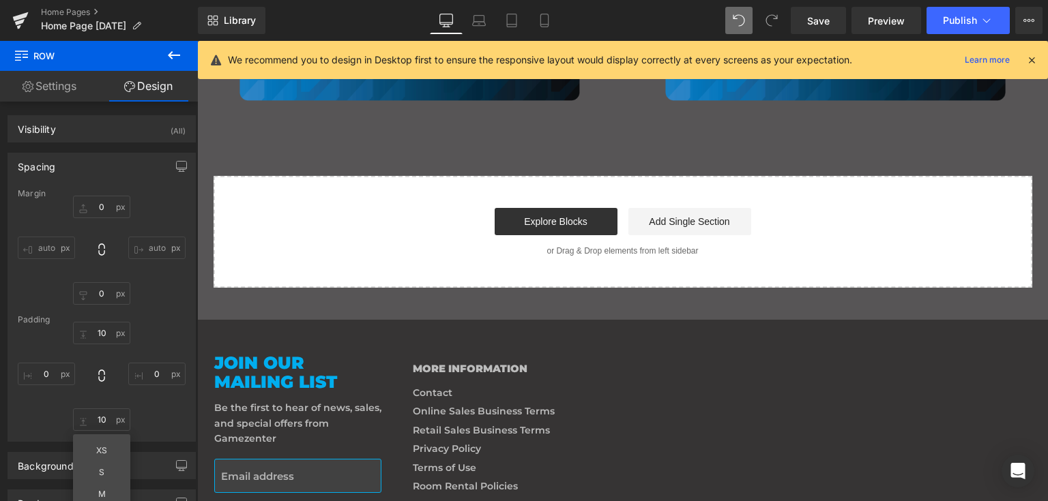
click at [614, 251] on p "or Drag & Drop elements from left sidebar" at bounding box center [622, 251] width 775 height 10
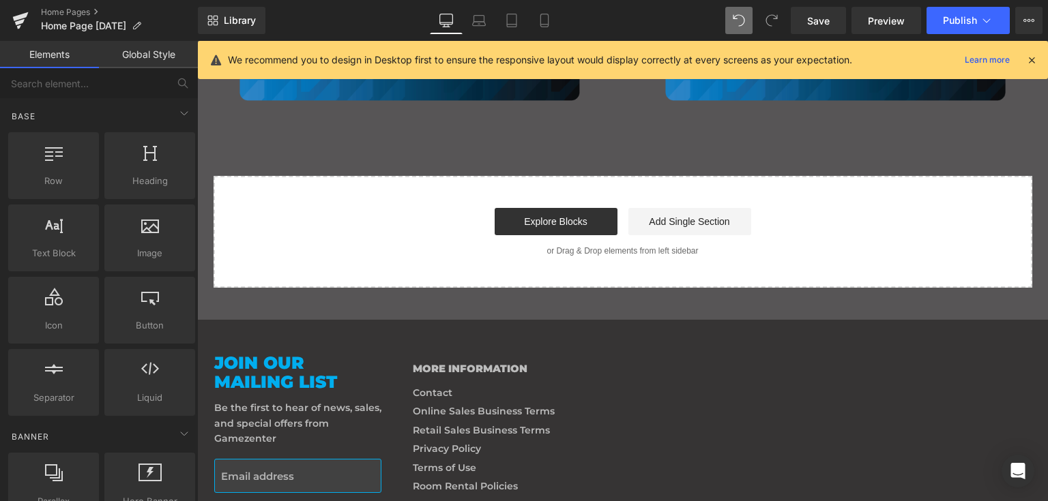
click at [374, 220] on div "Explore Blocks Add Single Section" at bounding box center [622, 221] width 775 height 27
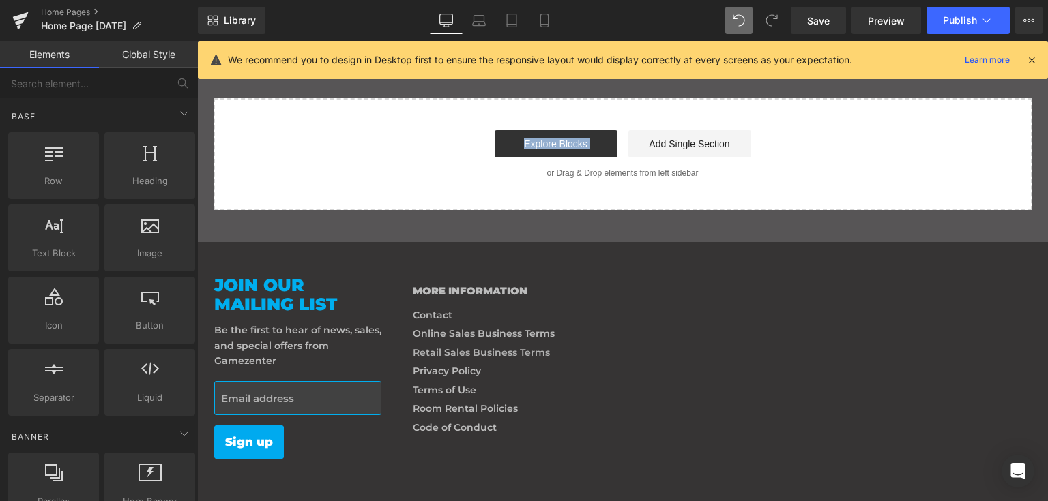
scroll to position [1637, 0]
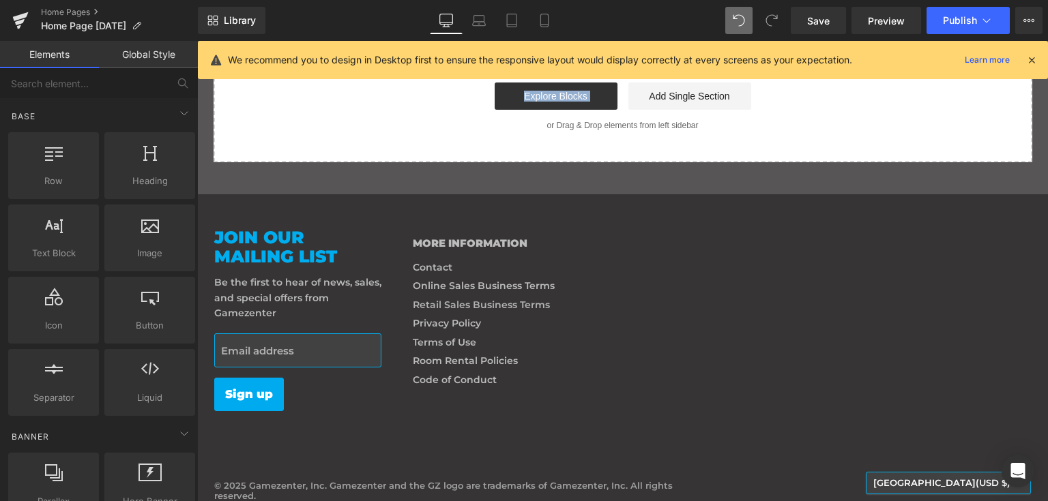
click at [537, 308] on link "Retail Sales Business Terms" at bounding box center [481, 305] width 137 height 12
click at [664, 327] on div "Join our mailing list Be the first to hear of news, sales, and special offers f…" at bounding box center [622, 326] width 816 height 196
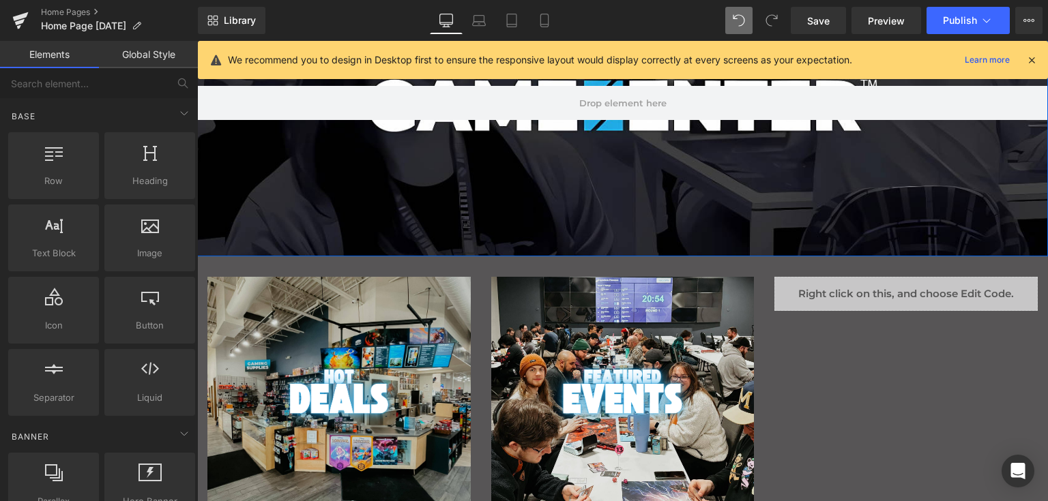
scroll to position [341, 0]
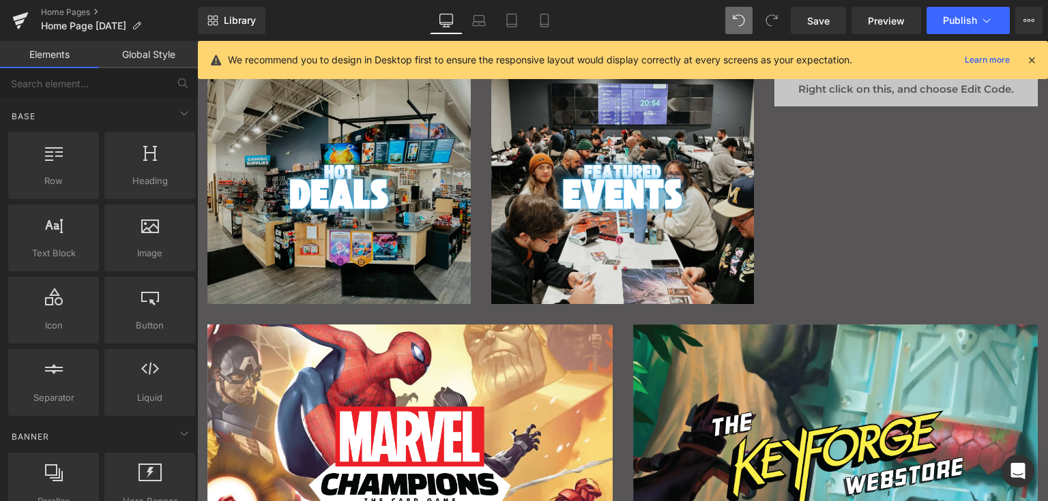
click at [451, 16] on icon at bounding box center [446, 21] width 14 height 14
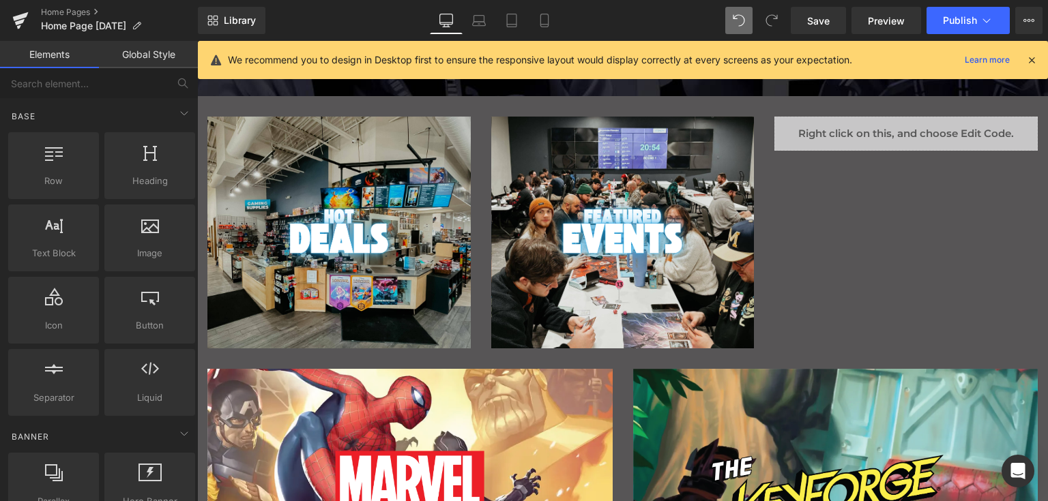
scroll to position [273, 0]
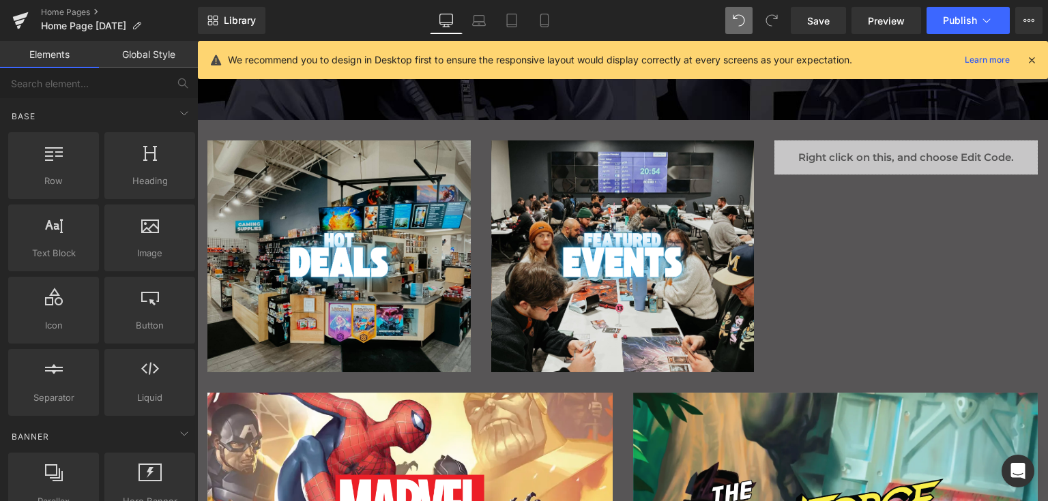
click at [330, 149] on div "Image Hero Banner" at bounding box center [338, 257] width 263 height 232
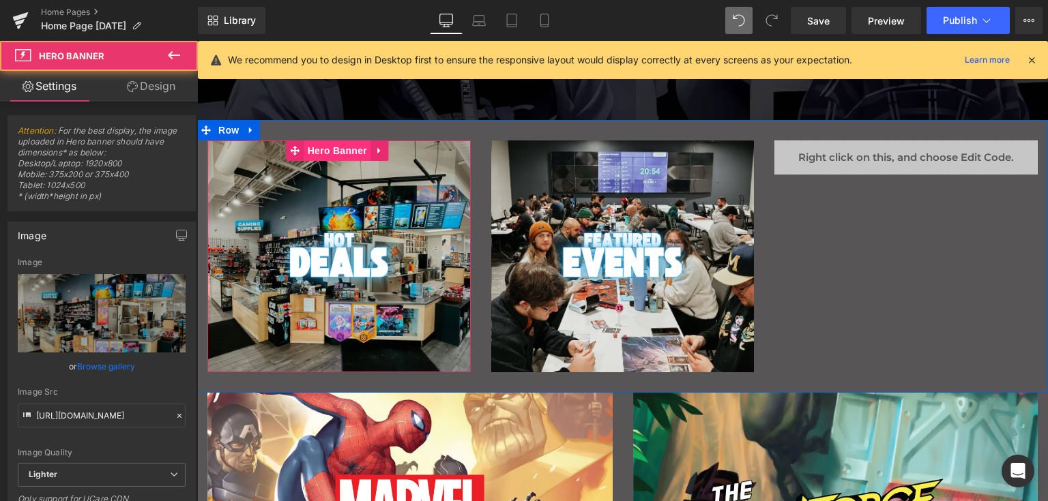
click at [333, 149] on span "Hero Banner" at bounding box center [337, 151] width 66 height 20
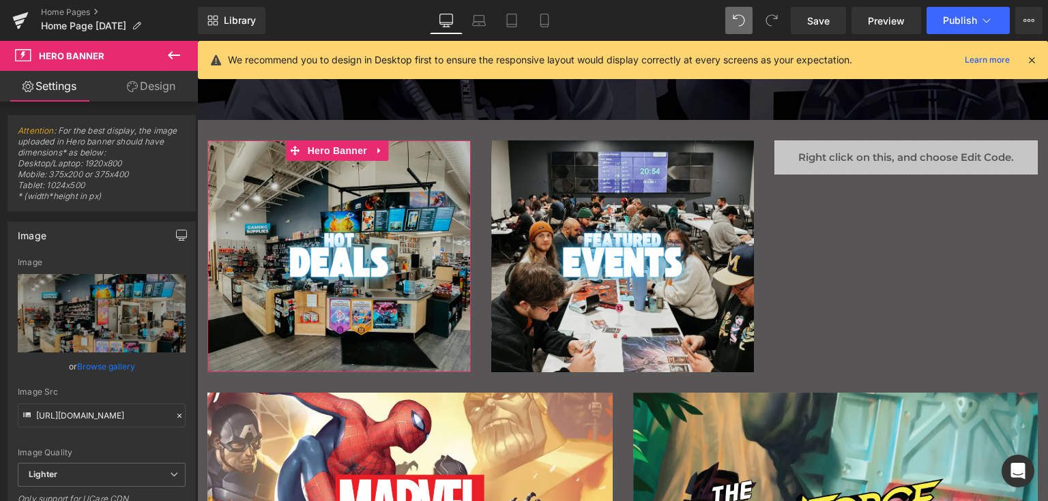
click at [176, 235] on icon "button" at bounding box center [181, 235] width 11 height 11
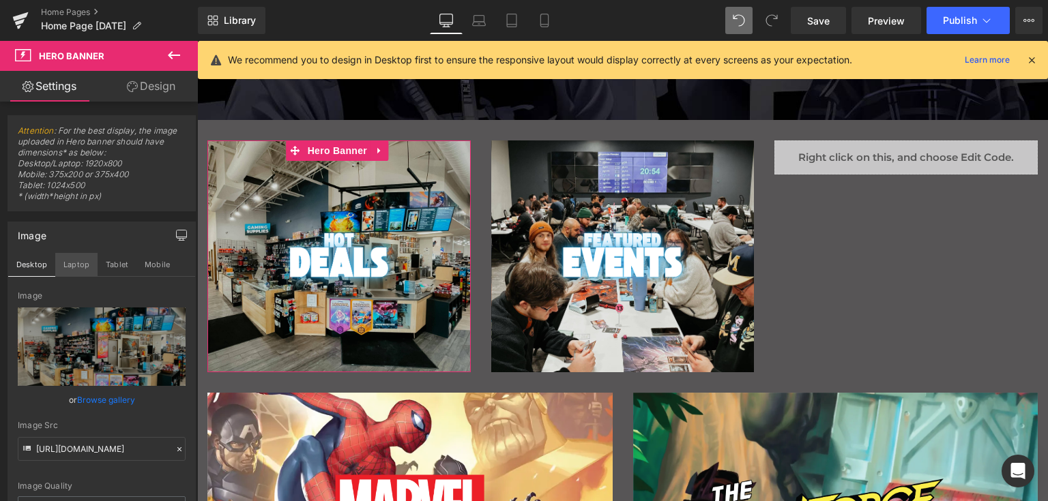
click at [77, 265] on button "Laptop" at bounding box center [76, 264] width 42 height 23
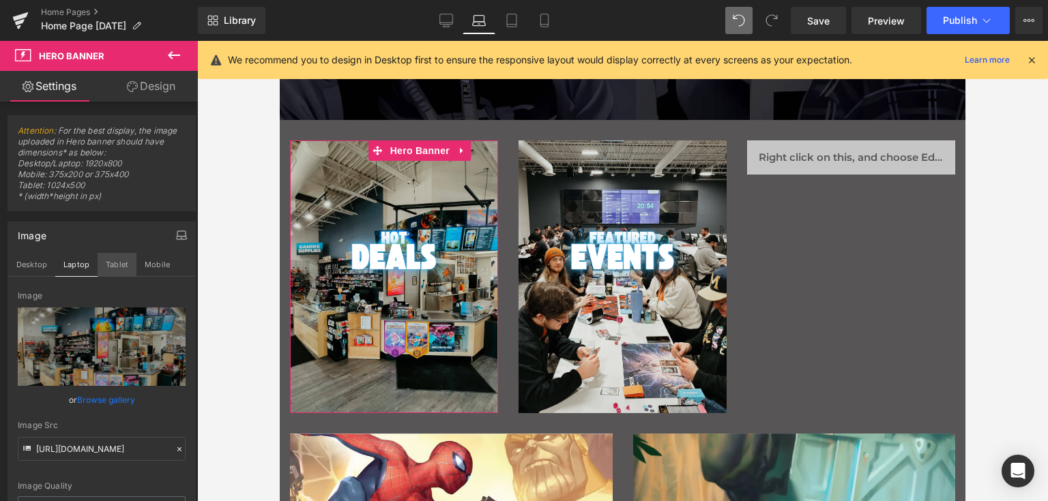
click at [117, 260] on button "Tablet" at bounding box center [117, 264] width 39 height 23
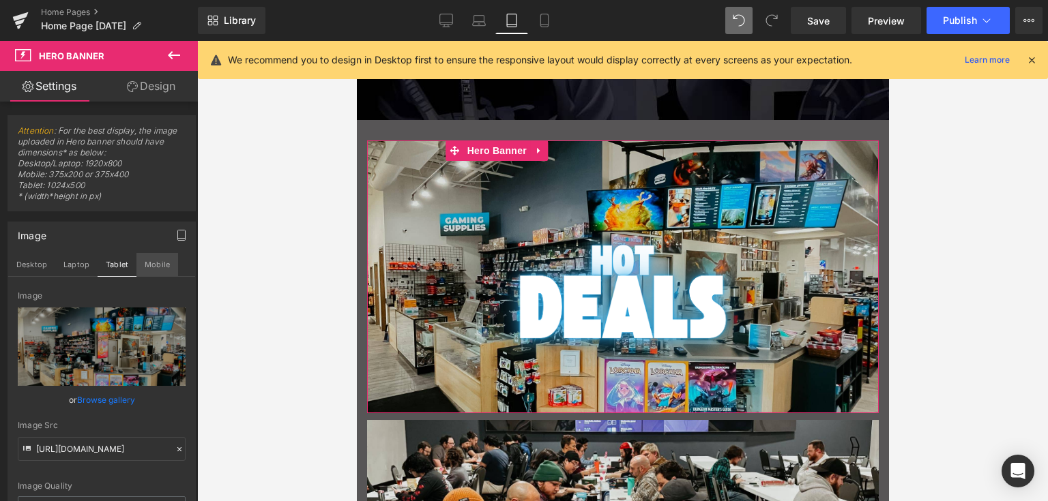
click at [151, 262] on button "Mobile" at bounding box center [157, 264] width 42 height 23
type input "200"
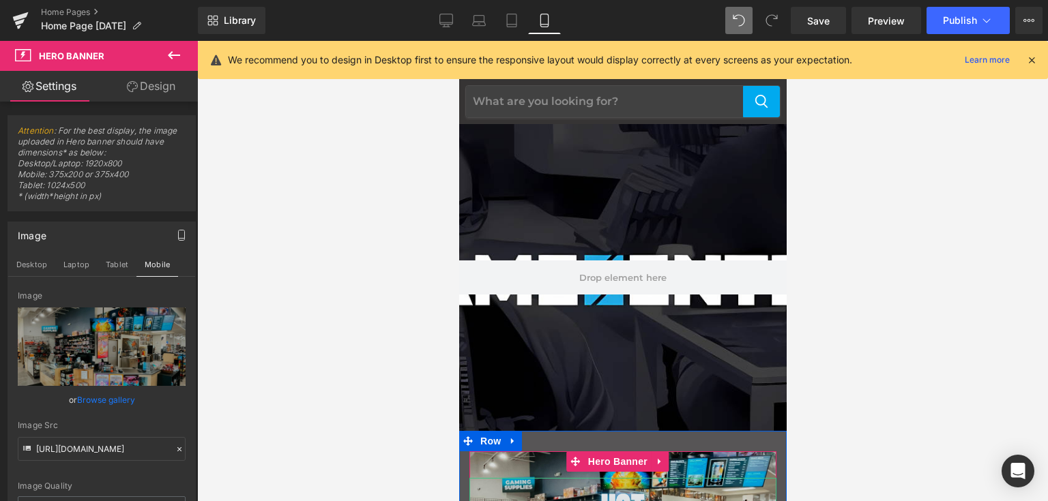
scroll to position [0, 0]
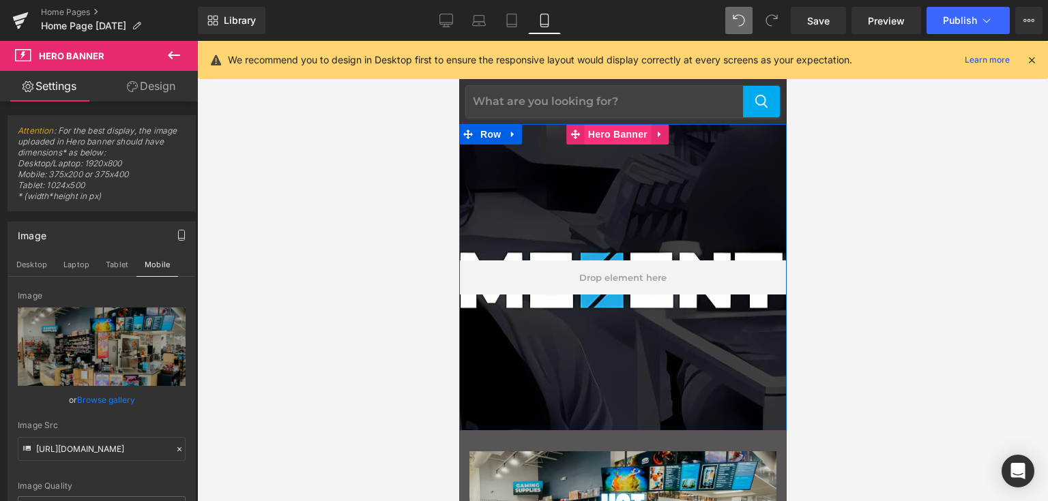
click at [618, 135] on span "Hero Banner" at bounding box center [617, 134] width 66 height 20
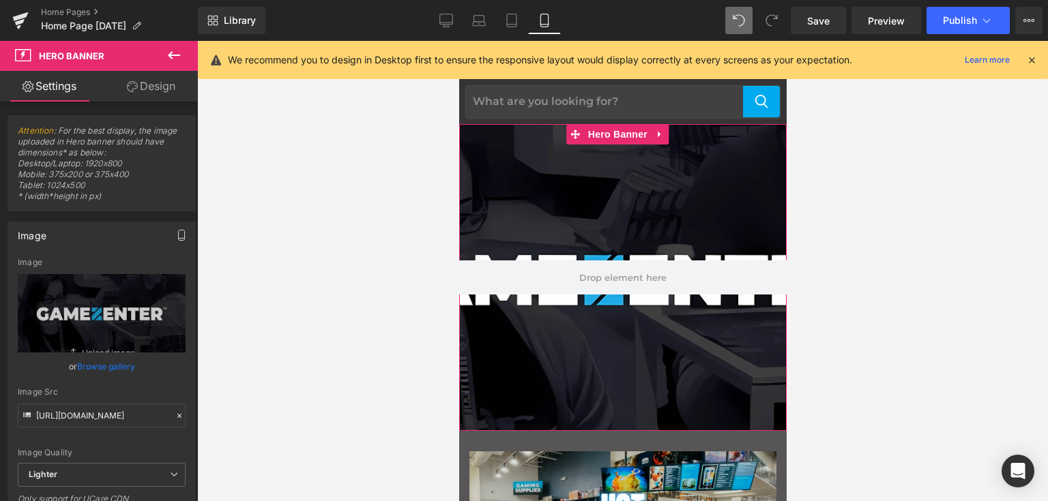
click at [176, 233] on icon "button" at bounding box center [181, 235] width 11 height 11
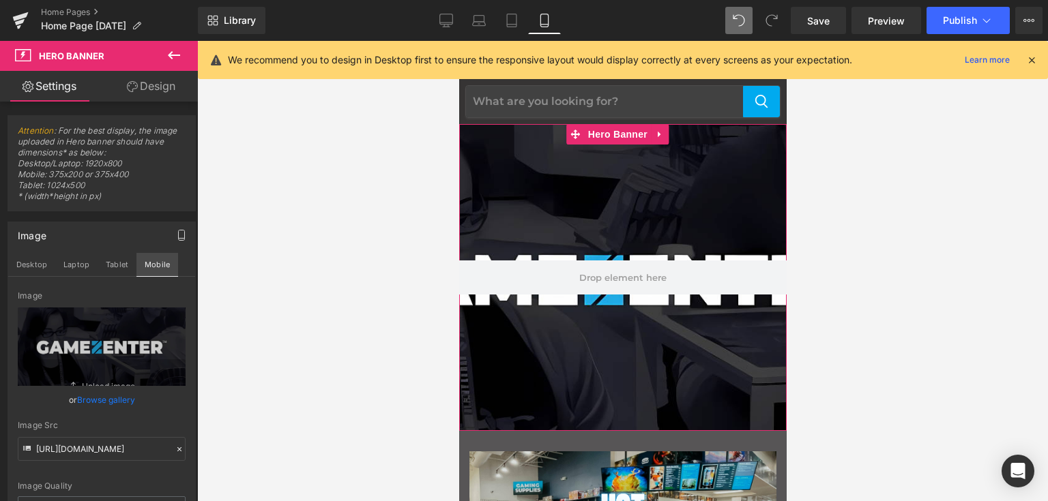
click at [161, 265] on button "Mobile" at bounding box center [157, 264] width 42 height 23
click at [107, 407] on link "Browse gallery" at bounding box center [106, 400] width 58 height 24
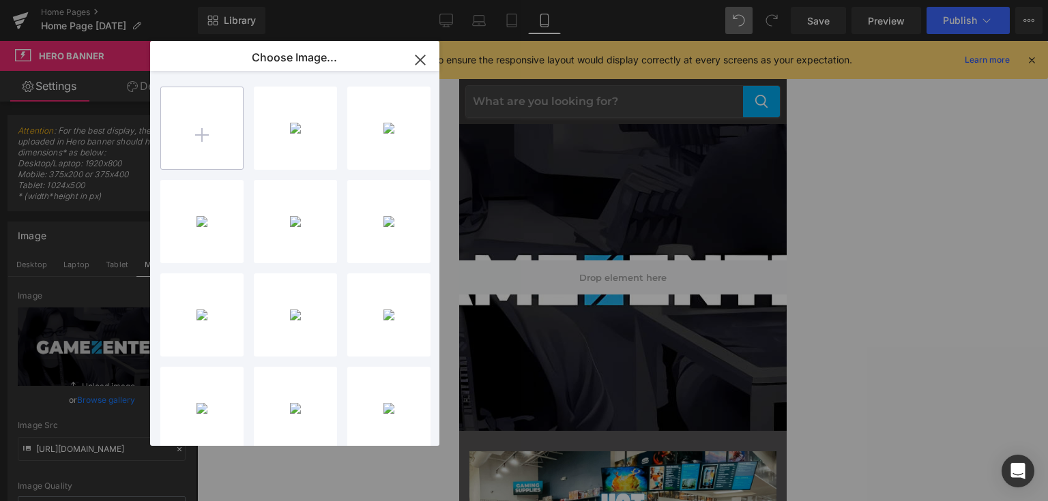
click at [204, 142] on input "file" at bounding box center [202, 128] width 82 height 82
type input "C:\fakepath\Slider 1 mobile.jpg"
click at [419, 59] on icon "button" at bounding box center [419, 59] width 9 height 9
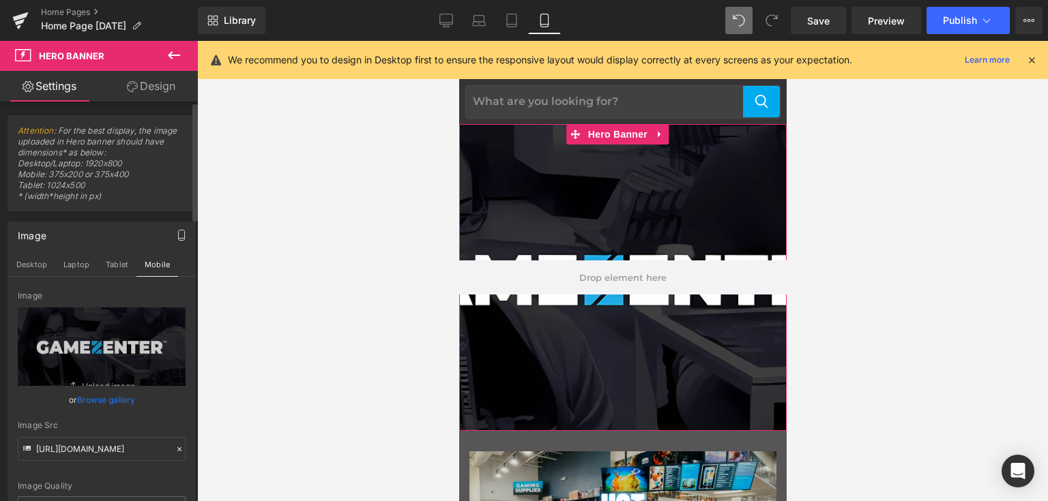
click at [109, 398] on link "Browse gallery" at bounding box center [106, 400] width 58 height 24
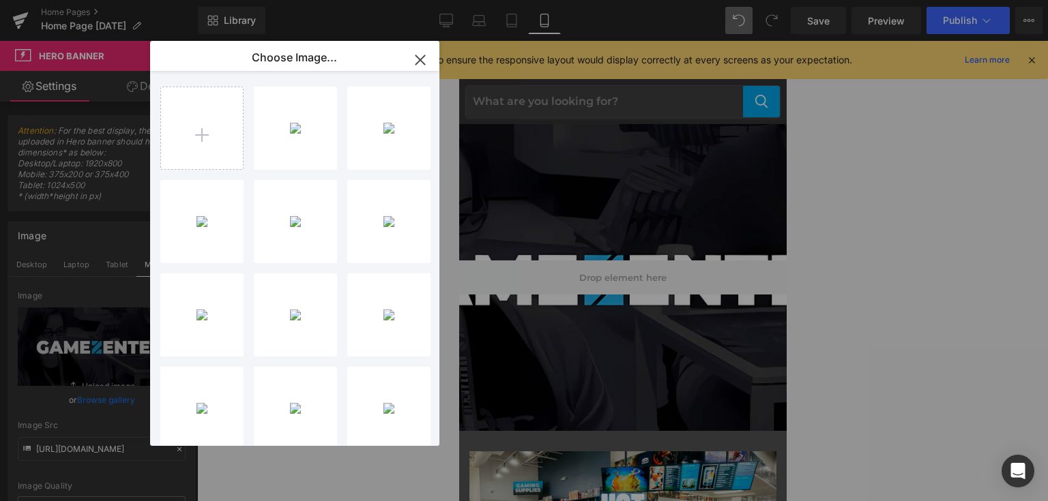
click at [0, 0] on p "49.14 KB" at bounding box center [0, 0] width 0 height 0
type input "https://ucarecdn.com/c5169a26-924f-47af-81bd-aa3e84538051/-/format/auto/-/previ…"
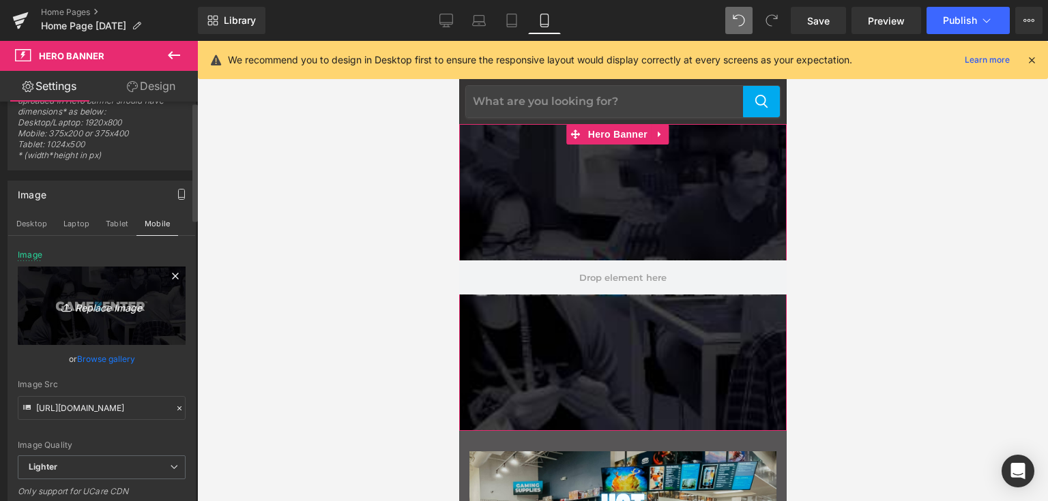
scroll to position [136, 0]
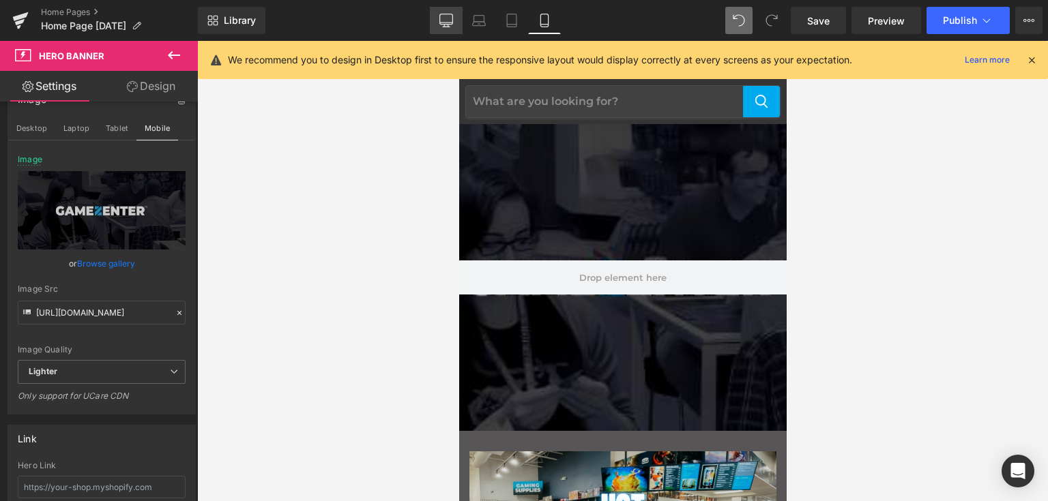
click at [452, 14] on icon at bounding box center [446, 21] width 14 height 14
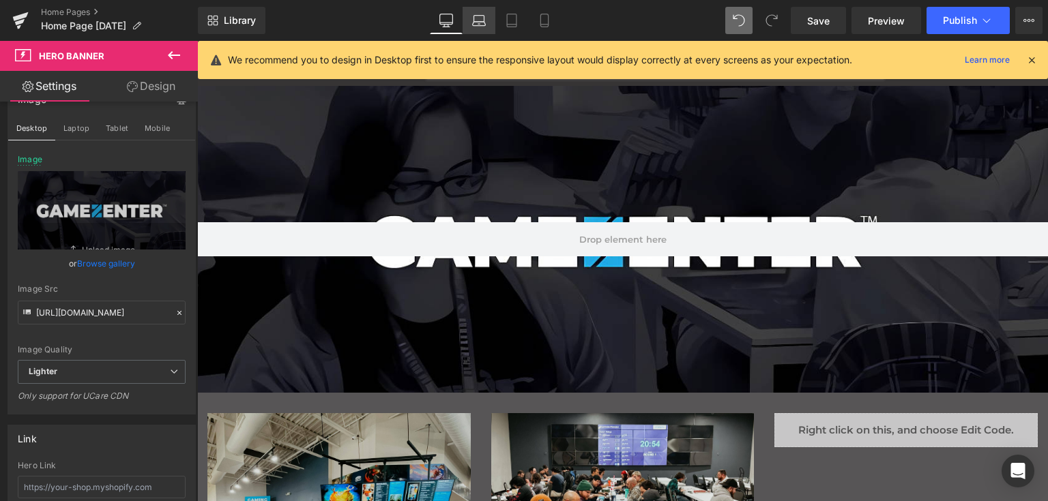
click at [474, 10] on link "Laptop" at bounding box center [478, 20] width 33 height 27
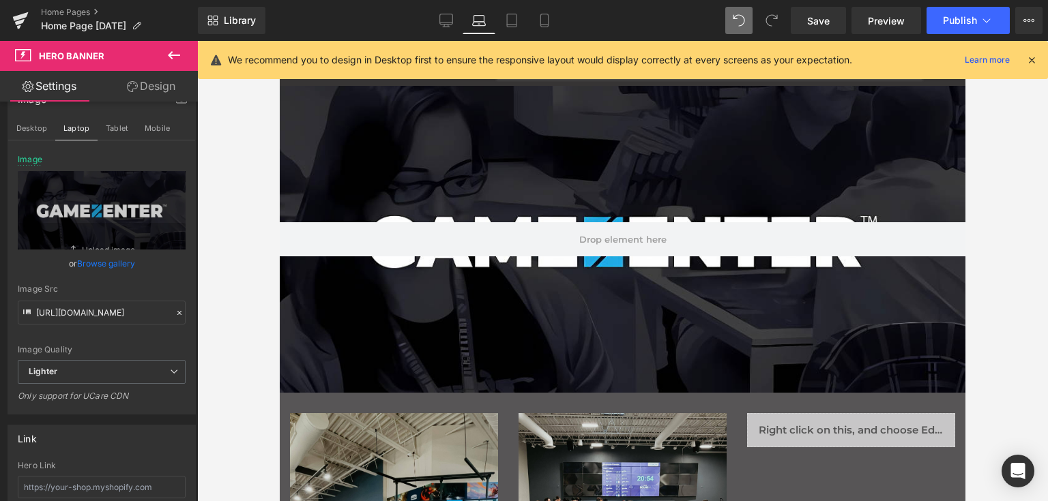
drag, startPoint x: 507, startPoint y: 12, endPoint x: 561, endPoint y: 35, distance: 58.4
click at [509, 14] on link "Tablet" at bounding box center [511, 20] width 33 height 27
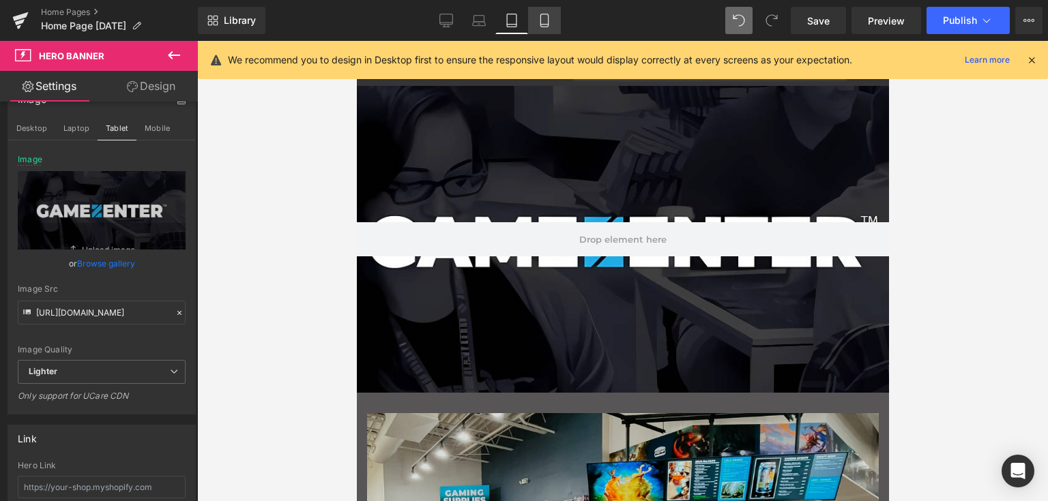
click at [546, 22] on icon at bounding box center [544, 21] width 14 height 14
type input "https://ucarecdn.com/c5169a26-924f-47af-81bd-aa3e84538051/-/format/auto/-/previ…"
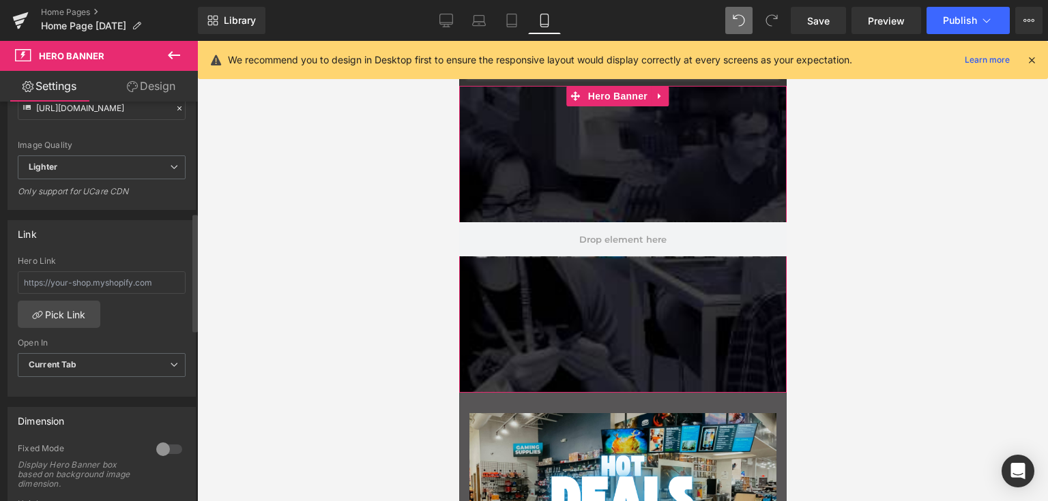
scroll to position [614, 0]
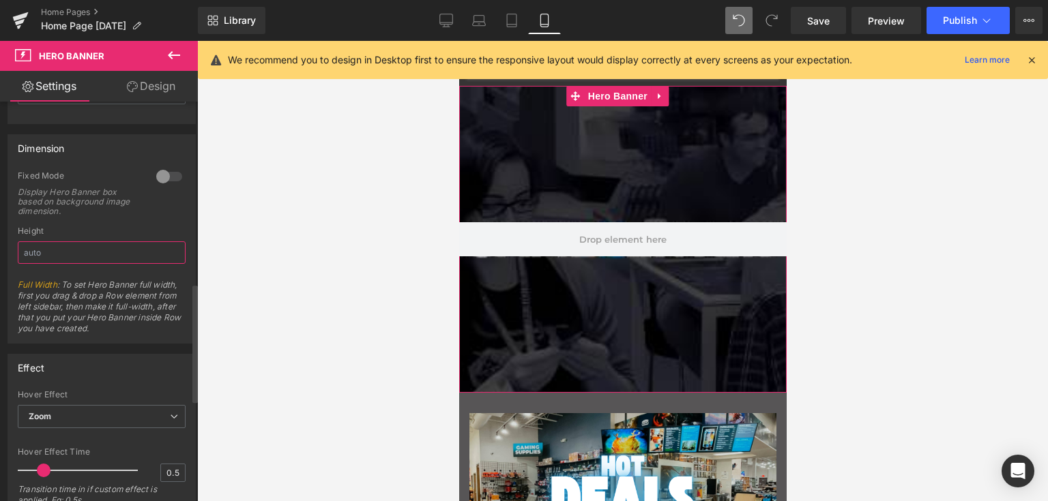
click at [94, 247] on input "text" at bounding box center [102, 252] width 168 height 23
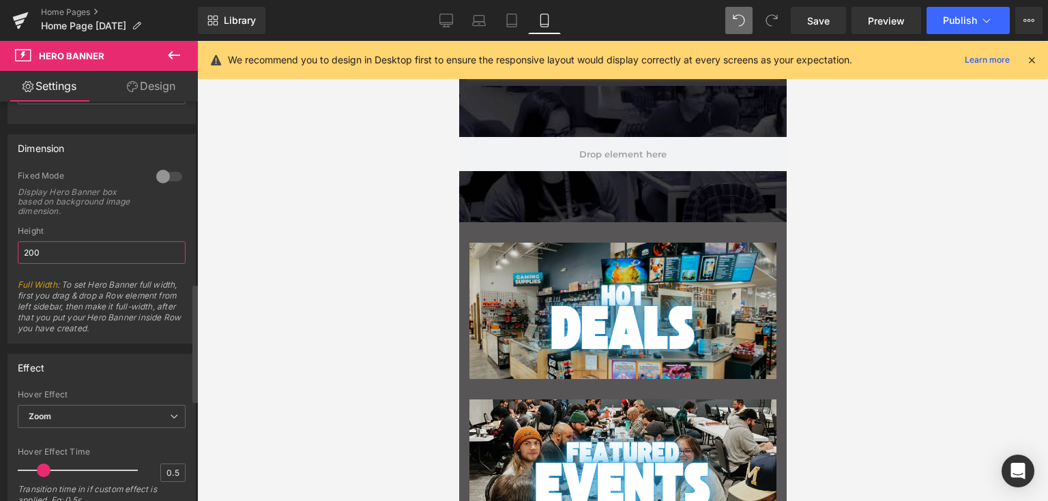
type input "200"
click at [113, 218] on div "Fixed Mode Display Hero Banner box based on background image dimension." at bounding box center [102, 199] width 168 height 56
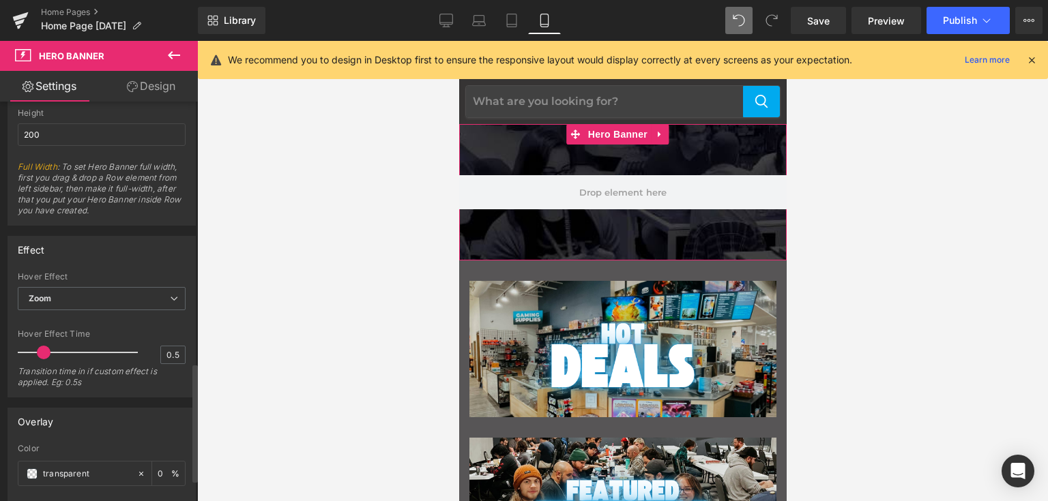
scroll to position [887, 0]
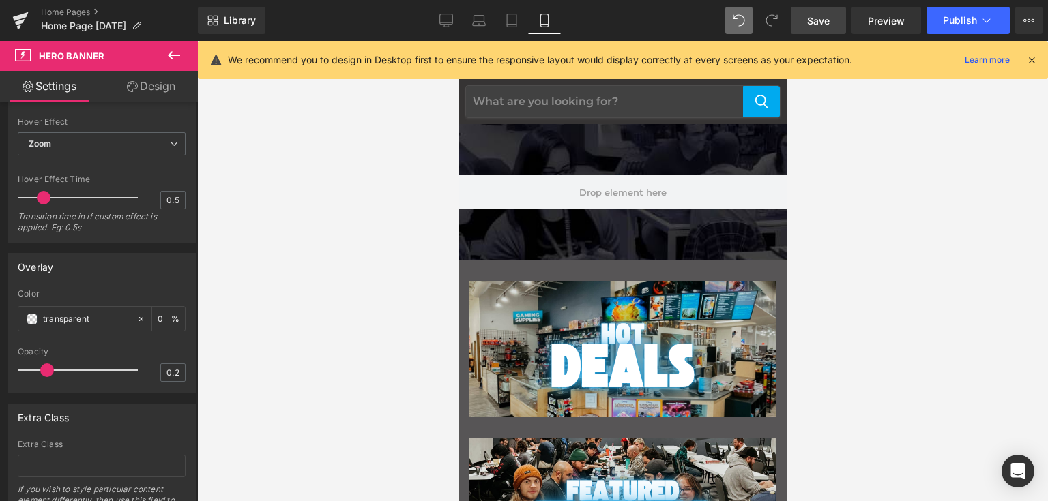
click at [817, 20] on span "Save" at bounding box center [818, 21] width 23 height 14
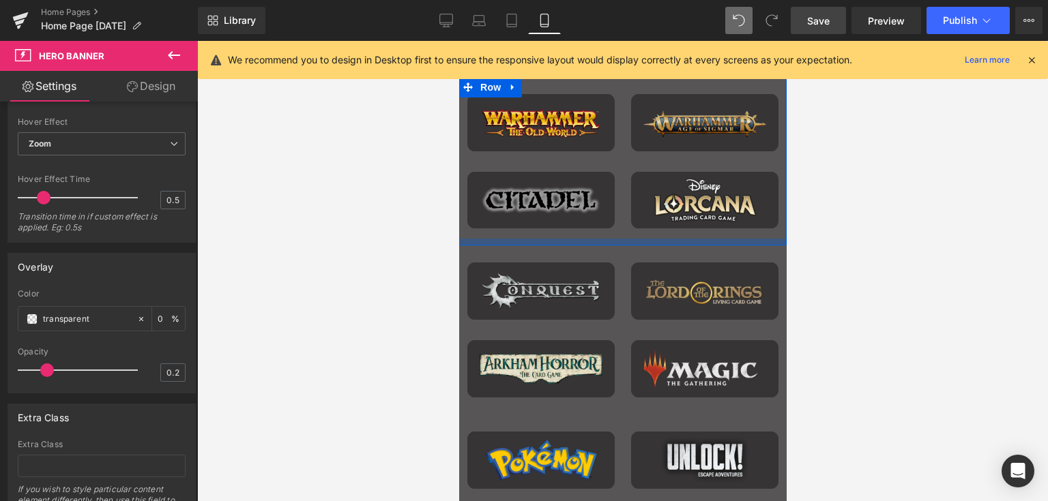
scroll to position [1296, 0]
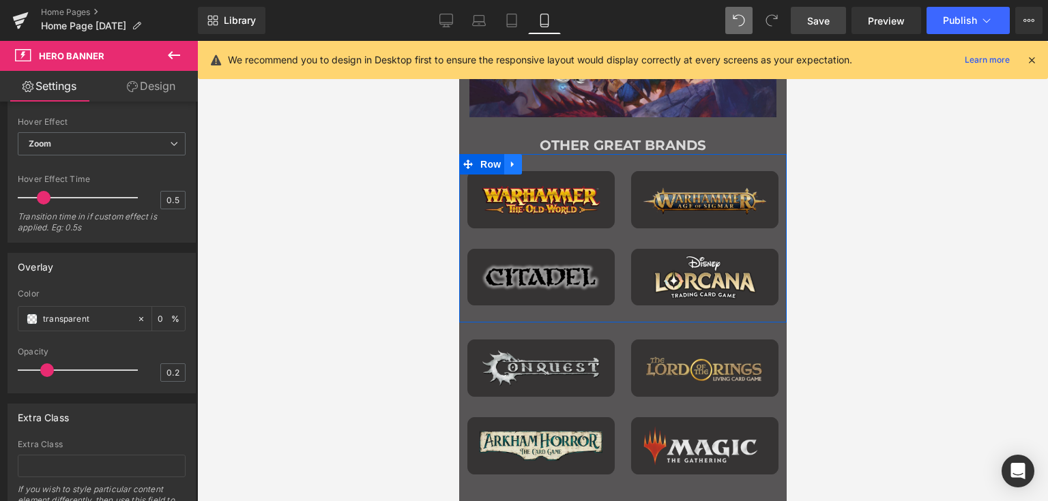
drag, startPoint x: 488, startPoint y: 166, endPoint x: 503, endPoint y: 171, distance: 15.1
click at [488, 166] on span "Row" at bounding box center [489, 164] width 27 height 20
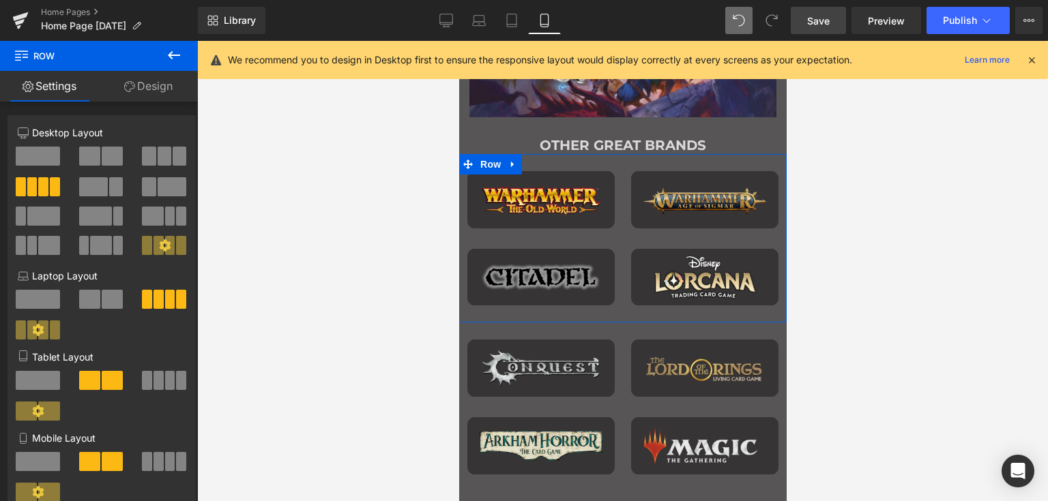
click at [158, 87] on link "Design" at bounding box center [148, 86] width 99 height 31
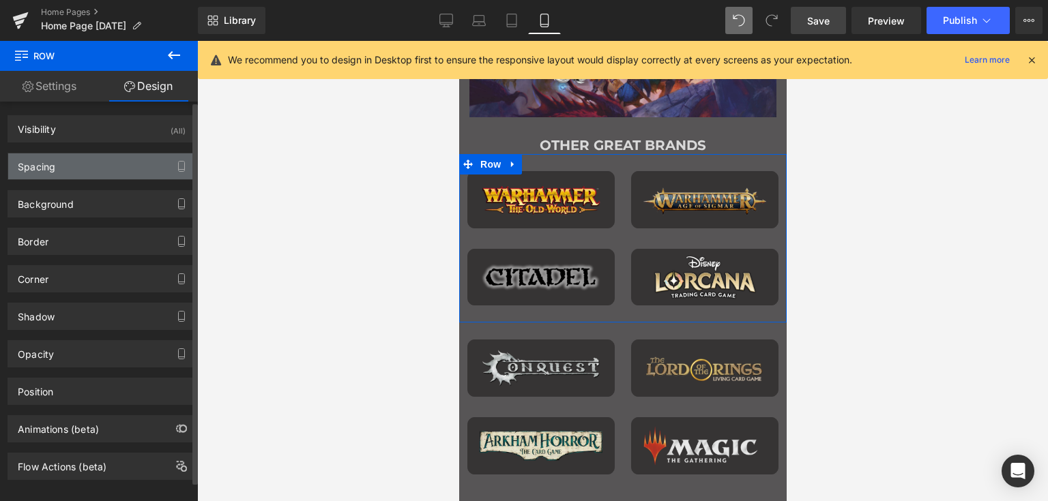
click at [81, 164] on div "Spacing" at bounding box center [101, 166] width 187 height 26
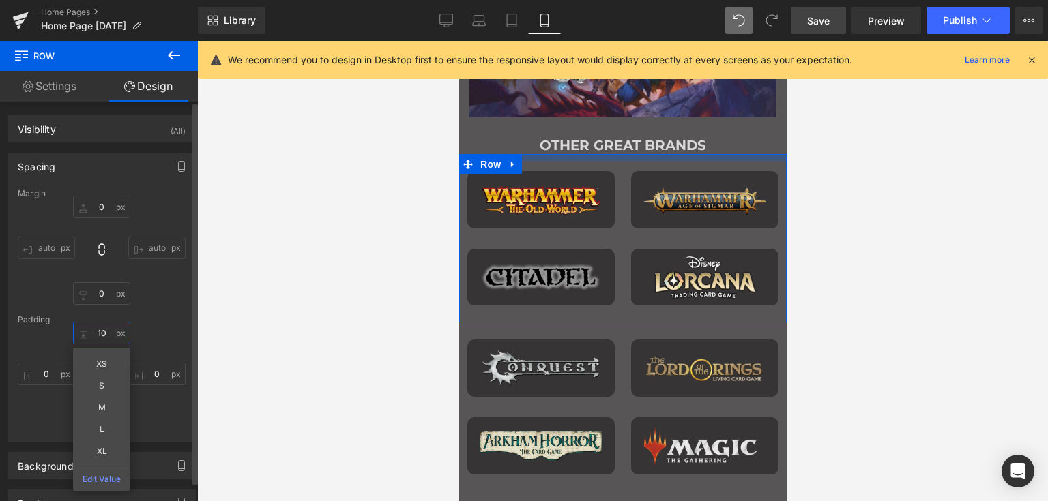
click at [104, 334] on input "10" at bounding box center [101, 333] width 57 height 23
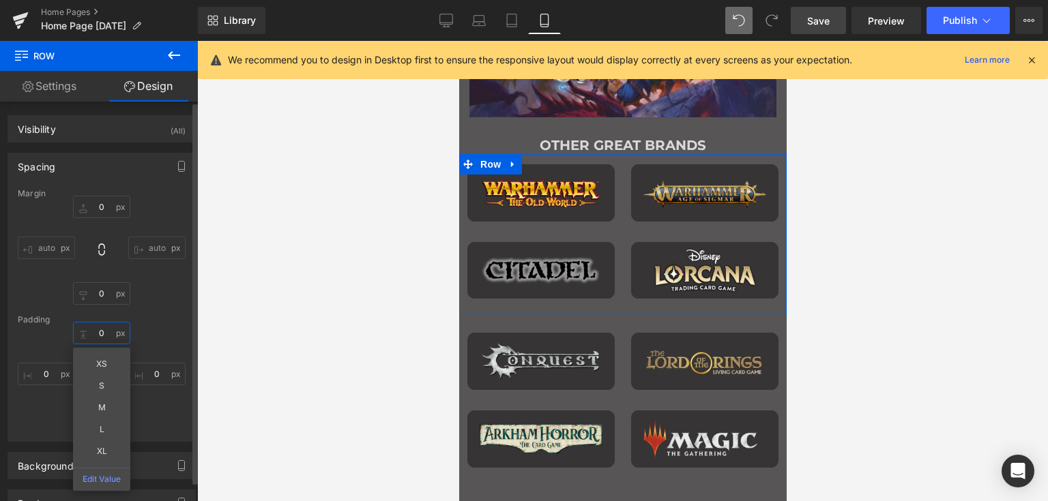
type input "0"
click at [146, 324] on div "0 0 XS S M L XL Edit Value 0px 0 10px 10 0px 0" at bounding box center [102, 376] width 168 height 109
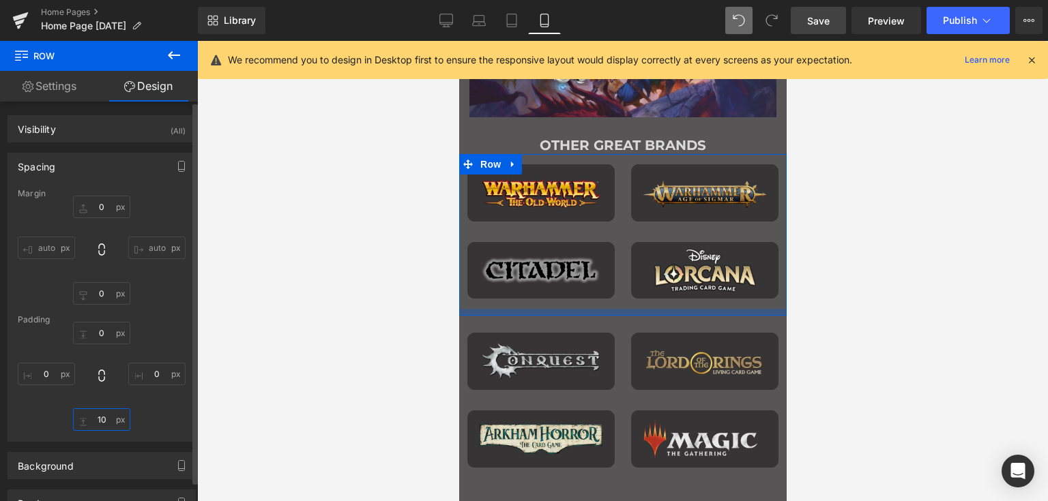
click at [103, 414] on input "10" at bounding box center [101, 420] width 57 height 23
type input "0"
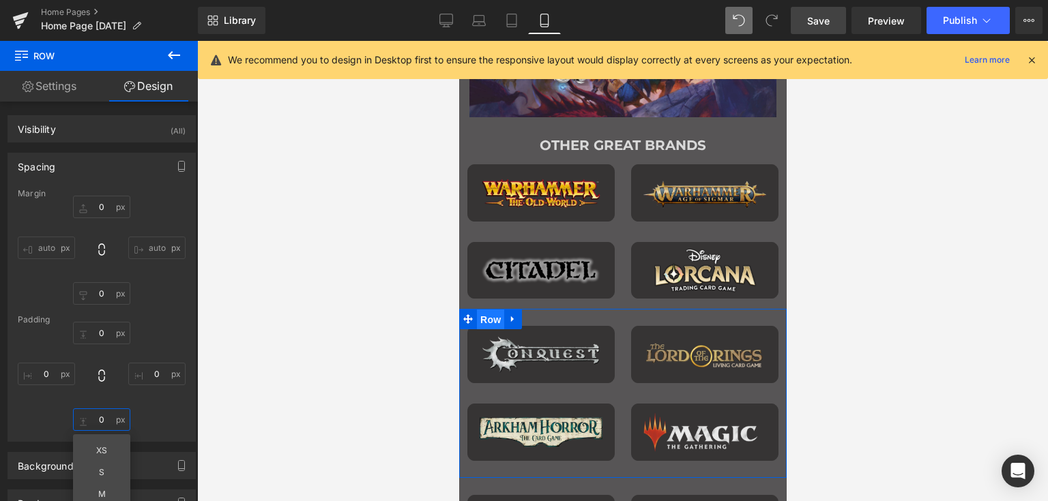
drag, startPoint x: 489, startPoint y: 315, endPoint x: 660, endPoint y: 347, distance: 174.2
click at [489, 315] on span "Row" at bounding box center [489, 320] width 27 height 20
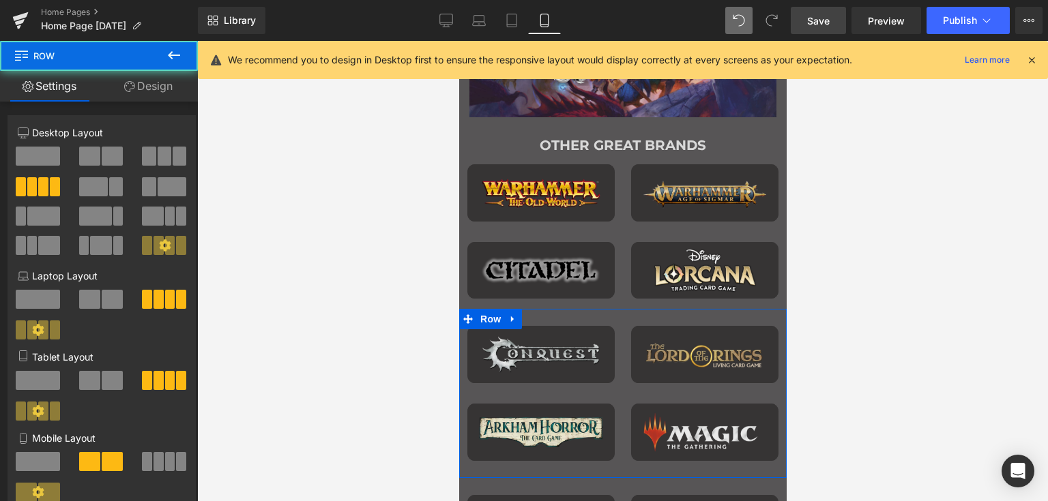
click at [162, 83] on link "Design" at bounding box center [148, 86] width 99 height 31
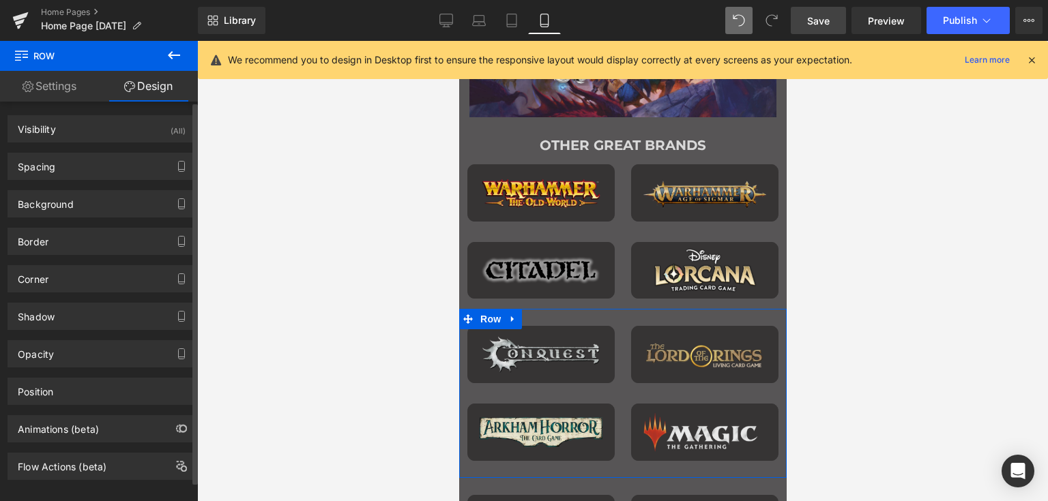
type input "0"
type input "10"
type input "0"
type input "10"
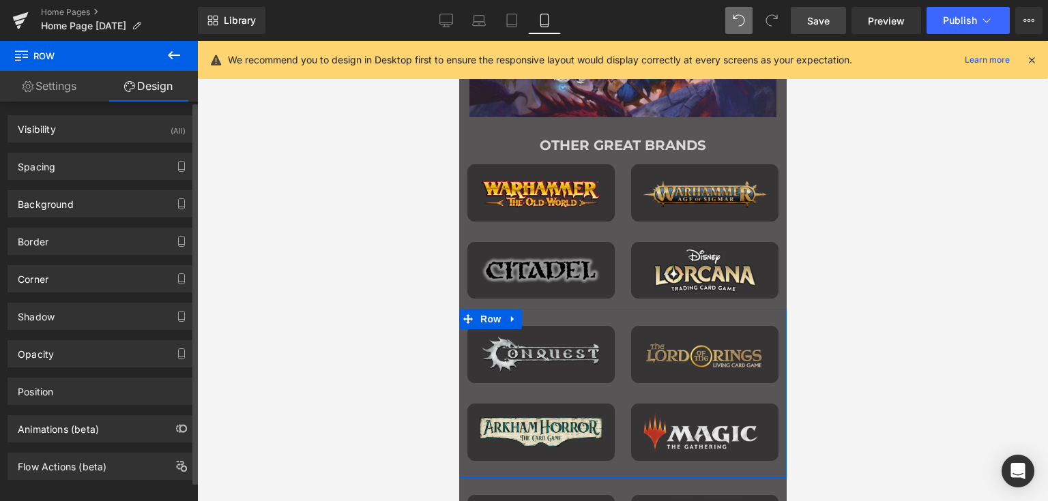
type input "0"
click at [79, 170] on div "Spacing" at bounding box center [101, 166] width 187 height 26
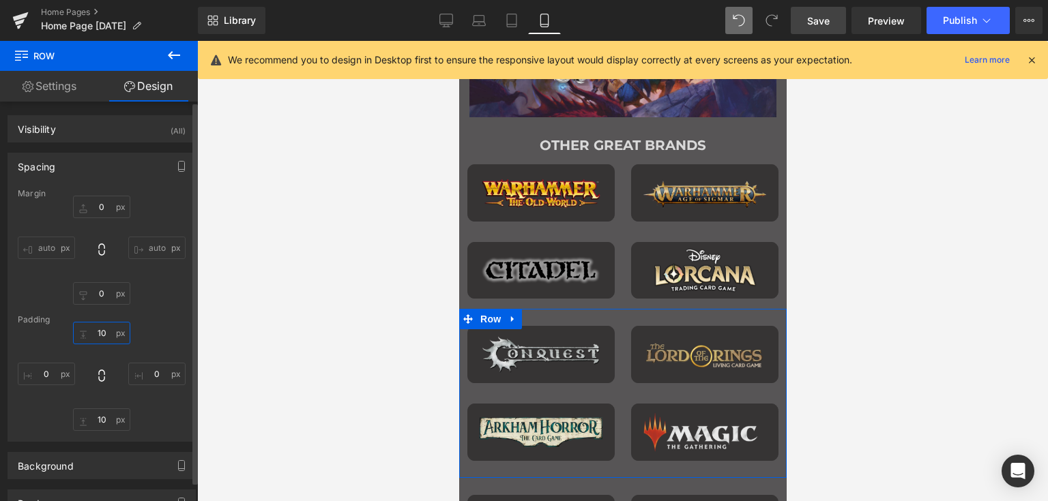
click at [99, 331] on input "10" at bounding box center [101, 333] width 57 height 23
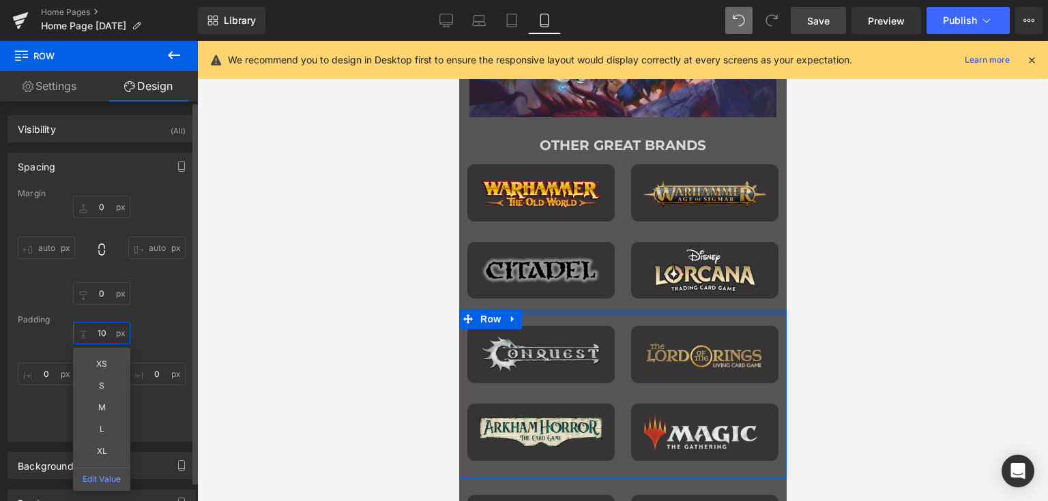
click at [99, 331] on input "10" at bounding box center [101, 333] width 57 height 23
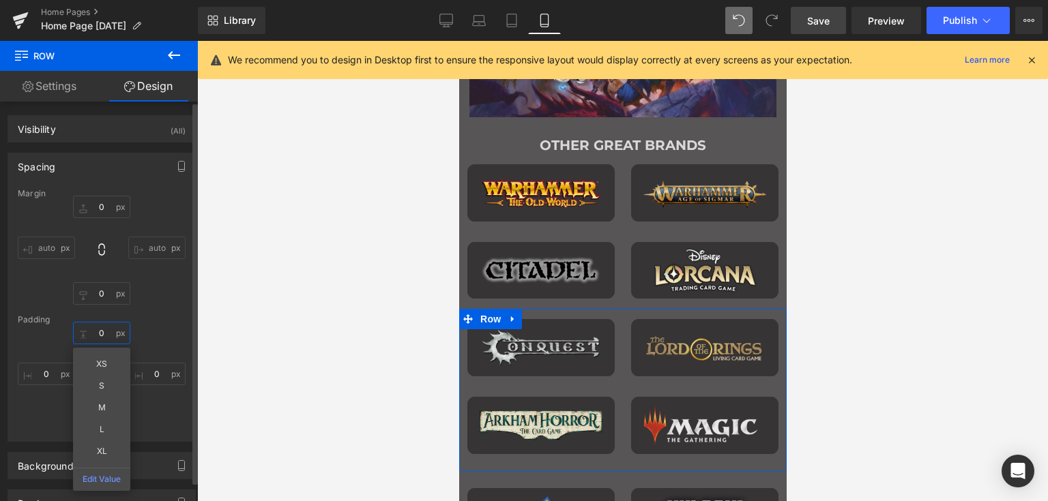
type input "0"
drag, startPoint x: 164, startPoint y: 332, endPoint x: 128, endPoint y: 403, distance: 79.6
click at [164, 334] on div "0 0 XS S M L XL Edit Value 0px 0 10px 10 0px 0" at bounding box center [102, 376] width 168 height 109
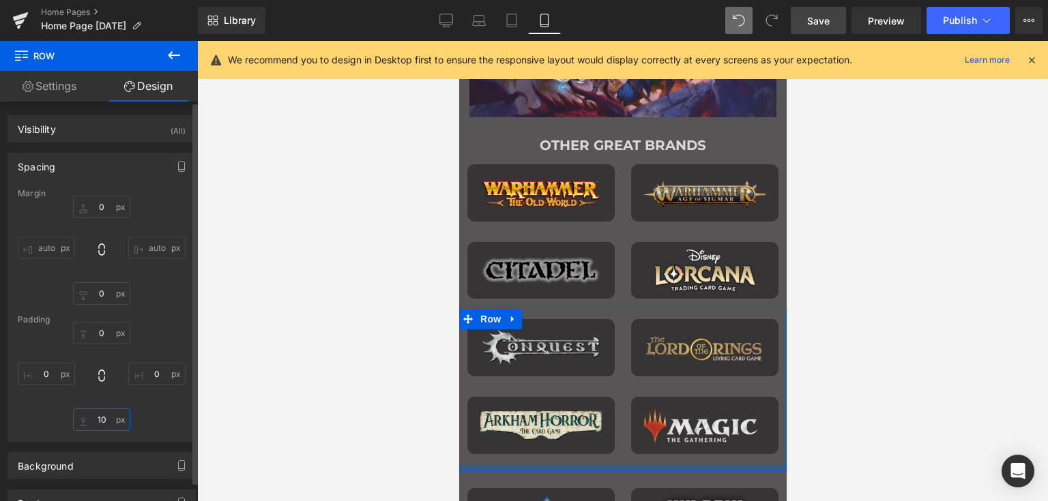
click at [95, 413] on input "10" at bounding box center [101, 420] width 57 height 23
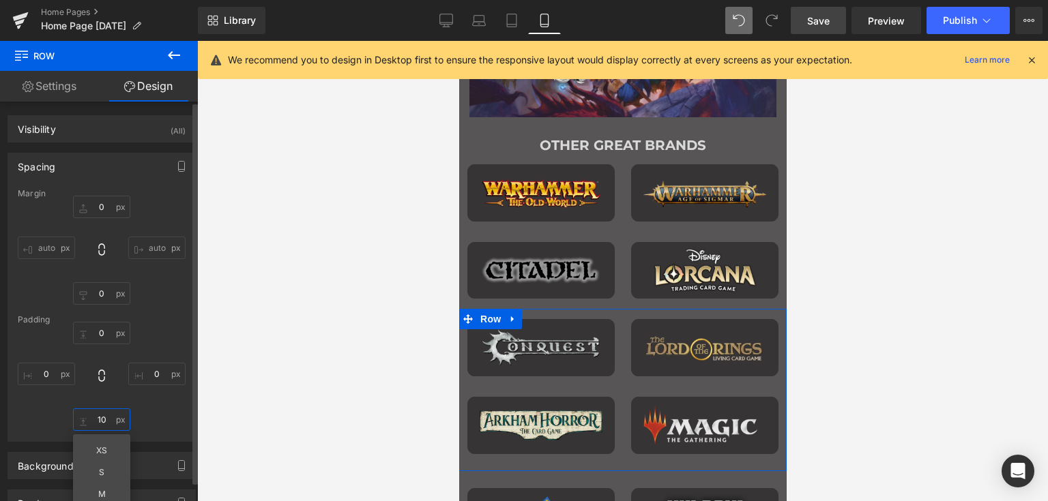
click at [95, 413] on input "10" at bounding box center [101, 420] width 57 height 23
type input "0"
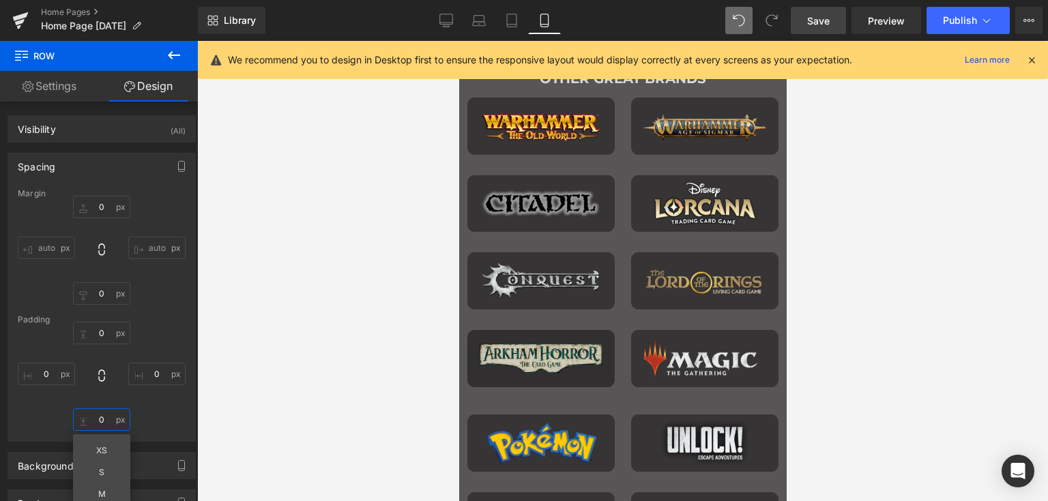
scroll to position [1432, 0]
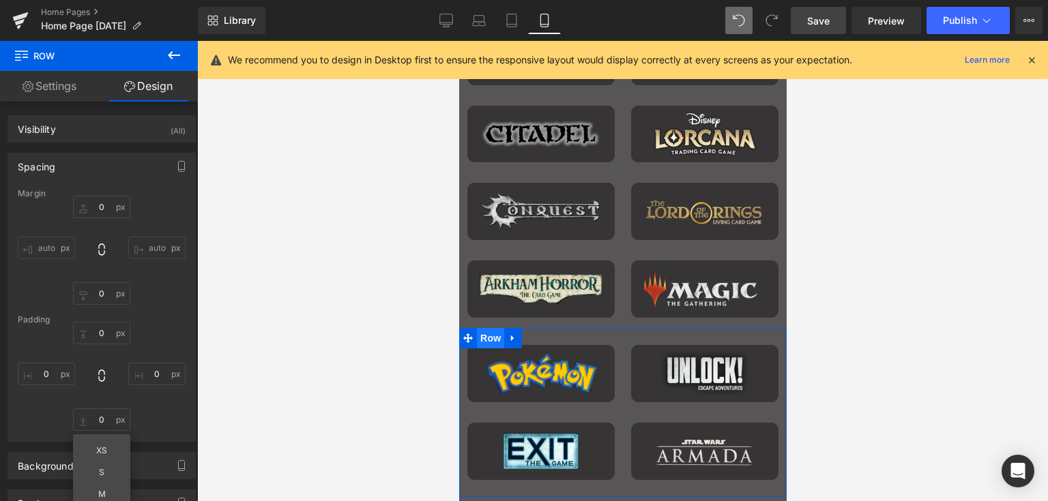
click at [486, 332] on span "Row" at bounding box center [489, 338] width 27 height 20
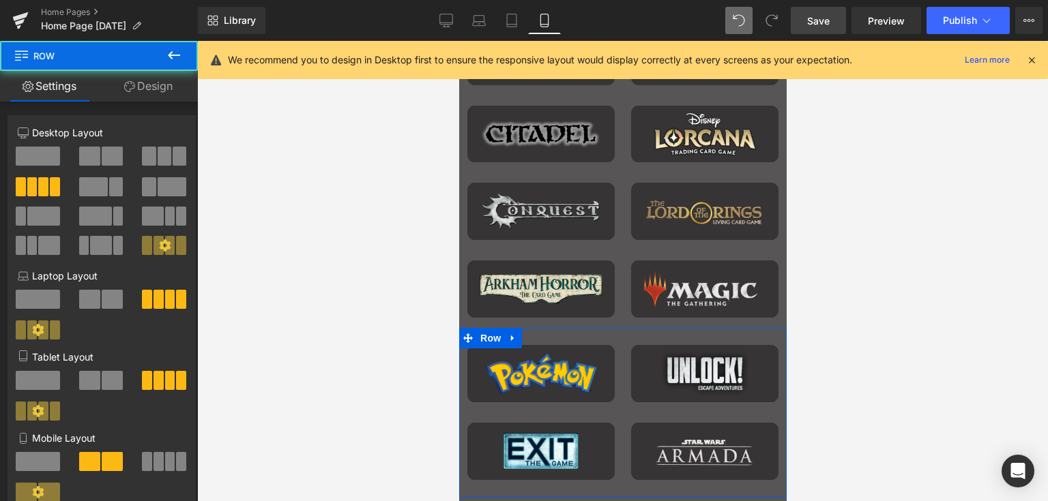
click at [153, 82] on link "Design" at bounding box center [148, 86] width 99 height 31
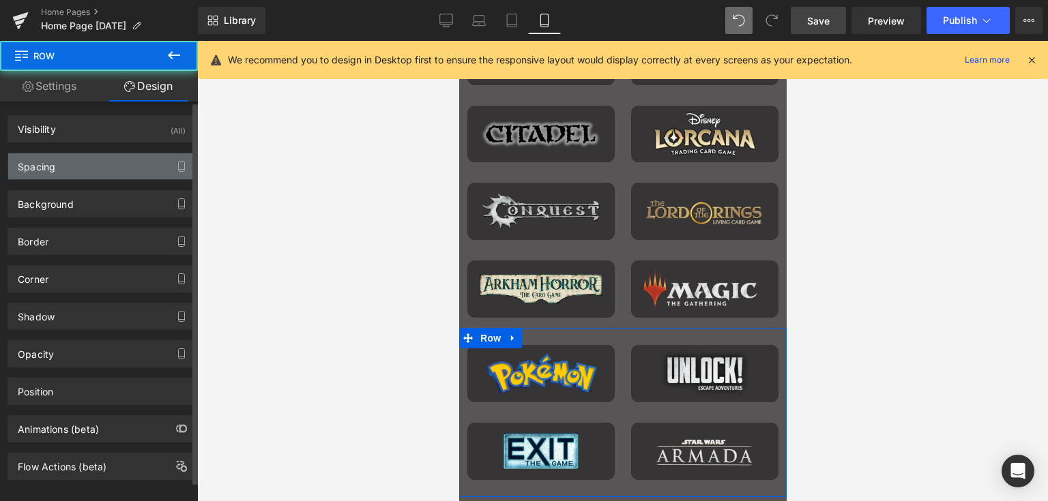
type input "0"
type input "10"
type input "0"
type input "10"
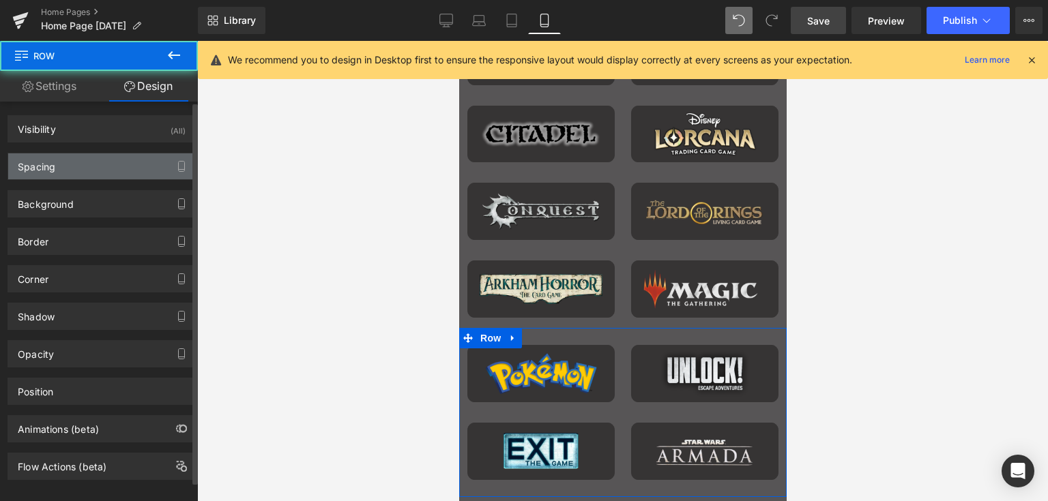
type input "0"
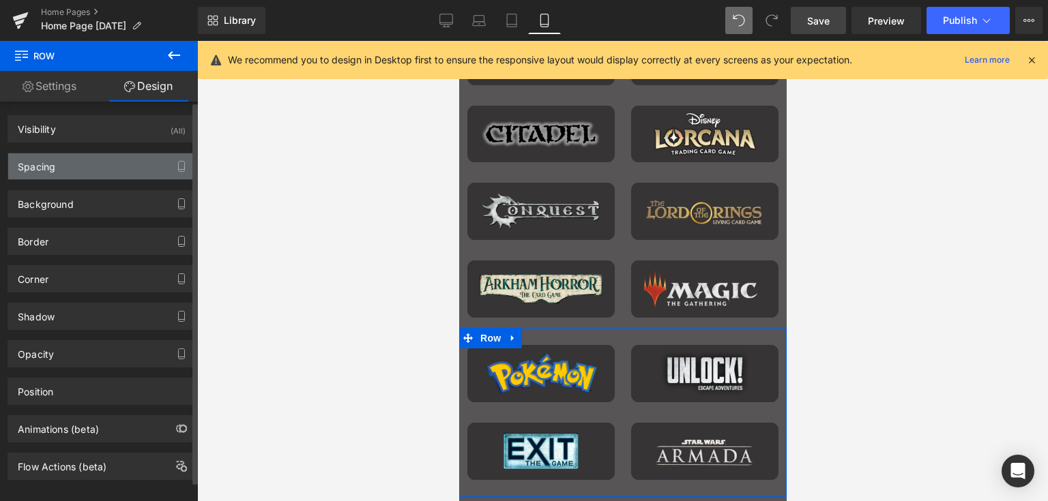
click at [50, 160] on div "Spacing" at bounding box center [37, 162] width 38 height 19
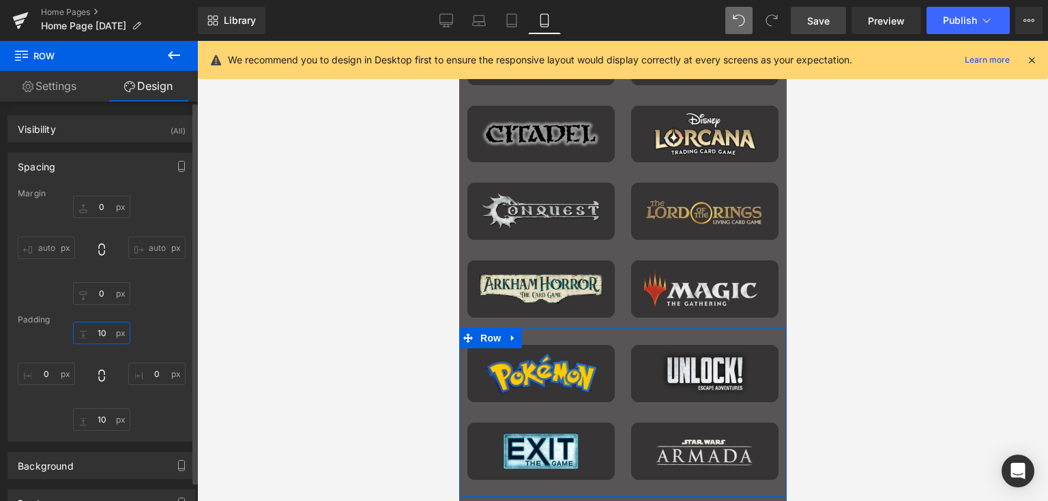
click at [101, 334] on input "10" at bounding box center [101, 333] width 57 height 23
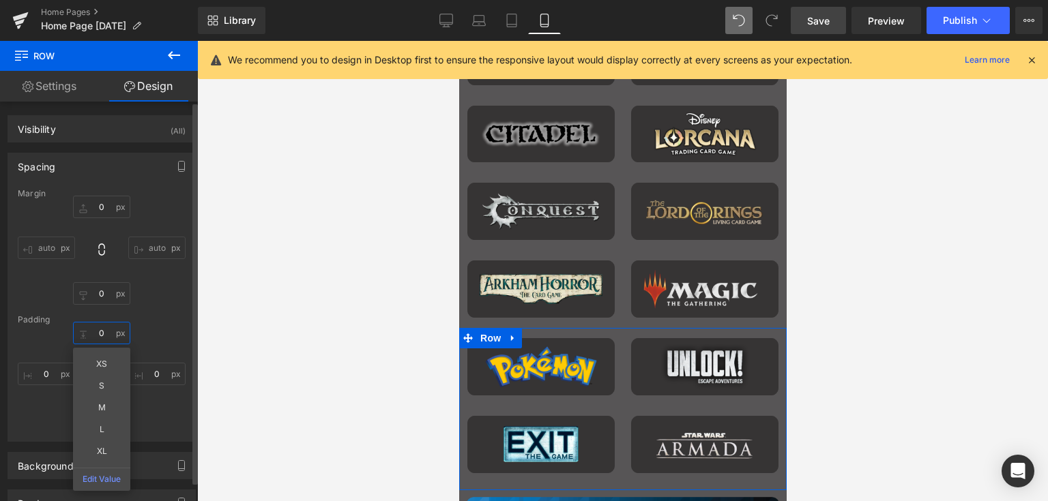
type input "0"
click at [164, 410] on div "0 0 XS S M L XL Edit Value 0px 0 10px 10 0px 0" at bounding box center [102, 376] width 168 height 109
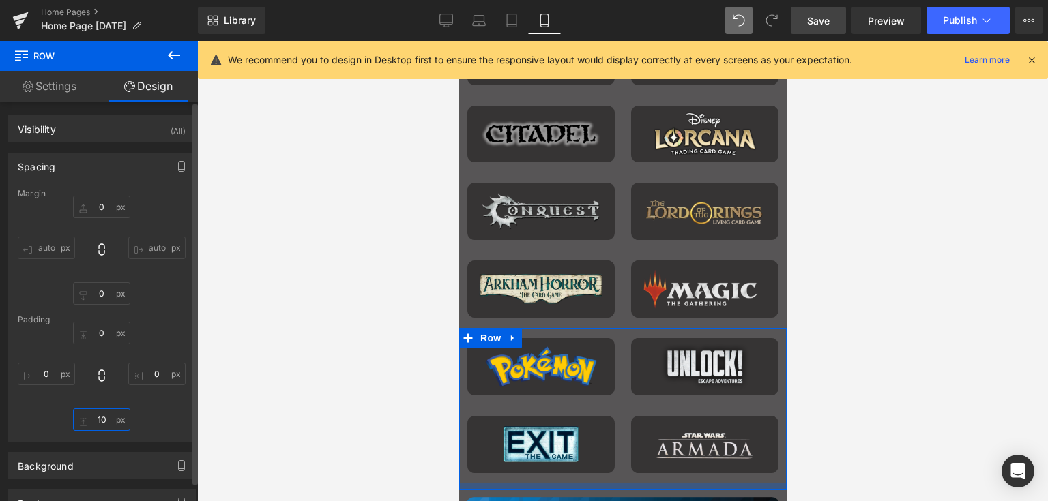
click at [98, 420] on input "10" at bounding box center [101, 420] width 57 height 23
type input "0"
click at [151, 419] on div "0 0 0px 0 0 0 0px 0" at bounding box center [102, 376] width 168 height 109
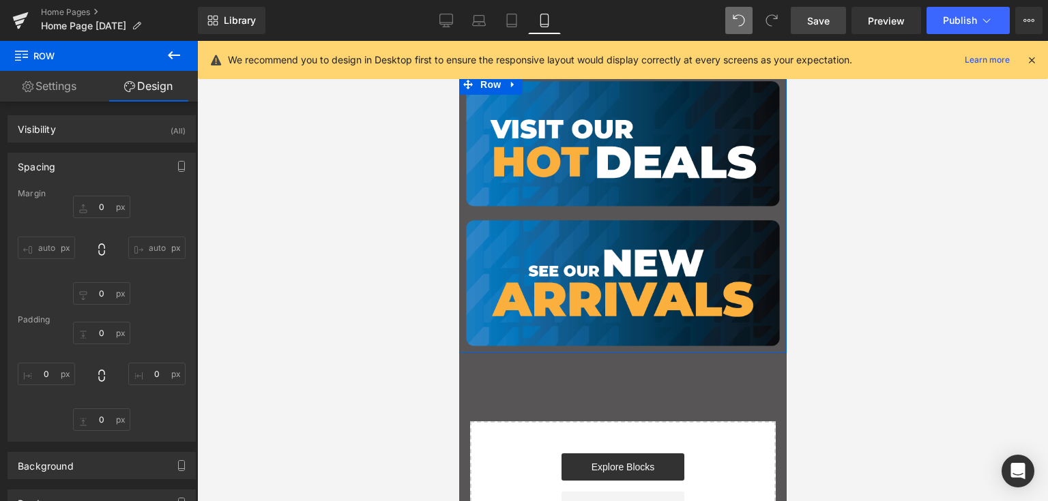
scroll to position [1773, 0]
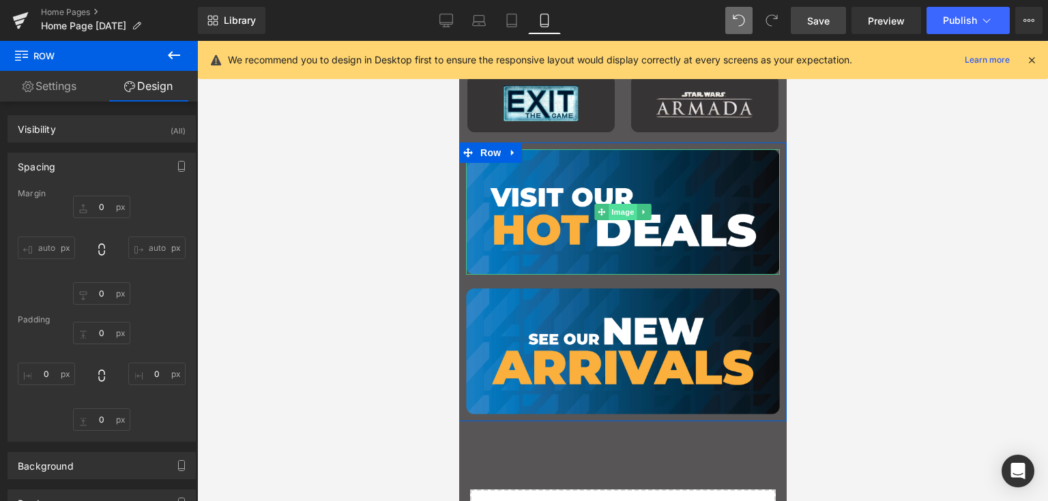
click at [612, 210] on span "Image" at bounding box center [622, 212] width 29 height 16
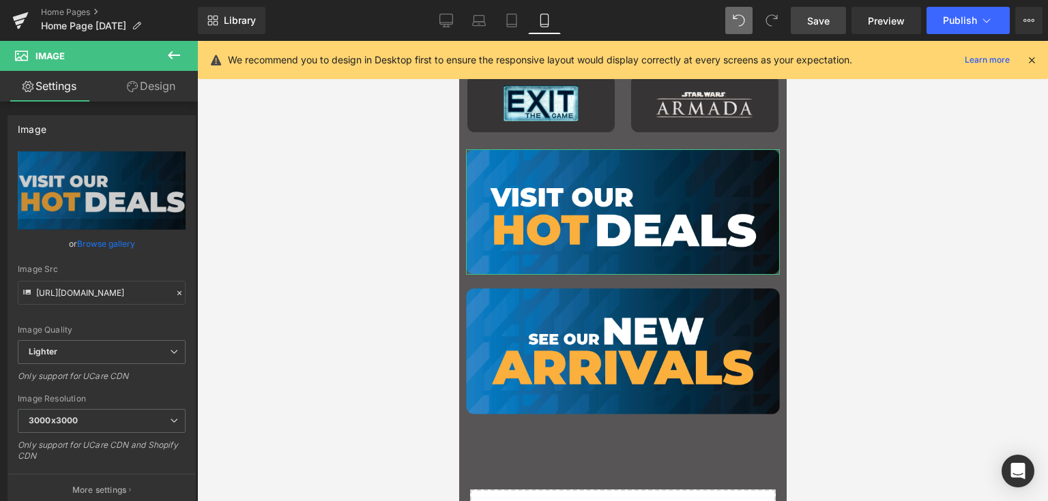
drag, startPoint x: 131, startPoint y: 81, endPoint x: 70, endPoint y: 170, distance: 107.5
click at [132, 81] on icon at bounding box center [132, 86] width 11 height 11
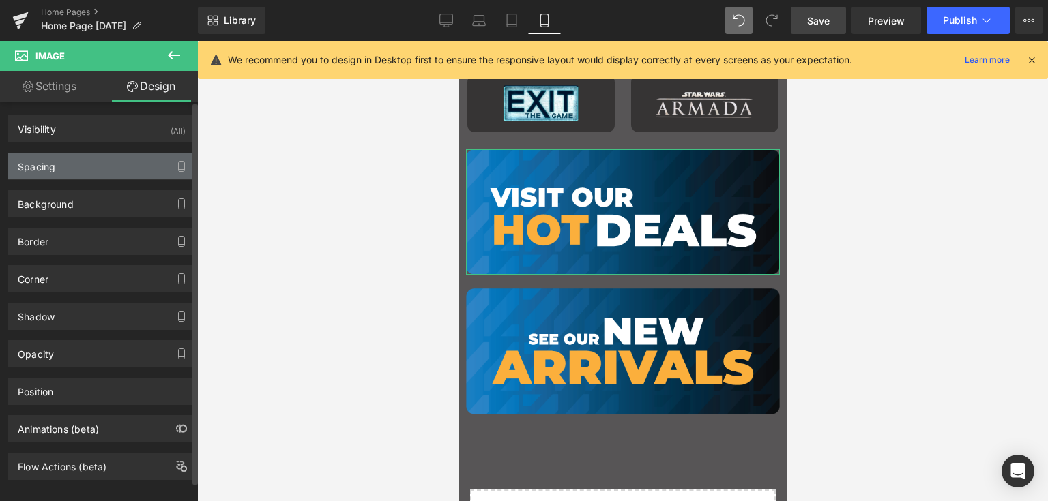
click at [70, 170] on div "Spacing" at bounding box center [101, 166] width 187 height 26
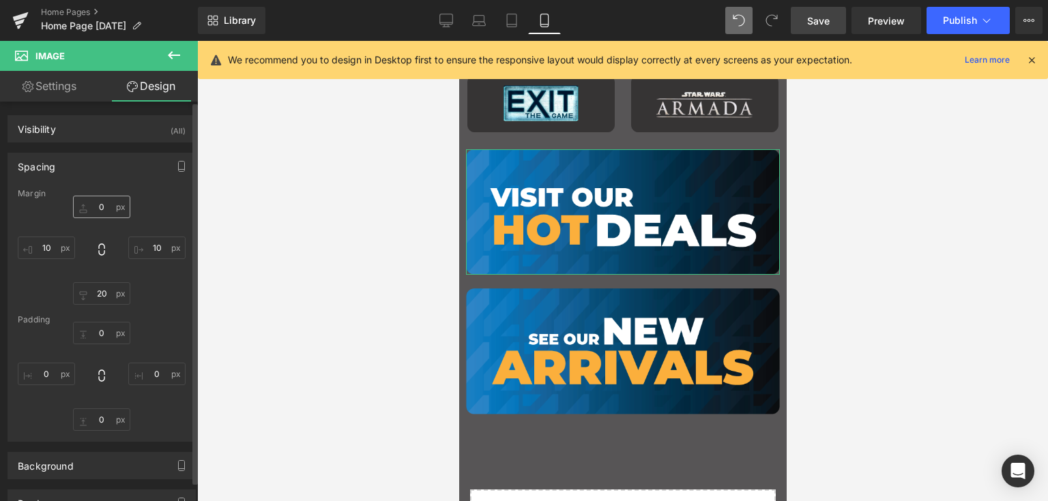
type input "0"
type input "10"
type input "20"
type input "10"
type input "0"
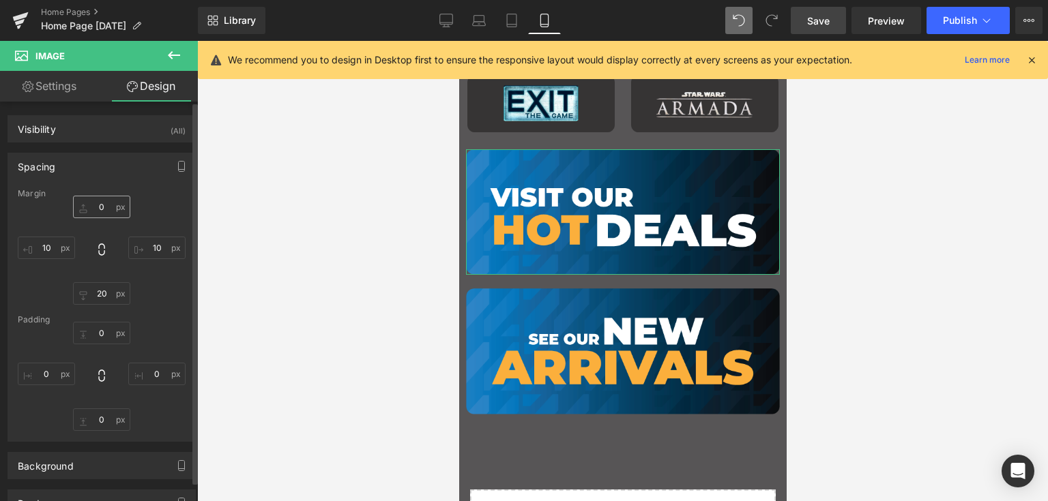
type input "0"
click at [103, 329] on input "0" at bounding box center [101, 333] width 57 height 23
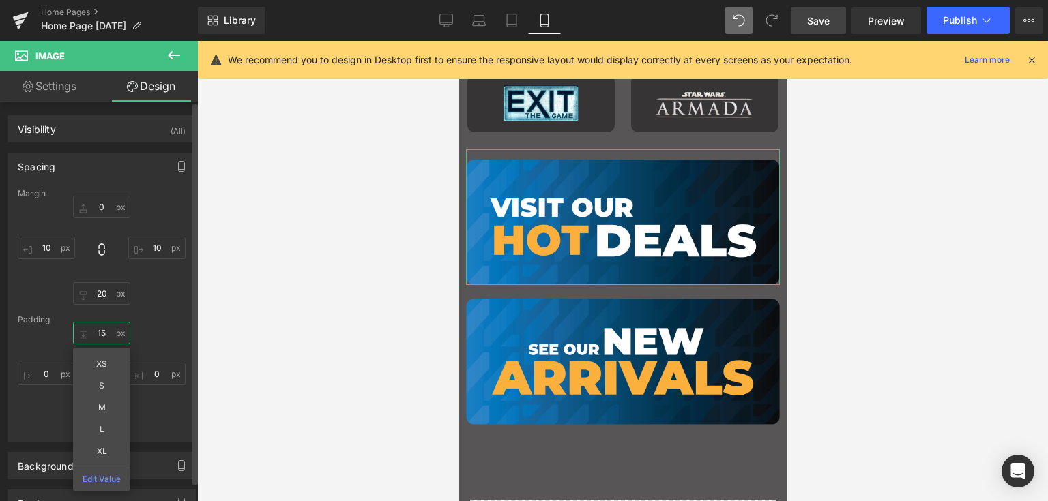
type input "15"
click at [156, 418] on div "15 15 XS S M L XL Edit Value 0px 0 0px 0 0px 0" at bounding box center [102, 376] width 168 height 109
click at [93, 415] on input "0" at bounding box center [101, 420] width 57 height 23
type input "15"
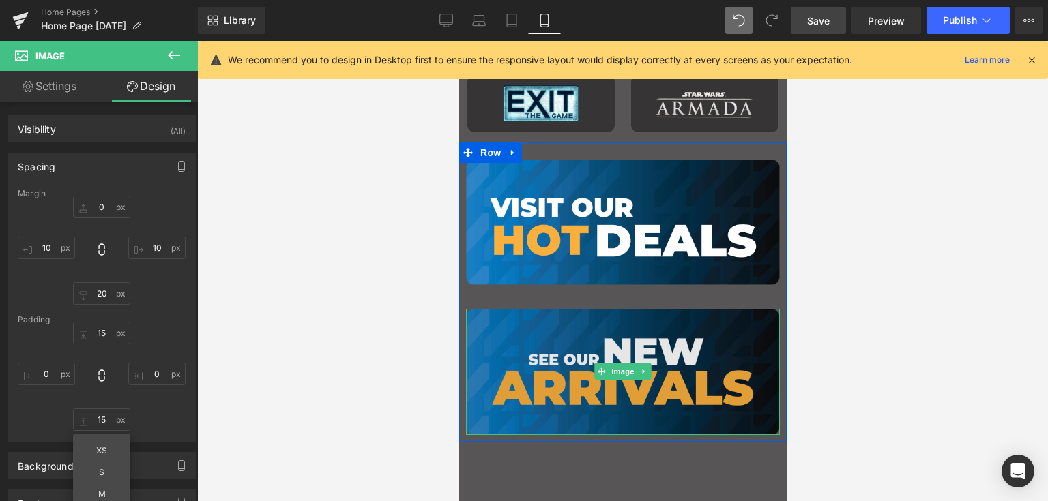
click at [629, 329] on img "Main content" at bounding box center [622, 372] width 314 height 126
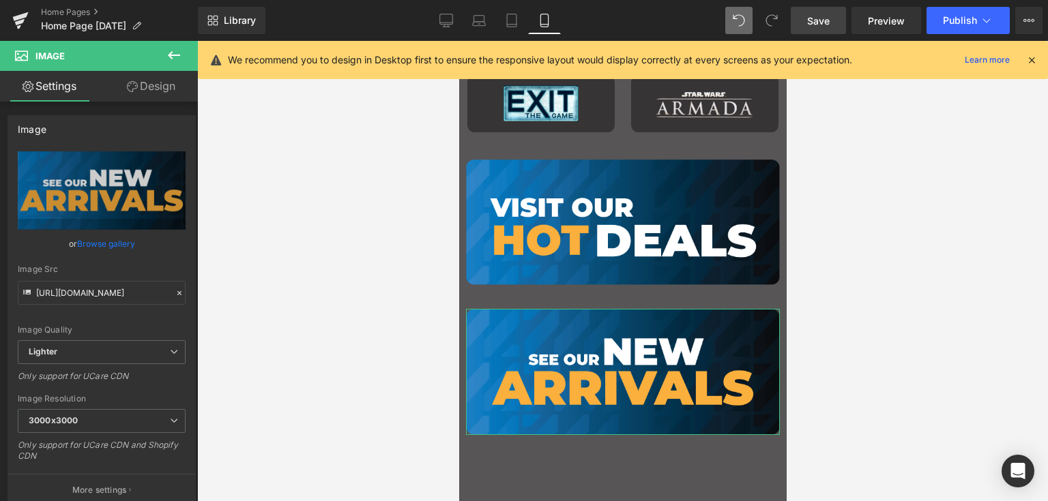
click at [159, 81] on link "Design" at bounding box center [151, 86] width 99 height 31
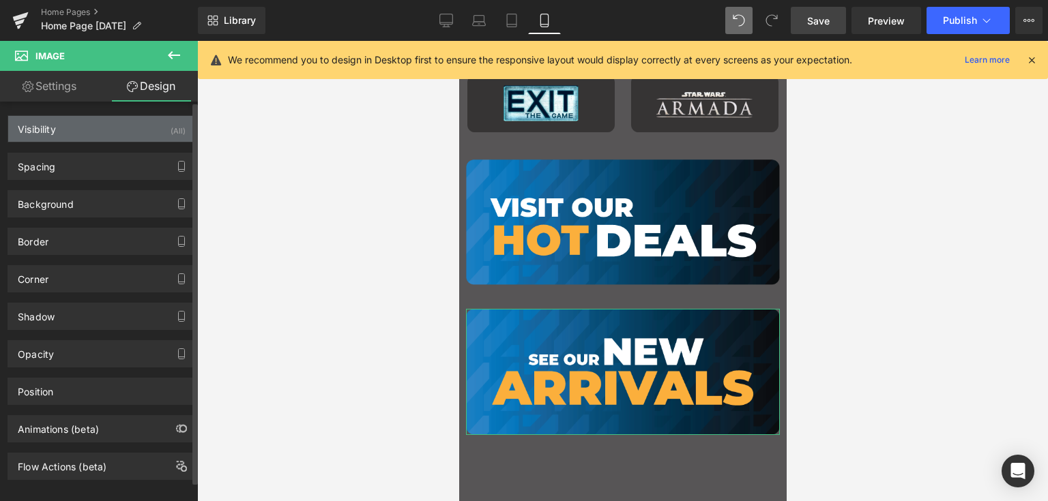
type input "0"
type input "10"
type input "0"
type input "10"
type input "0"
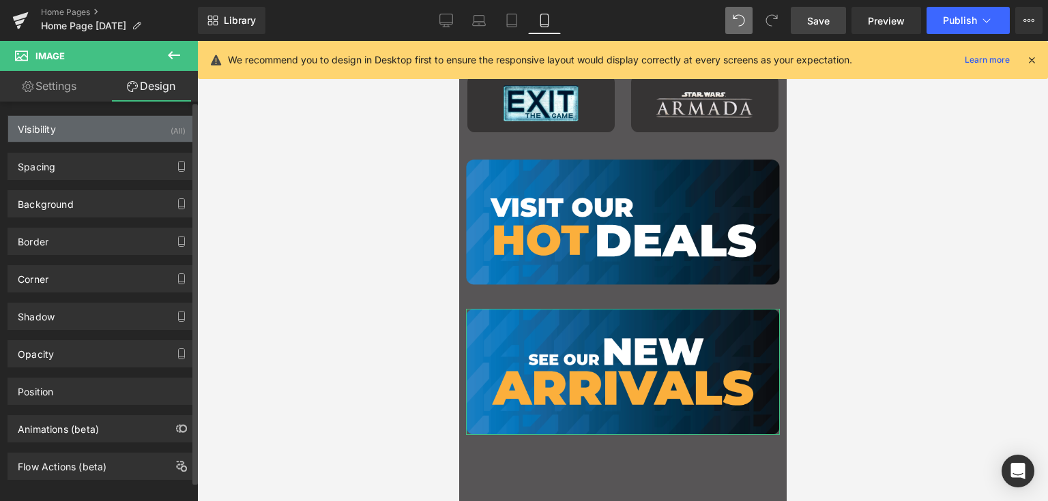
type input "0"
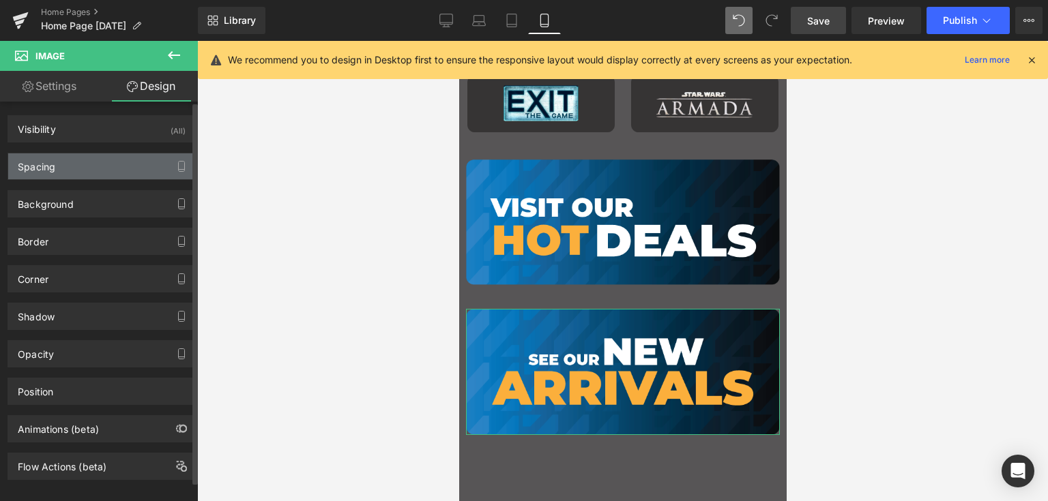
click at [55, 153] on div "Spacing" at bounding box center [101, 166] width 187 height 26
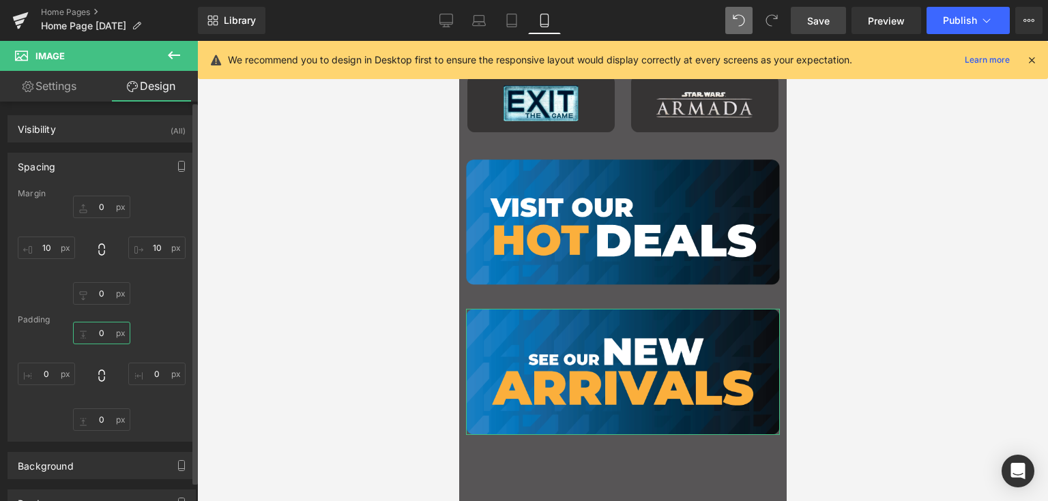
click at [100, 329] on input "0" at bounding box center [101, 333] width 57 height 23
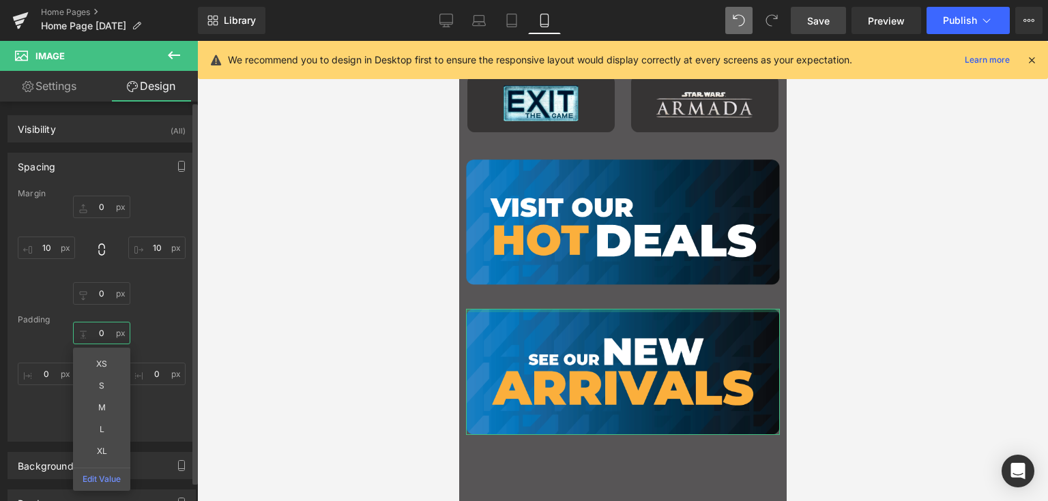
click at [100, 329] on input "0" at bounding box center [101, 333] width 57 height 23
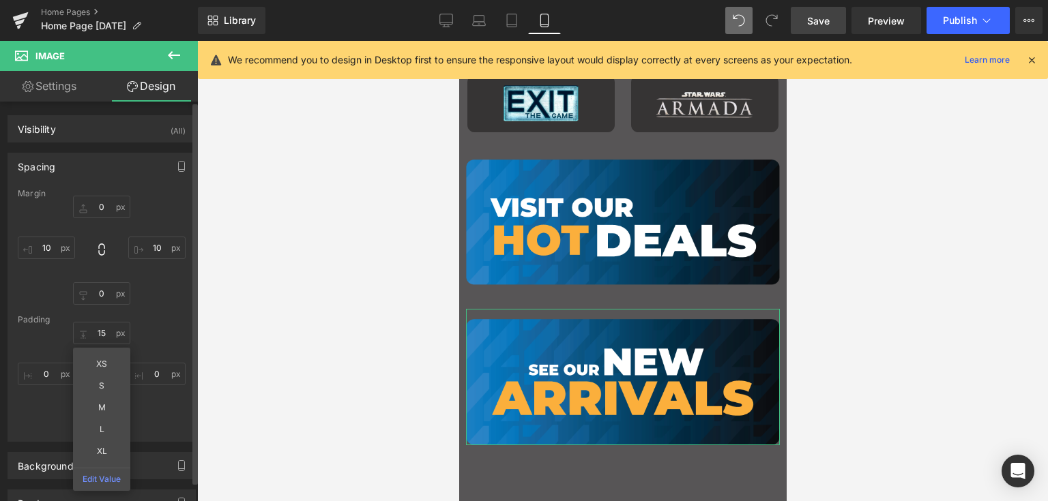
click at [149, 316] on div "Padding" at bounding box center [102, 320] width 168 height 10
click at [98, 419] on input "0" at bounding box center [101, 420] width 57 height 23
click at [164, 305] on div "Margin 0px 0 10px 10 0px 0 10px 10 Padding 15 15 0px 0 15 15 XS S M L XL Edit V…" at bounding box center [101, 315] width 187 height 252
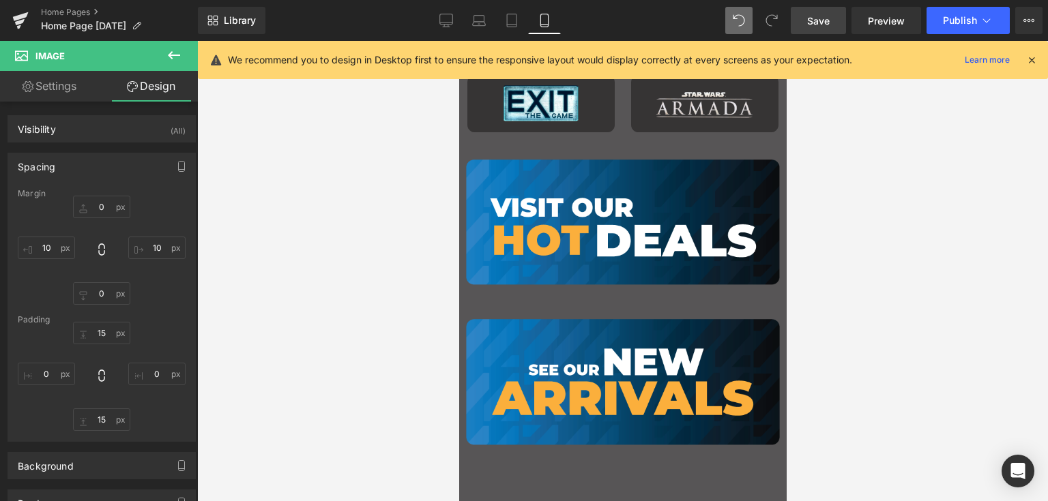
scroll to position [1705, 0]
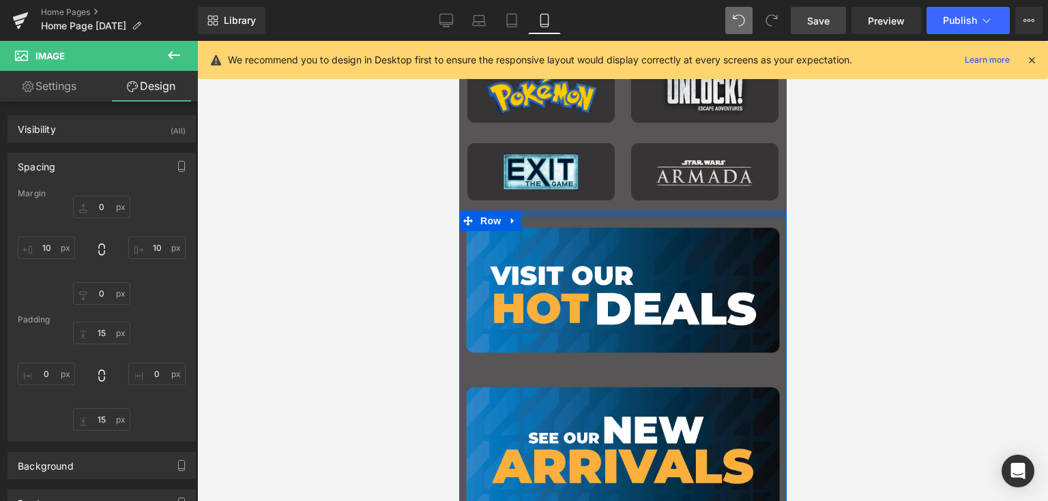
click at [661, 212] on div "Main content" at bounding box center [621, 214] width 327 height 7
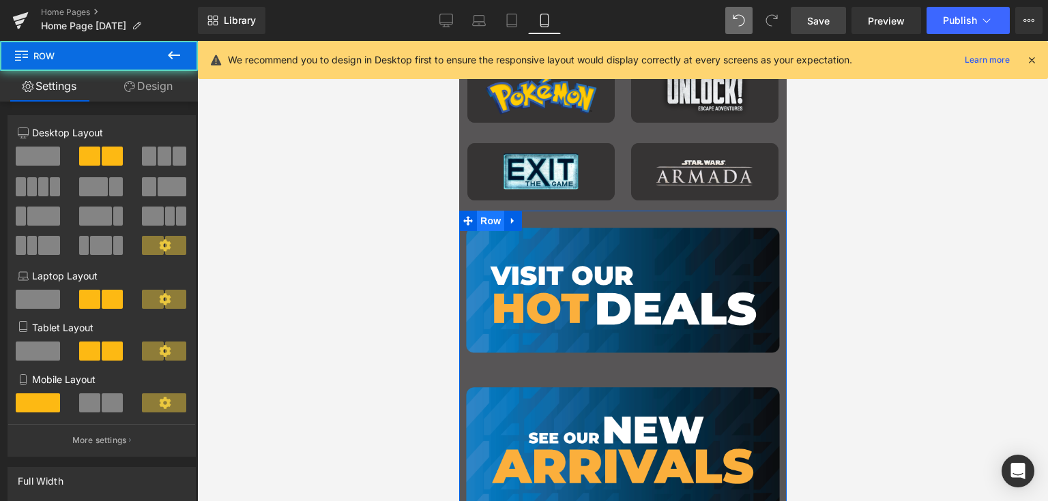
click at [485, 220] on span "Row" at bounding box center [489, 221] width 27 height 20
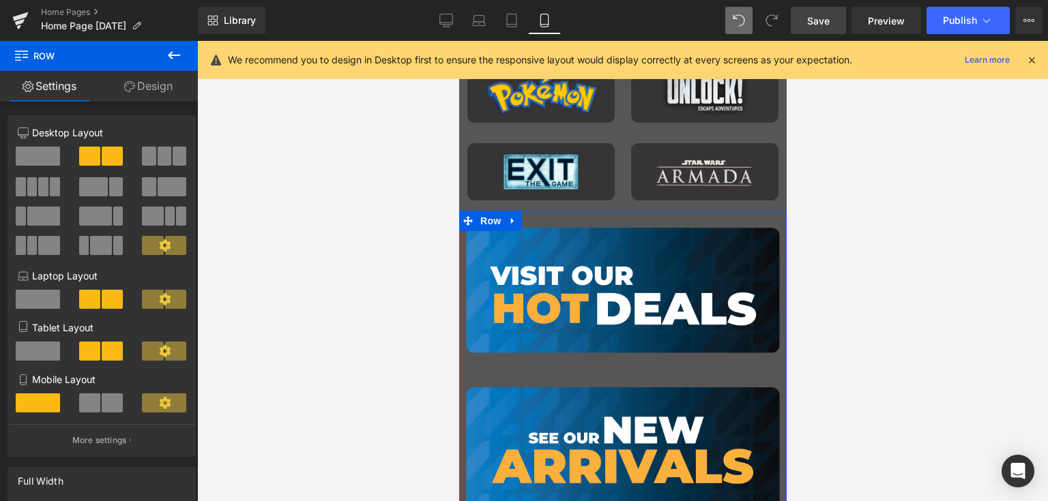
click at [152, 84] on link "Design" at bounding box center [148, 86] width 99 height 31
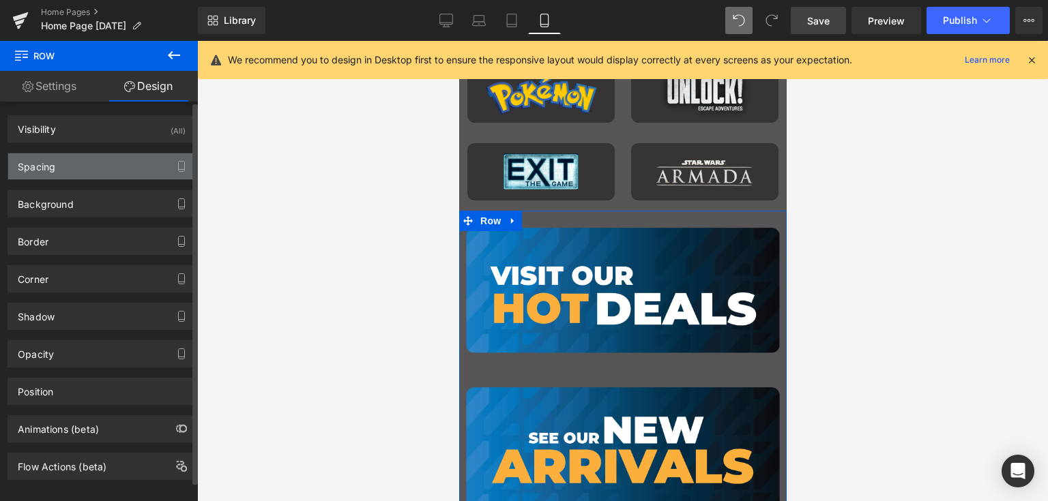
click at [50, 158] on div "Spacing" at bounding box center [37, 162] width 38 height 19
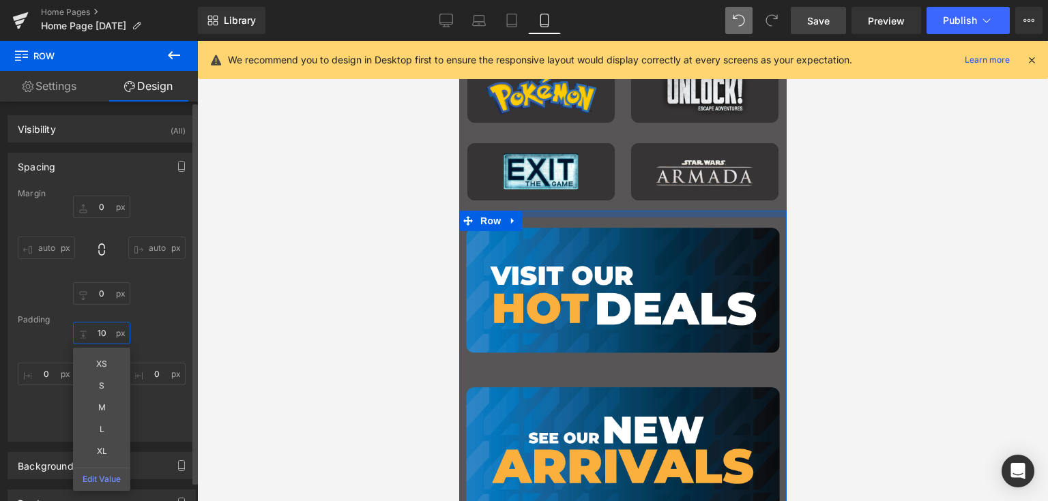
click at [99, 331] on input "10" at bounding box center [101, 333] width 57 height 23
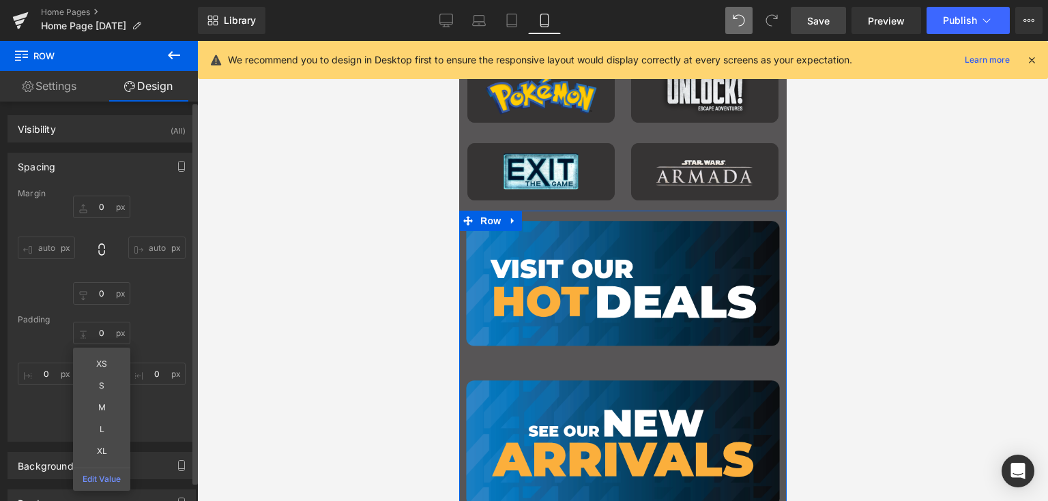
click at [151, 336] on div "0 0 XS S M L XL Edit Value 0px 0 10px 10 0px 0" at bounding box center [102, 376] width 168 height 109
click at [98, 419] on input "10" at bounding box center [101, 420] width 57 height 23
click at [158, 409] on div "0 0 0px 0 00 00 0px 0" at bounding box center [102, 376] width 168 height 109
click at [95, 422] on input "00" at bounding box center [101, 420] width 57 height 23
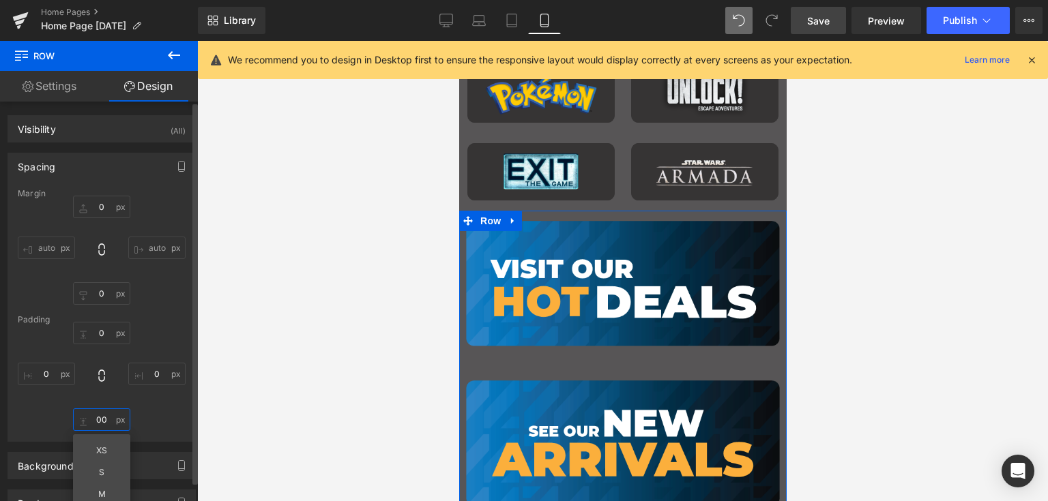
click at [95, 422] on input "00" at bounding box center [101, 420] width 57 height 23
click at [163, 405] on div "0 0 0px 0 0 0 0px 0" at bounding box center [102, 376] width 168 height 109
click at [487, 218] on span "Row" at bounding box center [489, 221] width 27 height 20
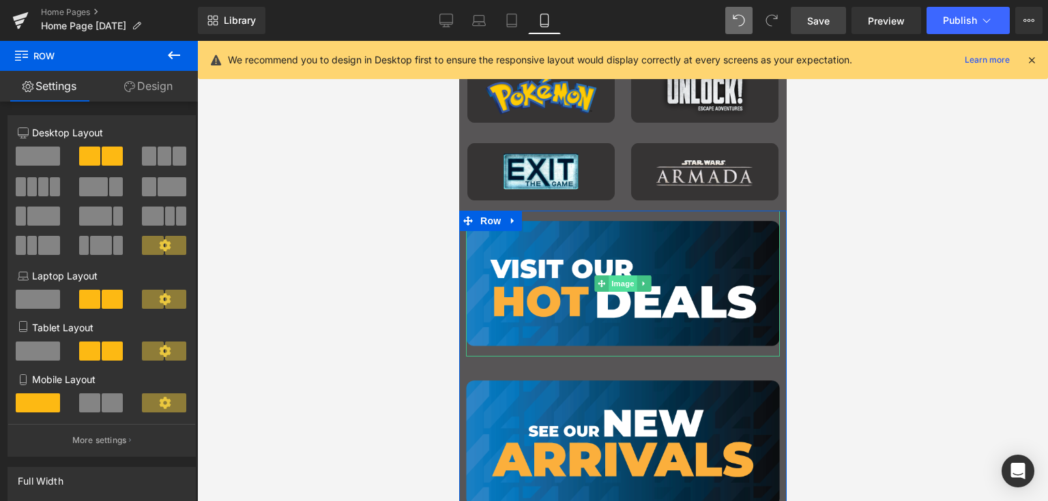
click at [612, 284] on span "Image" at bounding box center [622, 284] width 29 height 16
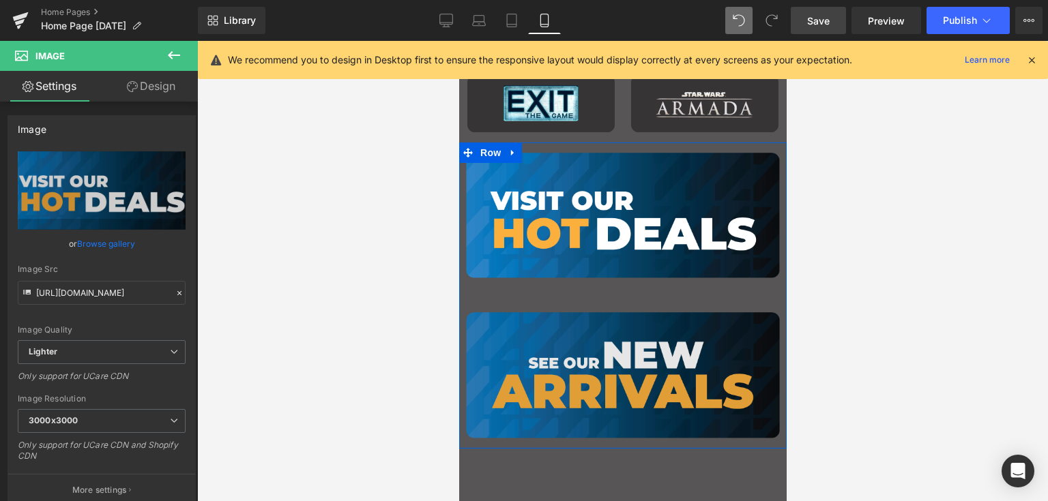
scroll to position [1842, 0]
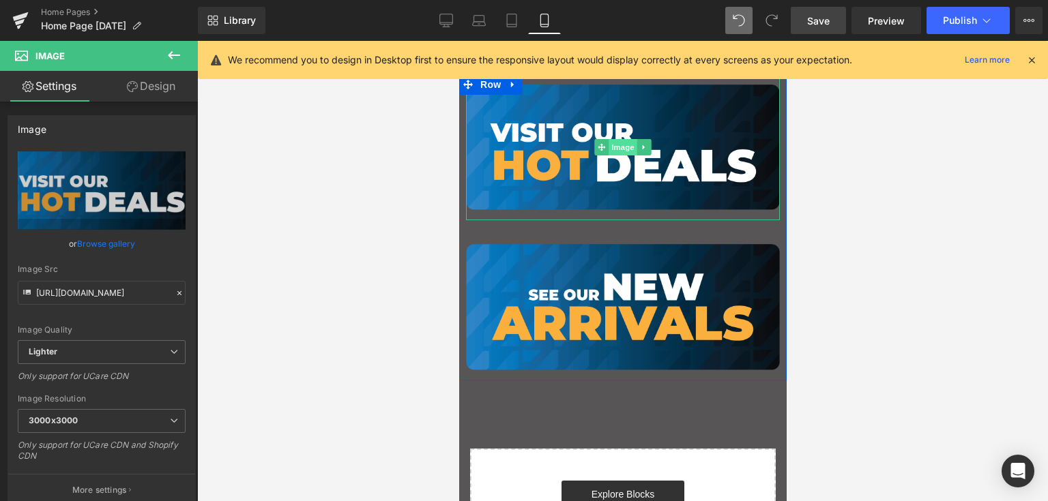
click at [620, 147] on span "Image" at bounding box center [622, 147] width 29 height 16
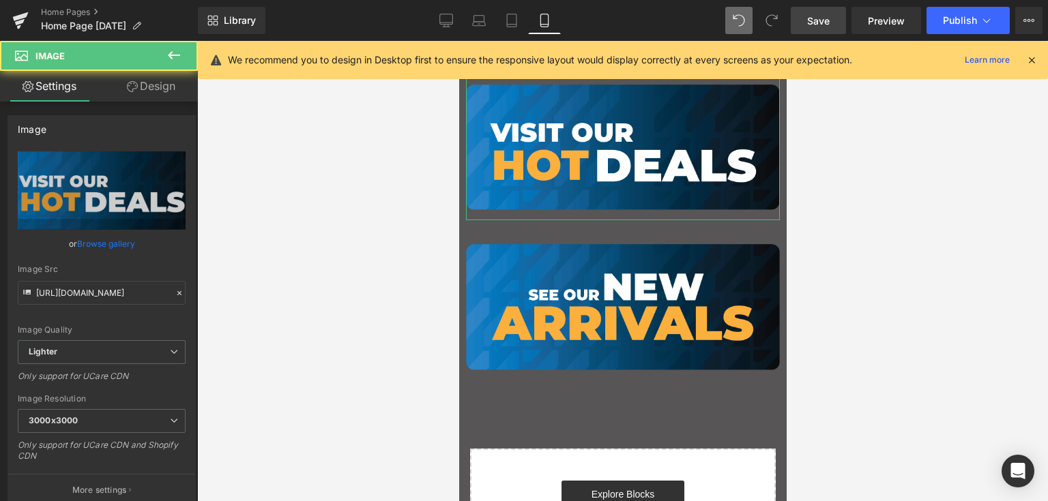
click at [159, 74] on link "Design" at bounding box center [151, 86] width 99 height 31
click at [0, 0] on div "Spacing" at bounding box center [0, 0] width 0 height 0
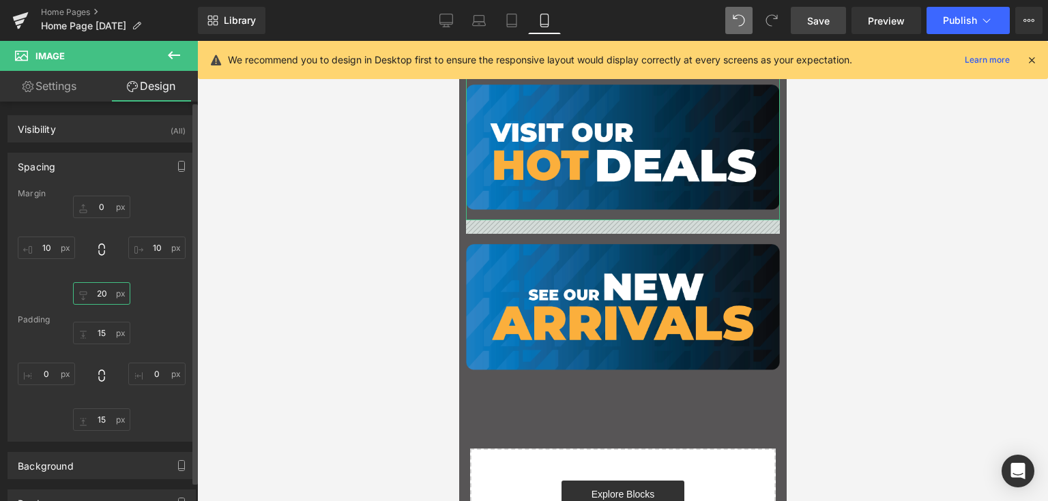
click at [106, 296] on input "20" at bounding box center [101, 293] width 57 height 23
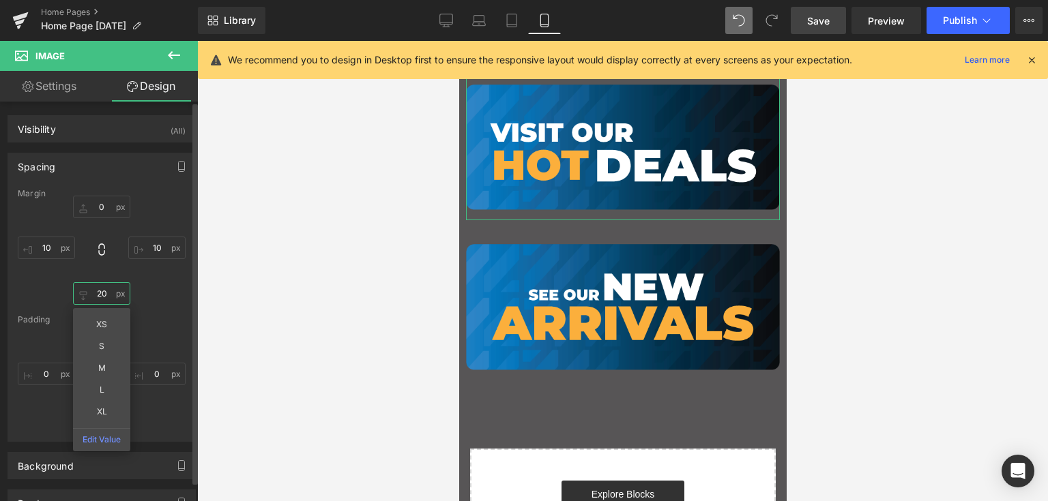
click at [106, 296] on input "20" at bounding box center [101, 293] width 57 height 23
click at [107, 295] on input "20" at bounding box center [101, 293] width 57 height 23
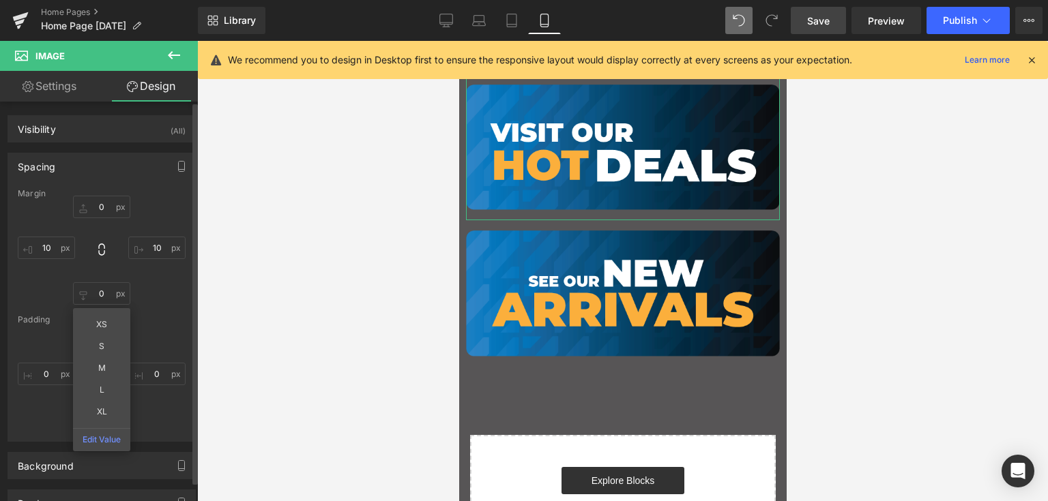
click at [137, 280] on div "0px 0 10px 10 0 0 XS S M L XL Edit Value 10px 10" at bounding box center [102, 250] width 168 height 109
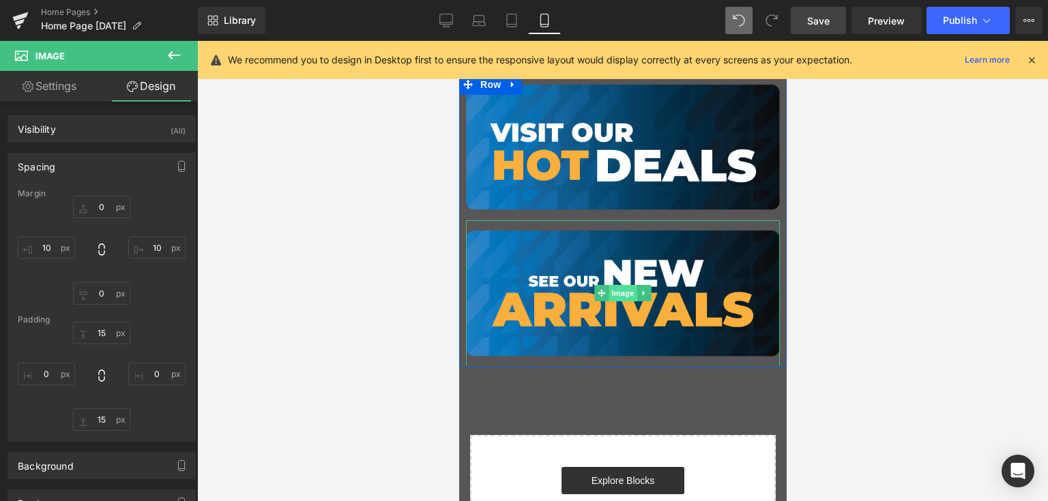
click at [625, 292] on span "Image" at bounding box center [622, 293] width 29 height 16
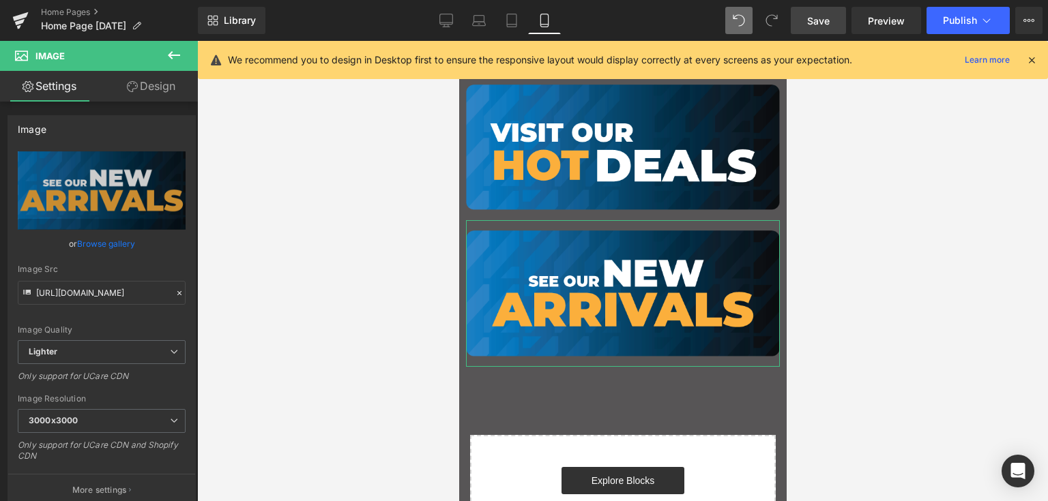
click at [167, 81] on link "Design" at bounding box center [151, 86] width 99 height 31
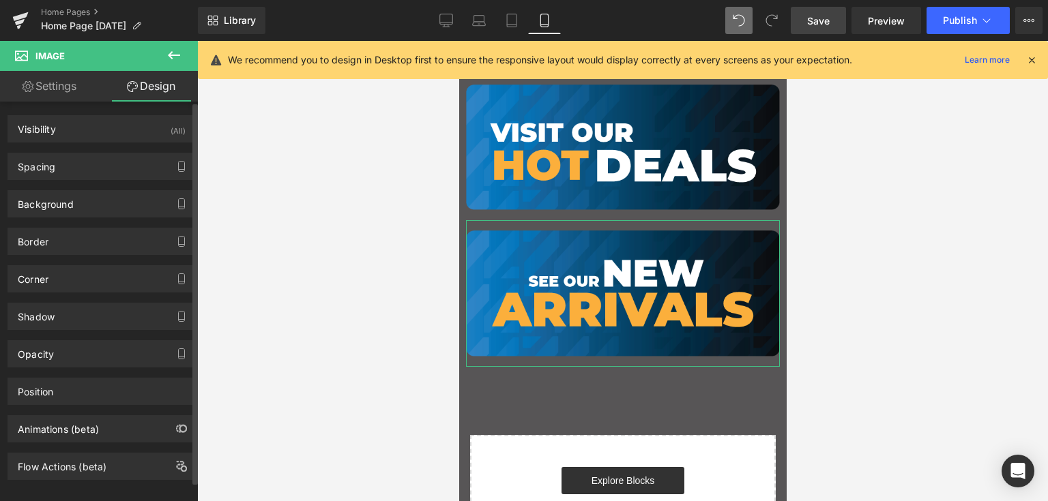
click at [60, 183] on div "Background Color & Image color Color % Image Replace Image Upload image or Brow…" at bounding box center [102, 199] width 204 height 38
click at [63, 169] on div "Spacing" at bounding box center [101, 166] width 187 height 26
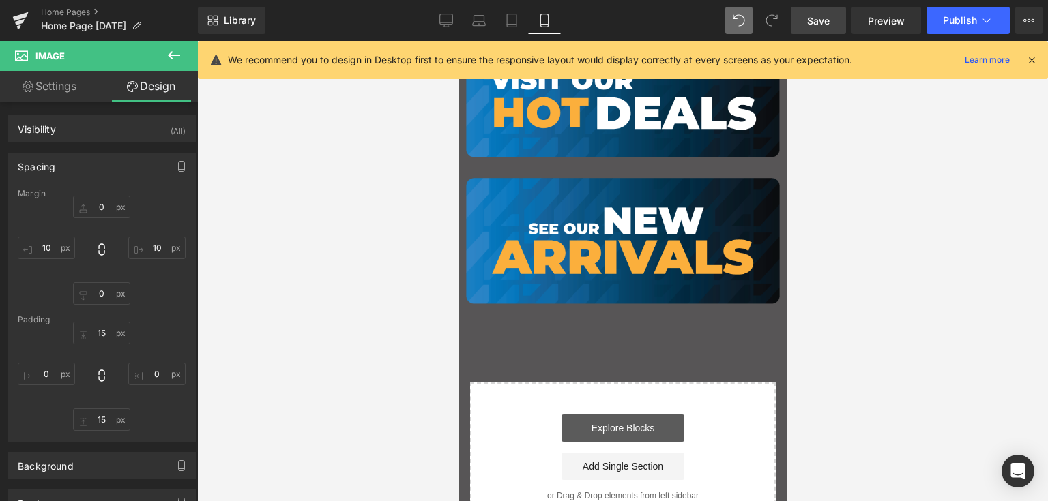
scroll to position [1978, 0]
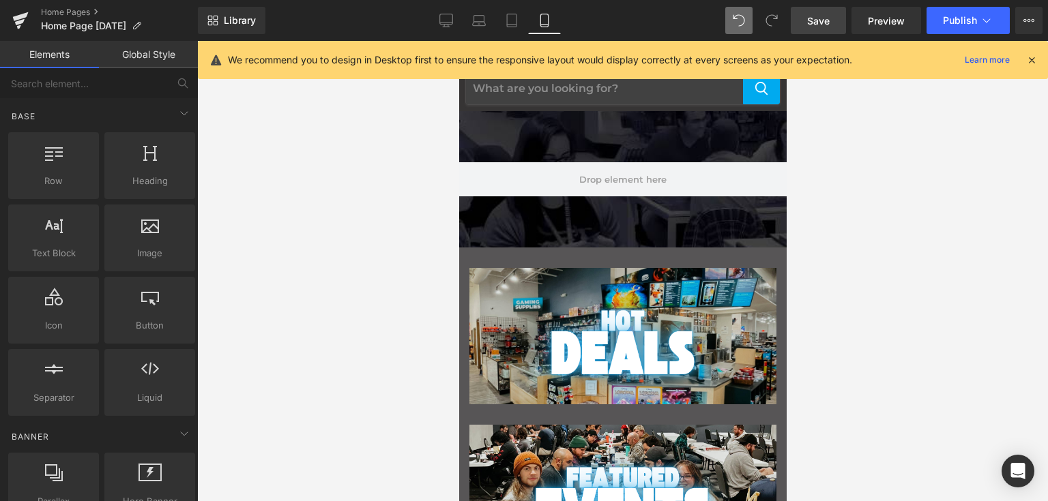
scroll to position [0, 0]
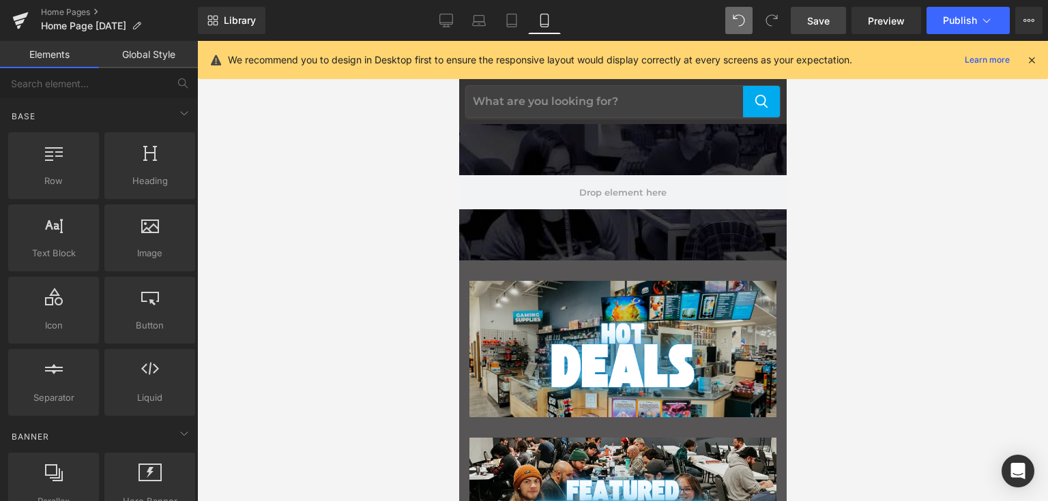
click at [818, 19] on span "Save" at bounding box center [818, 21] width 23 height 14
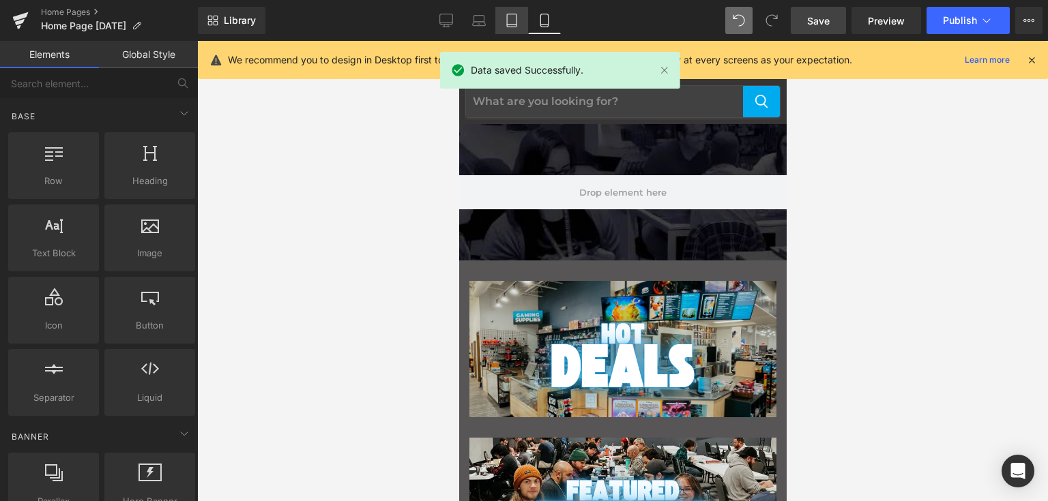
click at [516, 18] on icon at bounding box center [512, 21] width 14 height 14
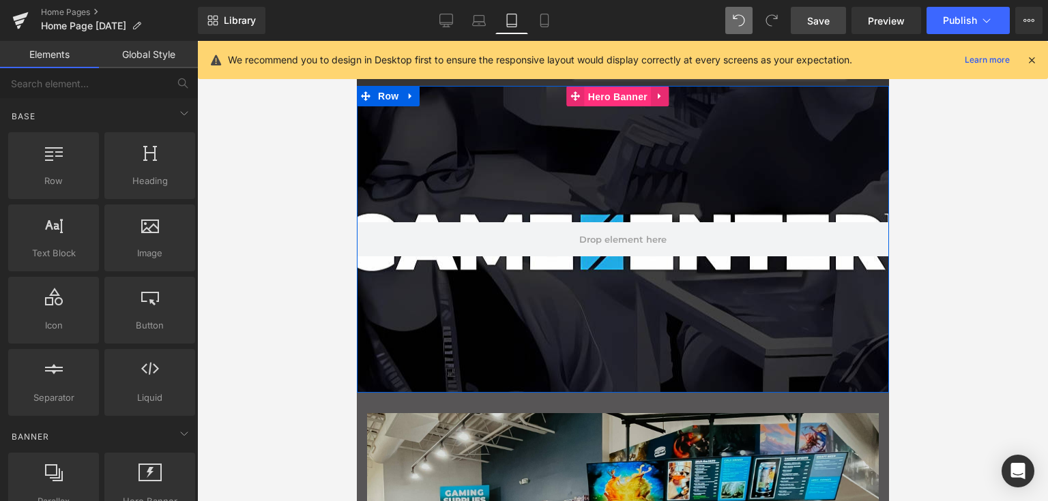
click at [614, 91] on span "Hero Banner" at bounding box center [617, 97] width 66 height 20
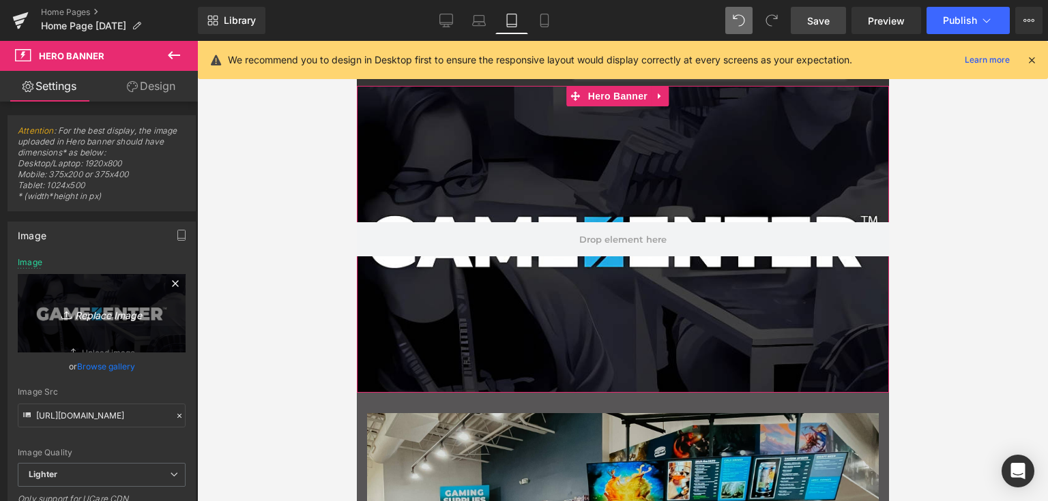
click at [95, 314] on icon "Replace Image" at bounding box center [101, 313] width 109 height 17
click at [103, 366] on link "Browse gallery" at bounding box center [106, 367] width 58 height 24
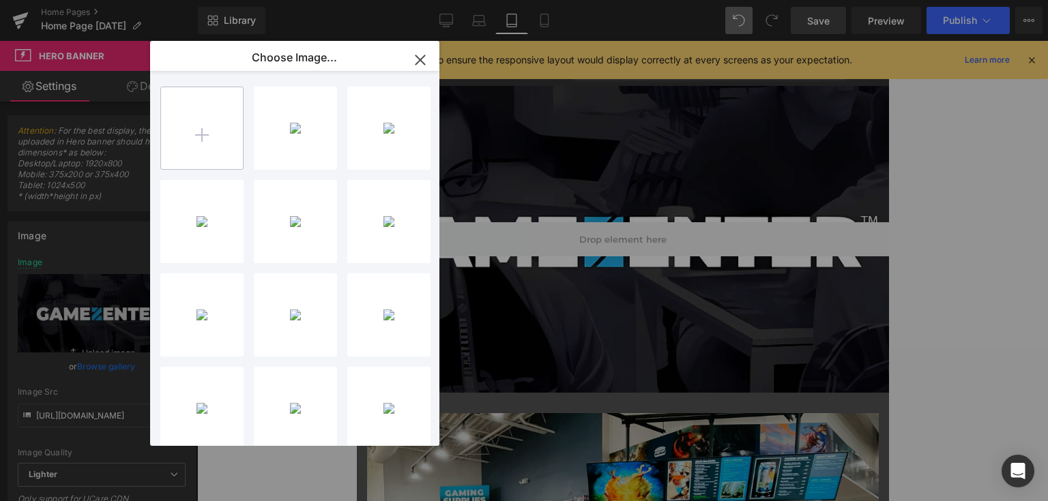
click at [186, 128] on input "file" at bounding box center [202, 128] width 82 height 82
click at [420, 60] on icon "button" at bounding box center [419, 59] width 9 height 9
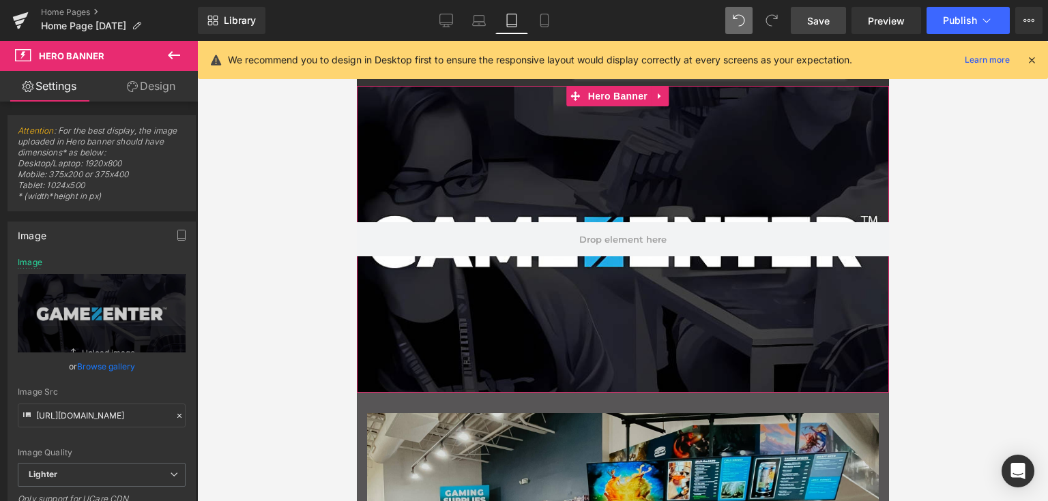
click at [106, 363] on link "Browse gallery" at bounding box center [106, 367] width 58 height 24
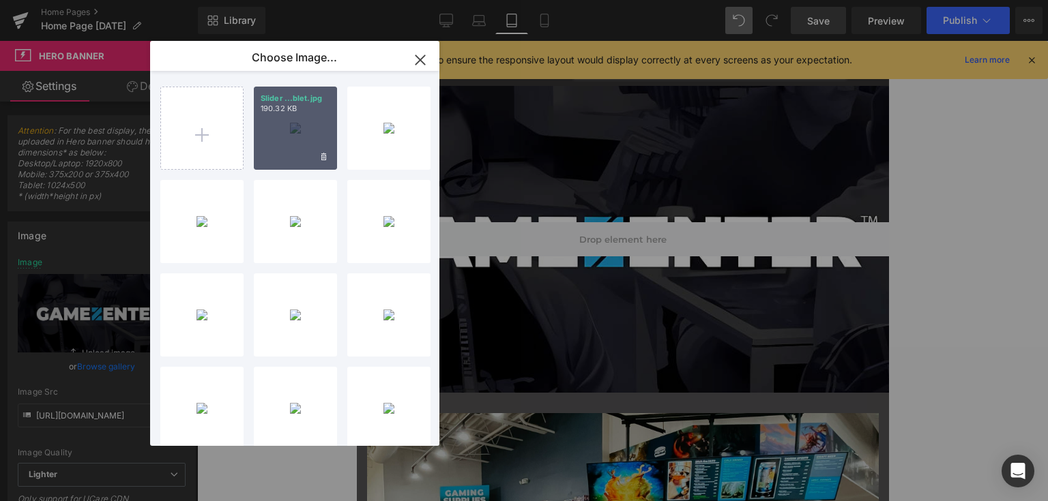
click at [291, 123] on div "Slider ...blet.jpg 190.32 KB" at bounding box center [295, 128] width 83 height 83
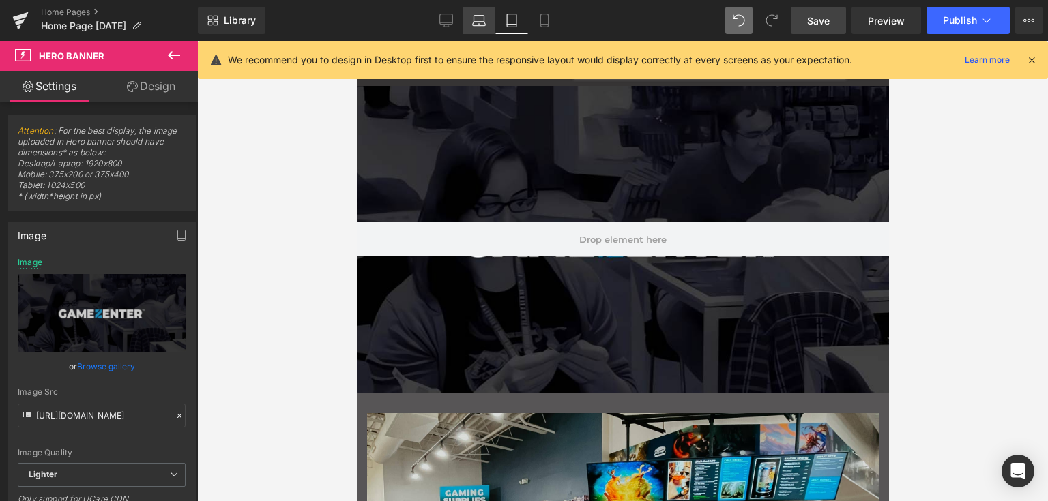
click at [475, 19] on icon at bounding box center [479, 21] width 14 height 14
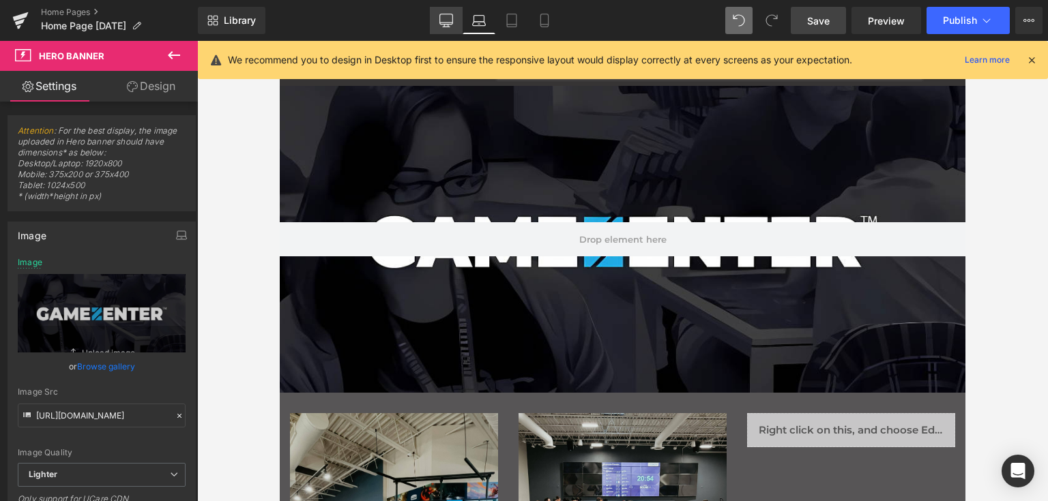
click at [453, 21] on icon at bounding box center [446, 21] width 14 height 14
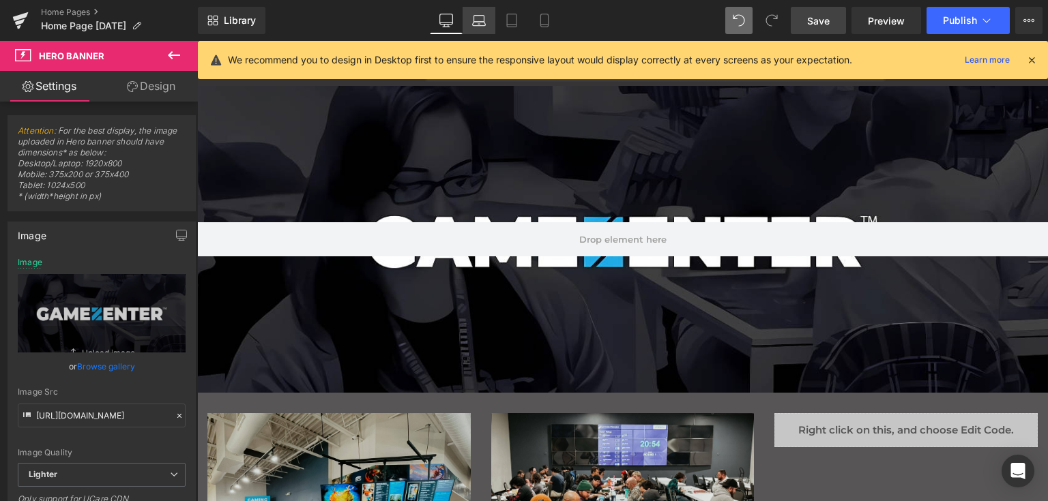
click at [482, 18] on icon at bounding box center [479, 21] width 14 height 14
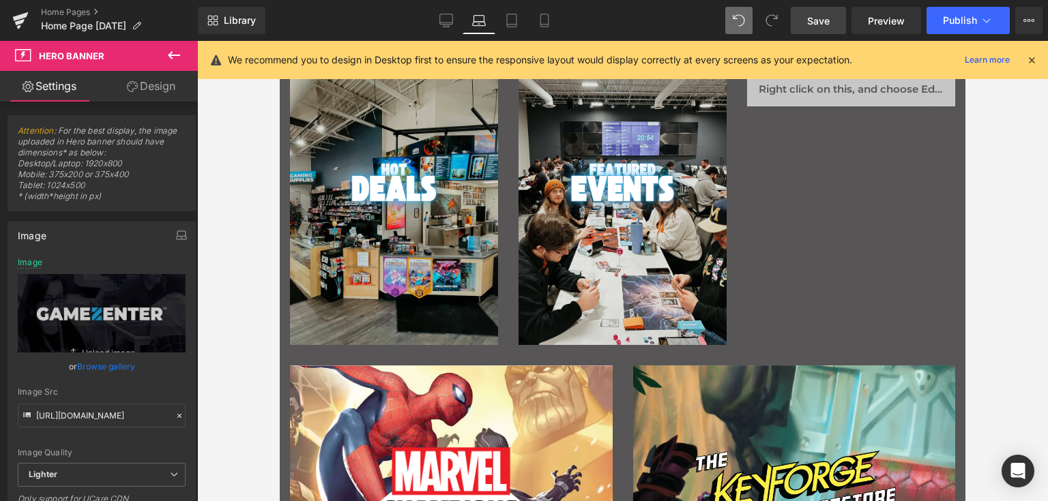
scroll to position [273, 0]
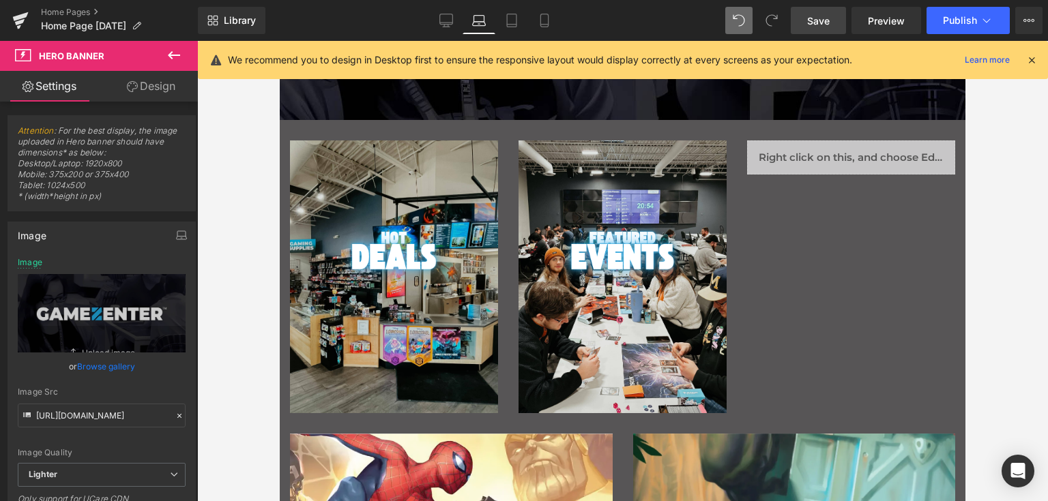
click at [461, 186] on div "Main content" at bounding box center [394, 277] width 208 height 273
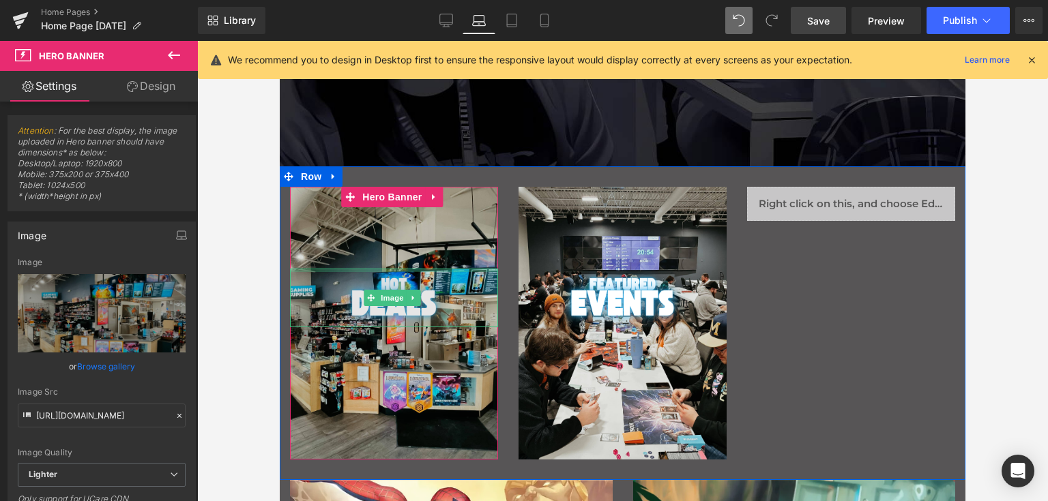
scroll to position [205, 0]
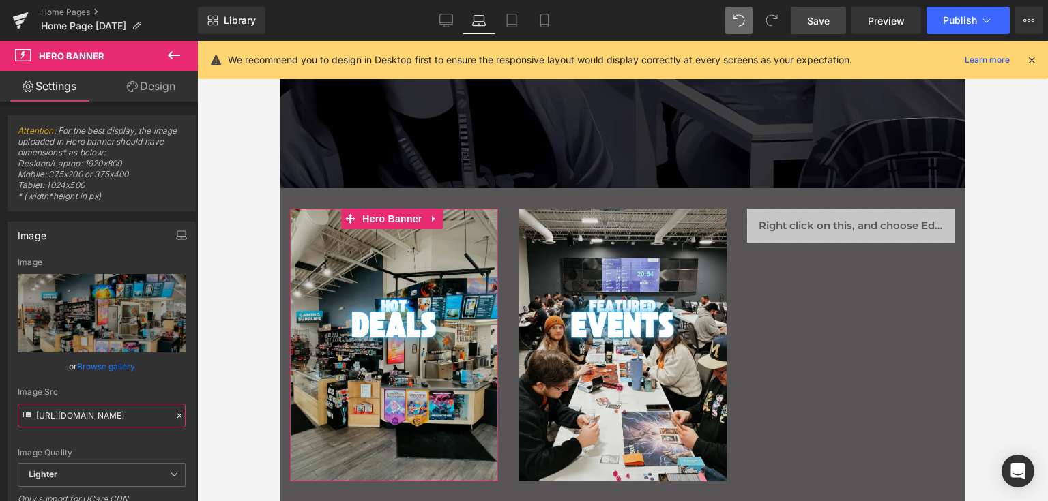
click at [108, 420] on input "[URL][DOMAIN_NAME]" at bounding box center [102, 416] width 168 height 24
click at [106, 365] on link "Browse gallery" at bounding box center [106, 367] width 58 height 24
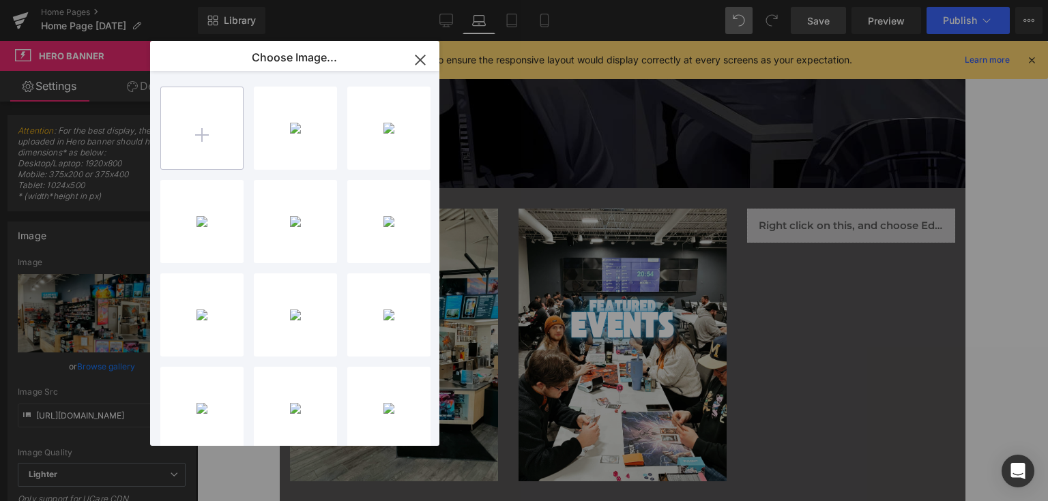
click at [207, 124] on input "file" at bounding box center [202, 128] width 82 height 82
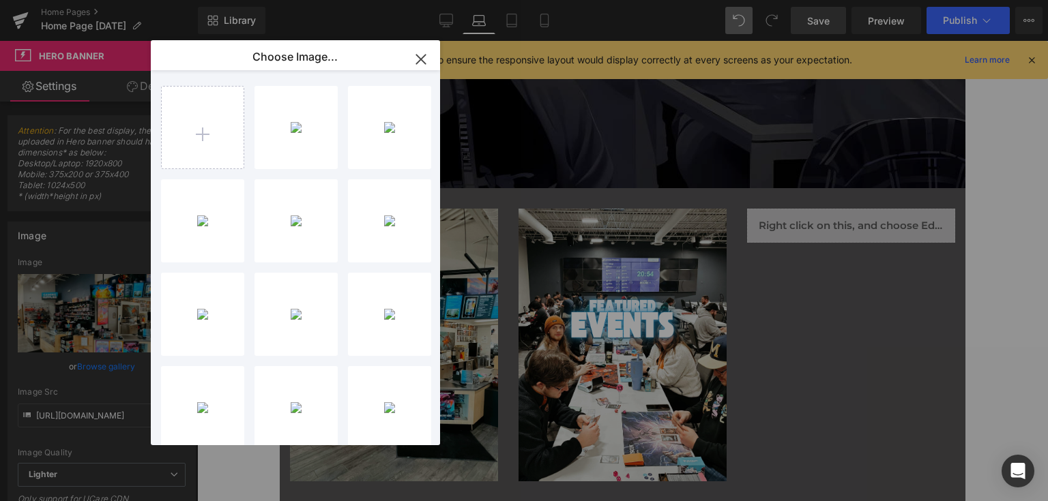
click at [418, 55] on icon "button" at bounding box center [421, 59] width 22 height 22
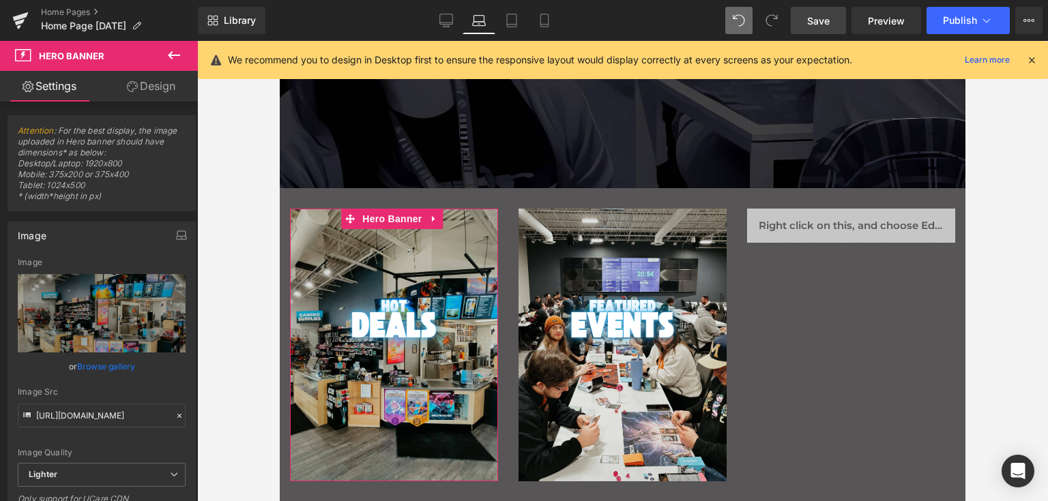
click at [115, 362] on link "Browse gallery" at bounding box center [106, 367] width 58 height 24
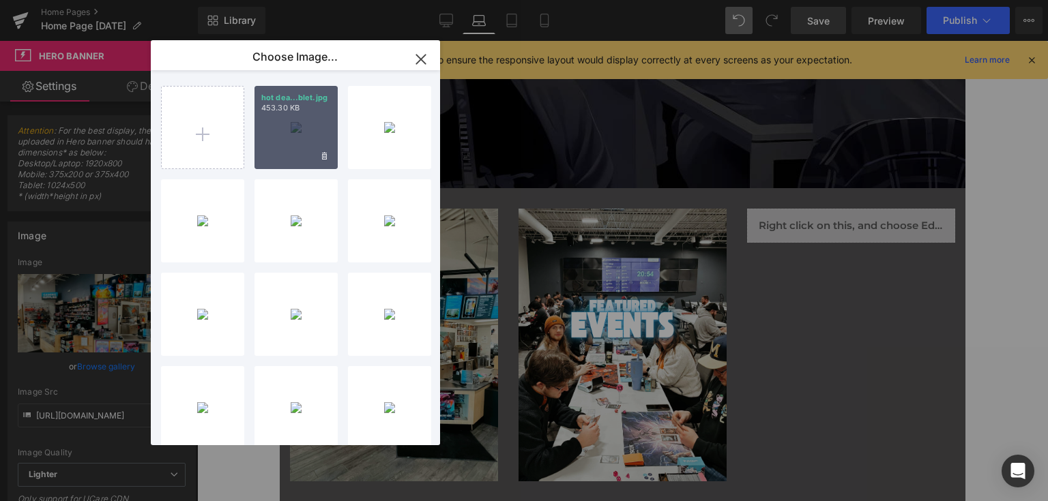
click at [297, 128] on div "hot dea...blet.jpg 453.30 KB" at bounding box center [295, 127] width 83 height 83
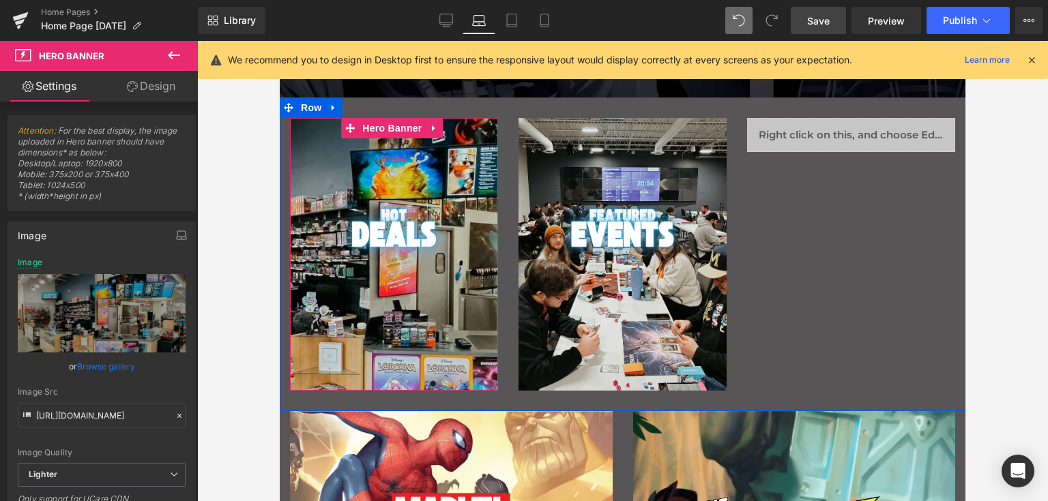
scroll to position [273, 0]
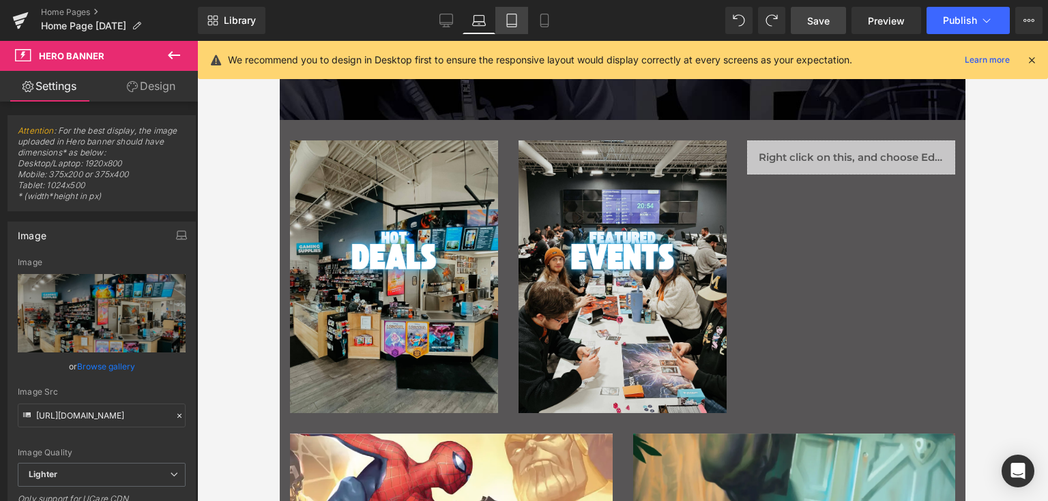
click at [505, 14] on icon at bounding box center [512, 21] width 14 height 14
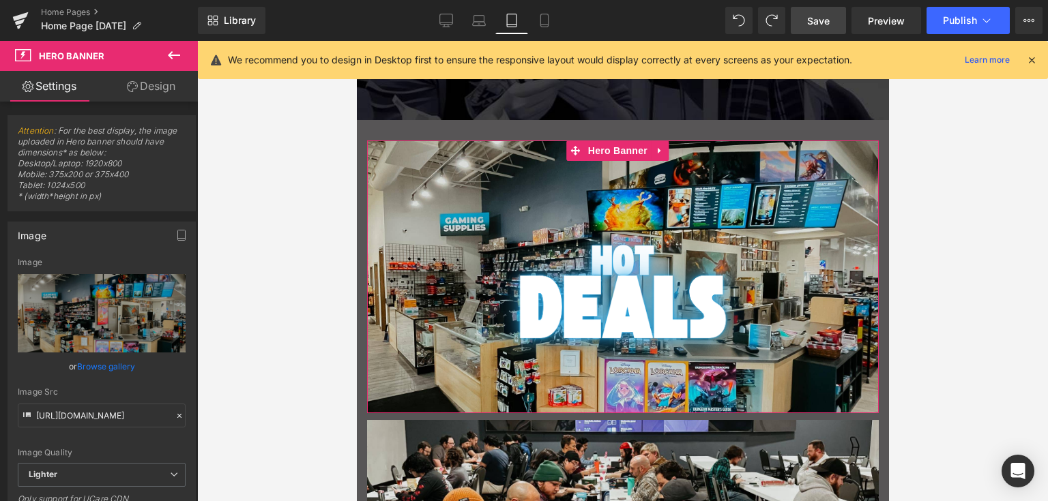
click at [91, 368] on link "Browse gallery" at bounding box center [106, 367] width 58 height 24
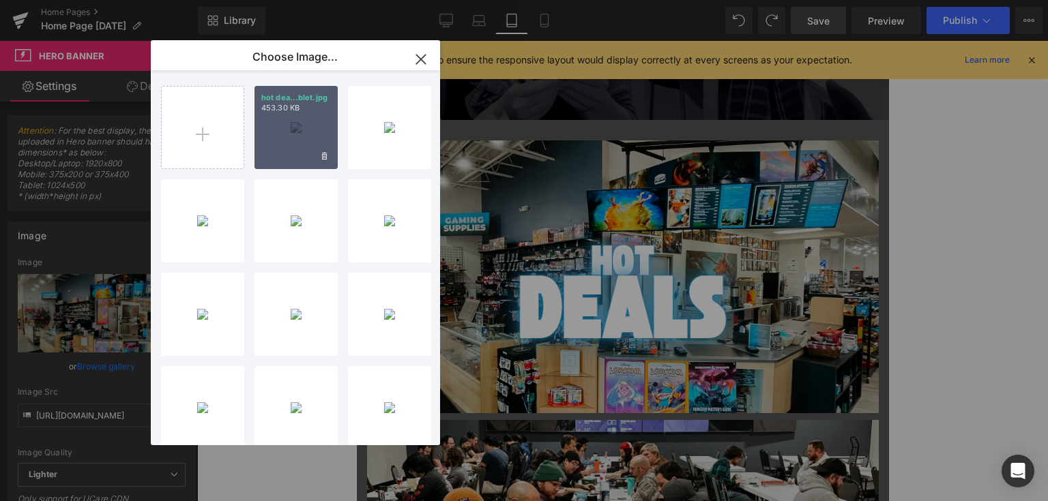
click at [286, 123] on div "hot dea...blet.jpg 453.30 KB" at bounding box center [295, 127] width 83 height 83
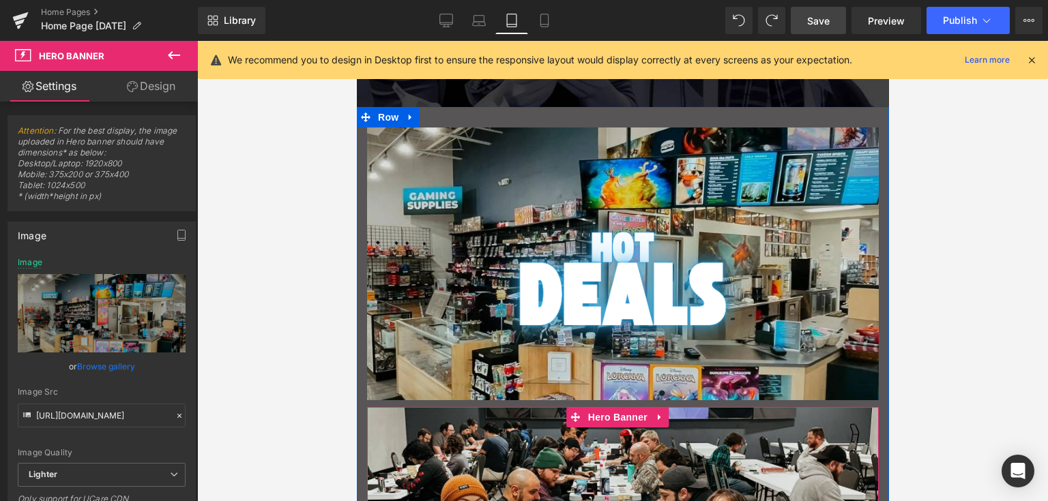
scroll to position [205, 0]
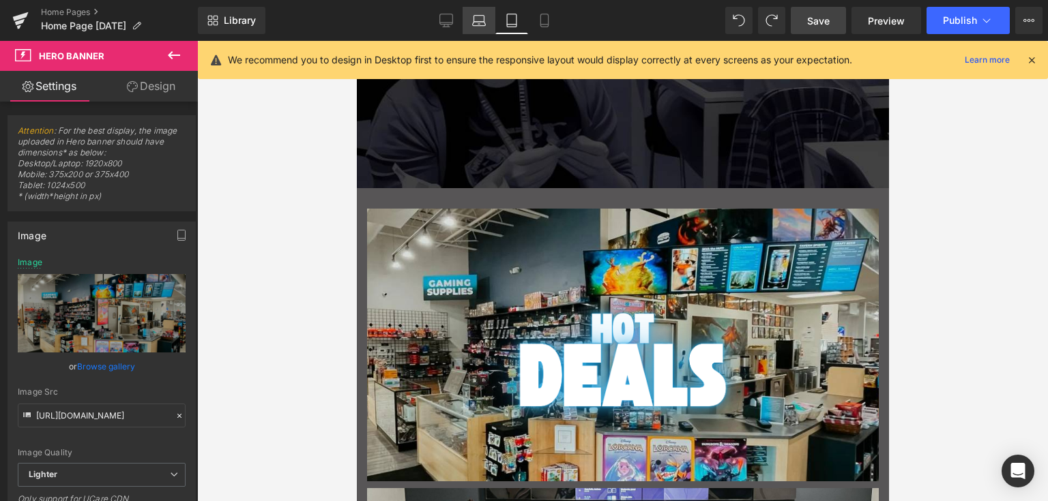
click at [488, 18] on link "Laptop" at bounding box center [478, 20] width 33 height 27
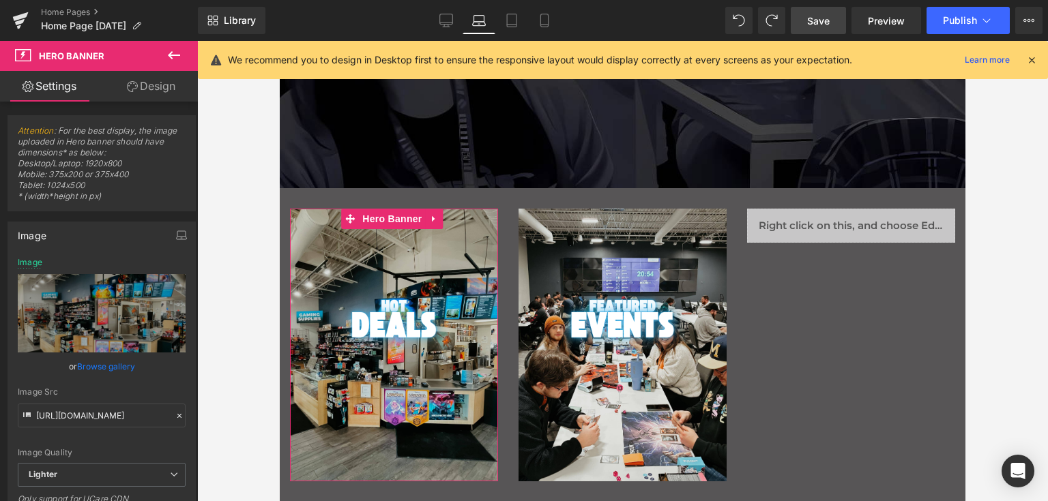
click at [161, 87] on link "Design" at bounding box center [151, 86] width 99 height 31
click at [0, 0] on div "Spacing" at bounding box center [0, 0] width 0 height 0
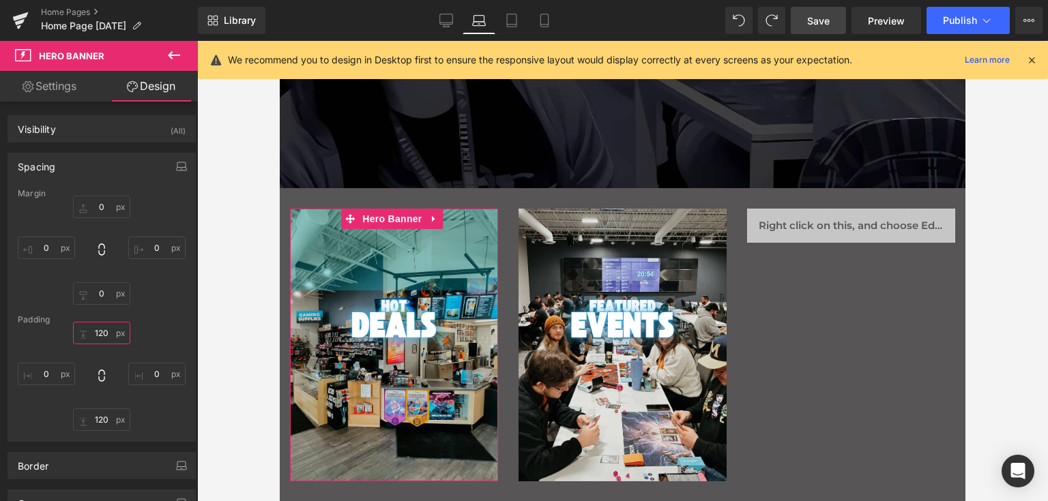
click at [102, 332] on input "120" at bounding box center [101, 333] width 57 height 23
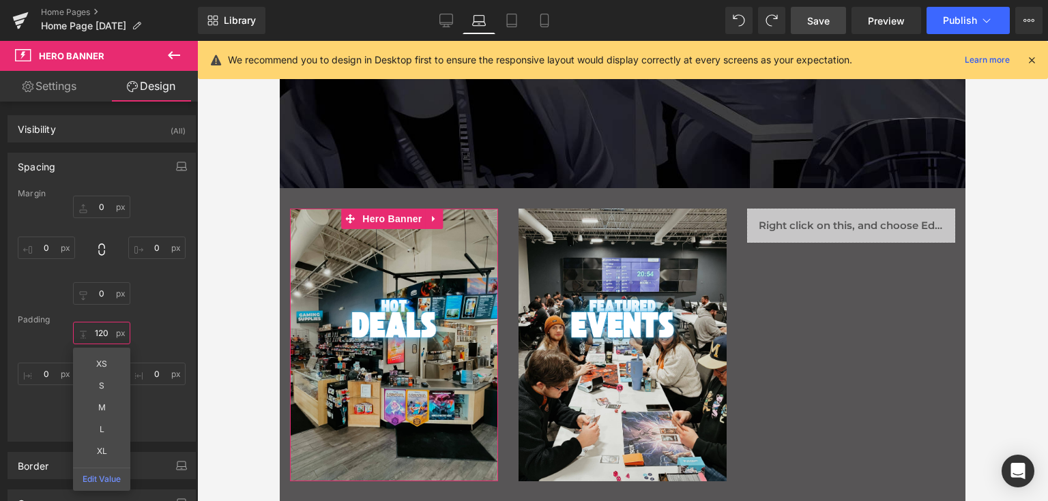
click at [102, 332] on input "120" at bounding box center [101, 333] width 57 height 23
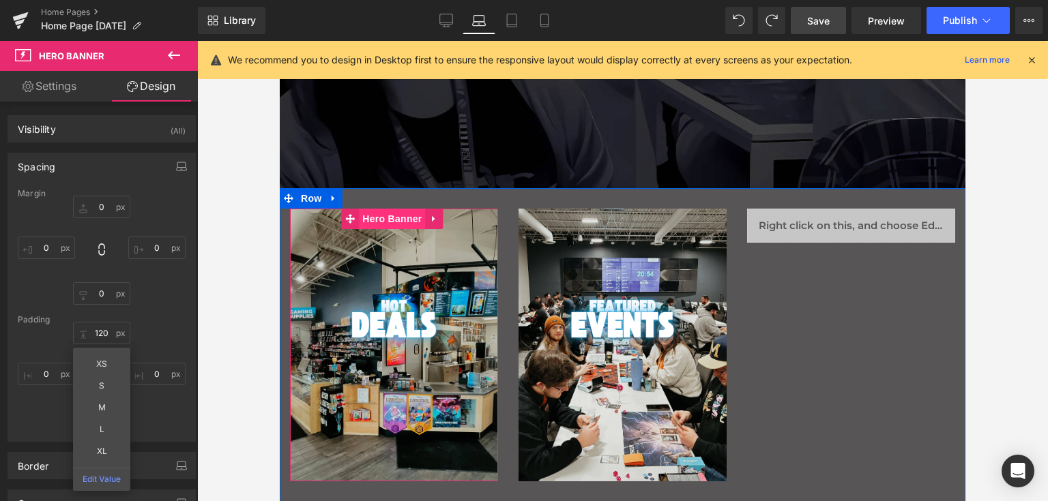
click at [401, 215] on span "Hero Banner" at bounding box center [392, 219] width 66 height 20
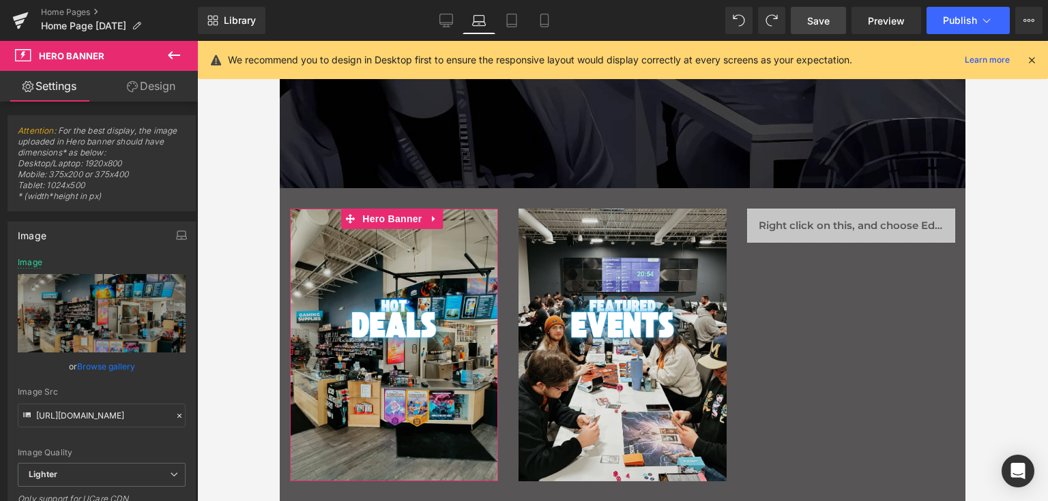
click at [177, 83] on link "Design" at bounding box center [151, 86] width 99 height 31
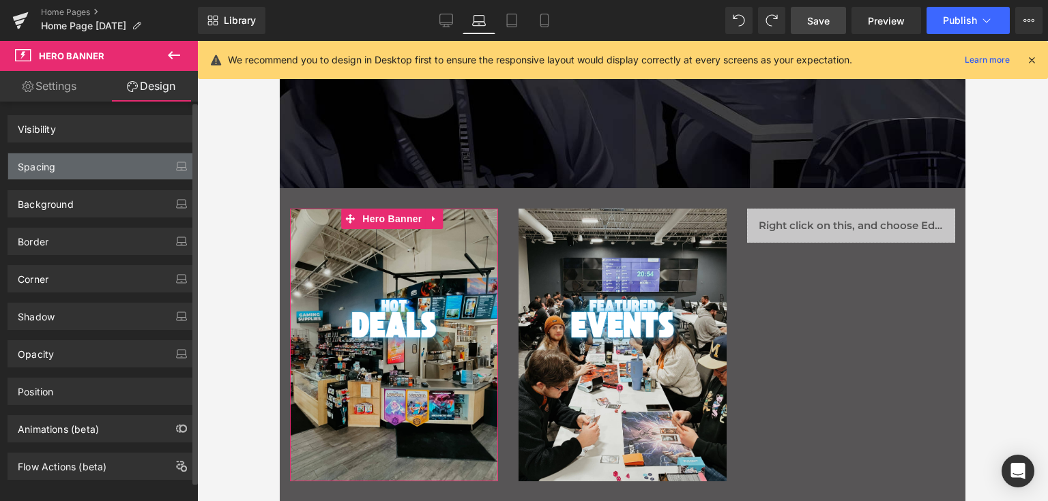
click at [59, 164] on div "Spacing" at bounding box center [101, 166] width 187 height 26
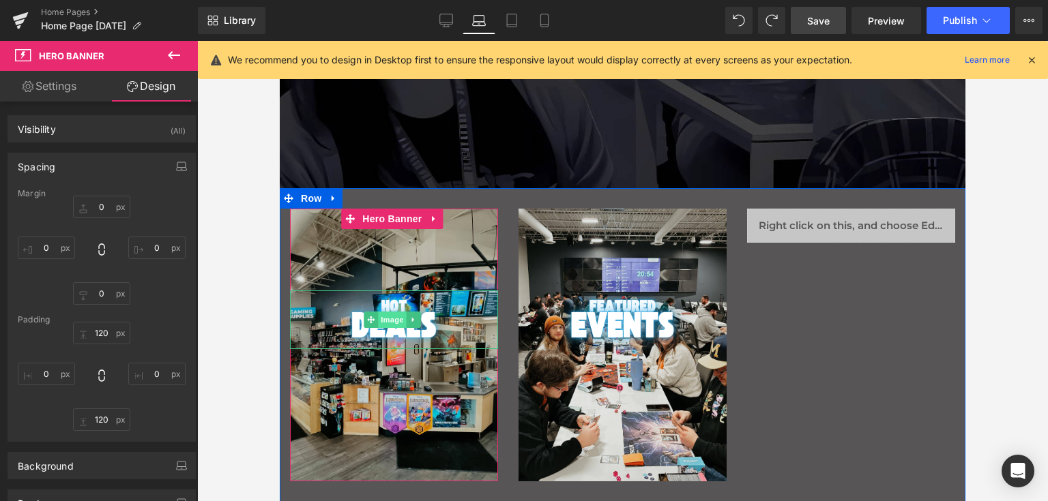
click at [396, 319] on span "Image" at bounding box center [392, 320] width 29 height 16
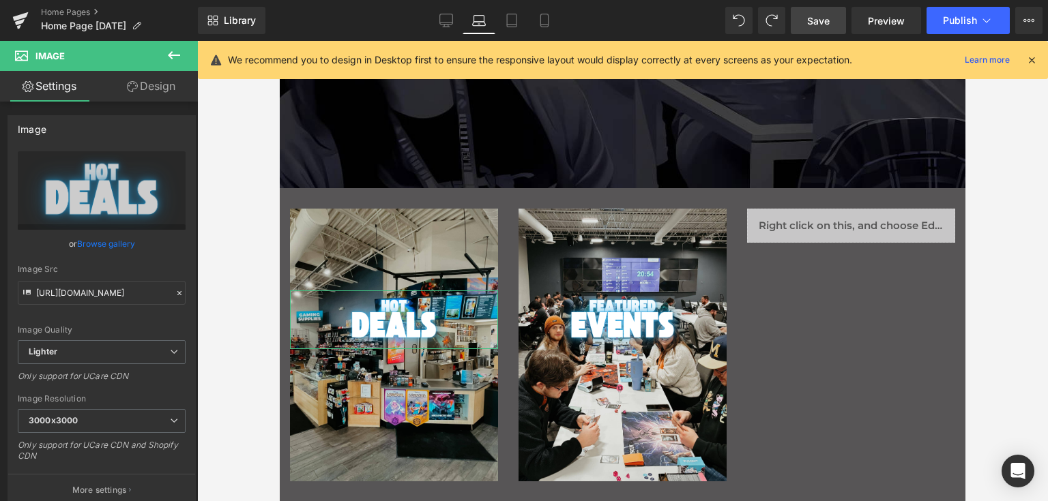
click at [158, 80] on link "Design" at bounding box center [151, 86] width 99 height 31
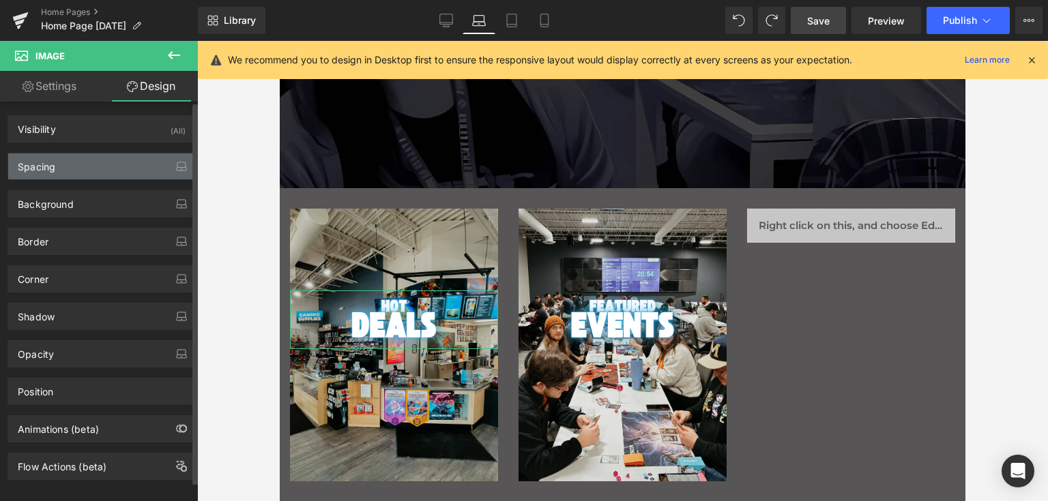
click at [63, 160] on div "Spacing" at bounding box center [101, 166] width 187 height 26
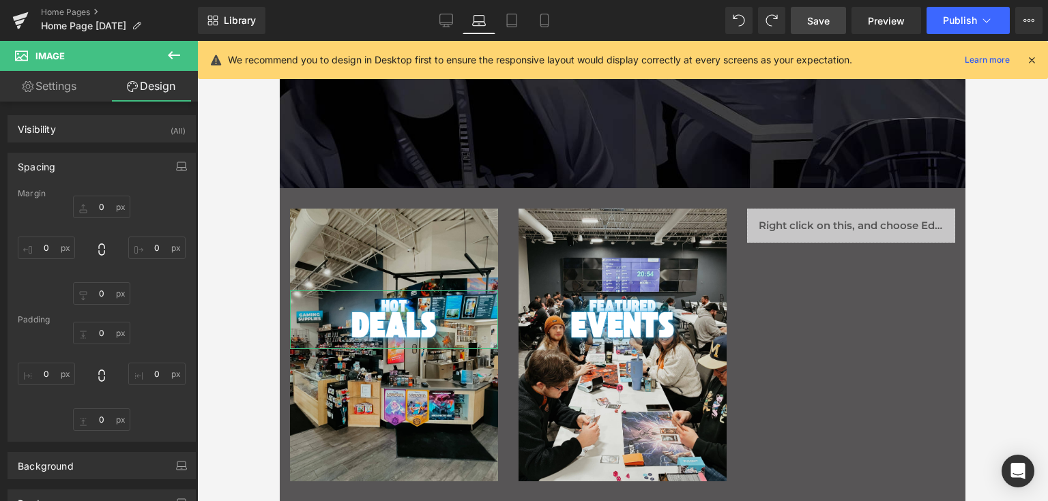
click at [73, 86] on link "Settings" at bounding box center [49, 86] width 99 height 31
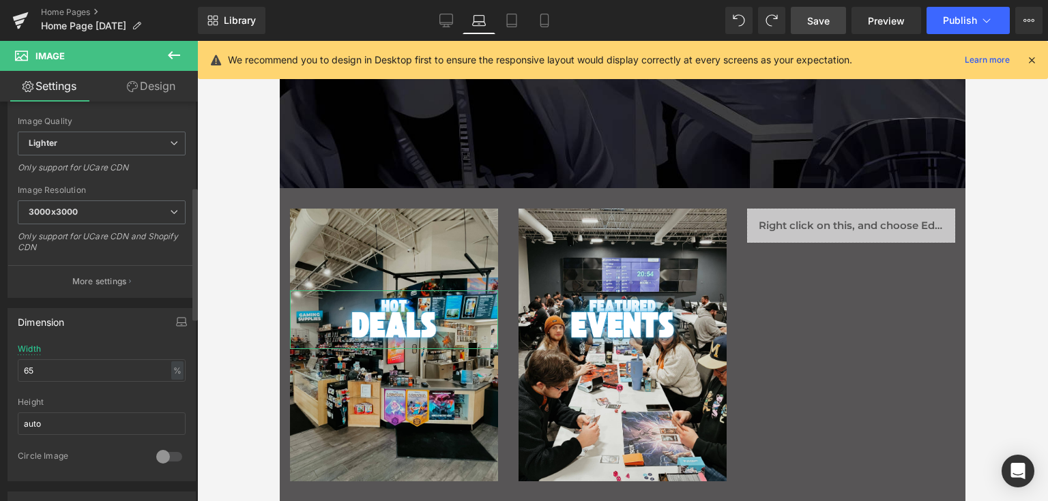
scroll to position [273, 0]
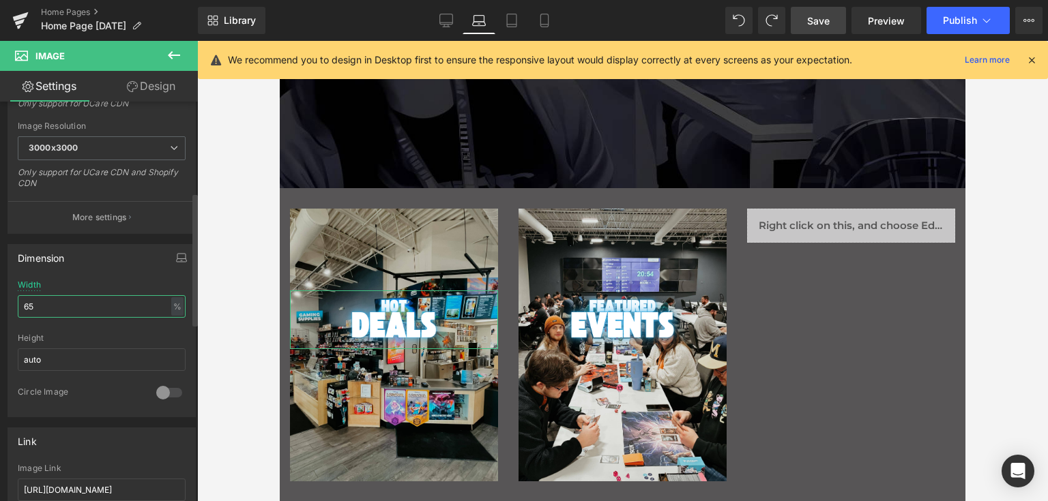
click at [127, 304] on input "65" at bounding box center [102, 306] width 168 height 23
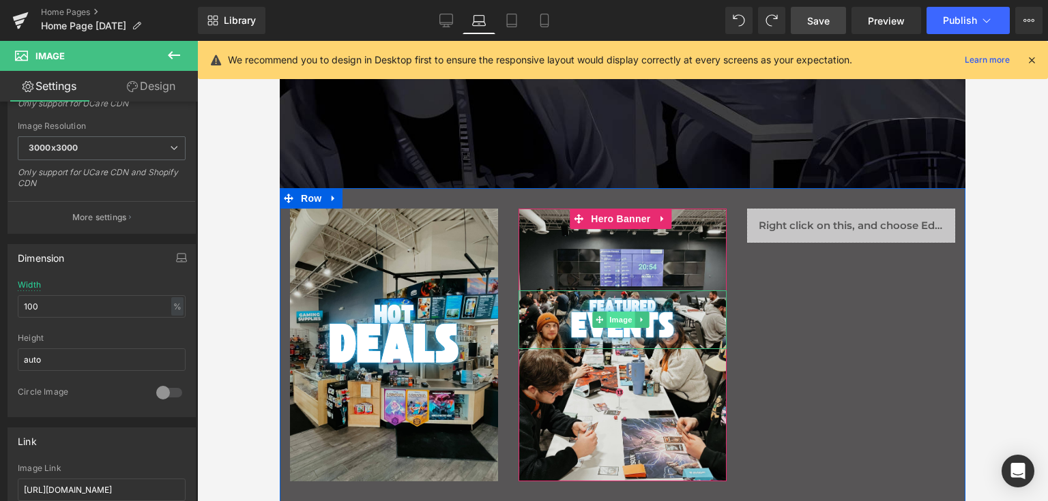
click at [614, 321] on span "Image" at bounding box center [620, 320] width 29 height 16
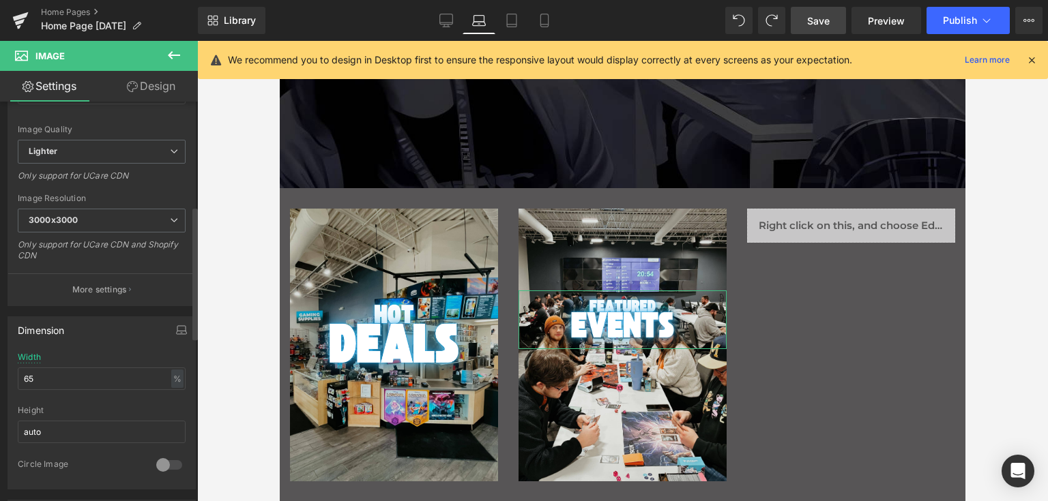
scroll to position [341, 0]
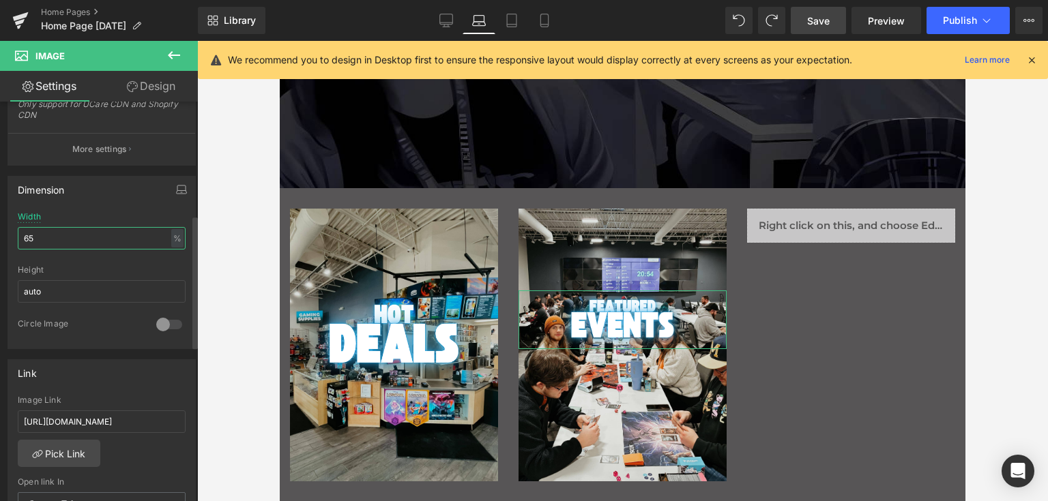
click at [50, 245] on input "65" at bounding box center [102, 238] width 168 height 23
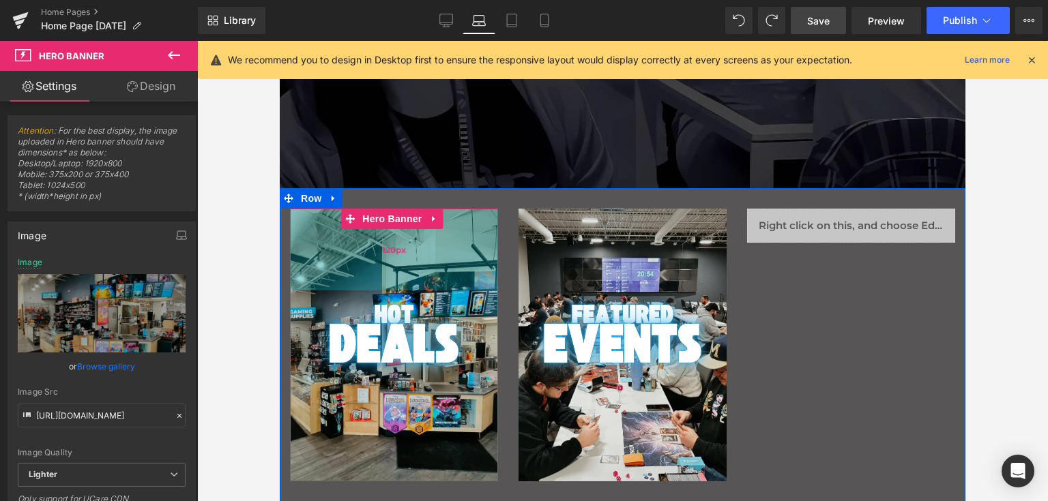
click at [428, 275] on div "120px" at bounding box center [394, 250] width 208 height 82
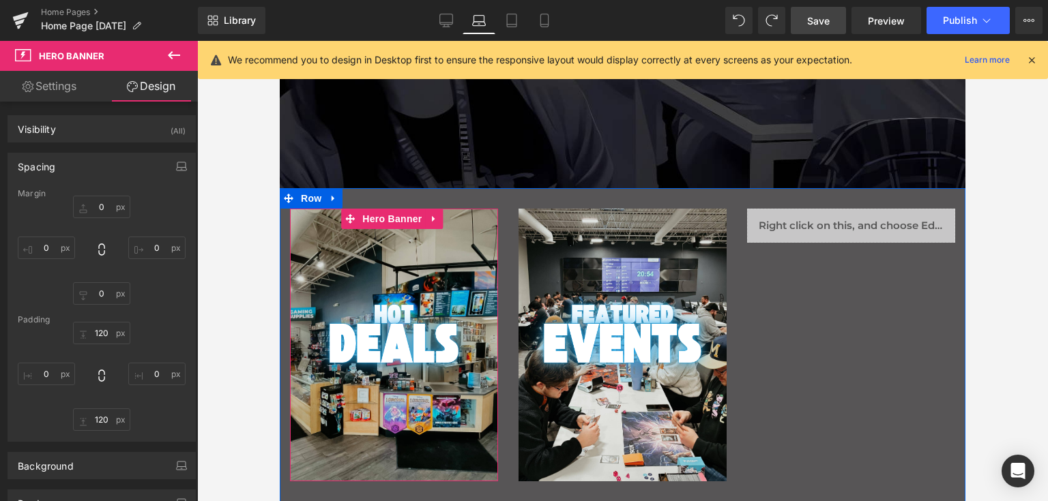
click at [429, 382] on div "Main content" at bounding box center [394, 345] width 208 height 273
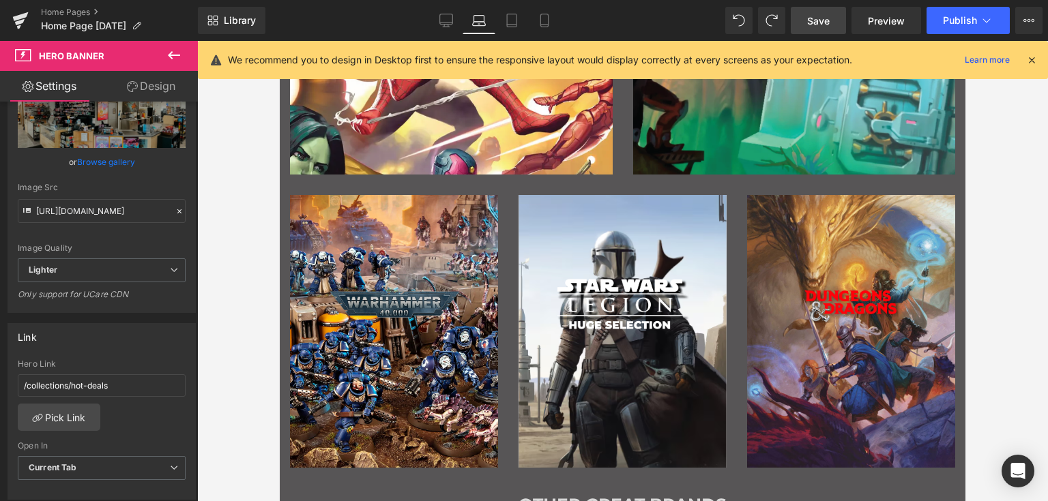
scroll to position [818, 0]
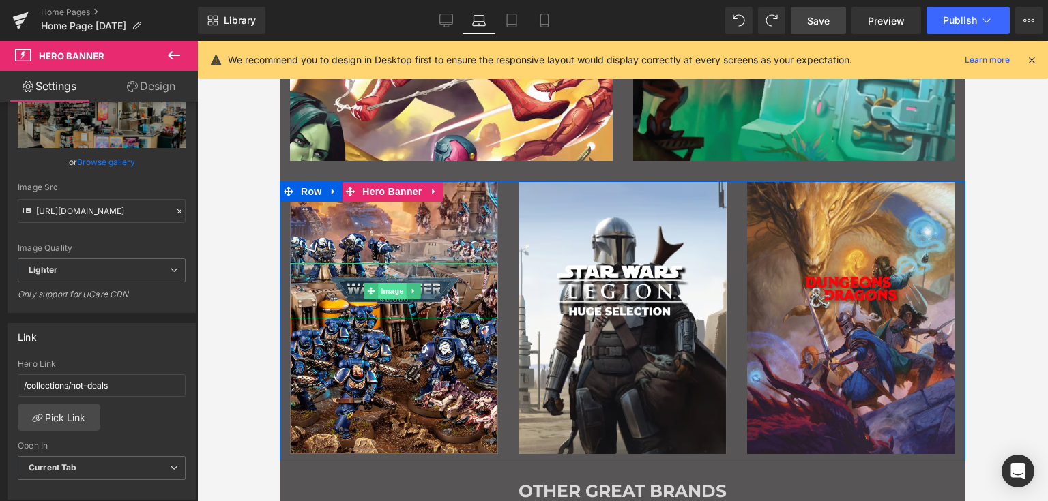
click at [392, 291] on span "Image" at bounding box center [392, 291] width 29 height 16
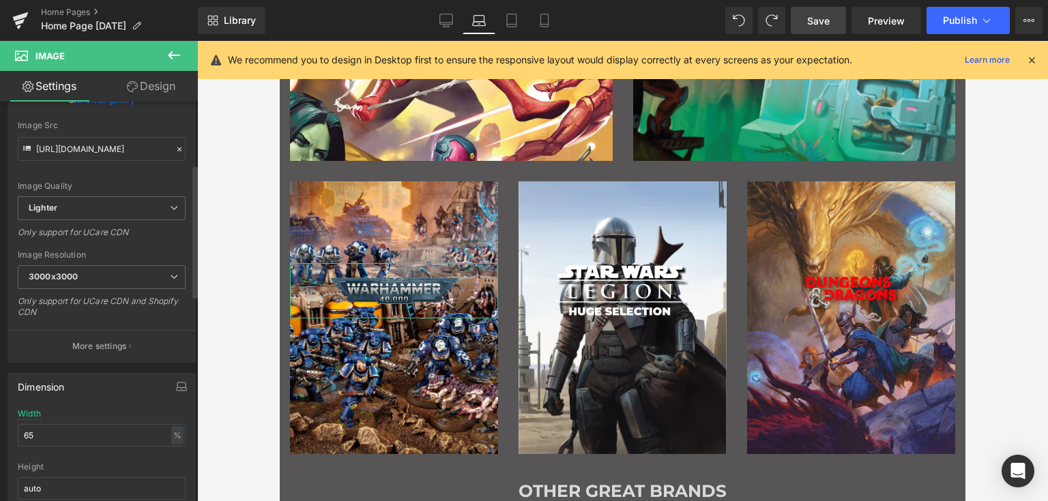
scroll to position [273, 0]
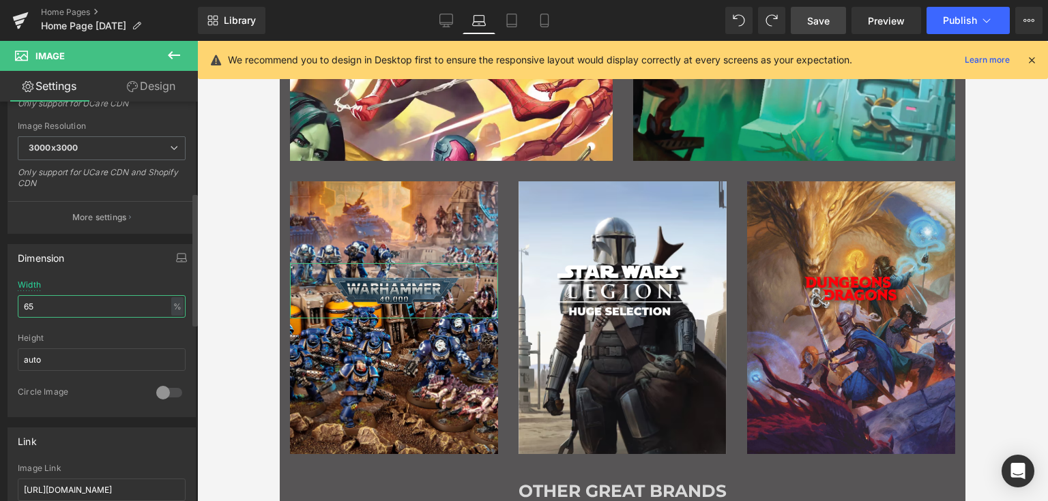
click at [74, 300] on input "65" at bounding box center [102, 306] width 168 height 23
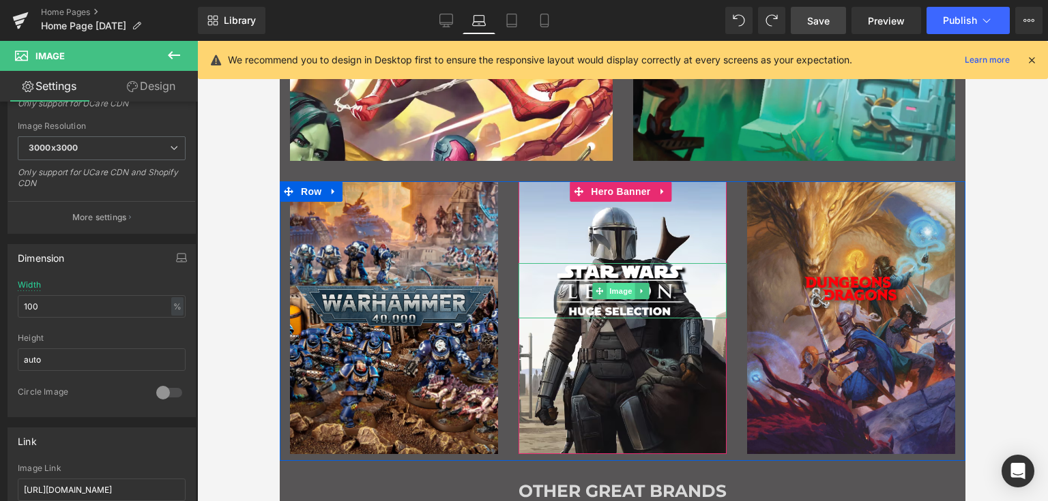
click at [612, 291] on span "Image" at bounding box center [620, 291] width 29 height 16
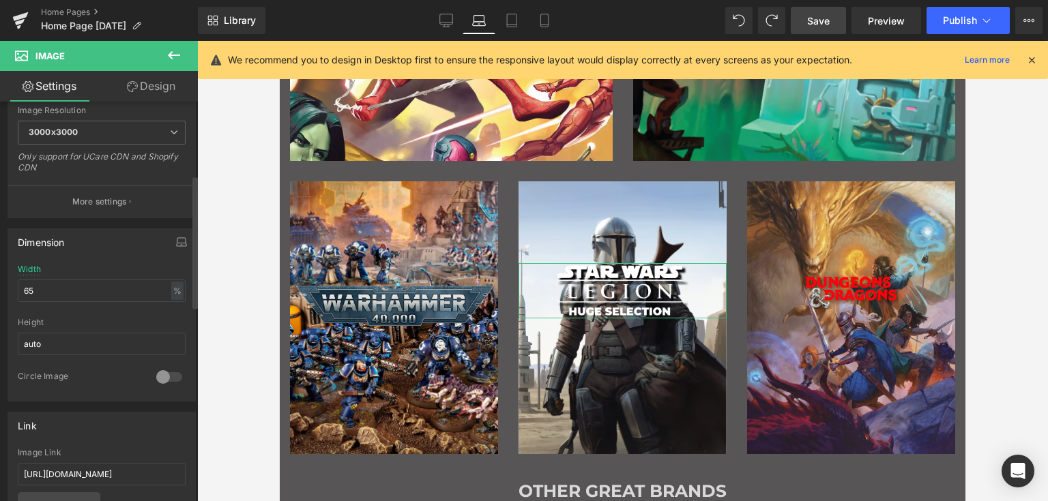
scroll to position [341, 0]
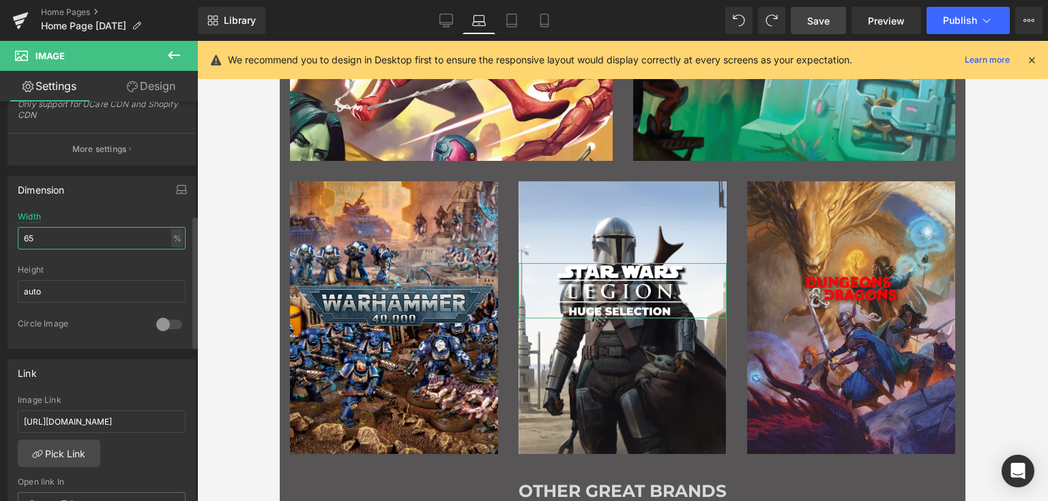
click at [57, 240] on input "65" at bounding box center [102, 238] width 168 height 23
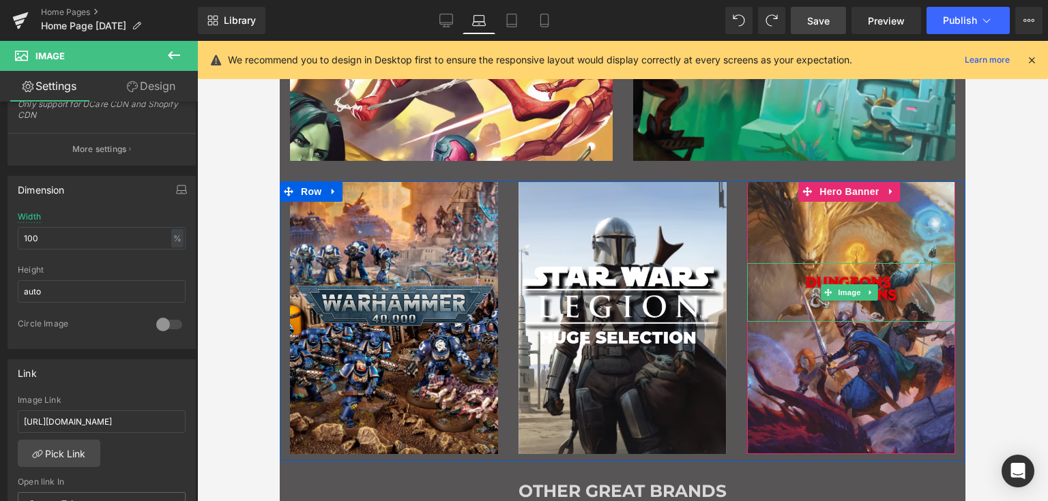
click at [846, 283] on img "Main content" at bounding box center [850, 292] width 135 height 59
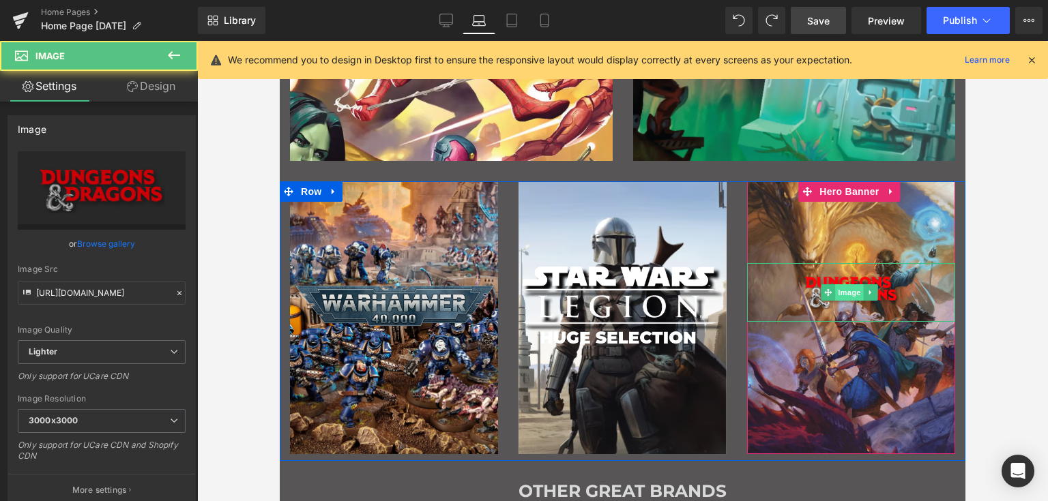
click at [843, 288] on span "Image" at bounding box center [849, 292] width 29 height 16
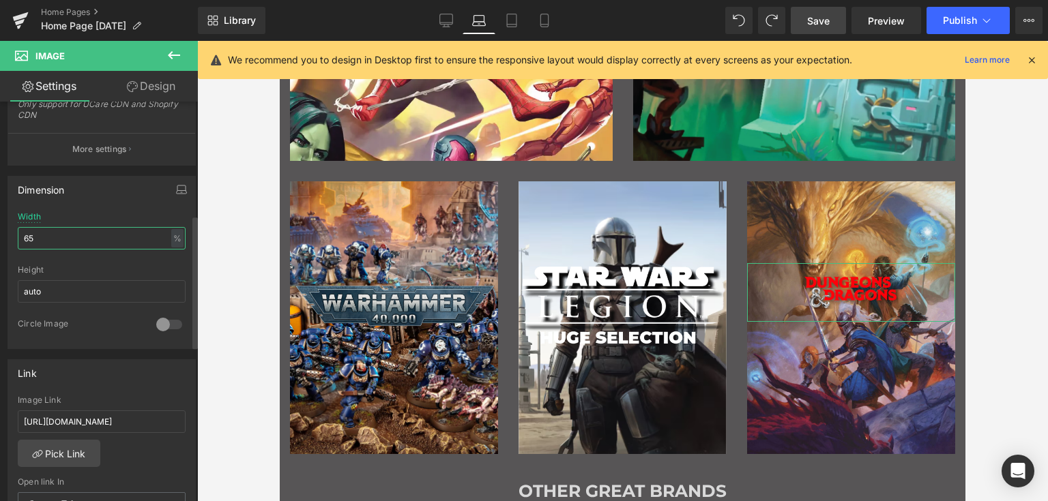
click at [63, 234] on input "65" at bounding box center [102, 238] width 168 height 23
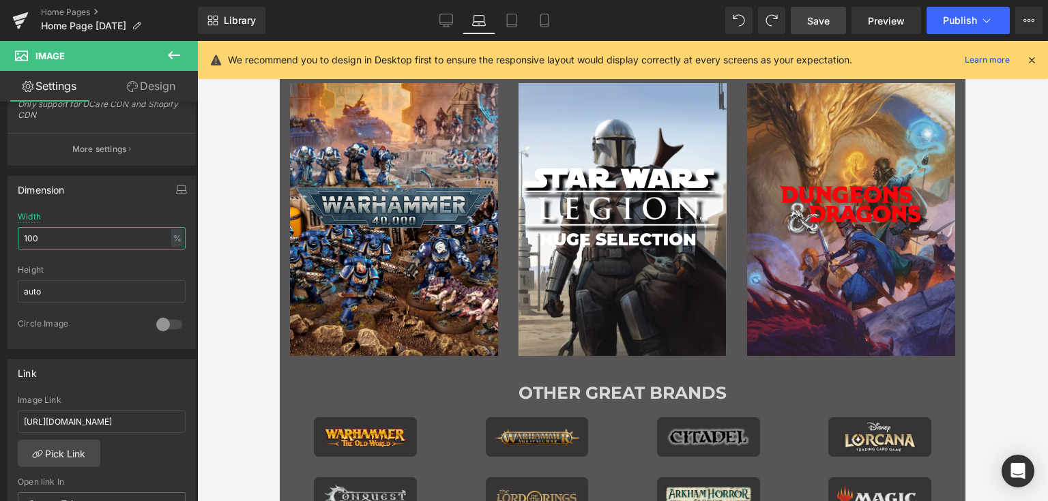
scroll to position [1091, 0]
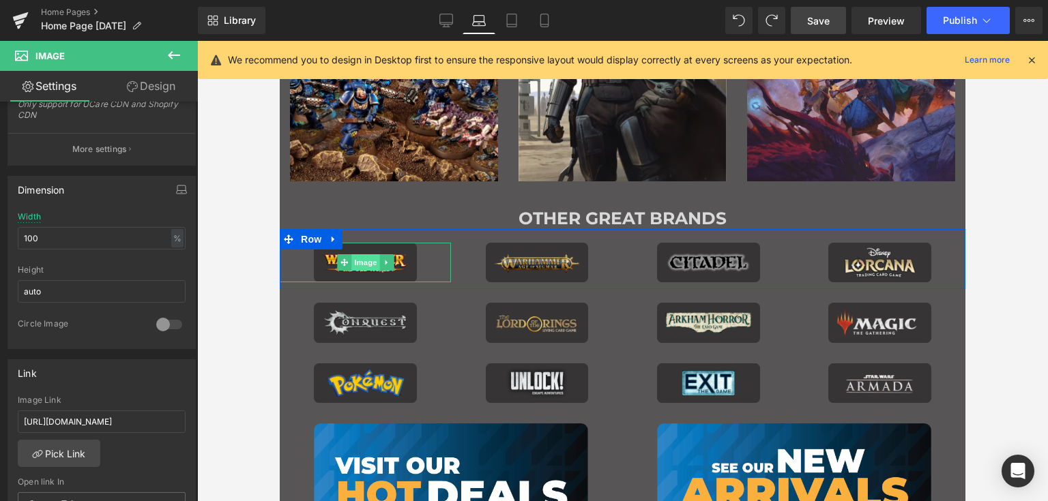
click at [365, 263] on span "Image" at bounding box center [365, 262] width 29 height 16
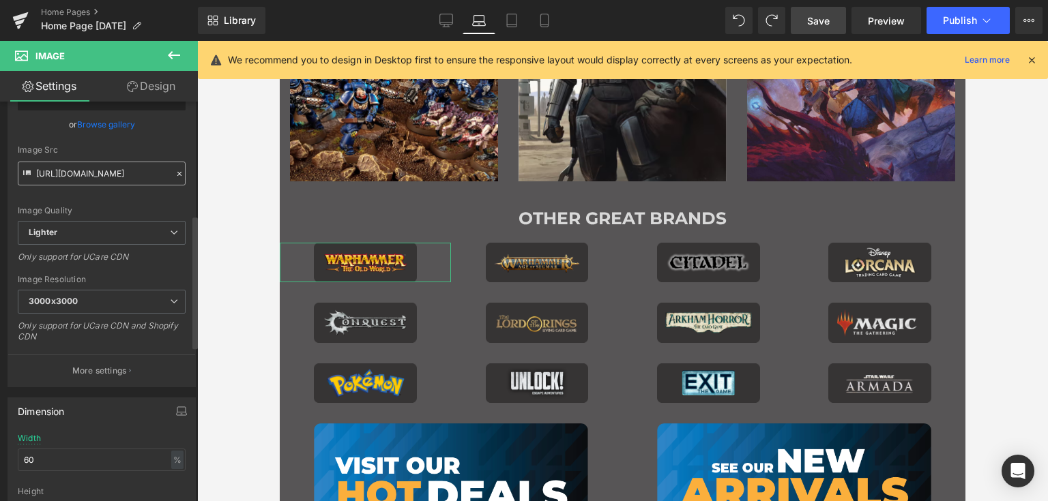
scroll to position [341, 0]
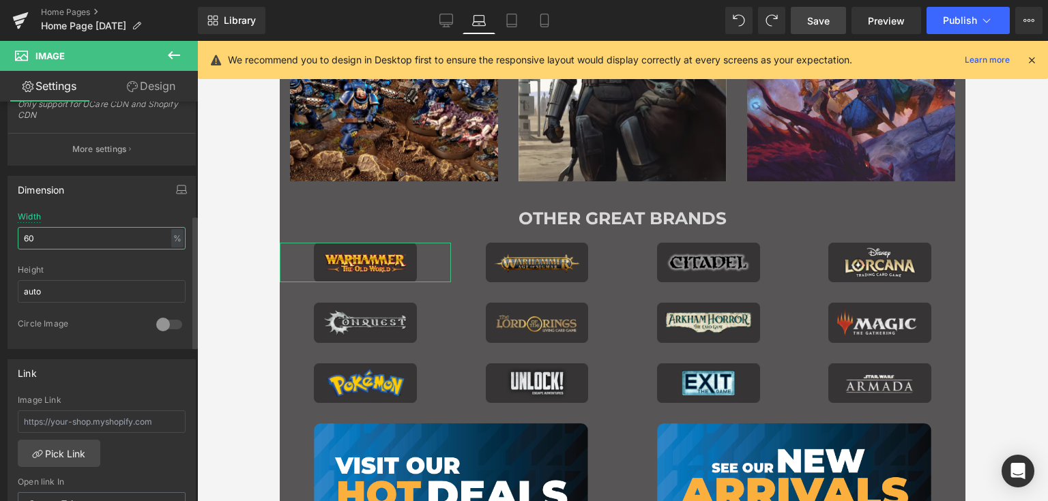
click at [66, 233] on input "60" at bounding box center [102, 238] width 168 height 23
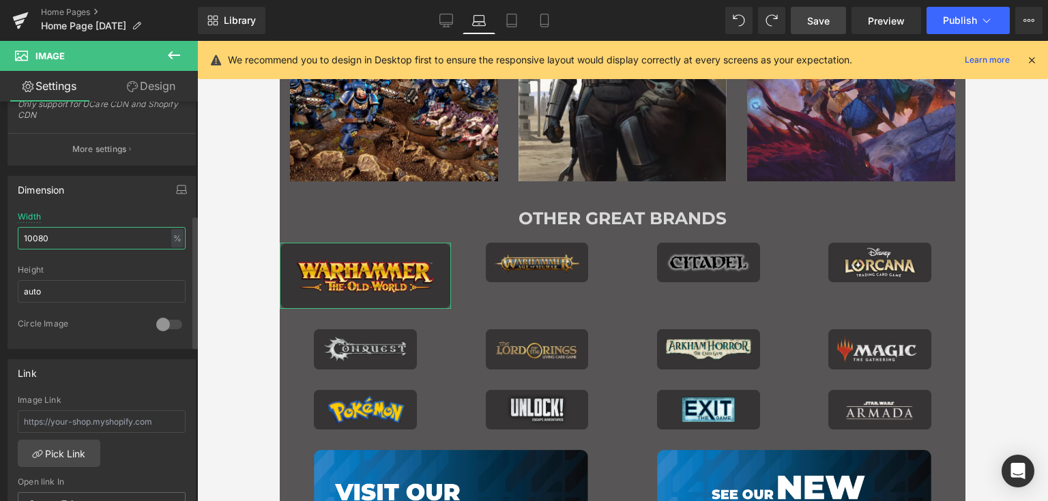
click at [66, 233] on input "10080" at bounding box center [102, 238] width 168 height 23
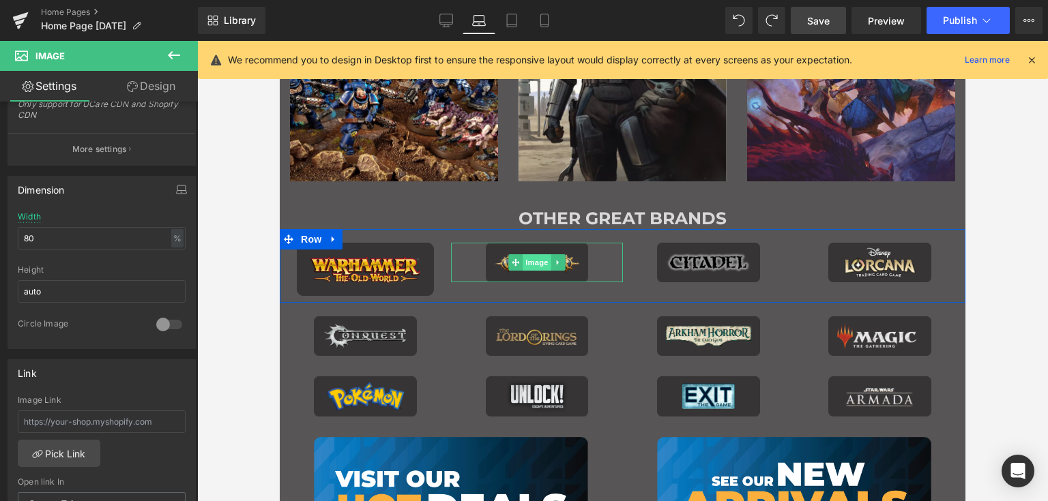
click at [524, 267] on span "Image" at bounding box center [536, 262] width 29 height 16
click at [65, 239] on input "60" at bounding box center [102, 238] width 168 height 23
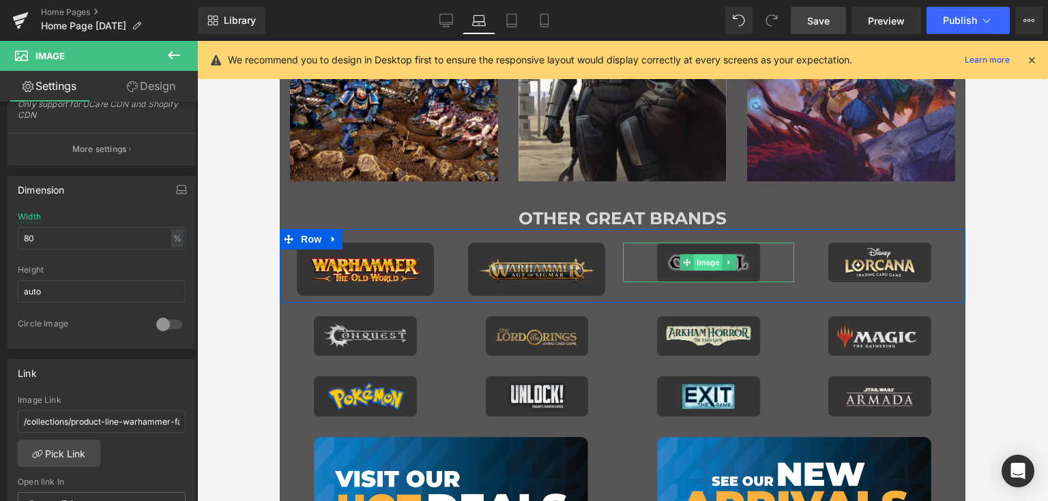
click at [703, 261] on span "Image" at bounding box center [708, 262] width 29 height 16
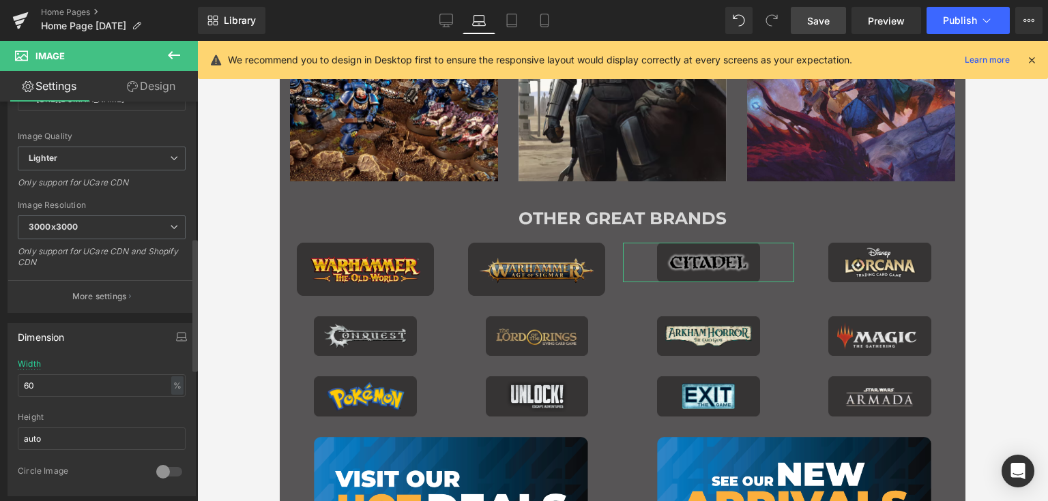
scroll to position [409, 0]
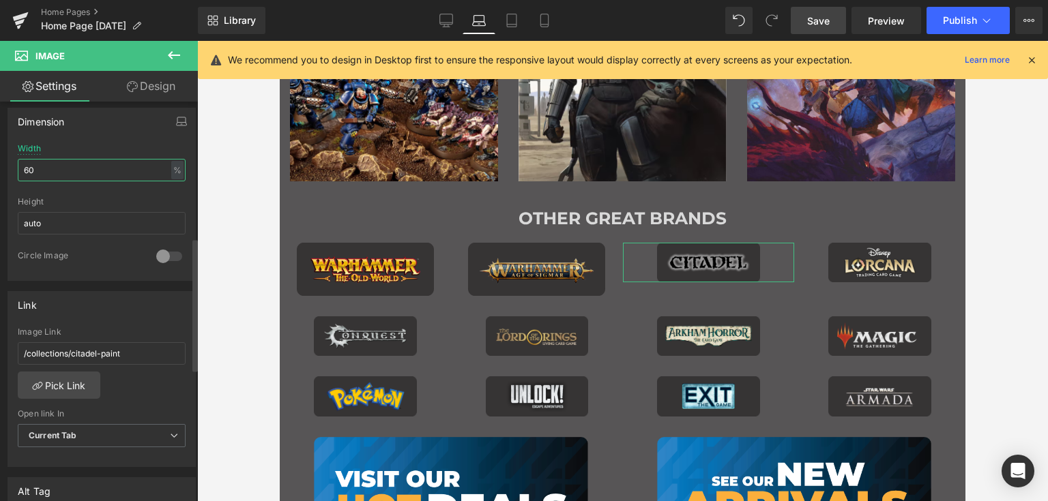
click at [57, 159] on input "60" at bounding box center [102, 170] width 168 height 23
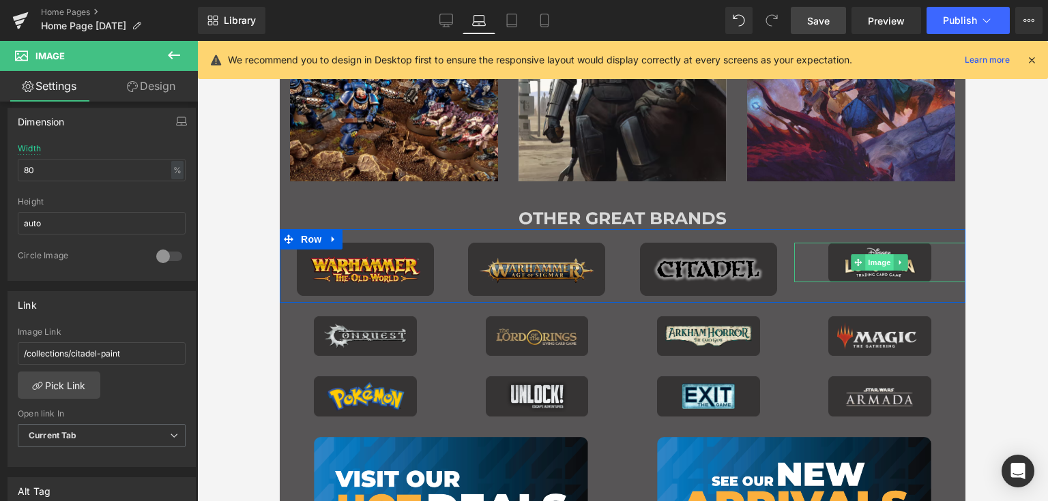
click at [878, 256] on span "Image" at bounding box center [880, 262] width 29 height 16
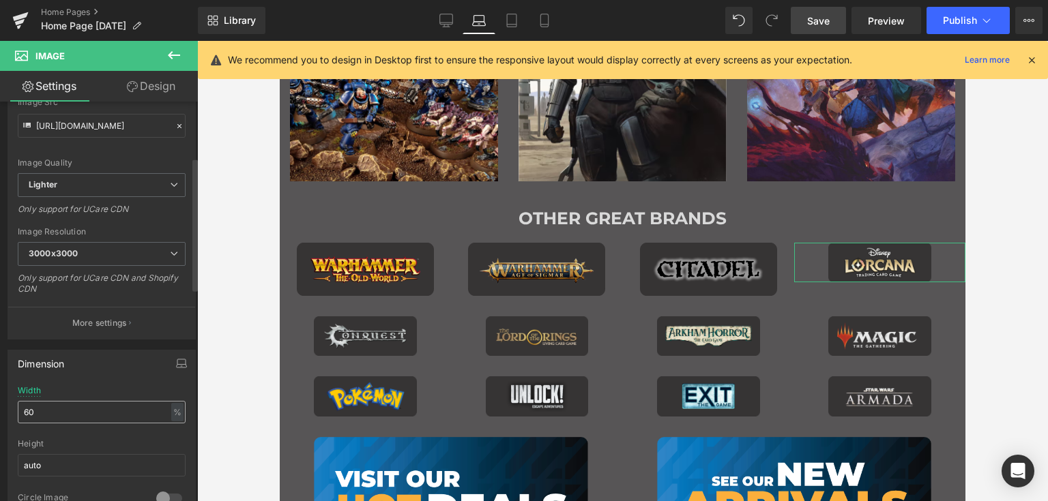
scroll to position [273, 0]
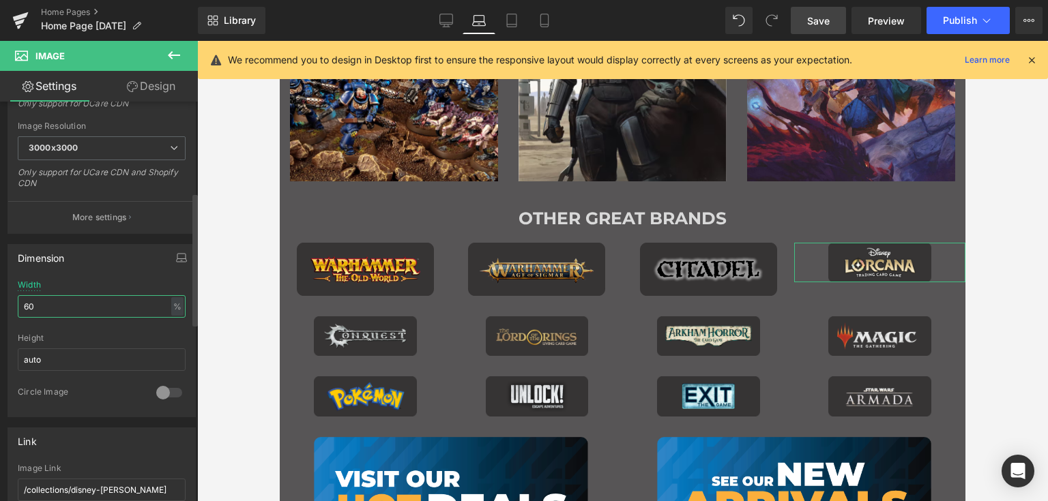
click at [75, 306] on input "60" at bounding box center [102, 306] width 168 height 23
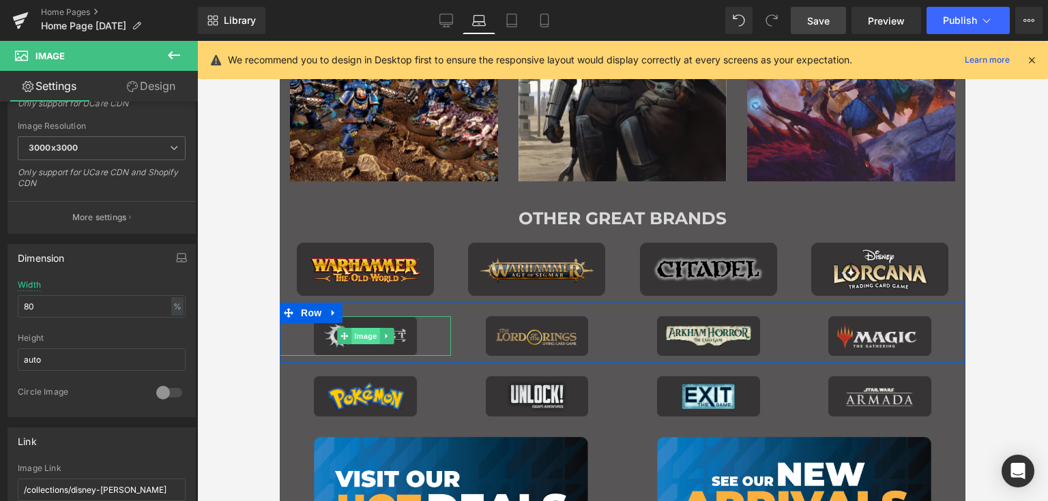
click at [364, 338] on span "Image" at bounding box center [365, 336] width 29 height 16
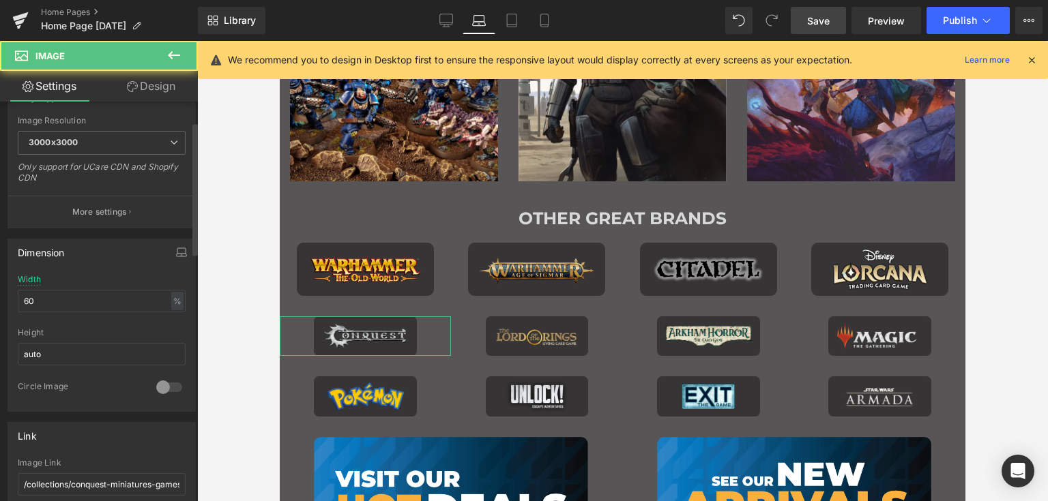
scroll to position [341, 0]
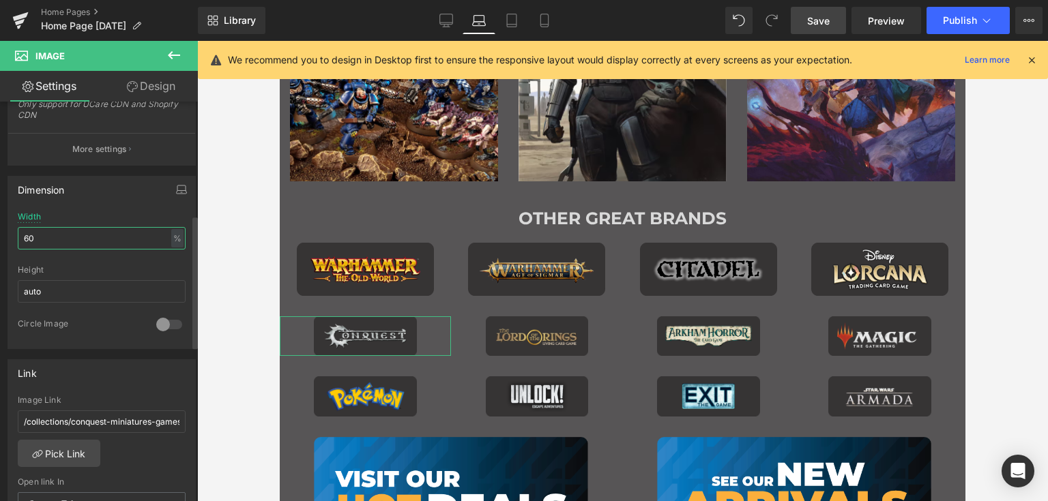
click at [76, 242] on input "60" at bounding box center [102, 238] width 168 height 23
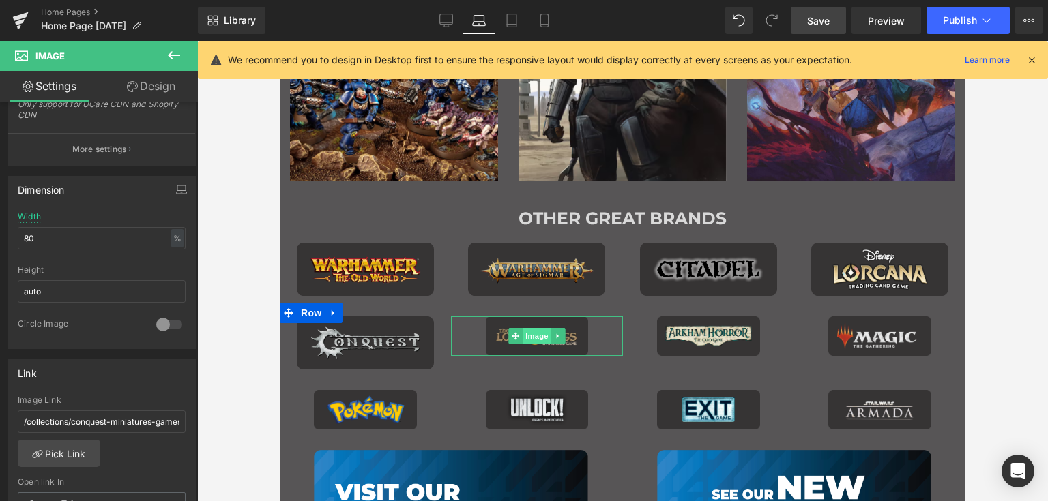
click at [525, 338] on span "Image" at bounding box center [536, 336] width 29 height 16
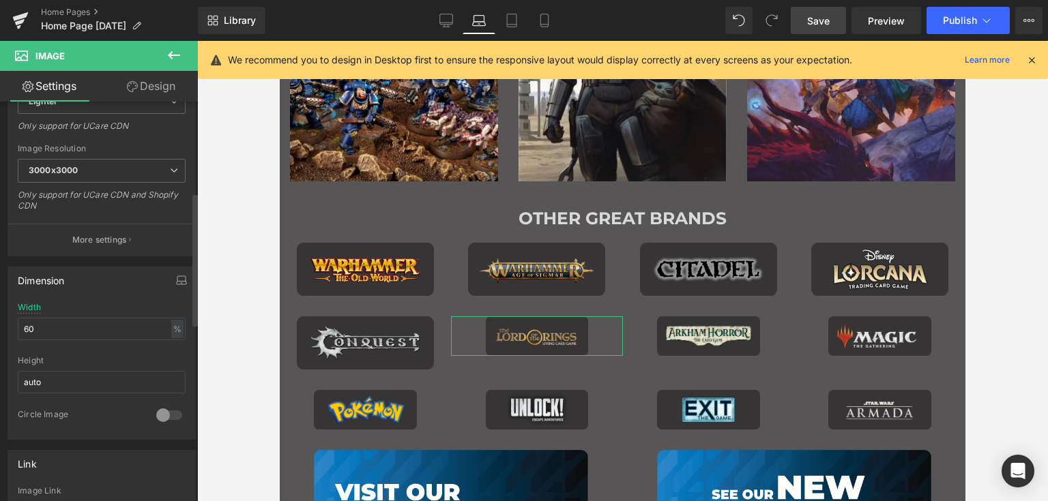
scroll to position [273, 0]
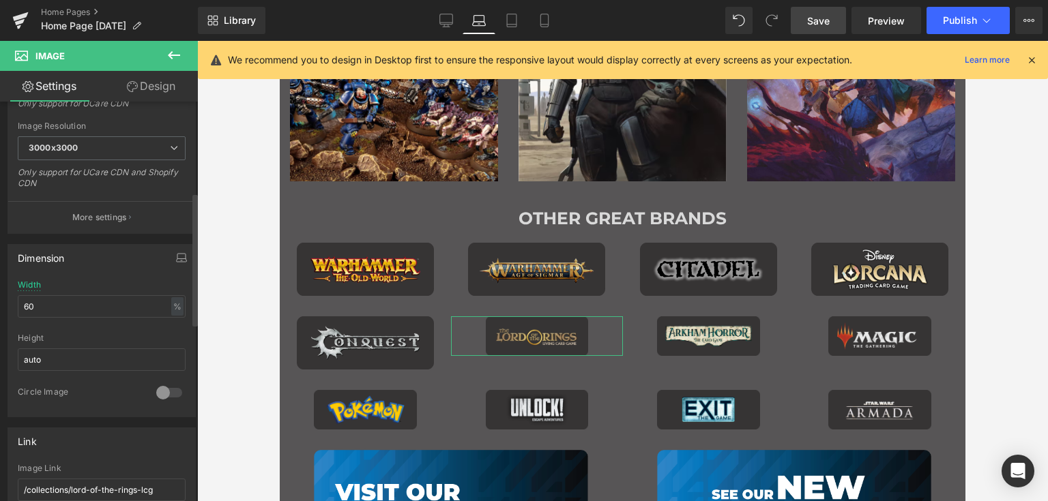
click at [65, 289] on div "Width 60 % % px" at bounding box center [102, 306] width 168 height 53
click at [62, 301] on input "60" at bounding box center [102, 306] width 168 height 23
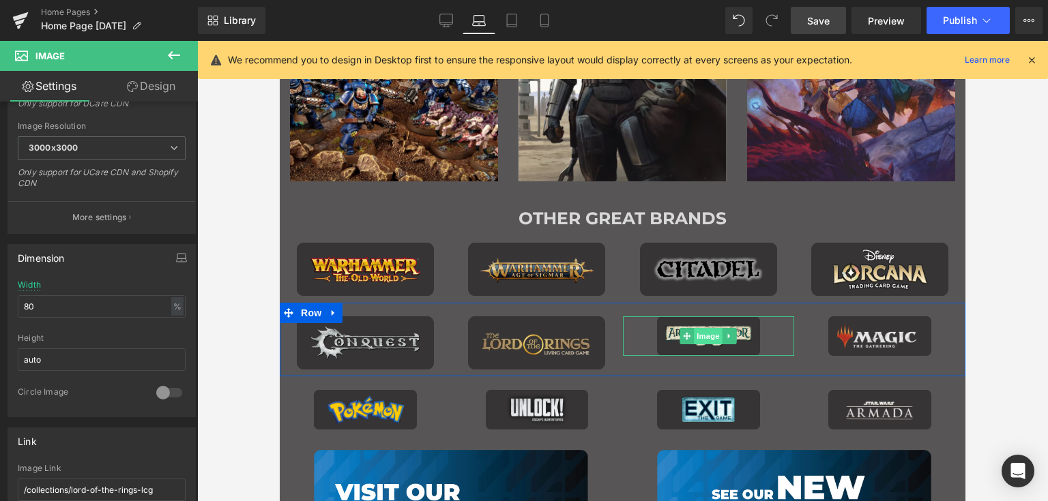
click at [709, 332] on span "Image" at bounding box center [708, 336] width 29 height 16
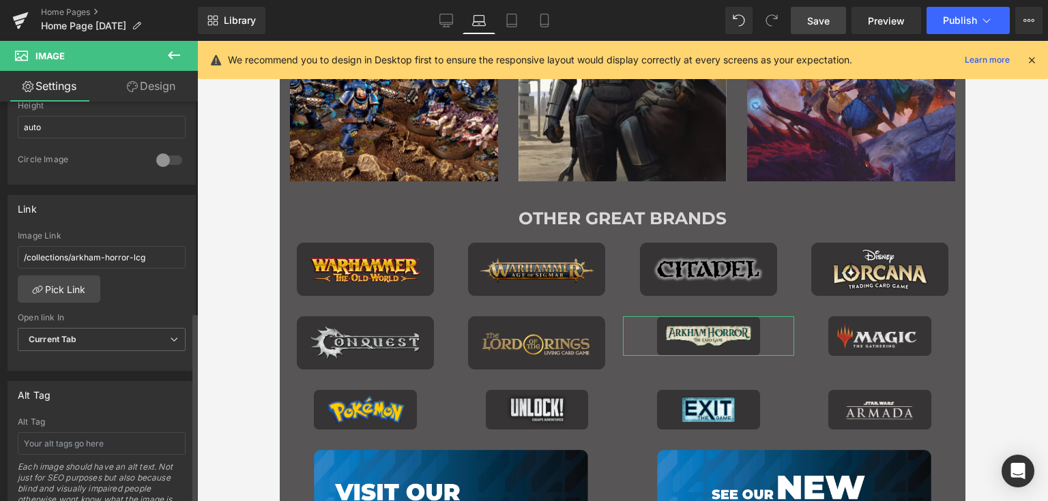
scroll to position [341, 0]
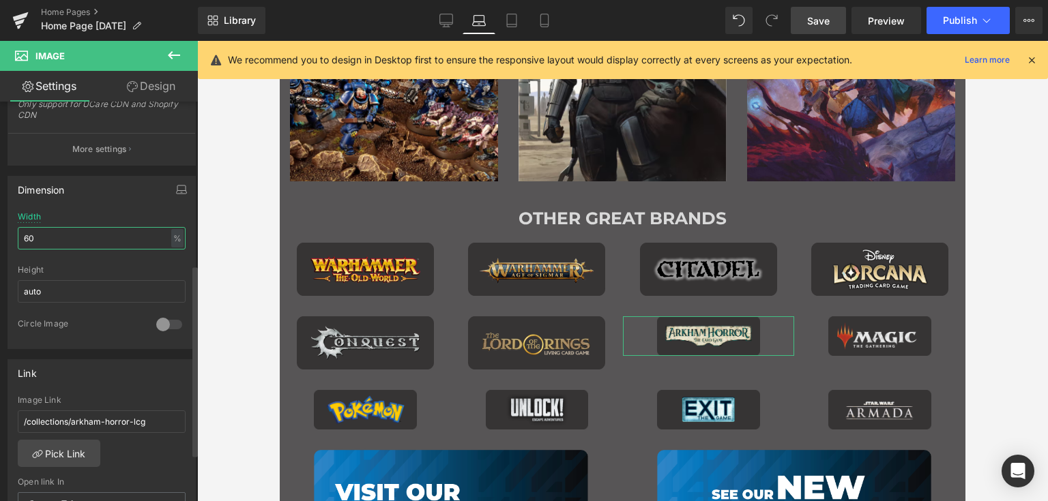
click at [62, 233] on input "60" at bounding box center [102, 238] width 168 height 23
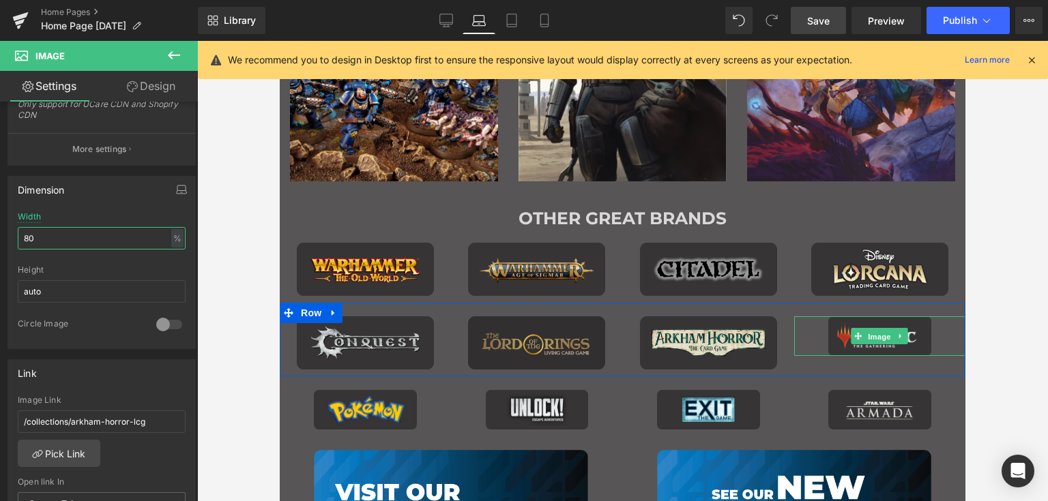
drag, startPoint x: 869, startPoint y: 340, endPoint x: 510, endPoint y: 321, distance: 359.3
click at [870, 341] on span "Image" at bounding box center [880, 337] width 29 height 16
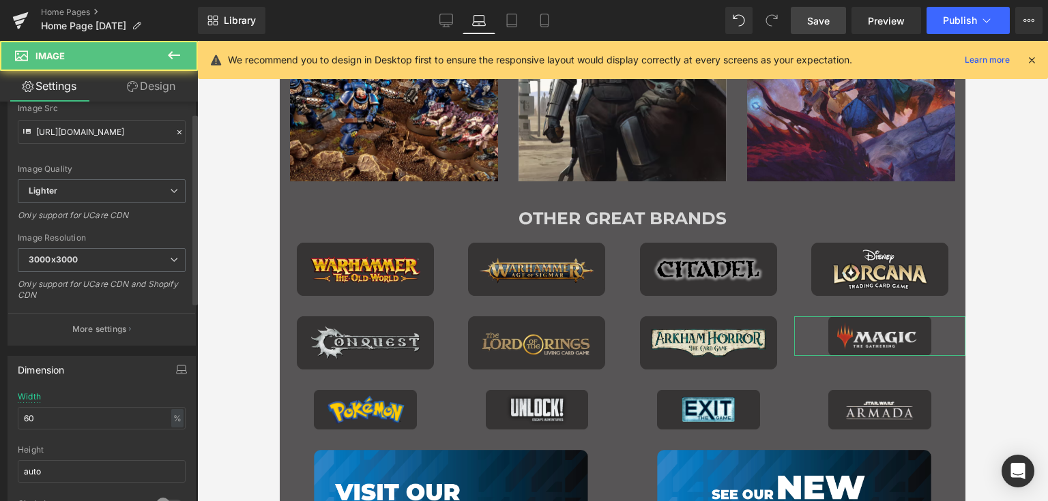
scroll to position [409, 0]
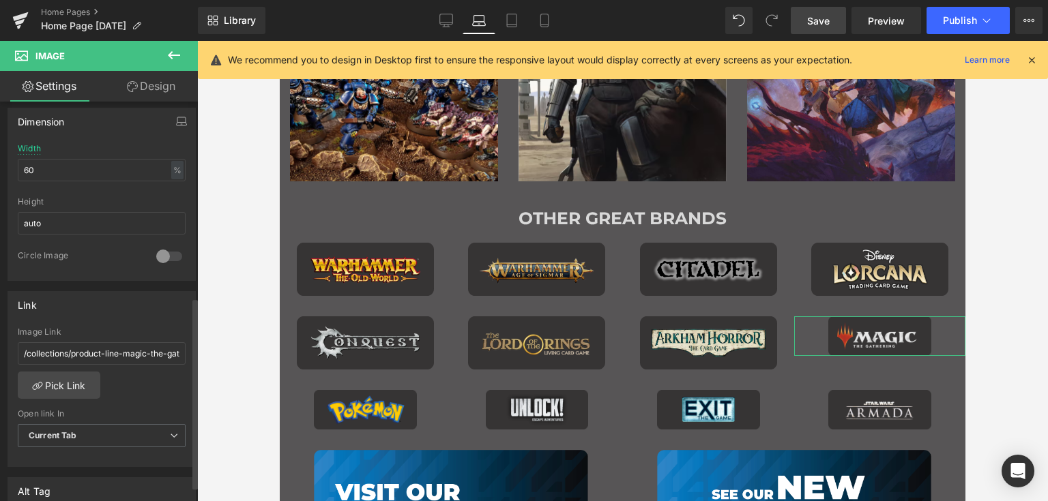
click at [55, 156] on div "Width 60 % % px" at bounding box center [102, 170] width 168 height 53
click at [57, 164] on input "60" at bounding box center [102, 170] width 168 height 23
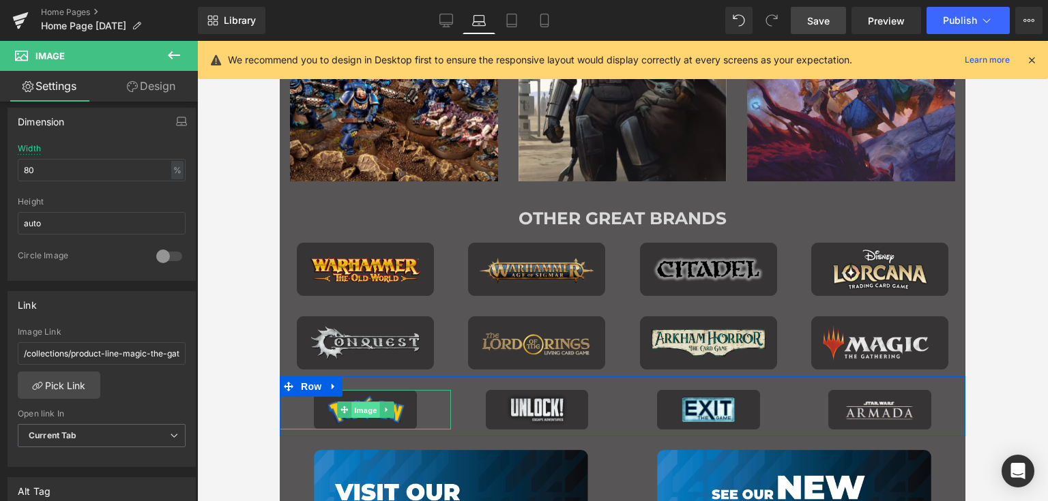
click at [360, 413] on span "Image" at bounding box center [365, 410] width 29 height 16
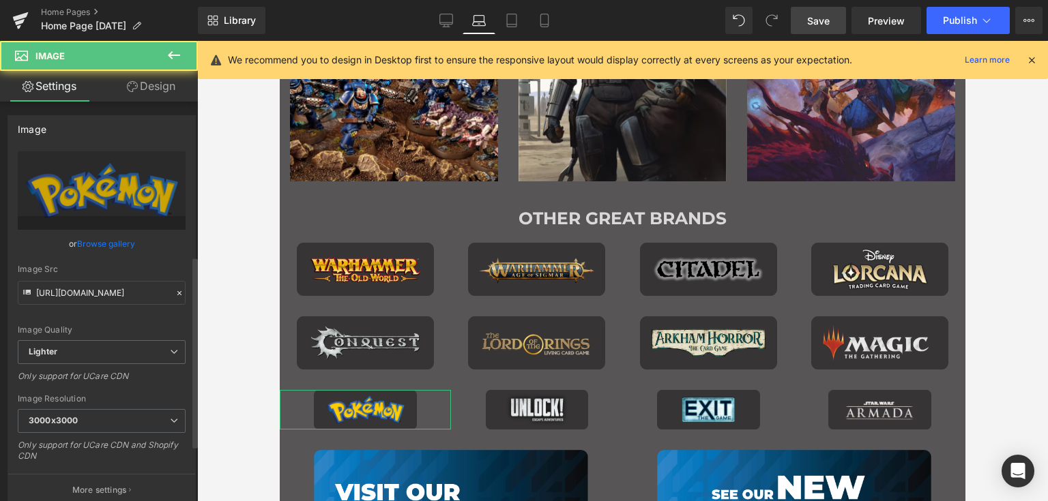
scroll to position [341, 0]
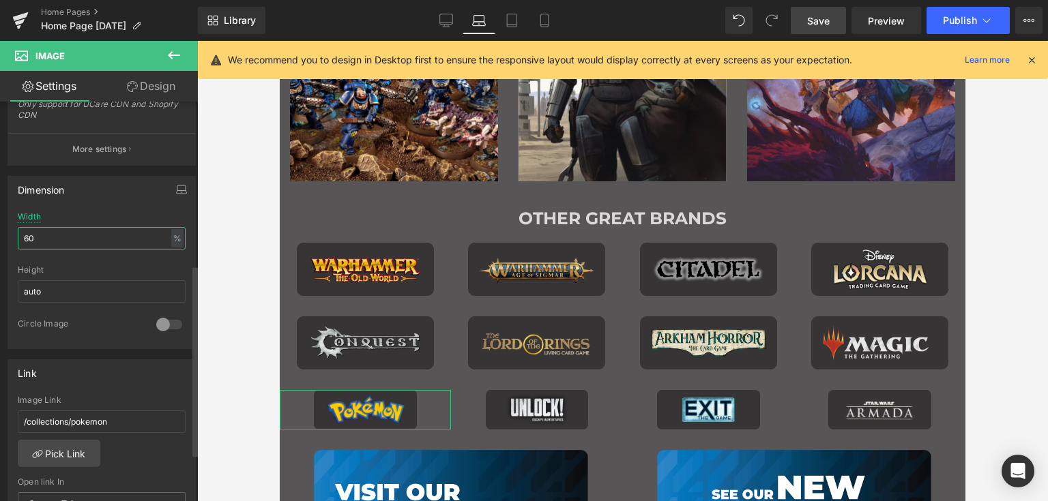
click at [59, 229] on input "60" at bounding box center [102, 238] width 168 height 23
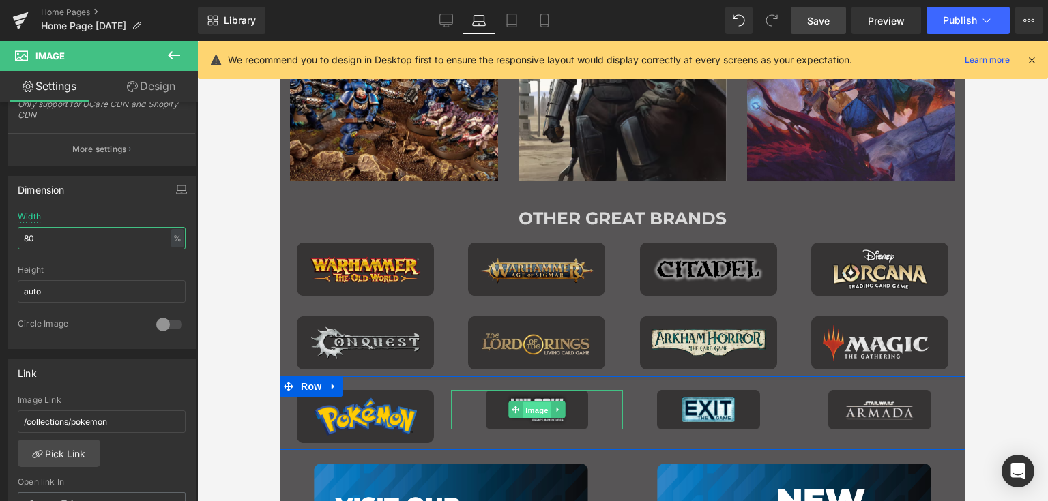
drag, startPoint x: 527, startPoint y: 409, endPoint x: 487, endPoint y: 371, distance: 54.5
click at [527, 409] on span "Image" at bounding box center [536, 410] width 29 height 16
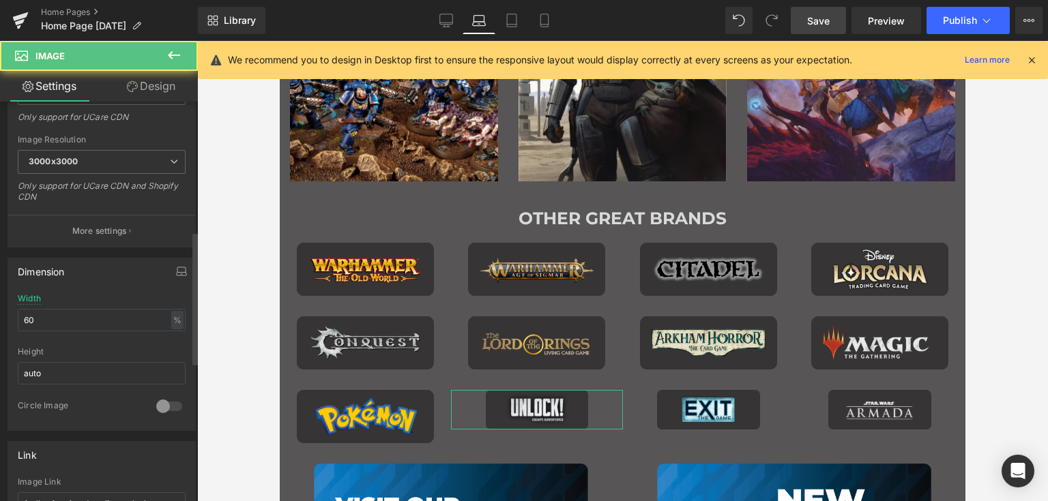
scroll to position [409, 0]
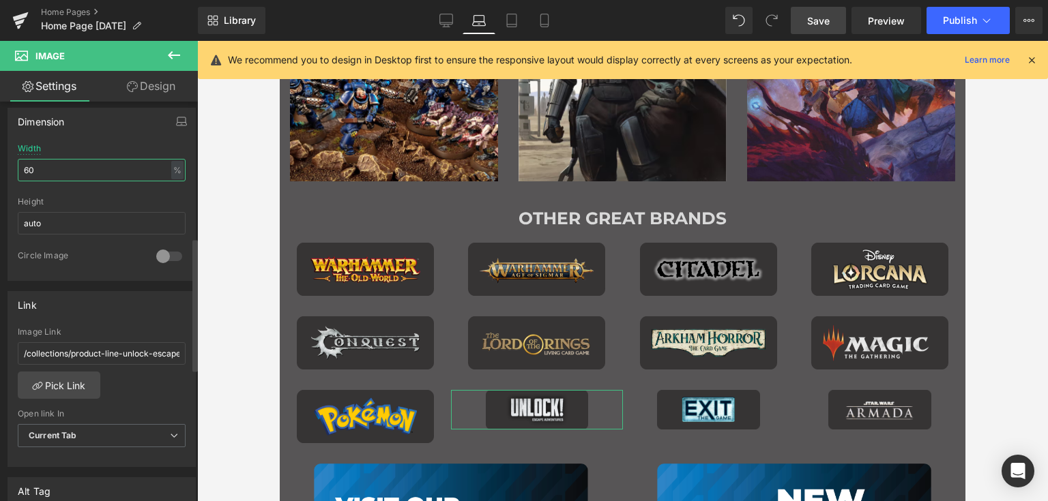
click at [41, 160] on input "60" at bounding box center [102, 170] width 168 height 23
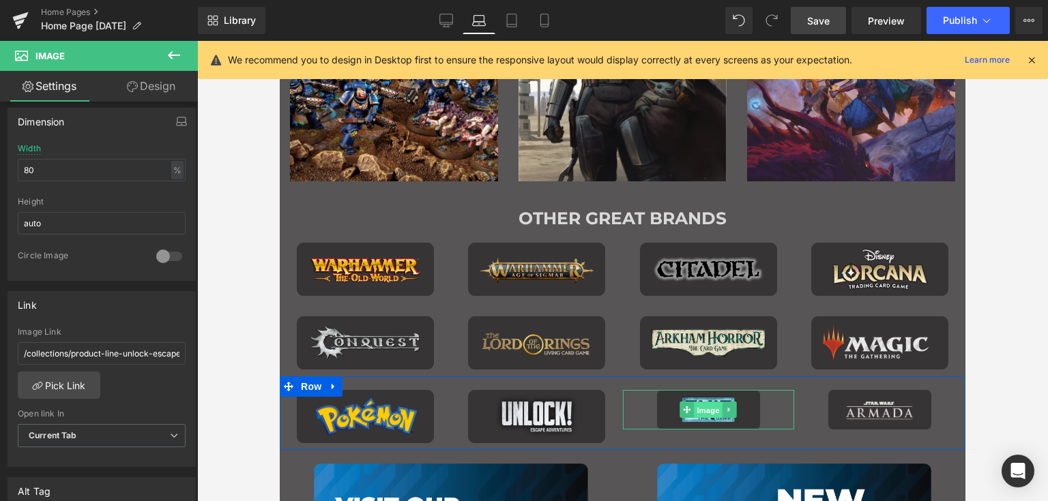
click at [698, 407] on span "Image" at bounding box center [708, 410] width 29 height 16
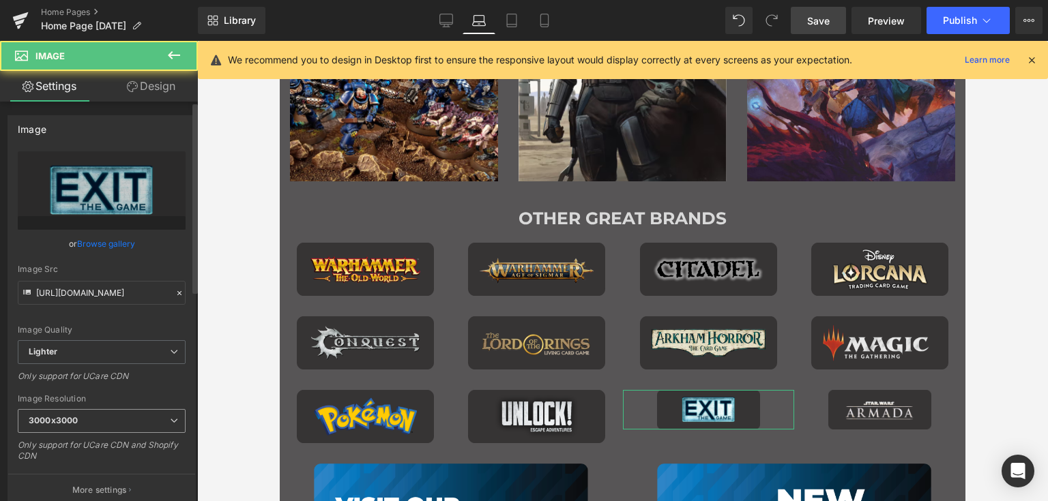
scroll to position [273, 0]
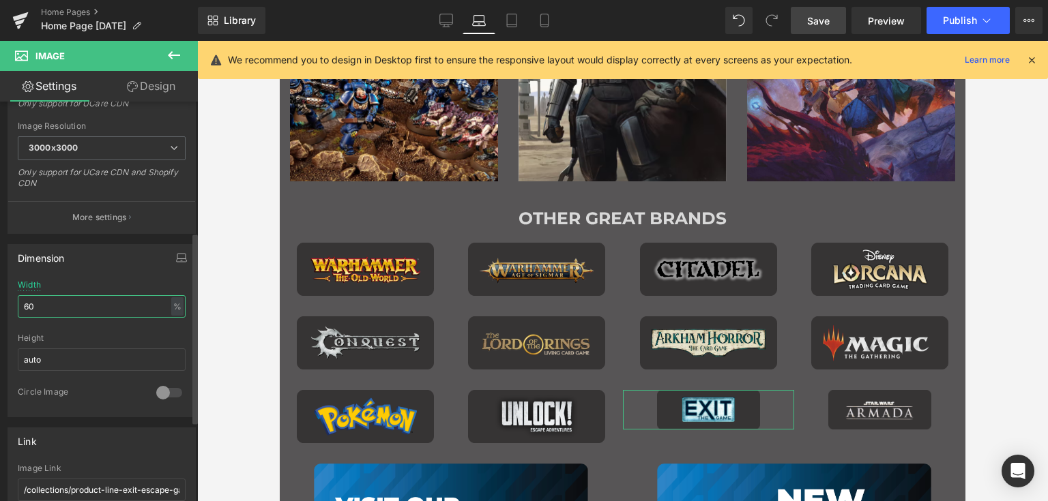
click at [56, 313] on input "60" at bounding box center [102, 306] width 168 height 23
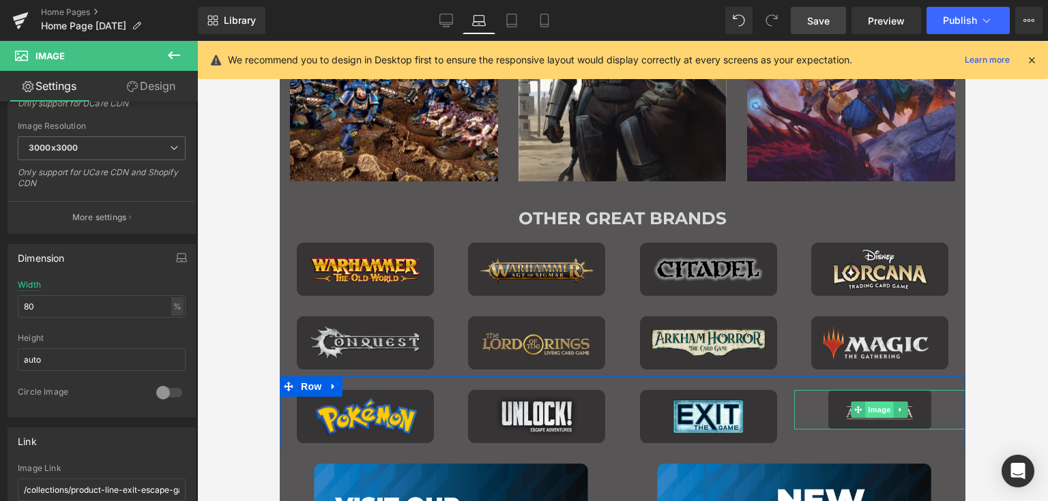
click at [866, 408] on span "Image" at bounding box center [880, 410] width 29 height 16
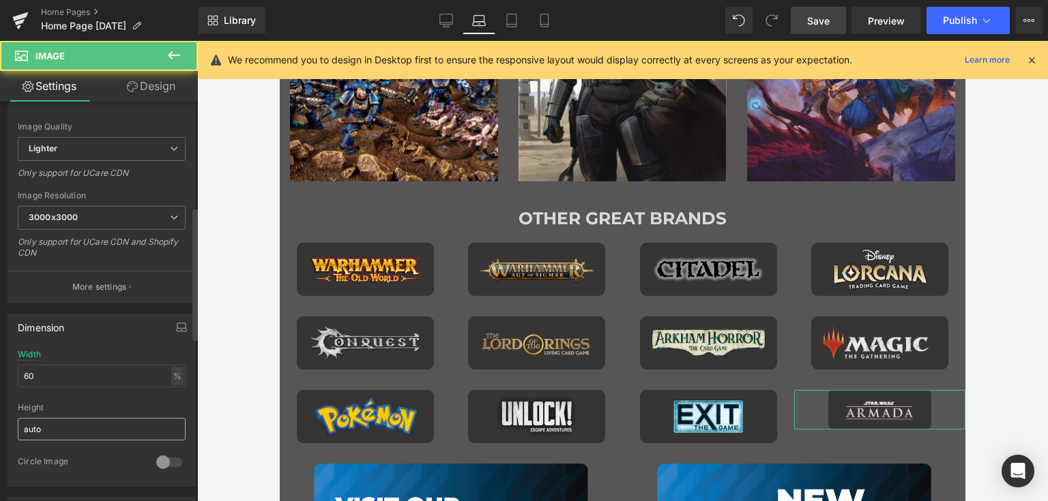
scroll to position [341, 0]
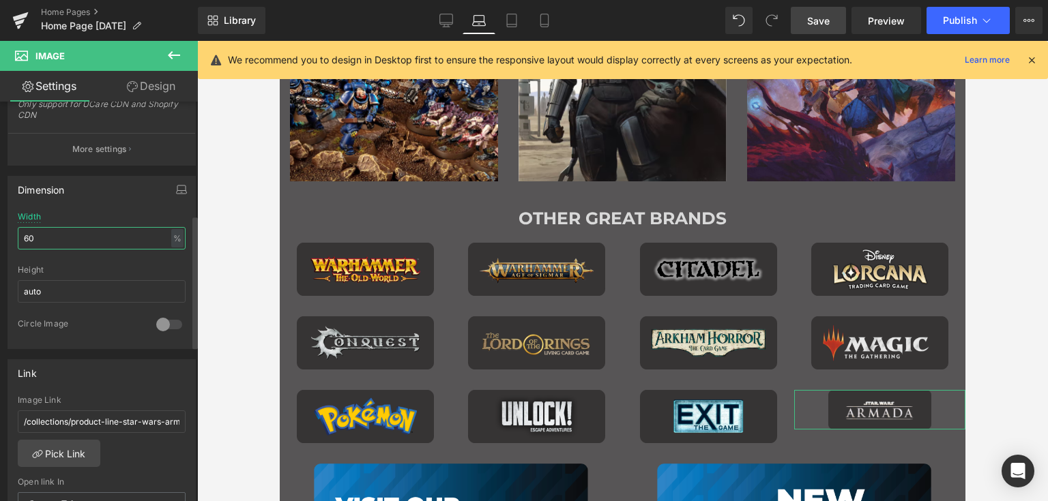
click at [51, 245] on input "60" at bounding box center [102, 238] width 168 height 23
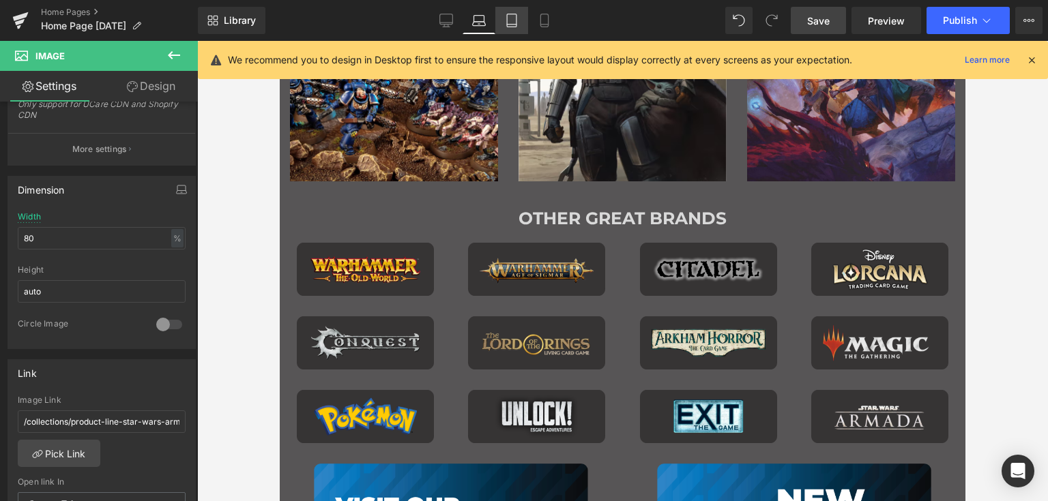
click at [501, 24] on link "Tablet" at bounding box center [511, 20] width 33 height 27
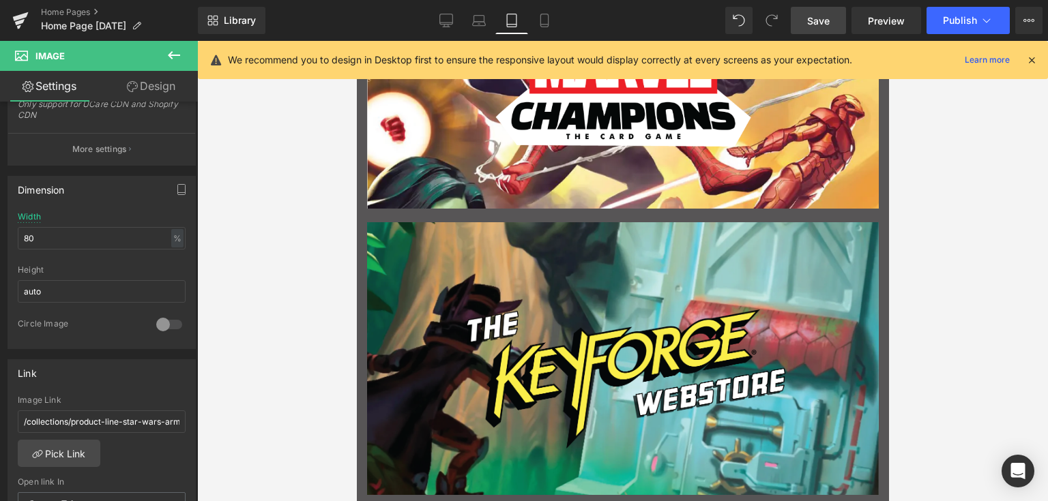
scroll to position [2387, 0]
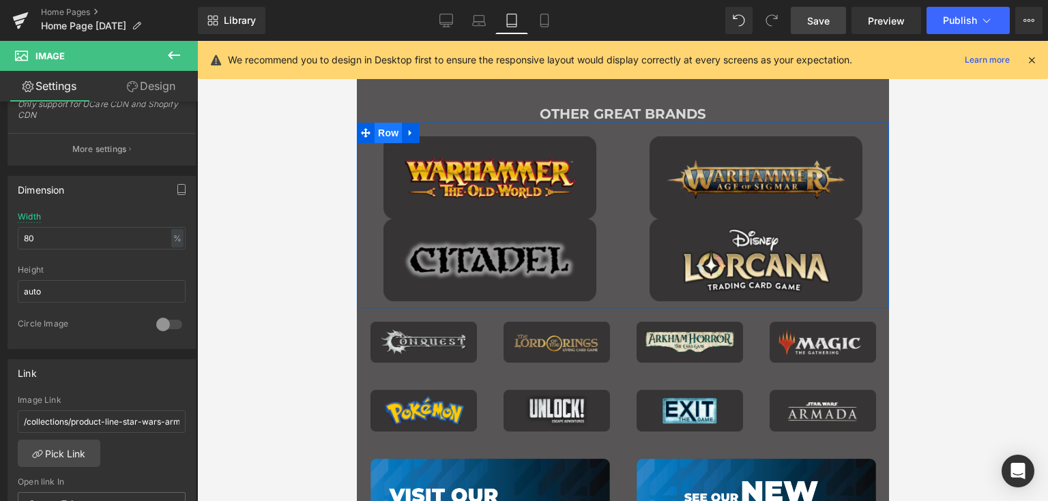
click at [374, 133] on span "Row" at bounding box center [387, 133] width 27 height 20
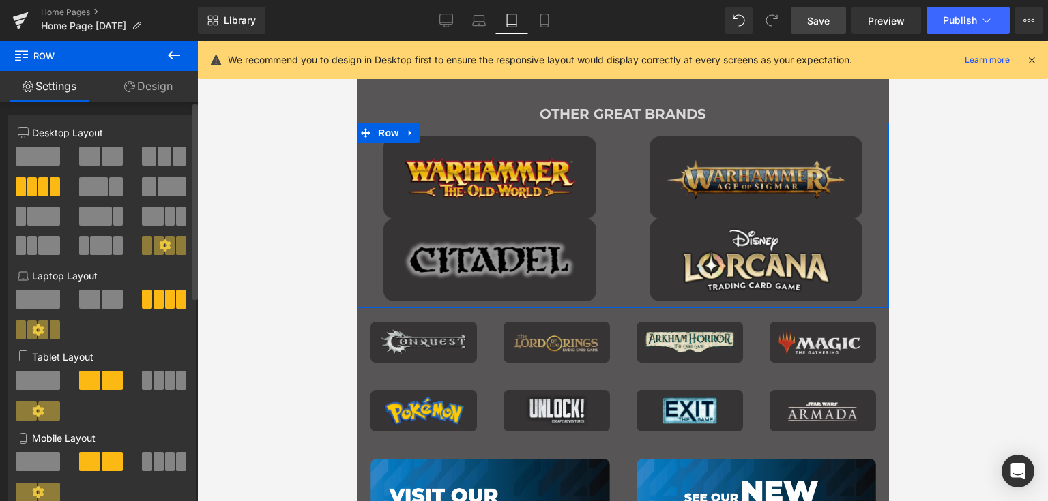
click at [156, 381] on span at bounding box center [158, 380] width 10 height 19
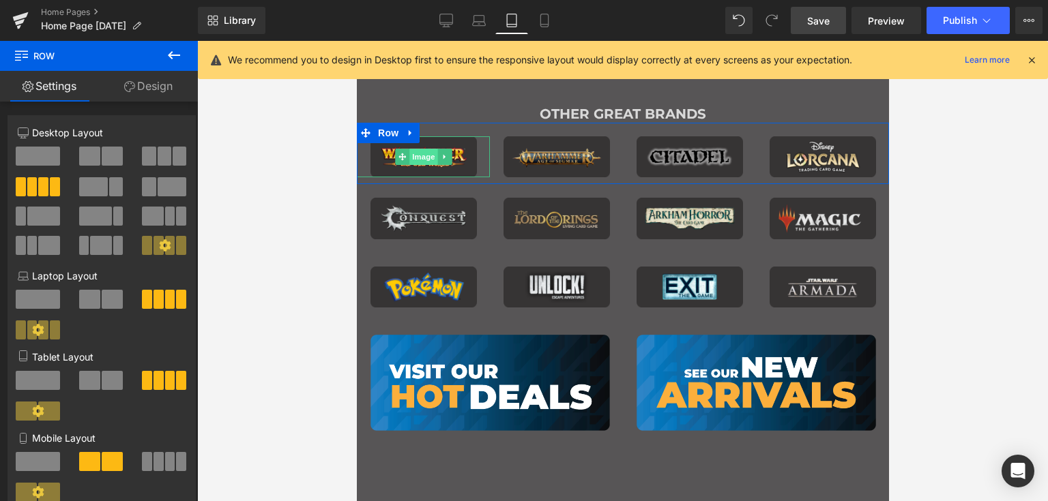
click at [410, 155] on span "Image" at bounding box center [423, 157] width 29 height 16
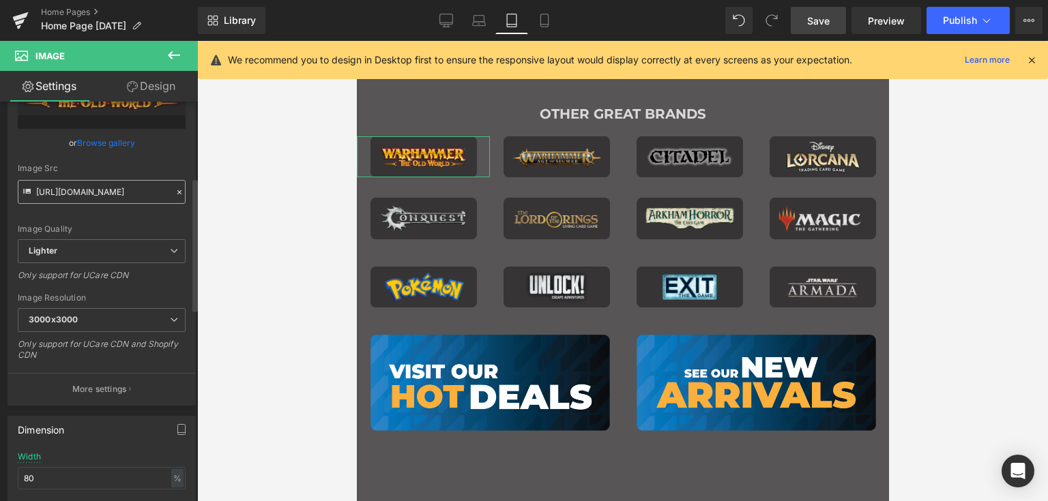
scroll to position [273, 0]
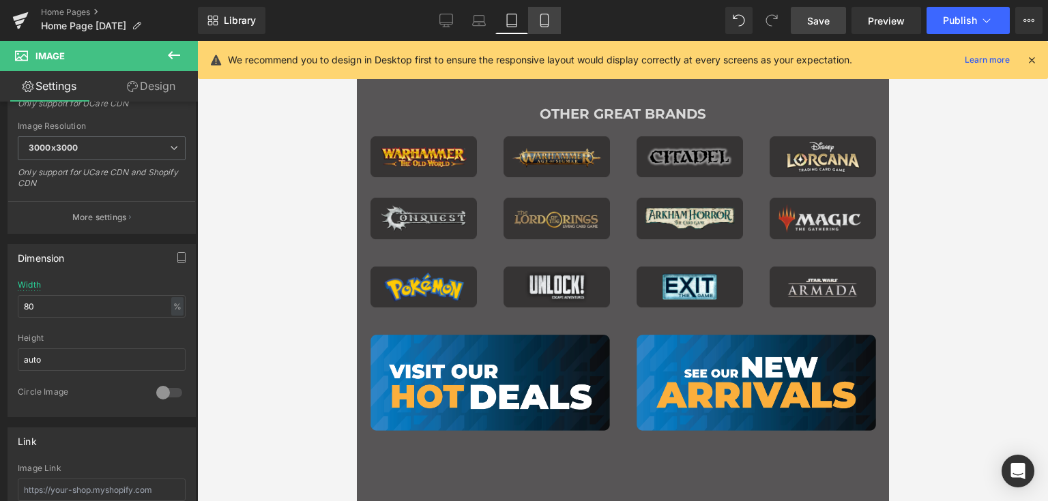
click at [548, 15] on icon at bounding box center [544, 20] width 8 height 13
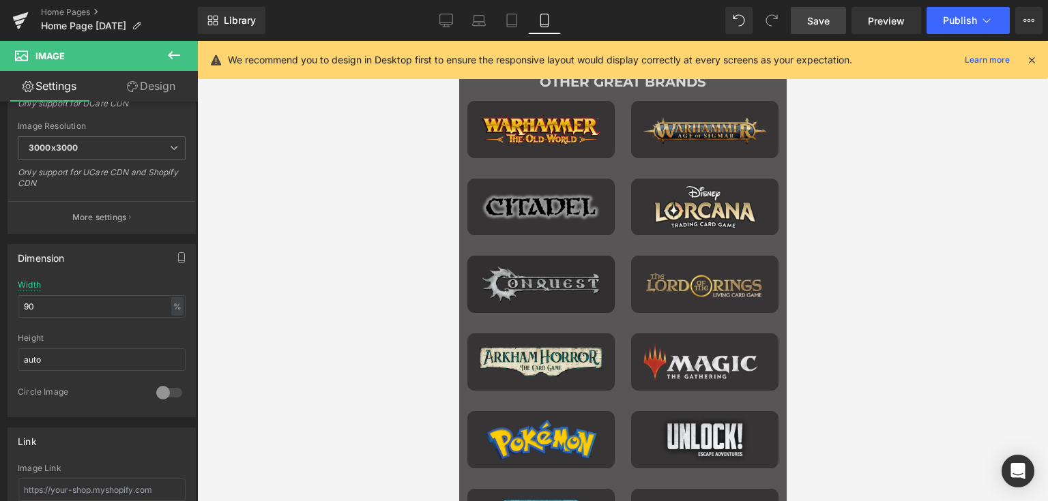
scroll to position [1324, 0]
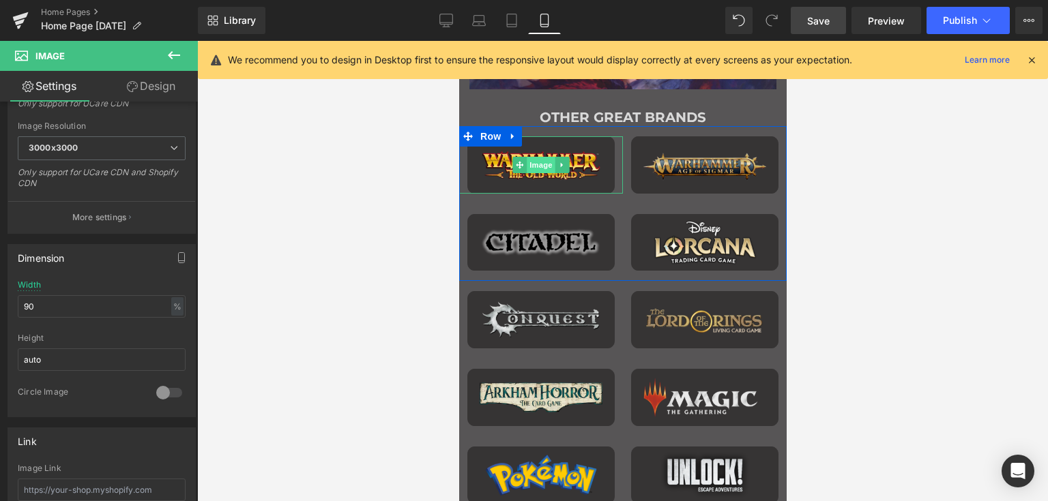
click at [533, 160] on span "Image" at bounding box center [540, 165] width 29 height 16
click at [479, 130] on span "Row" at bounding box center [489, 136] width 27 height 20
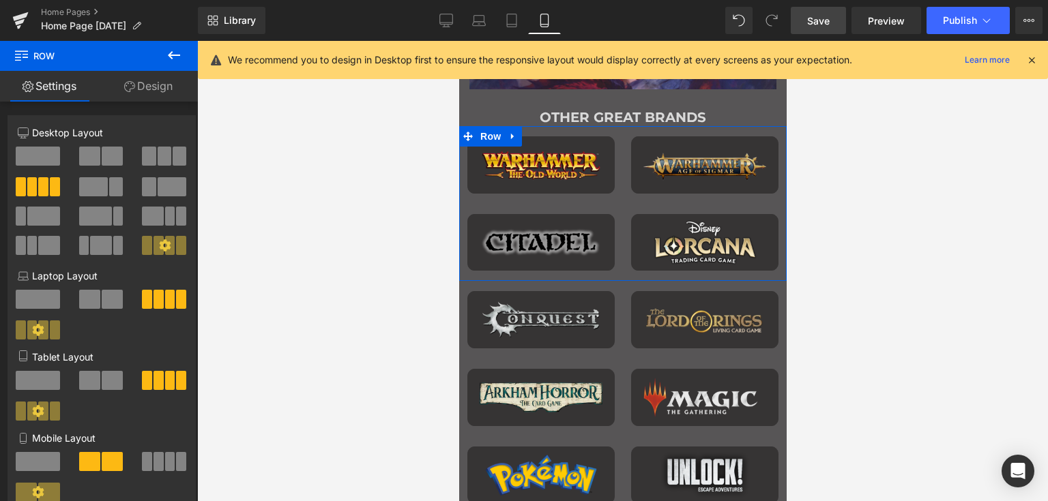
click at [160, 89] on link "Design" at bounding box center [148, 86] width 99 height 31
click at [0, 0] on div "Spacing" at bounding box center [0, 0] width 0 height 0
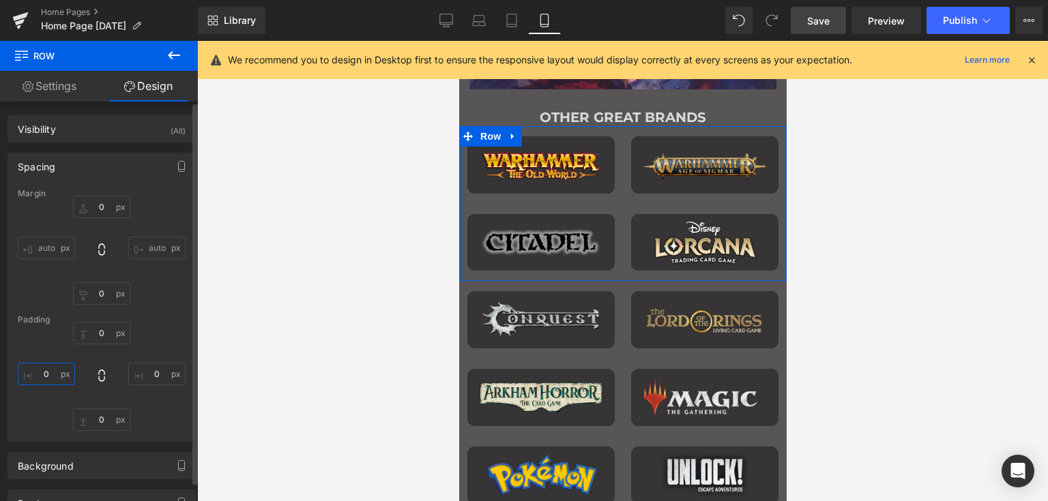
click at [41, 377] on input "0" at bounding box center [46, 374] width 57 height 23
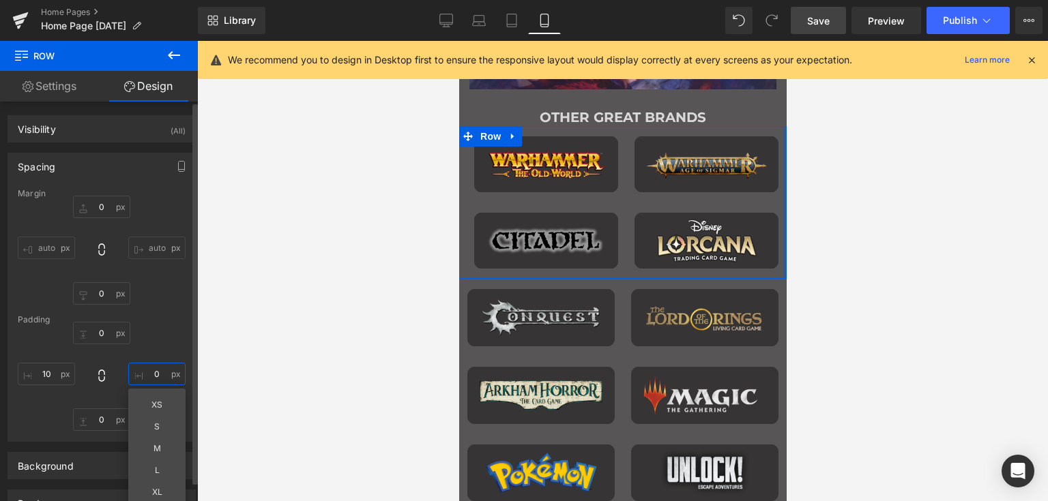
click at [147, 372] on input "0" at bounding box center [156, 374] width 57 height 23
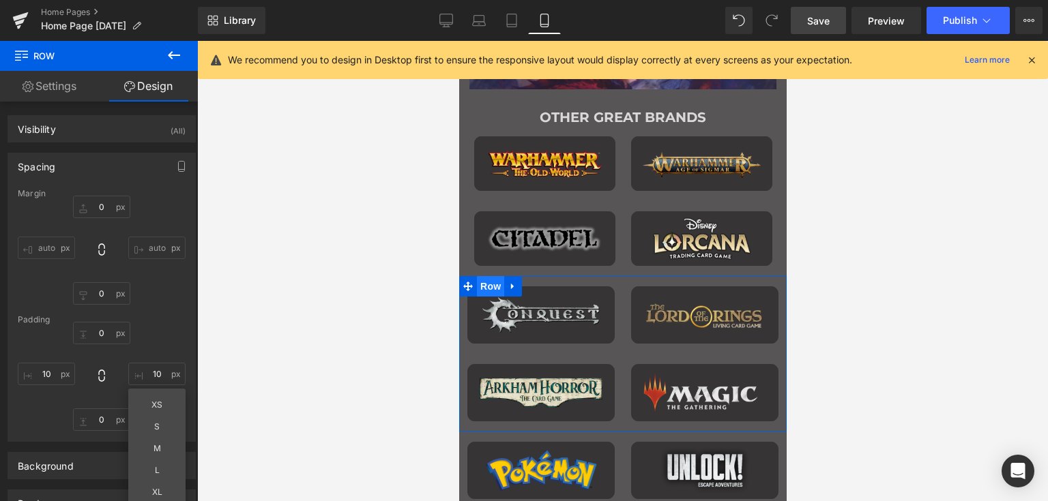
click at [490, 286] on span "Row" at bounding box center [489, 286] width 27 height 20
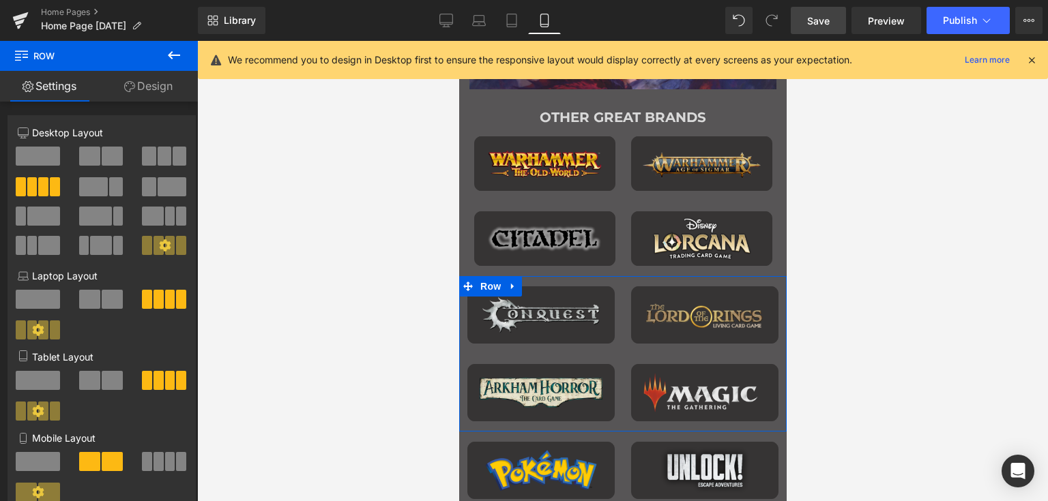
click at [158, 92] on link "Design" at bounding box center [148, 86] width 99 height 31
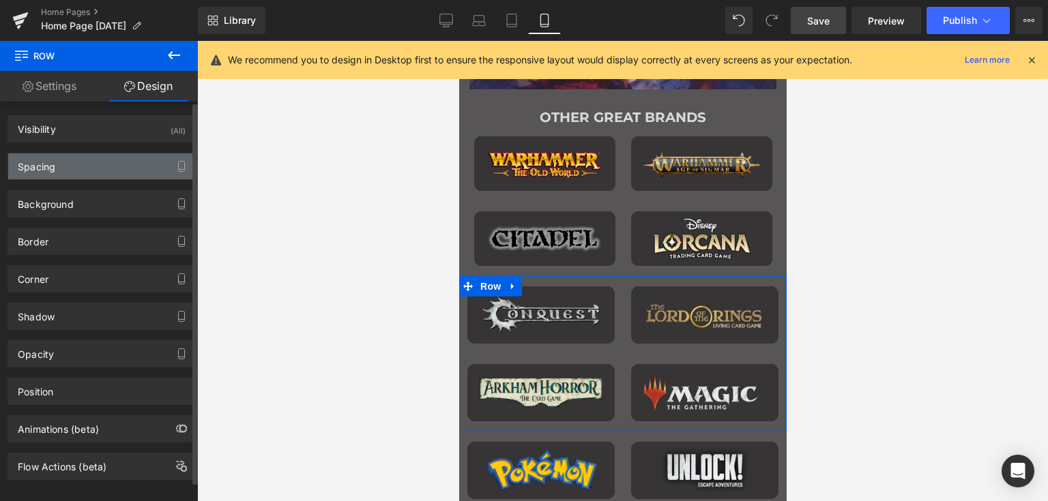
click at [55, 168] on div "Spacing" at bounding box center [37, 162] width 38 height 19
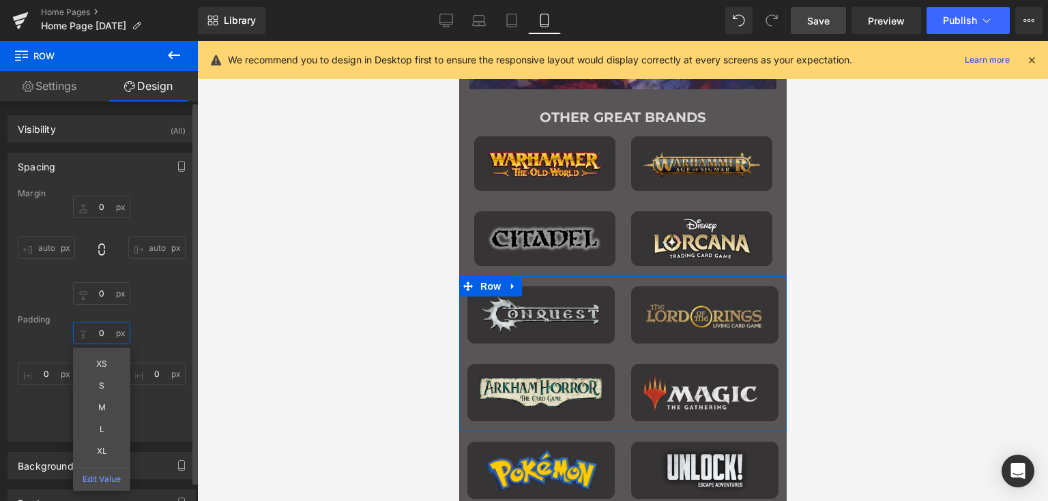
click at [103, 325] on input "0" at bounding box center [101, 333] width 57 height 23
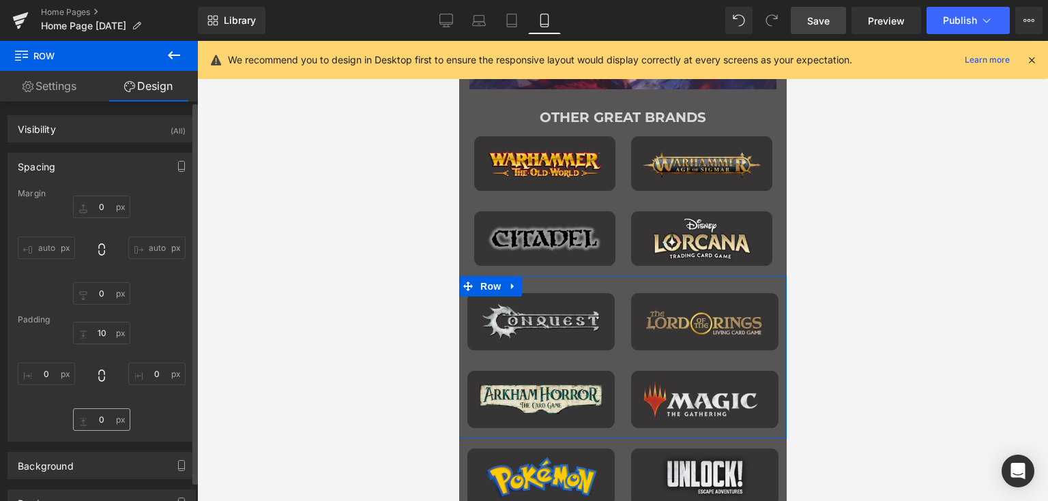
drag, startPoint x: 161, startPoint y: 417, endPoint x: 110, endPoint y: 423, distance: 51.5
click at [155, 417] on div "10 10 0px 0 0px 0 0px 0" at bounding box center [102, 376] width 168 height 109
click at [100, 419] on input "0" at bounding box center [101, 420] width 57 height 23
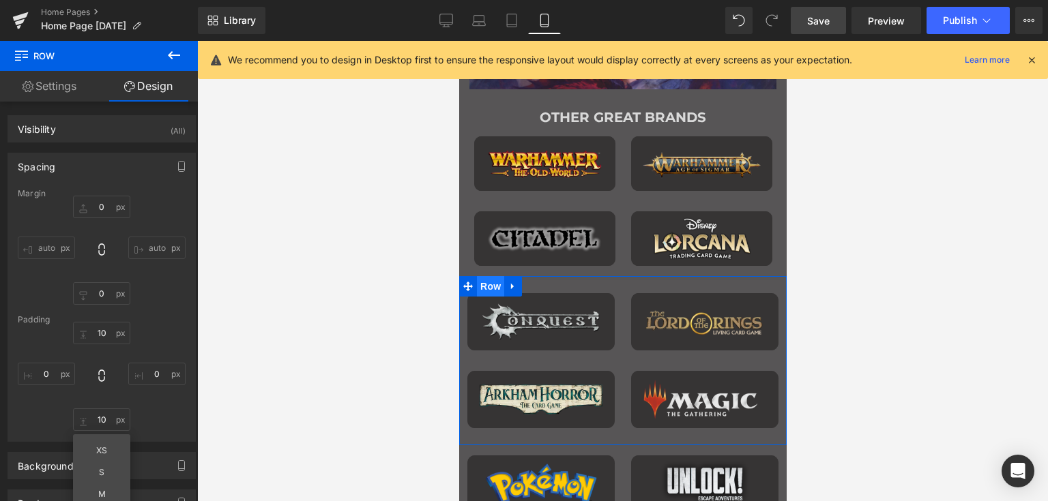
click at [488, 286] on span "Row" at bounding box center [489, 286] width 27 height 20
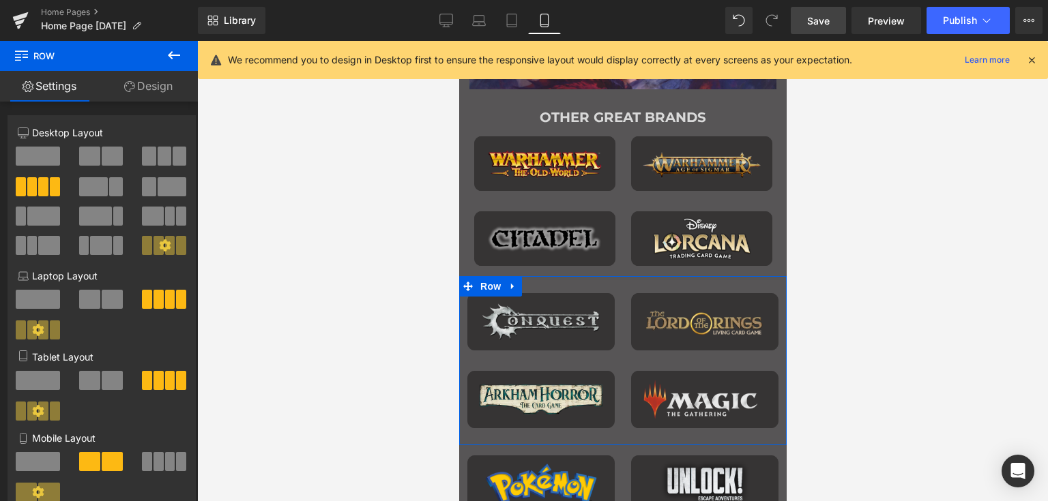
click at [160, 86] on link "Design" at bounding box center [148, 86] width 99 height 31
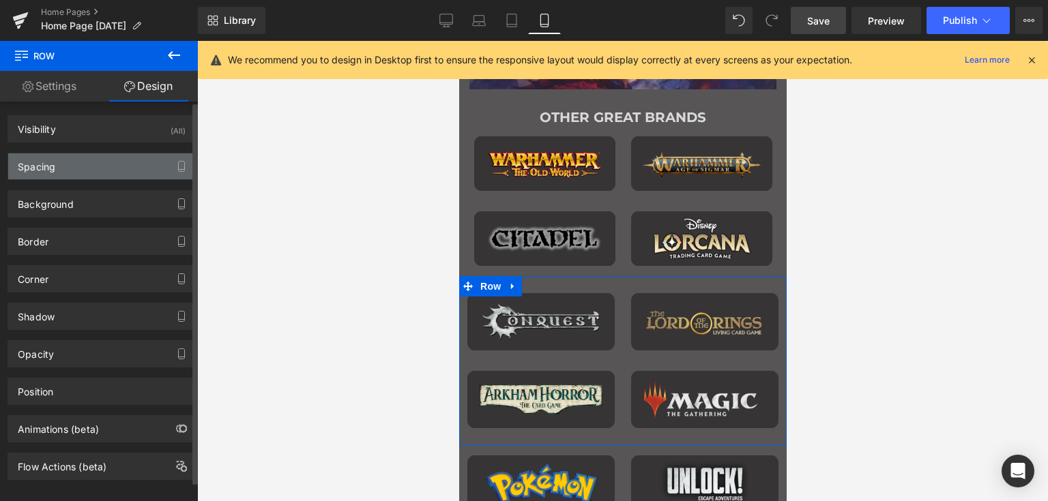
click at [61, 153] on div "Spacing" at bounding box center [101, 166] width 187 height 26
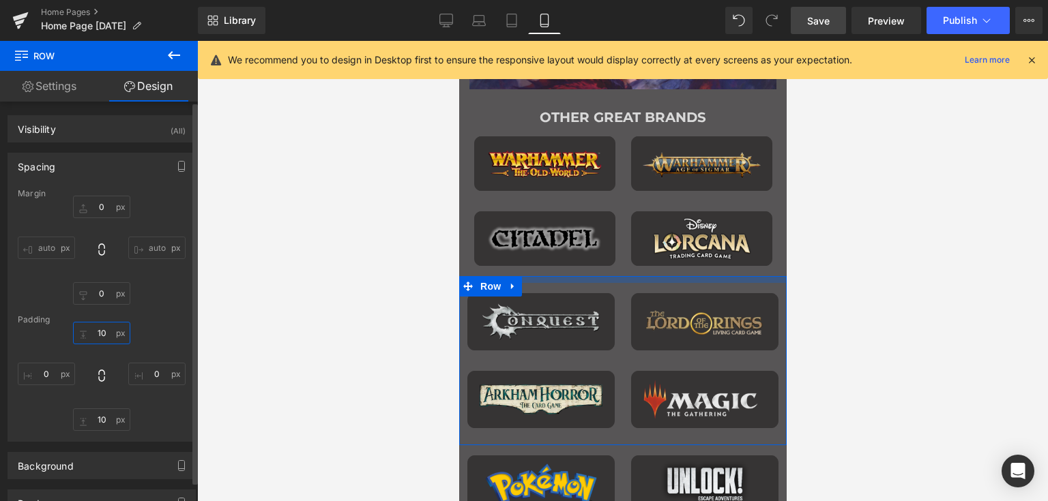
click at [99, 332] on input "10" at bounding box center [101, 333] width 57 height 23
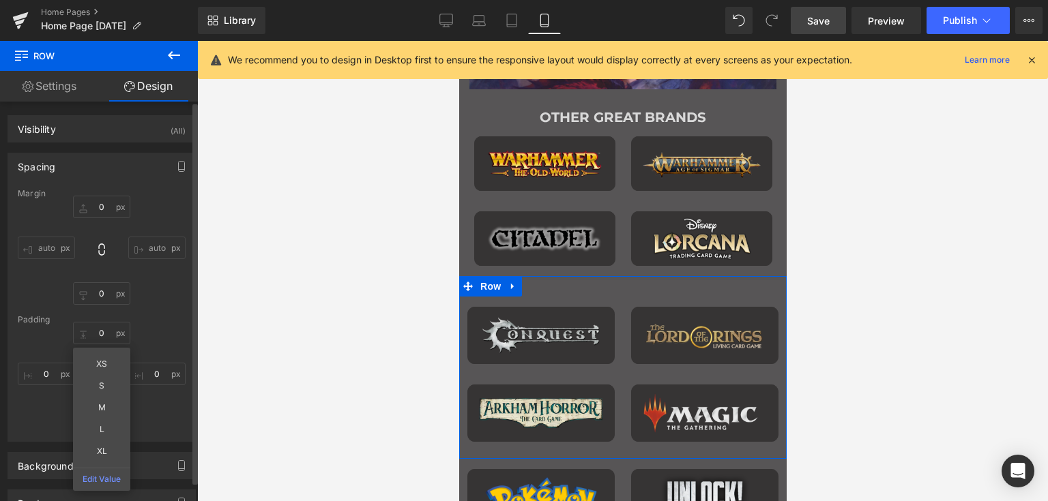
click at [140, 428] on div "XS S M L XL Edit Value 0px 0 10px 10 0px 0" at bounding box center [102, 376] width 168 height 109
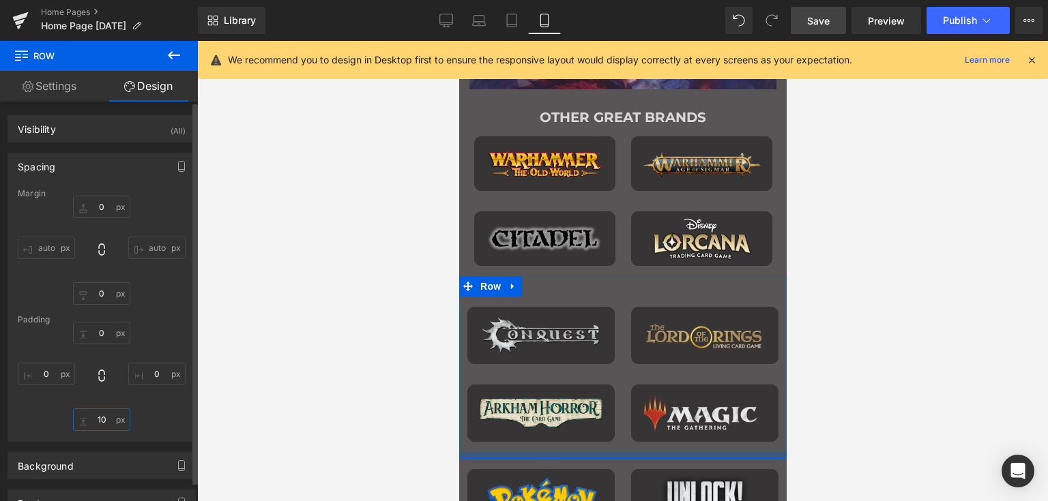
click at [104, 421] on input "10" at bounding box center [101, 420] width 57 height 23
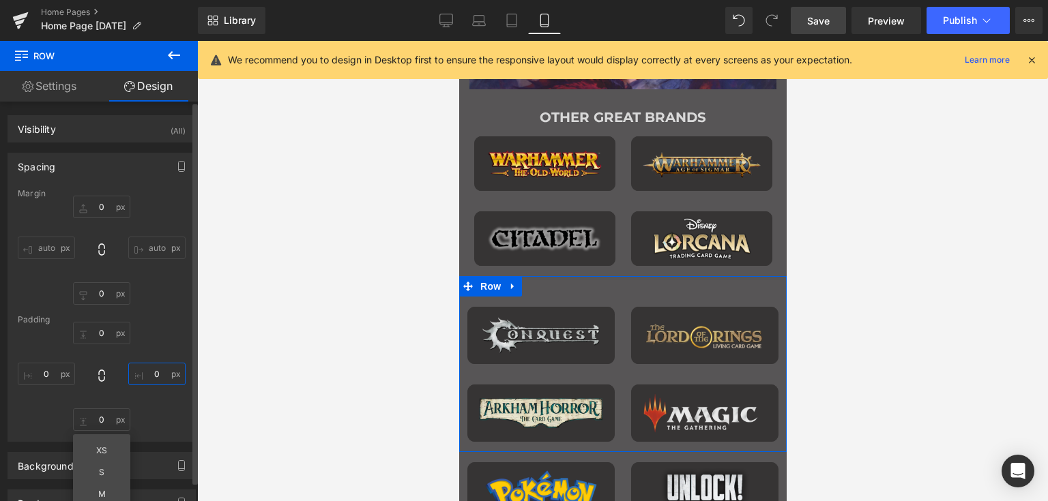
click at [145, 380] on input "0" at bounding box center [156, 374] width 57 height 23
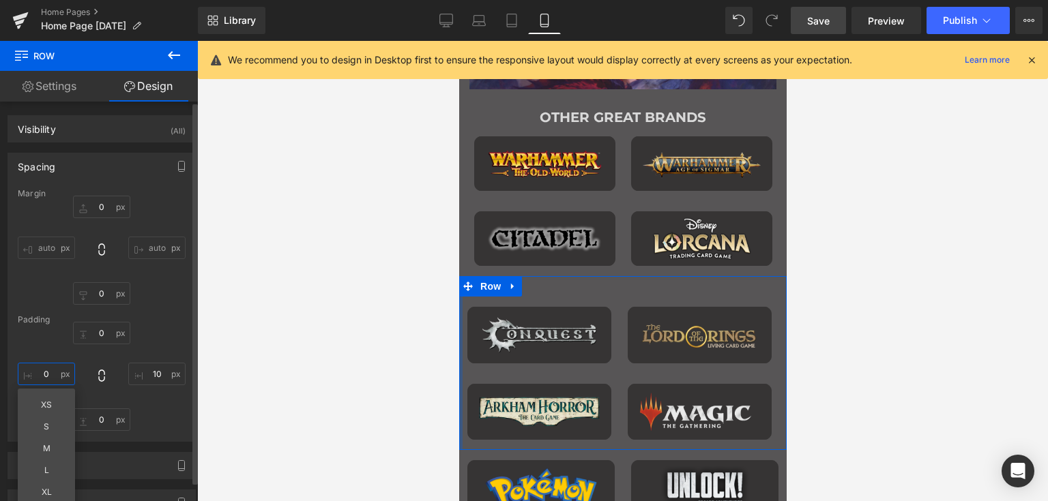
click at [53, 373] on input "0" at bounding box center [46, 374] width 57 height 23
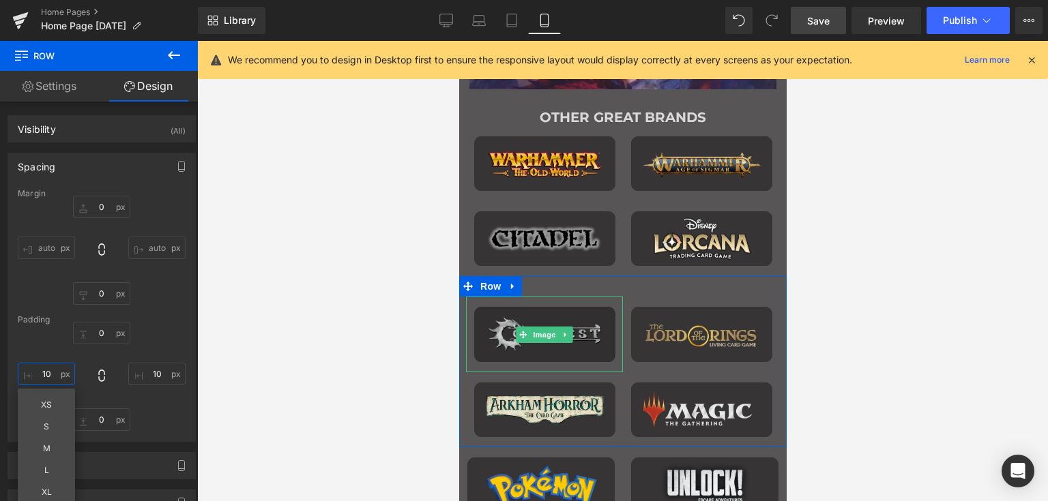
scroll to position [1392, 0]
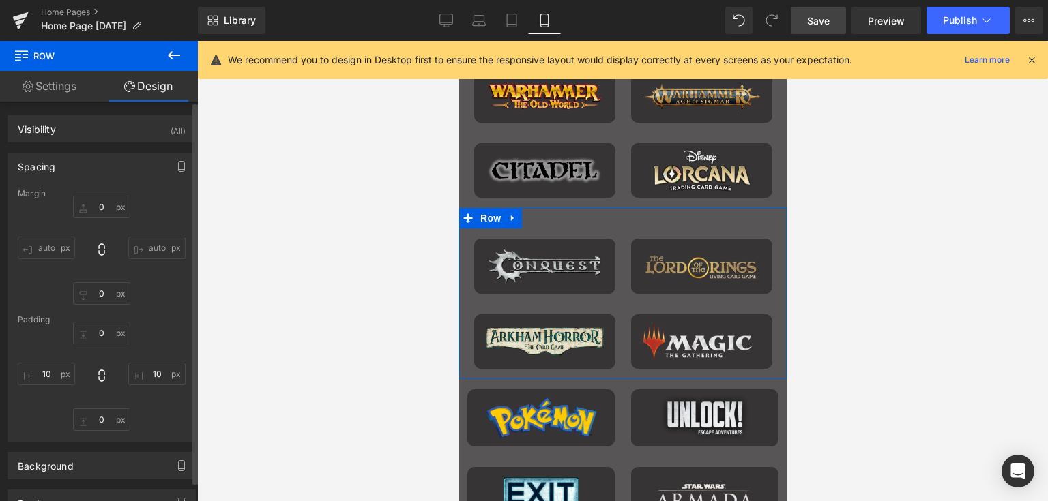
click at [150, 289] on div "0px 0 auto auto 0px 0 auto auto" at bounding box center [102, 250] width 168 height 109
click at [492, 218] on span "Row" at bounding box center [489, 218] width 27 height 20
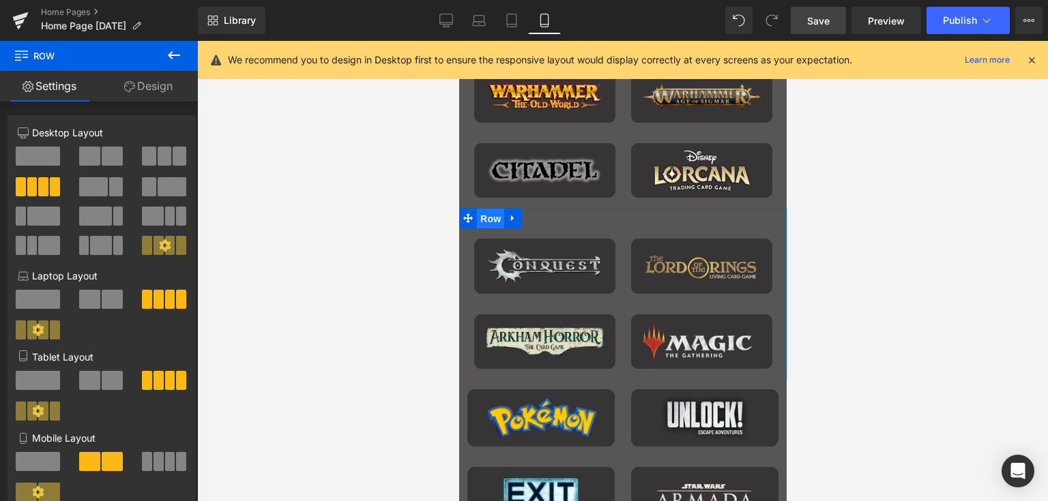
click at [484, 217] on span "Row" at bounding box center [489, 219] width 27 height 20
click at [168, 89] on link "Design" at bounding box center [148, 86] width 99 height 31
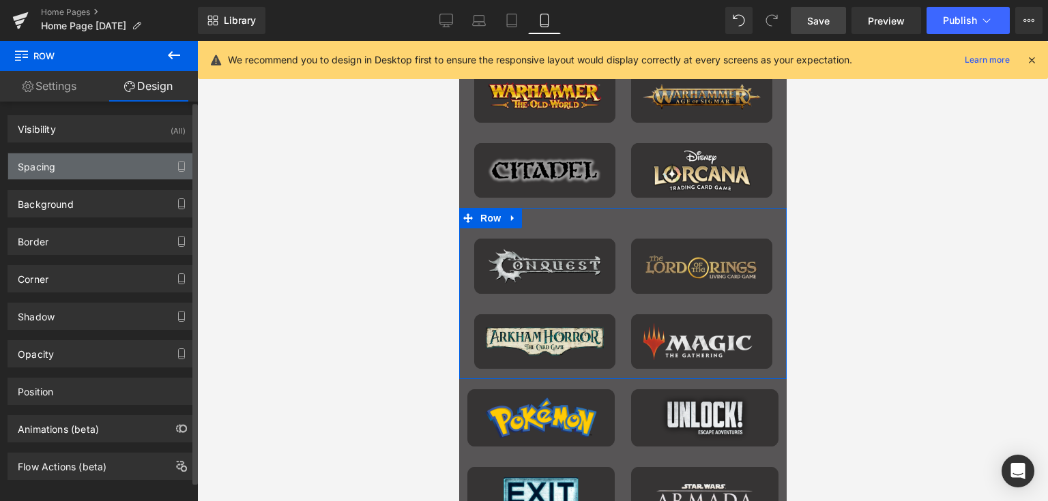
click at [86, 162] on div "Spacing" at bounding box center [101, 166] width 187 height 26
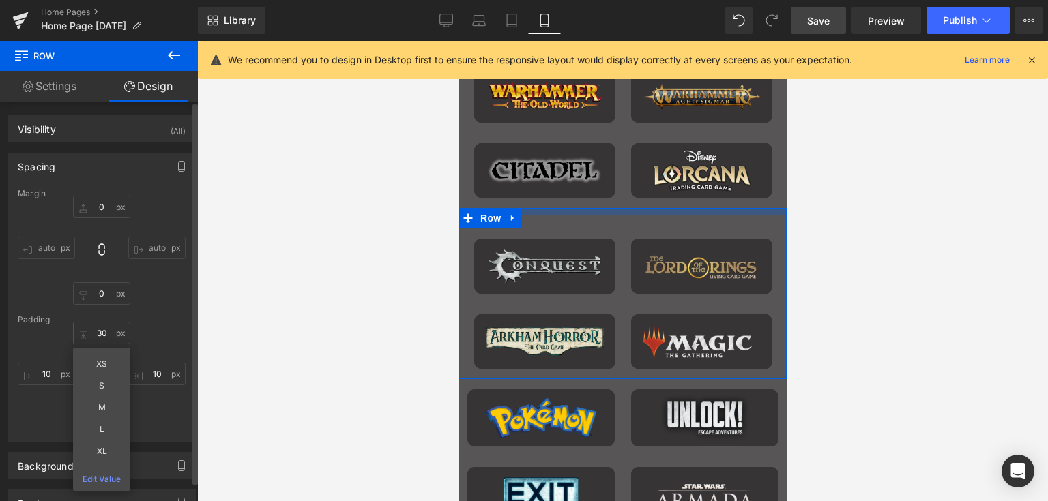
click at [98, 332] on input "30" at bounding box center [101, 333] width 57 height 23
click at [169, 325] on div "XS S M L XL Edit Value 10px 10 0px 0 10px 10" at bounding box center [102, 376] width 168 height 109
click at [100, 325] on input "text" at bounding box center [101, 333] width 57 height 23
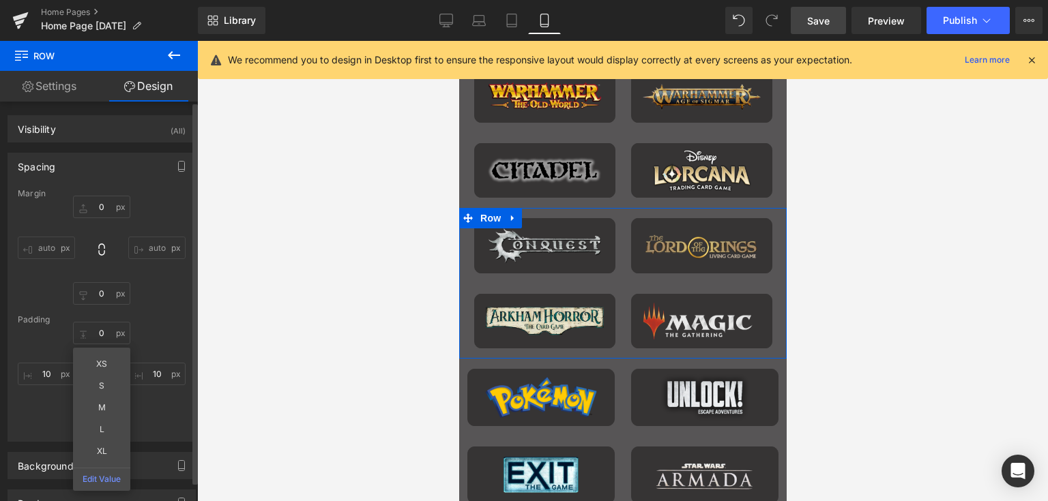
click at [136, 321] on div "Margin 0px 0 auto auto 0px 0 auto auto Padding 0 0 XS S M L XL Edit Value 10px …" at bounding box center [101, 315] width 187 height 252
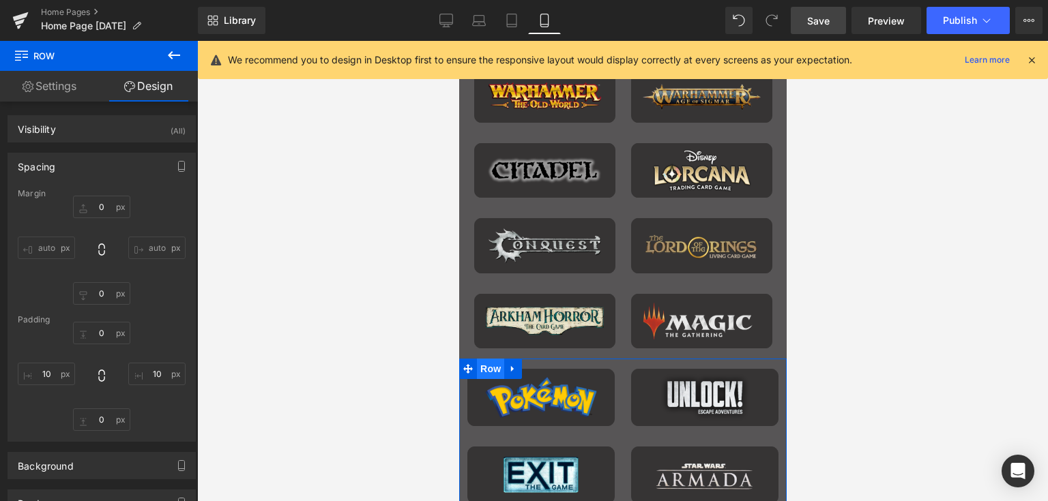
click at [484, 369] on span "Row" at bounding box center [489, 369] width 27 height 20
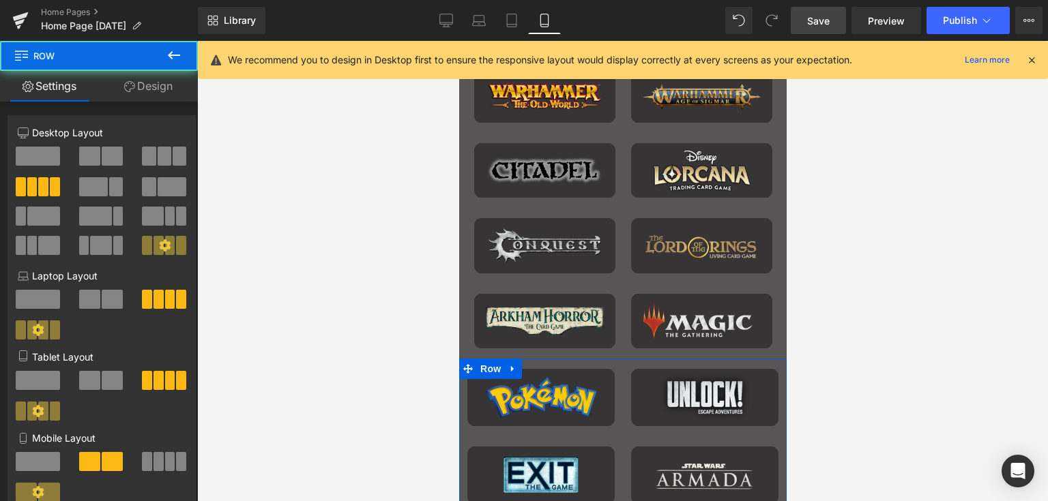
click at [151, 88] on link "Design" at bounding box center [148, 86] width 99 height 31
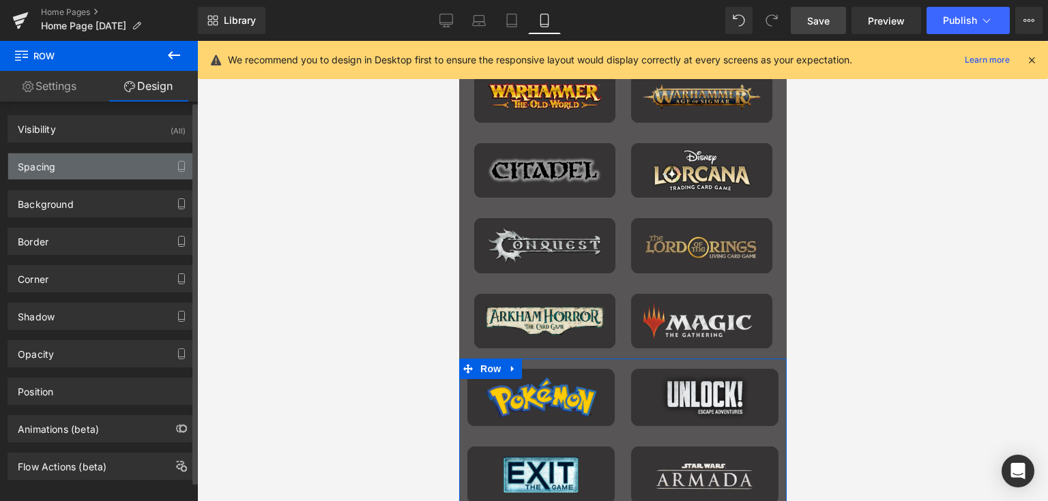
click at [59, 158] on div "Spacing" at bounding box center [101, 166] width 187 height 26
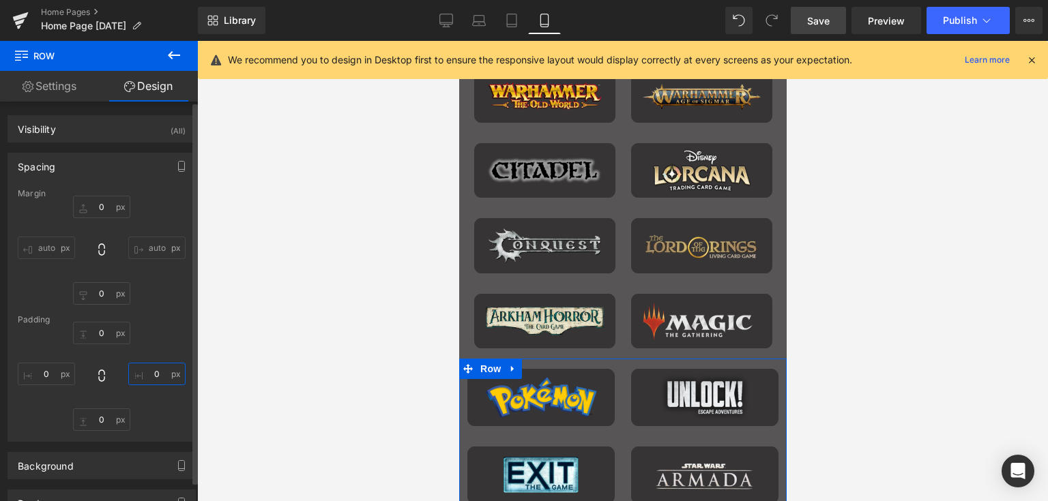
click at [147, 368] on input "0" at bounding box center [156, 374] width 57 height 23
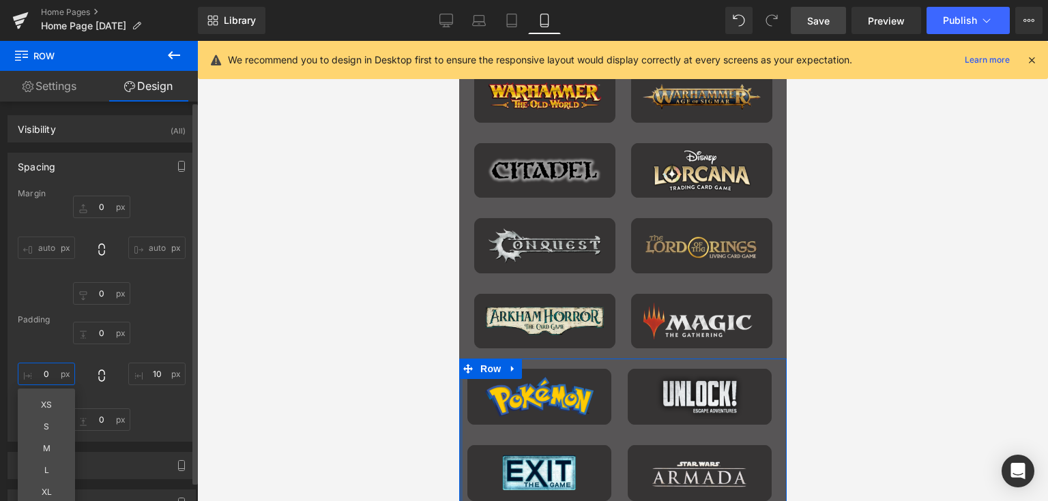
click at [45, 370] on input "0" at bounding box center [46, 374] width 57 height 23
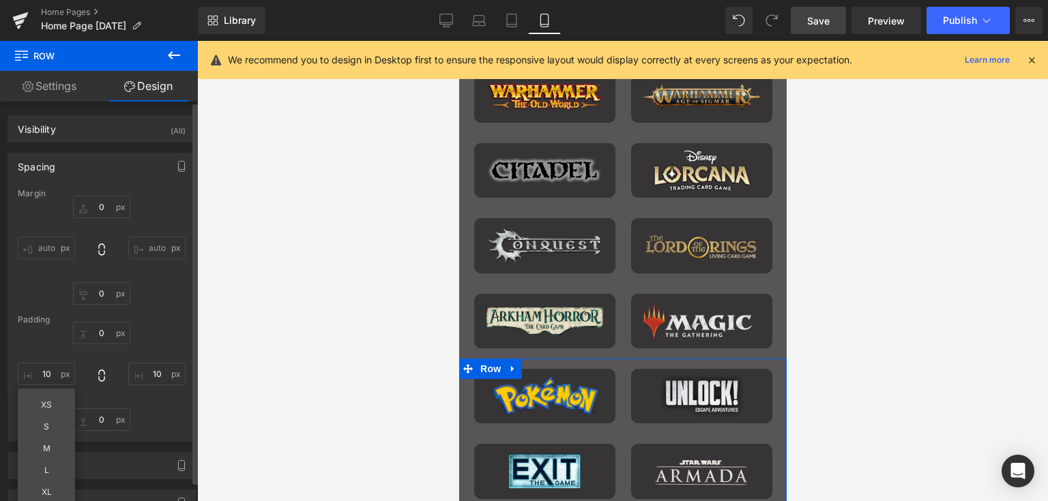
click at [147, 339] on div "0px 0 10 10 0px 0 10 10 XS S M L XL Edit Value" at bounding box center [102, 376] width 168 height 109
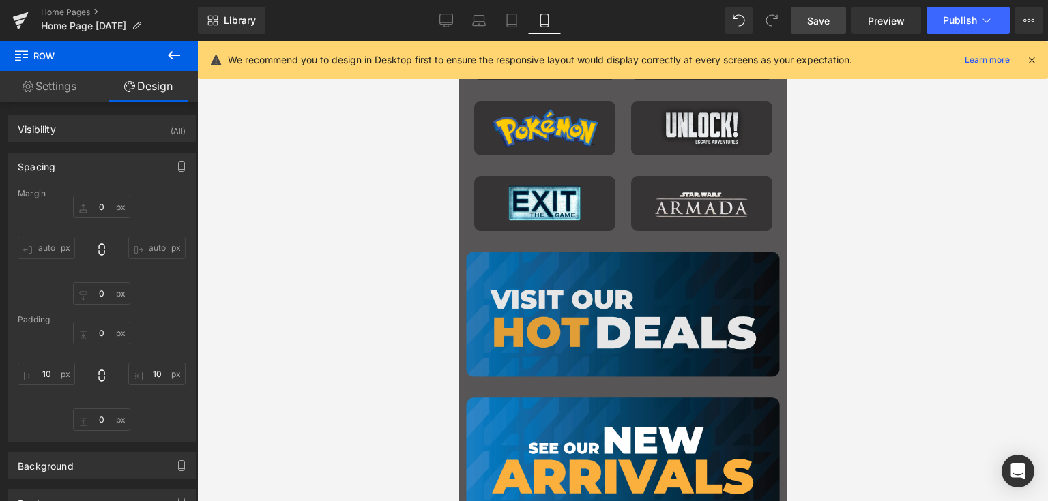
scroll to position [1733, 0]
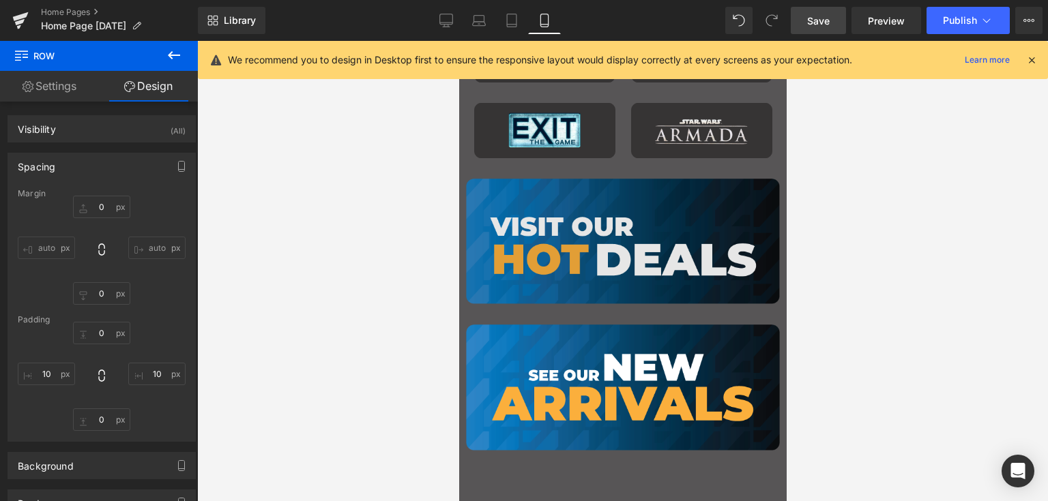
click at [580, 198] on img "Main content" at bounding box center [622, 241] width 314 height 147
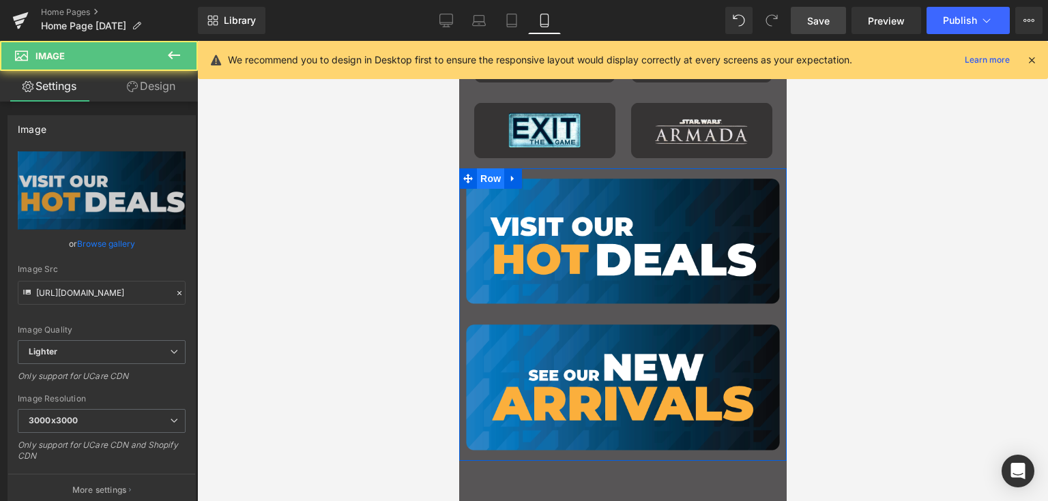
click at [479, 177] on span "Row" at bounding box center [489, 178] width 27 height 20
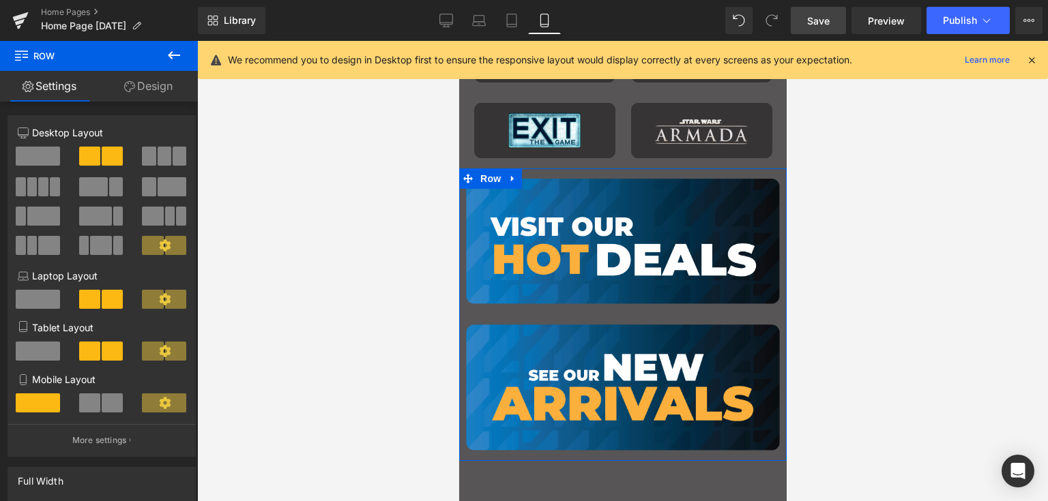
click at [148, 89] on link "Design" at bounding box center [148, 86] width 99 height 31
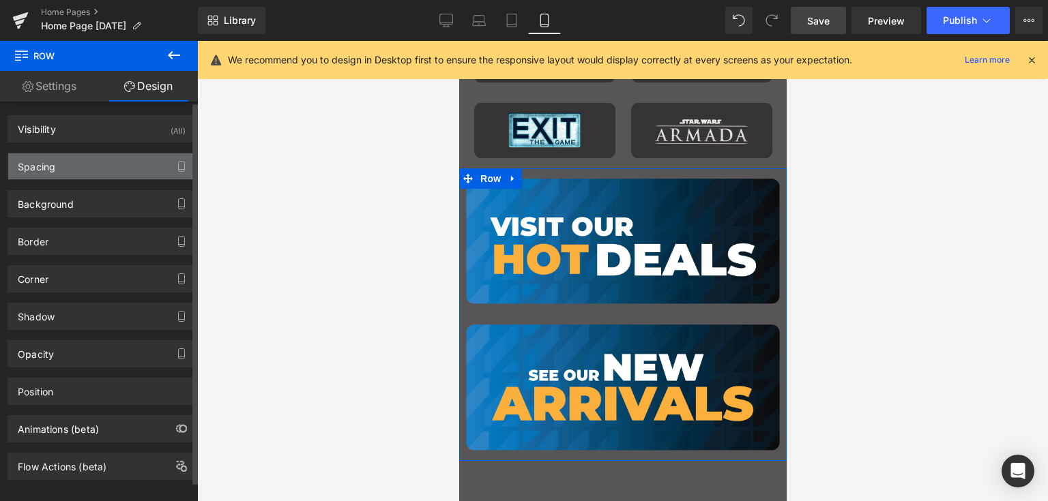
click at [47, 155] on div "Spacing" at bounding box center [37, 162] width 38 height 19
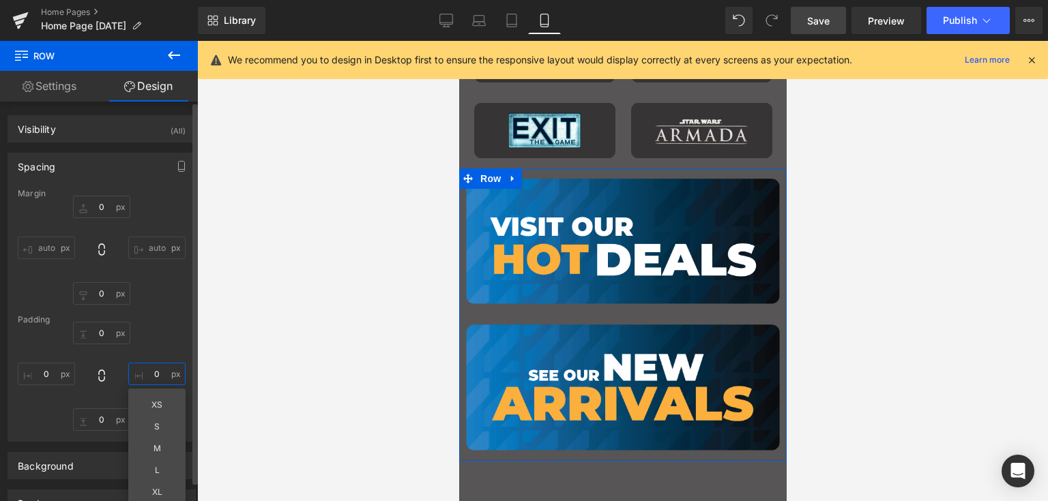
click at [145, 376] on input "0" at bounding box center [156, 374] width 57 height 23
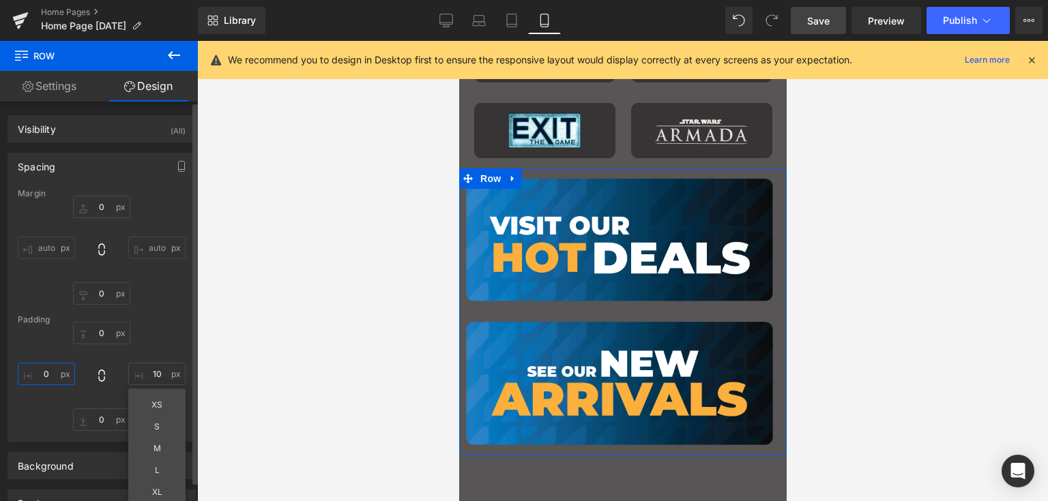
click at [53, 372] on input "0" at bounding box center [46, 374] width 57 height 23
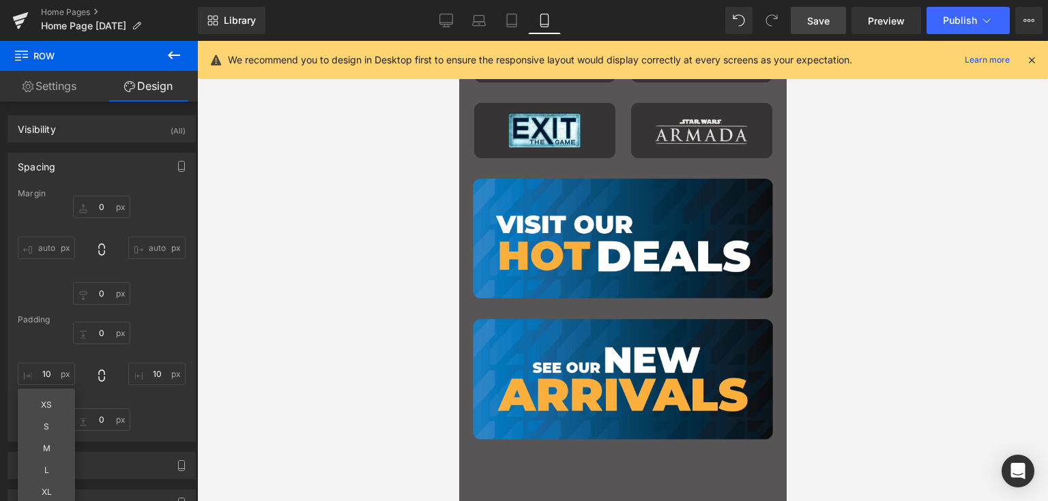
click at [893, 286] on div at bounding box center [622, 271] width 851 height 460
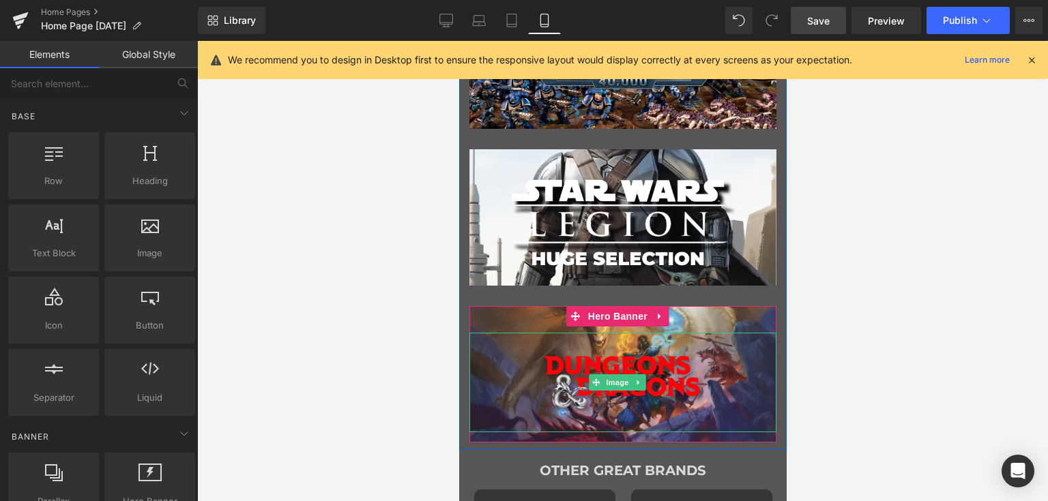
scroll to position [915, 0]
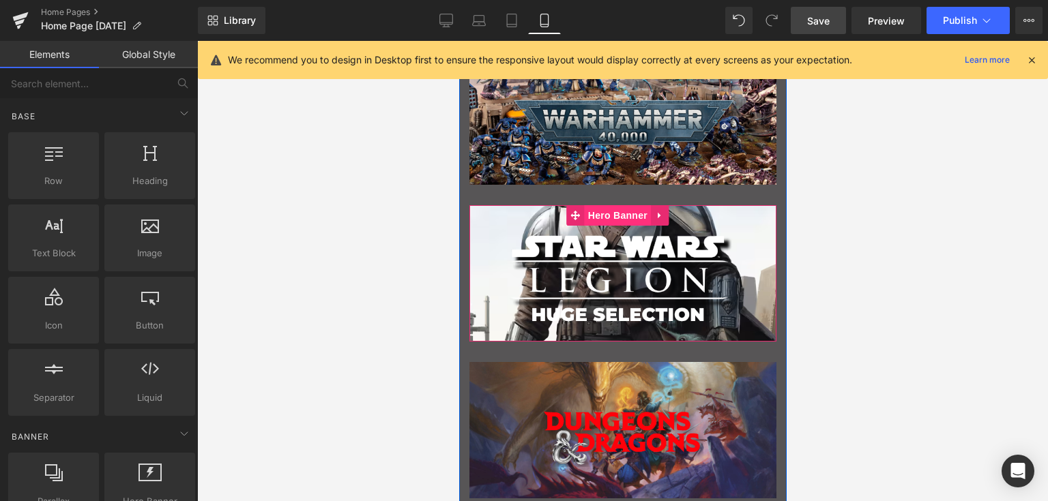
click at [615, 216] on span "Hero Banner" at bounding box center [617, 215] width 66 height 20
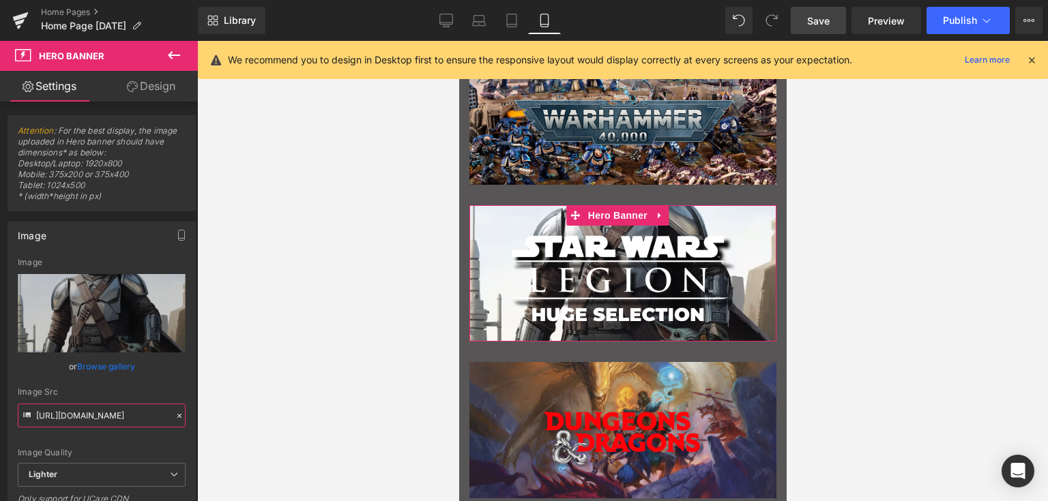
click at [93, 413] on input "[URL][DOMAIN_NAME]" at bounding box center [102, 416] width 168 height 24
click at [113, 365] on link "Browse gallery" at bounding box center [106, 367] width 58 height 24
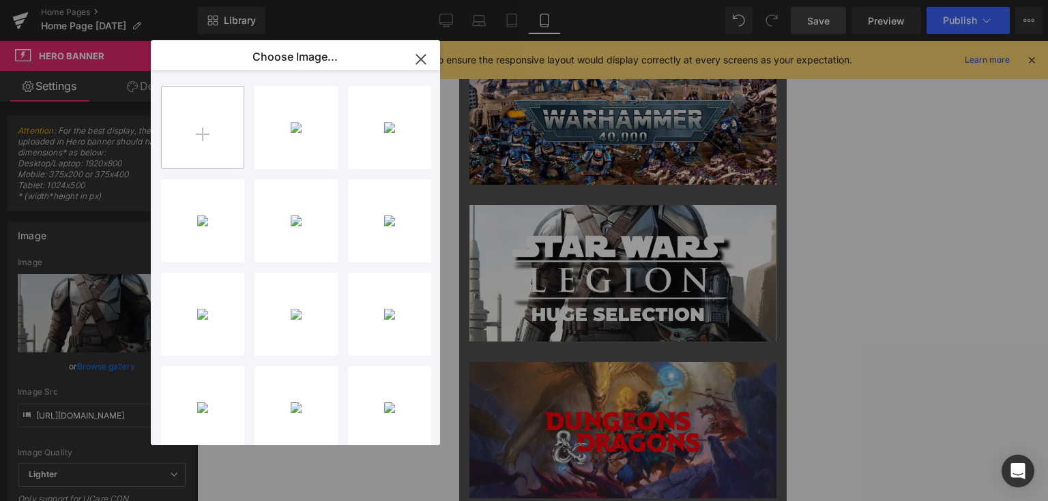
click at [219, 120] on input "file" at bounding box center [203, 128] width 82 height 82
click at [415, 59] on icon "button" at bounding box center [421, 59] width 22 height 22
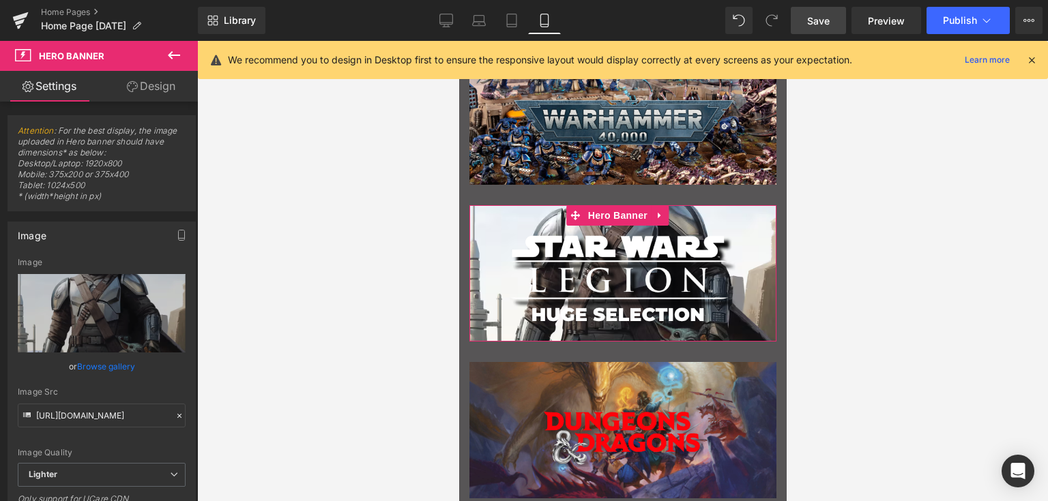
click at [111, 361] on link "Browse gallery" at bounding box center [106, 367] width 58 height 24
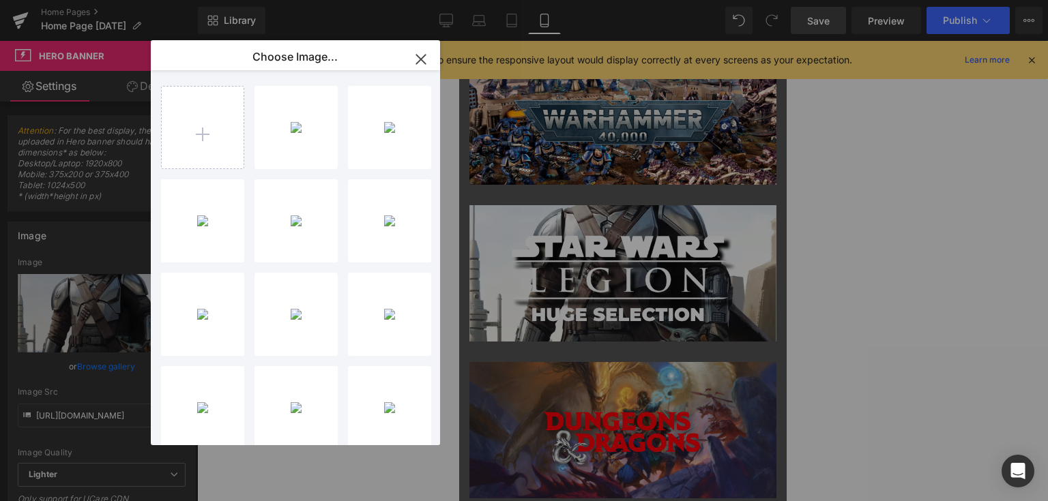
click at [0, 0] on div "star wa...bile.jpg 46.36 KB" at bounding box center [0, 0] width 0 height 0
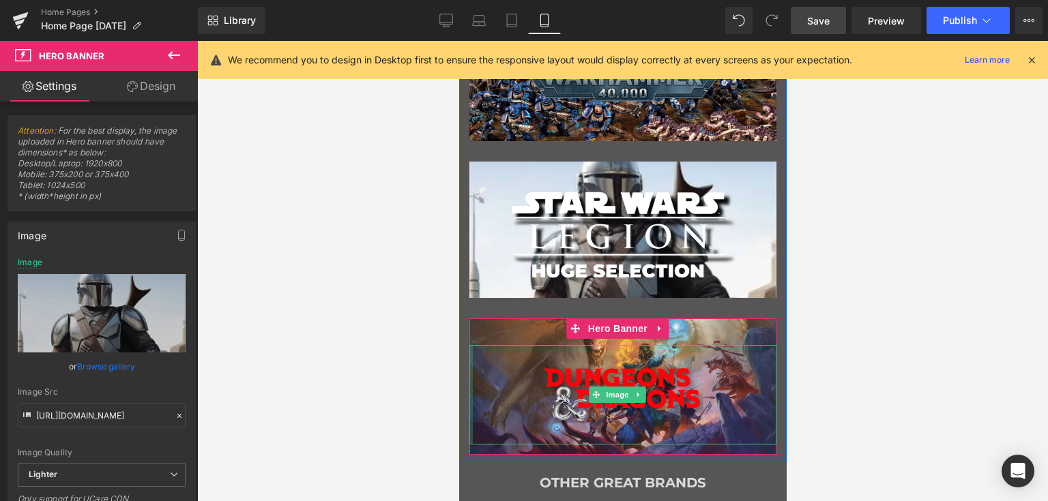
scroll to position [778, 0]
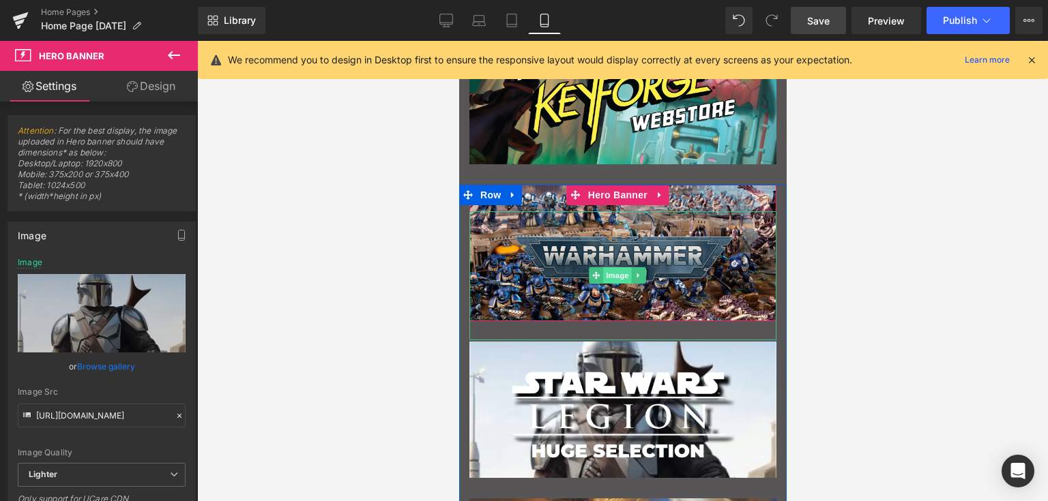
drag, startPoint x: 555, startPoint y: 251, endPoint x: 605, endPoint y: 270, distance: 54.0
click at [555, 251] on img "Main content" at bounding box center [622, 275] width 231 height 129
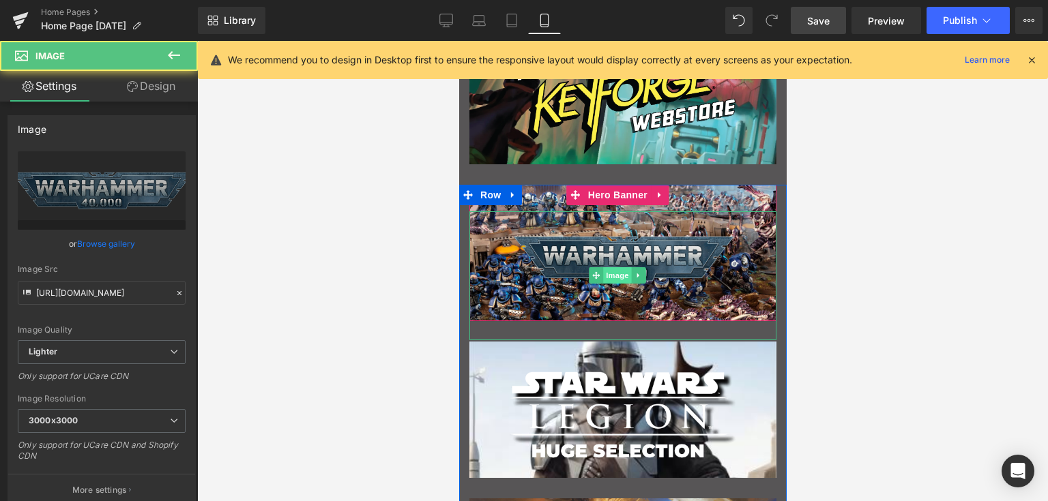
click at [617, 277] on span "Image" at bounding box center [617, 275] width 29 height 16
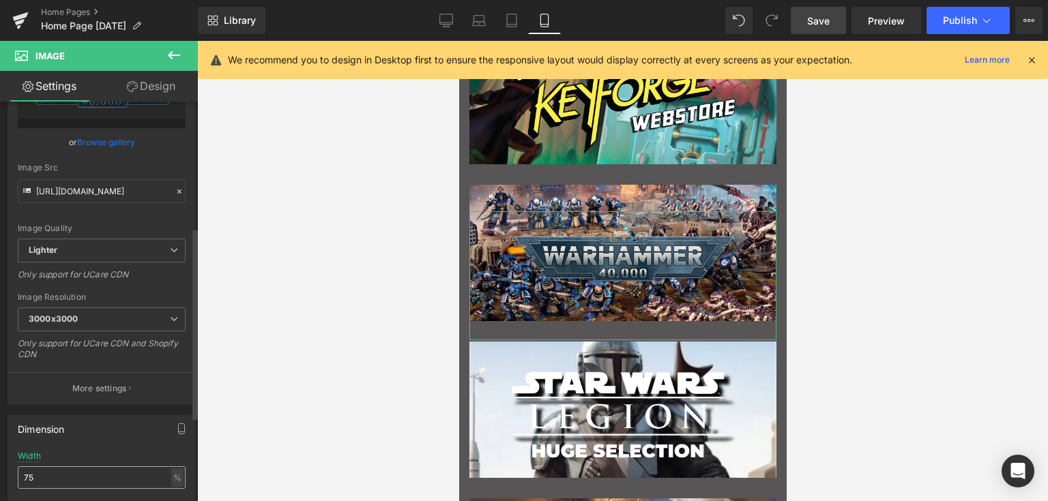
scroll to position [273, 0]
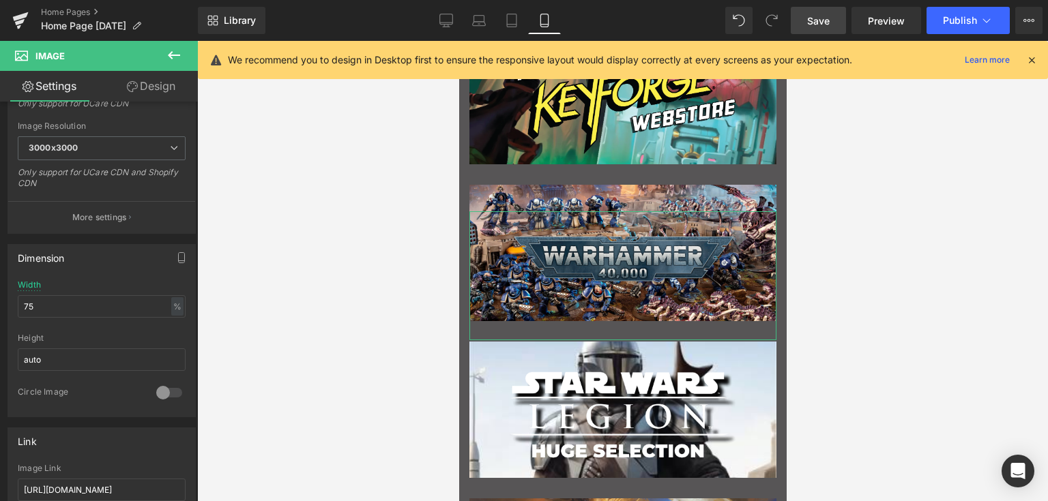
click at [137, 96] on link "Design" at bounding box center [151, 86] width 99 height 31
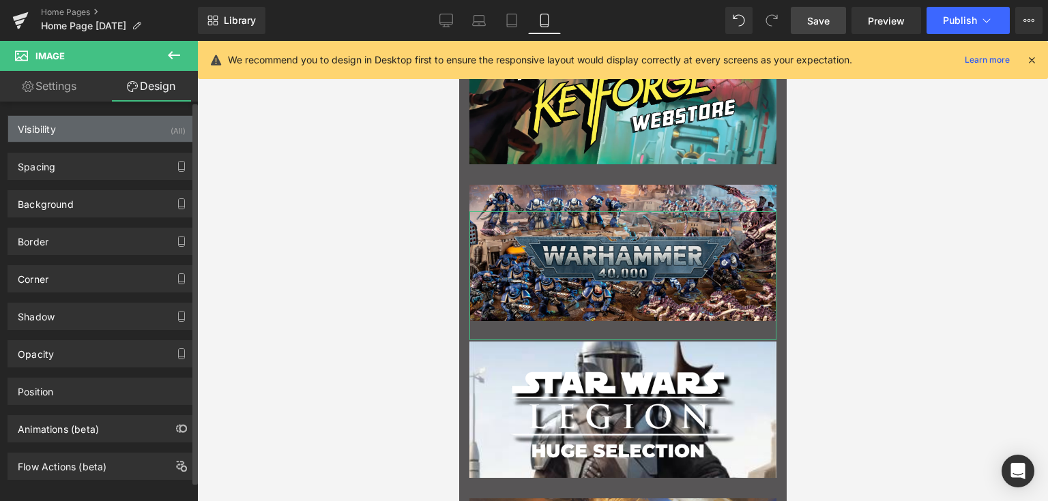
click at [94, 127] on div "Visibility (All)" at bounding box center [101, 129] width 187 height 26
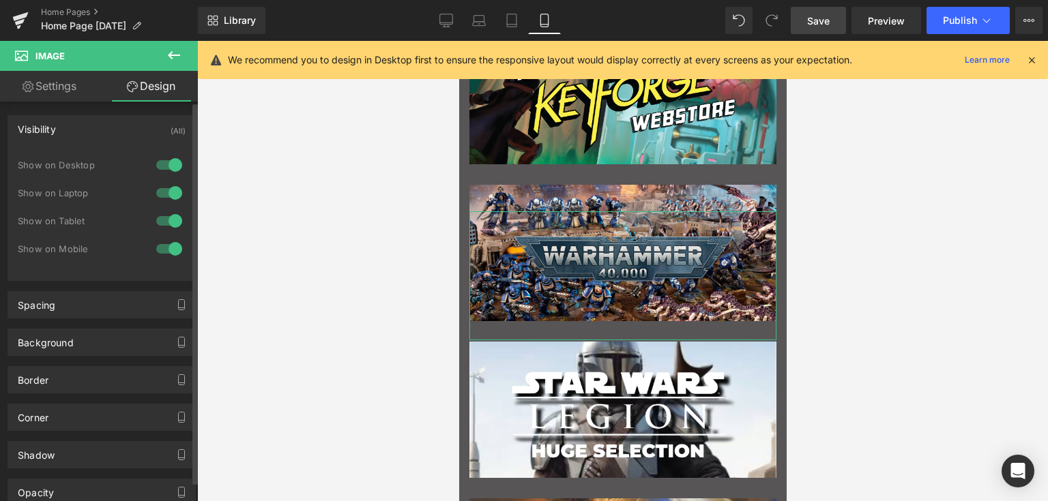
click at [91, 133] on div "Visibility (All)" at bounding box center [101, 129] width 187 height 26
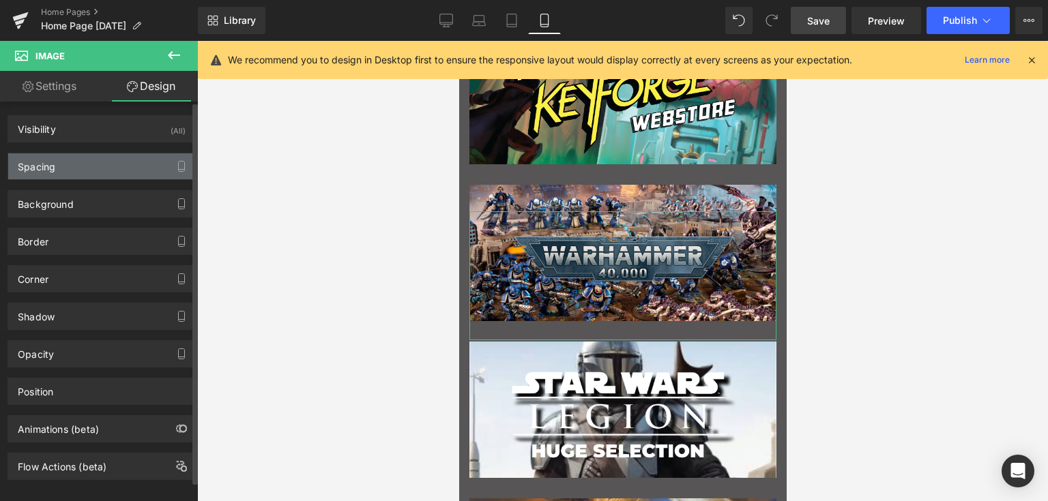
click at [85, 156] on div "Spacing" at bounding box center [101, 166] width 187 height 26
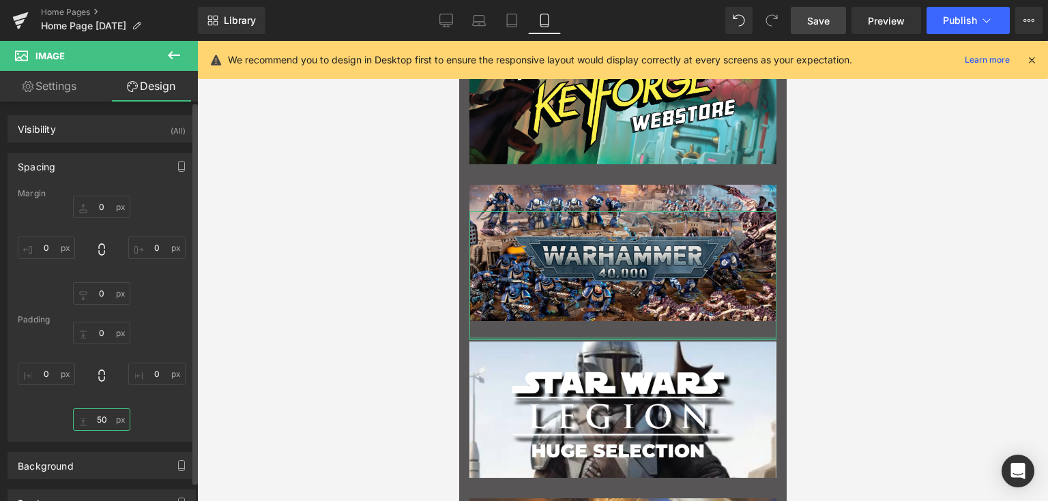
click at [104, 421] on input "50" at bounding box center [101, 420] width 57 height 23
click at [106, 422] on input "50" at bounding box center [101, 420] width 57 height 23
click at [168, 299] on div "0px 0 0px 0 0px 0 0px 0" at bounding box center [102, 250] width 168 height 109
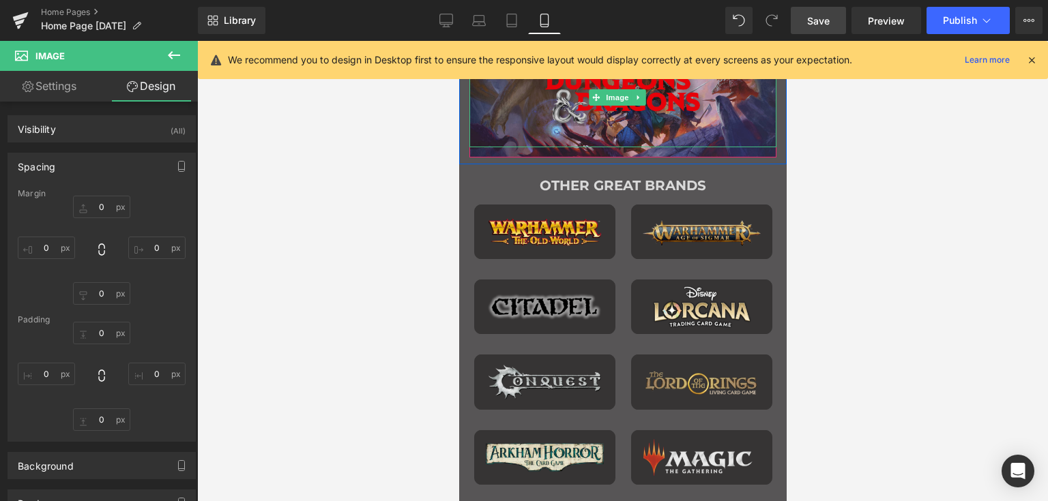
scroll to position [1119, 0]
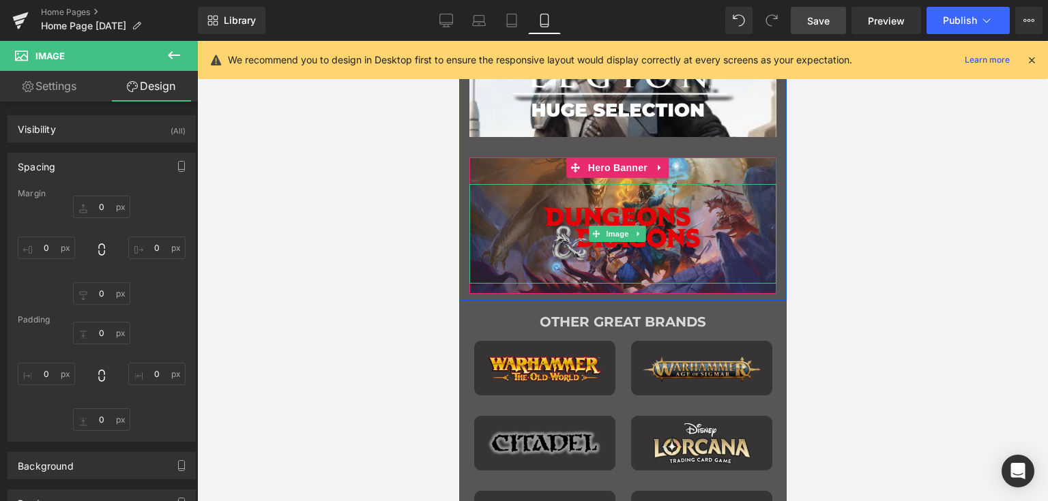
click at [638, 206] on img "Main content" at bounding box center [622, 234] width 231 height 100
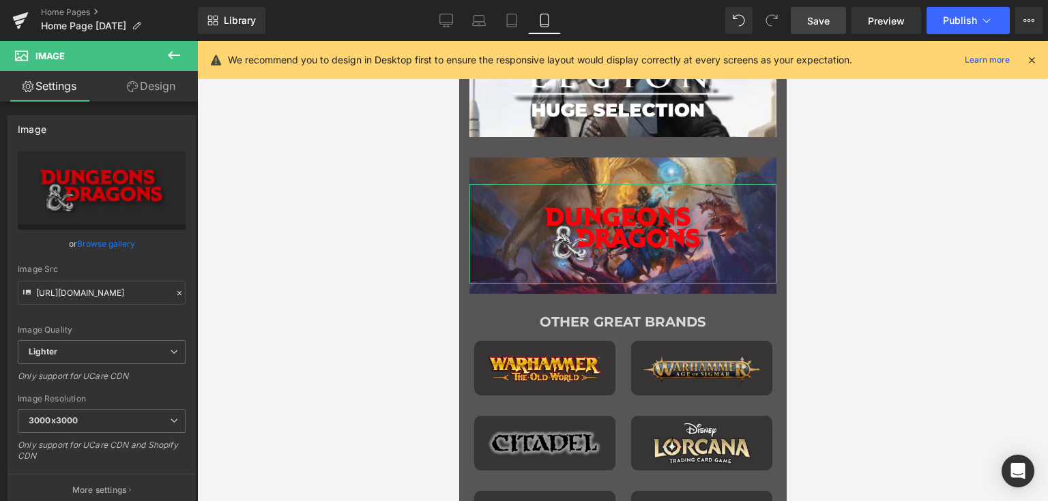
click at [165, 76] on link "Design" at bounding box center [151, 86] width 99 height 31
click at [0, 0] on div "Spacing" at bounding box center [0, 0] width 0 height 0
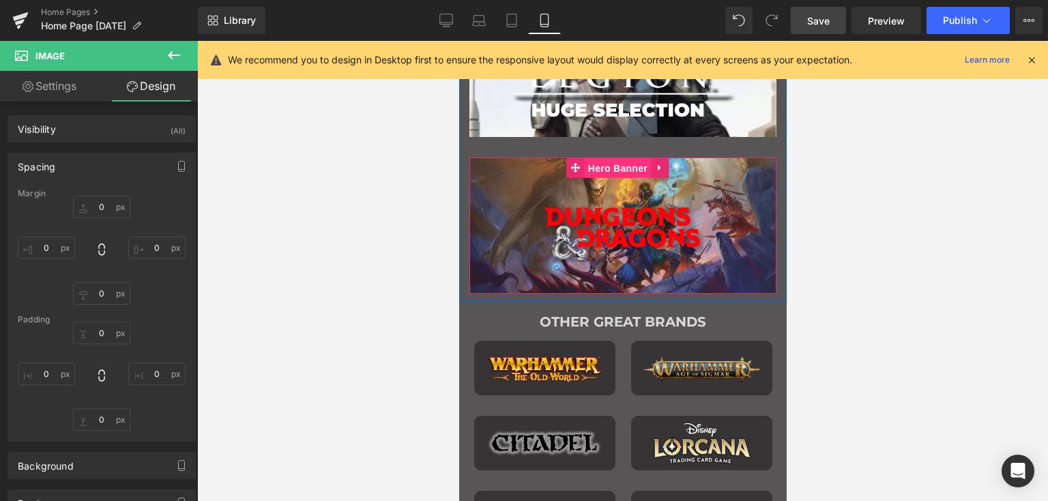
click at [606, 166] on span "Hero Banner" at bounding box center [617, 168] width 66 height 20
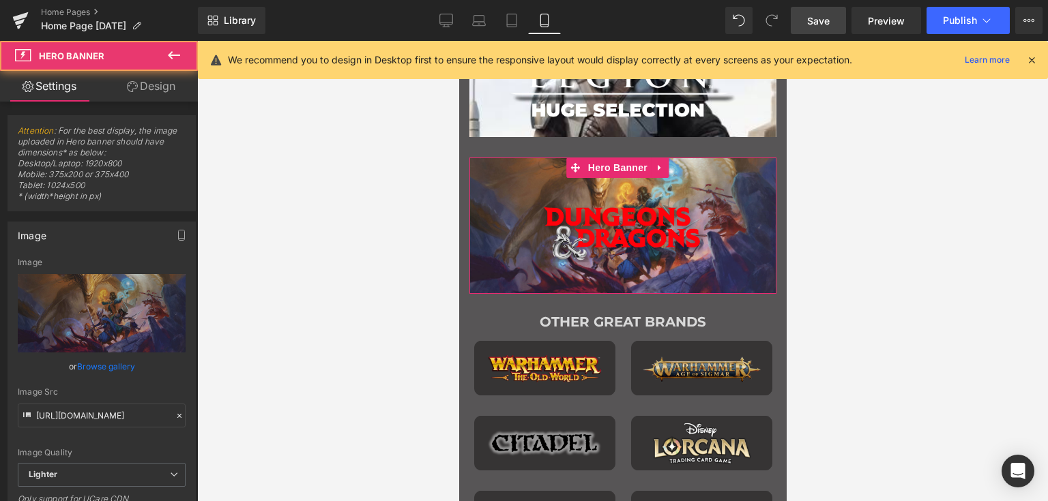
click at [159, 89] on link "Design" at bounding box center [151, 86] width 99 height 31
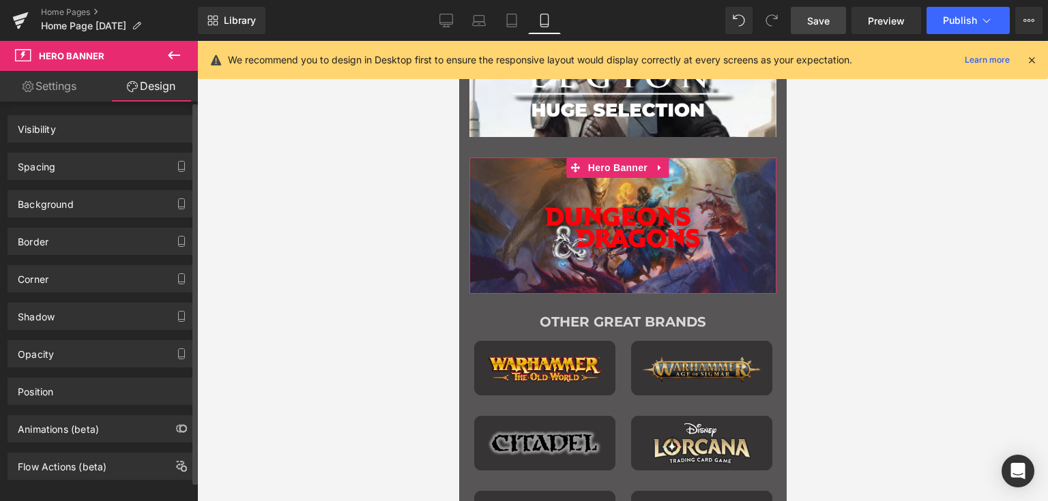
click at [76, 151] on div "Spacing Margin Padding" at bounding box center [102, 162] width 204 height 38
click at [76, 160] on div "Spacing" at bounding box center [101, 166] width 187 height 26
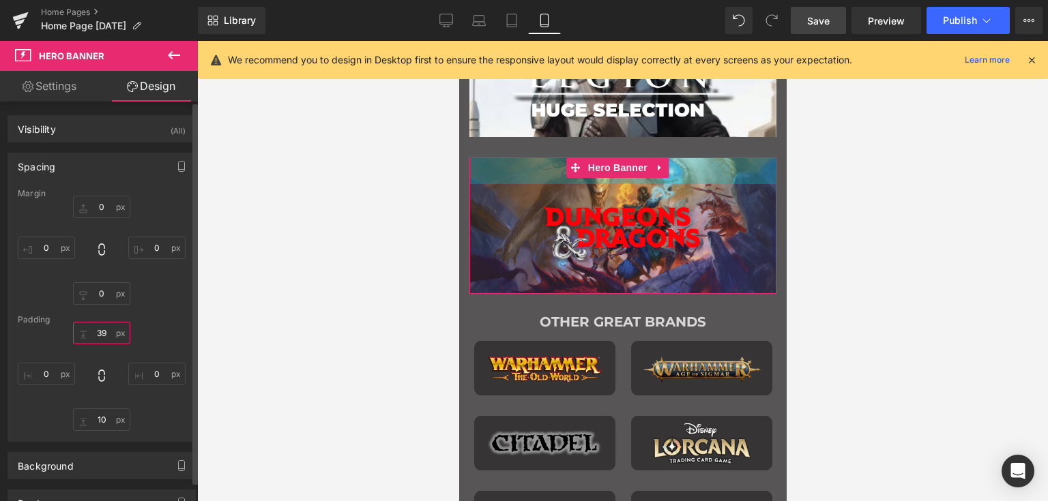
click at [104, 334] on input "39" at bounding box center [101, 333] width 57 height 23
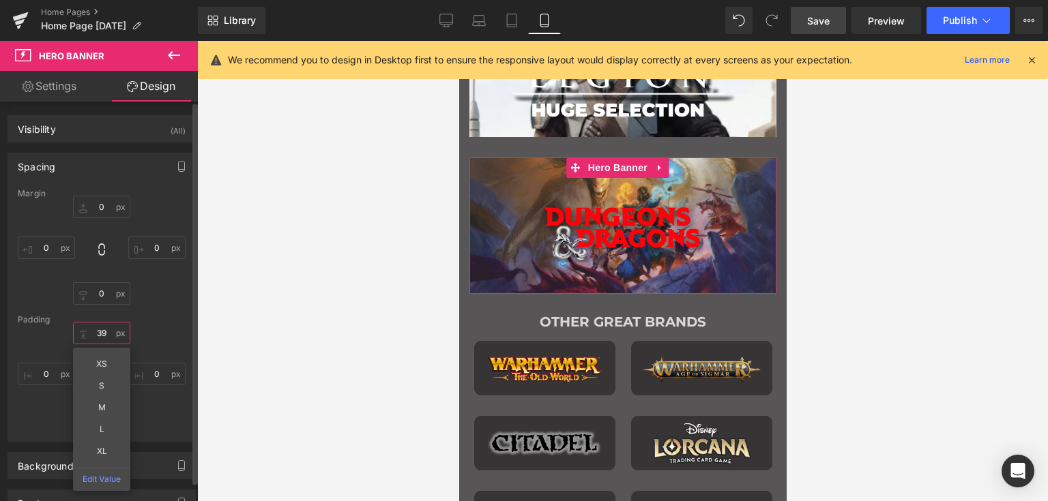
click at [104, 334] on input "39" at bounding box center [101, 333] width 57 height 23
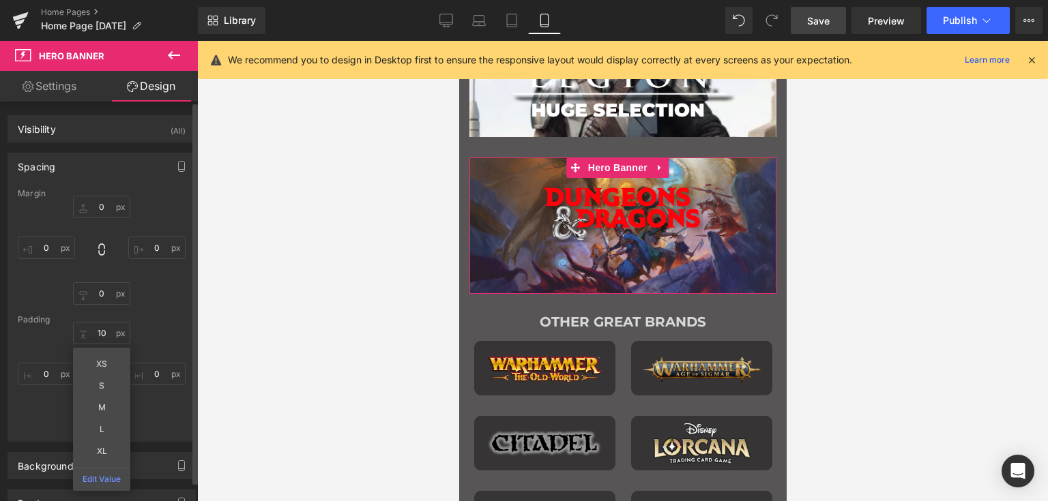
click at [145, 308] on div "Margin 0px 0 0px 0 0px 0 0px 0 Padding 10 10 XS S M L XL Edit Value 0px 0 10px …" at bounding box center [101, 315] width 187 height 252
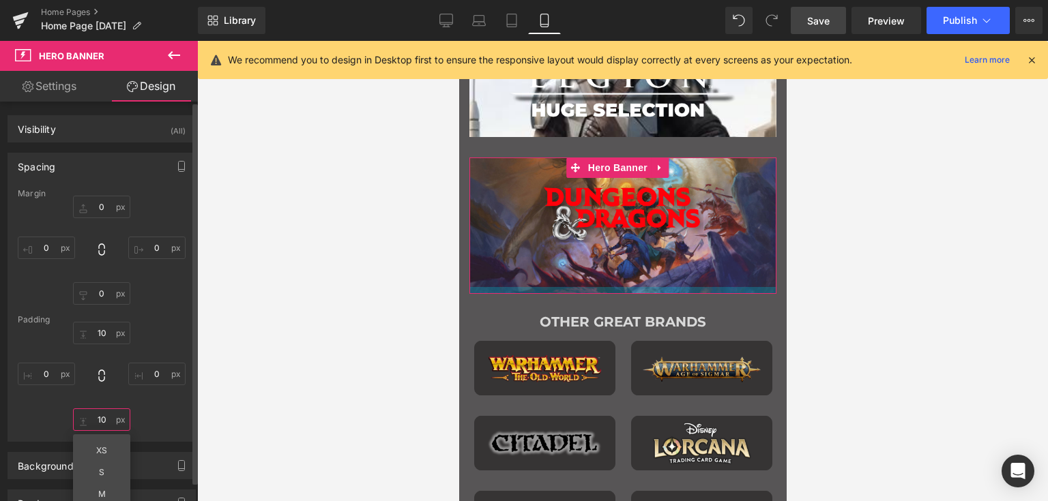
click at [95, 423] on input "10" at bounding box center [101, 420] width 57 height 23
click at [98, 329] on input "10" at bounding box center [101, 333] width 57 height 23
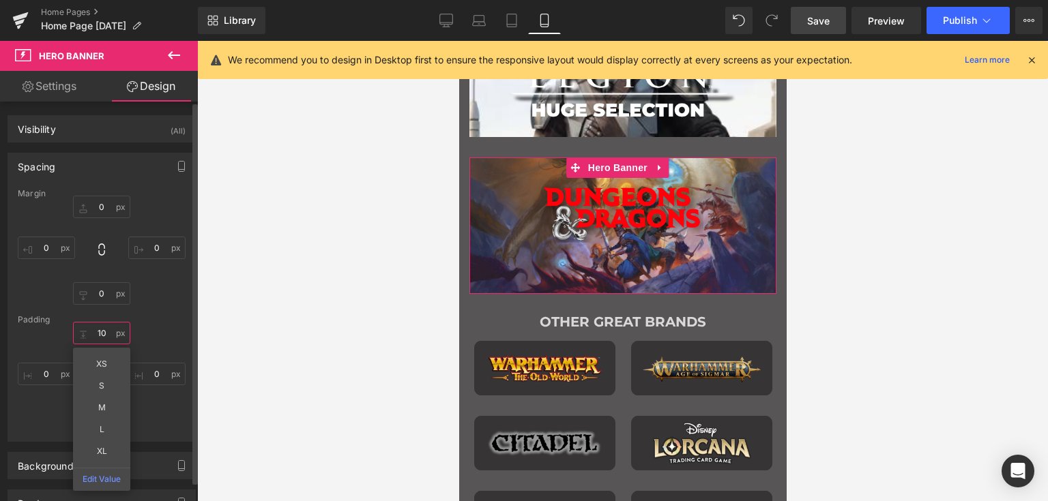
click at [98, 329] on input "10" at bounding box center [101, 333] width 57 height 23
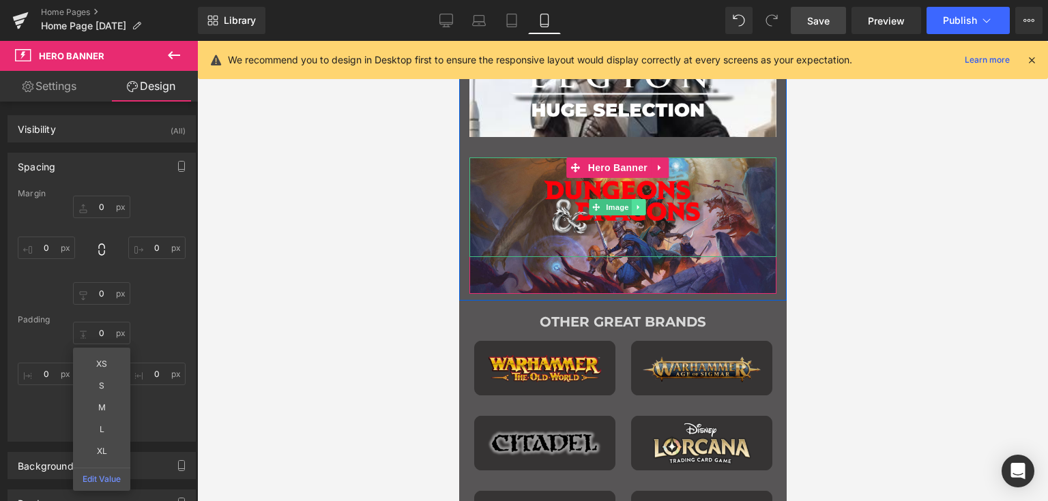
click at [638, 200] on link "Main content" at bounding box center [638, 207] width 14 height 16
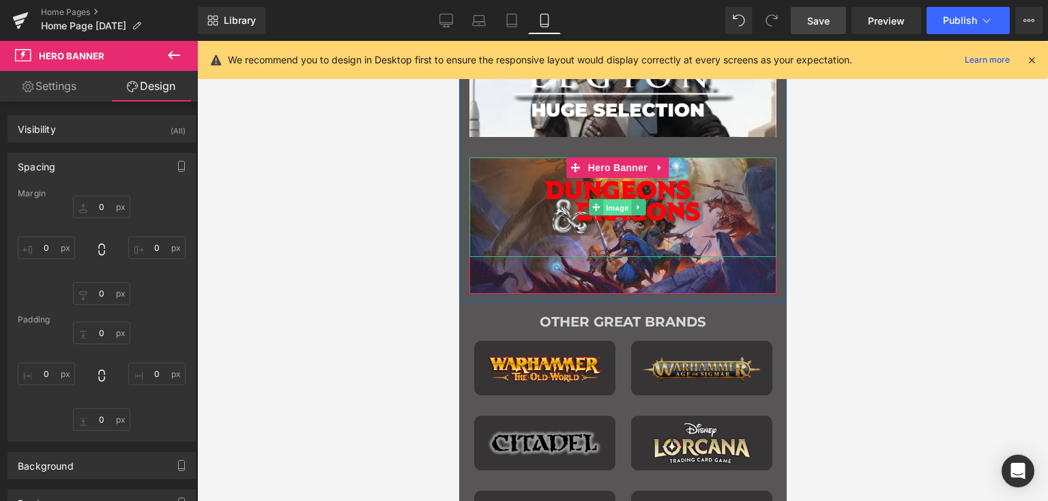
click at [589, 207] on link "Image" at bounding box center [610, 207] width 42 height 16
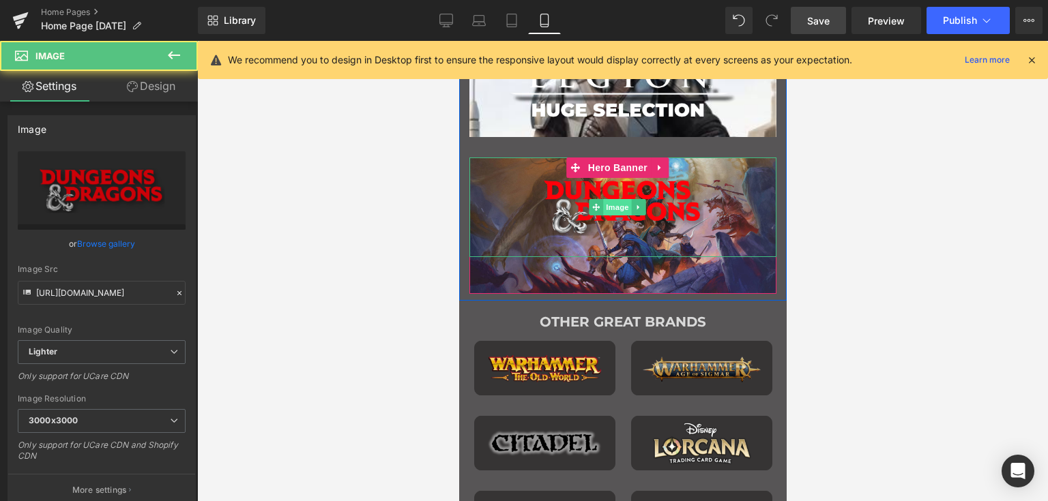
click at [613, 203] on span "Image" at bounding box center [617, 207] width 29 height 16
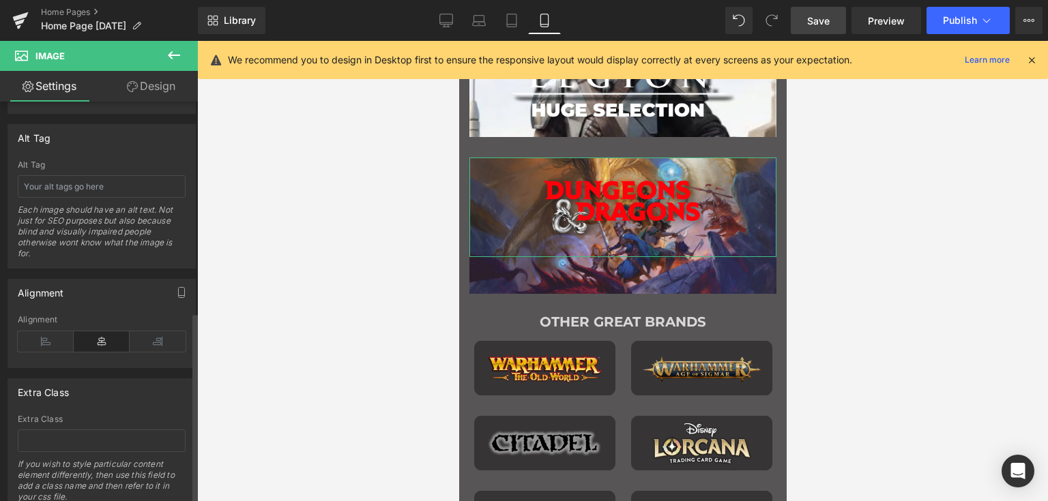
scroll to position [808, 0]
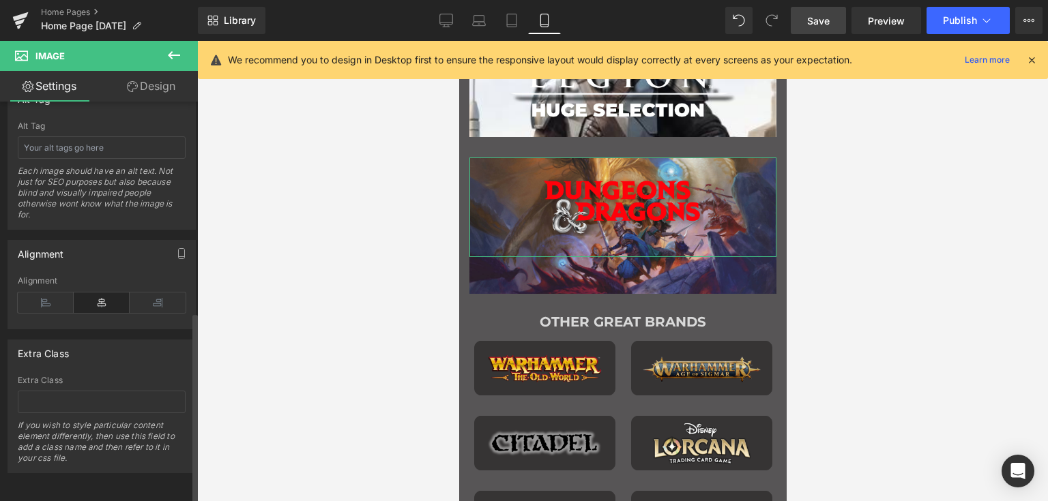
click at [107, 294] on icon at bounding box center [102, 303] width 56 height 20
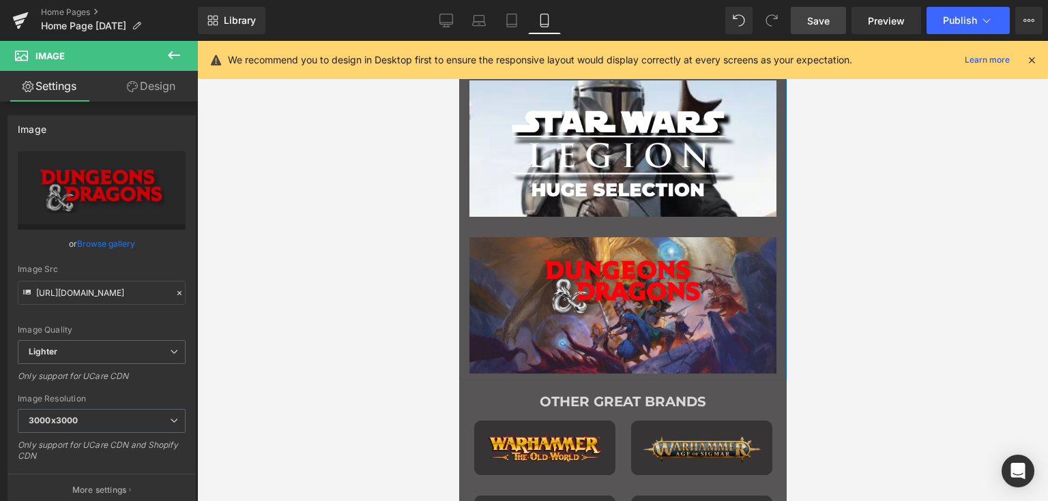
scroll to position [915, 0]
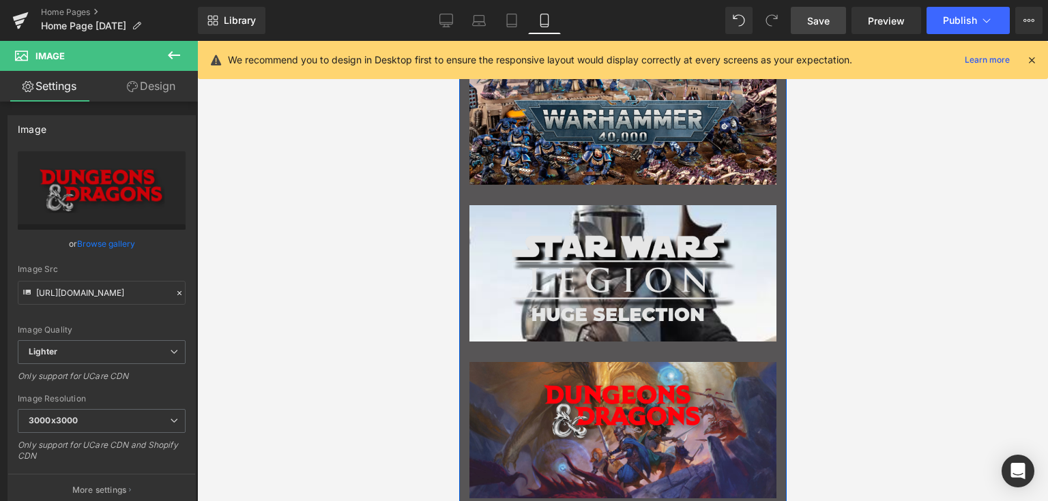
click at [554, 257] on img "Main content" at bounding box center [622, 279] width 231 height 95
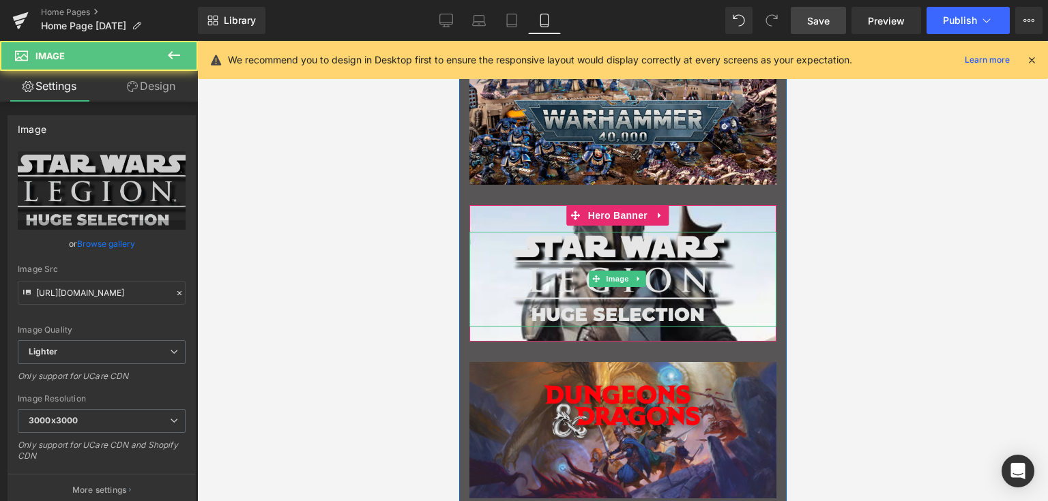
click at [573, 266] on img "Main content" at bounding box center [622, 279] width 231 height 95
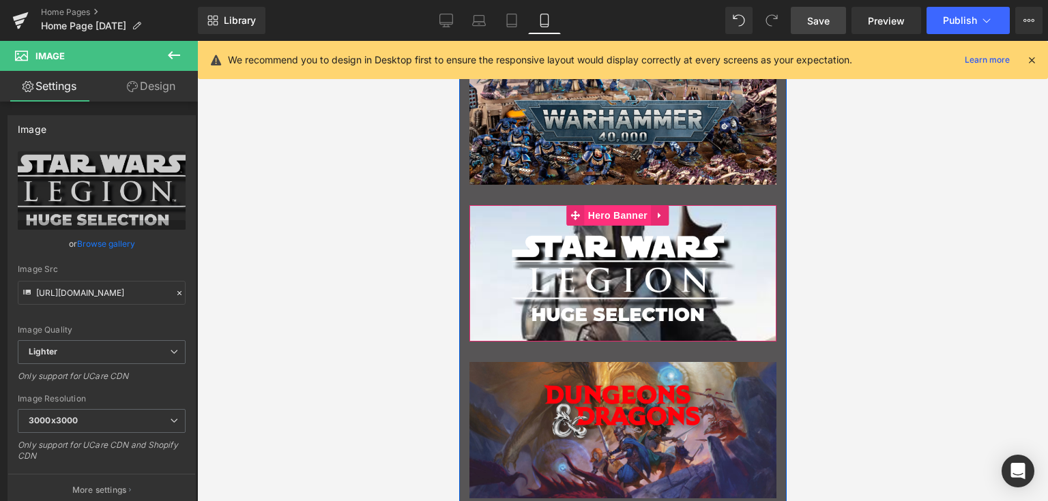
click at [601, 211] on span "Hero Banner" at bounding box center [617, 215] width 66 height 20
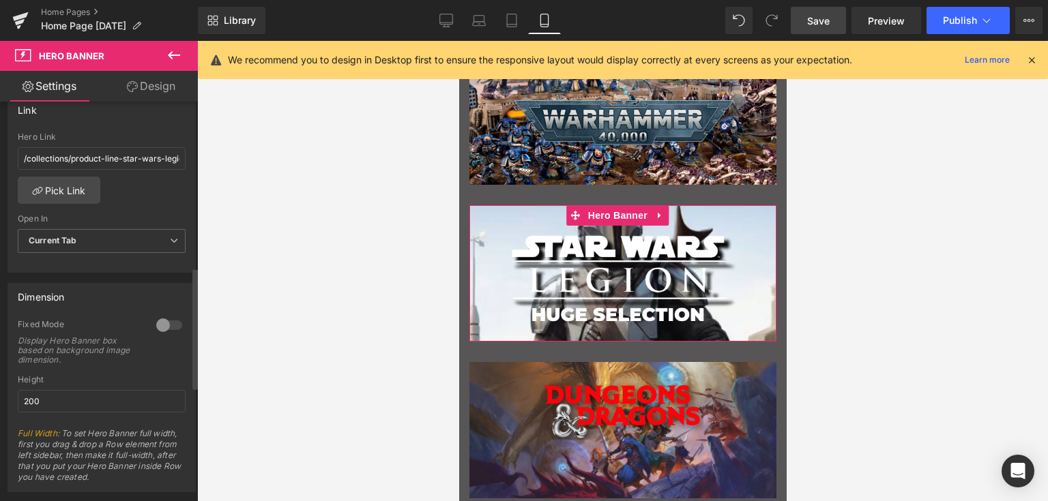
scroll to position [546, 0]
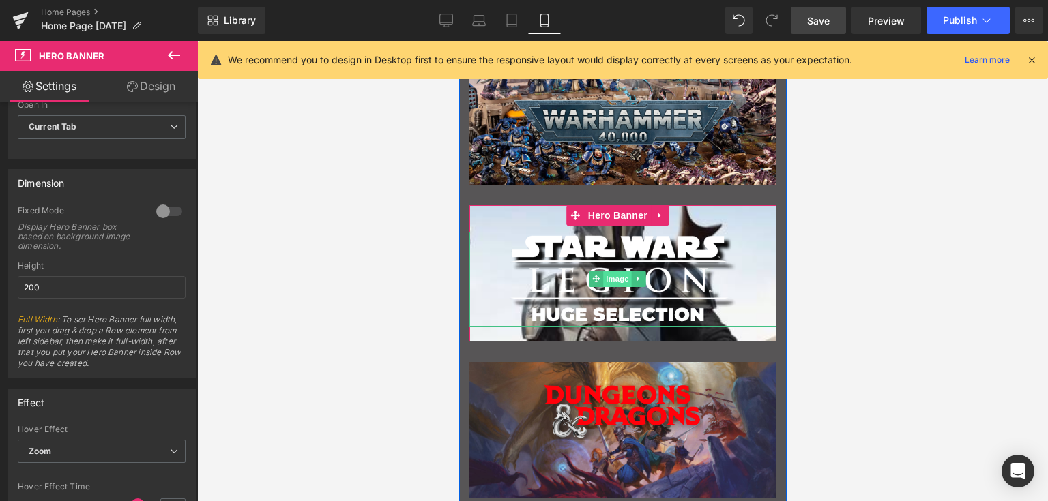
click at [611, 271] on span "Image" at bounding box center [617, 279] width 29 height 16
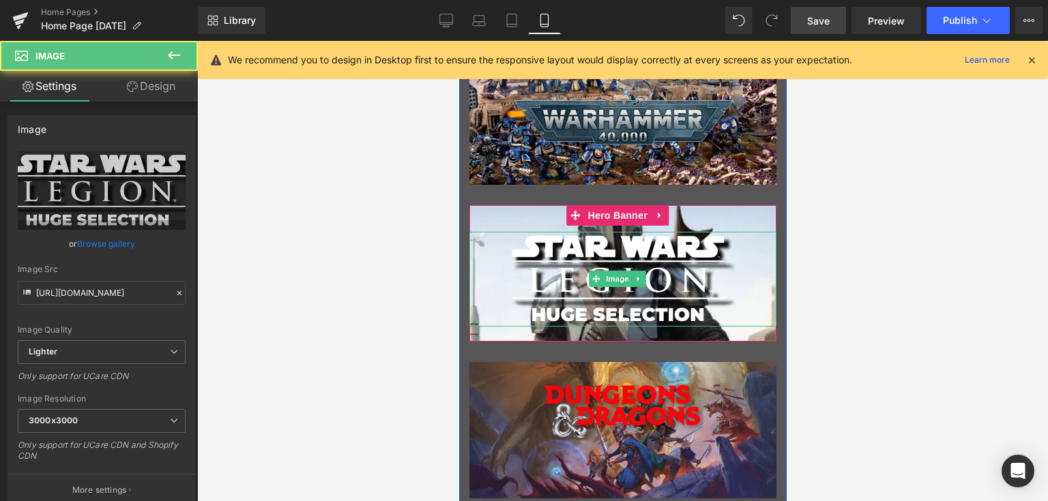
scroll to position [1119, 0]
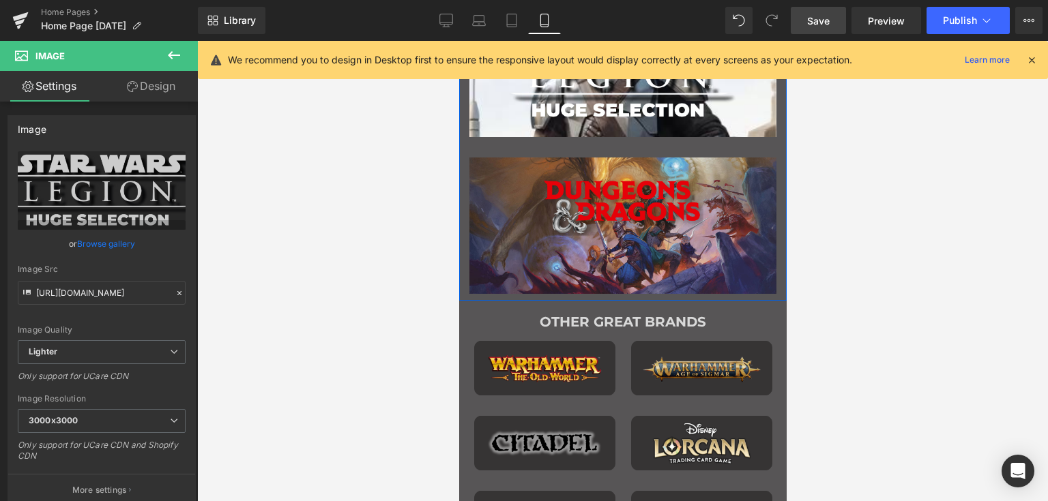
click at [602, 186] on img "Main content" at bounding box center [622, 208] width 231 height 100
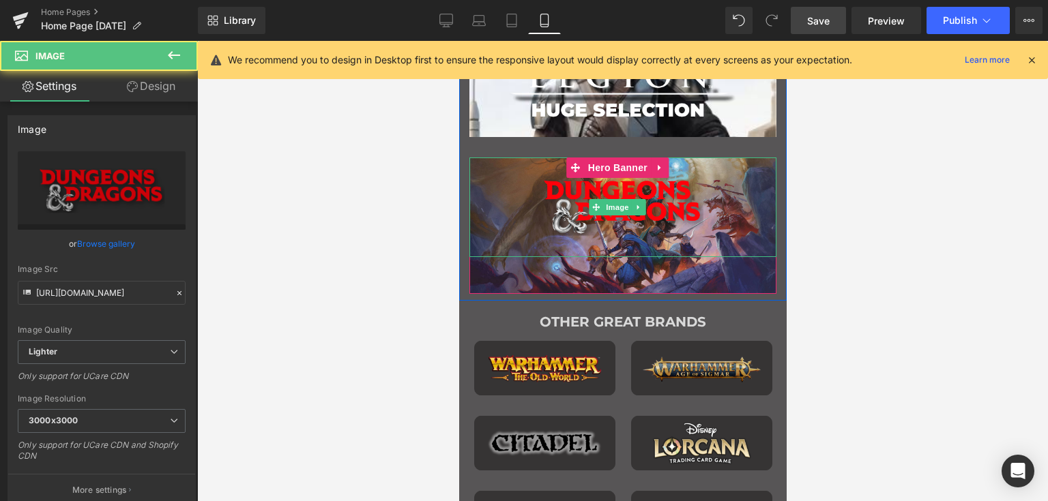
click at [518, 260] on div "Main content" at bounding box center [622, 226] width 307 height 136
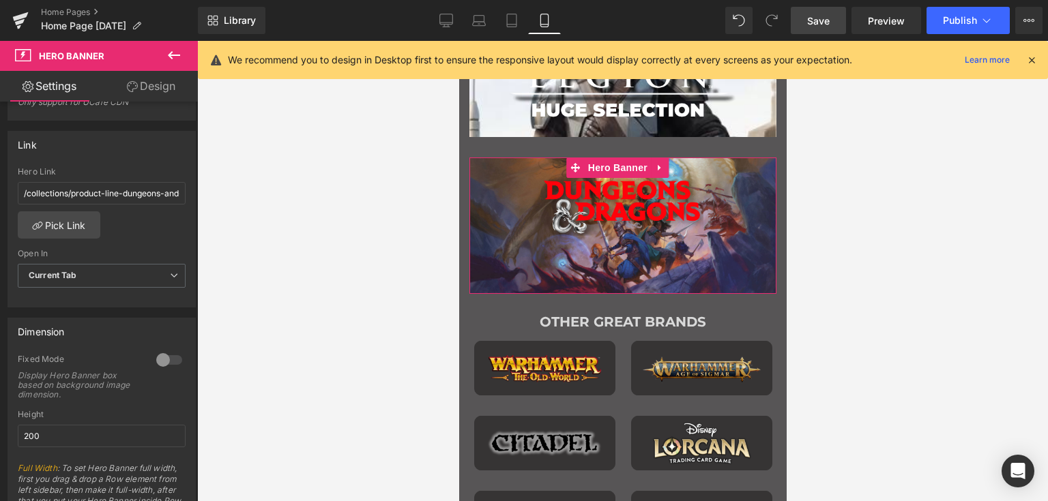
scroll to position [477, 0]
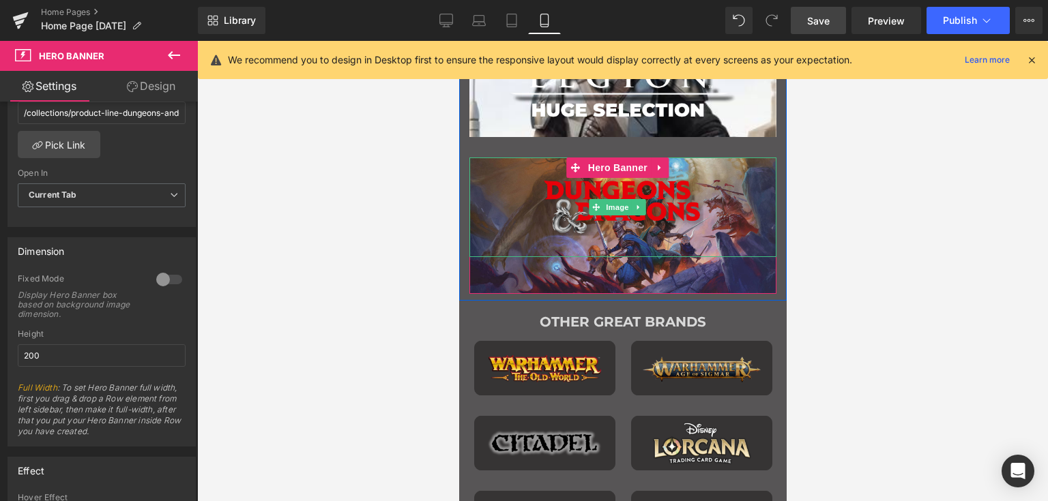
click at [610, 203] on span "Image" at bounding box center [617, 207] width 29 height 16
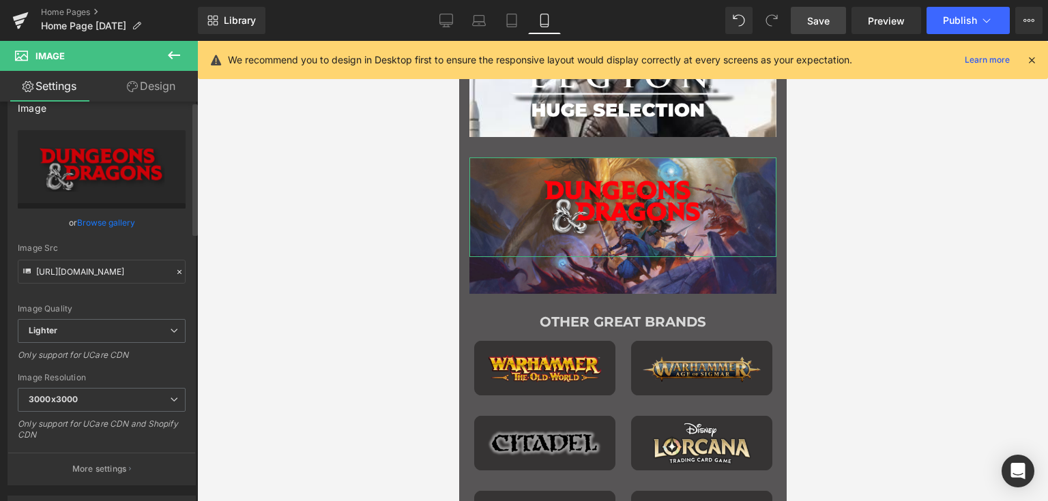
scroll to position [0, 0]
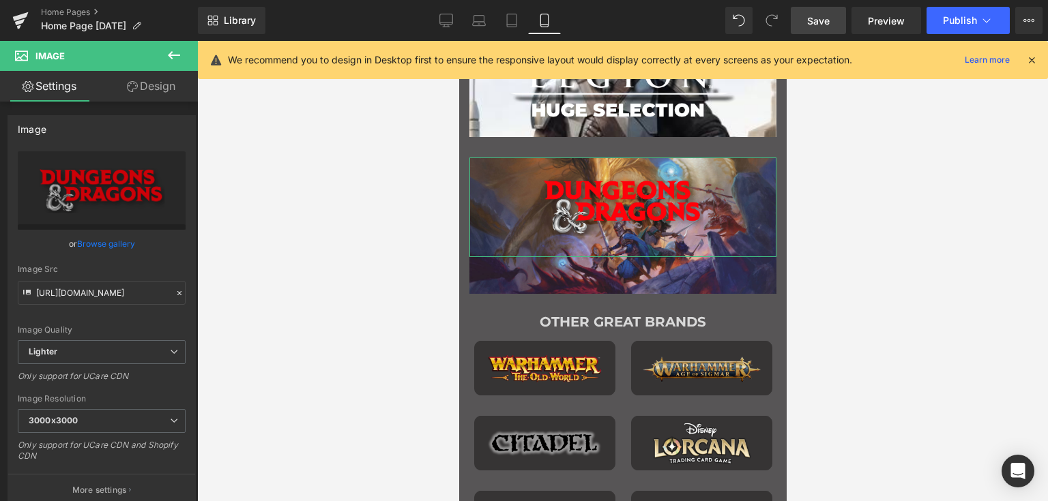
click at [156, 82] on link "Design" at bounding box center [151, 86] width 99 height 31
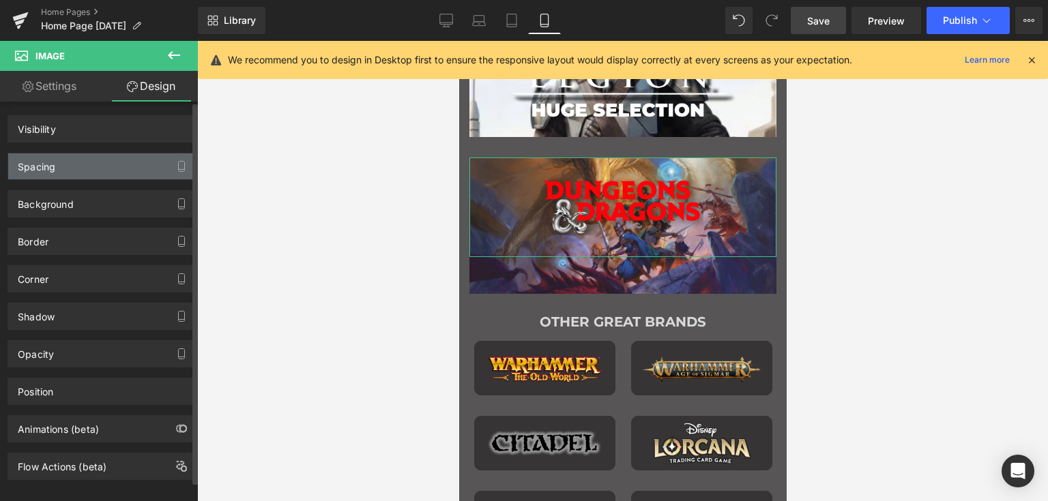
click at [73, 156] on div "Spacing" at bounding box center [101, 166] width 187 height 26
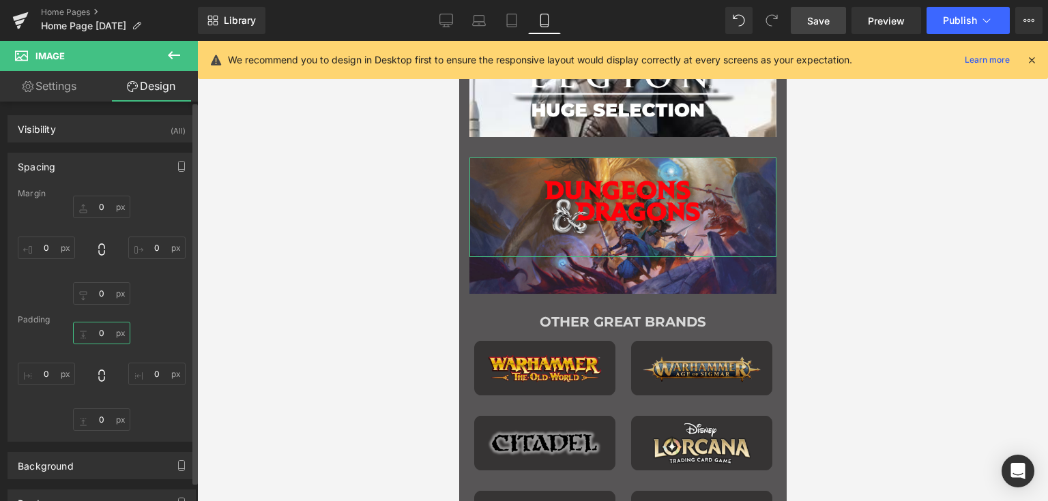
click at [108, 335] on input "0" at bounding box center [101, 333] width 57 height 23
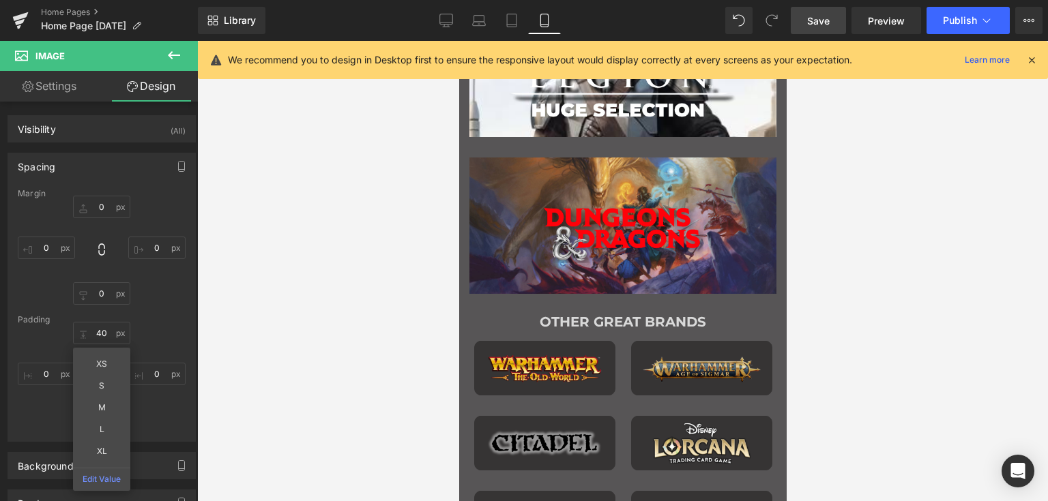
click at [294, 294] on div at bounding box center [622, 271] width 851 height 460
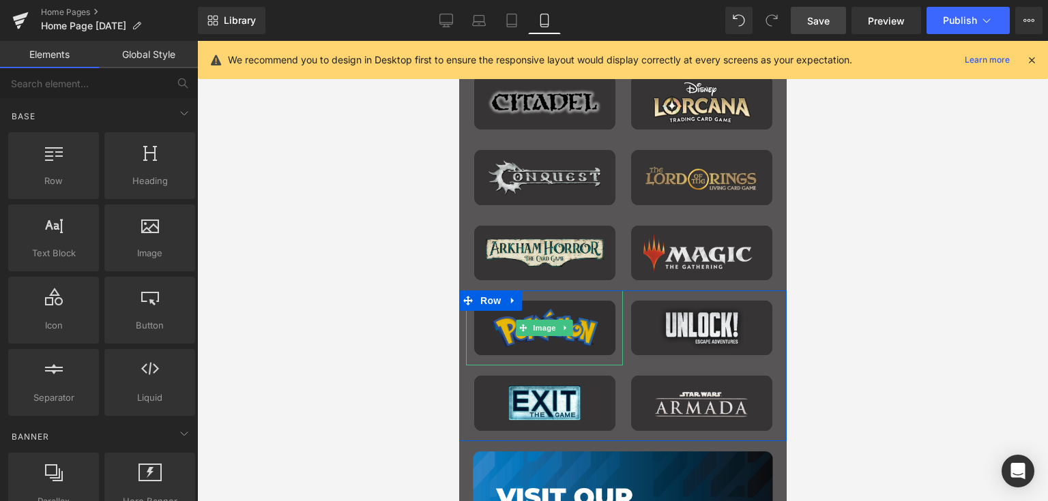
scroll to position [1256, 0]
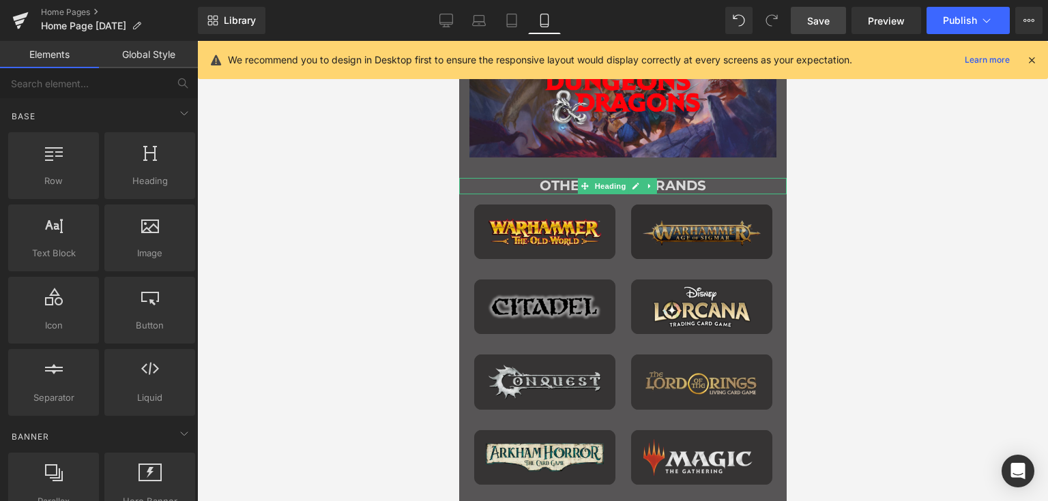
drag, startPoint x: 622, startPoint y: 186, endPoint x: 700, endPoint y: 226, distance: 88.2
click at [622, 186] on span "Heading" at bounding box center [609, 186] width 37 height 16
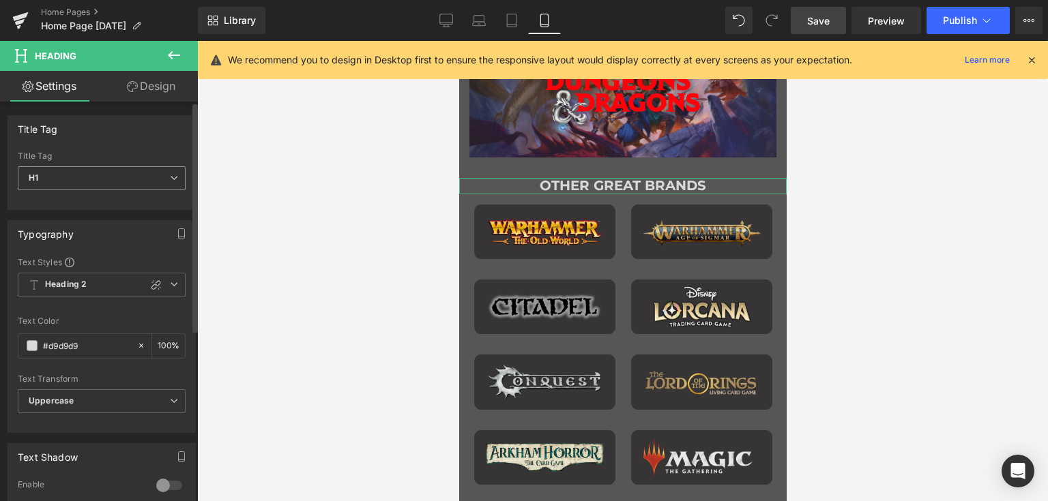
click at [91, 177] on span "H1" at bounding box center [102, 178] width 168 height 24
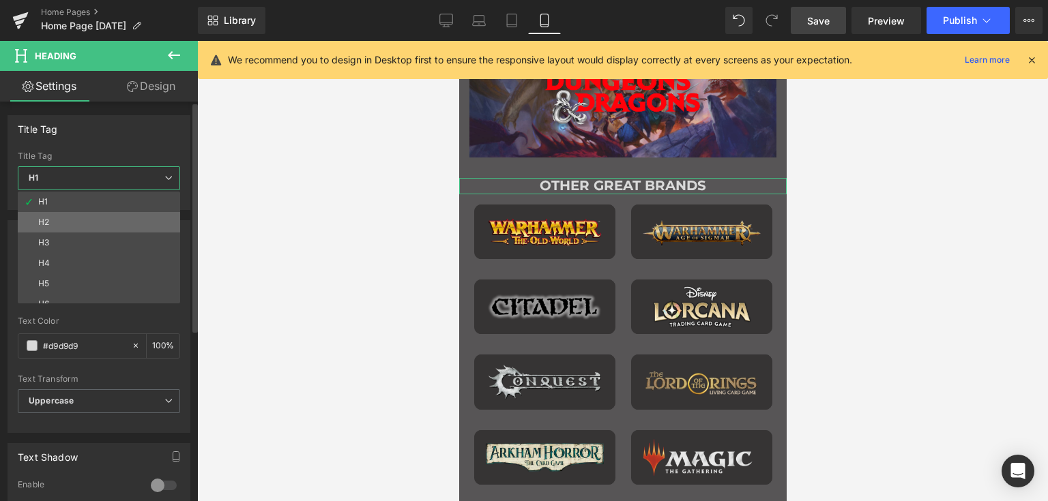
click at [78, 228] on li "H2" at bounding box center [102, 222] width 168 height 20
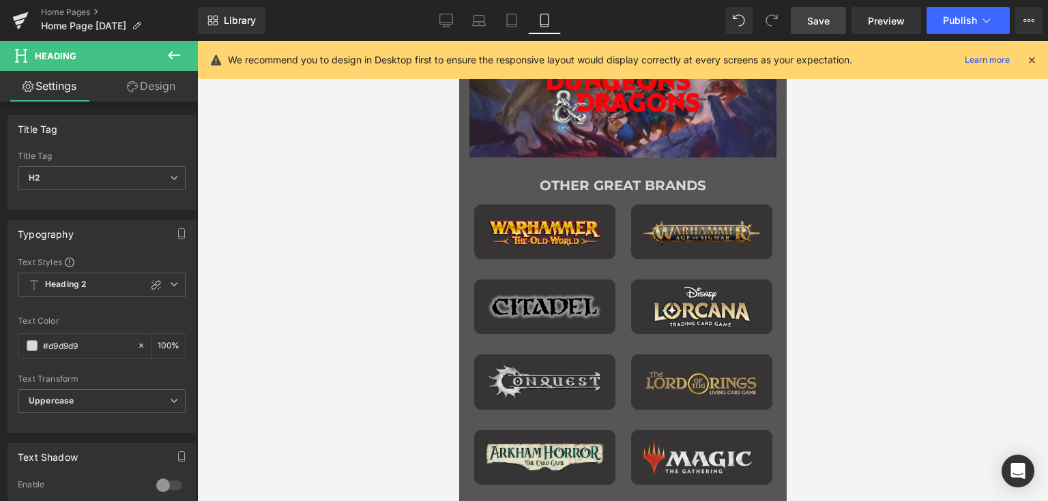
click at [831, 196] on div at bounding box center [622, 271] width 851 height 460
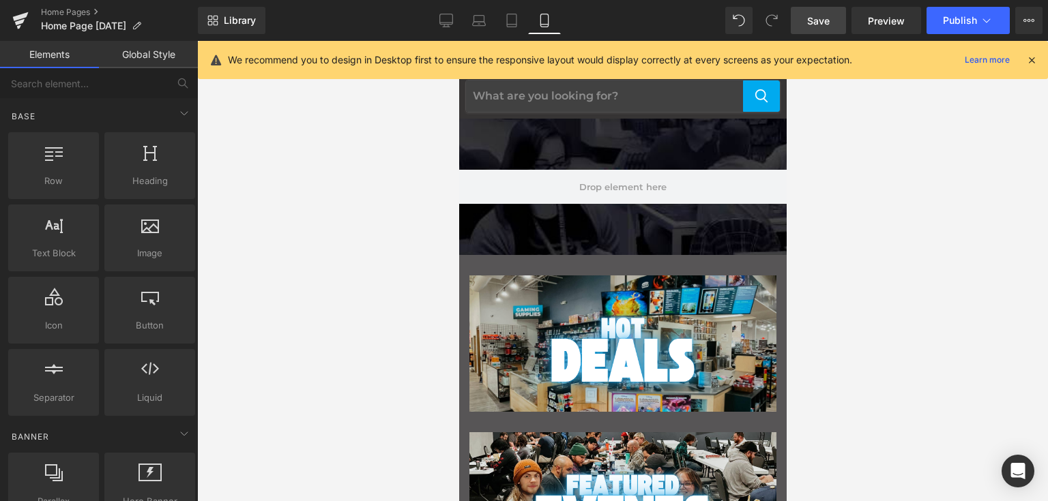
scroll to position [0, 0]
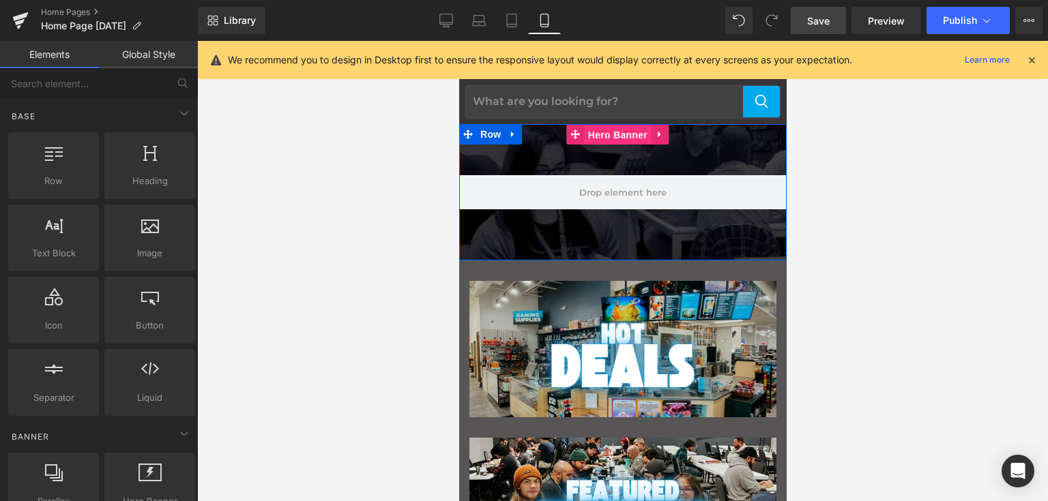
click at [615, 137] on span "Hero Banner" at bounding box center [617, 135] width 66 height 20
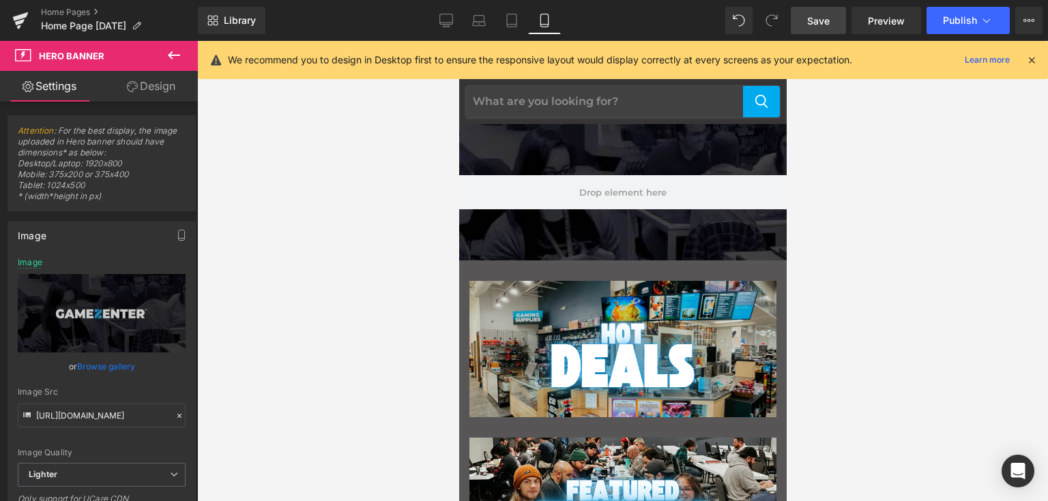
click at [824, 24] on span "Save" at bounding box center [818, 21] width 23 height 14
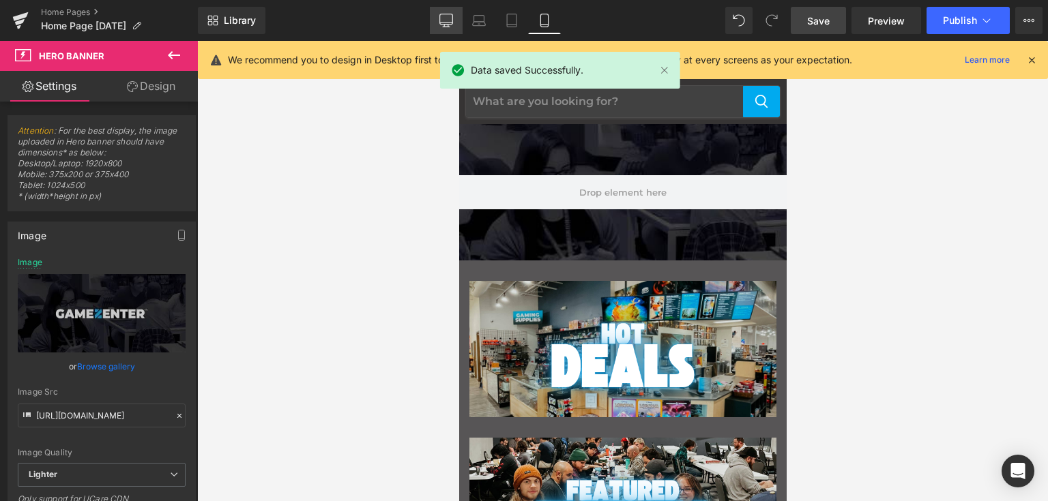
click at [449, 18] on icon at bounding box center [446, 21] width 14 height 14
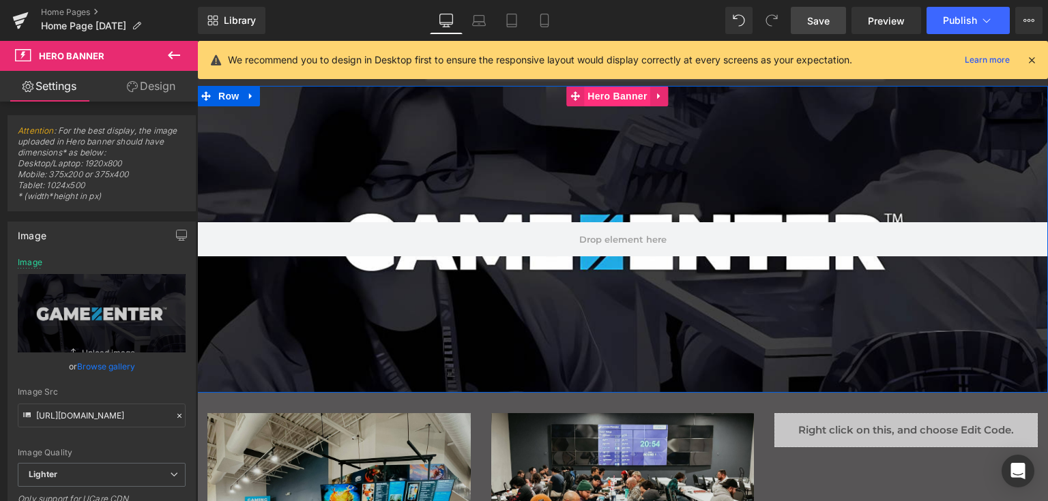
click at [620, 94] on span "Hero Banner" at bounding box center [617, 96] width 66 height 20
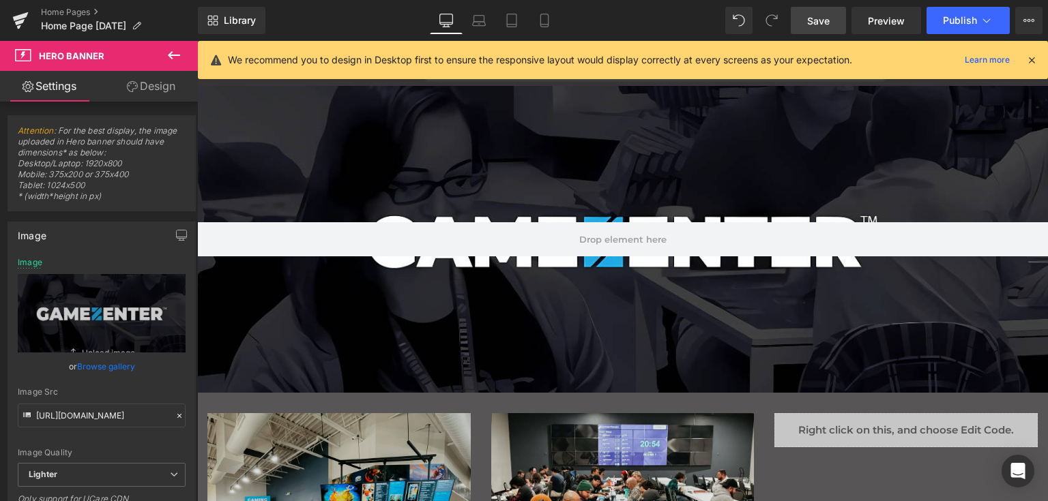
click at [173, 54] on icon at bounding box center [174, 55] width 16 height 16
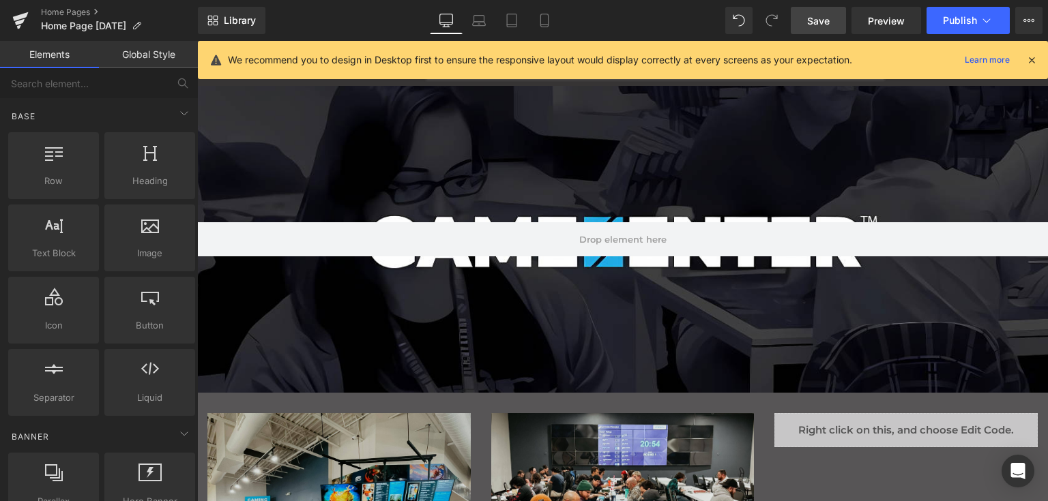
click at [136, 54] on link "Global Style" at bounding box center [148, 54] width 99 height 27
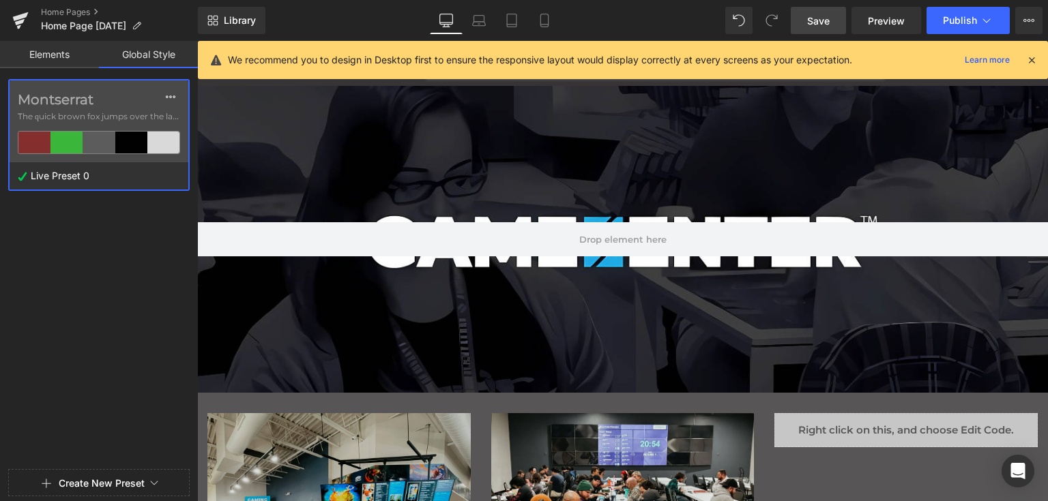
click at [68, 55] on link "Elements" at bounding box center [49, 54] width 99 height 27
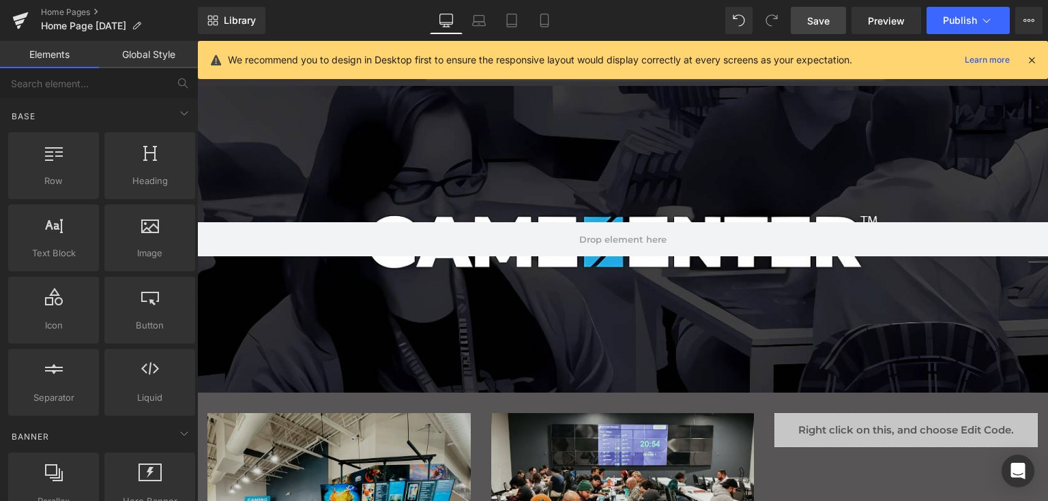
scroll to position [273, 0]
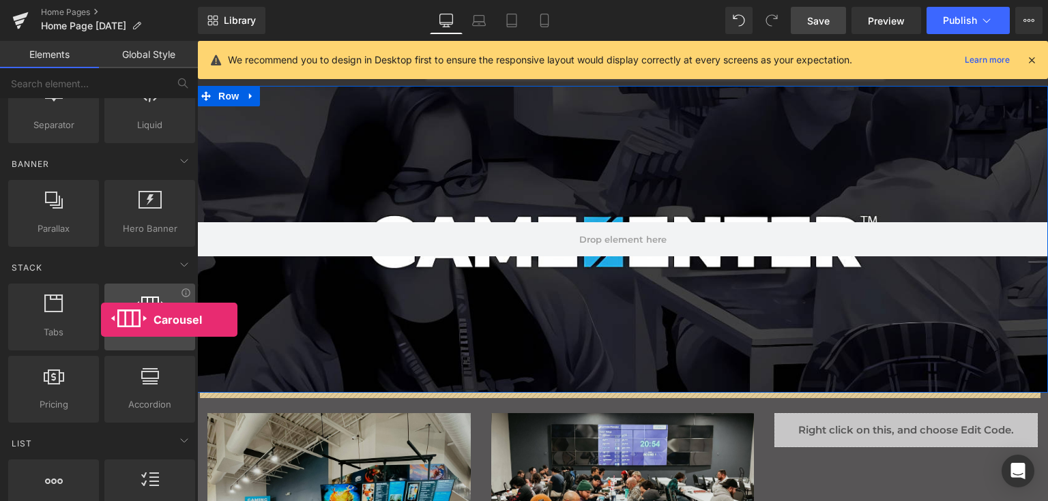
drag, startPoint x: 147, startPoint y: 310, endPoint x: 101, endPoint y: 320, distance: 47.4
click at [104, 320] on div "Carousel carousels, slideshows, sliders, slides" at bounding box center [149, 317] width 91 height 67
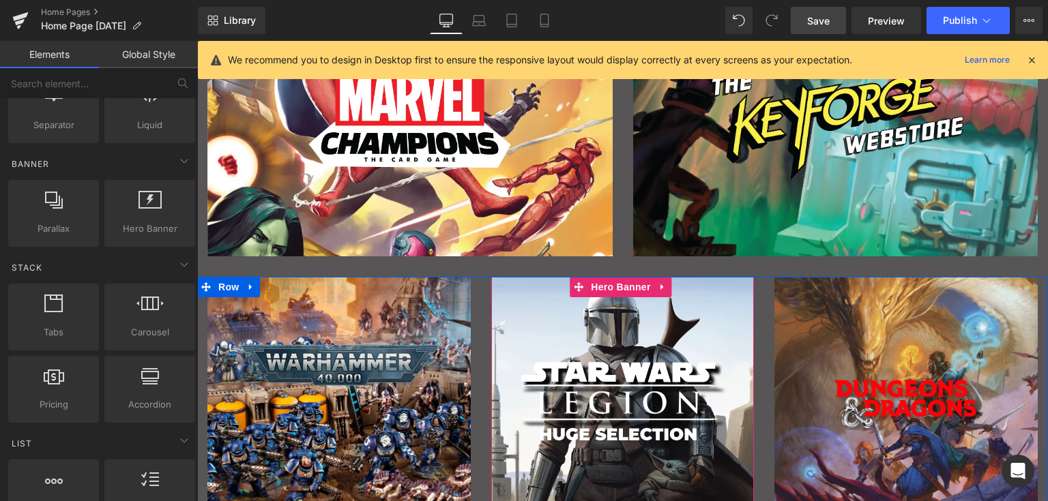
scroll to position [546, 0]
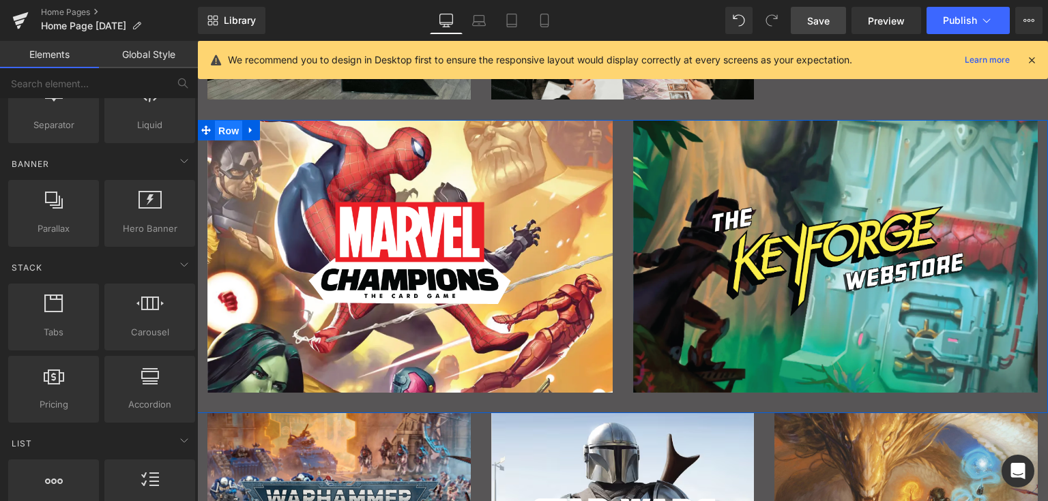
click at [233, 128] on span "Row" at bounding box center [228, 131] width 27 height 20
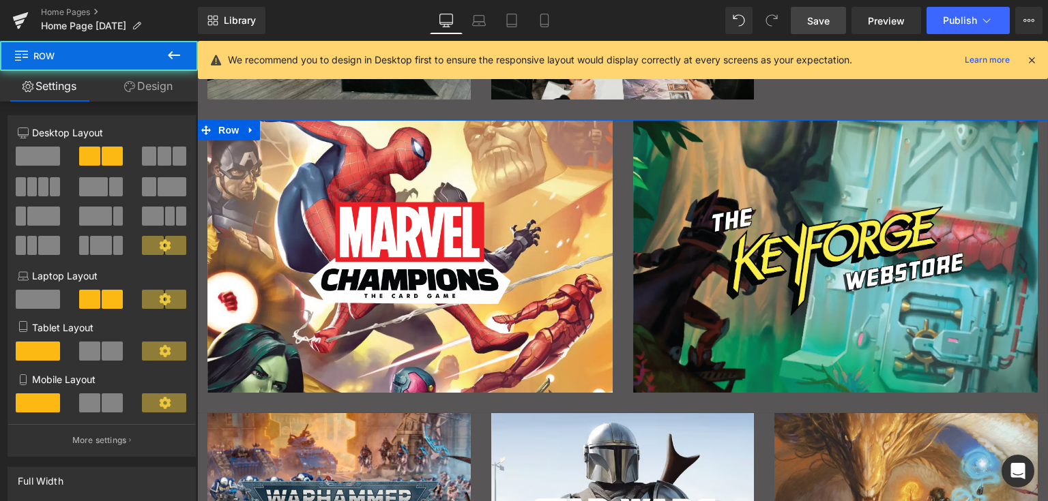
click at [158, 156] on span at bounding box center [165, 156] width 14 height 19
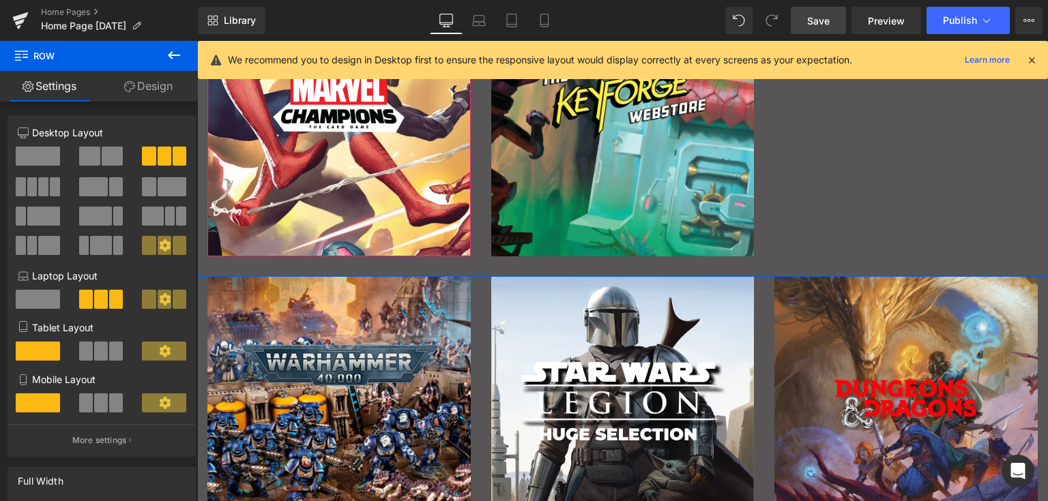
scroll to position [818, 0]
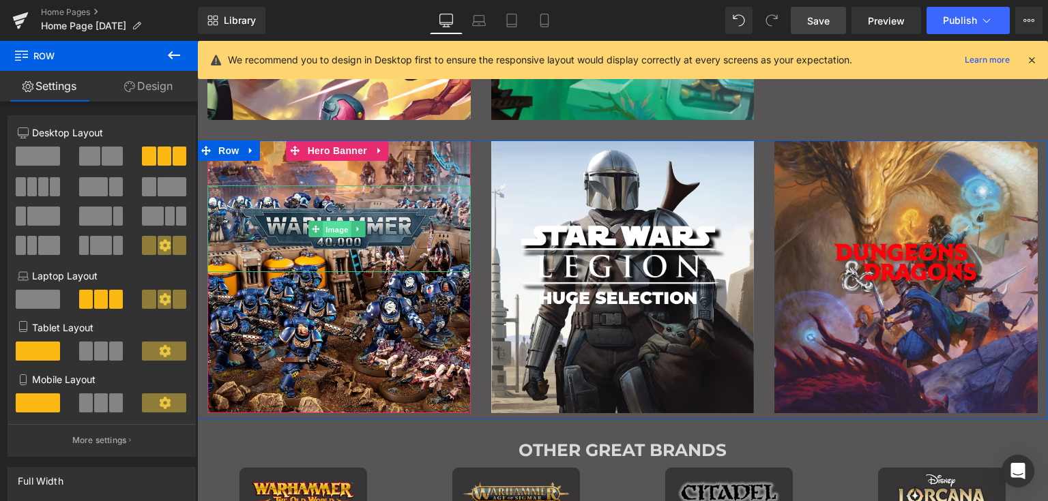
click at [340, 223] on span "Image" at bounding box center [337, 230] width 29 height 16
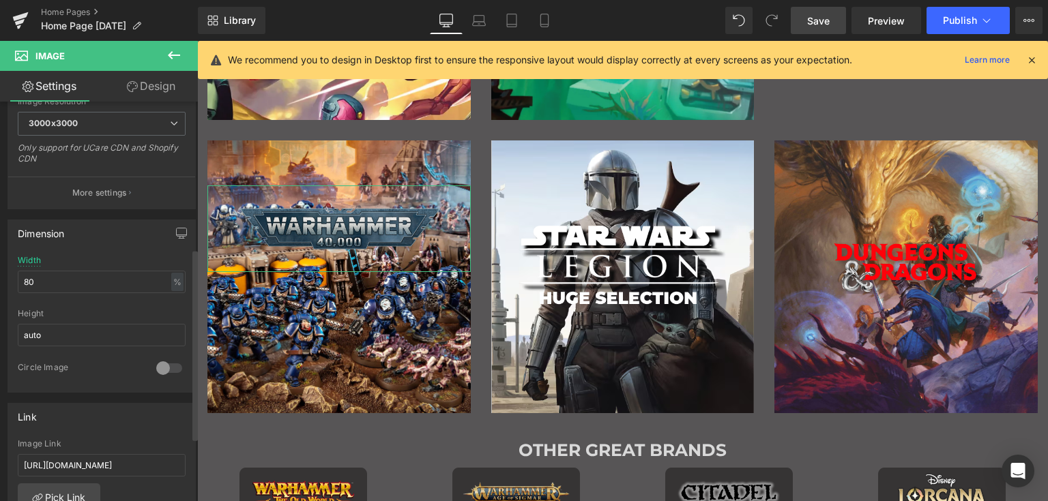
scroll to position [341, 0]
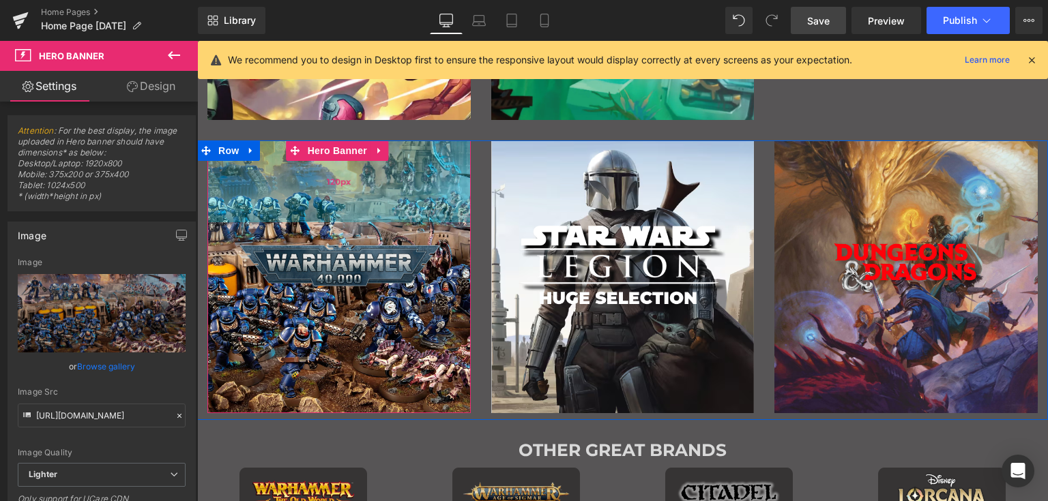
drag, startPoint x: 321, startPoint y: 175, endPoint x: 320, endPoint y: 211, distance: 36.8
click at [320, 211] on div "120px" at bounding box center [338, 182] width 263 height 82
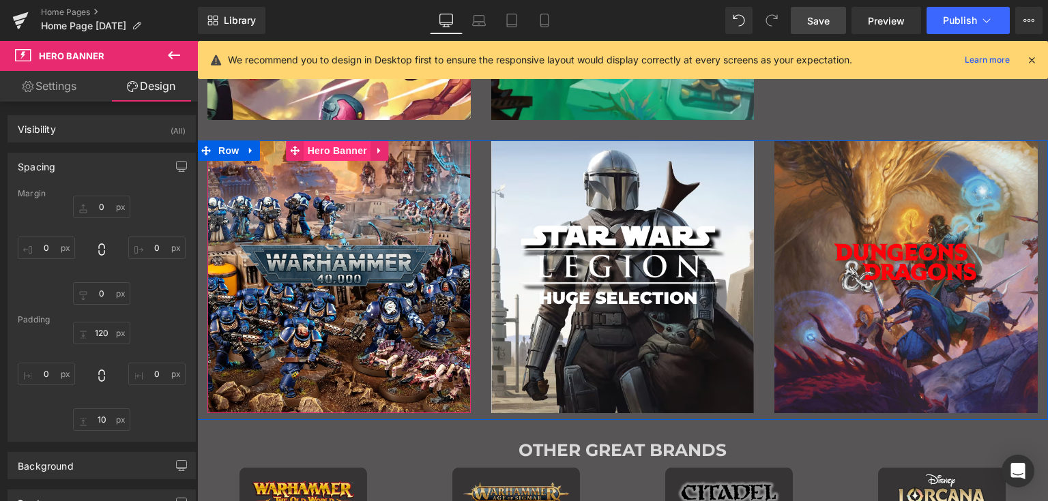
click at [330, 153] on span "Hero Banner" at bounding box center [337, 151] width 66 height 20
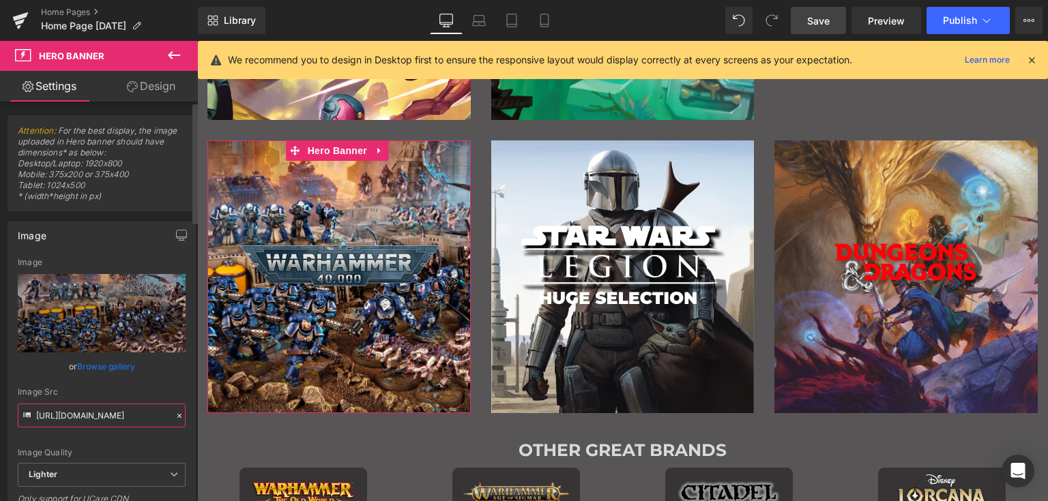
click at [104, 404] on input "[URL][DOMAIN_NAME]" at bounding box center [102, 416] width 168 height 24
click at [102, 404] on input "[URL][DOMAIN_NAME]" at bounding box center [102, 416] width 168 height 24
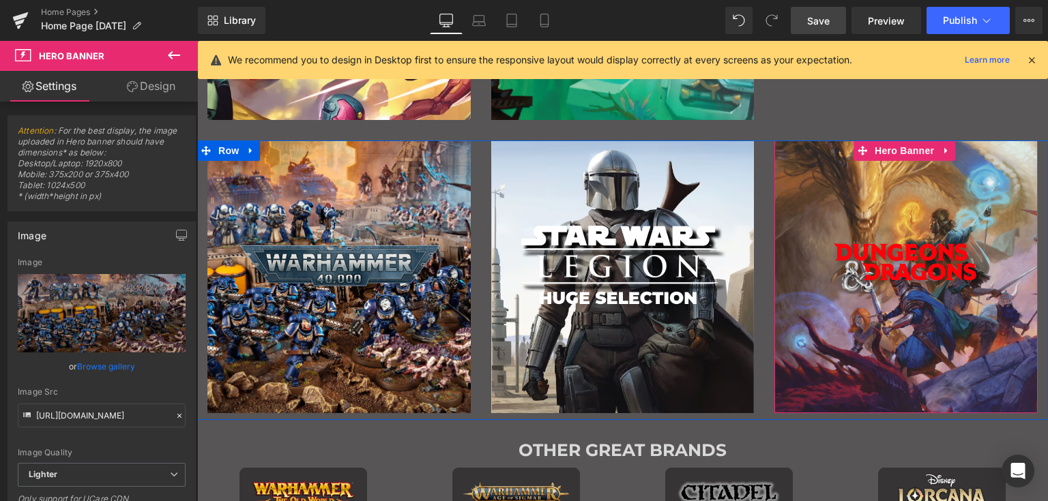
click at [774, 159] on div "Main content" at bounding box center [905, 277] width 263 height 273
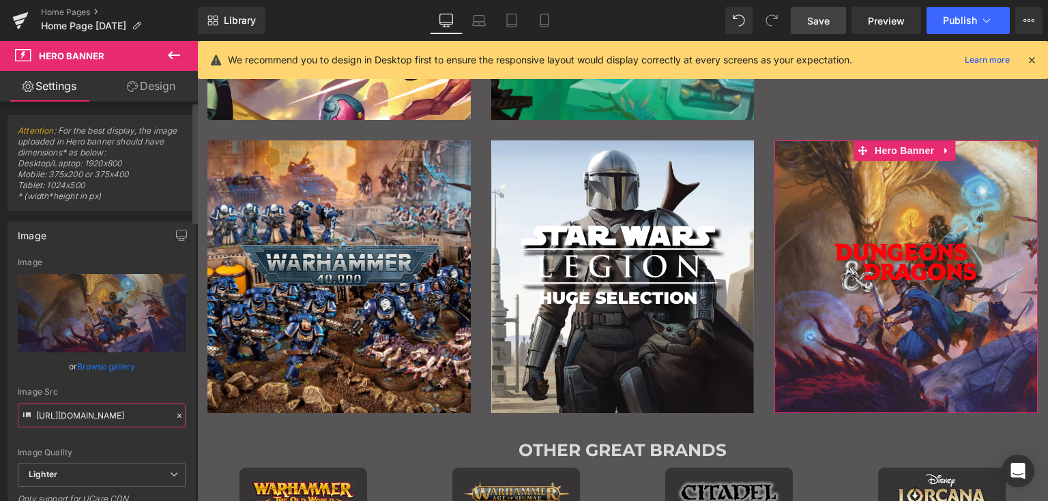
click at [109, 413] on input "https://ucarecdn.com/dc0458ef-4d4a-490c-a5ff-1481d1738e37/-/format/auto/-/previ…" at bounding box center [102, 416] width 168 height 24
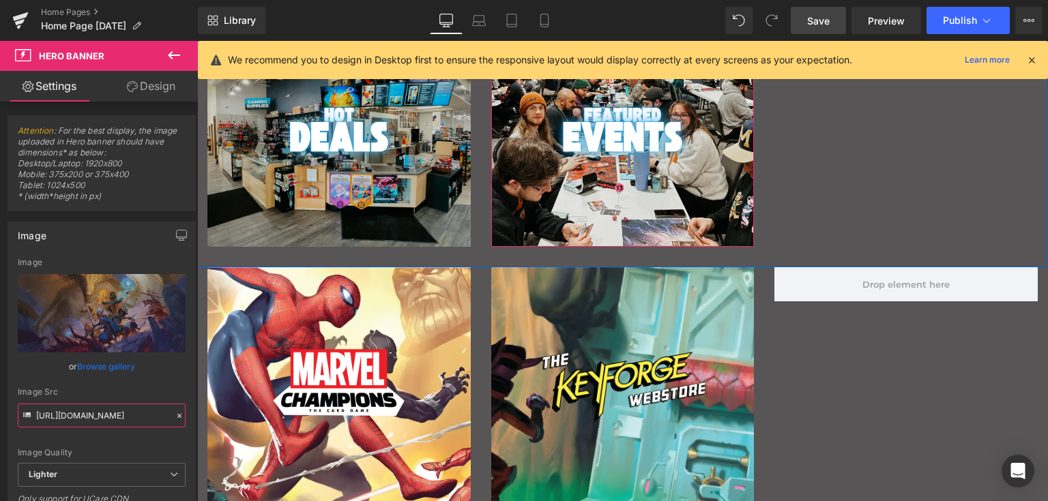
scroll to position [546, 0]
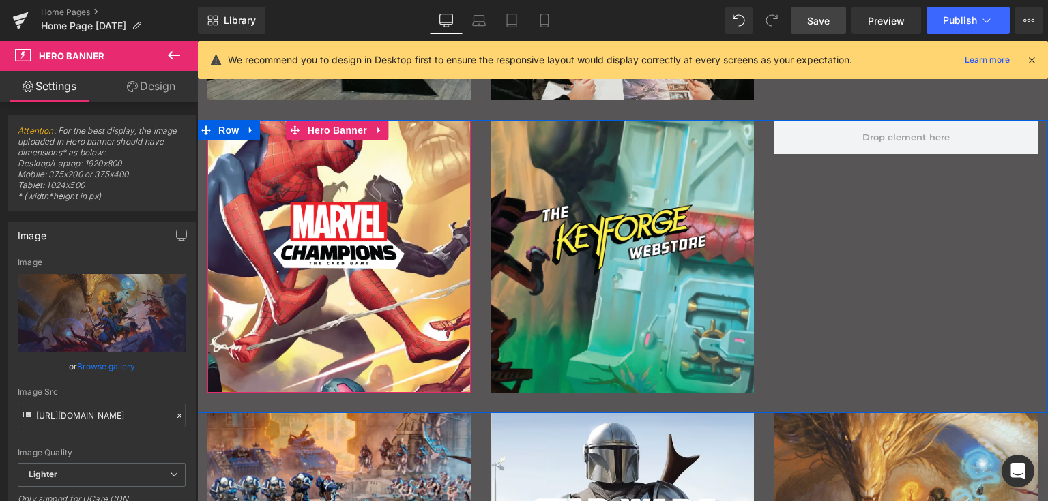
click at [428, 148] on div "Main content" at bounding box center [338, 256] width 263 height 273
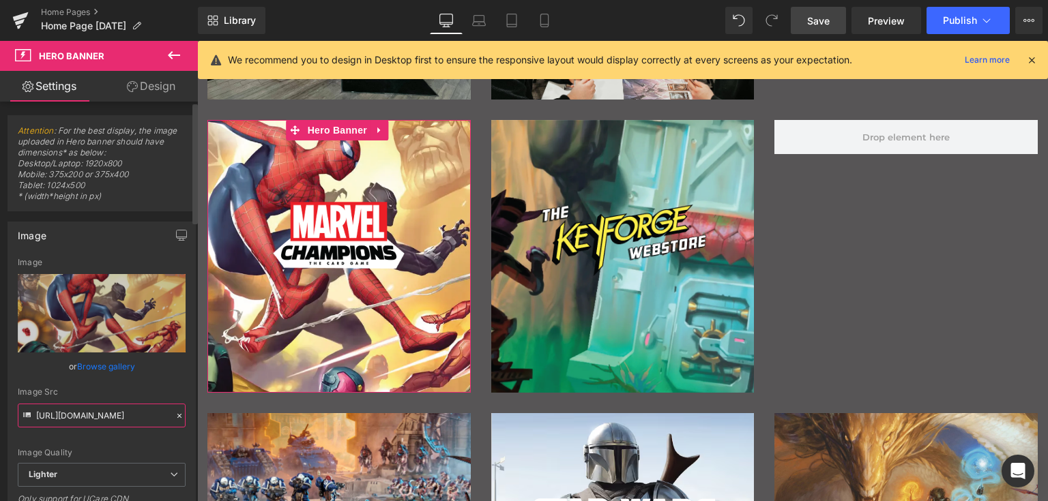
click at [108, 413] on input "[URL][DOMAIN_NAME]" at bounding box center [102, 416] width 168 height 24
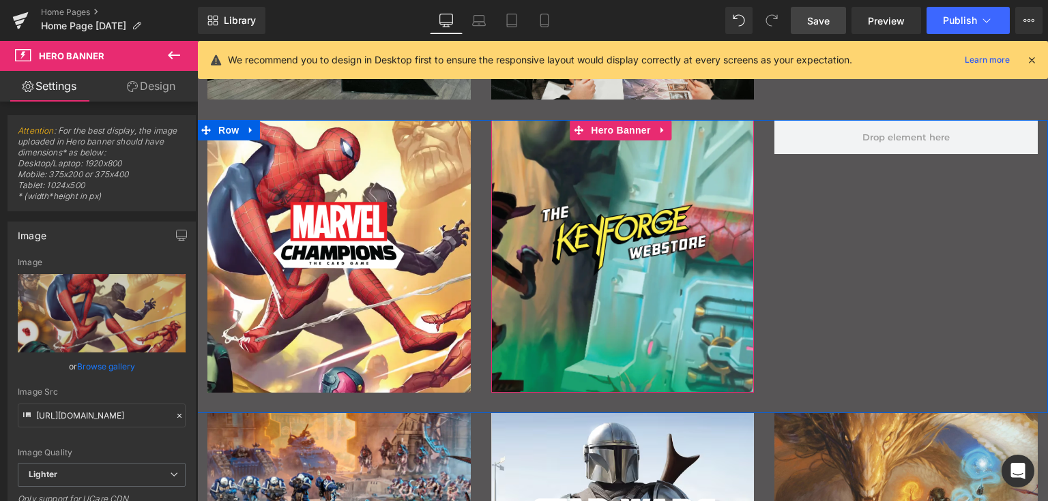
drag, startPoint x: 682, startPoint y: 149, endPoint x: 527, endPoint y: 228, distance: 174.2
click at [682, 149] on div "Main content" at bounding box center [622, 256] width 263 height 273
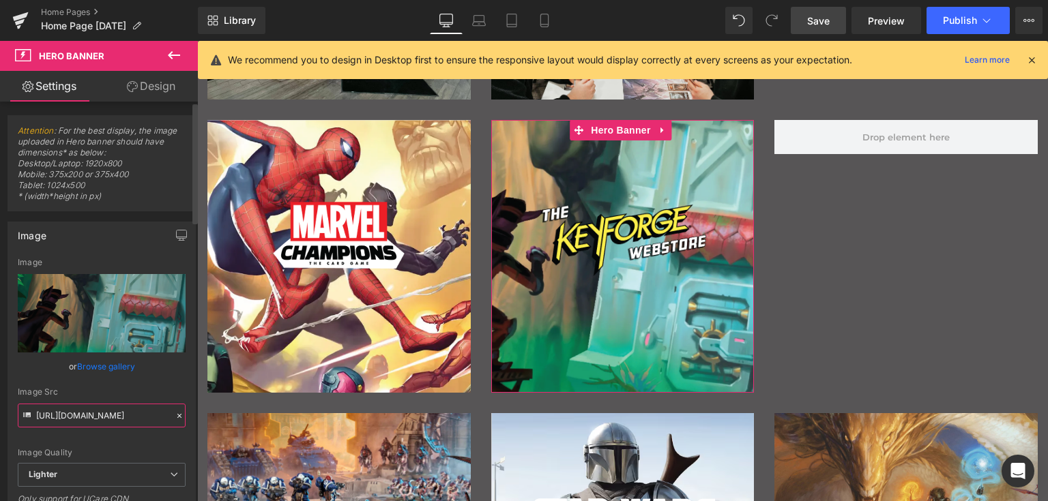
click at [114, 409] on input "https://ucarecdn.com/60a3b5a5-c104-4268-9cf9-c216ce98d5d2/-/format/auto/-/previ…" at bounding box center [102, 416] width 168 height 24
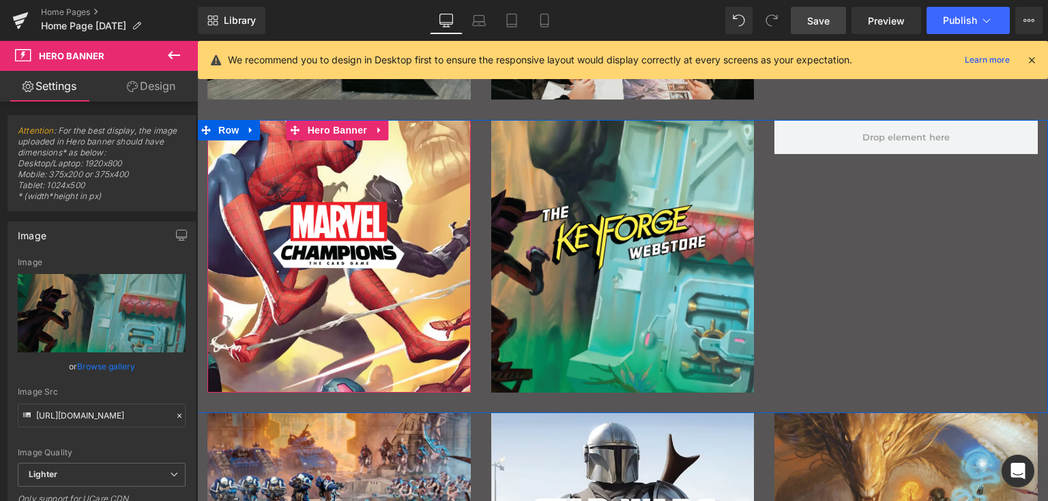
drag, startPoint x: 364, startPoint y: 302, endPoint x: 413, endPoint y: 310, distance: 50.4
click at [364, 302] on div "Main content" at bounding box center [338, 256] width 263 height 273
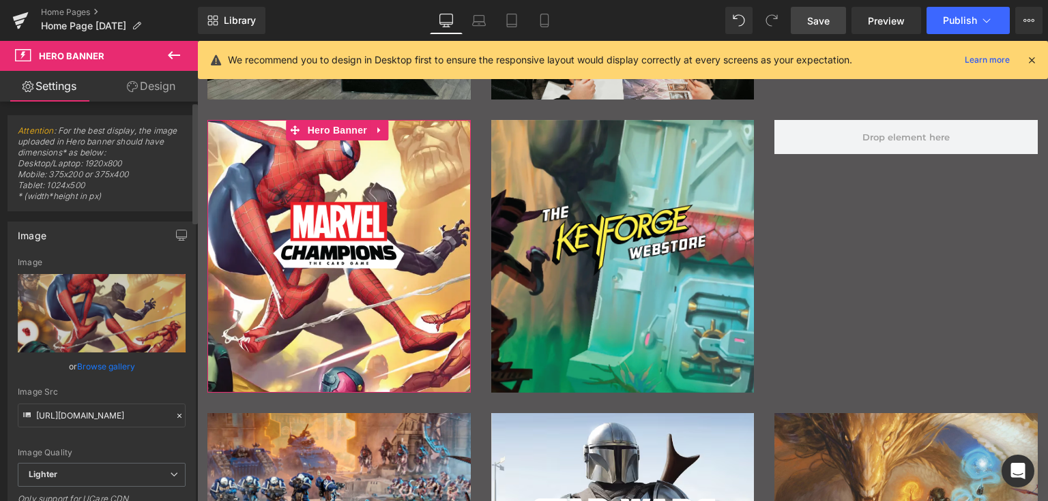
click at [101, 370] on link "Browse gallery" at bounding box center [106, 367] width 58 height 24
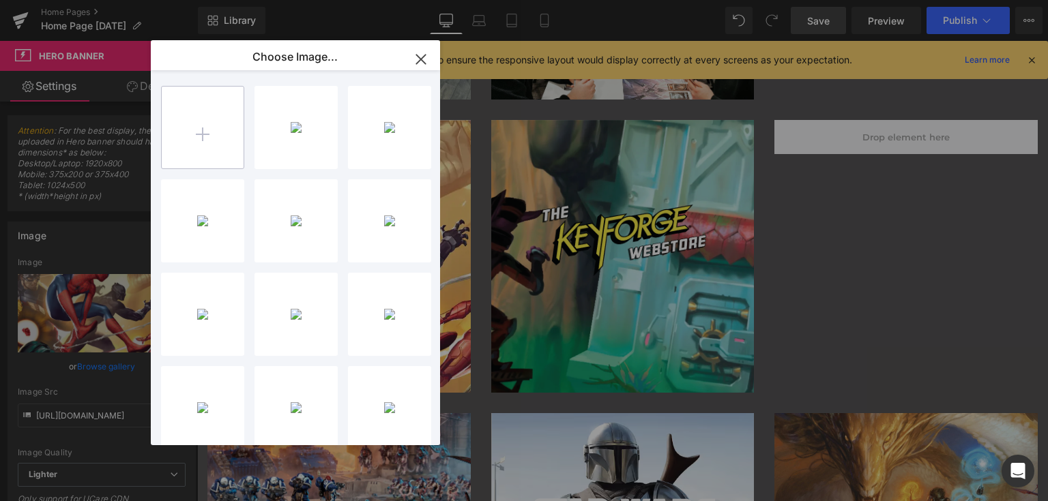
click at [196, 122] on input "file" at bounding box center [203, 128] width 82 height 82
click at [210, 127] on input "file" at bounding box center [203, 128] width 82 height 82
click at [207, 134] on input "file" at bounding box center [203, 128] width 82 height 82
click at [210, 132] on input "file" at bounding box center [203, 128] width 82 height 82
click at [206, 130] on input "file" at bounding box center [203, 128] width 82 height 82
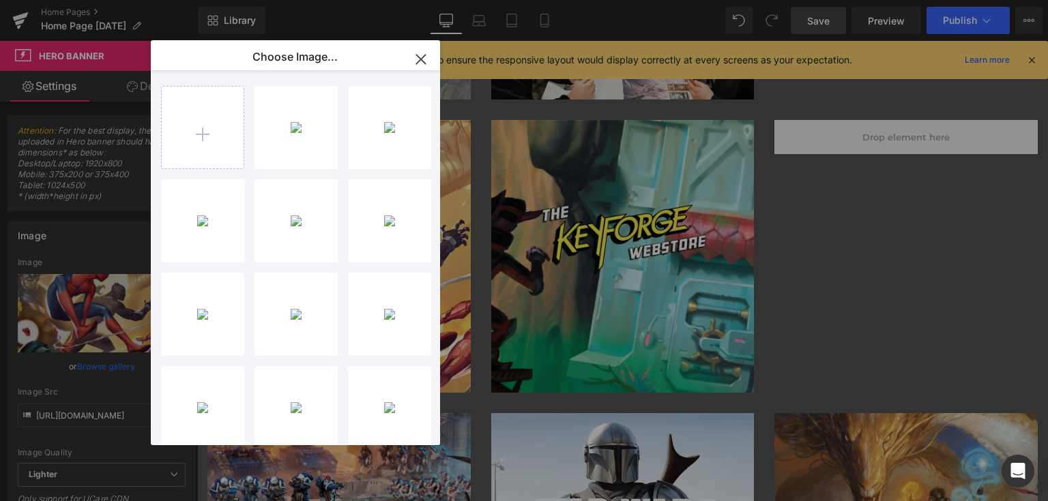
click at [420, 59] on icon "button" at bounding box center [420, 59] width 9 height 9
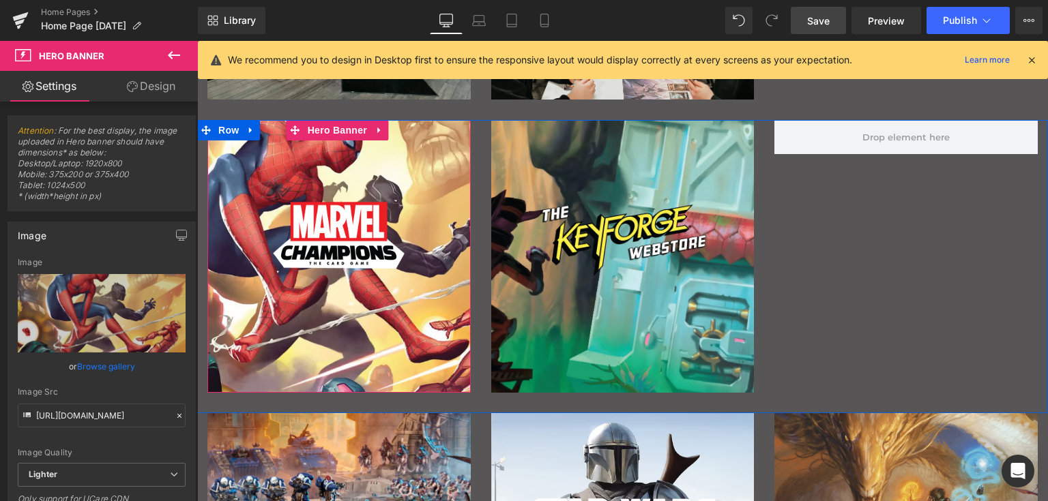
click at [256, 286] on div "Main content" at bounding box center [338, 256] width 263 height 273
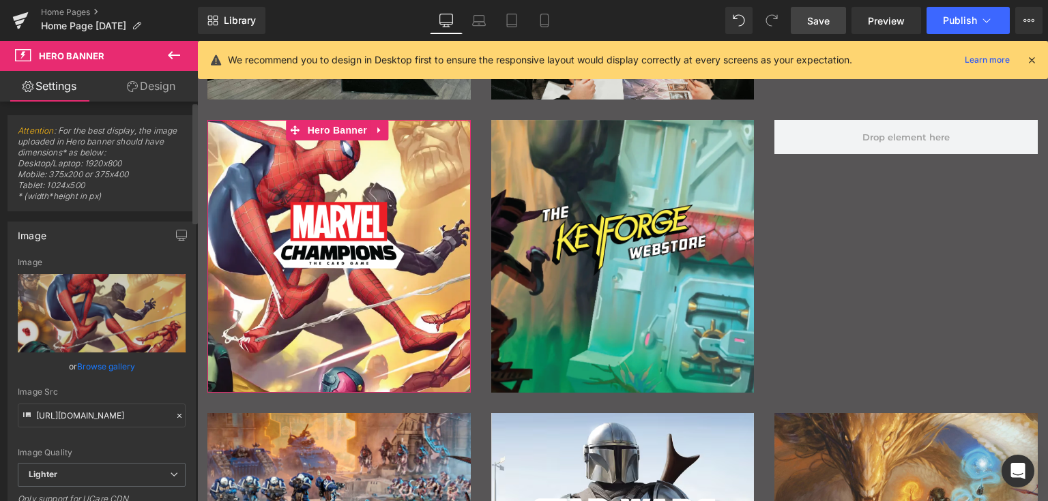
click at [100, 363] on link "Browse gallery" at bounding box center [106, 367] width 58 height 24
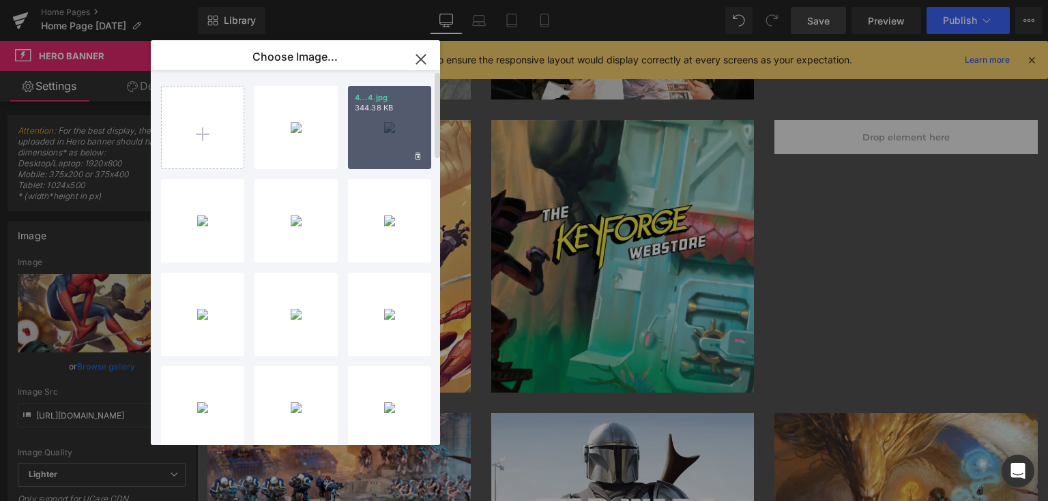
click at [387, 122] on div "4...4.jpg 344.38 KB" at bounding box center [389, 127] width 83 height 83
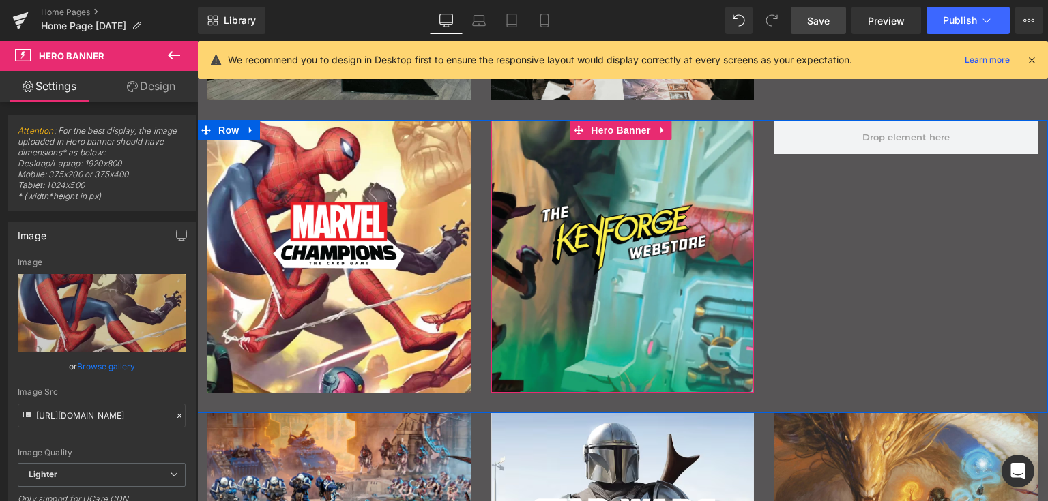
click at [591, 344] on div "Main content" at bounding box center [622, 256] width 263 height 273
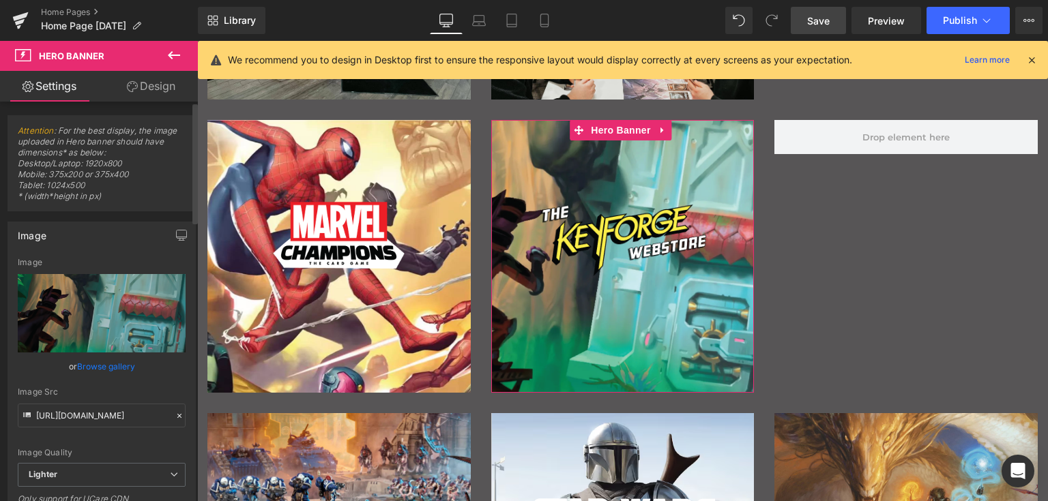
click at [106, 366] on link "Browse gallery" at bounding box center [106, 367] width 58 height 24
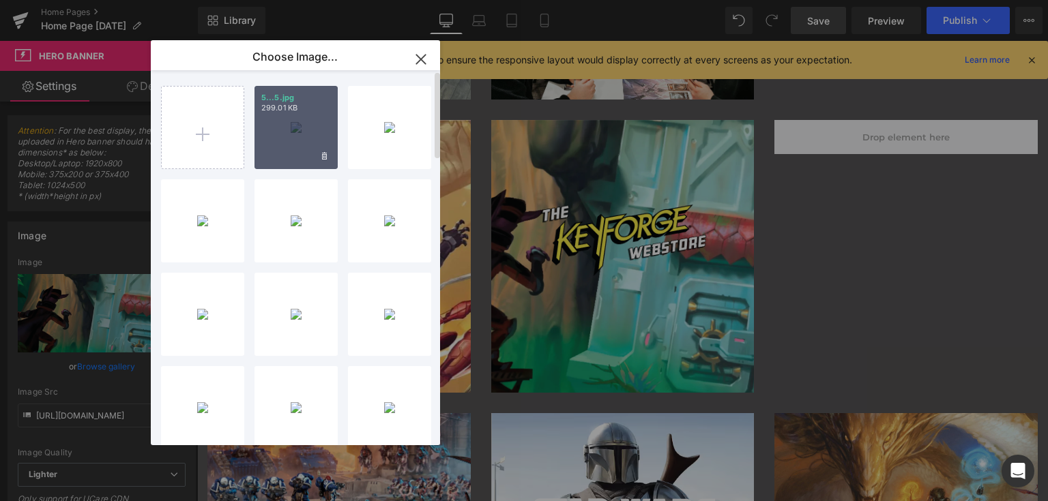
click at [282, 122] on div "5...5.jpg 299.01 KB" at bounding box center [295, 127] width 83 height 83
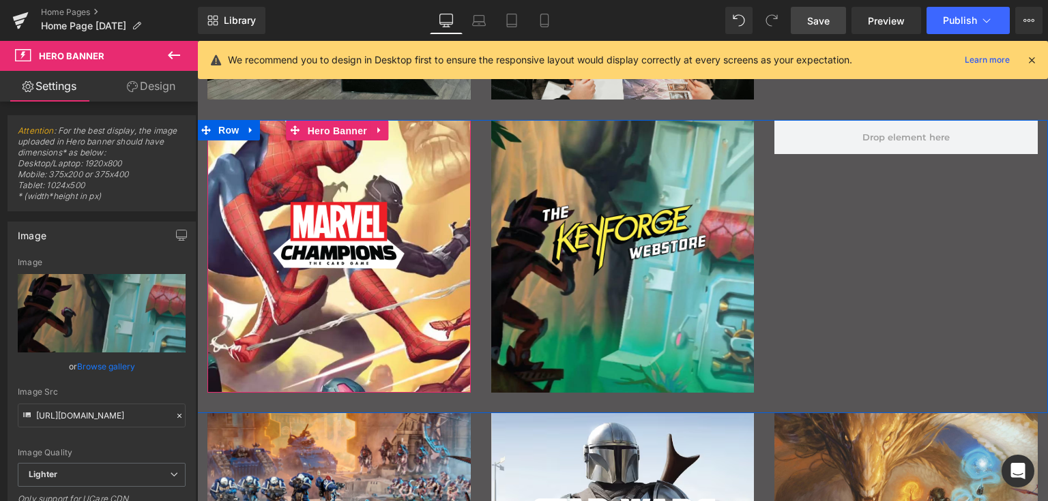
click at [345, 128] on span "Hero Banner" at bounding box center [337, 131] width 66 height 20
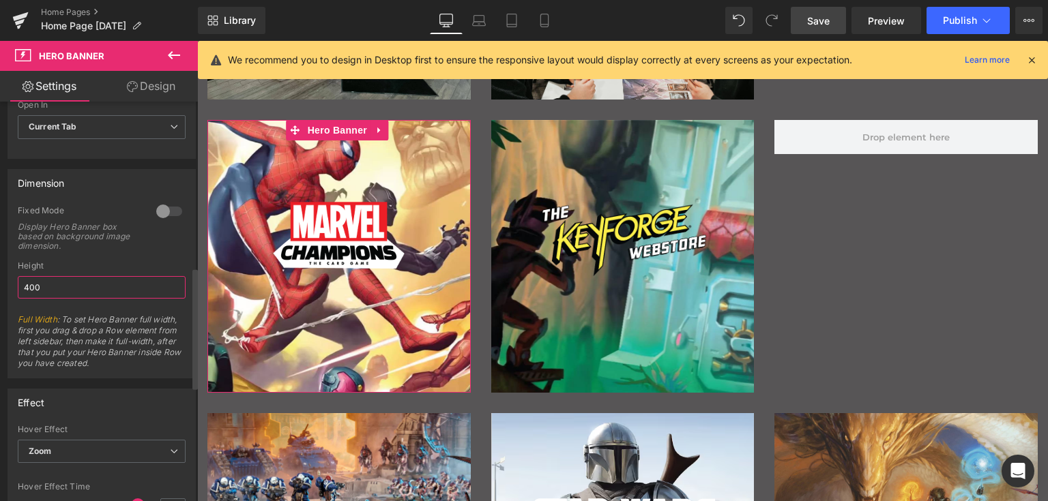
click at [91, 279] on input "400" at bounding box center [102, 287] width 168 height 23
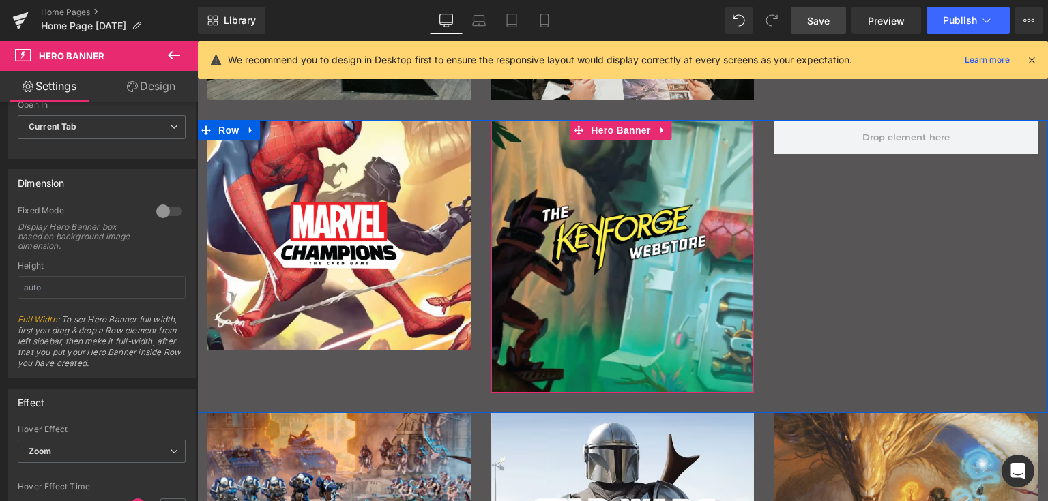
click at [537, 354] on div "Main content" at bounding box center [622, 256] width 263 height 273
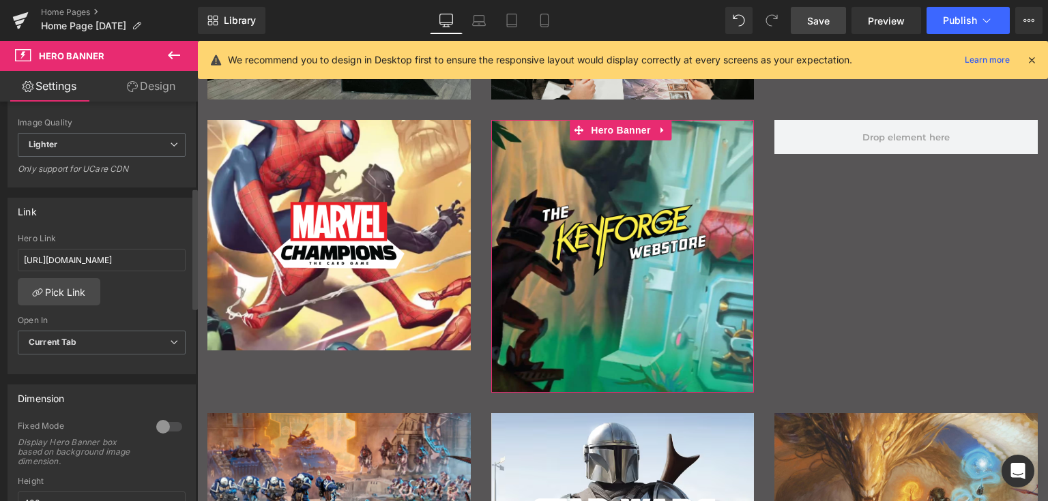
scroll to position [477, 0]
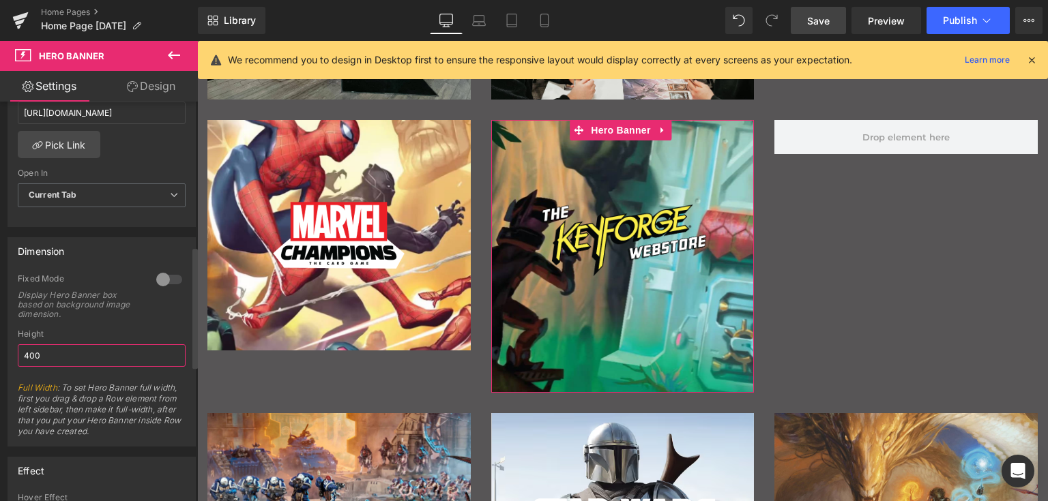
click at [76, 360] on input "400" at bounding box center [102, 355] width 168 height 23
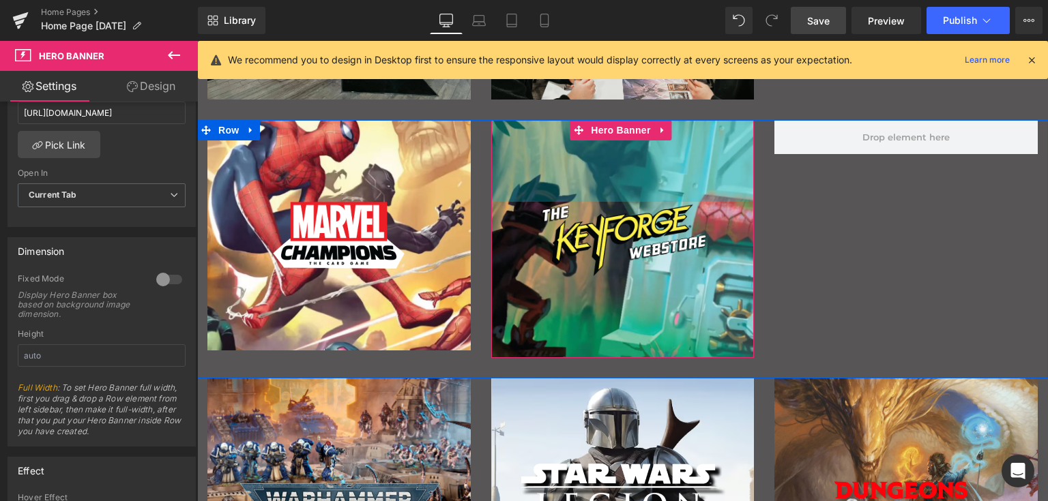
click at [842, 231] on div "Image Hero Banner 120px 120px Image Hero Banner 120px 120px Row" at bounding box center [622, 249] width 851 height 259
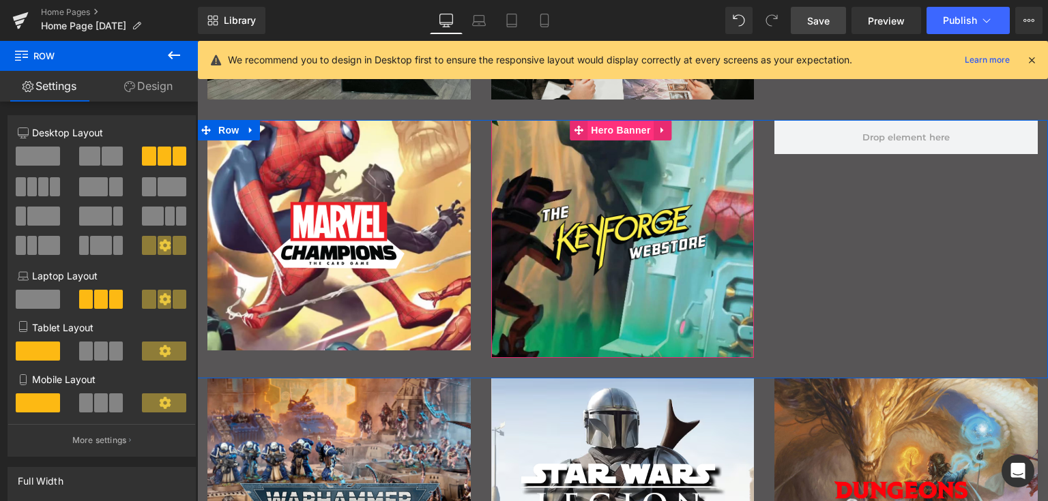
click at [623, 131] on span "Hero Banner" at bounding box center [620, 130] width 66 height 20
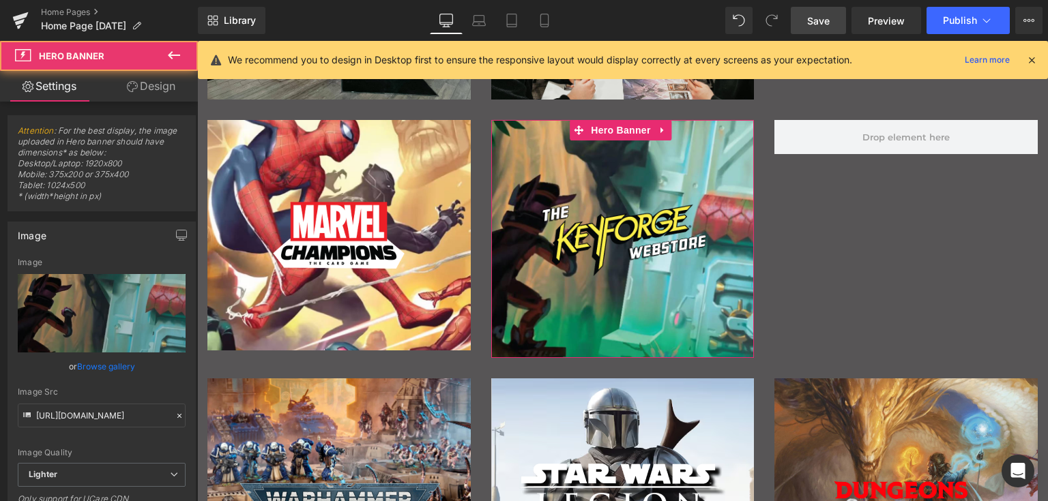
click at [166, 91] on link "Design" at bounding box center [151, 86] width 99 height 31
click at [0, 0] on div "Spacing" at bounding box center [0, 0] width 0 height 0
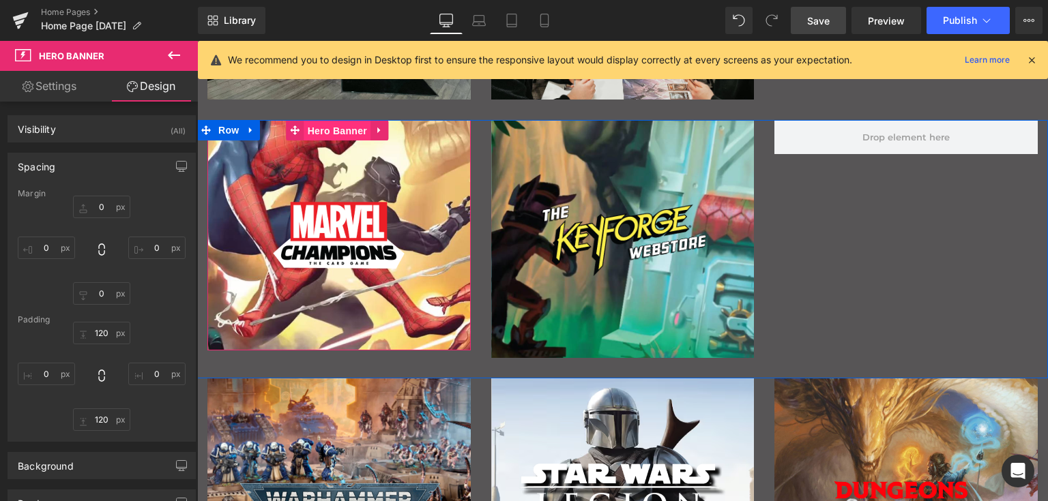
click at [352, 135] on span "Hero Banner" at bounding box center [337, 131] width 66 height 20
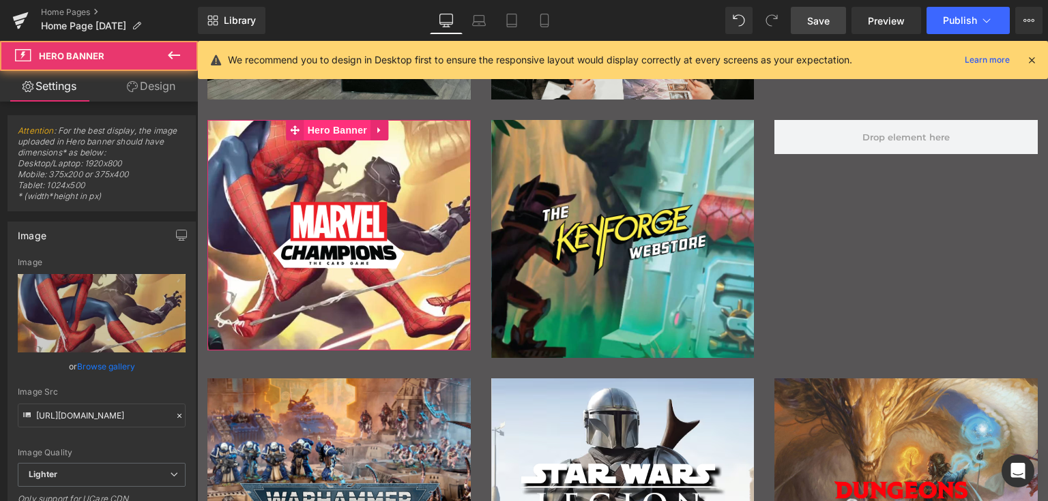
click at [156, 80] on link "Design" at bounding box center [151, 86] width 99 height 31
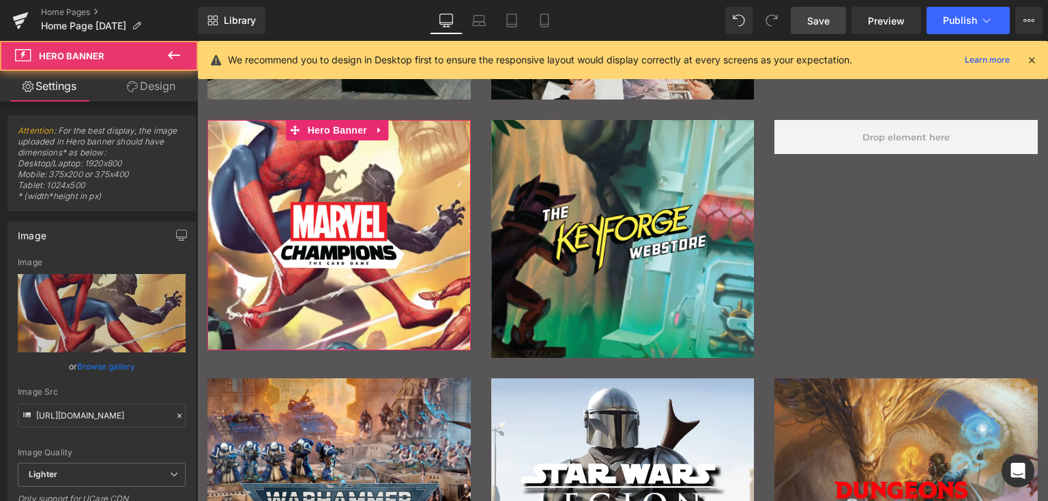
click at [0, 0] on div "Spacing" at bounding box center [0, 0] width 0 height 0
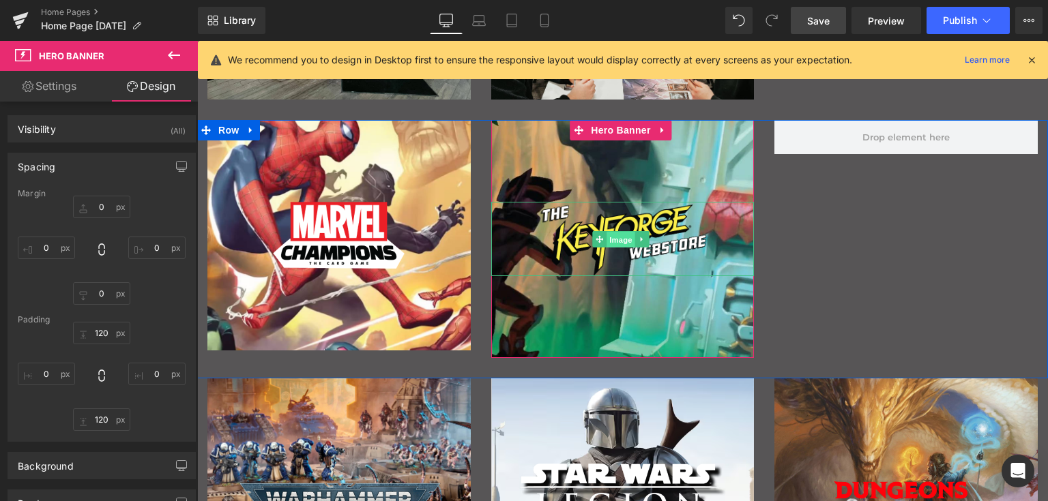
click at [623, 237] on span "Image" at bounding box center [620, 240] width 29 height 16
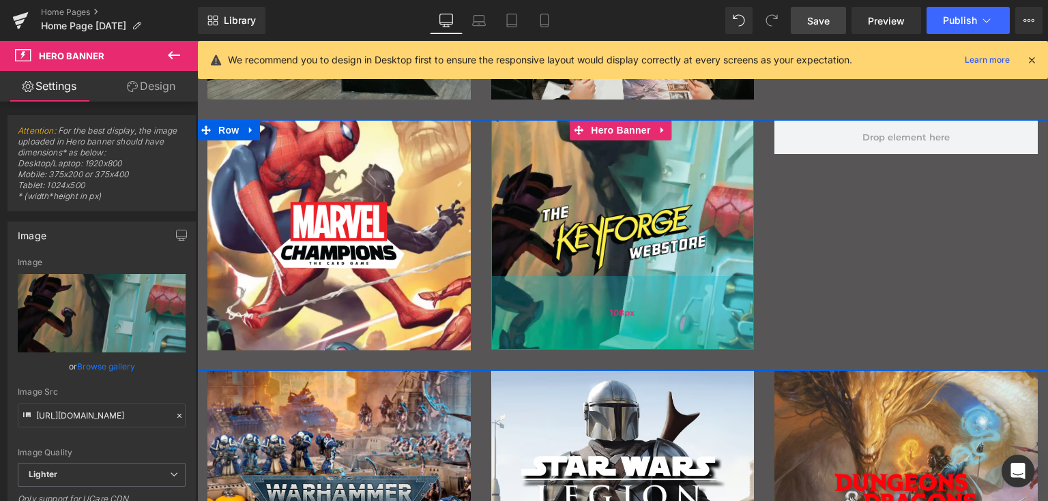
drag, startPoint x: 668, startPoint y: 336, endPoint x: 666, endPoint y: 327, distance: 8.6
click at [666, 327] on div "108px" at bounding box center [622, 313] width 263 height 74
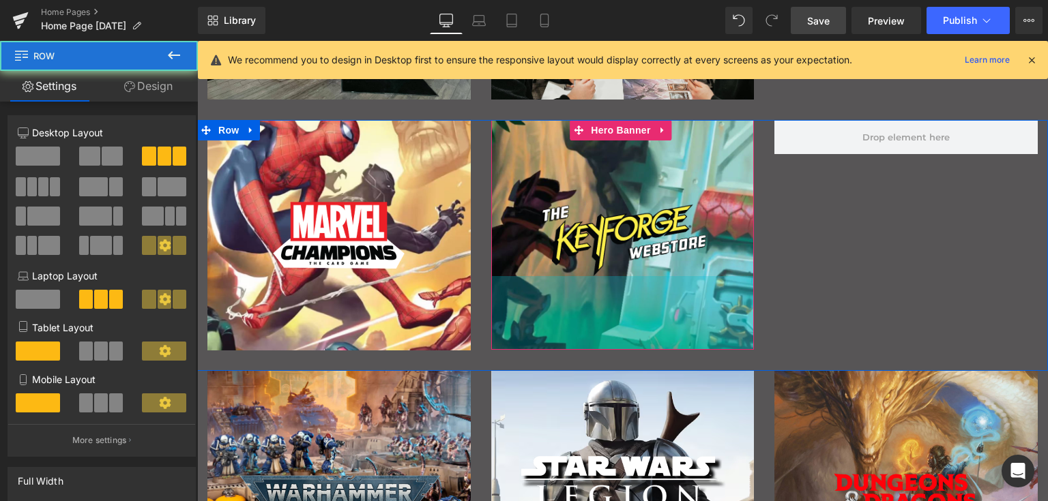
click at [816, 312] on div "Image Hero Banner 120px 120px Image Hero Banner 120px 108px Row" at bounding box center [622, 245] width 851 height 250
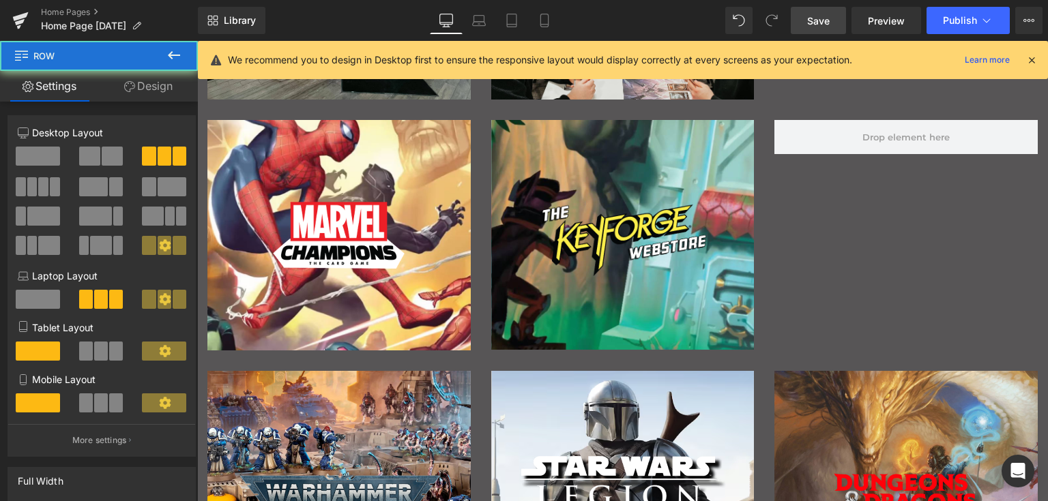
scroll to position [682, 0]
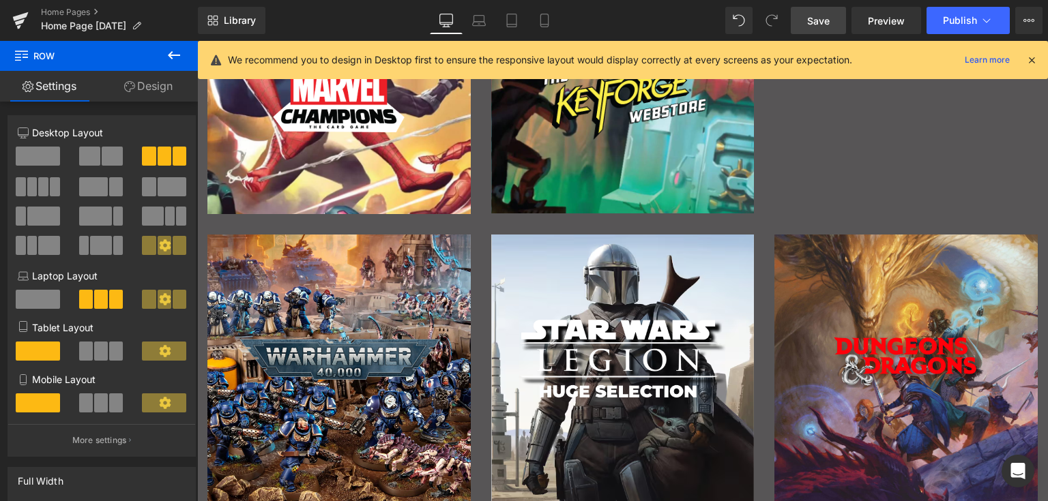
drag, startPoint x: 383, startPoint y: 261, endPoint x: 341, endPoint y: 272, distance: 43.7
click at [383, 261] on div "Image Hero Banner 120px" at bounding box center [338, 371] width 263 height 273
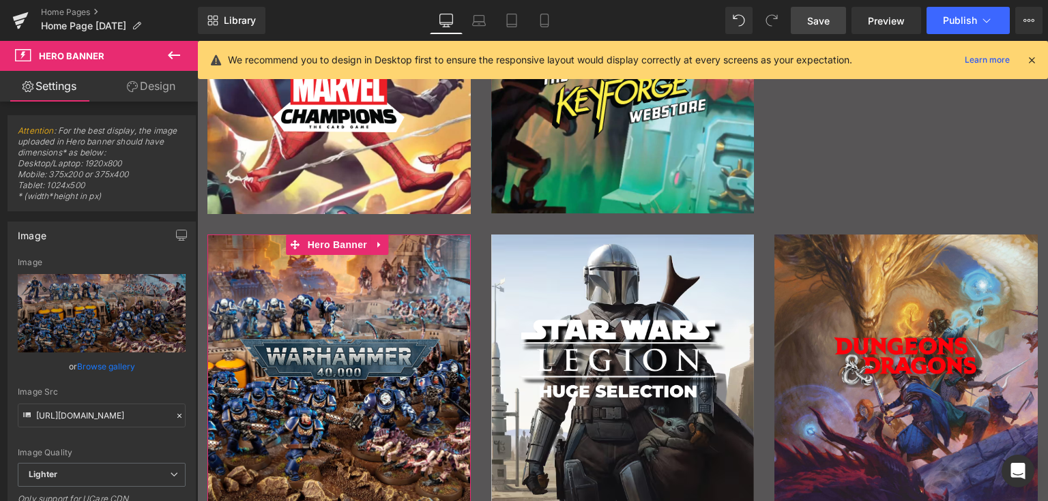
click at [106, 366] on link "Browse gallery" at bounding box center [106, 367] width 58 height 24
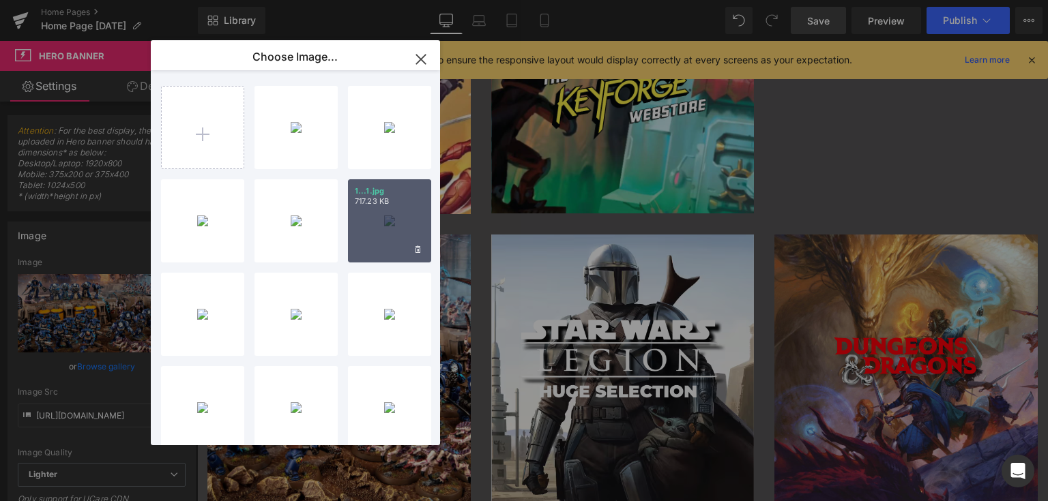
click at [379, 218] on div "1...1.jpg 717.23 KB" at bounding box center [389, 220] width 83 height 83
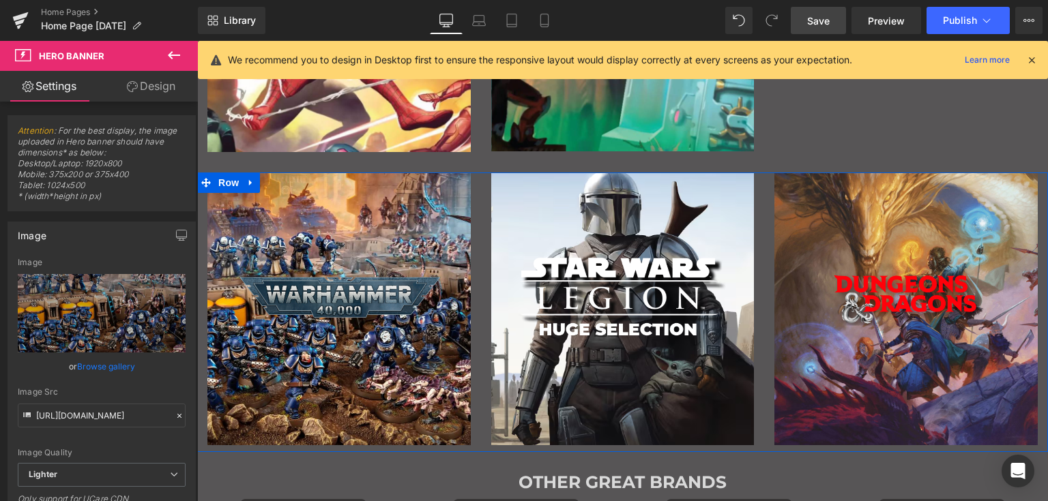
scroll to position [818, 0]
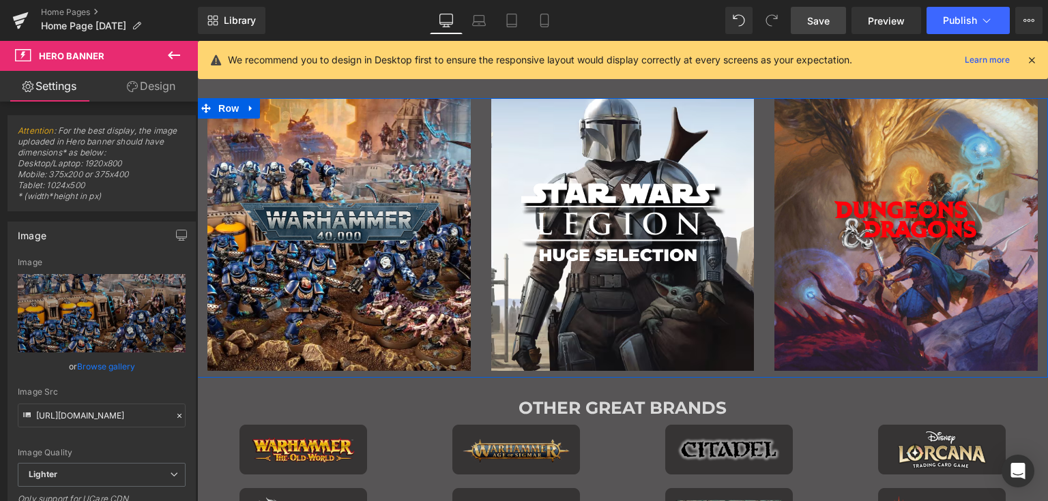
click at [597, 316] on div "Main content" at bounding box center [622, 234] width 263 height 273
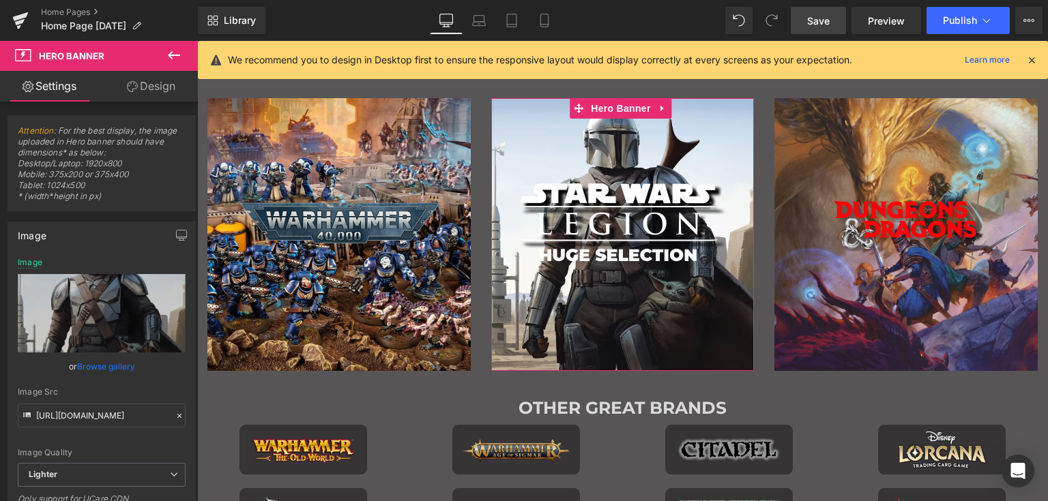
click at [98, 361] on link "Browse gallery" at bounding box center [106, 367] width 58 height 24
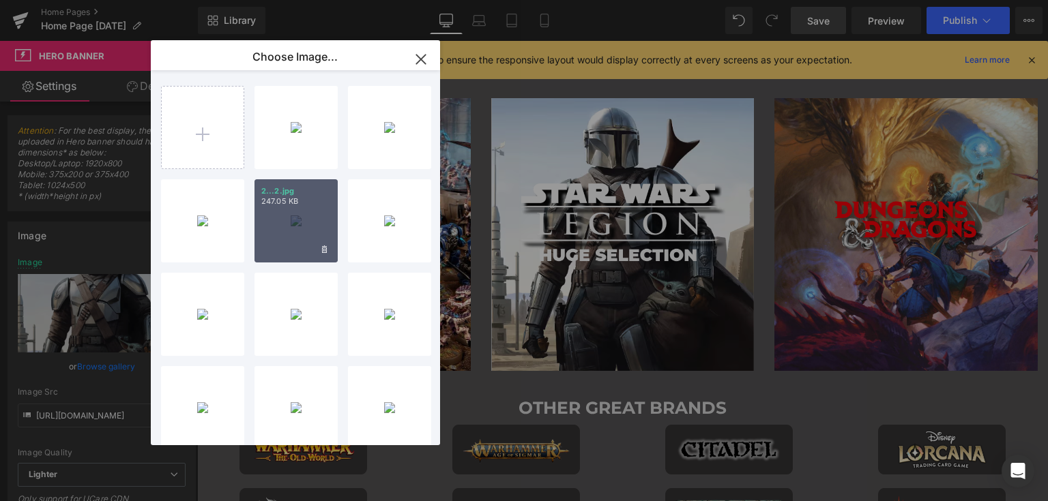
click at [297, 221] on div "2...2.jpg 247.05 KB" at bounding box center [295, 220] width 83 height 83
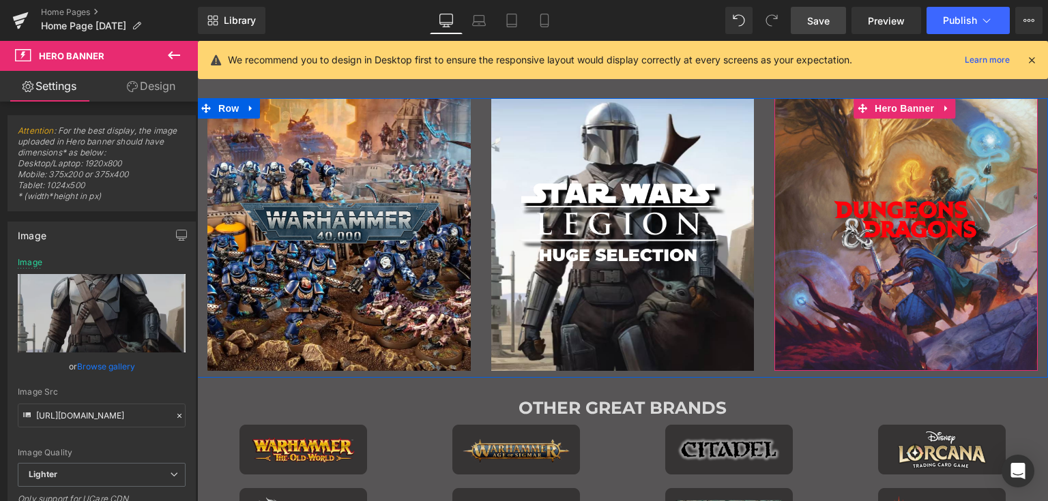
click at [914, 308] on div "Main content" at bounding box center [905, 234] width 263 height 273
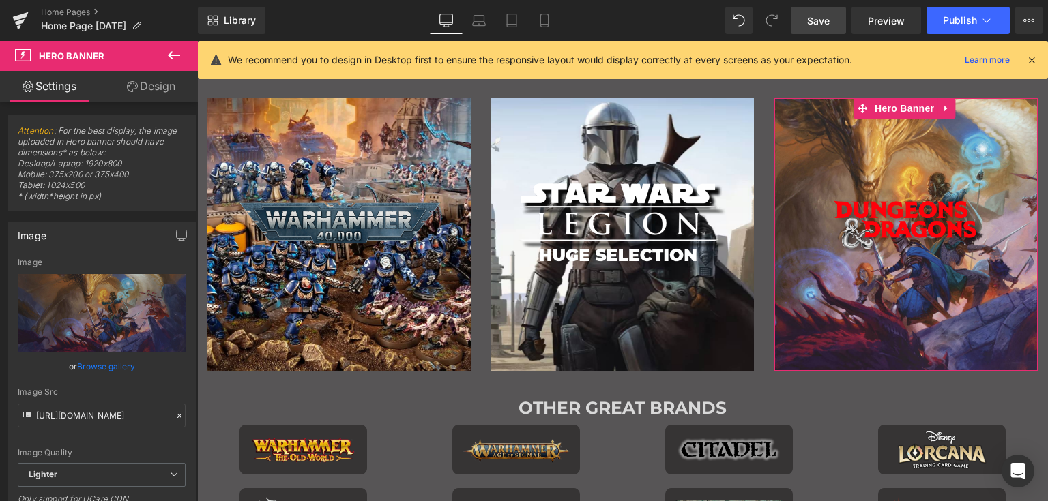
click at [107, 367] on link "Browse gallery" at bounding box center [106, 367] width 58 height 24
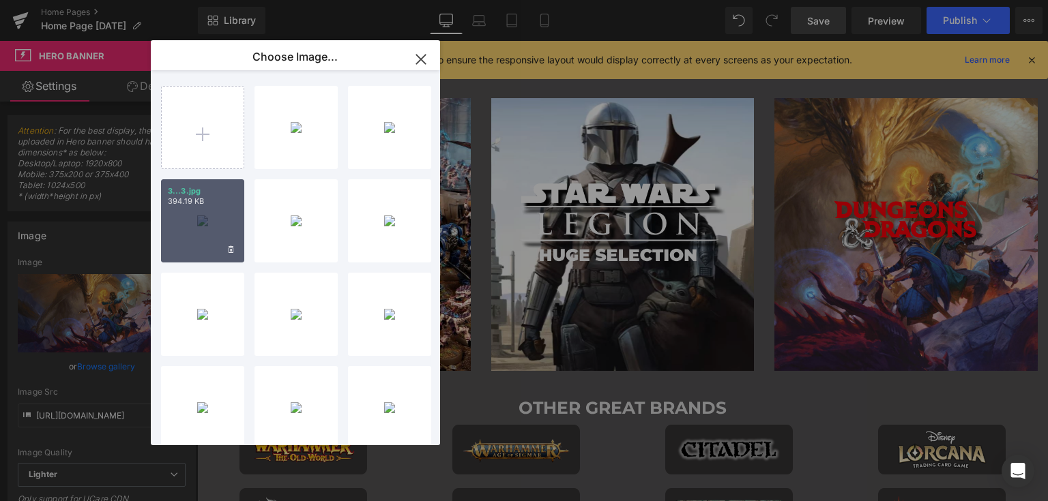
click at [191, 225] on div "3...3.jpg 394.19 KB" at bounding box center [202, 220] width 83 height 83
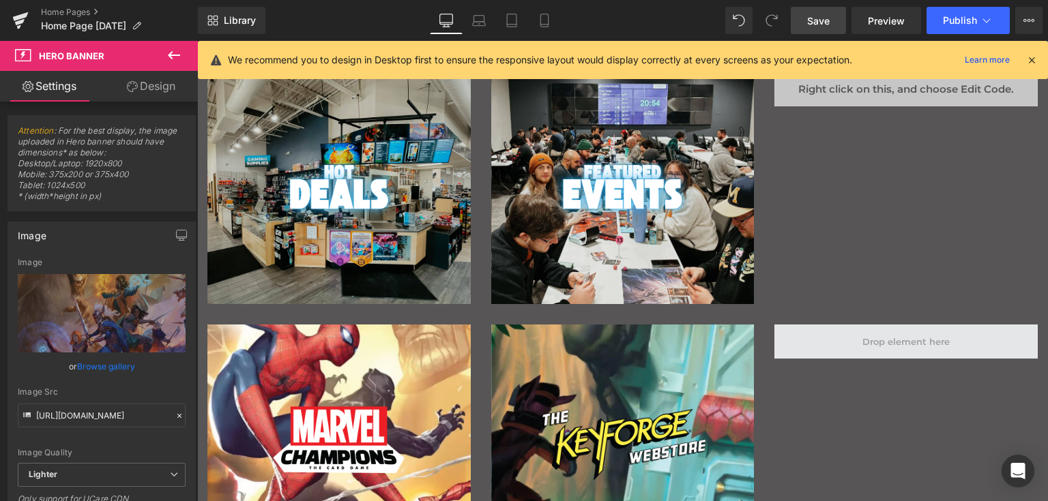
scroll to position [477, 0]
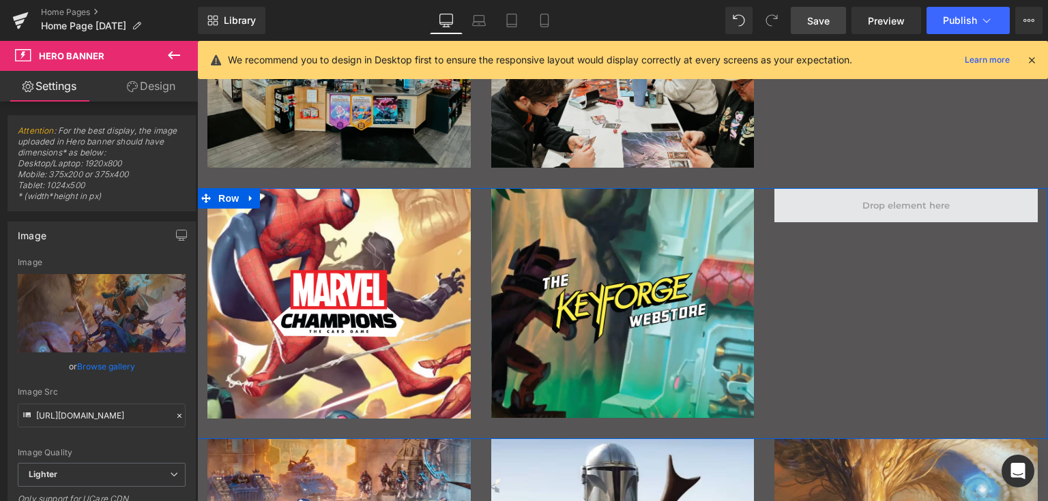
click at [879, 211] on span "Main content" at bounding box center [905, 205] width 97 height 17
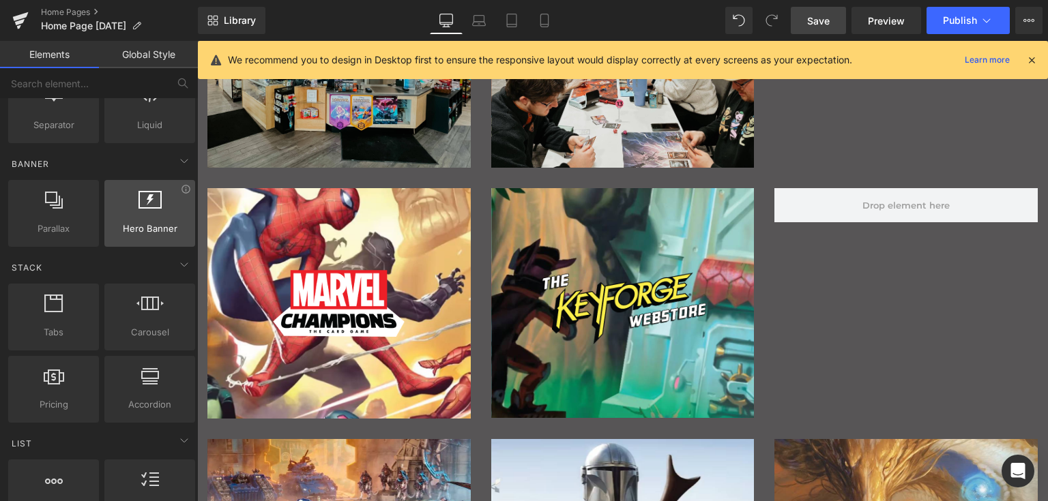
scroll to position [0, 0]
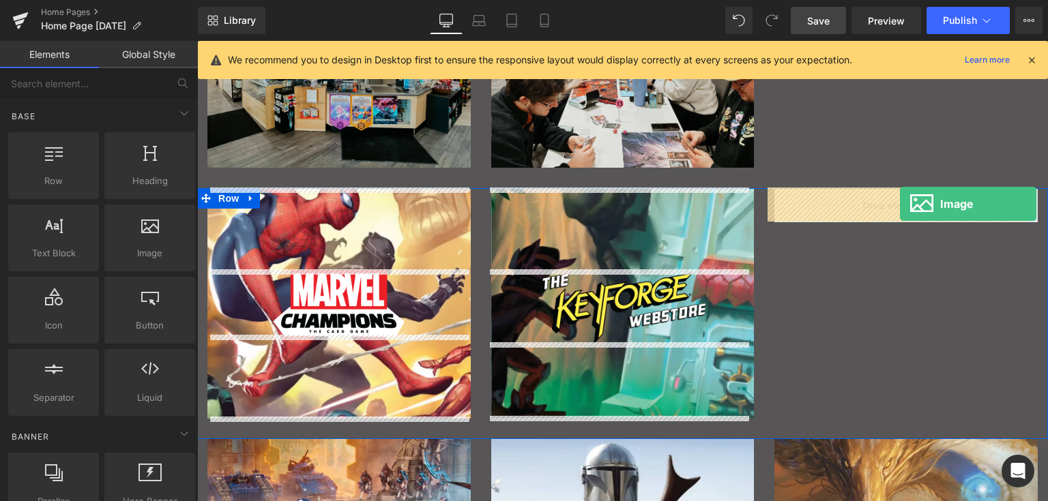
drag, startPoint x: 340, startPoint y: 283, endPoint x: 900, endPoint y: 204, distance: 565.5
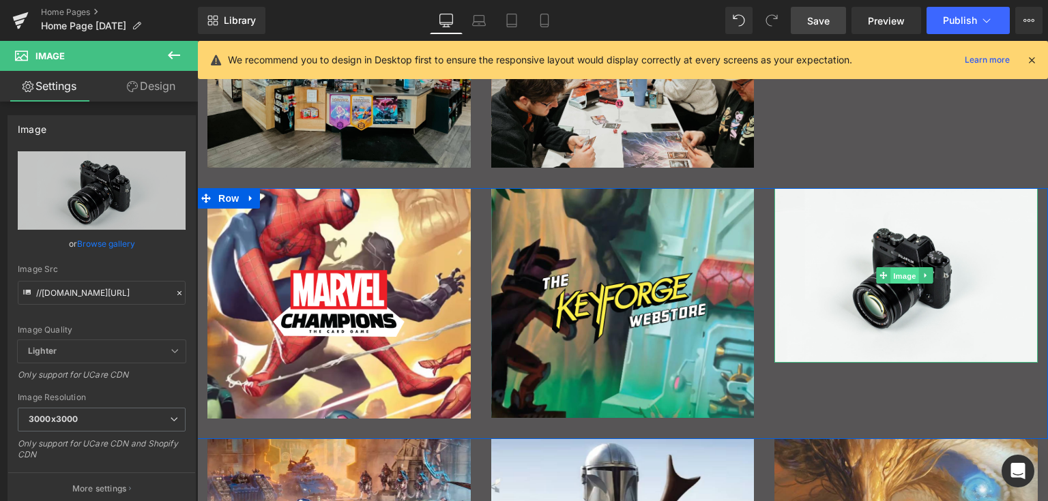
click at [893, 269] on span "Image" at bounding box center [904, 276] width 29 height 16
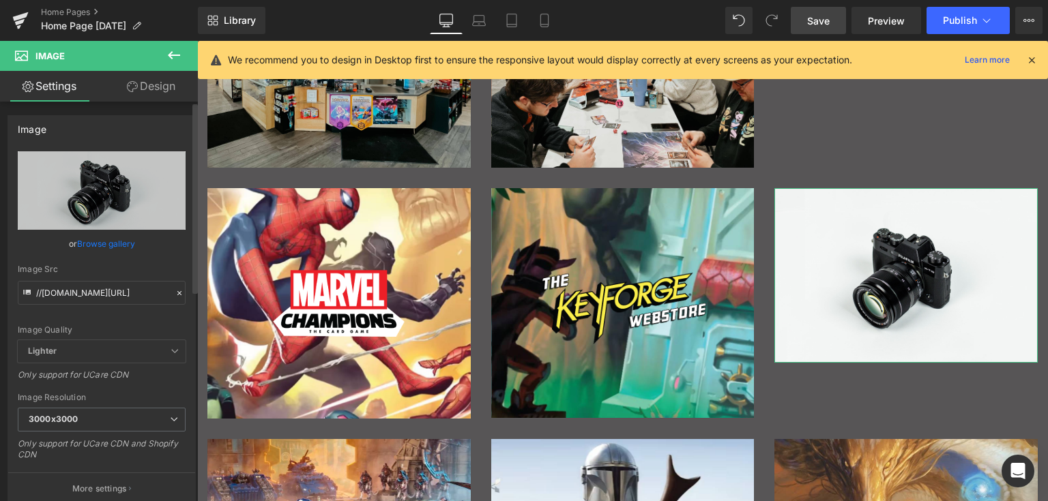
click at [87, 243] on link "Browse gallery" at bounding box center [106, 244] width 58 height 24
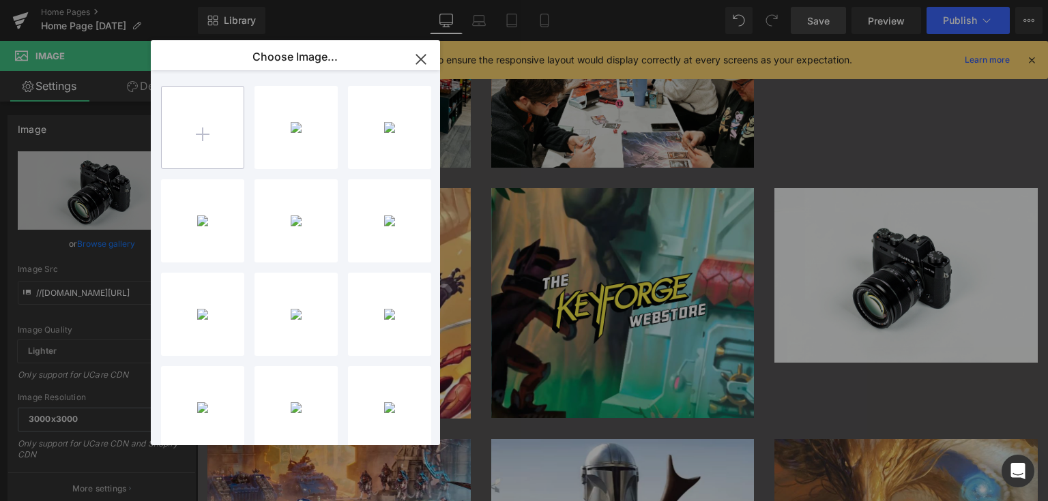
click at [218, 135] on input "file" at bounding box center [203, 128] width 82 height 82
click at [191, 147] on input "file" at bounding box center [203, 128] width 82 height 82
click at [205, 128] on input "file" at bounding box center [203, 128] width 82 height 82
click at [417, 57] on icon "button" at bounding box center [421, 59] width 22 height 22
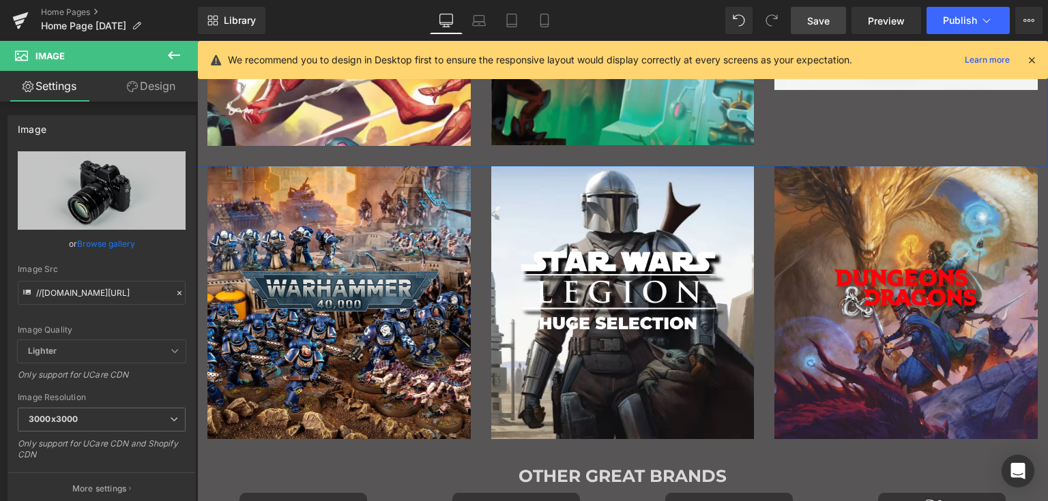
scroll to position [477, 0]
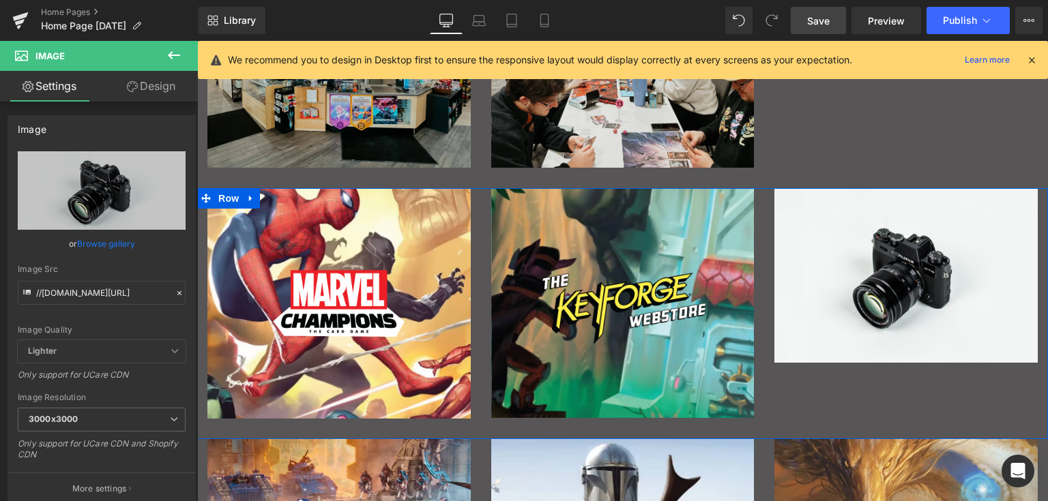
click at [898, 269] on div "Image" at bounding box center [905, 275] width 263 height 174
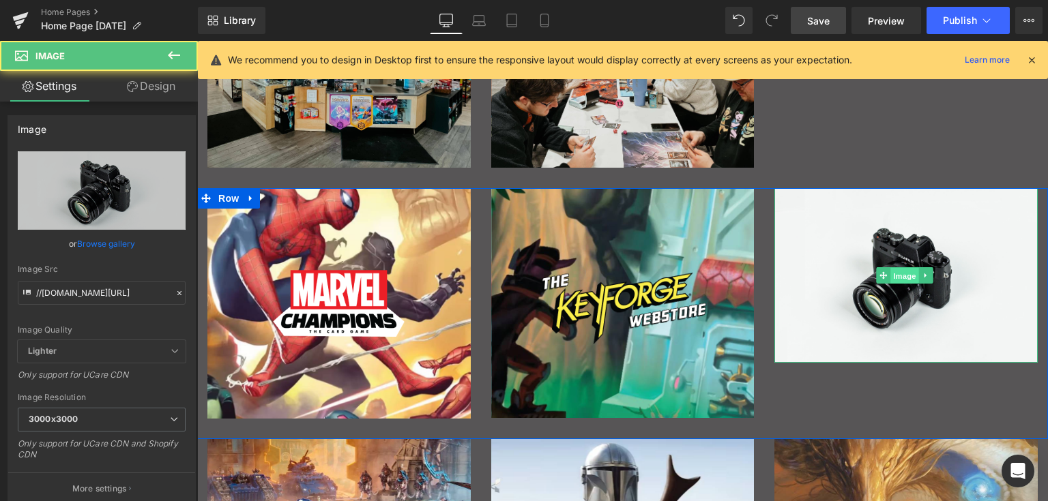
click at [898, 271] on span "Image" at bounding box center [904, 276] width 29 height 16
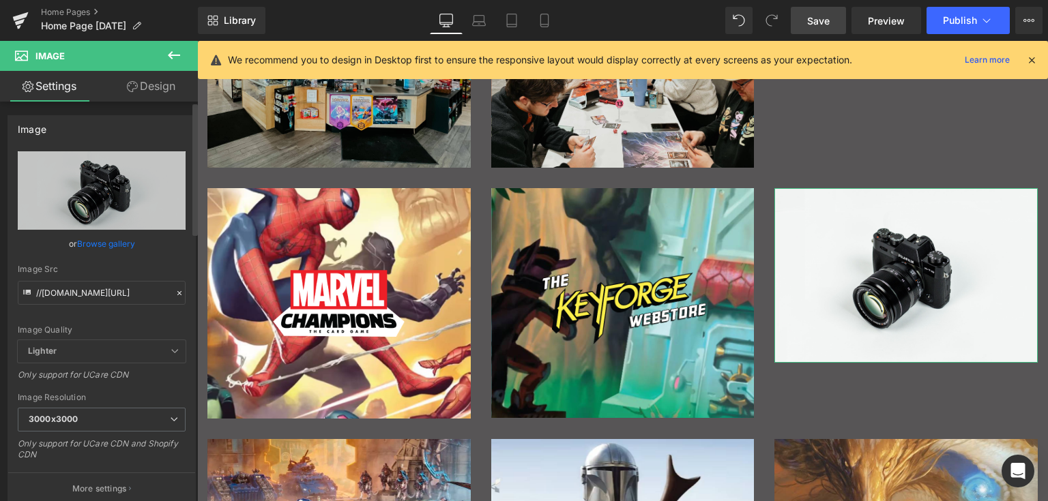
click at [102, 246] on link "Browse gallery" at bounding box center [106, 244] width 58 height 24
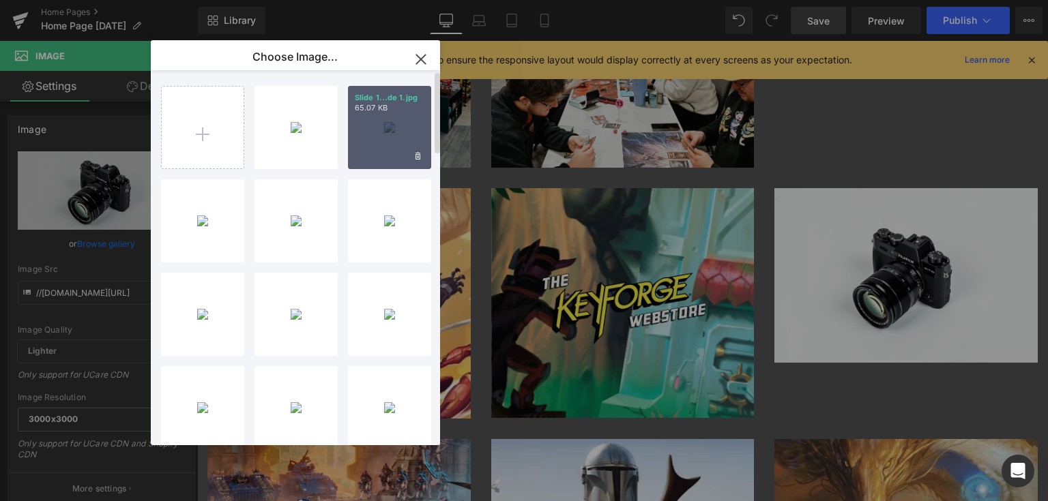
click at [385, 128] on div "Slide 1...de 1.jpg 65.07 KB" at bounding box center [389, 127] width 83 height 83
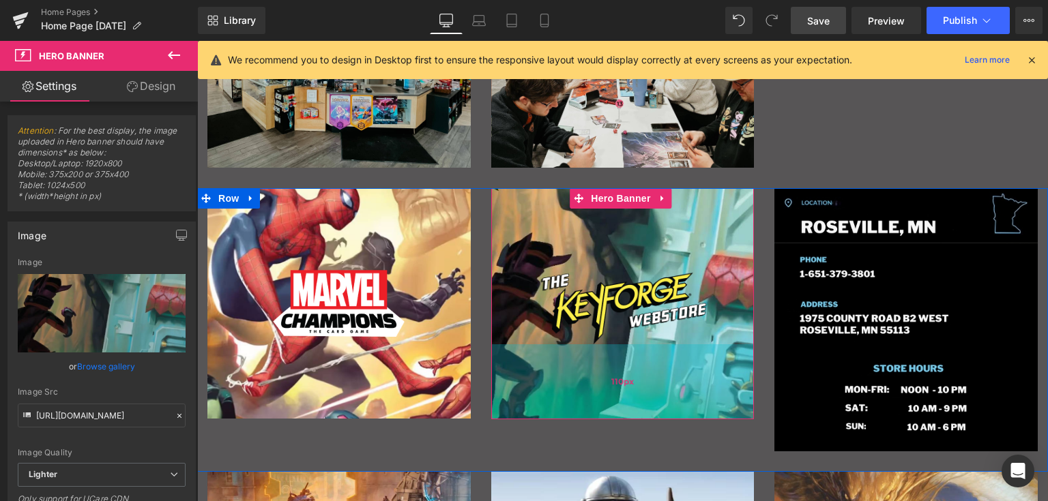
drag, startPoint x: 529, startPoint y: 413, endPoint x: 738, endPoint y: 491, distance: 223.6
click at [529, 414] on div "110px" at bounding box center [622, 381] width 263 height 75
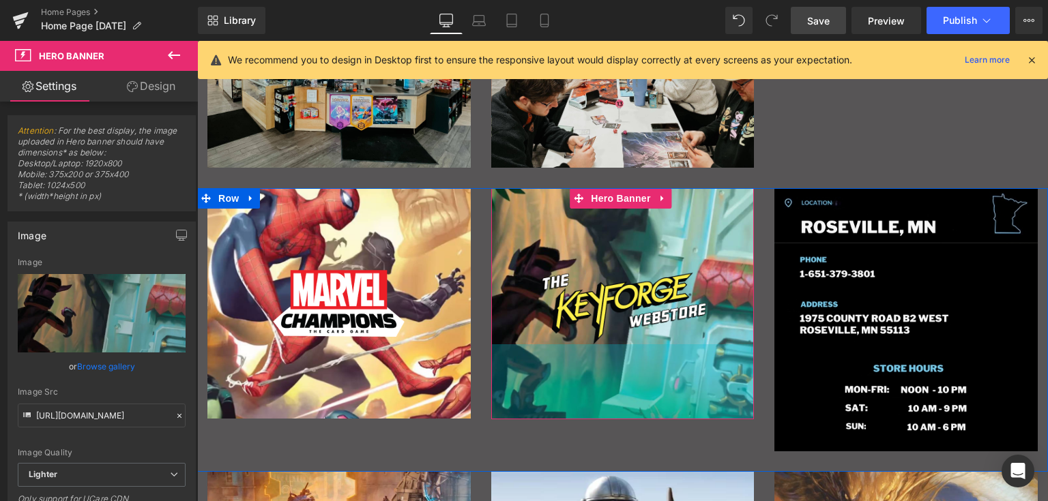
click at [531, 458] on div "Main content" at bounding box center [622, 462] width 851 height 20
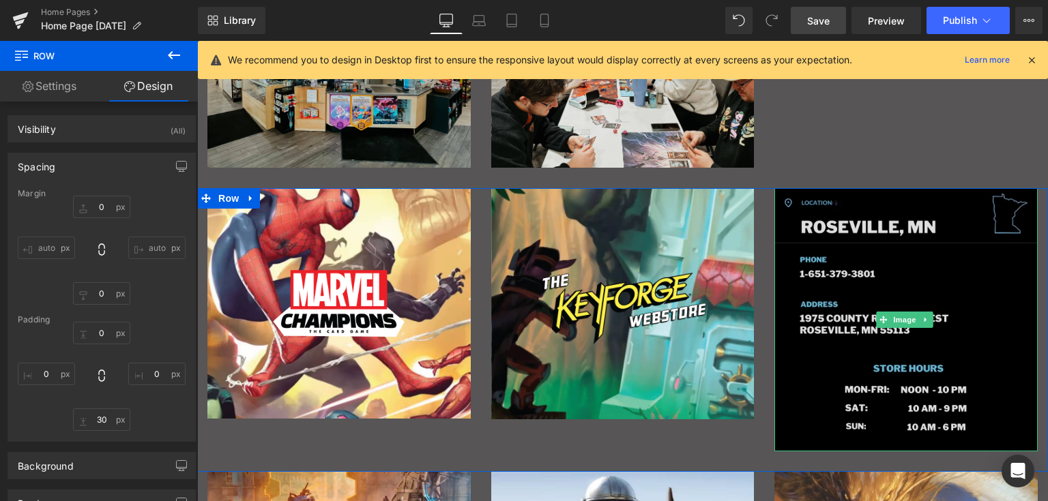
click at [842, 278] on img "Main content" at bounding box center [905, 319] width 263 height 263
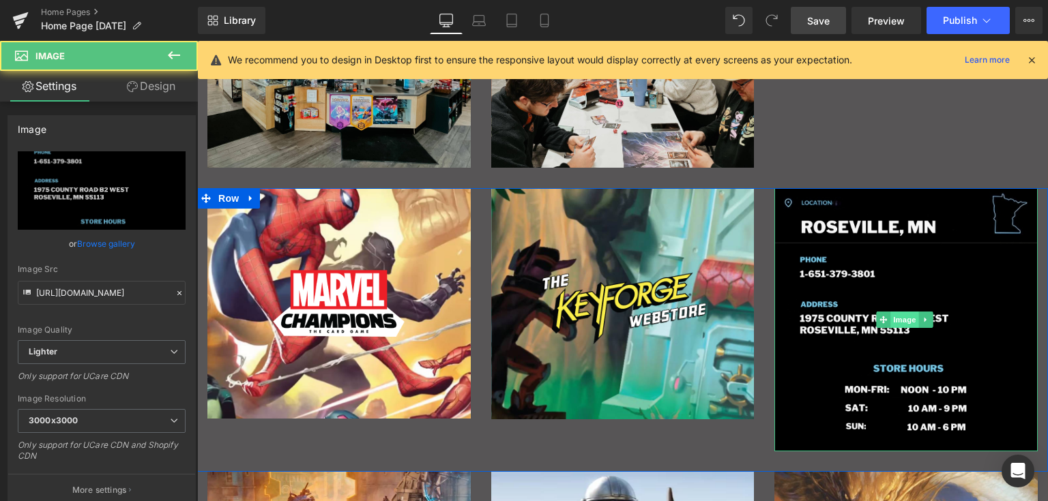
click at [898, 316] on span "Image" at bounding box center [904, 320] width 29 height 16
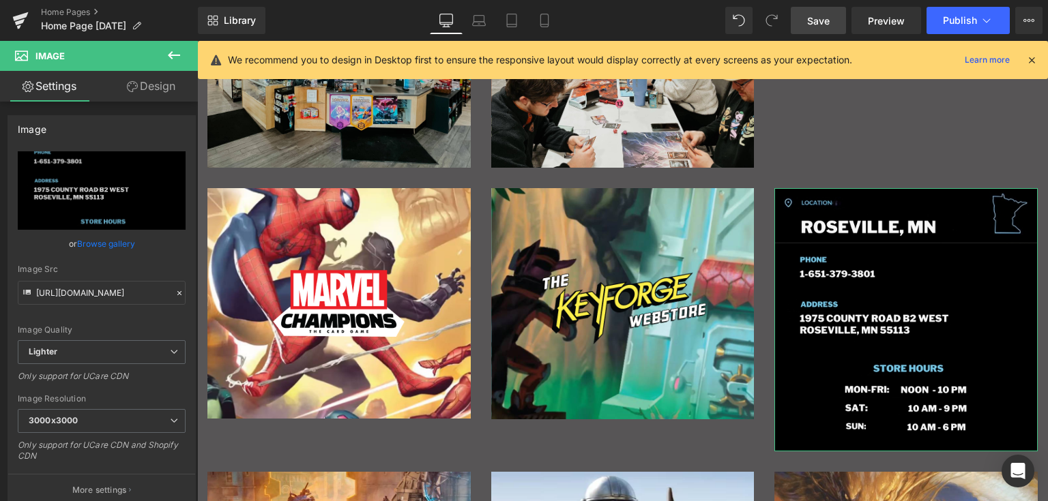
click at [109, 243] on link "Browse gallery" at bounding box center [106, 244] width 58 height 24
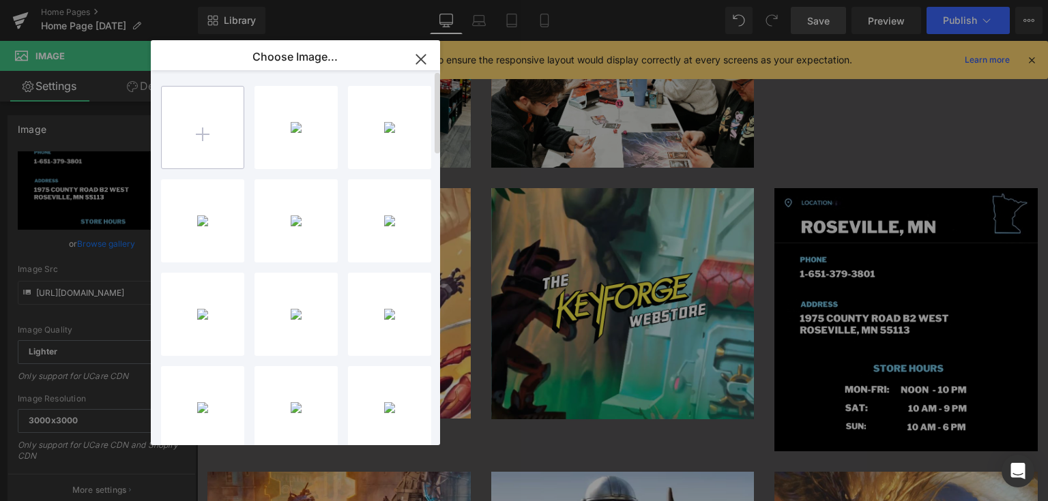
click at [210, 123] on input "file" at bounding box center [203, 128] width 82 height 82
click at [417, 55] on icon "button" at bounding box center [420, 59] width 9 height 9
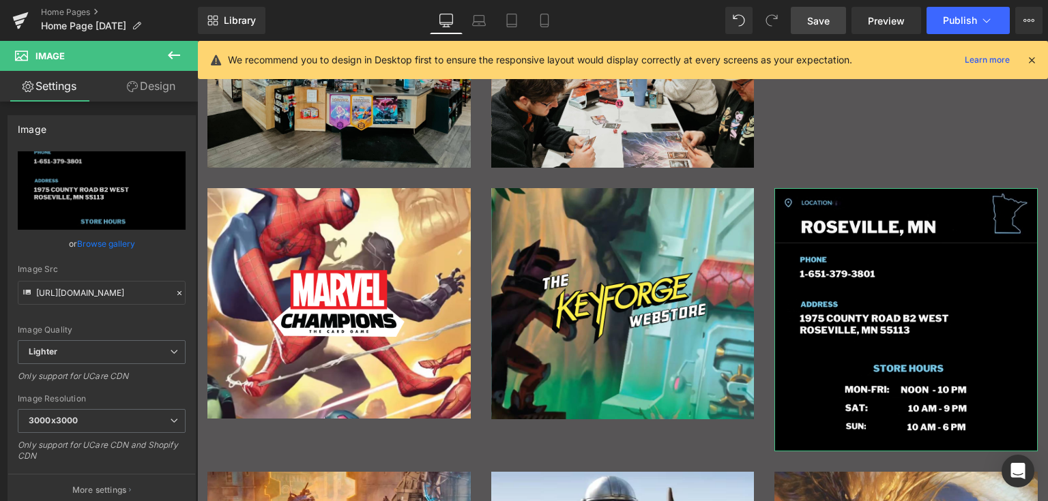
click at [103, 241] on link "Browse gallery" at bounding box center [106, 244] width 58 height 24
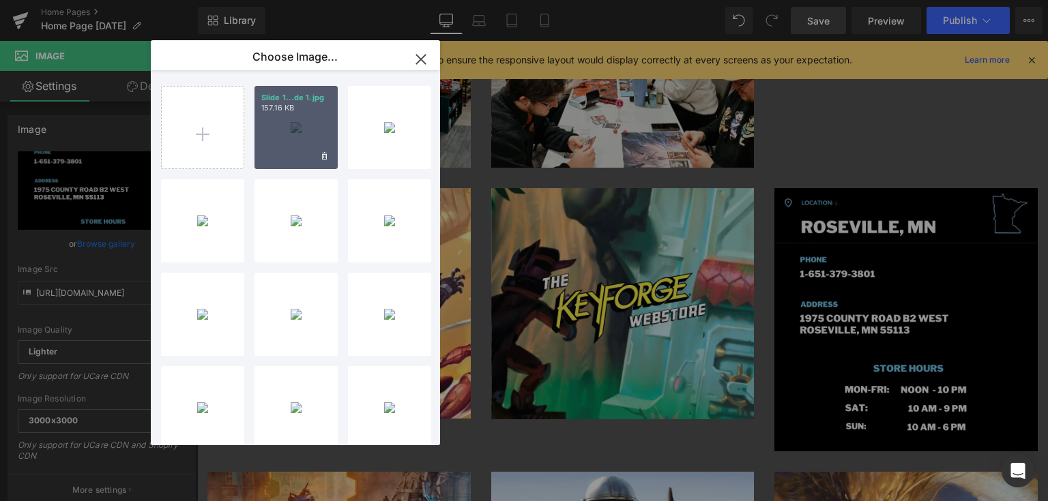
click at [295, 123] on div "Slide 1...de 1.jpg 157.16 KB" at bounding box center [295, 127] width 83 height 83
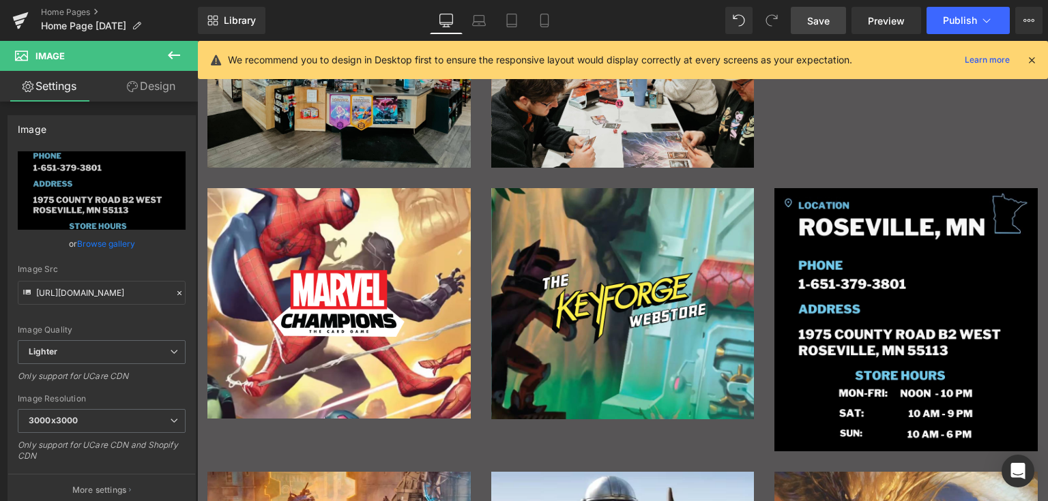
click at [829, 7] on div "Save Preview Publish Scheduled View Live Page View with current Template Save T…" at bounding box center [916, 20] width 263 height 27
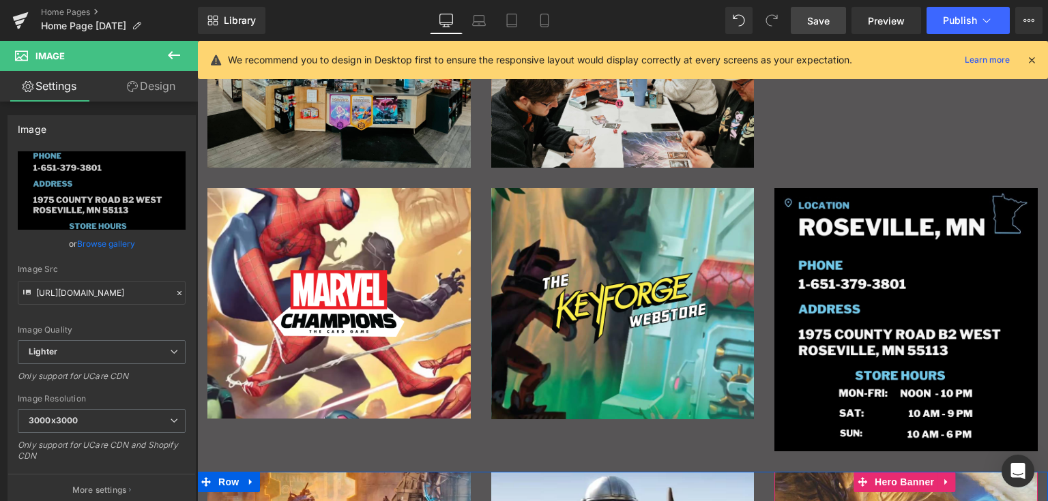
scroll to position [273, 0]
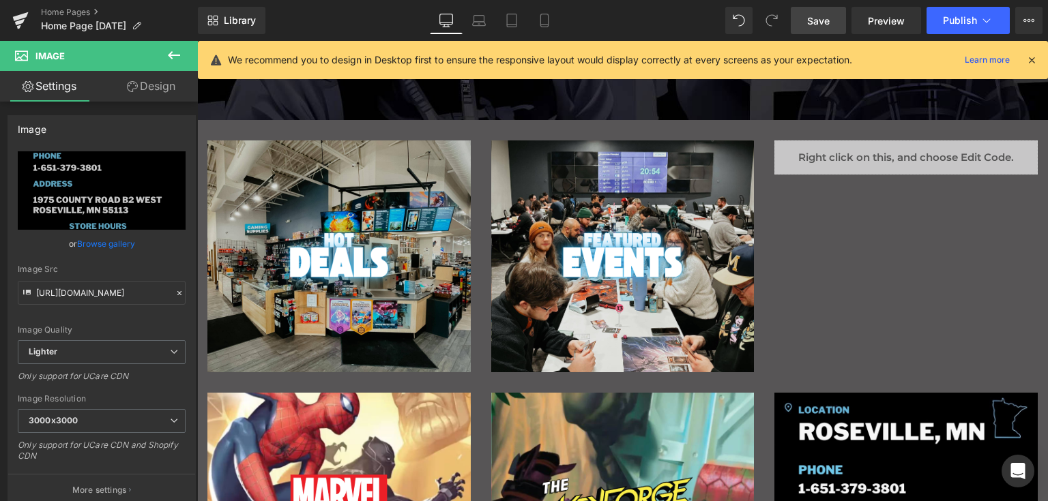
click at [825, 24] on span "Save" at bounding box center [818, 21] width 23 height 14
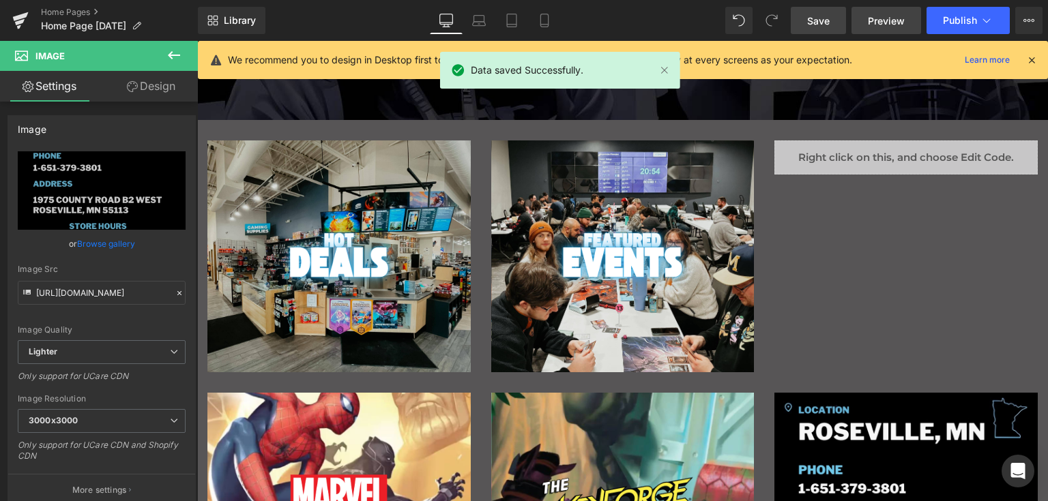
click at [874, 16] on span "Preview" at bounding box center [886, 21] width 37 height 14
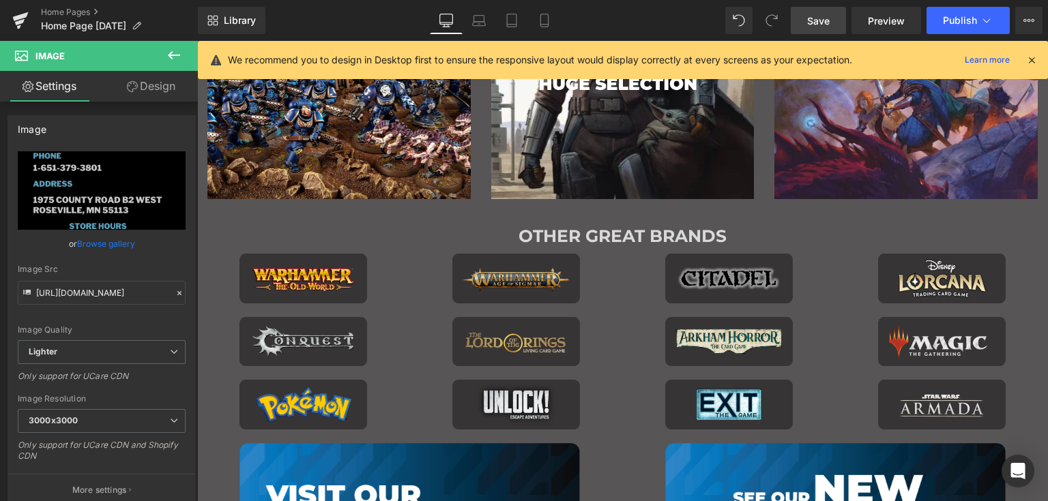
scroll to position [818, 0]
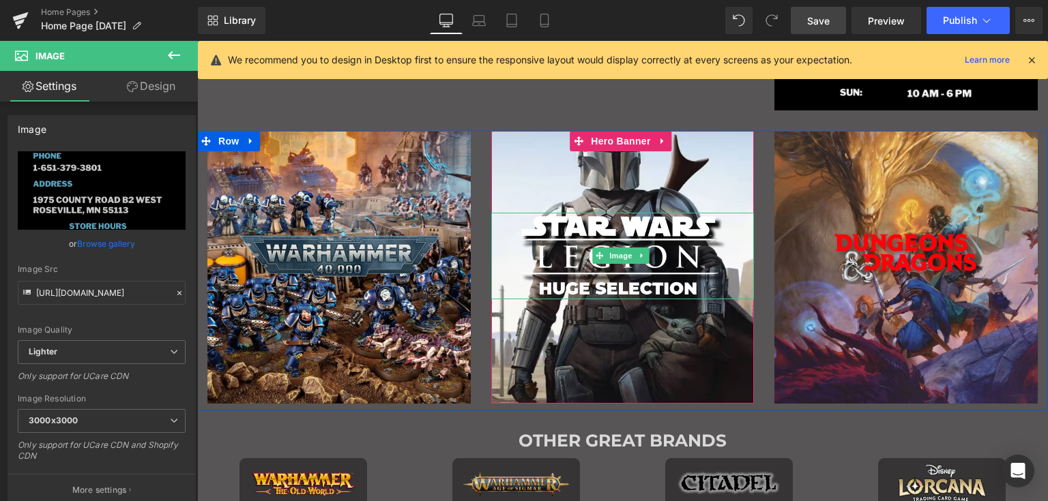
click at [705, 304] on div "Main content" at bounding box center [622, 267] width 263 height 273
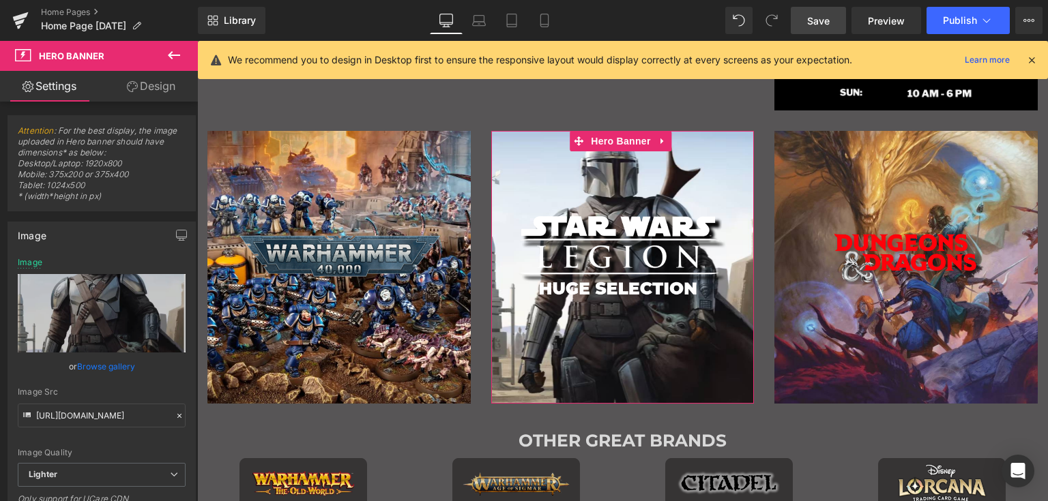
click at [95, 364] on link "Browse gallery" at bounding box center [106, 367] width 58 height 24
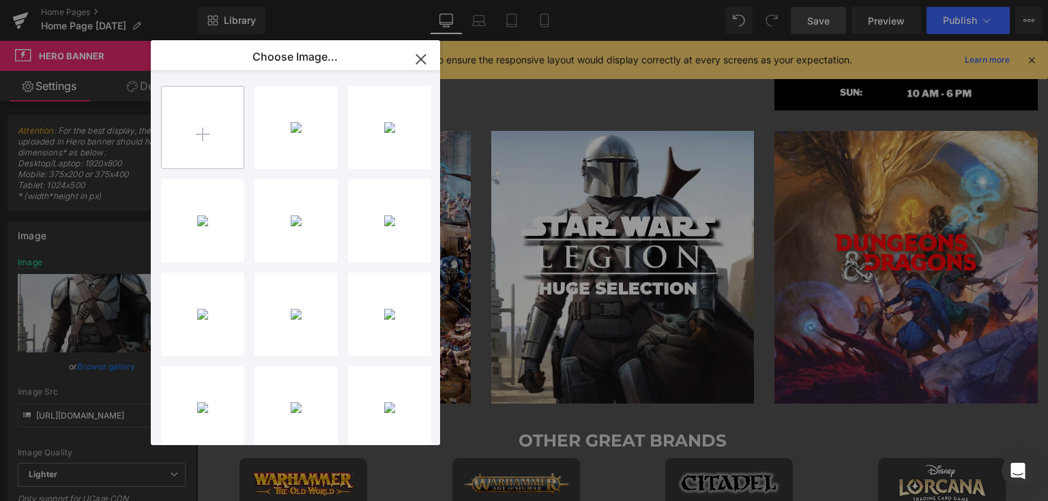
click at [221, 108] on input "file" at bounding box center [203, 128] width 82 height 82
click at [420, 59] on icon "button" at bounding box center [420, 59] width 9 height 9
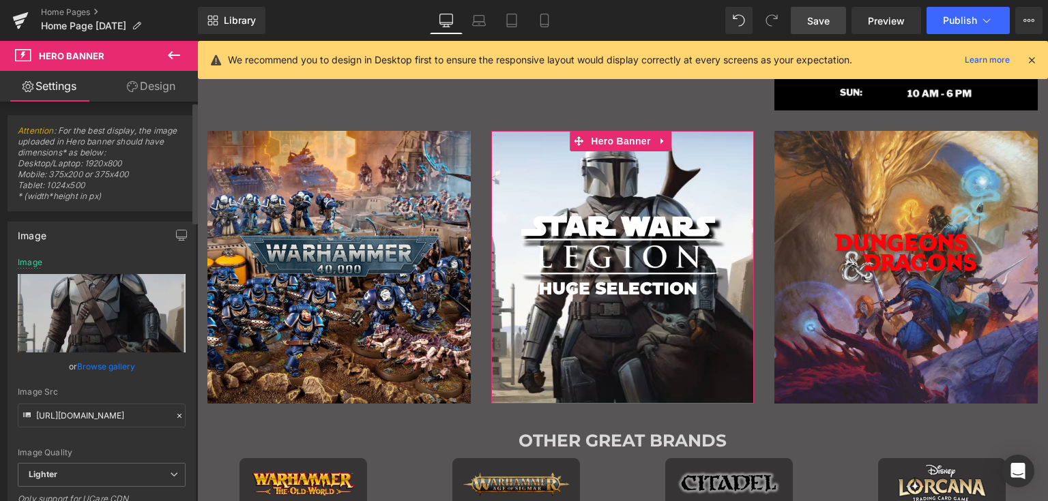
click at [99, 368] on link "Browse gallery" at bounding box center [106, 367] width 58 height 24
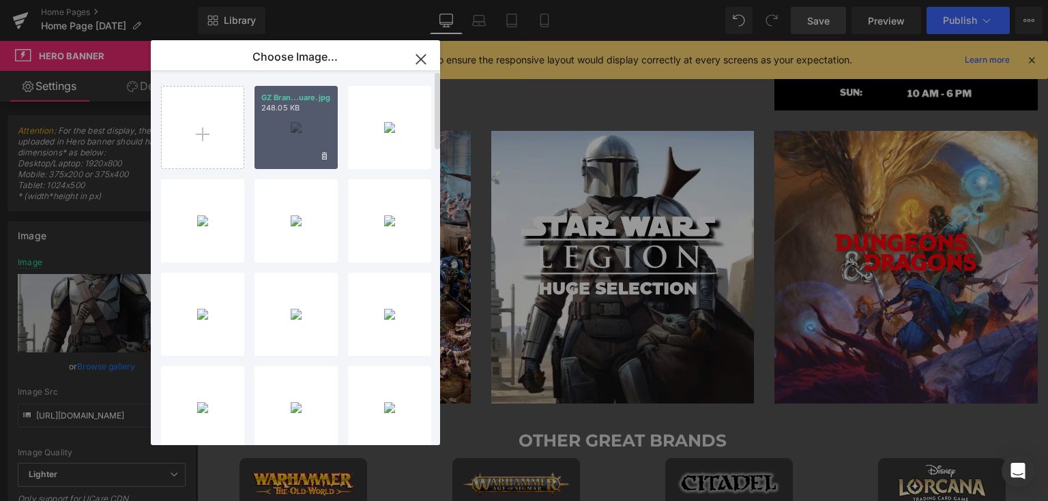
click at [290, 122] on div "GZ Bran...uare.jpg 248.05 KB" at bounding box center [295, 127] width 83 height 83
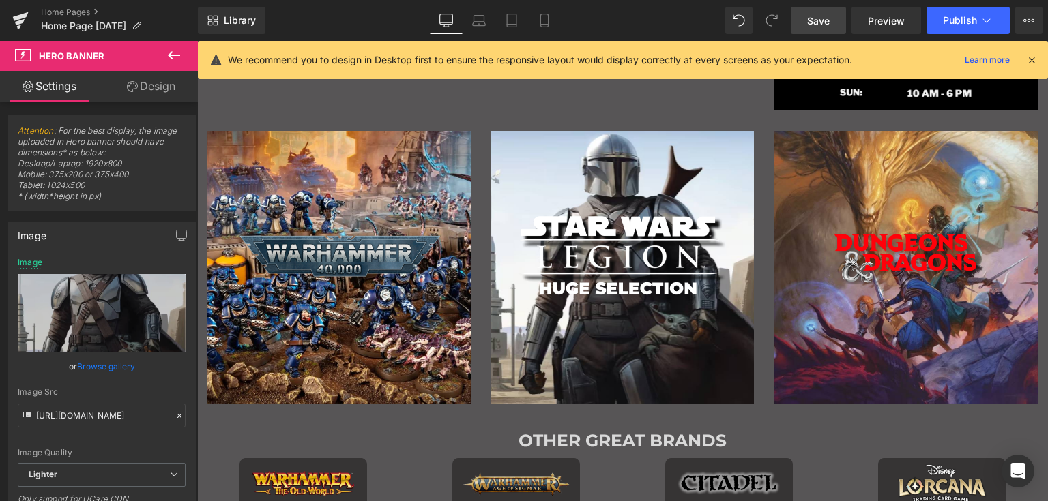
click at [835, 15] on link "Save" at bounding box center [818, 20] width 55 height 27
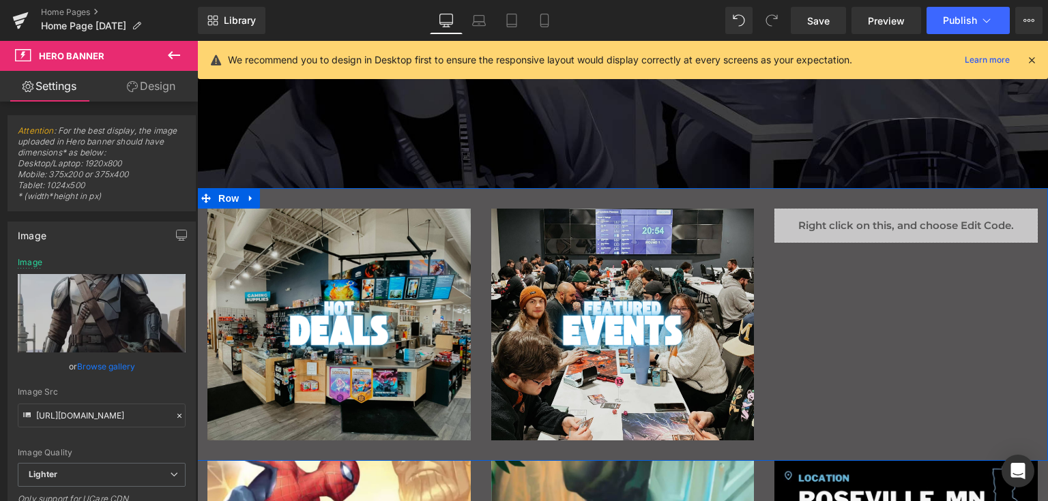
scroll to position [0, 0]
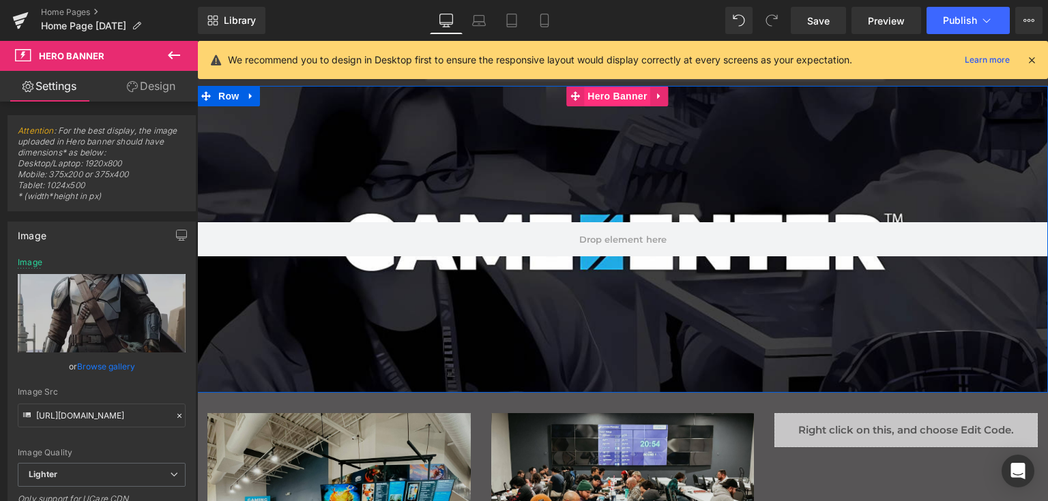
click at [633, 94] on span "Hero Banner" at bounding box center [617, 96] width 66 height 20
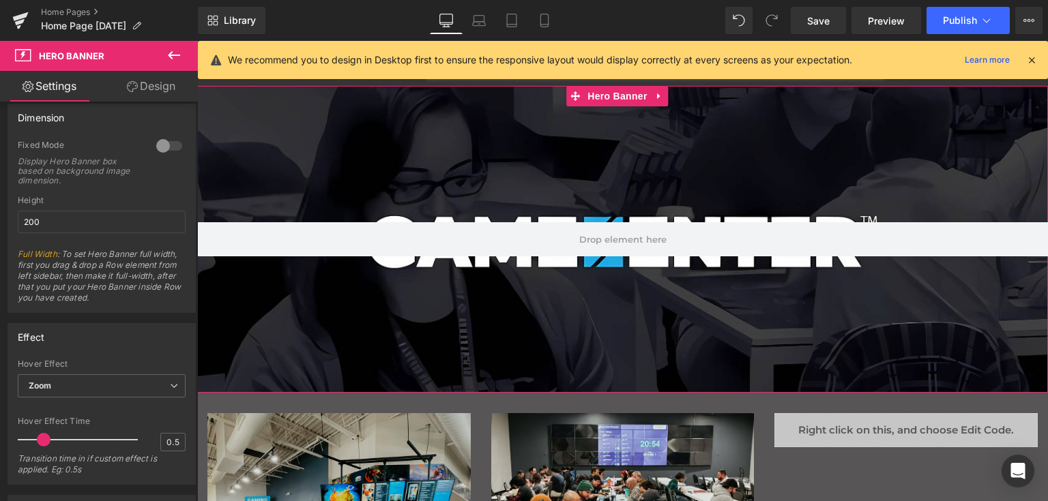
scroll to position [614, 0]
drag, startPoint x: 85, startPoint y: 370, endPoint x: 84, endPoint y: 379, distance: 8.3
click at [84, 379] on div "Hover Effect Zoom None Zoom" at bounding box center [102, 384] width 168 height 55
click at [84, 379] on span "Zoom" at bounding box center [102, 384] width 168 height 24
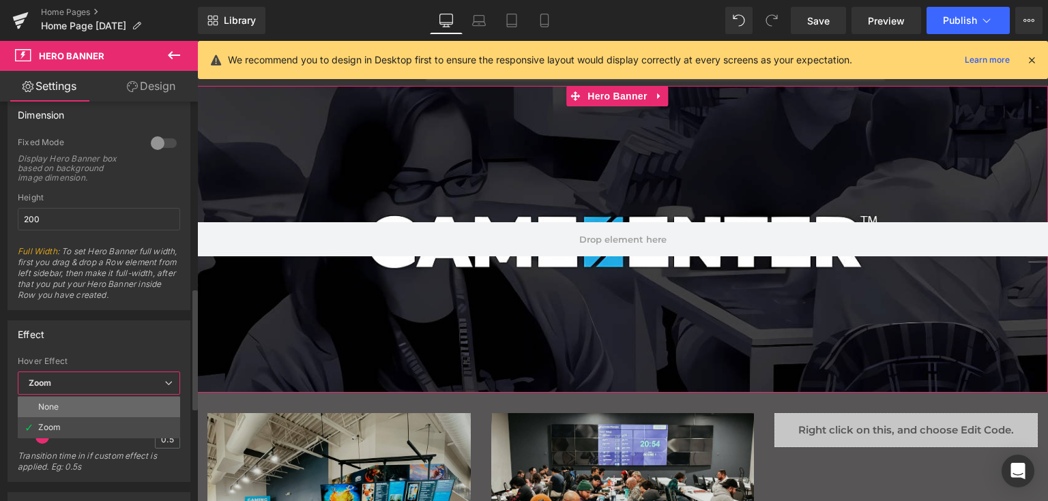
click at [85, 401] on li "None" at bounding box center [99, 407] width 162 height 20
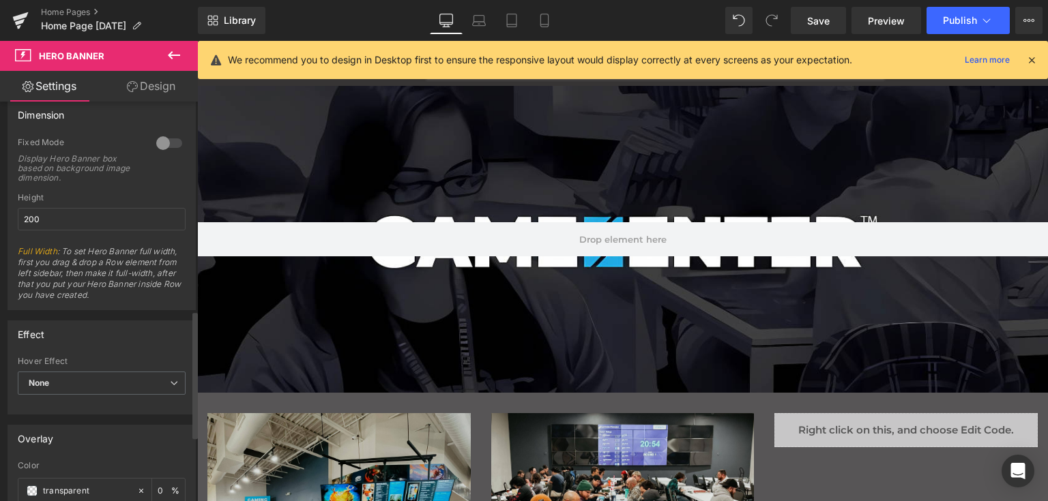
scroll to position [750, 0]
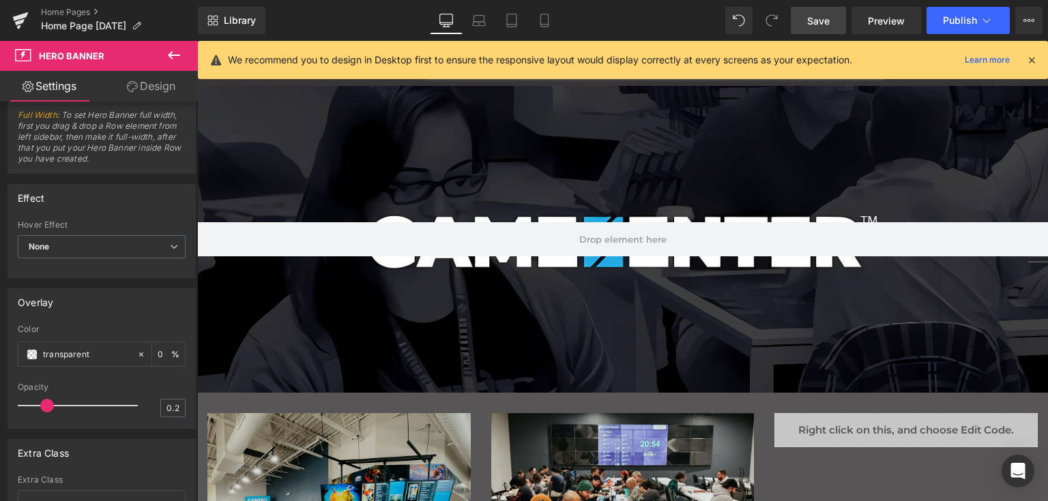
click at [828, 16] on span "Save" at bounding box center [818, 21] width 23 height 14
click at [173, 54] on icon at bounding box center [174, 55] width 16 height 16
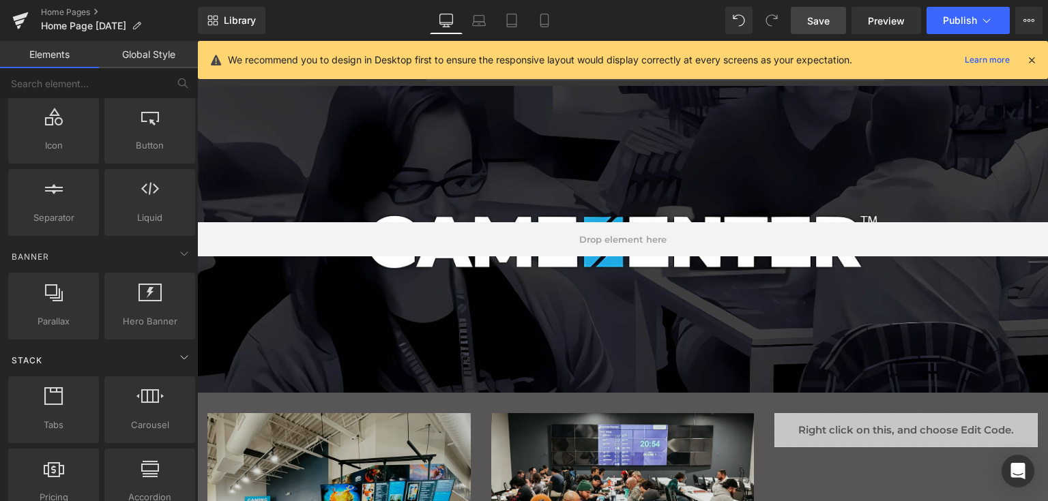
scroll to position [273, 0]
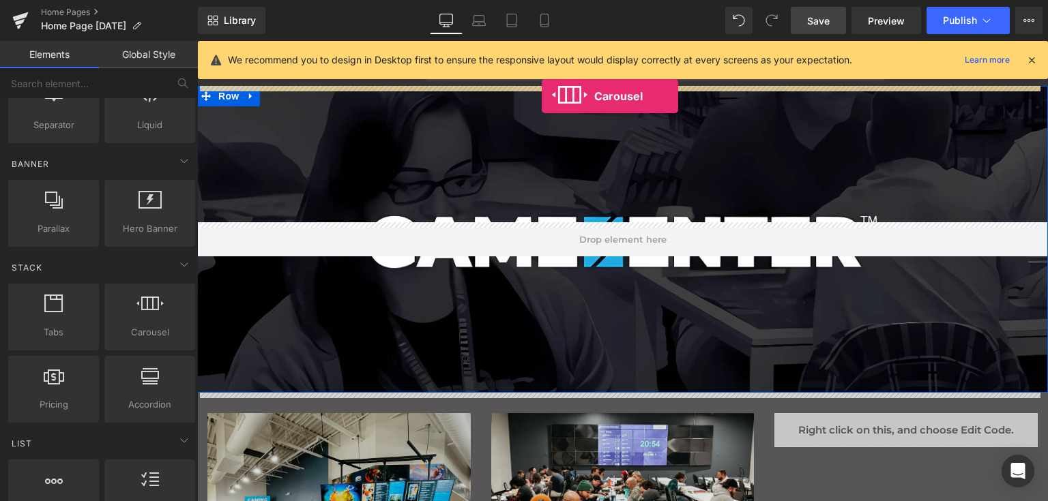
drag, startPoint x: 344, startPoint y: 350, endPoint x: 542, endPoint y: 96, distance: 321.7
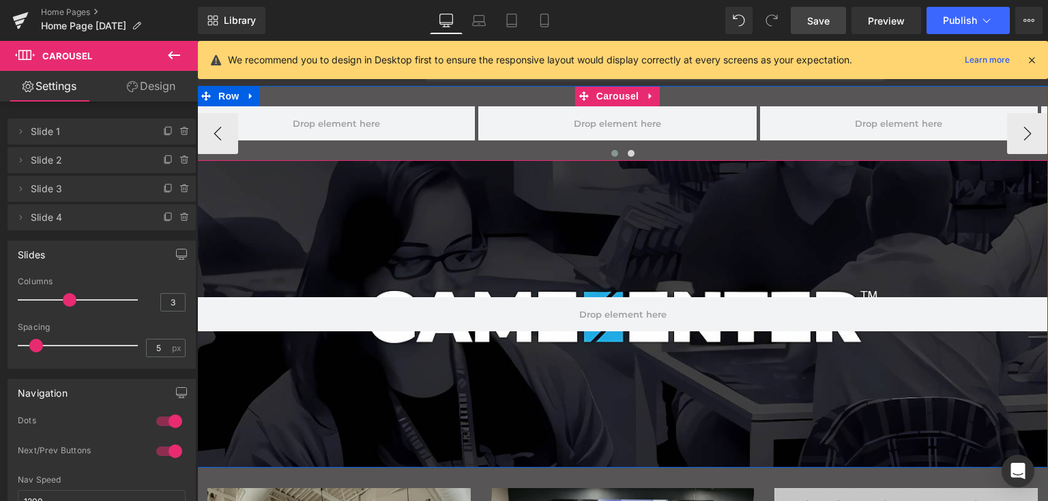
click at [608, 93] on span "Carousel" at bounding box center [617, 96] width 49 height 20
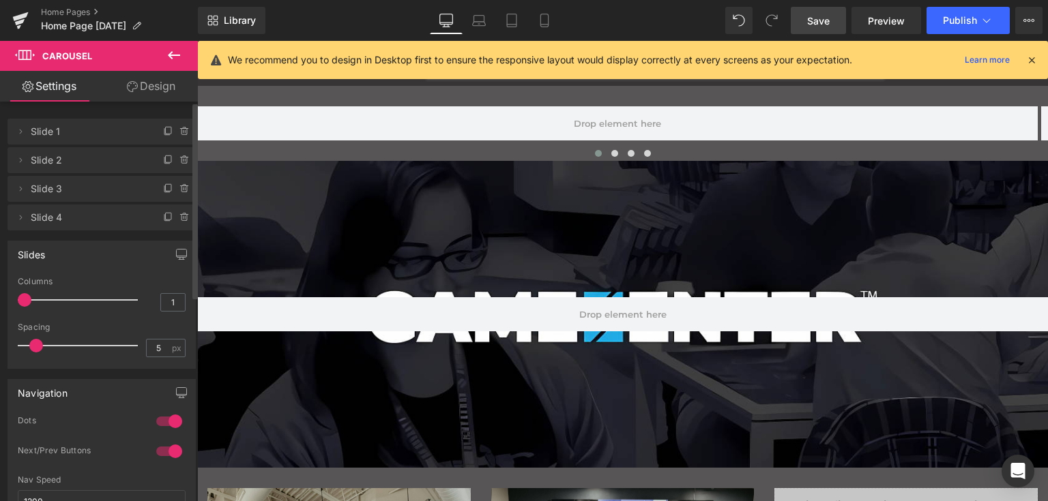
click at [0, 309] on div "Slides 1 Columns 1 3 Columns 3 3 Columns 3 1 Columns 1 5px Spacing 5 px 5px Spa…" at bounding box center [102, 300] width 204 height 138
click at [163, 130] on icon at bounding box center [168, 131] width 11 height 11
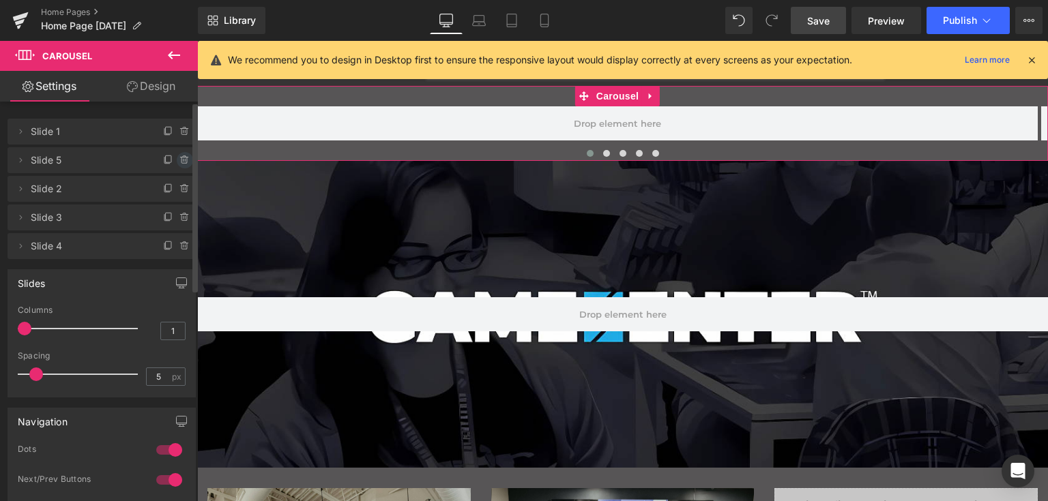
click at [180, 159] on icon at bounding box center [184, 160] width 11 height 11
click at [149, 158] on button "Delete" at bounding box center [170, 161] width 43 height 18
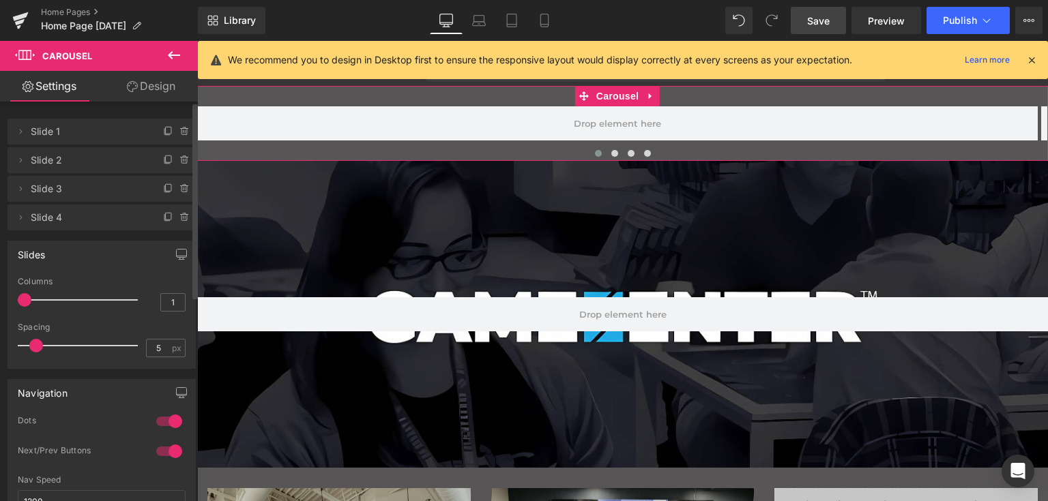
click at [65, 136] on span "Slide 1" at bounding box center [88, 132] width 115 height 26
click at [62, 132] on span "Slide 1" at bounding box center [88, 132] width 115 height 26
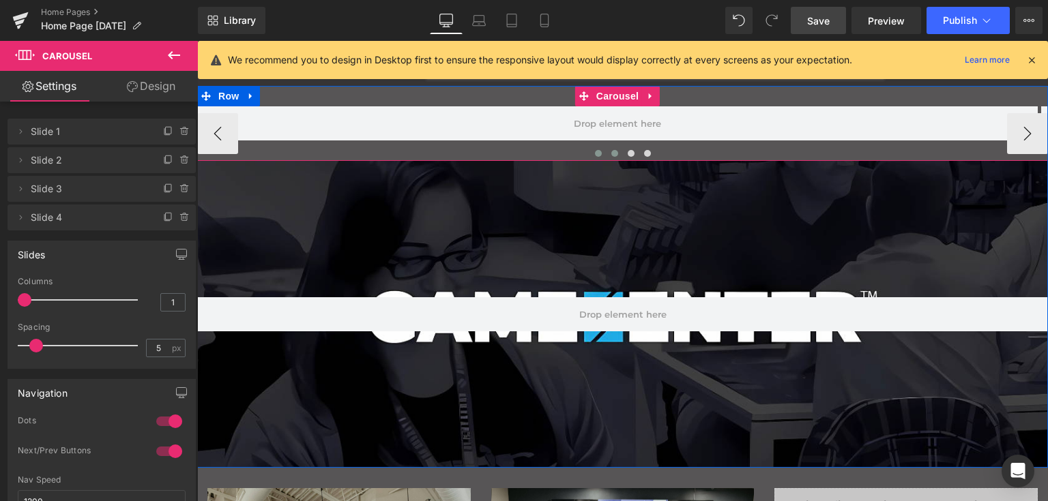
click at [606, 155] on button "Main content" at bounding box center [614, 154] width 16 height 14
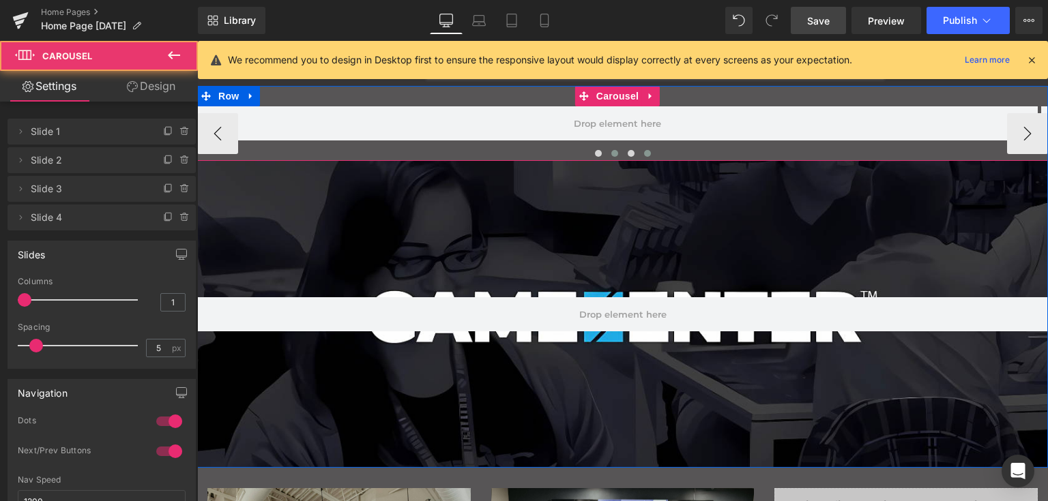
drag, startPoint x: 625, startPoint y: 153, endPoint x: 638, endPoint y: 153, distance: 13.0
click at [627, 153] on span "Main content" at bounding box center [630, 153] width 7 height 7
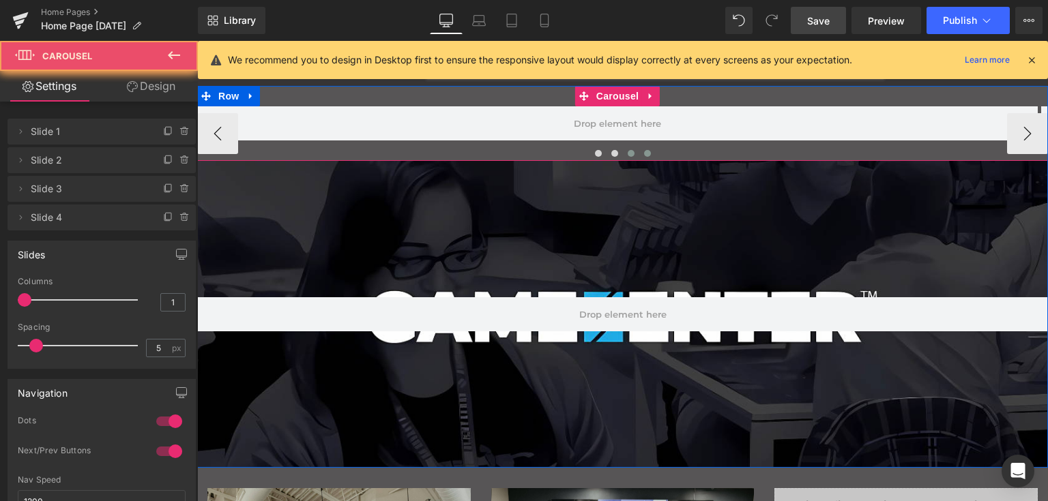
click at [644, 153] on span "Main content" at bounding box center [647, 153] width 7 height 7
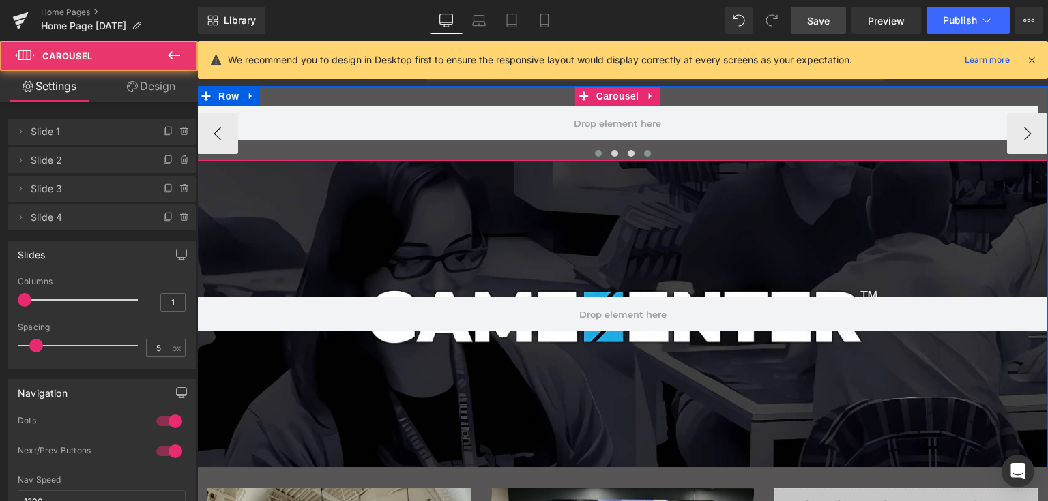
click at [595, 150] on span "Main content" at bounding box center [598, 153] width 7 height 7
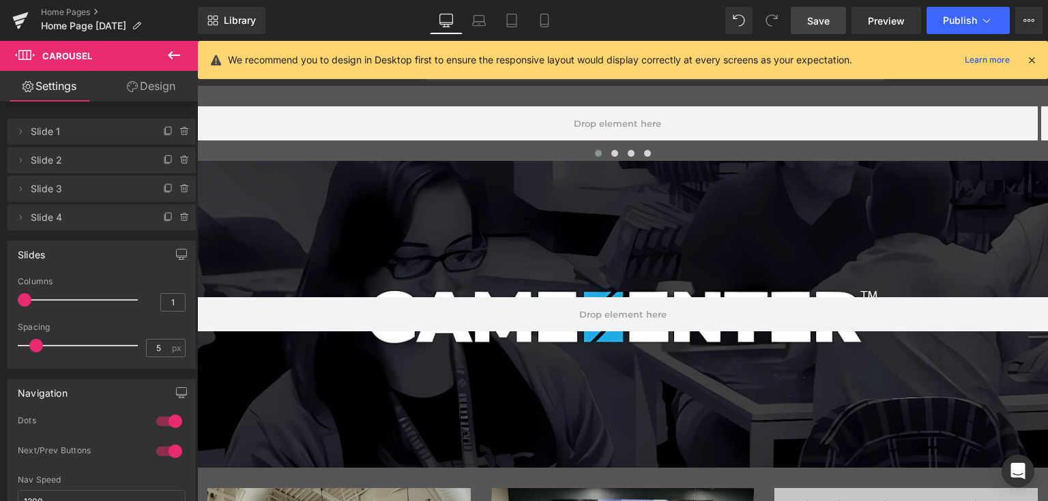
click at [175, 55] on icon at bounding box center [174, 55] width 12 height 8
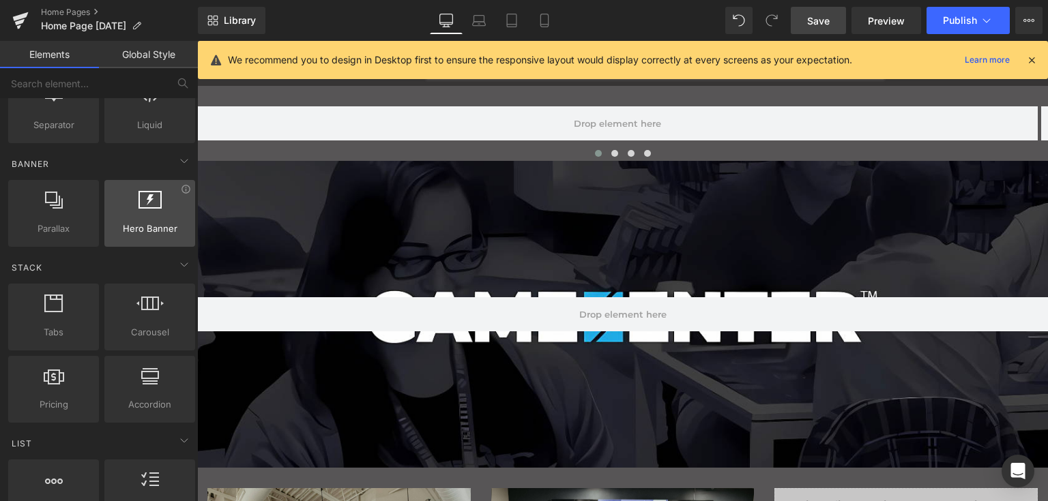
scroll to position [0, 0]
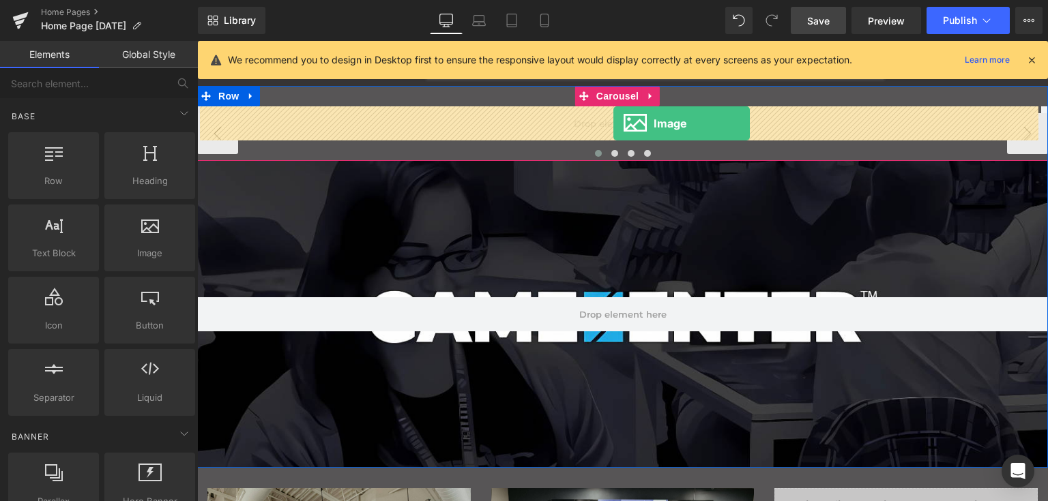
drag, startPoint x: 357, startPoint y: 282, endPoint x: 613, endPoint y: 123, distance: 301.7
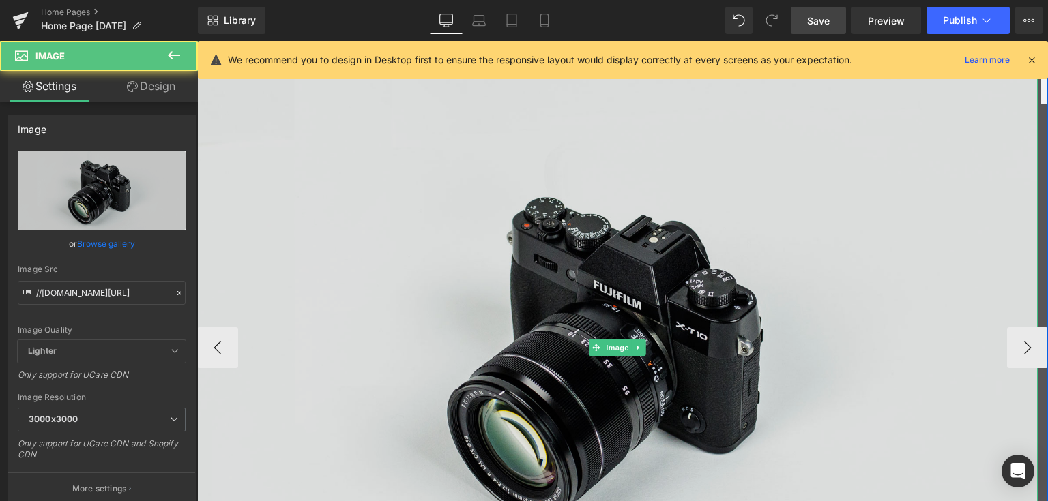
scroll to position [68, 0]
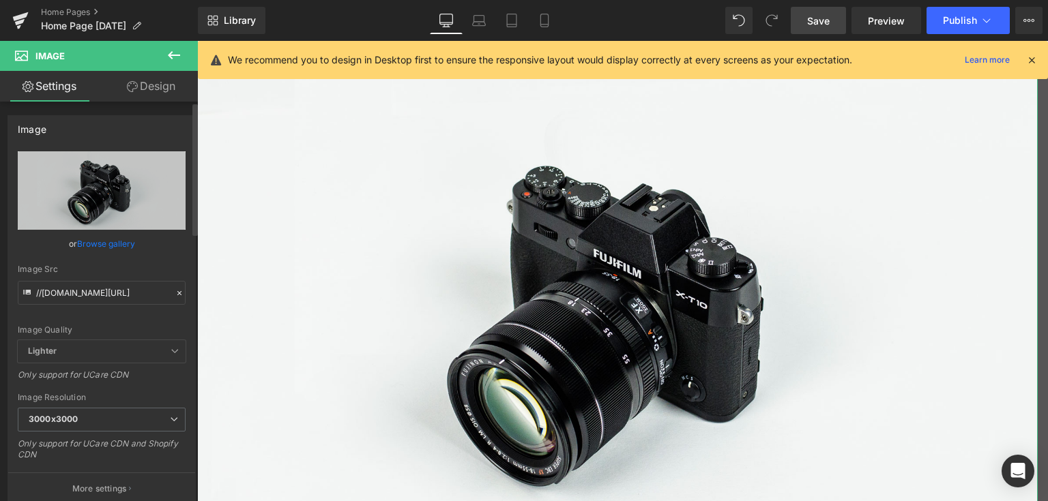
click at [106, 243] on link "Browse gallery" at bounding box center [106, 244] width 58 height 24
